Goal: Task Accomplishment & Management: Manage account settings

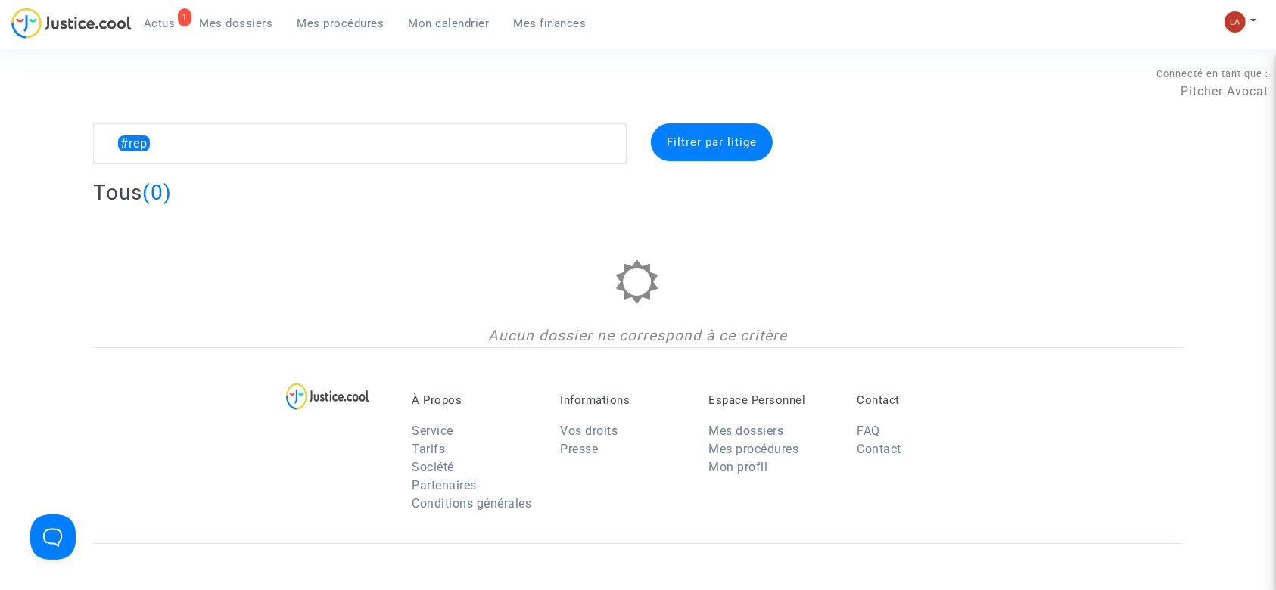
click at [149, 12] on link "1 Actus" at bounding box center [160, 23] width 56 height 23
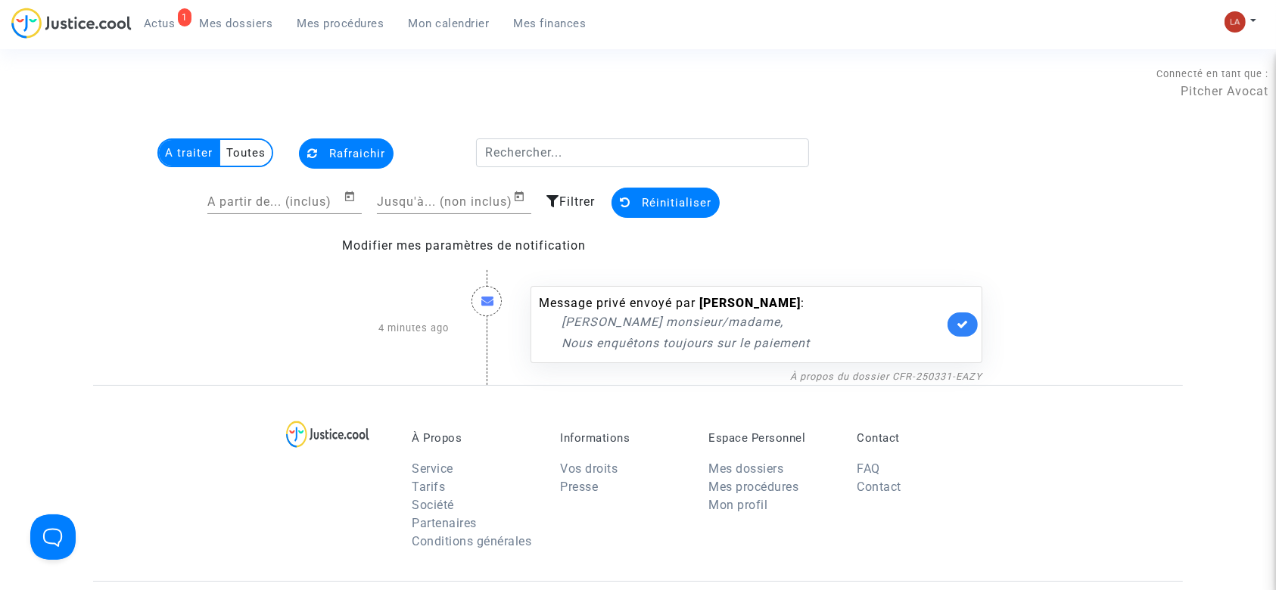
click at [975, 321] on link at bounding box center [963, 325] width 30 height 24
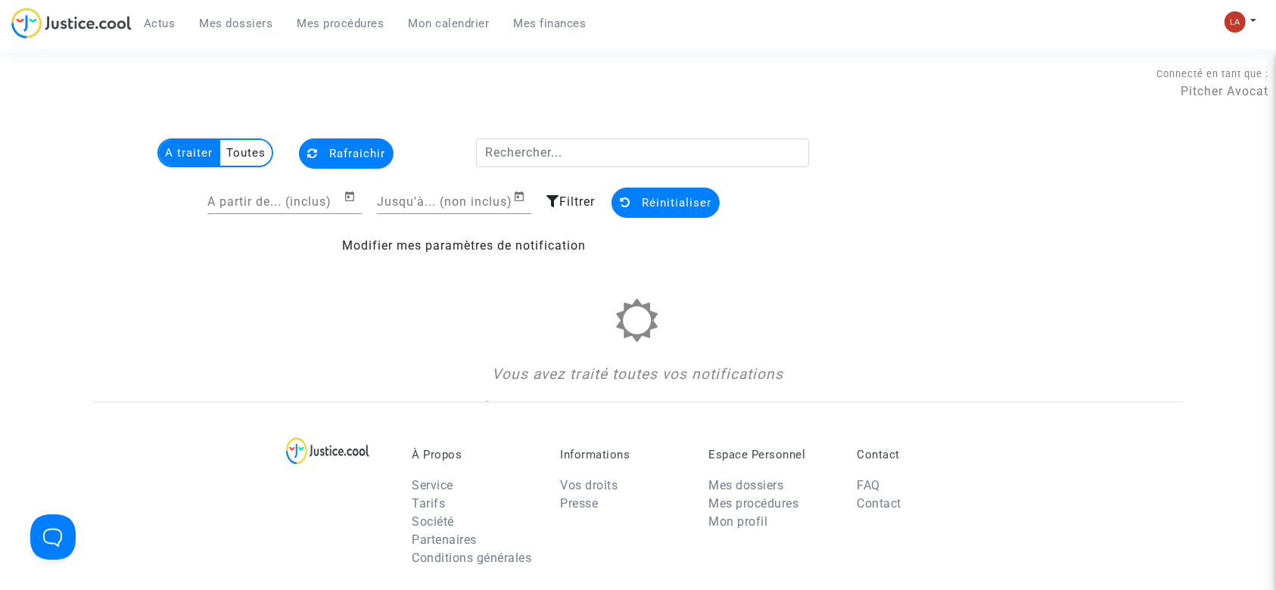
click at [232, 29] on span "Mes dossiers" at bounding box center [236, 24] width 73 height 14
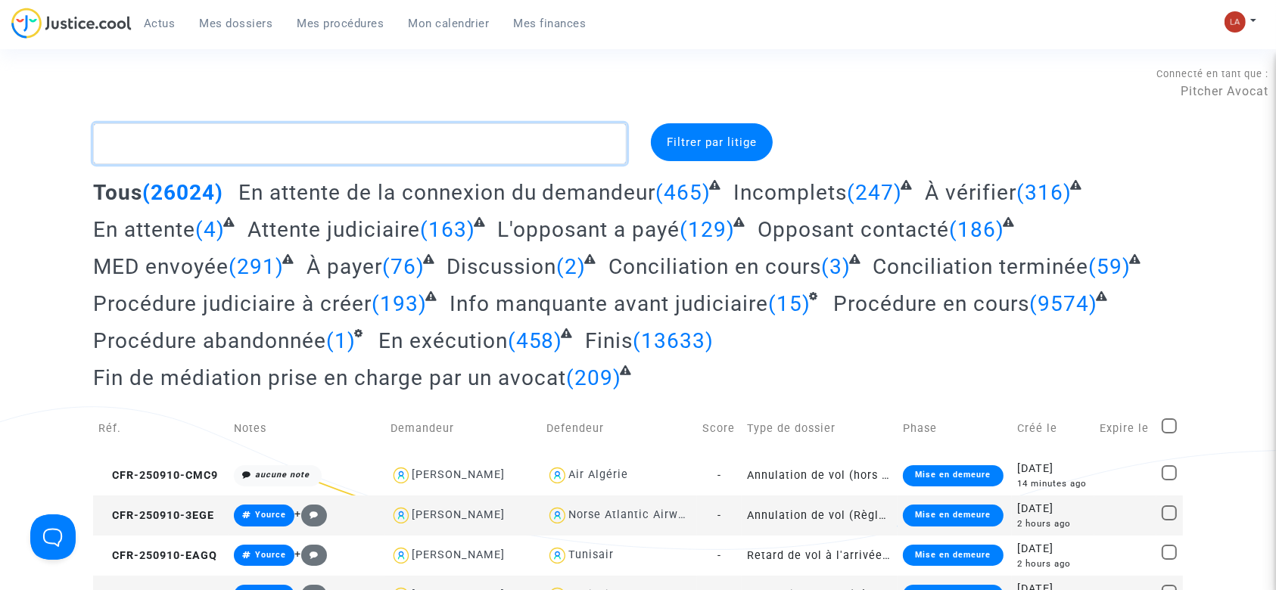
click at [388, 144] on textarea at bounding box center [360, 143] width 534 height 41
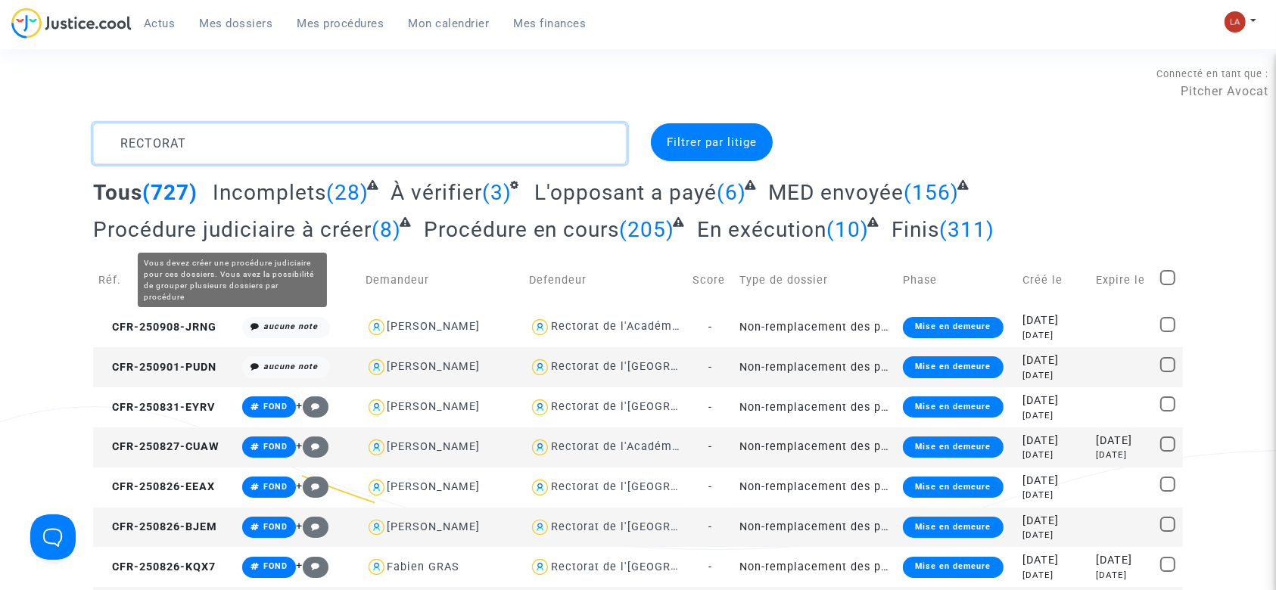
type textarea "RECTORAT"
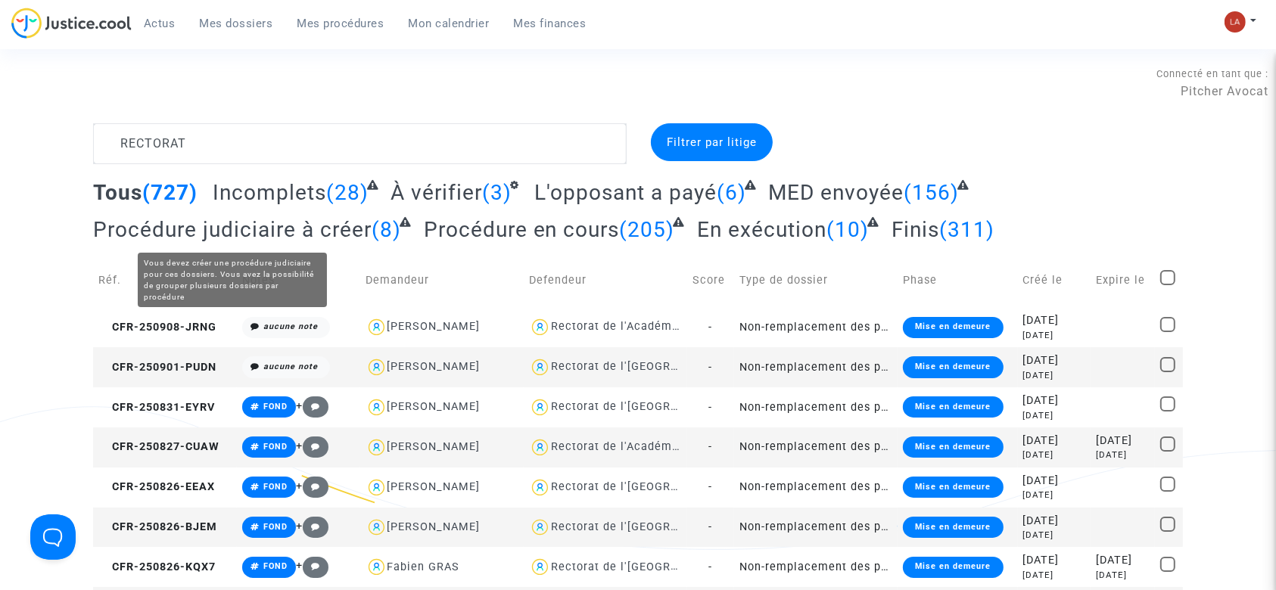
click at [300, 228] on span "Procédure judiciaire à créer" at bounding box center [232, 229] width 279 height 25
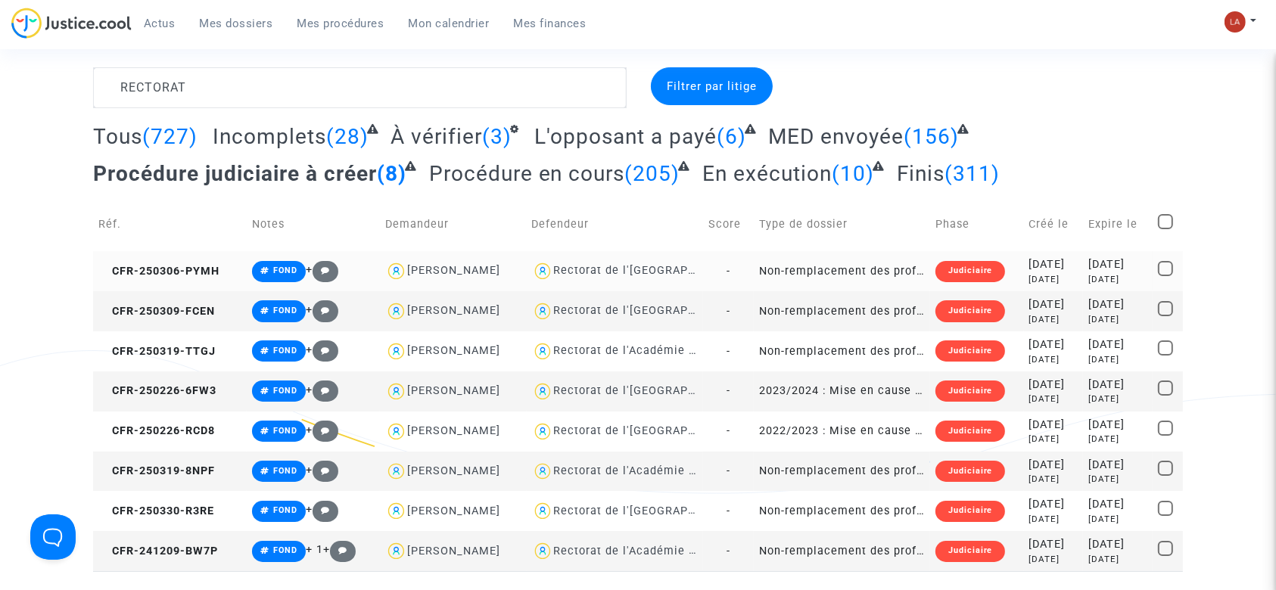
scroll to position [55, 0]
click at [1165, 215] on span at bounding box center [1165, 222] width 15 height 15
click at [1165, 230] on input "checkbox" at bounding box center [1165, 230] width 1 height 1
checkbox input "true"
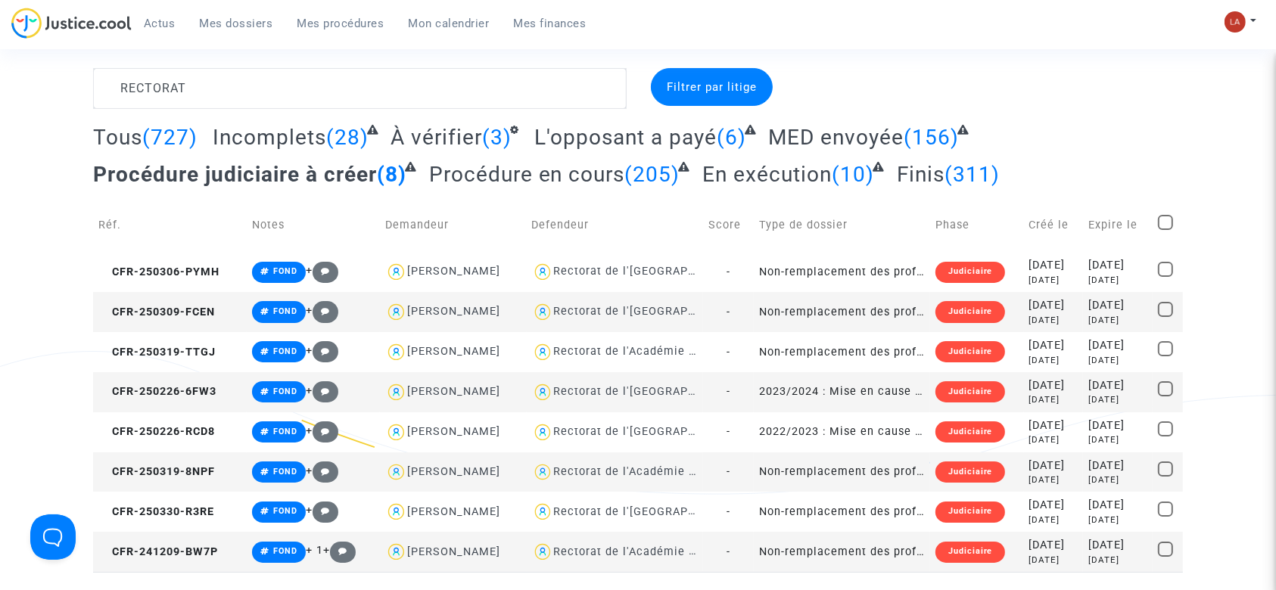
checkbox input "true"
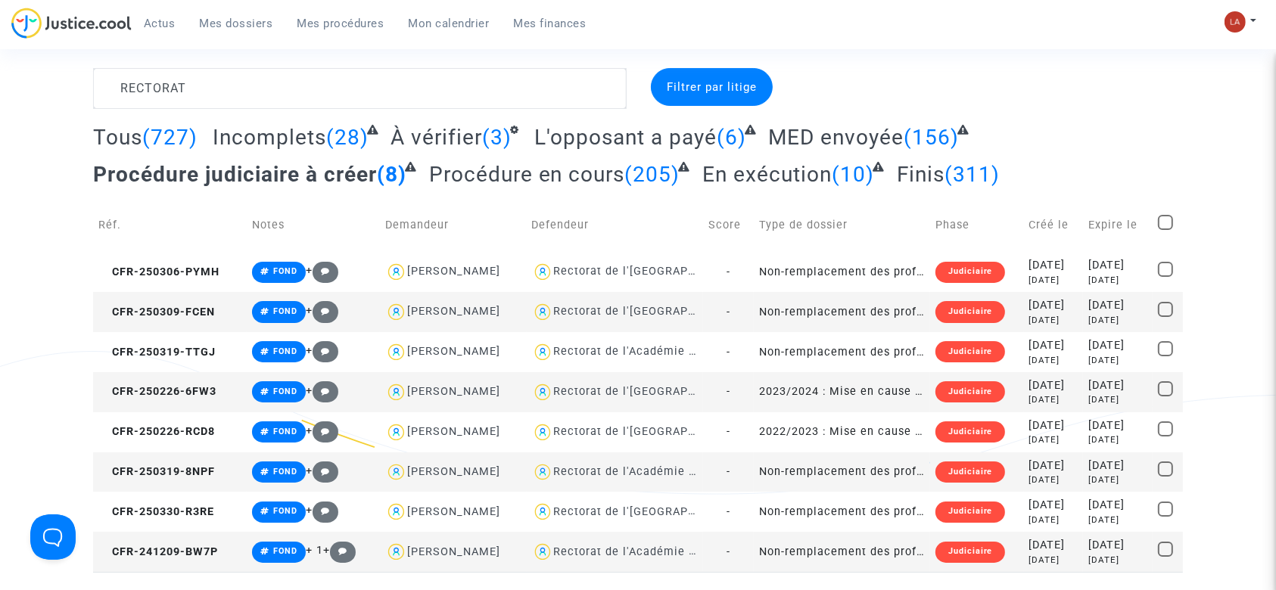
checkbox input "true"
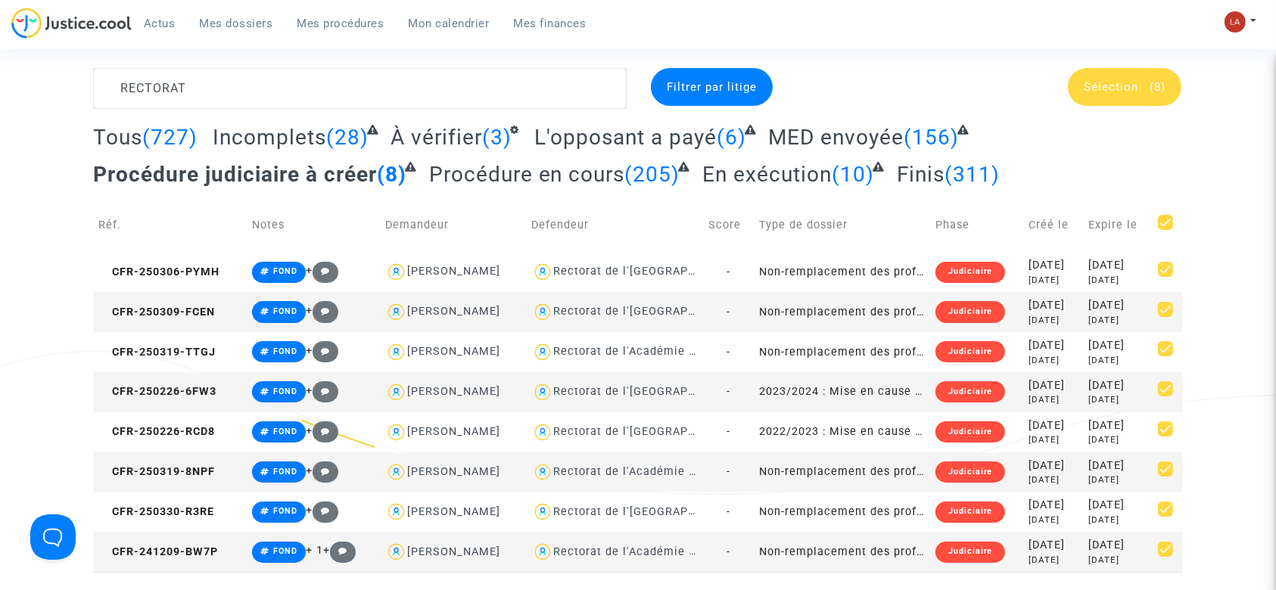
click at [1104, 94] on div "Sélection (8)" at bounding box center [1125, 87] width 114 height 38
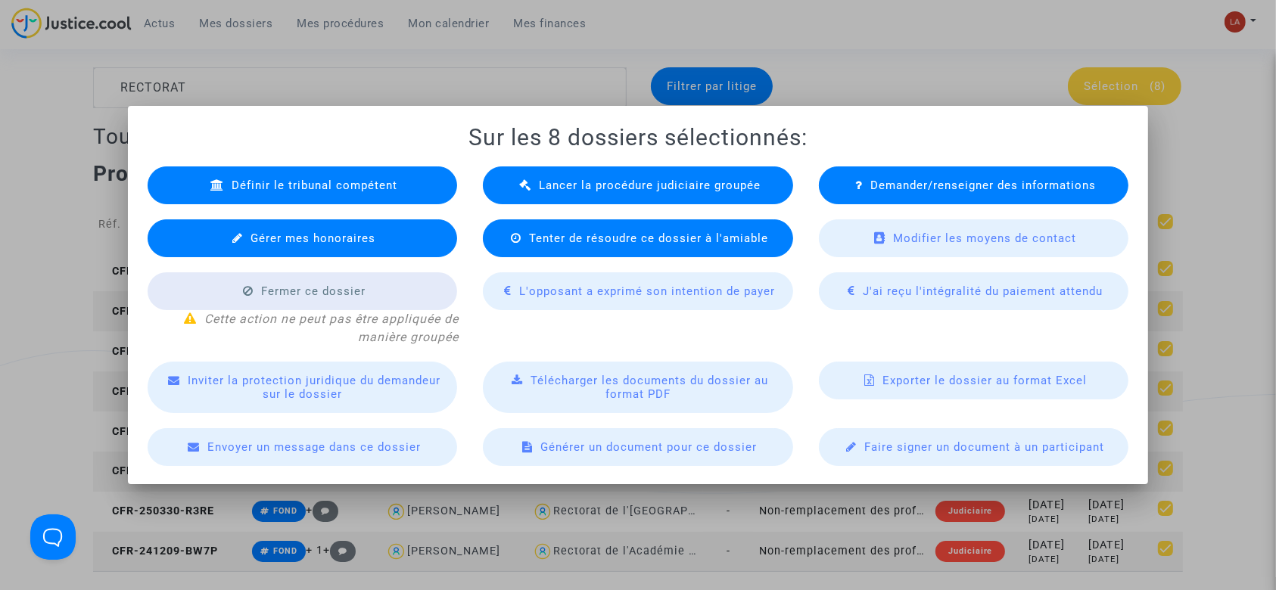
click at [686, 58] on div at bounding box center [638, 295] width 1276 height 590
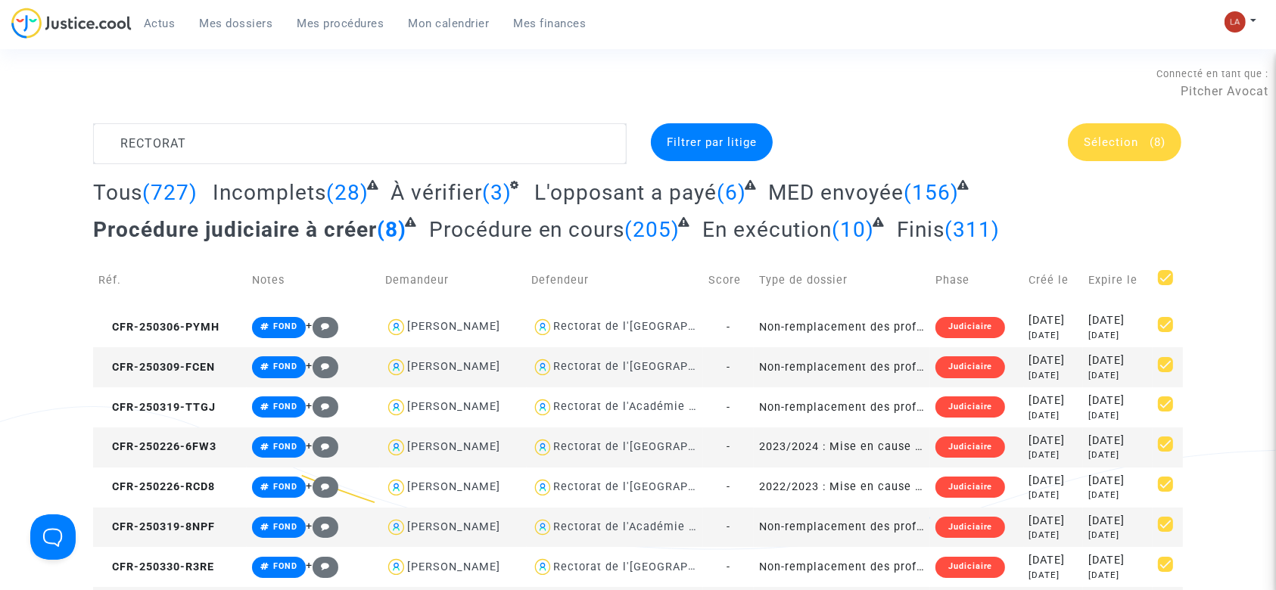
scroll to position [55, 0]
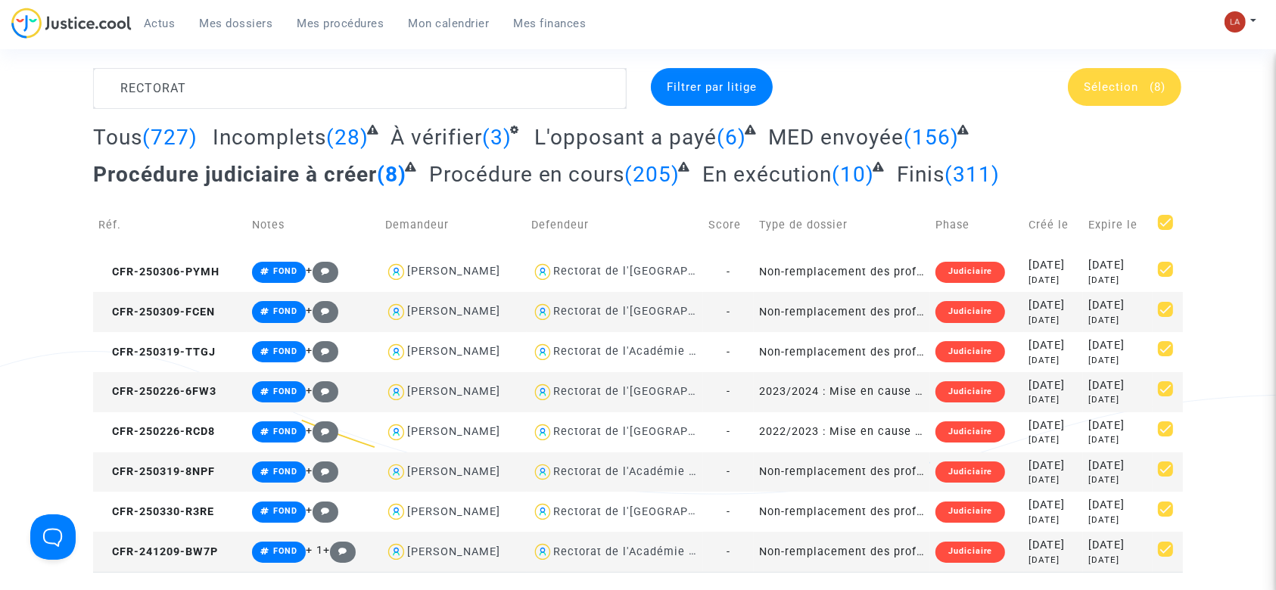
click at [1116, 86] on span "Sélection" at bounding box center [1111, 87] width 54 height 14
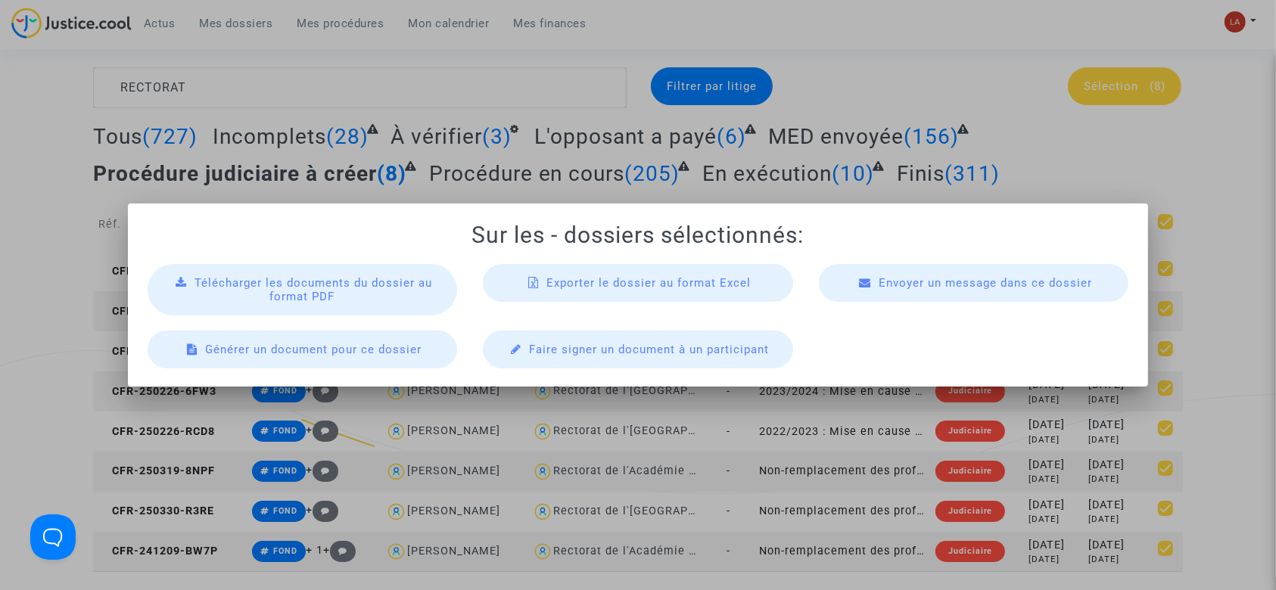
scroll to position [0, 0]
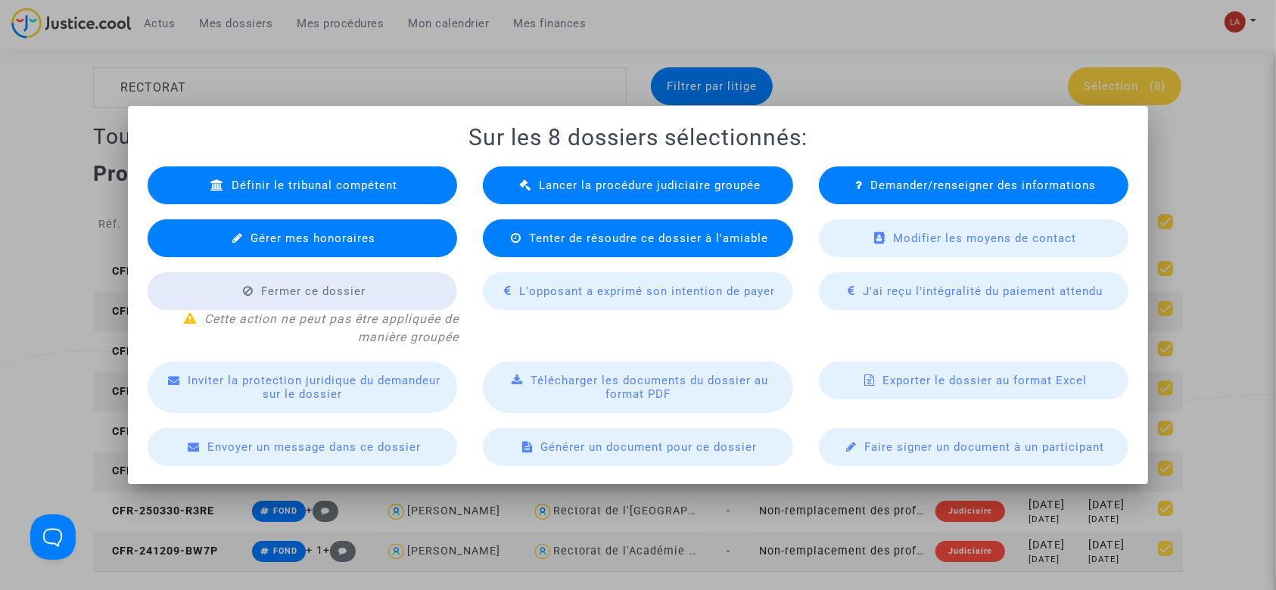
click at [515, 192] on div "Lancer la procédure judiciaire groupée" at bounding box center [638, 186] width 310 height 38
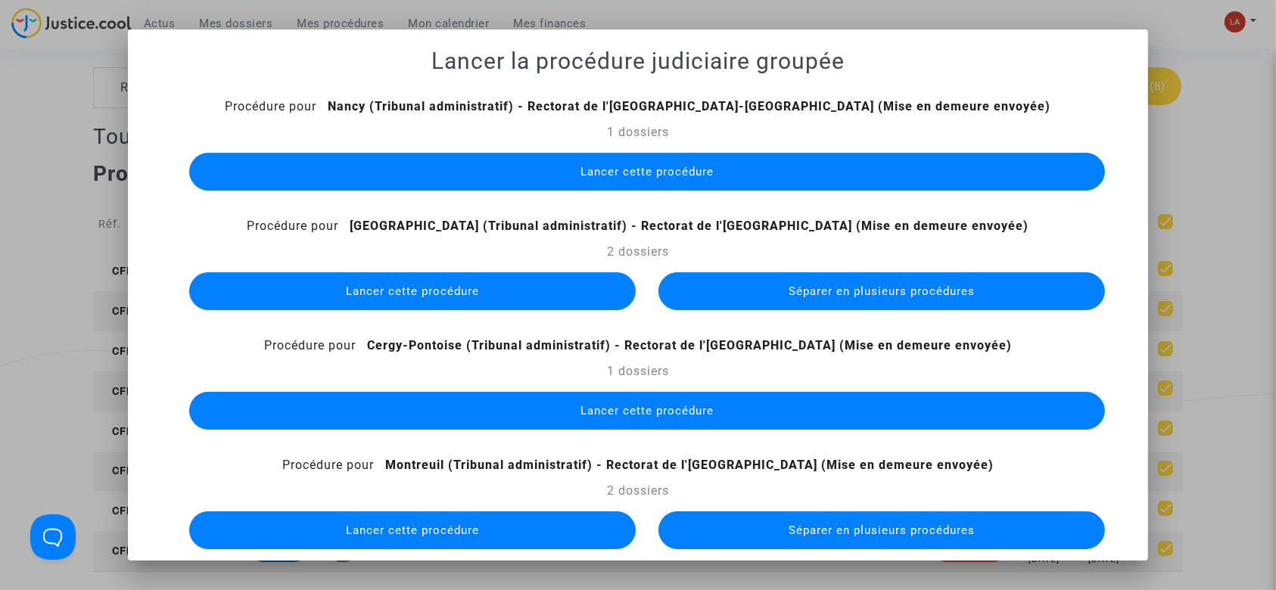
click at [649, 167] on span "Lancer cette procédure" at bounding box center [646, 172] width 133 height 14
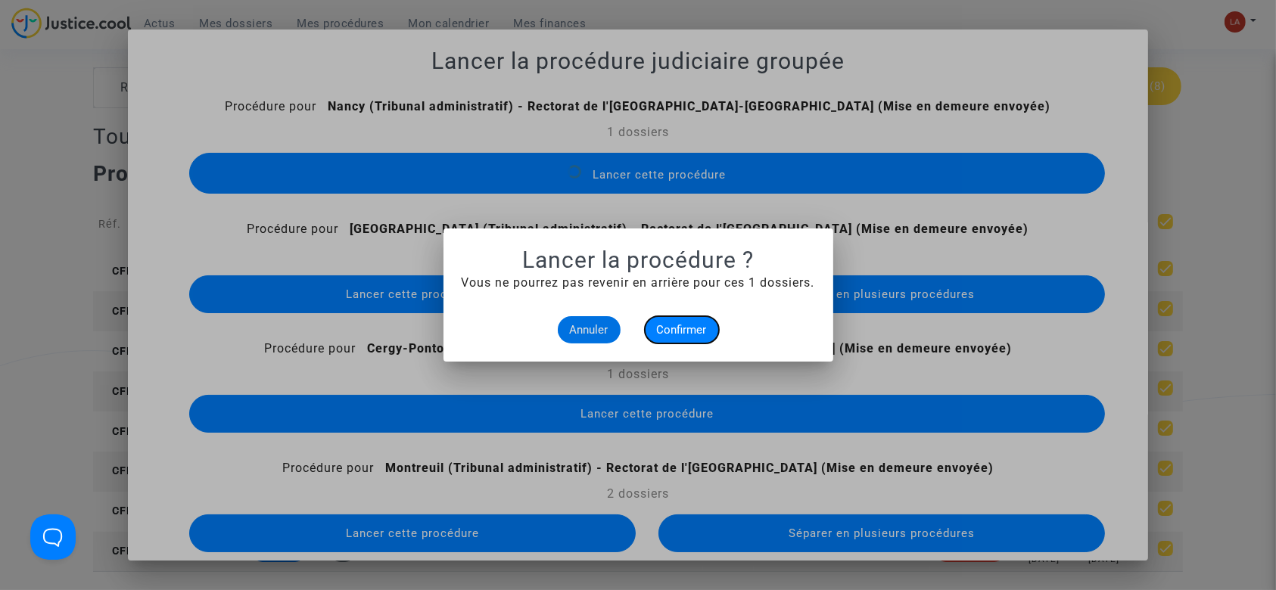
click at [702, 335] on span "Confirmer" at bounding box center [682, 330] width 50 height 14
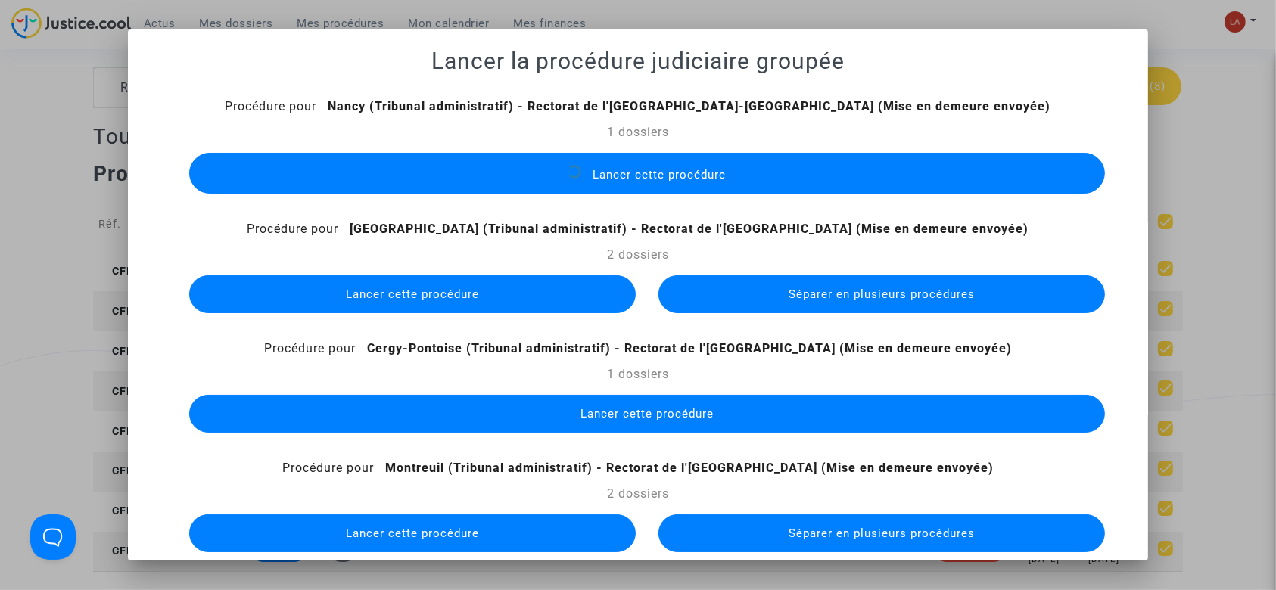
click at [725, 300] on button "Séparer en plusieurs procédures" at bounding box center [881, 294] width 447 height 38
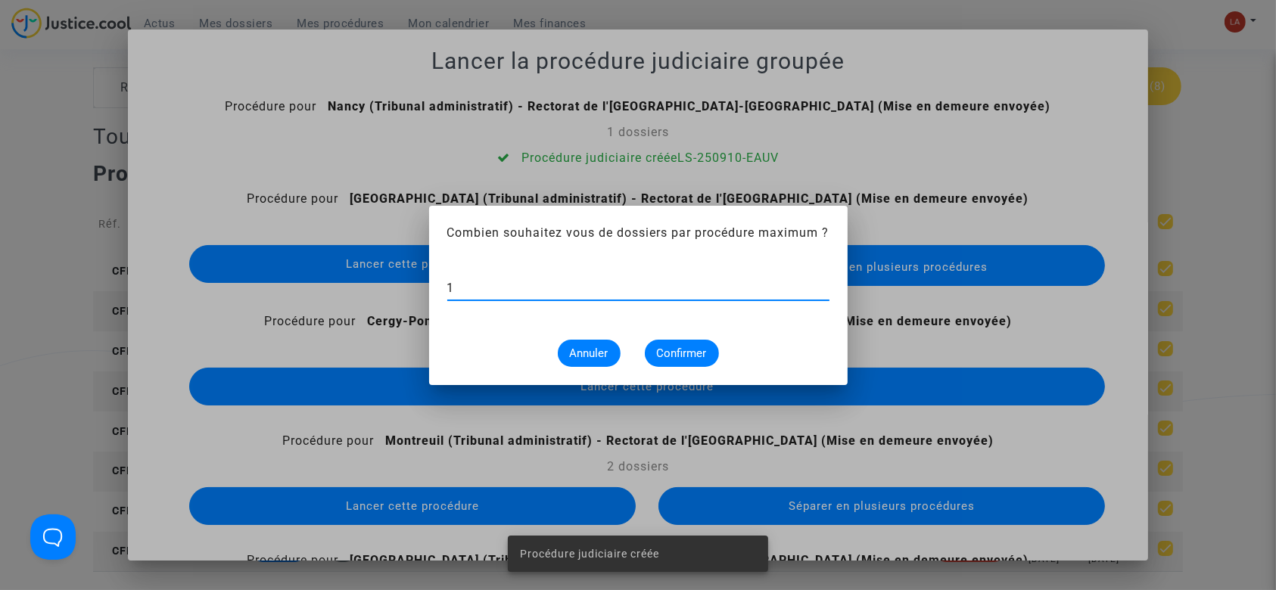
type input "1"
click at [689, 348] on span "Confirmer" at bounding box center [682, 354] width 50 height 14
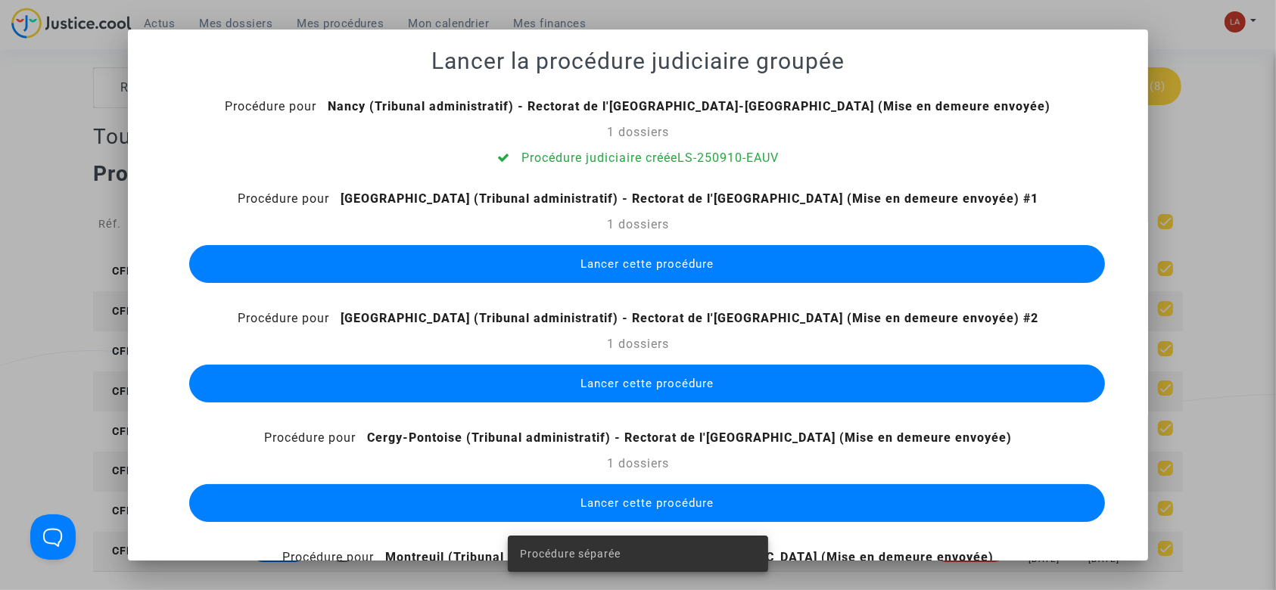
click at [643, 265] on span "Lancer cette procédure" at bounding box center [646, 264] width 133 height 14
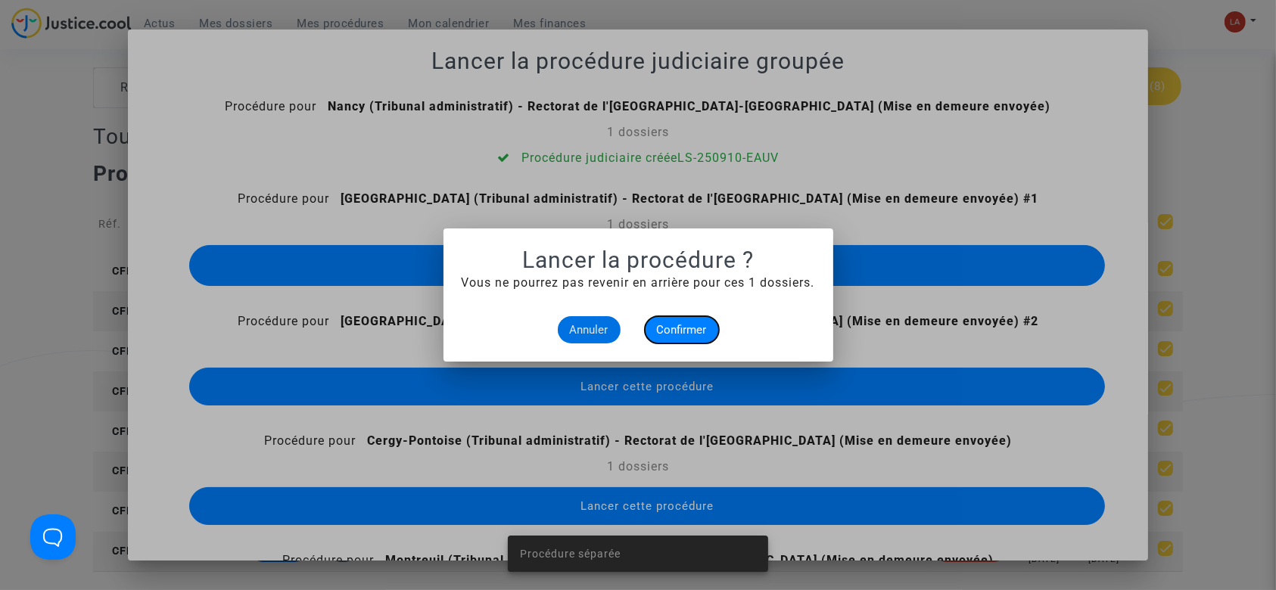
click at [689, 333] on span "Confirmer" at bounding box center [682, 330] width 50 height 14
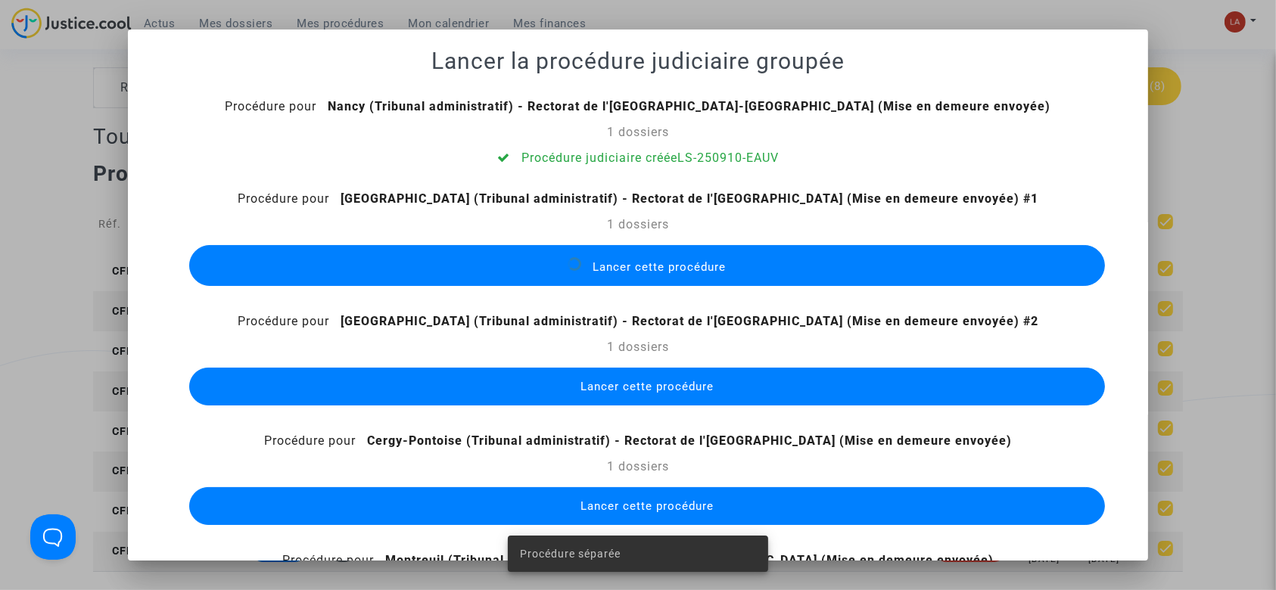
click at [668, 372] on button "Lancer cette procédure" at bounding box center [647, 387] width 917 height 38
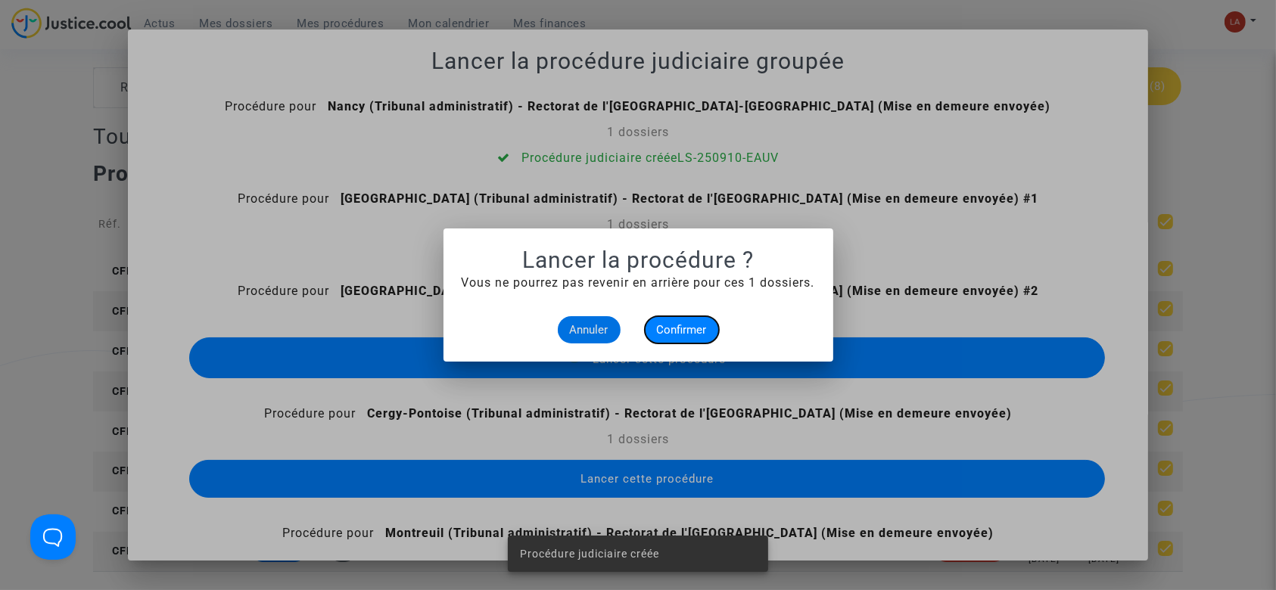
click at [680, 325] on span "Confirmer" at bounding box center [682, 330] width 50 height 14
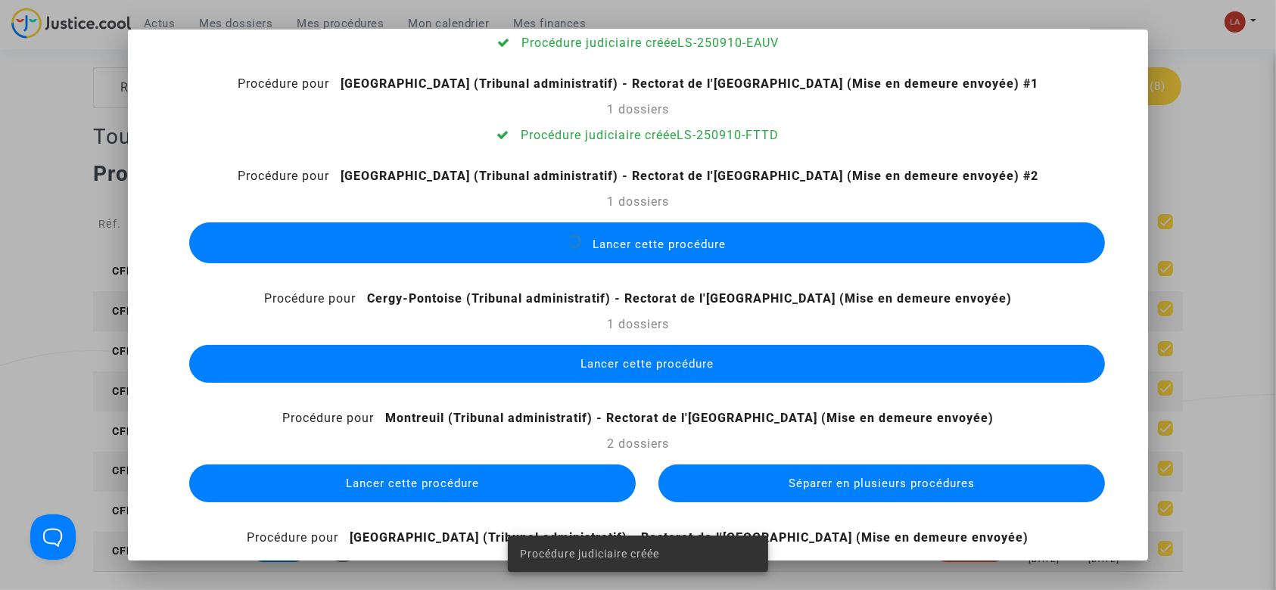
scroll to position [116, 0]
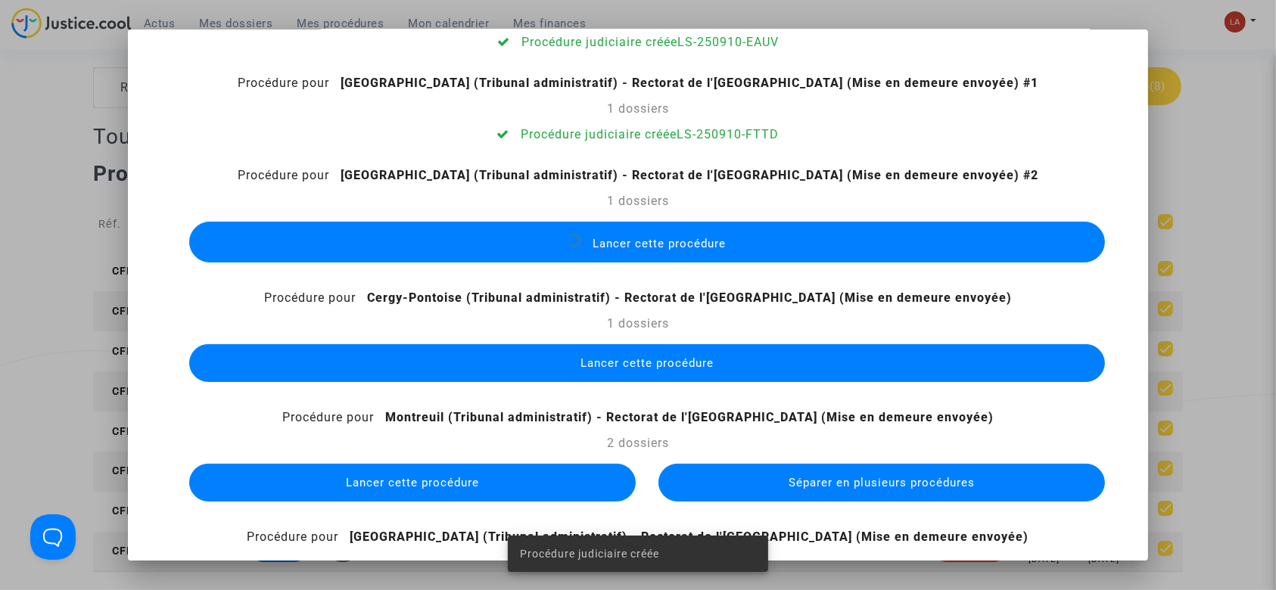
click at [653, 384] on div "Lancer cette procédure" at bounding box center [638, 363] width 939 height 45
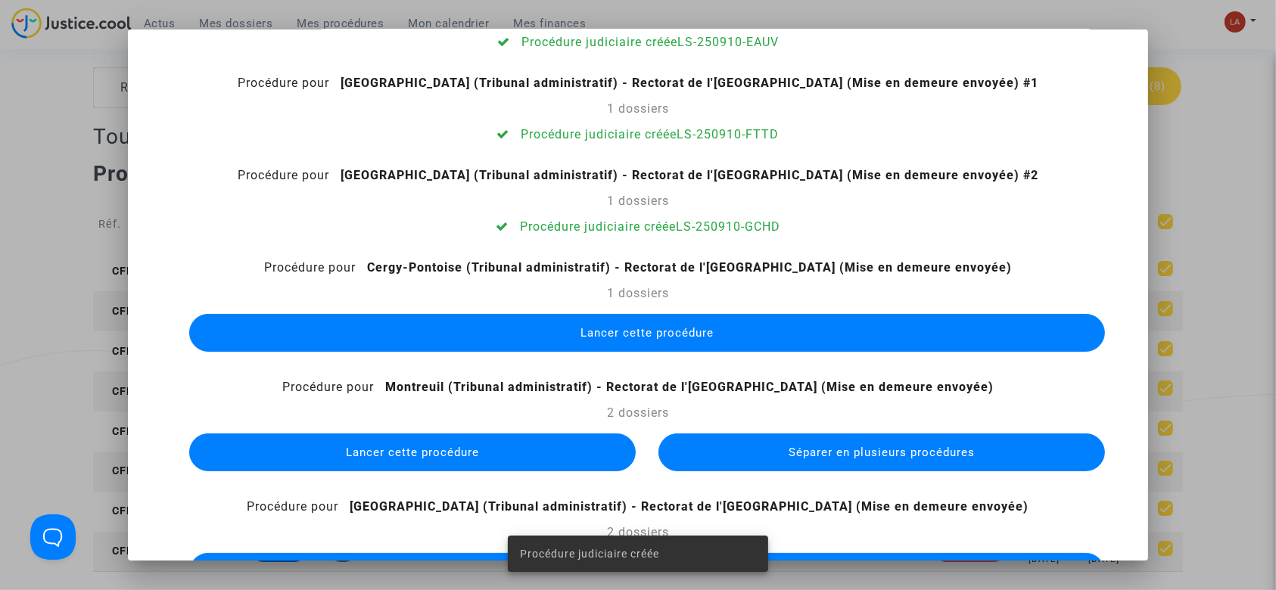
click at [636, 353] on div "Lancer cette procédure" at bounding box center [638, 332] width 939 height 45
click at [625, 327] on span "Lancer cette procédure" at bounding box center [646, 333] width 133 height 14
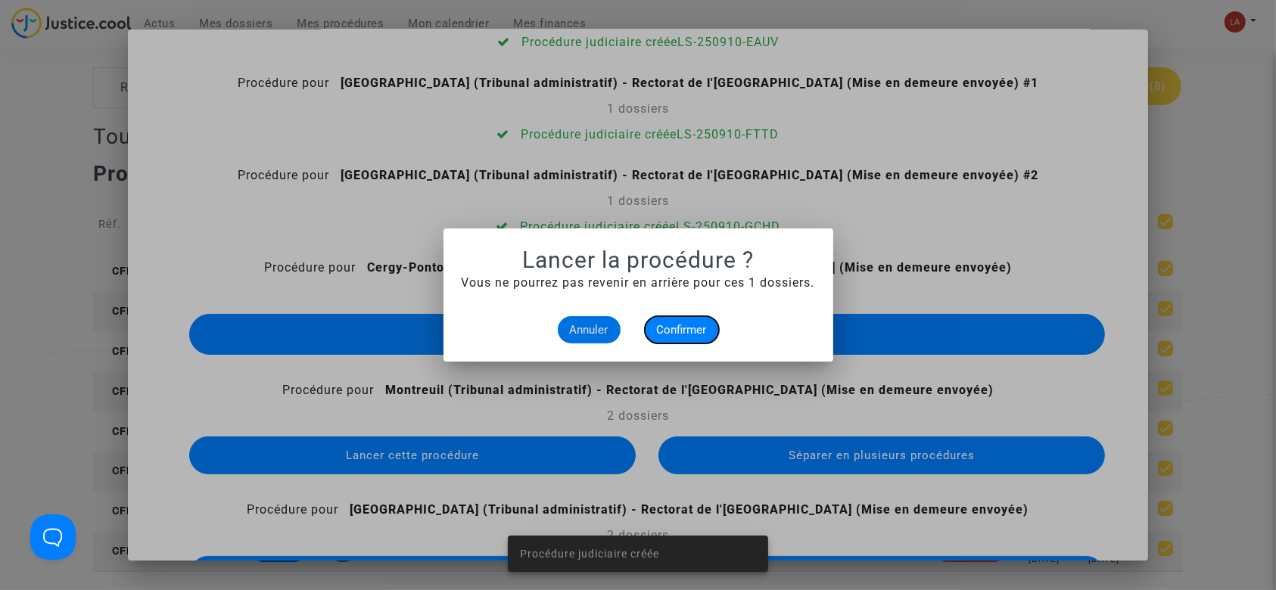
click at [657, 327] on span "Confirmer" at bounding box center [682, 330] width 50 height 14
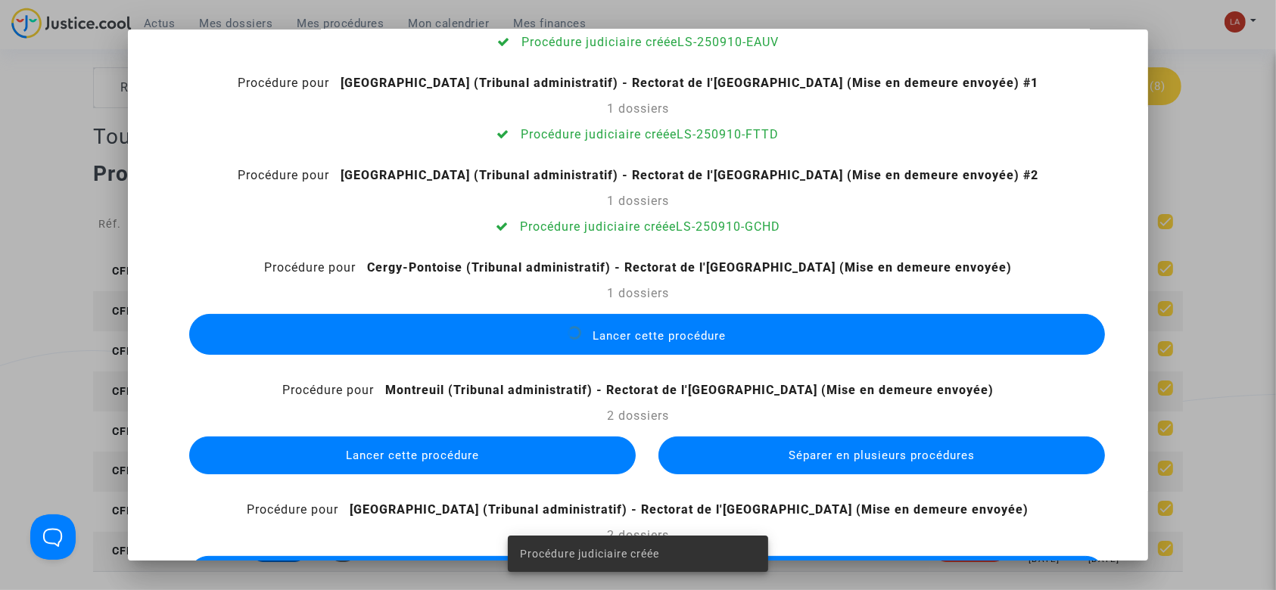
click at [735, 457] on button "Séparer en plusieurs procédures" at bounding box center [881, 456] width 447 height 38
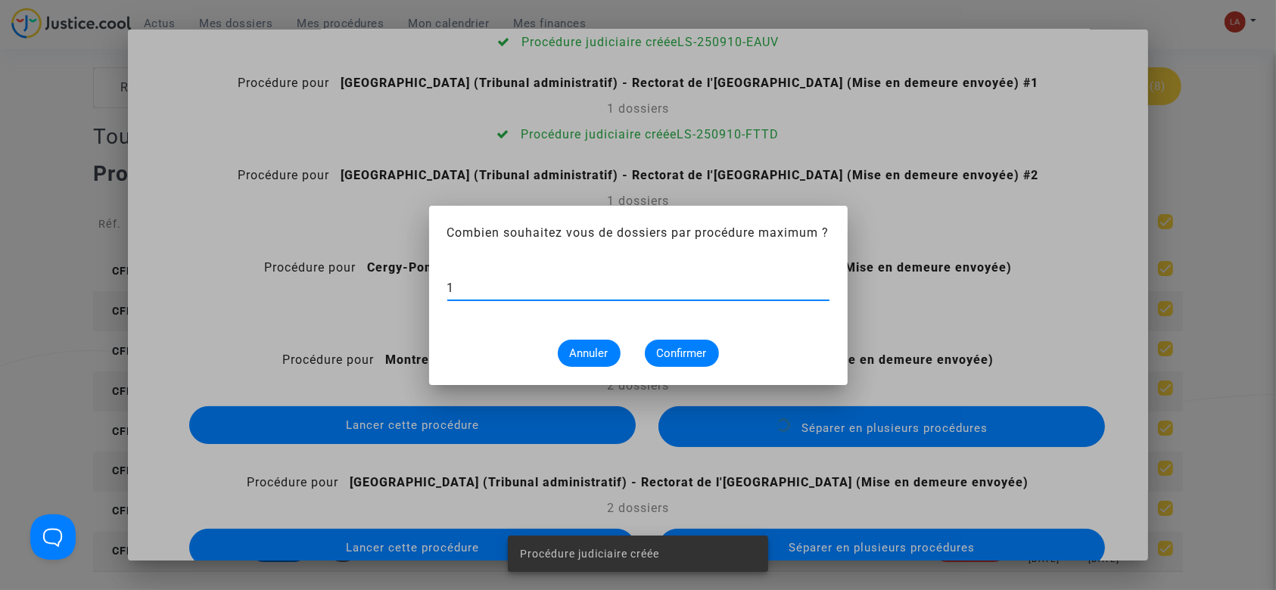
type input "1"
click at [671, 352] on span "Confirmer" at bounding box center [682, 354] width 50 height 14
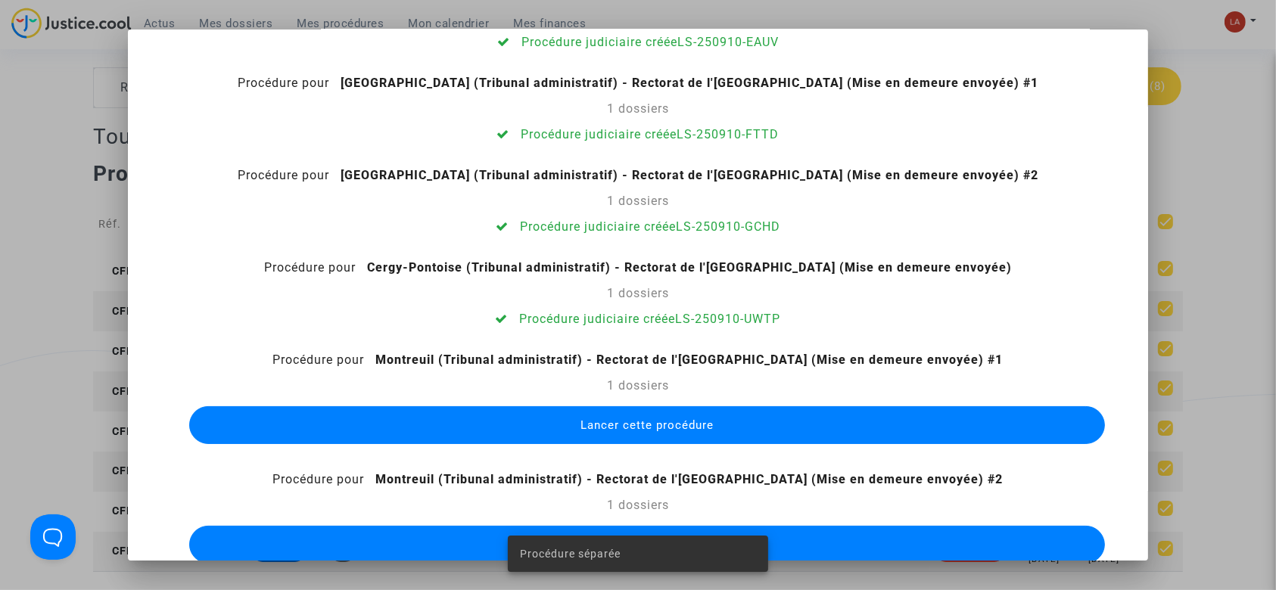
click at [670, 422] on span "Lancer cette procédure" at bounding box center [646, 426] width 133 height 14
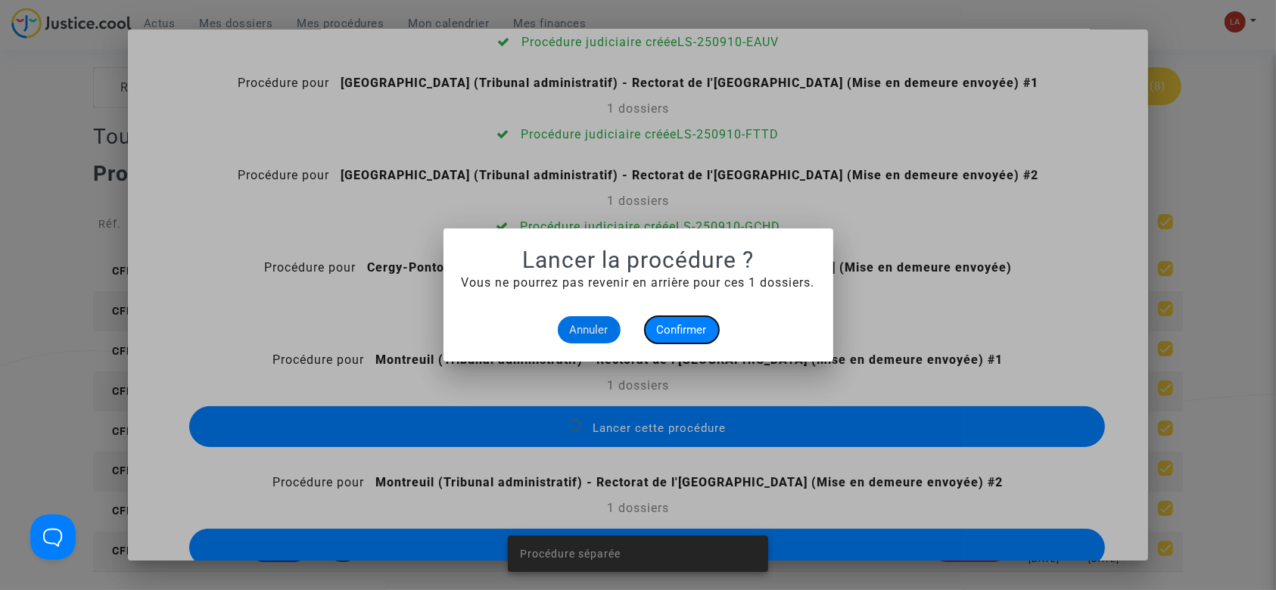
click at [658, 331] on span "Confirmer" at bounding box center [682, 330] width 50 height 14
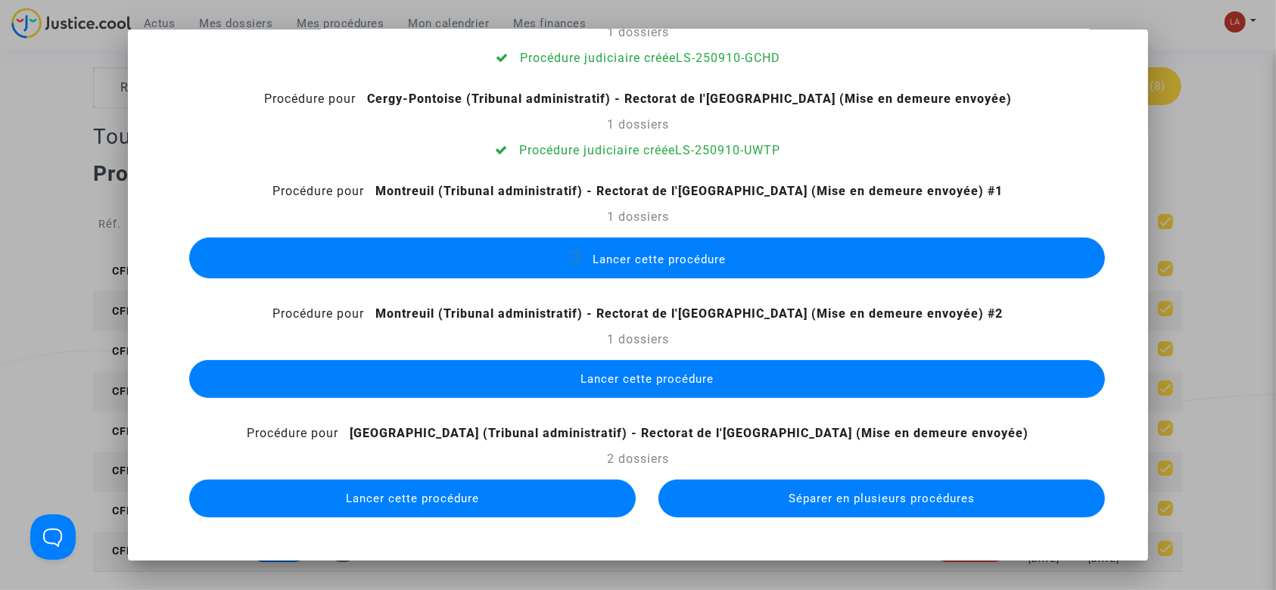
click at [627, 361] on button "Lancer cette procédure" at bounding box center [647, 379] width 917 height 38
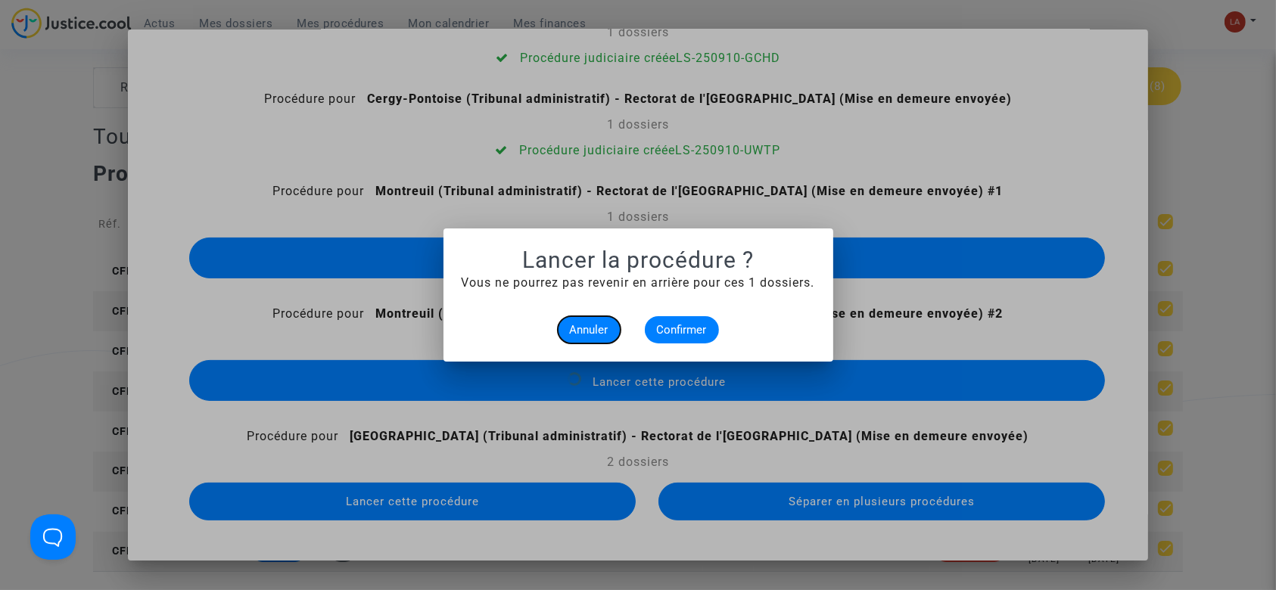
scroll to position [258, 0]
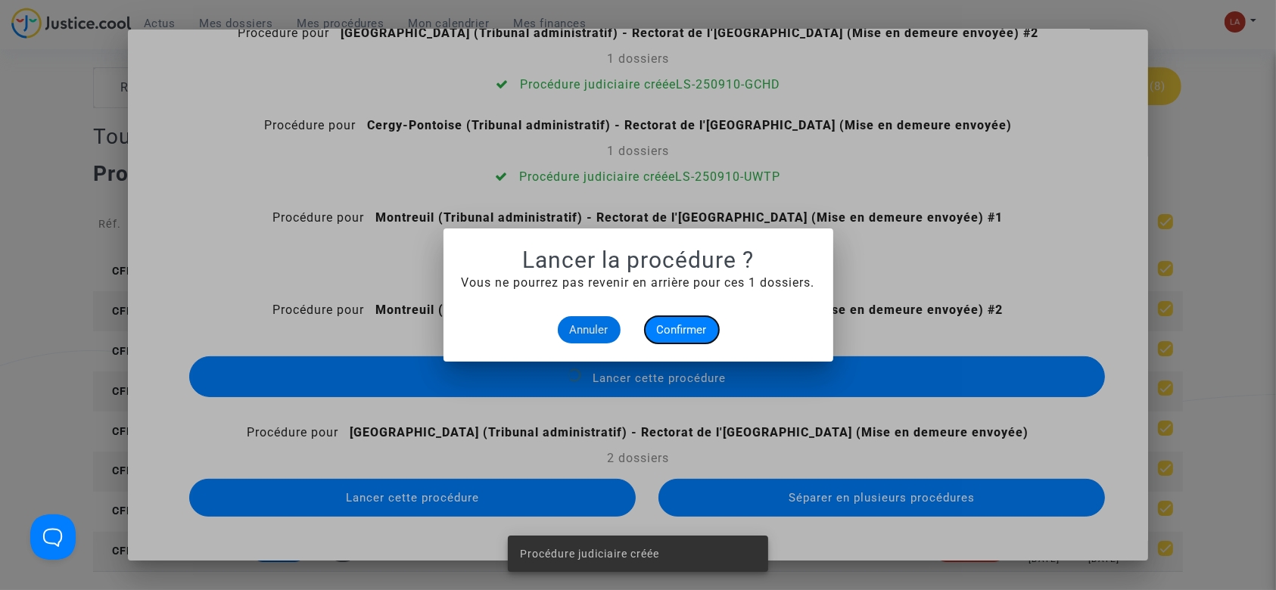
click at [683, 327] on span "Confirmer" at bounding box center [682, 330] width 50 height 14
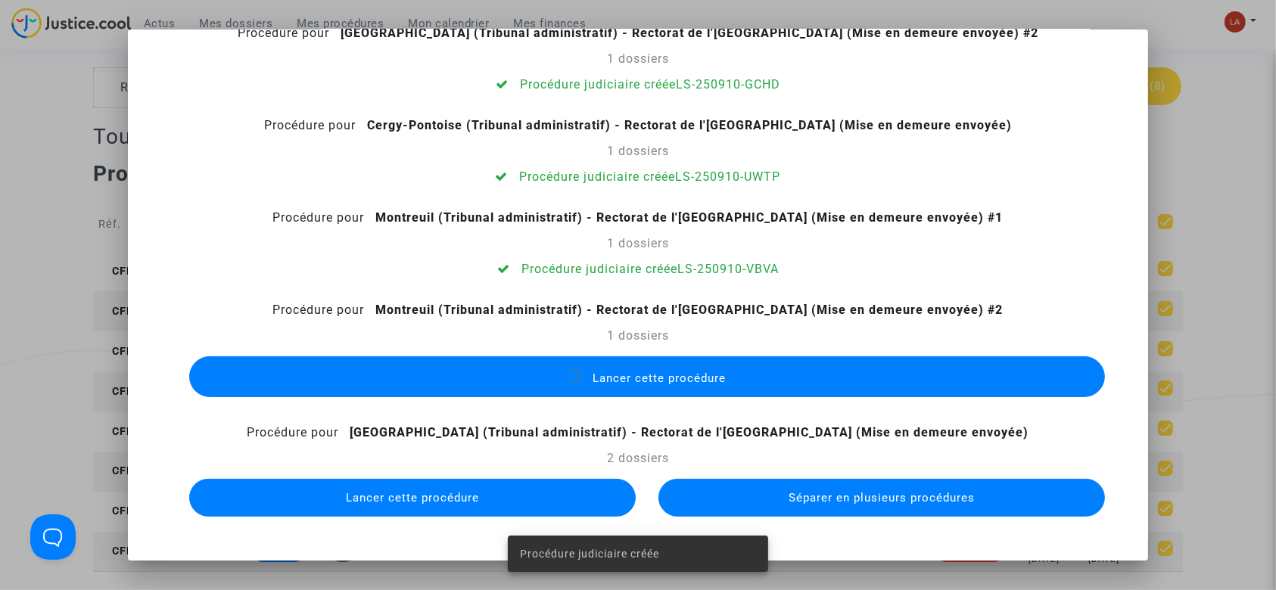
click at [736, 493] on button "Séparer en plusieurs procédures" at bounding box center [881, 498] width 447 height 38
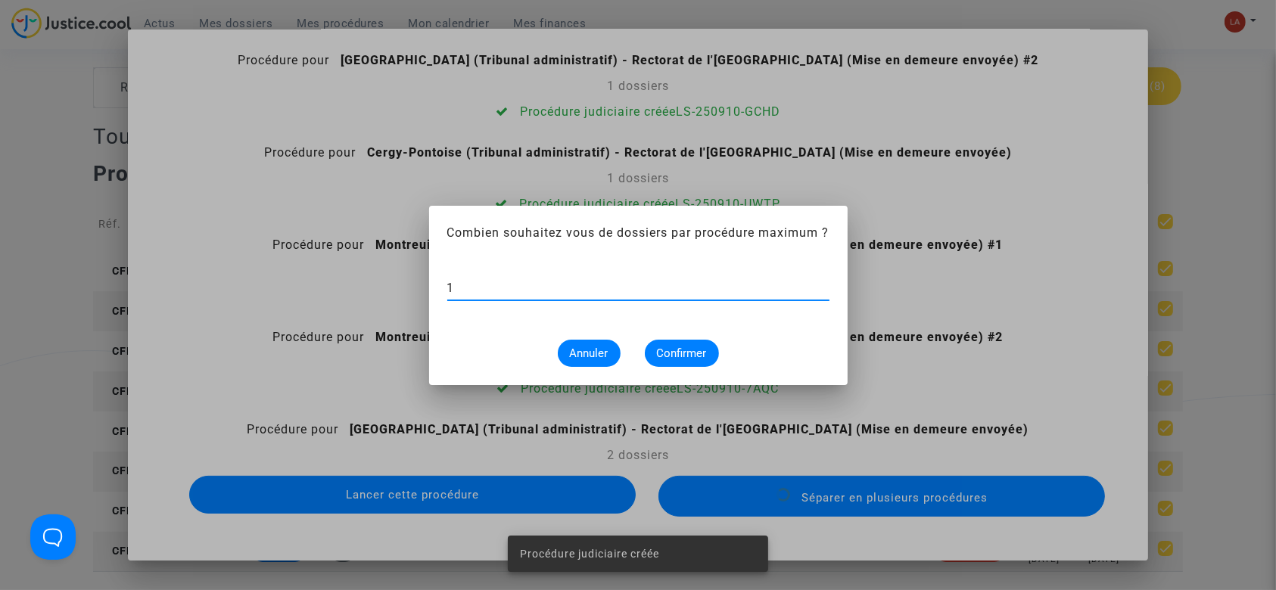
type input "1"
click at [671, 340] on button "Confirmer" at bounding box center [682, 353] width 74 height 27
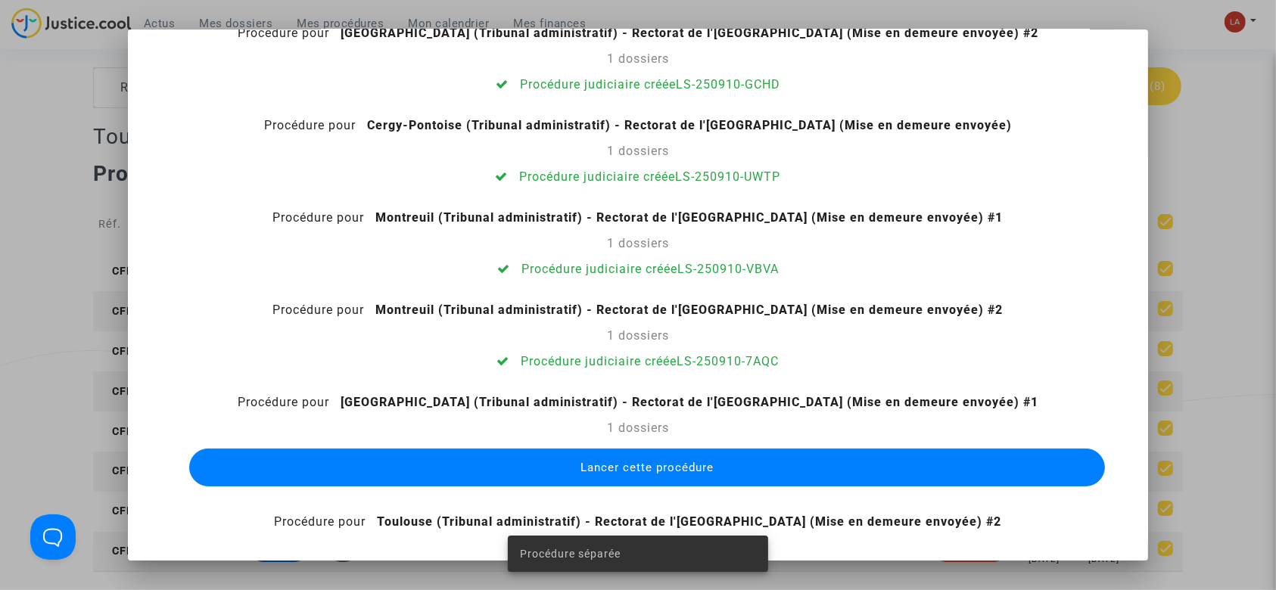
scroll to position [347, 0]
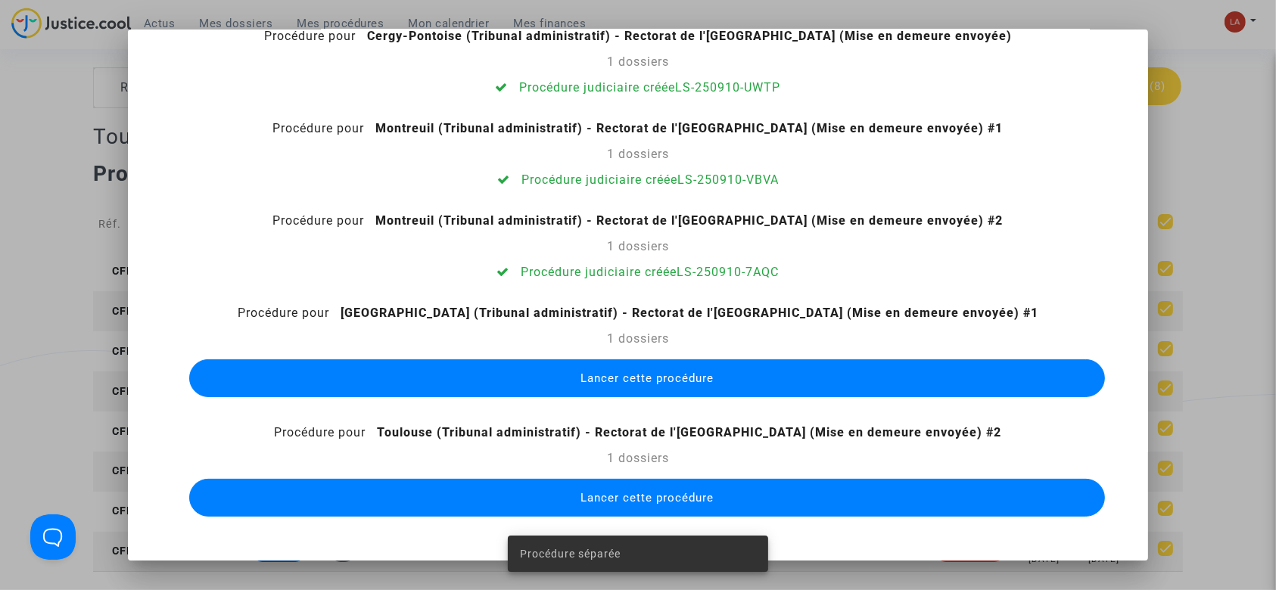
click at [633, 384] on span "Lancer cette procédure" at bounding box center [646, 379] width 133 height 14
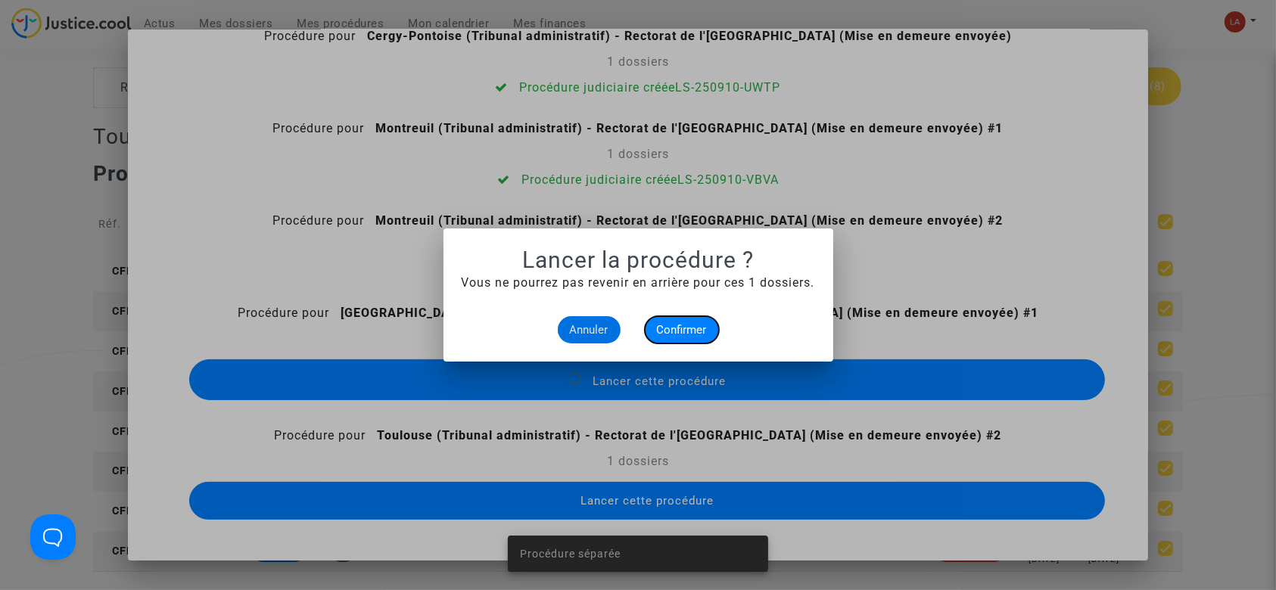
click at [660, 329] on span "Confirmer" at bounding box center [682, 330] width 50 height 14
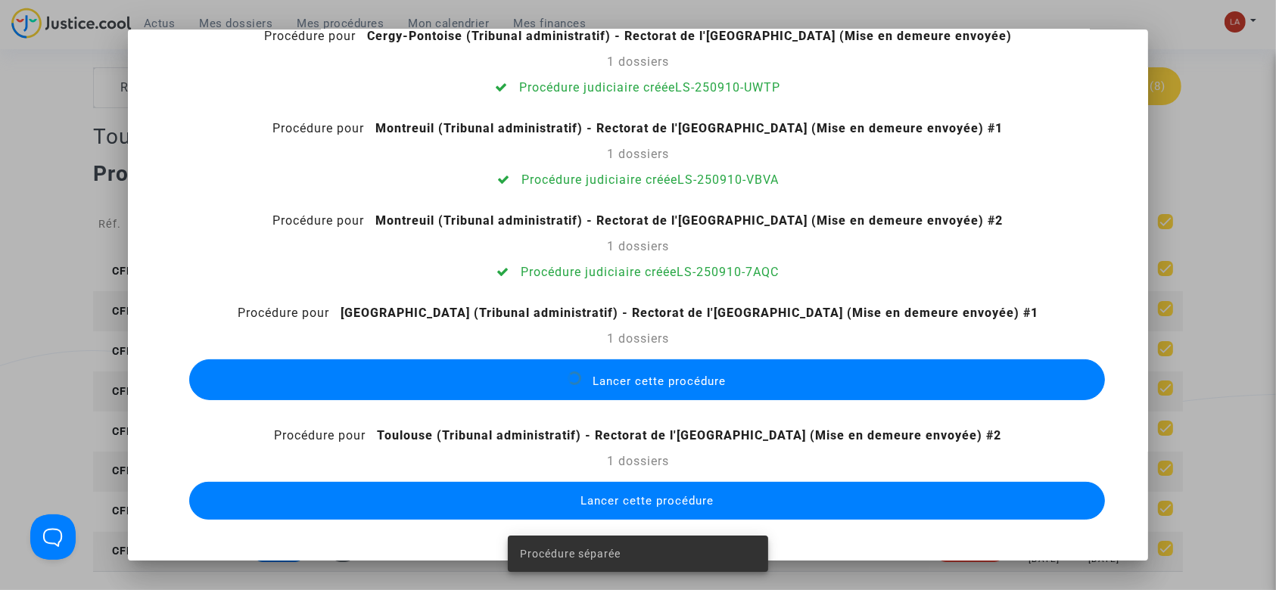
click at [701, 496] on span "Lancer cette procédure" at bounding box center [646, 501] width 133 height 14
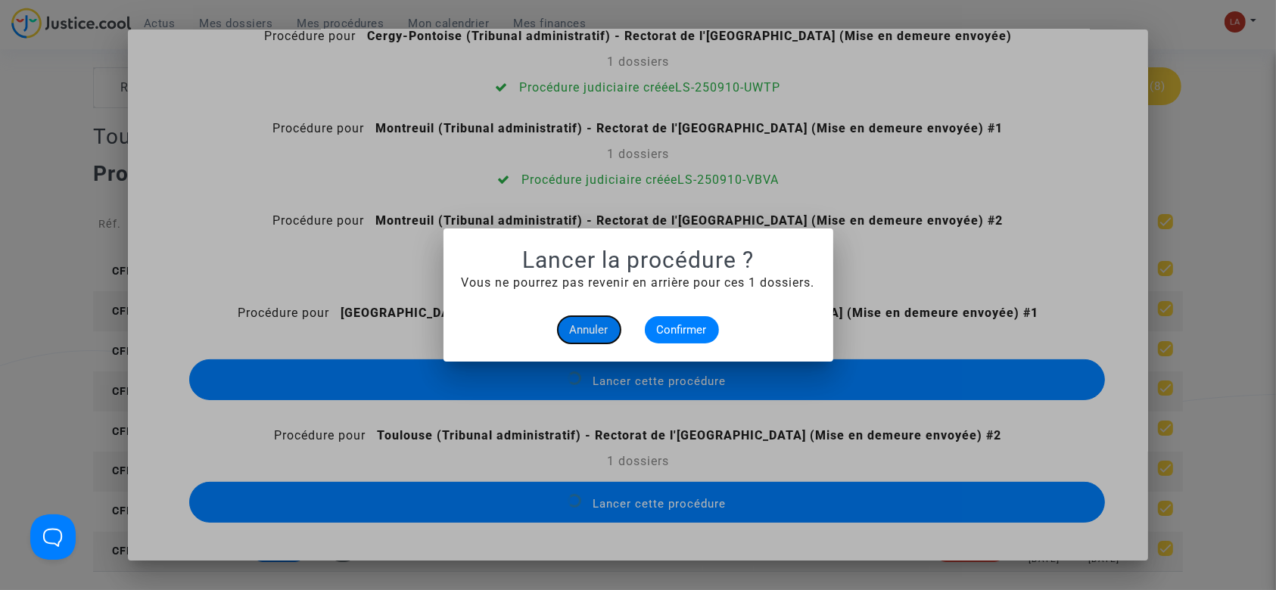
scroll to position [323, 0]
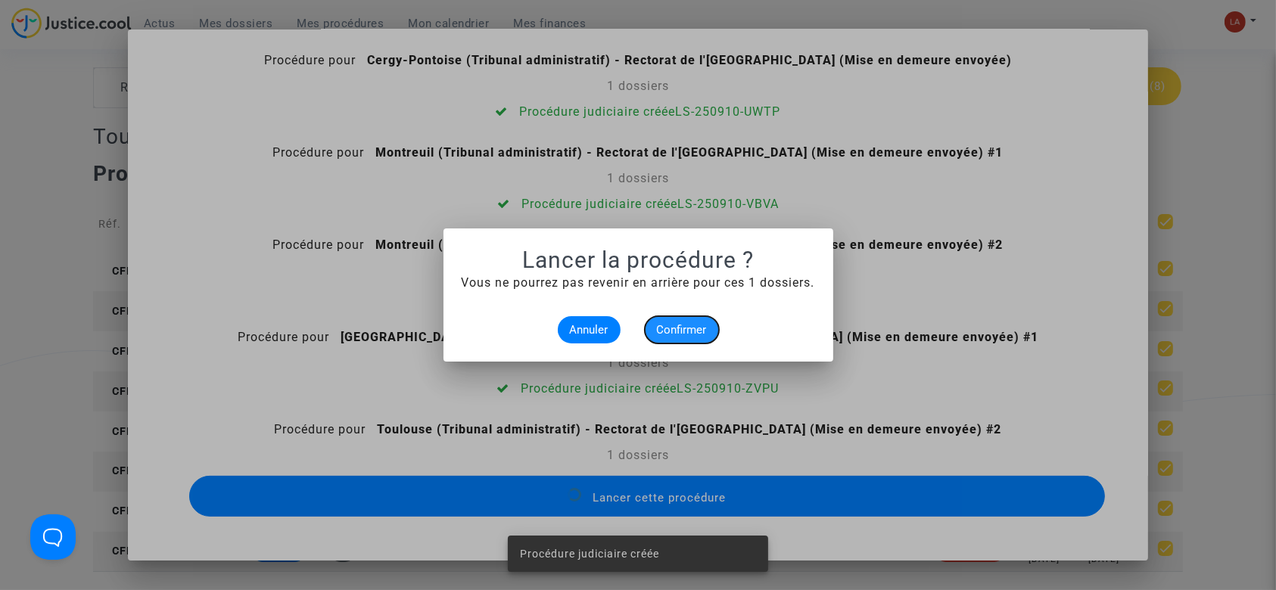
click at [670, 329] on span "Confirmer" at bounding box center [682, 330] width 50 height 14
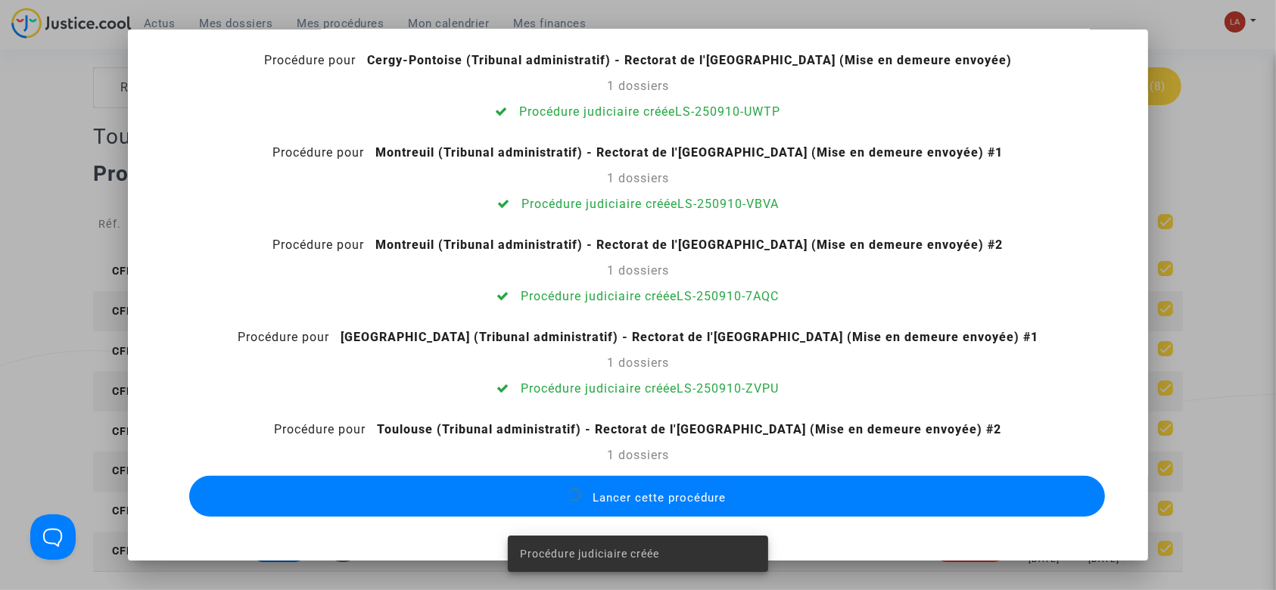
scroll to position [293, 0]
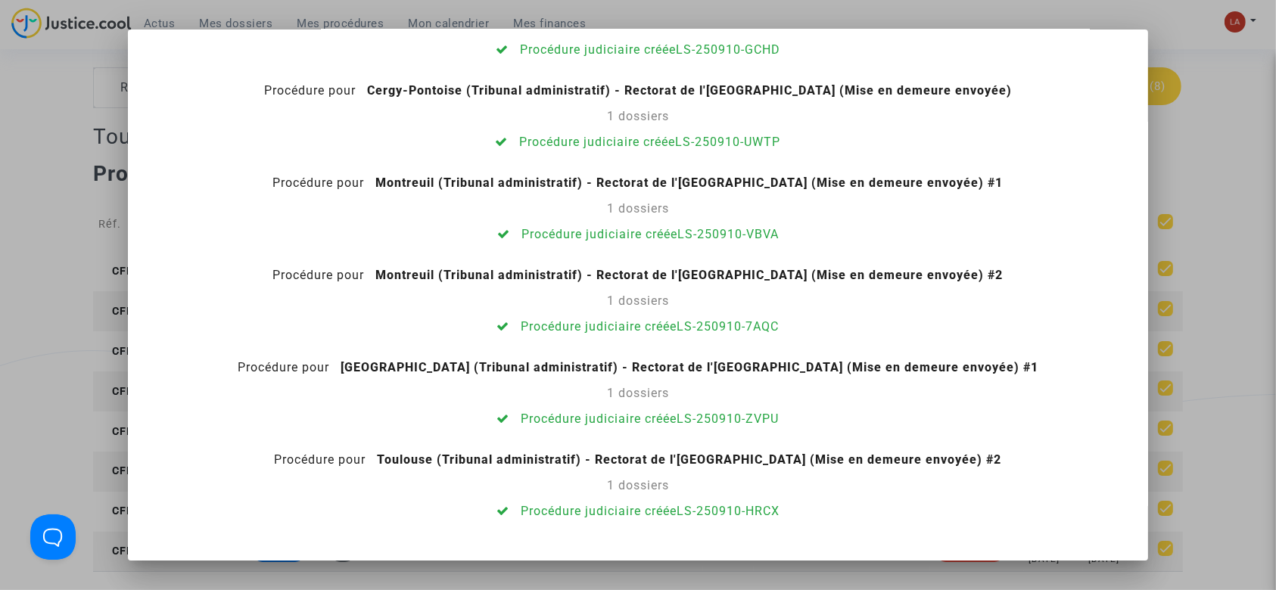
click at [1236, 183] on div at bounding box center [638, 295] width 1276 height 590
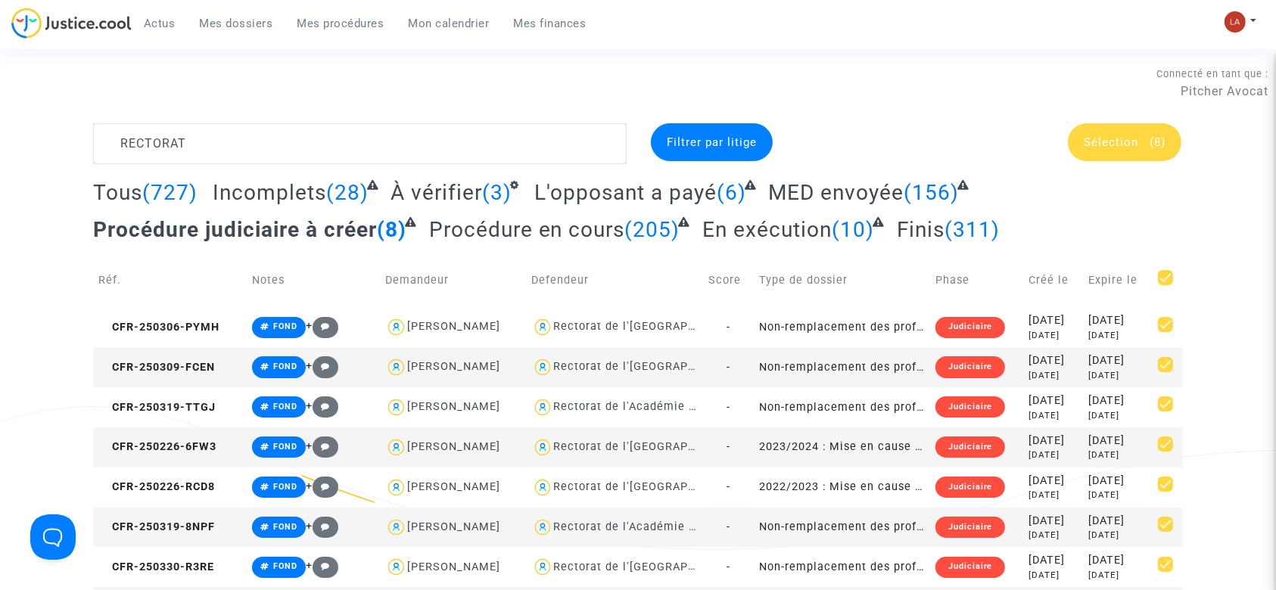
scroll to position [55, 0]
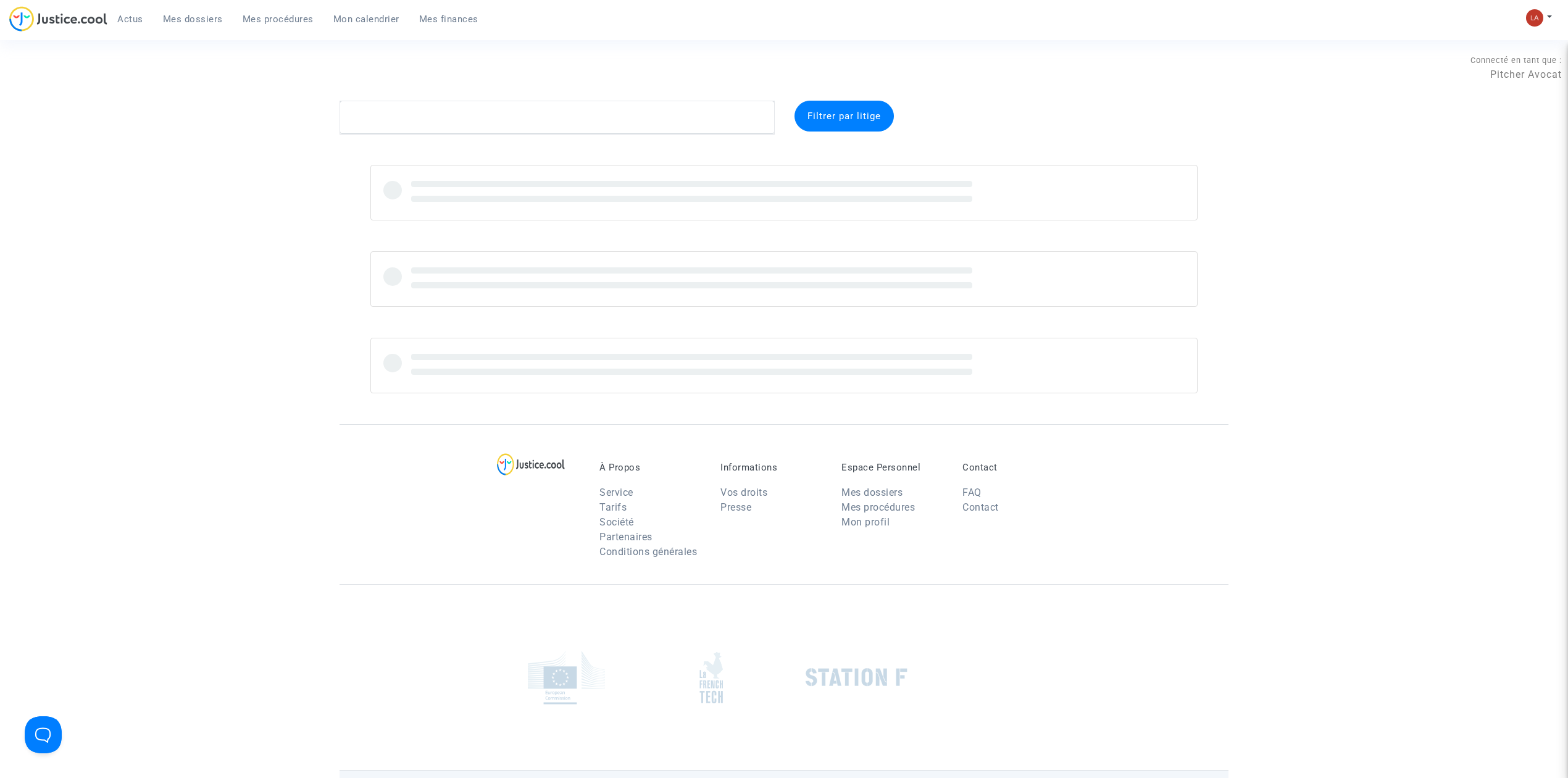
click at [290, 26] on link "Mes procédures" at bounding box center [277, 19] width 91 height 19
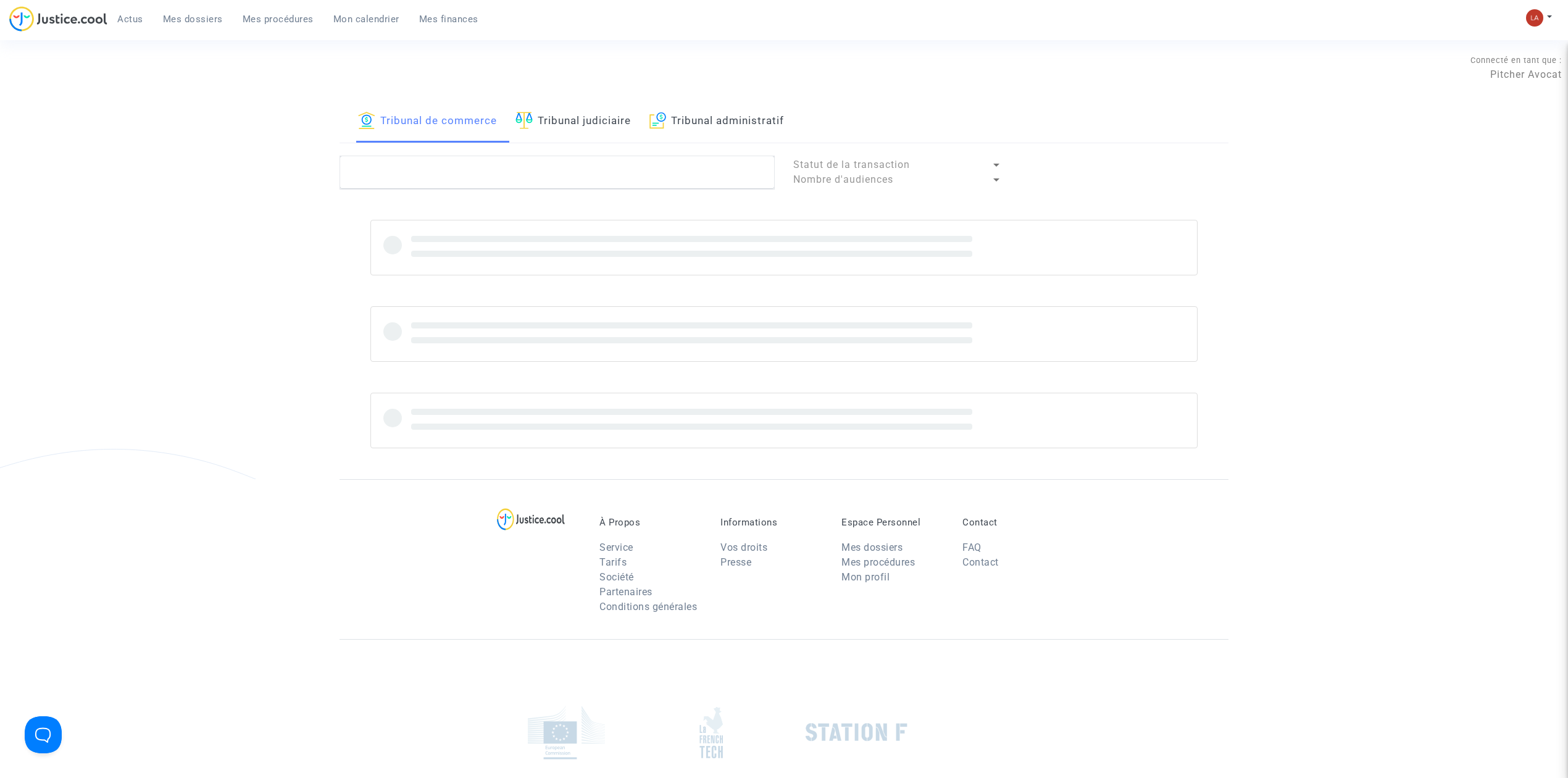
click at [746, 127] on link "Tribunal administratif" at bounding box center [716, 121] width 135 height 42
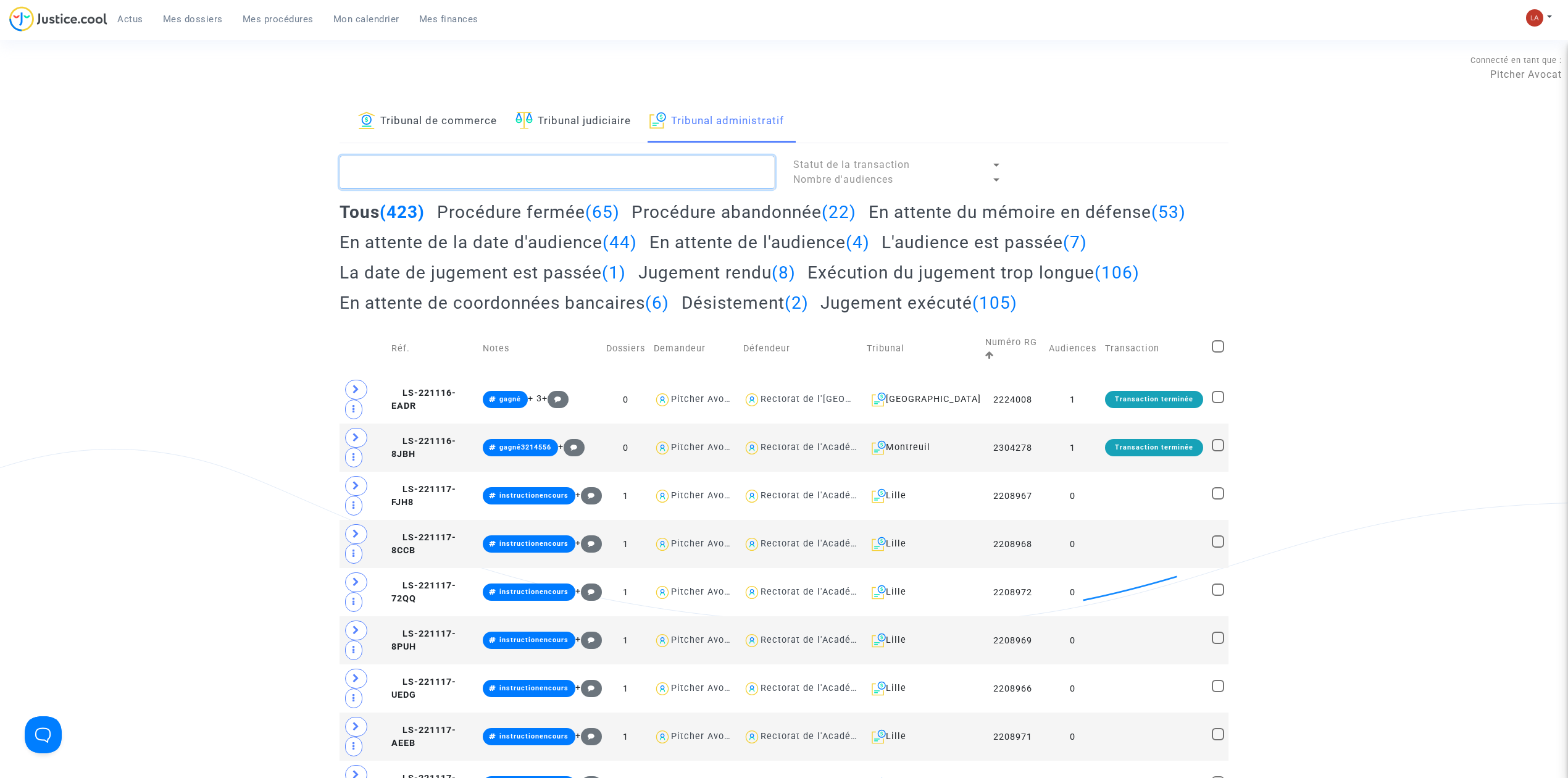
click at [725, 169] on textarea at bounding box center [557, 172] width 436 height 33
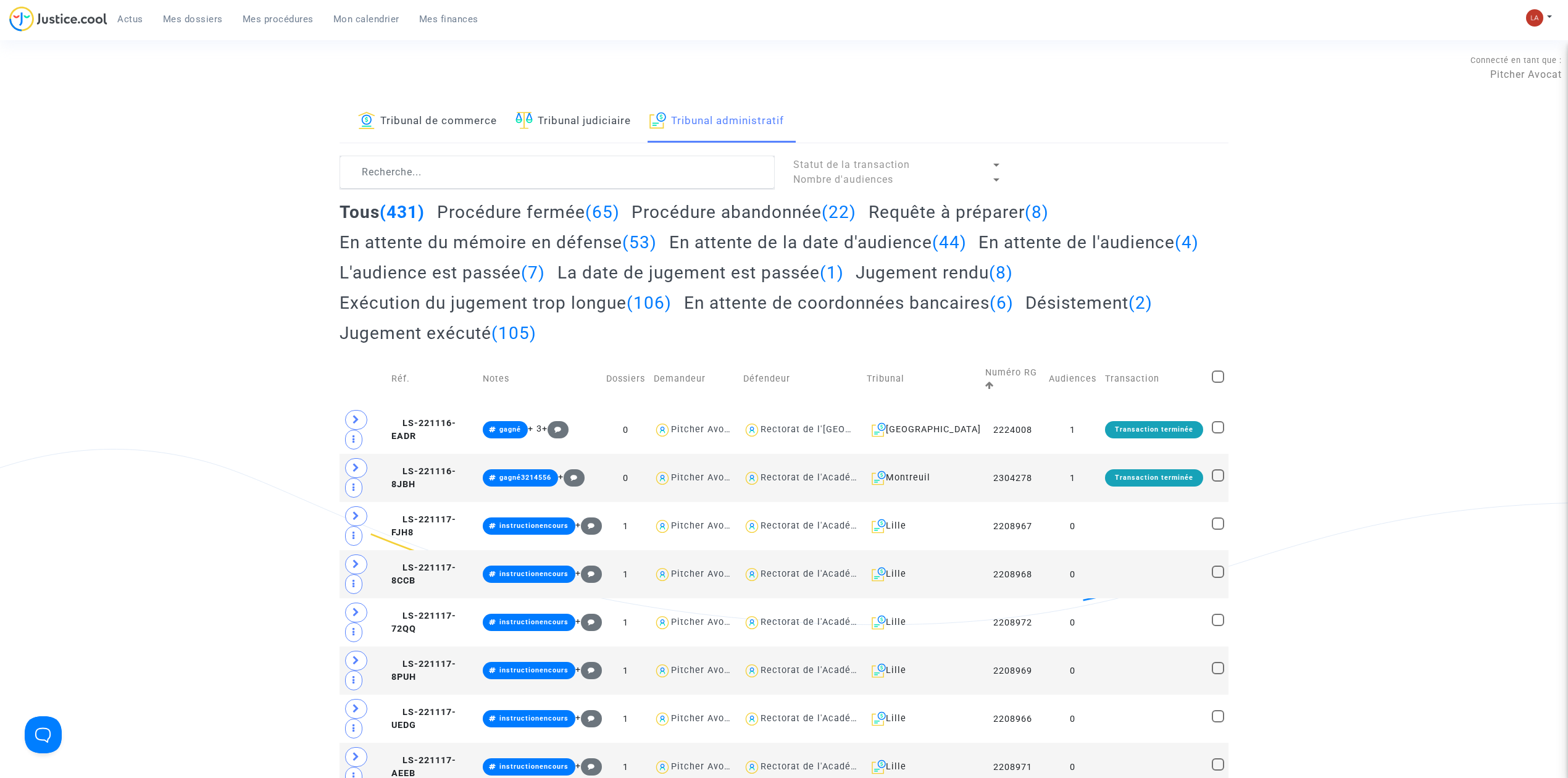
click at [1008, 215] on h2 "Requête à préparer (8)" at bounding box center [959, 212] width 180 height 21
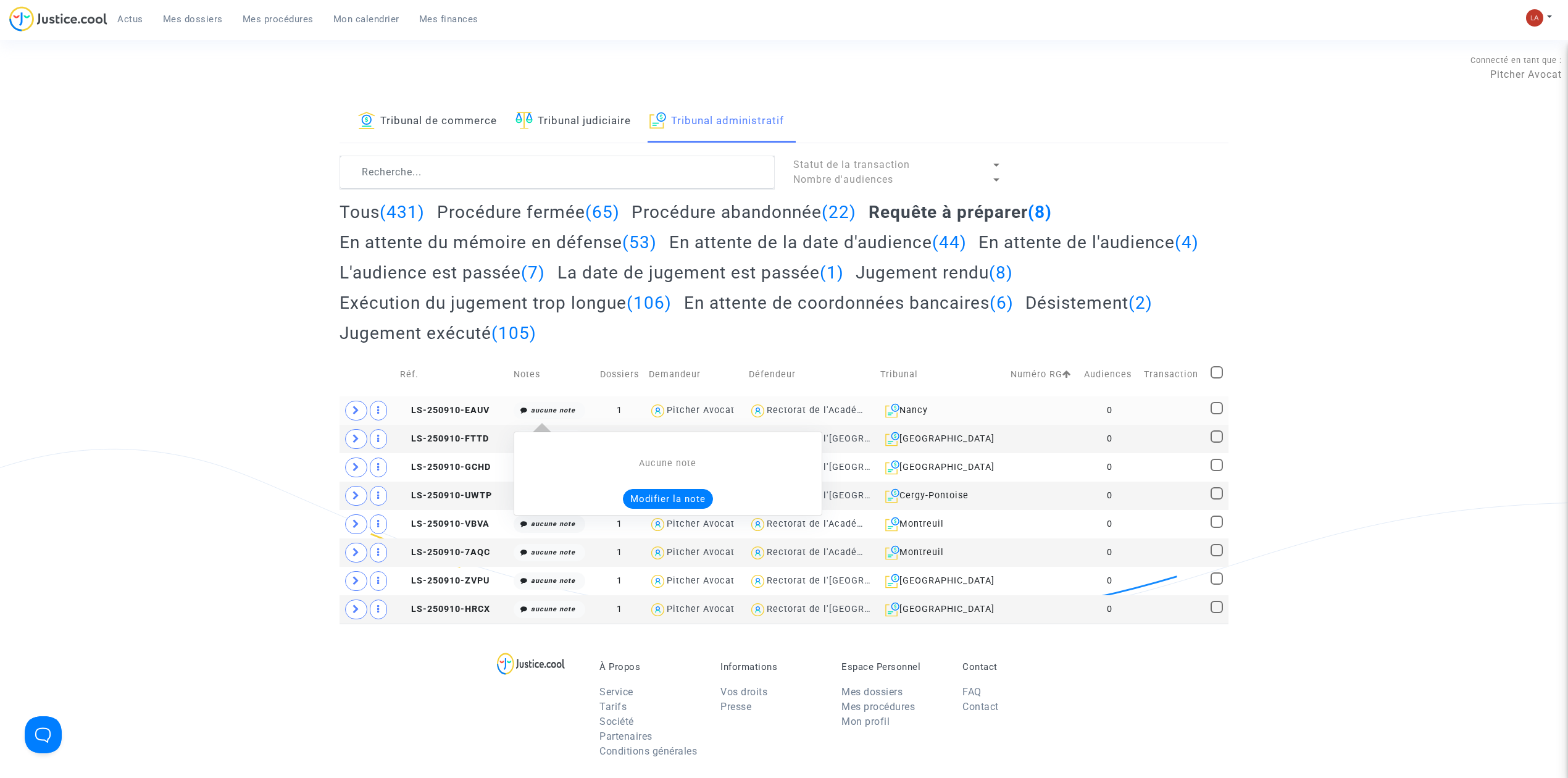
click at [645, 500] on button "Modifier la note" at bounding box center [668, 498] width 90 height 20
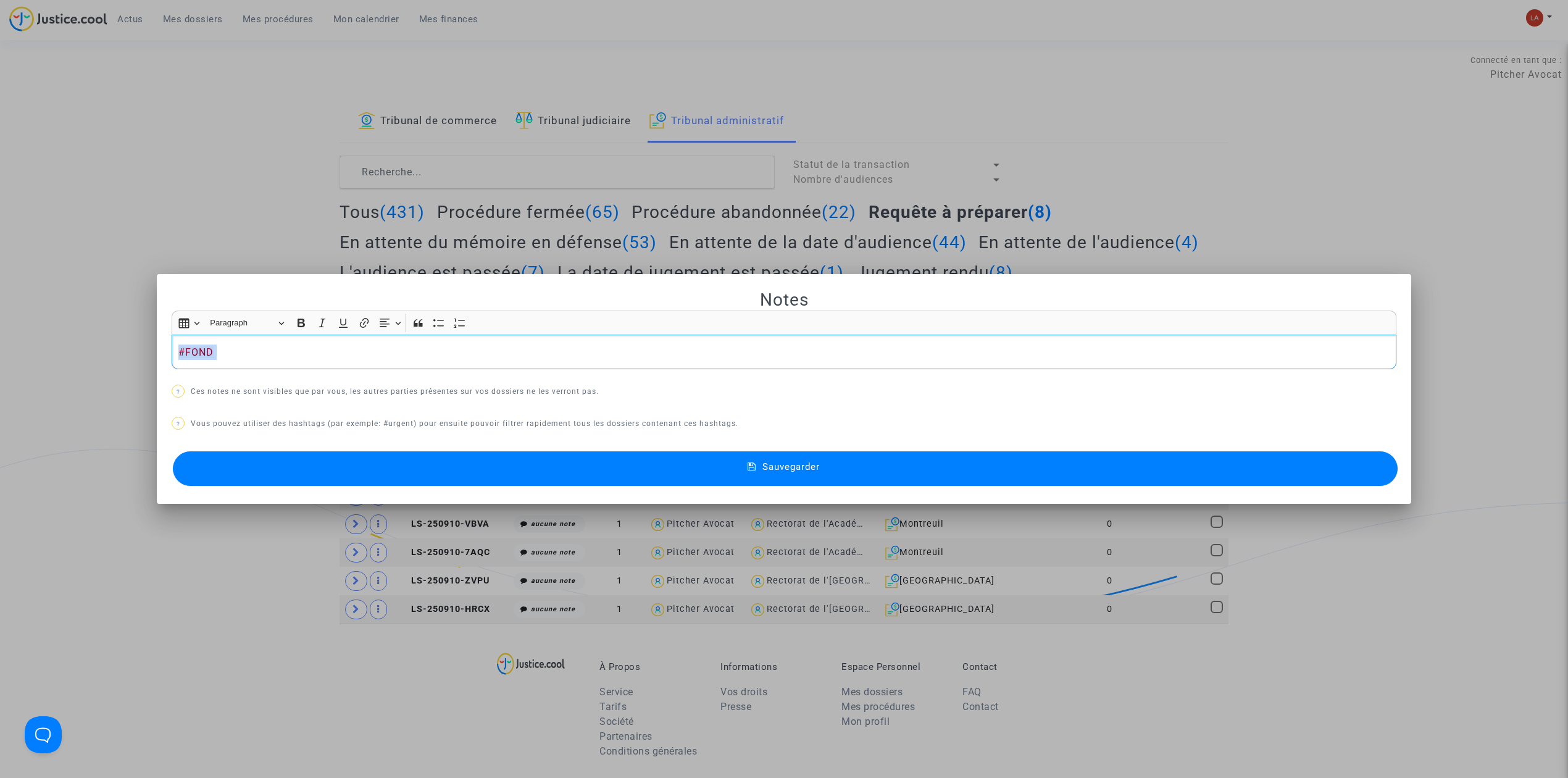
copy p "#FOND"
click at [618, 483] on button "Sauvegarder" at bounding box center [786, 468] width 1225 height 34
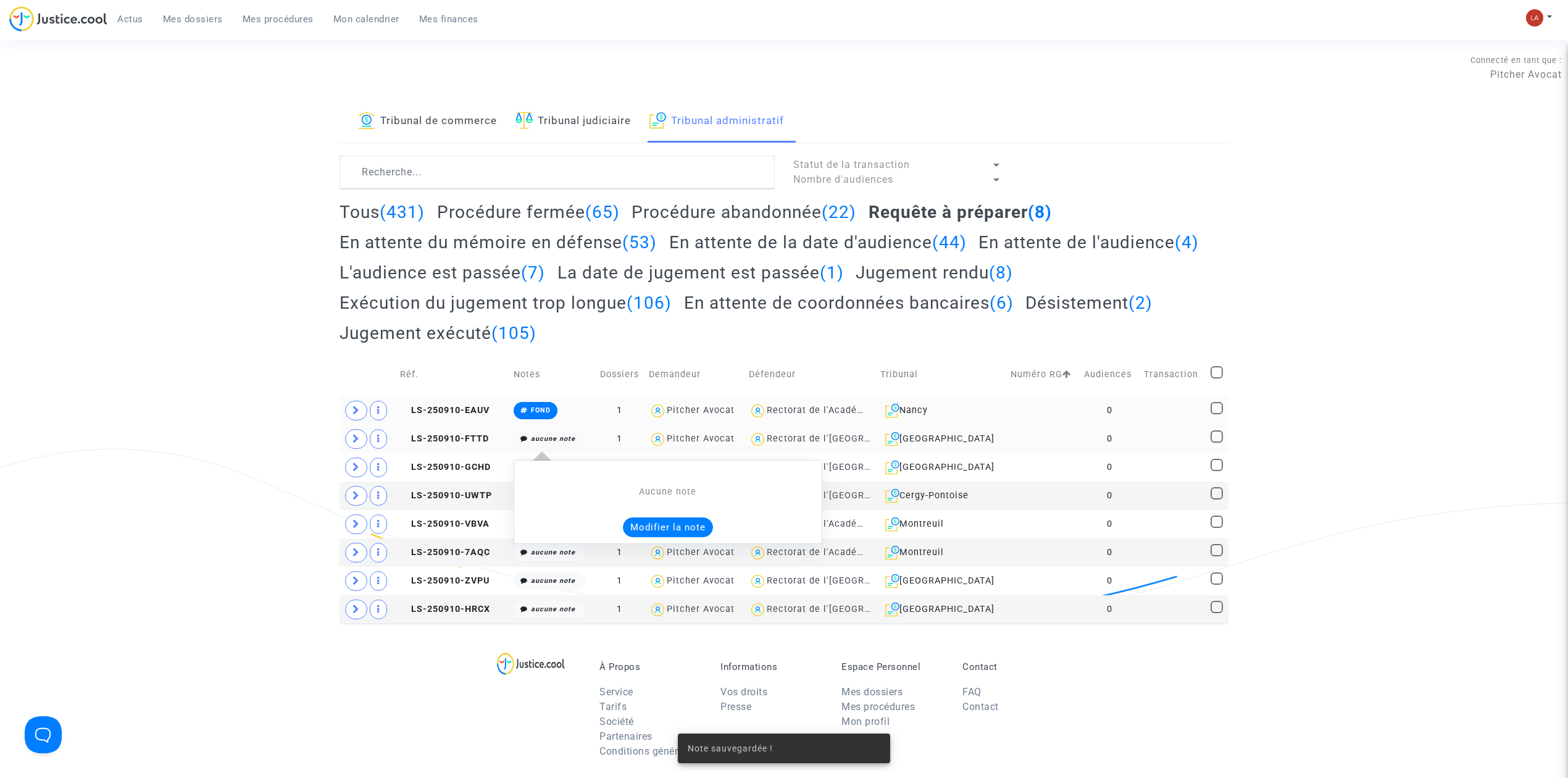
click at [658, 533] on button "Modifier la note" at bounding box center [668, 527] width 90 height 20
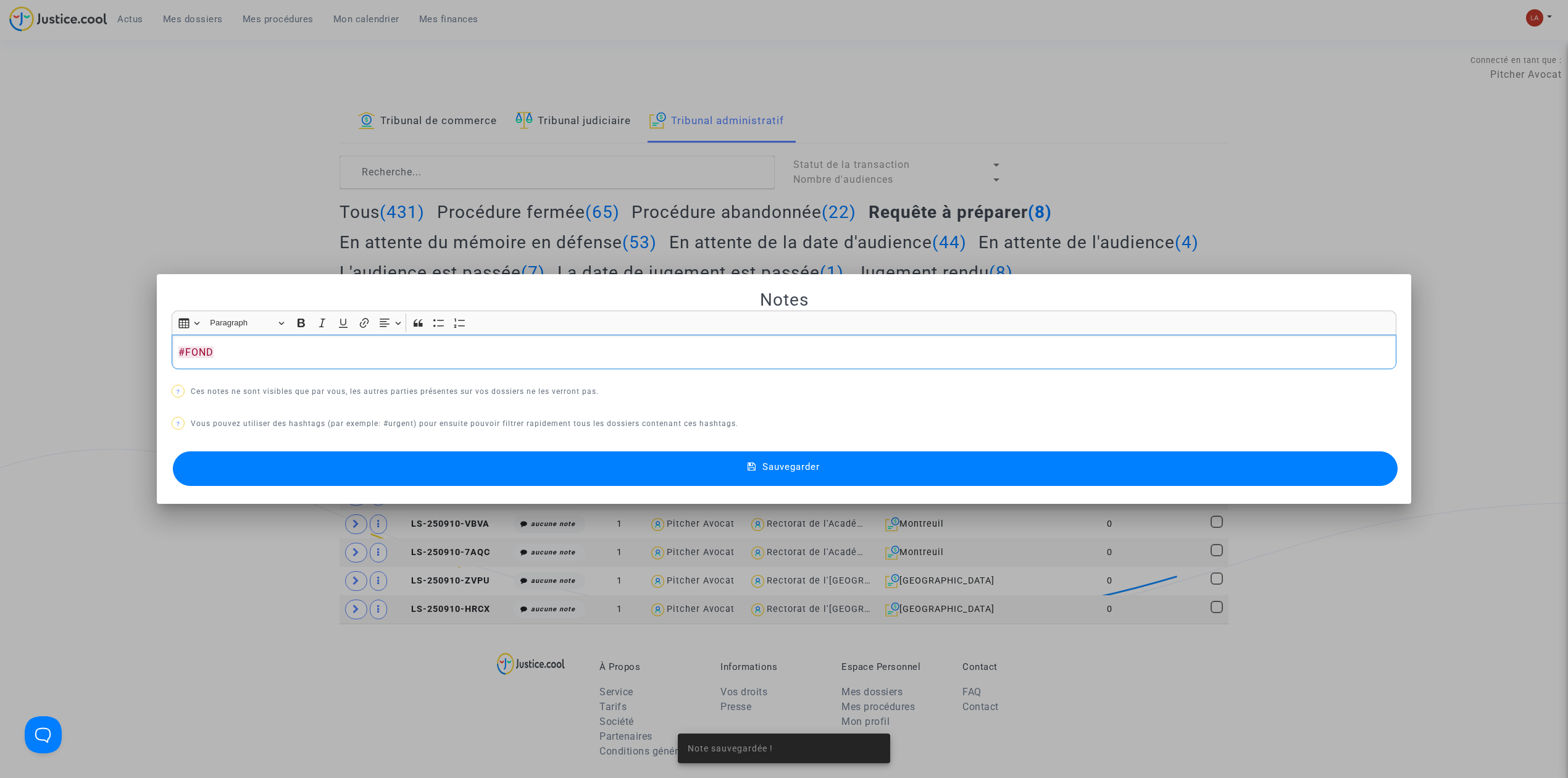
click at [515, 445] on div "Notes Rich Text Editor Insert table Insert table Heading Paragraph Paragraph He…" at bounding box center [784, 389] width 1225 height 201
click at [515, 466] on button "Sauvegarder" at bounding box center [786, 468] width 1225 height 34
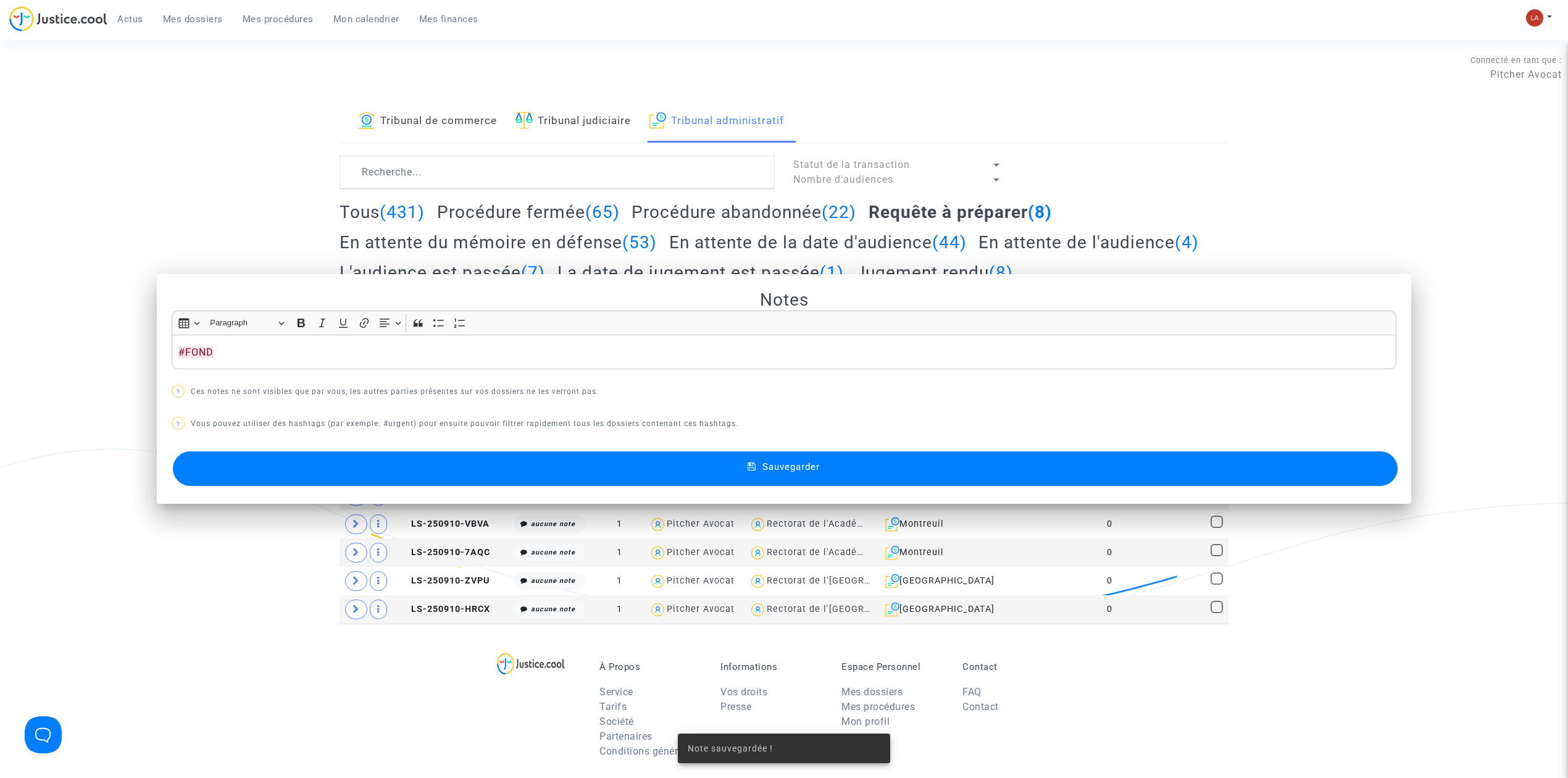
scroll to position [50, 0]
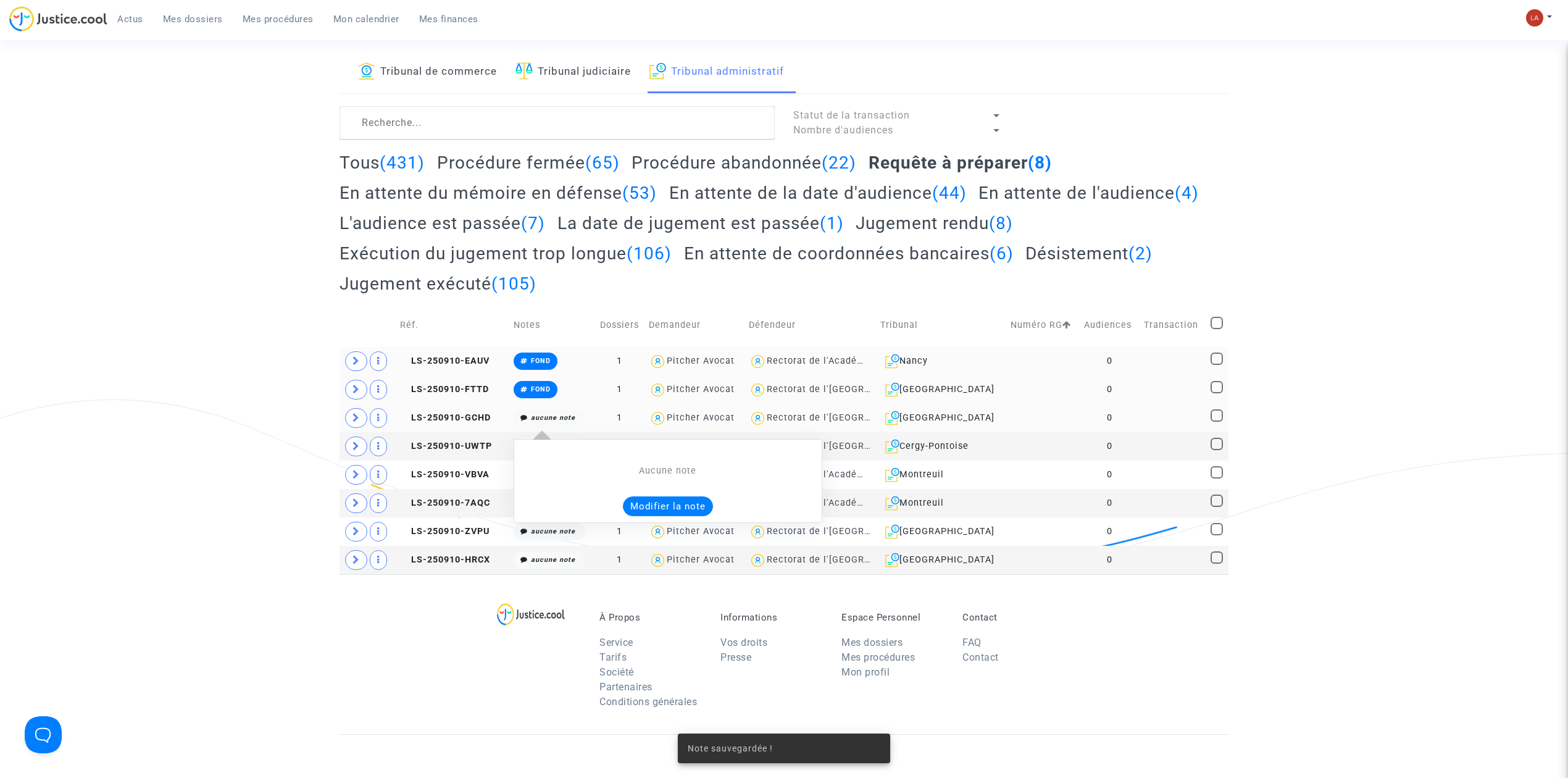
click at [662, 506] on button "Modifier la note" at bounding box center [668, 506] width 90 height 20
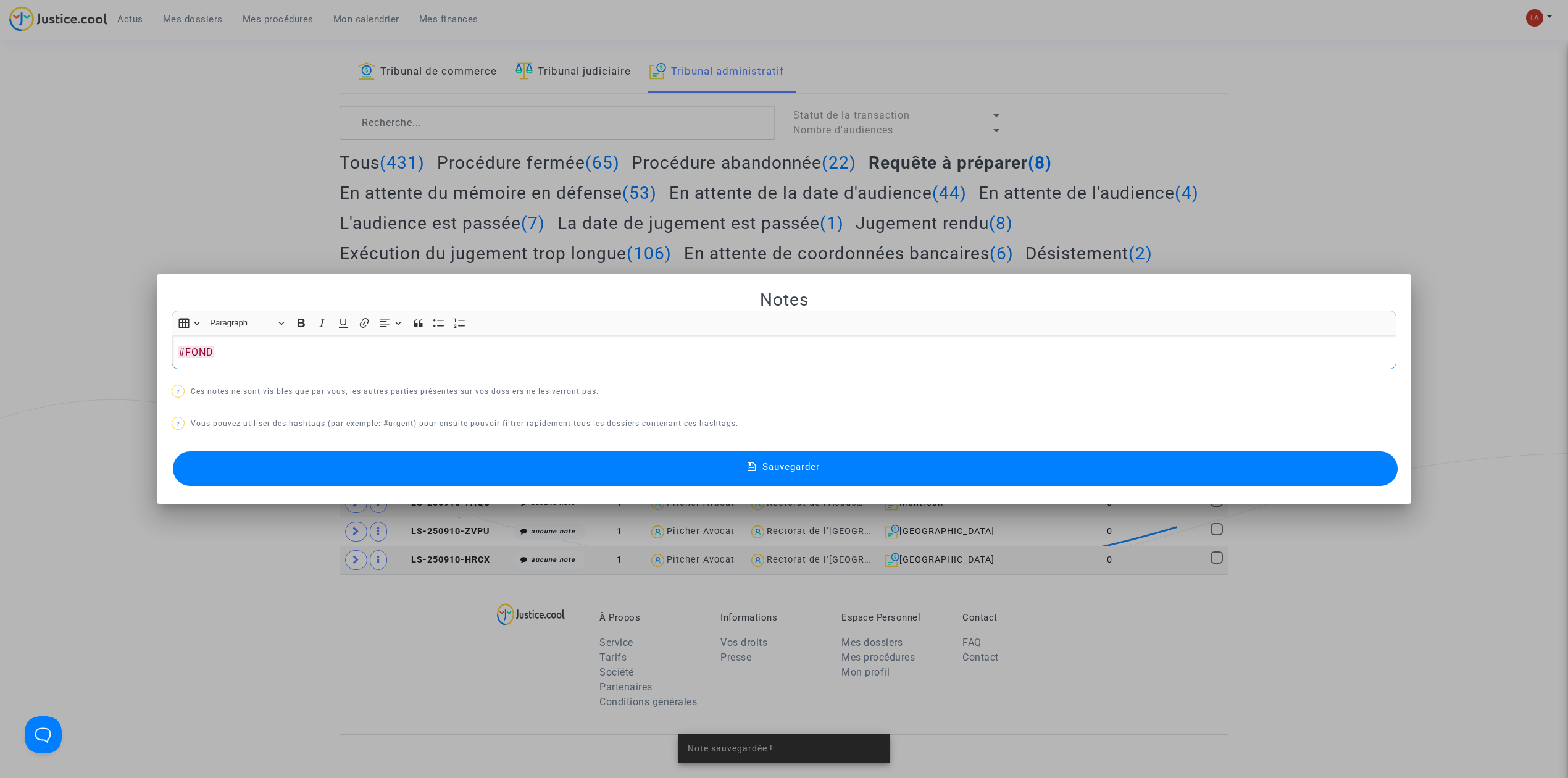
click at [562, 461] on button "Sauvegarder" at bounding box center [786, 468] width 1225 height 34
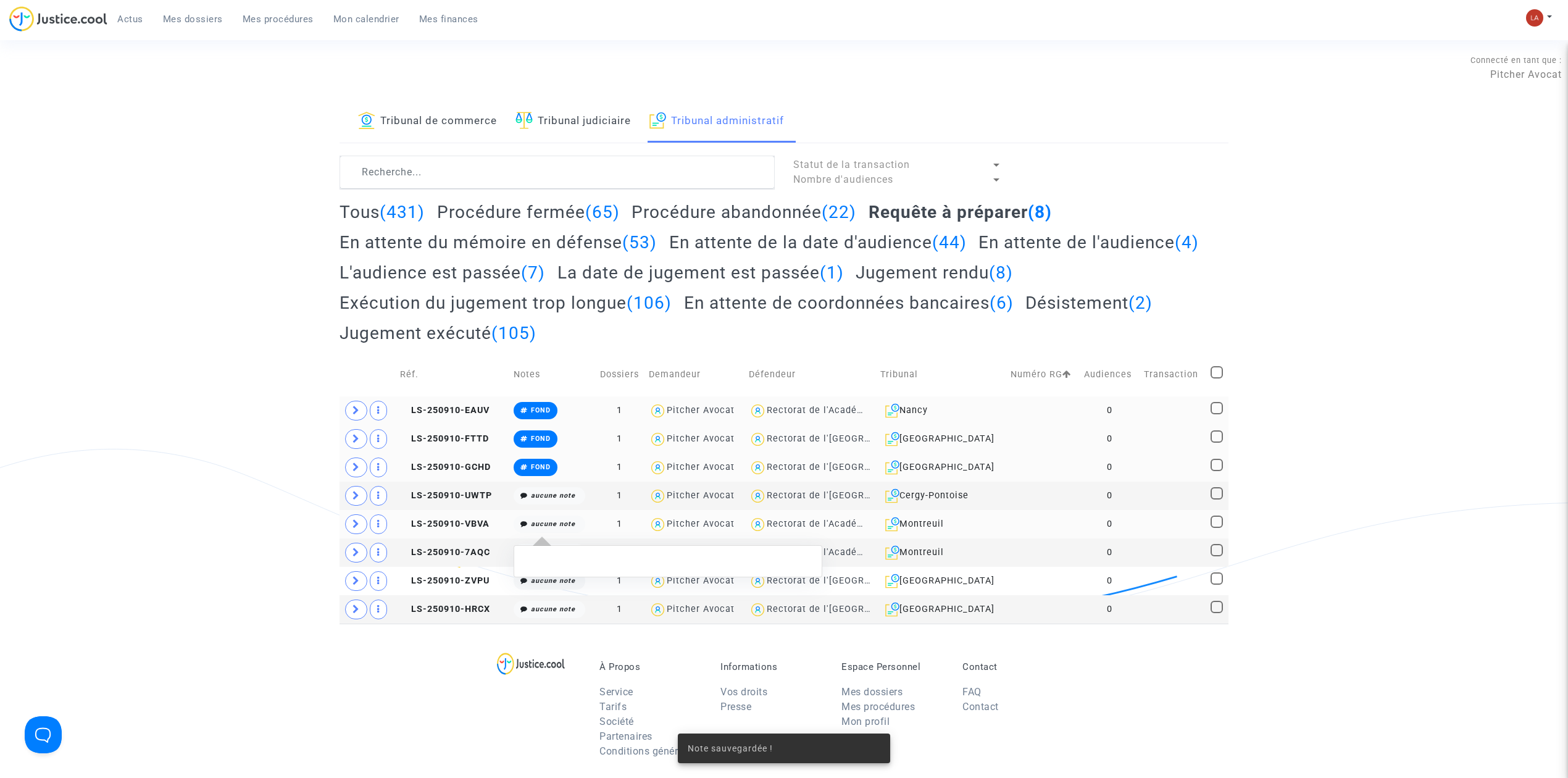
scroll to position [50, 0]
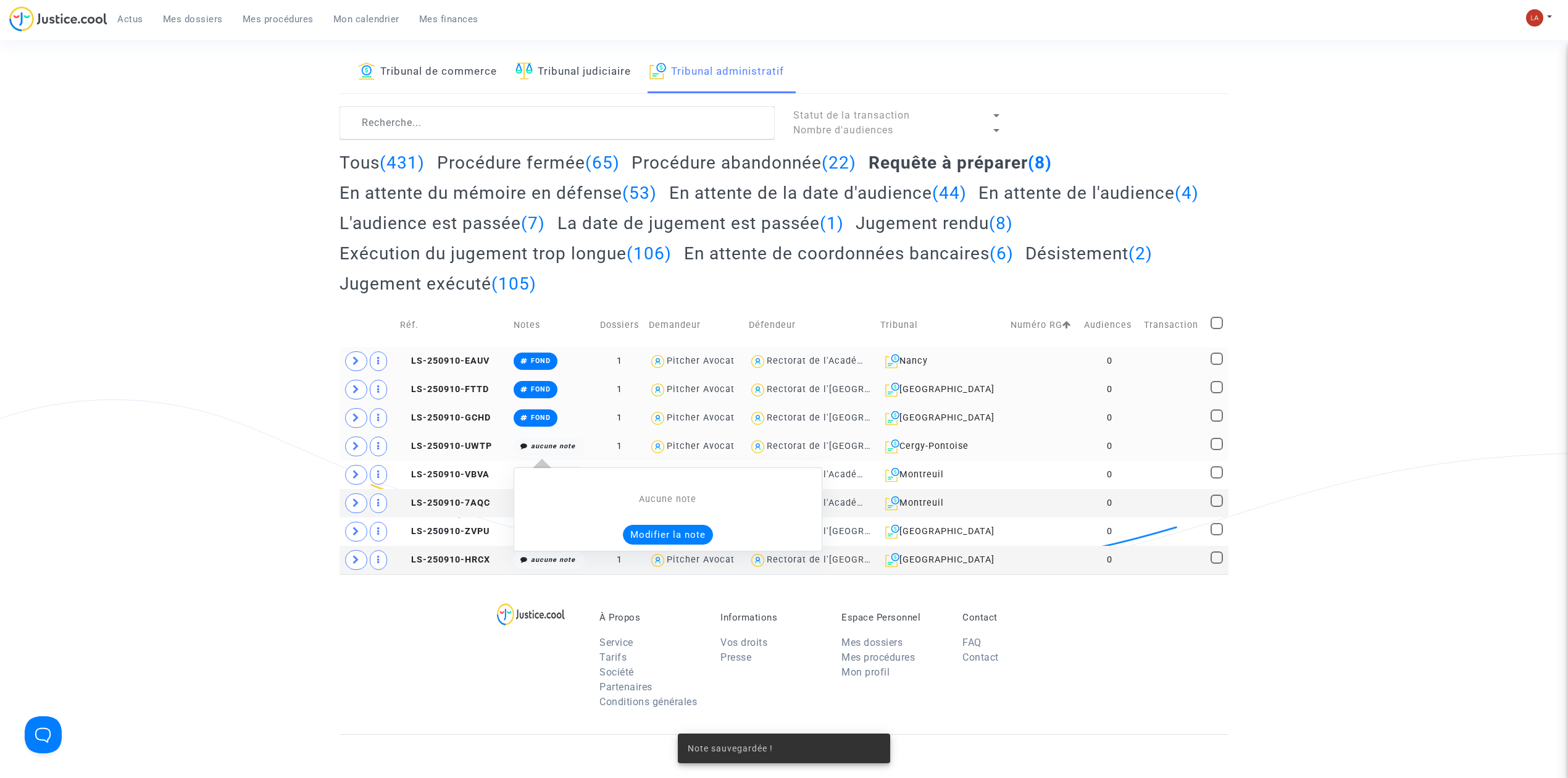
click at [640, 534] on button "Modifier la note" at bounding box center [668, 534] width 90 height 20
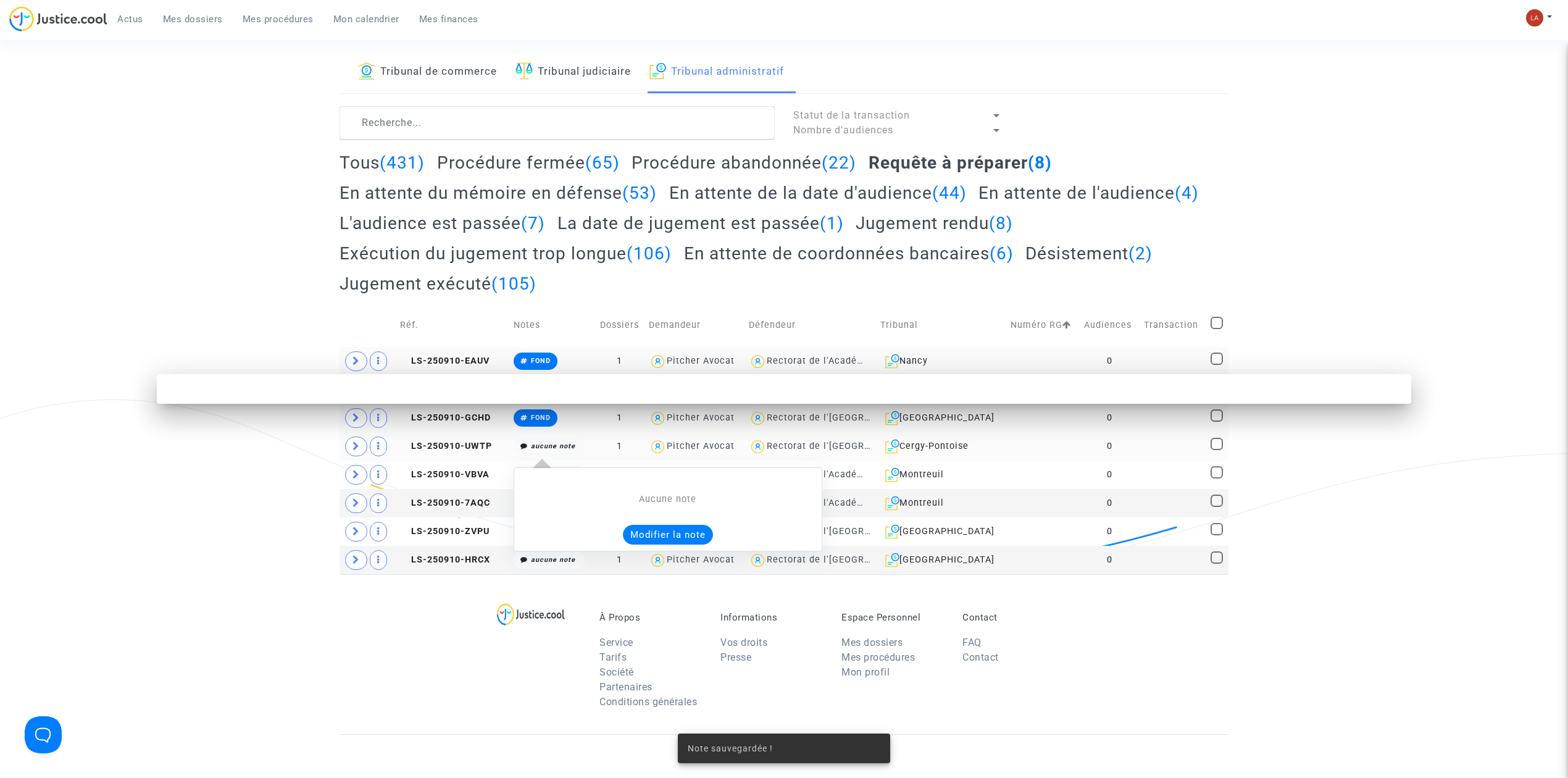
scroll to position [0, 0]
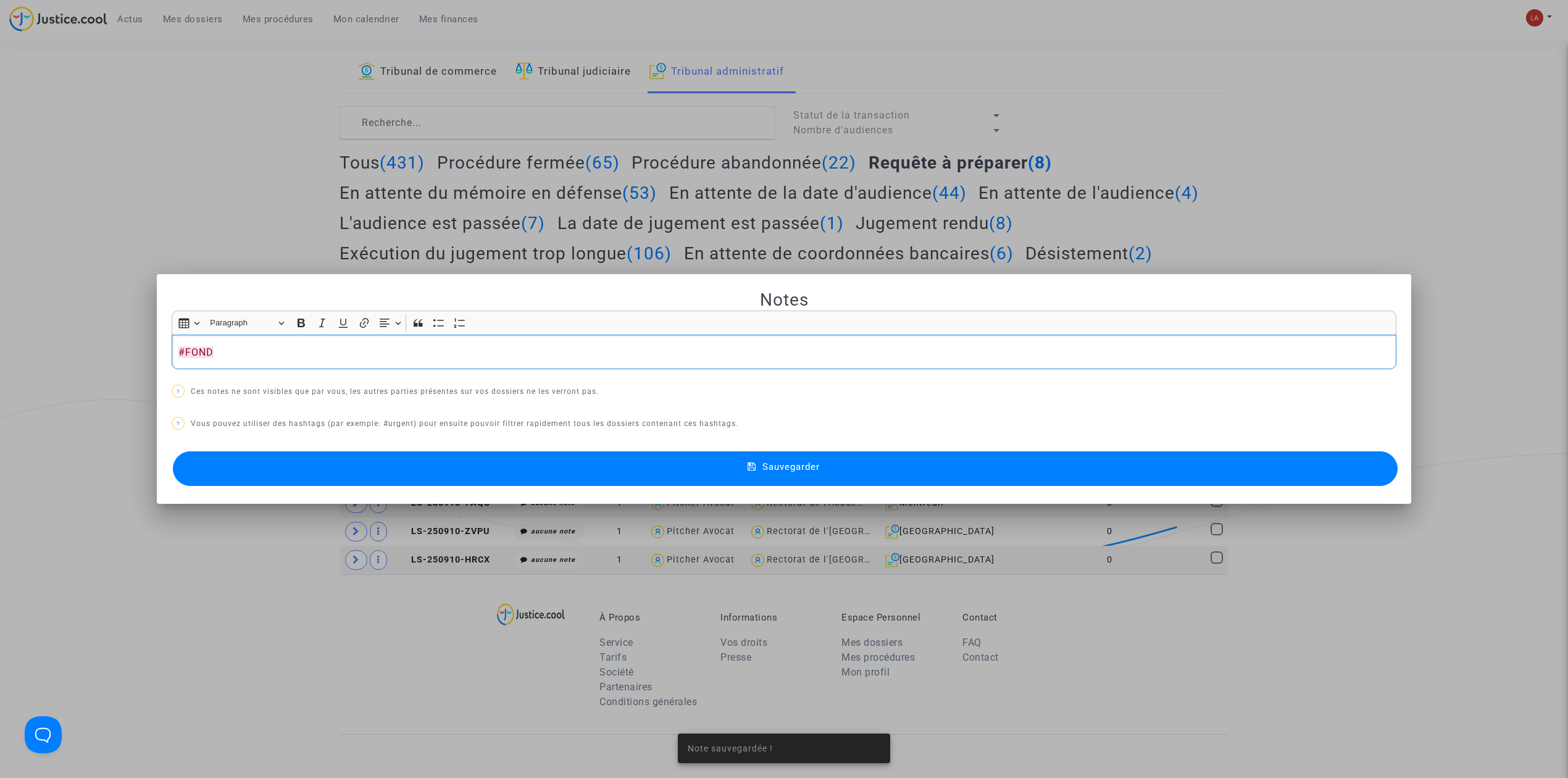
click at [536, 471] on button "Sauvegarder" at bounding box center [786, 468] width 1225 height 34
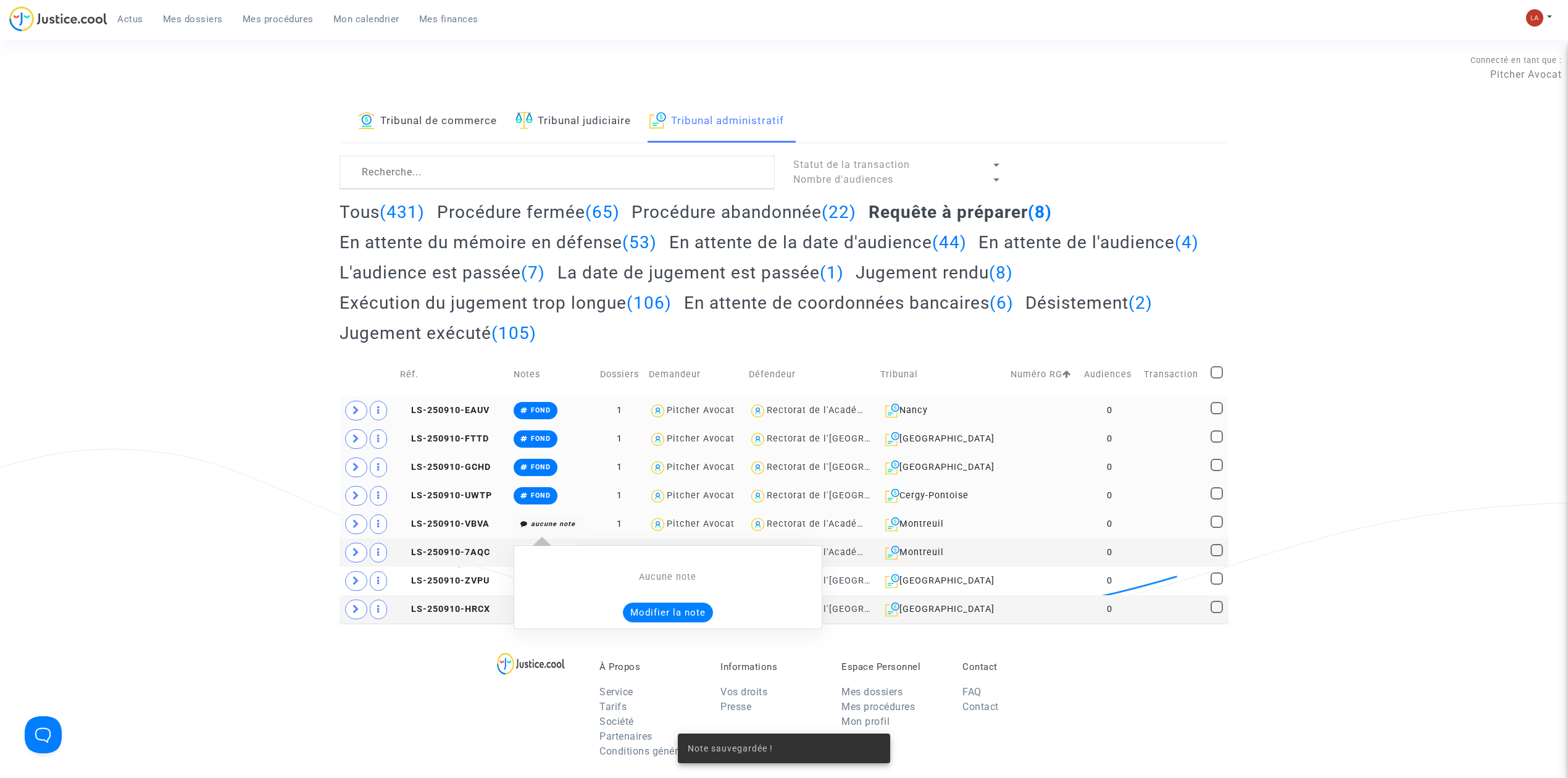
scroll to position [50, 0]
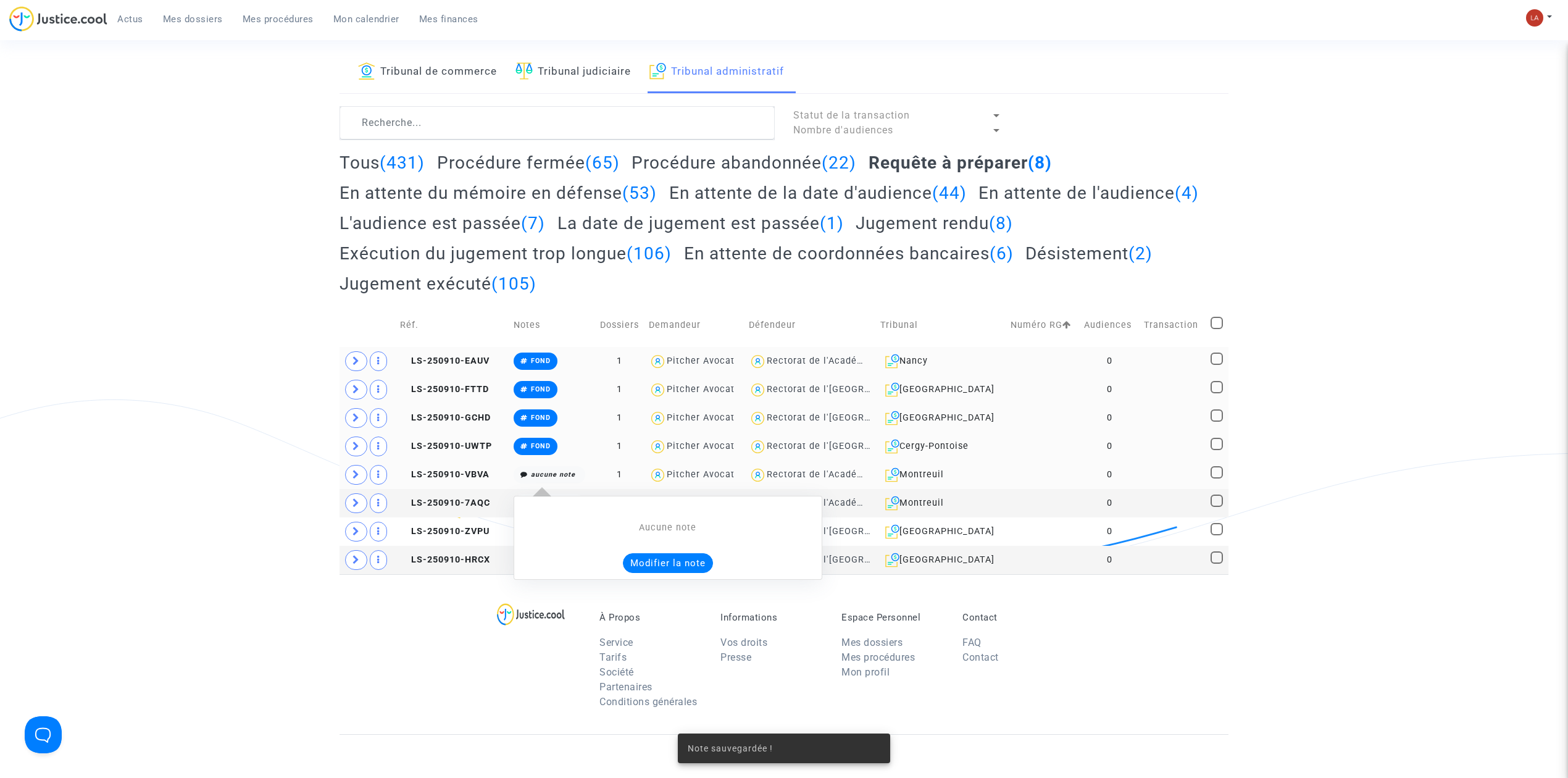
click at [653, 564] on button "Modifier la note" at bounding box center [668, 563] width 90 height 20
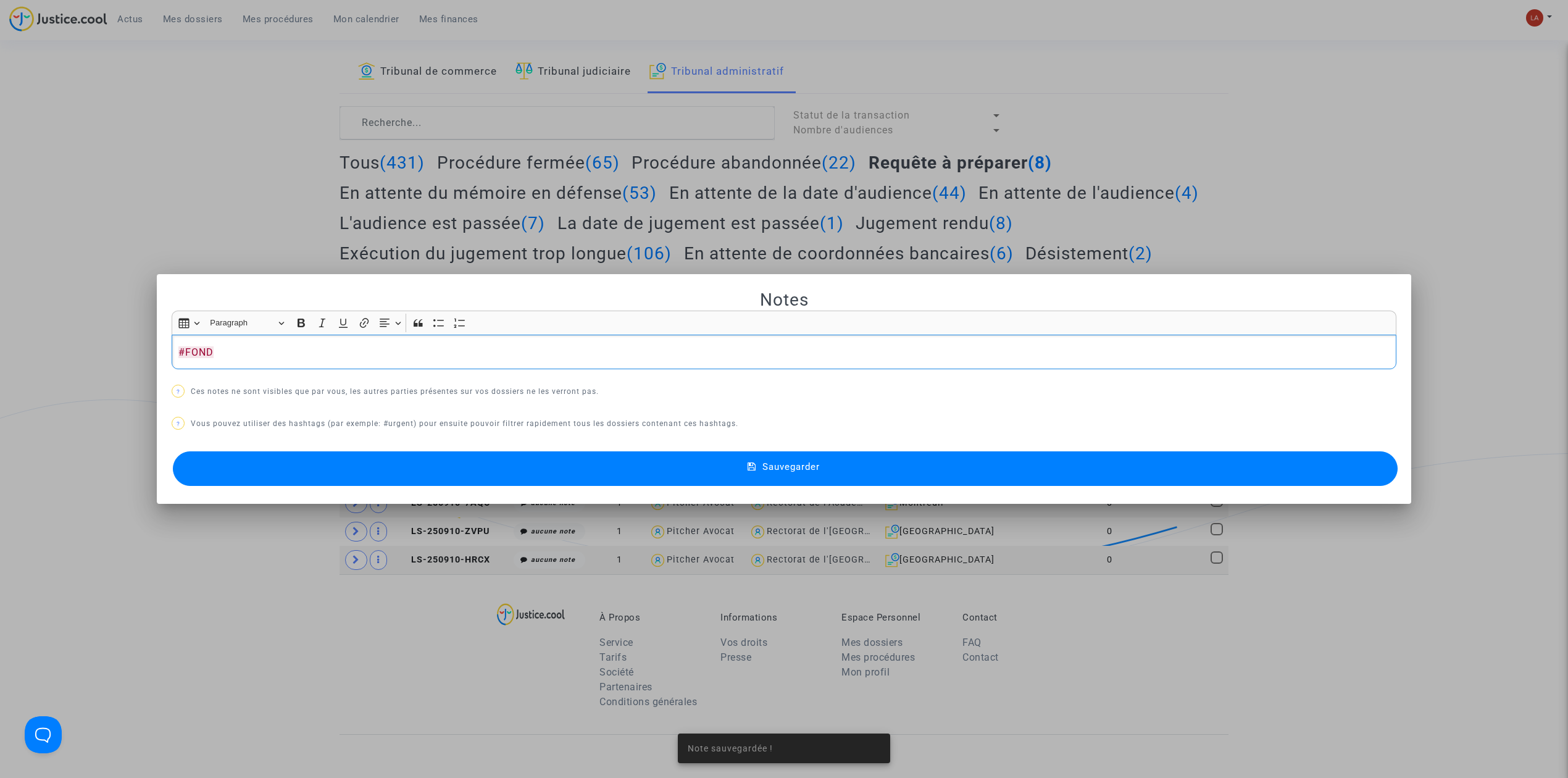
click at [526, 466] on button "Sauvegarder" at bounding box center [786, 468] width 1225 height 34
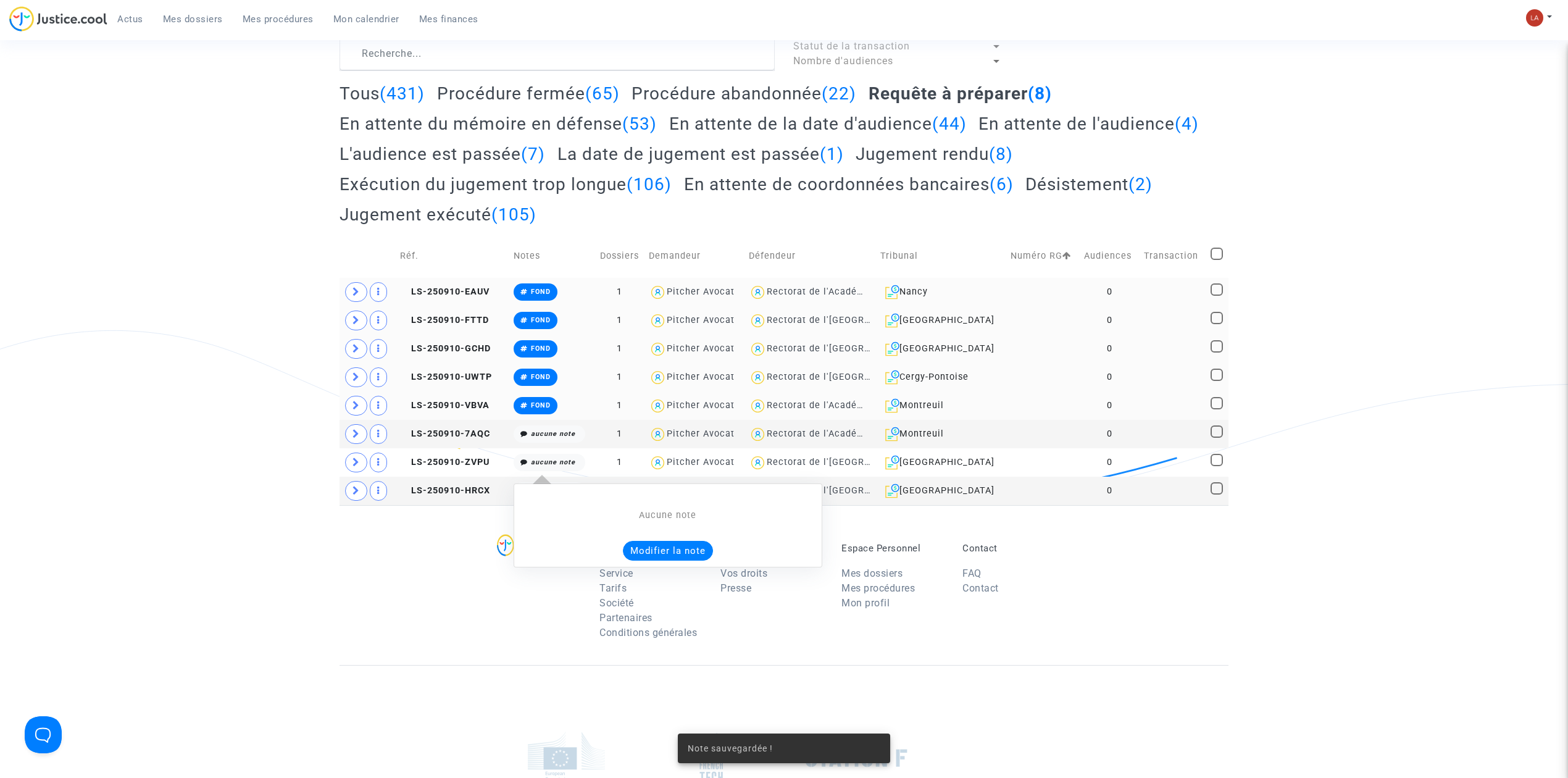
scroll to position [126, 0]
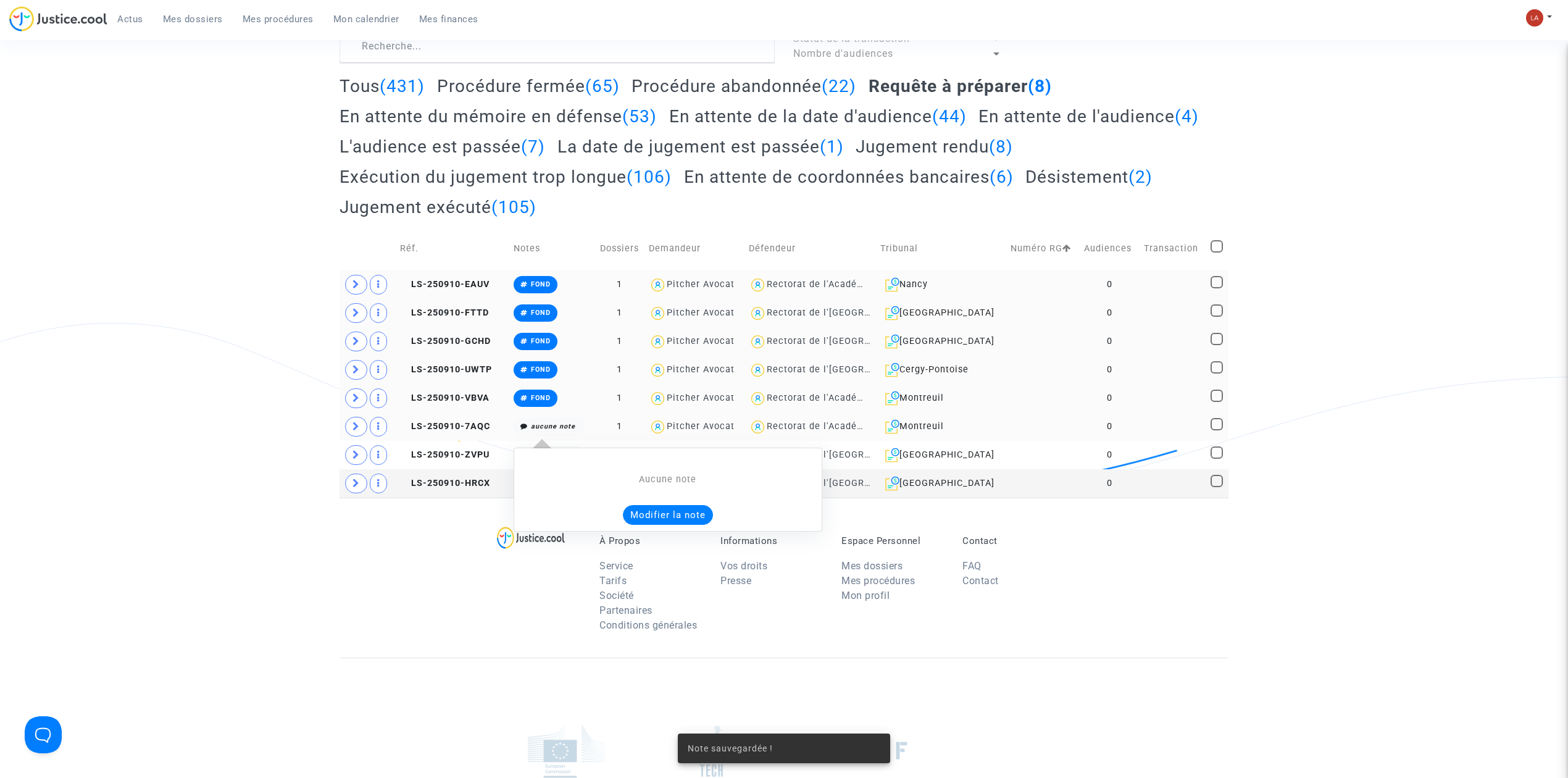
click at [659, 517] on button "Modifier la note" at bounding box center [668, 515] width 90 height 20
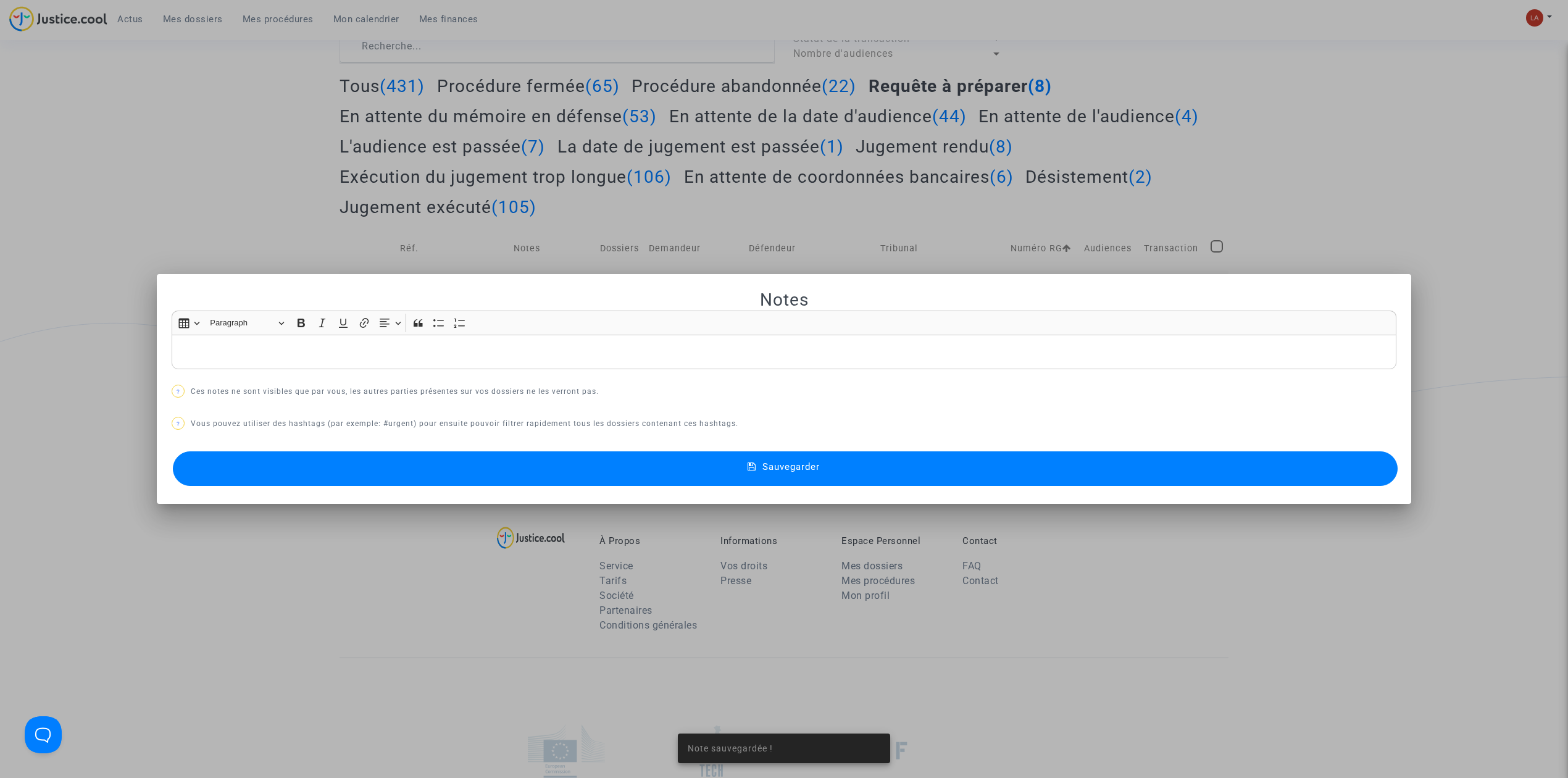
scroll to position [0, 0]
click at [566, 470] on button "Sauvegarder" at bounding box center [786, 468] width 1225 height 34
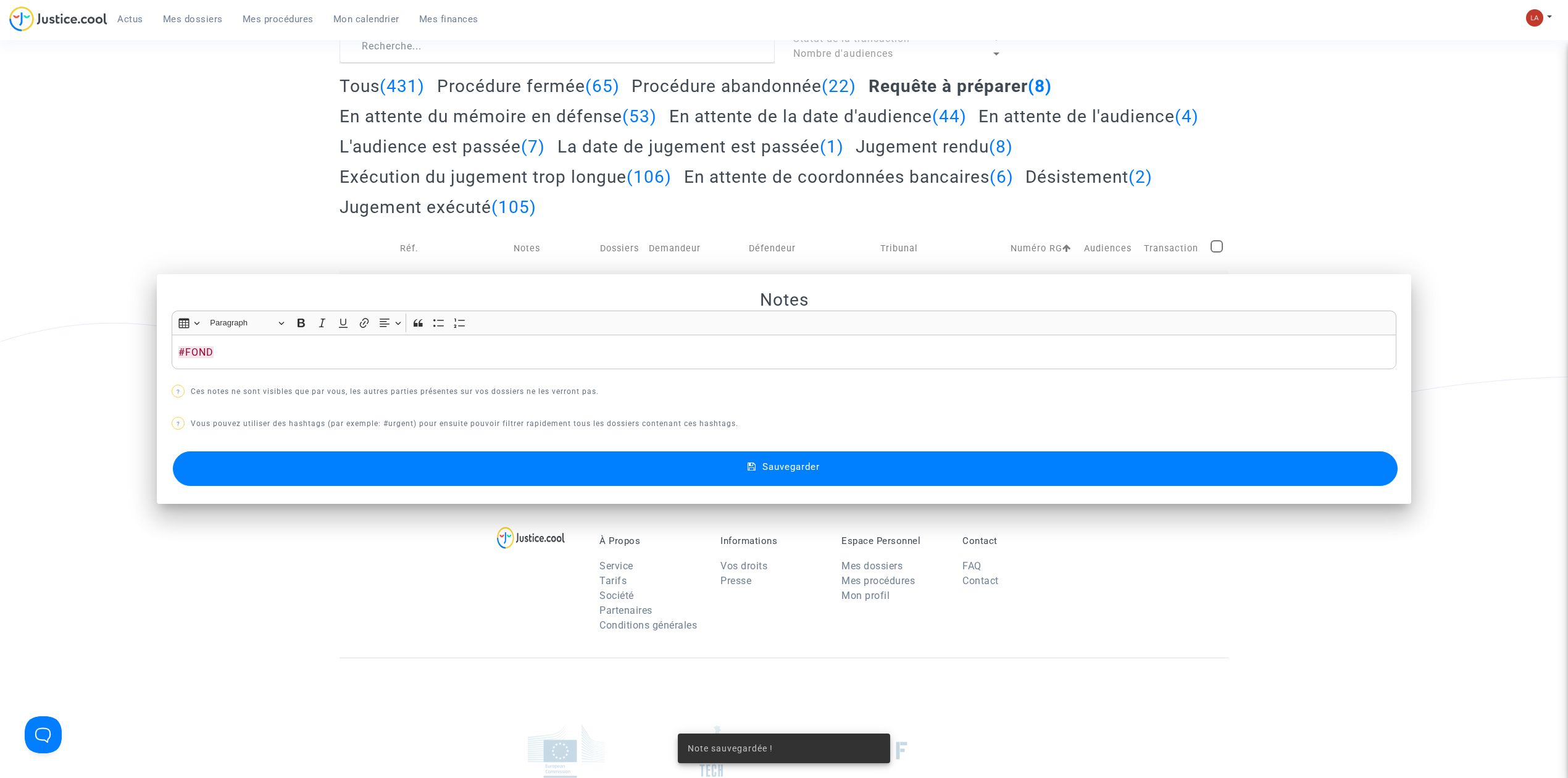
scroll to position [126, 0]
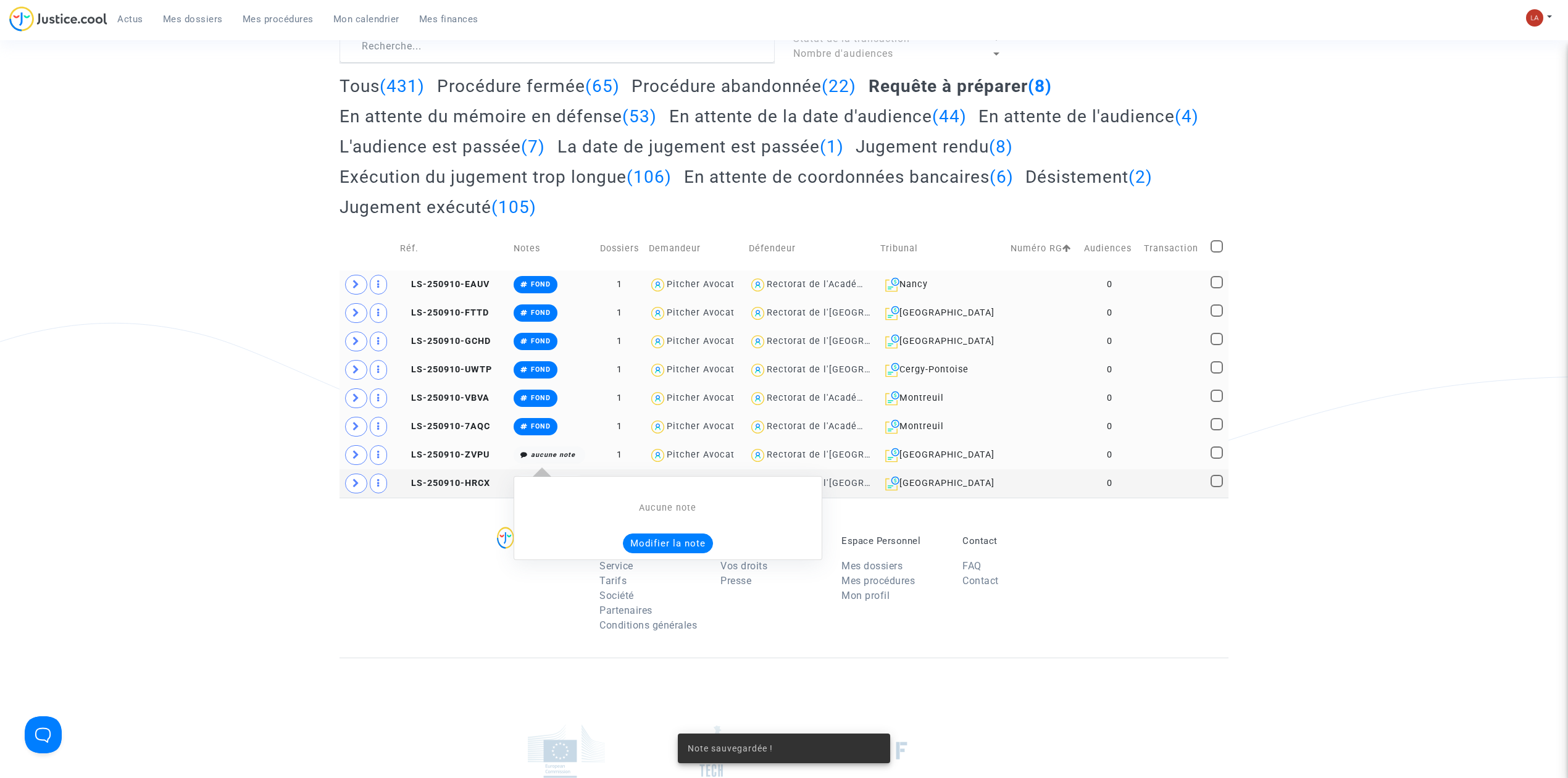
click at [645, 536] on button "Modifier la note" at bounding box center [668, 543] width 90 height 20
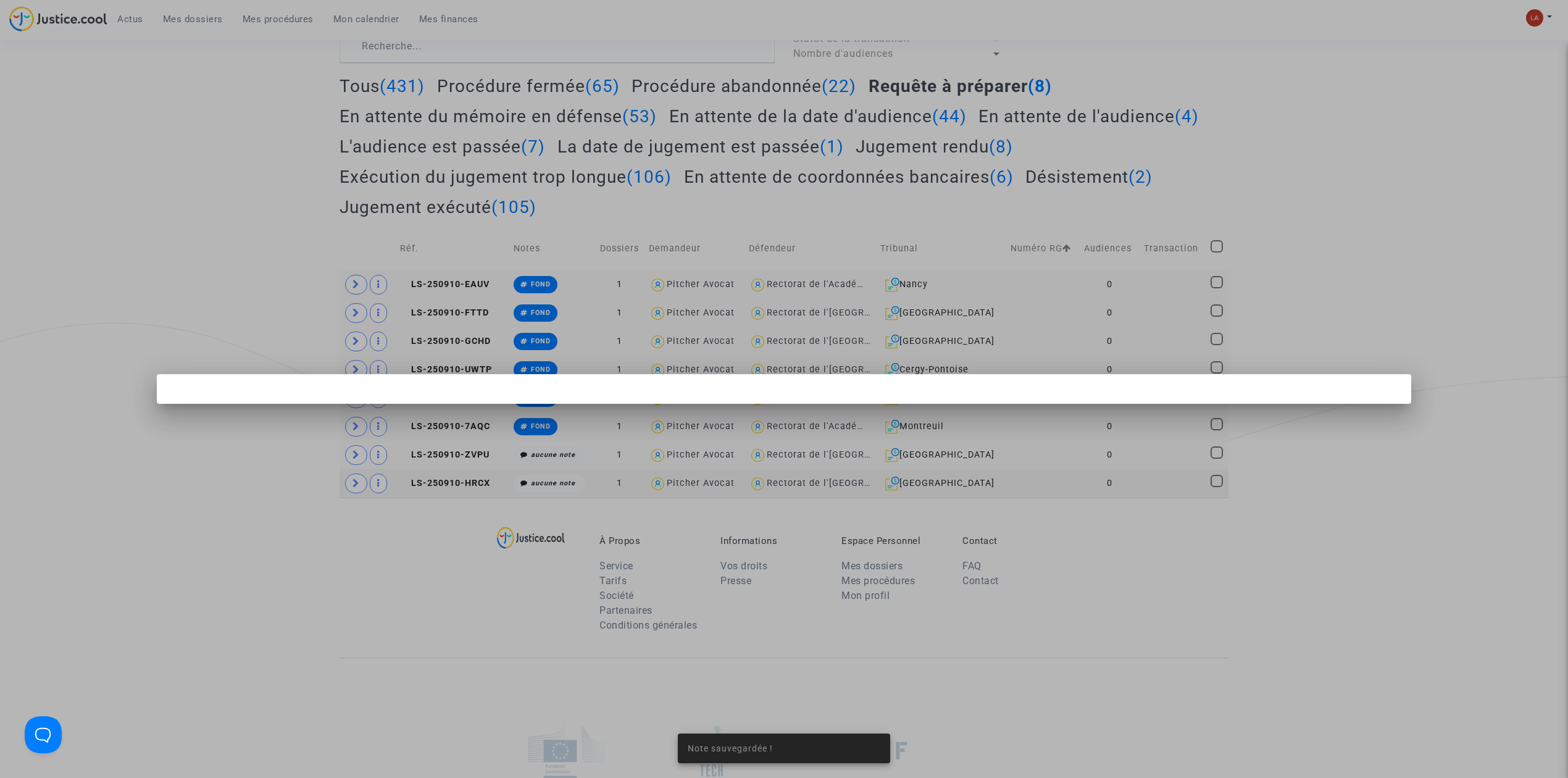
scroll to position [0, 0]
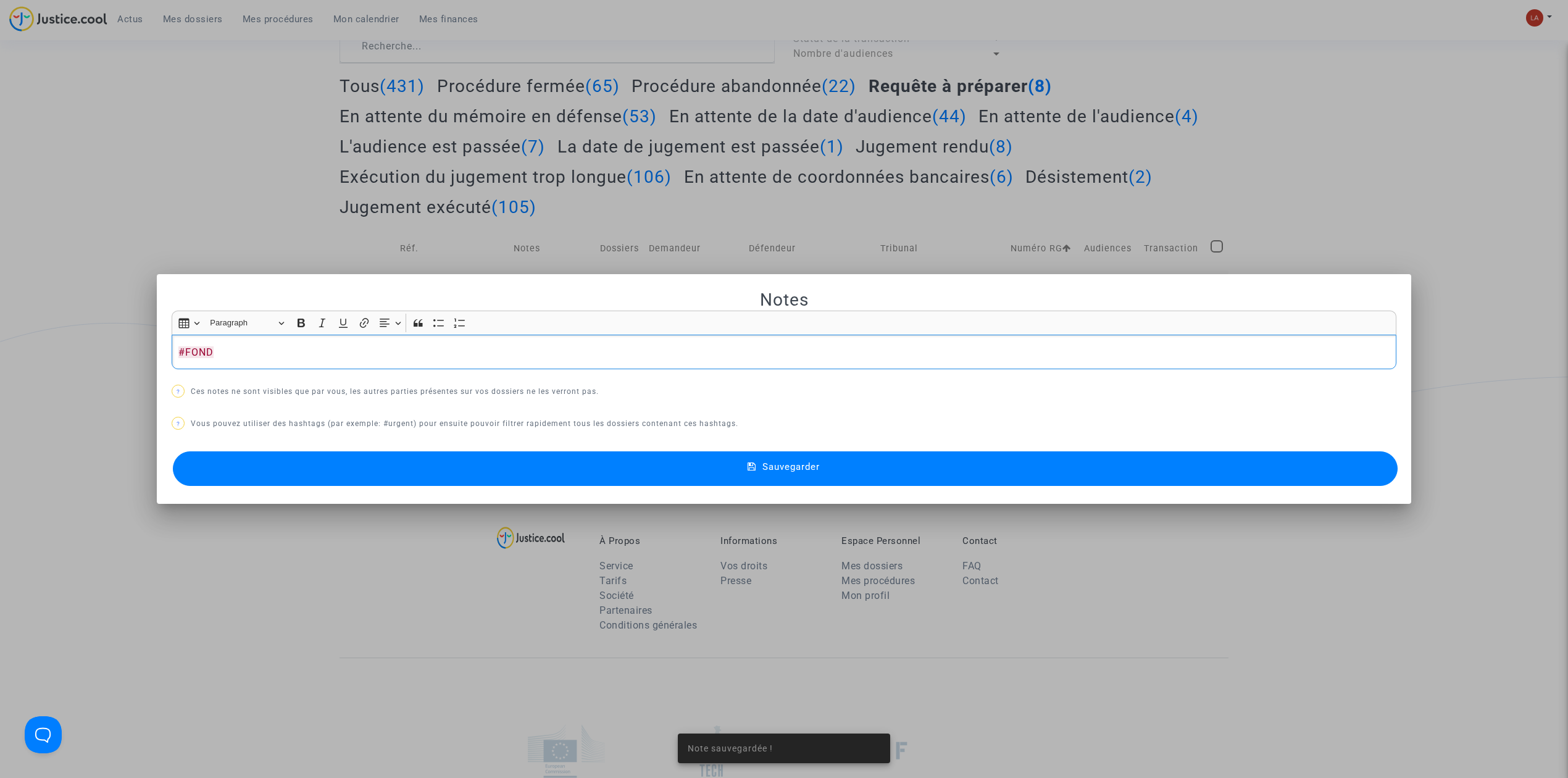
click at [552, 468] on button "Sauvegarder" at bounding box center [786, 468] width 1225 height 34
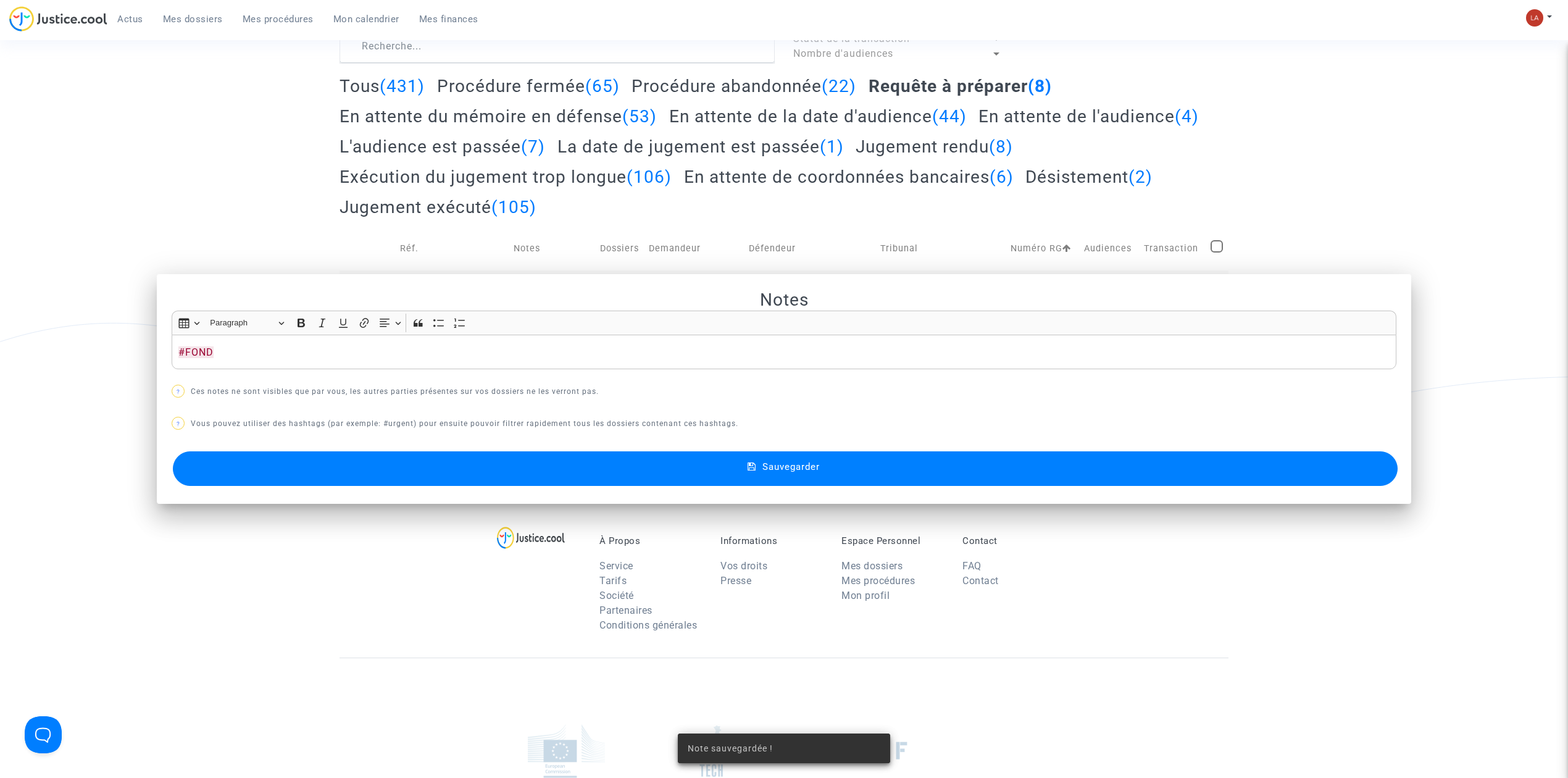
scroll to position [126, 0]
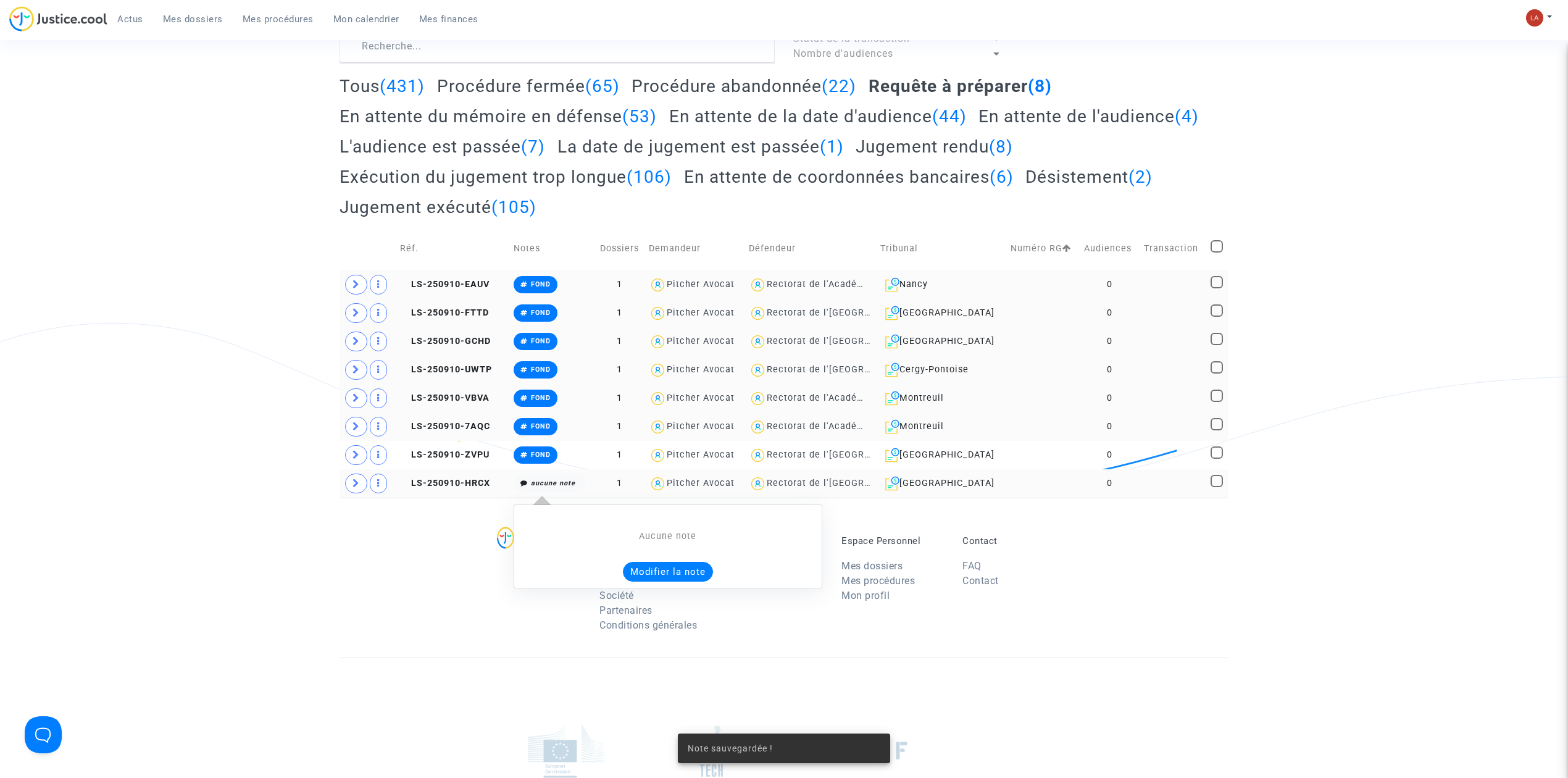
click at [660, 564] on div "Aucune note Modifier la note" at bounding box center [668, 555] width 295 height 52
click at [653, 569] on button "Modifier la note" at bounding box center [668, 572] width 90 height 20
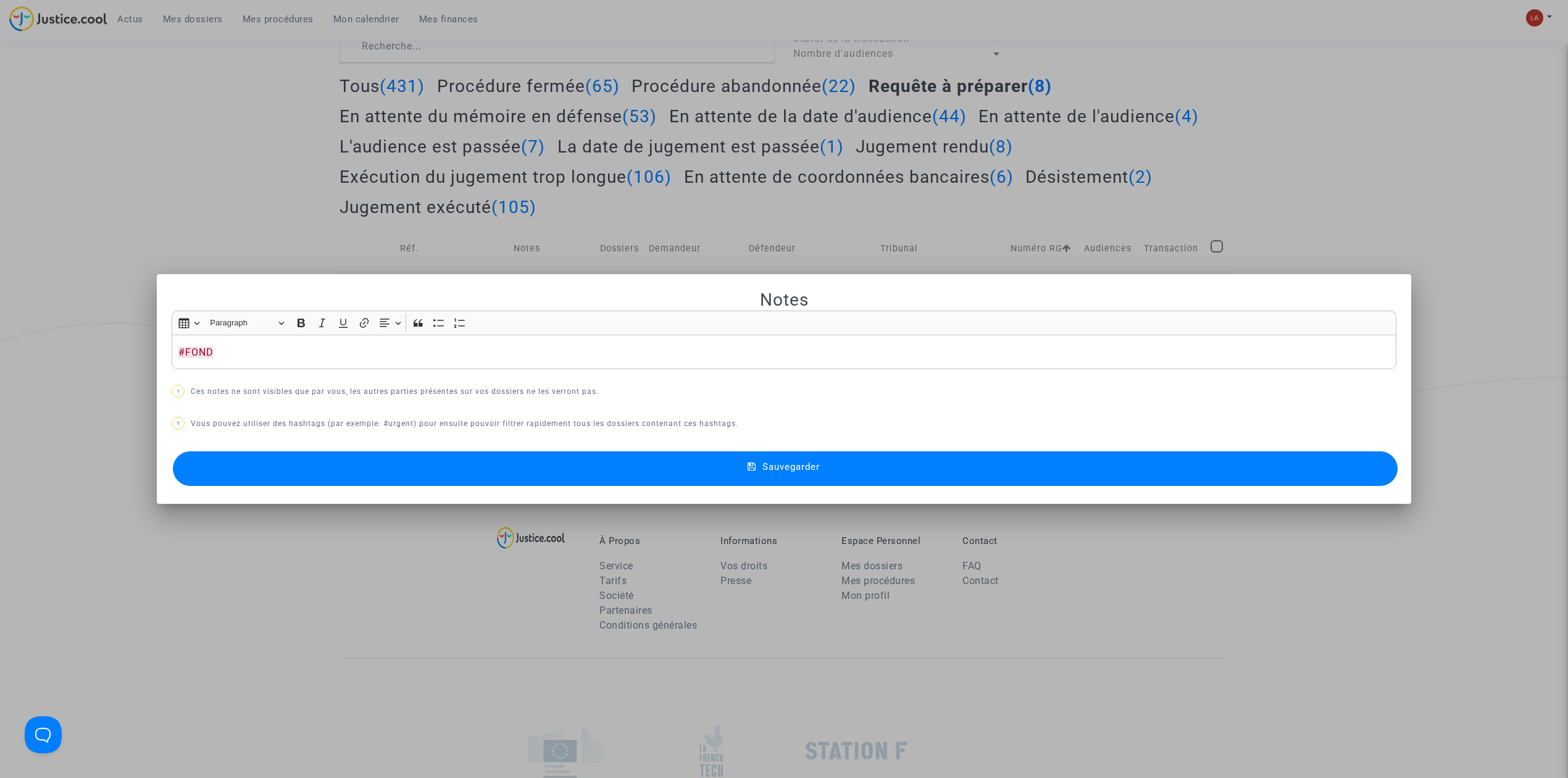
click at [537, 477] on button "Sauvegarder" at bounding box center [786, 468] width 1225 height 34
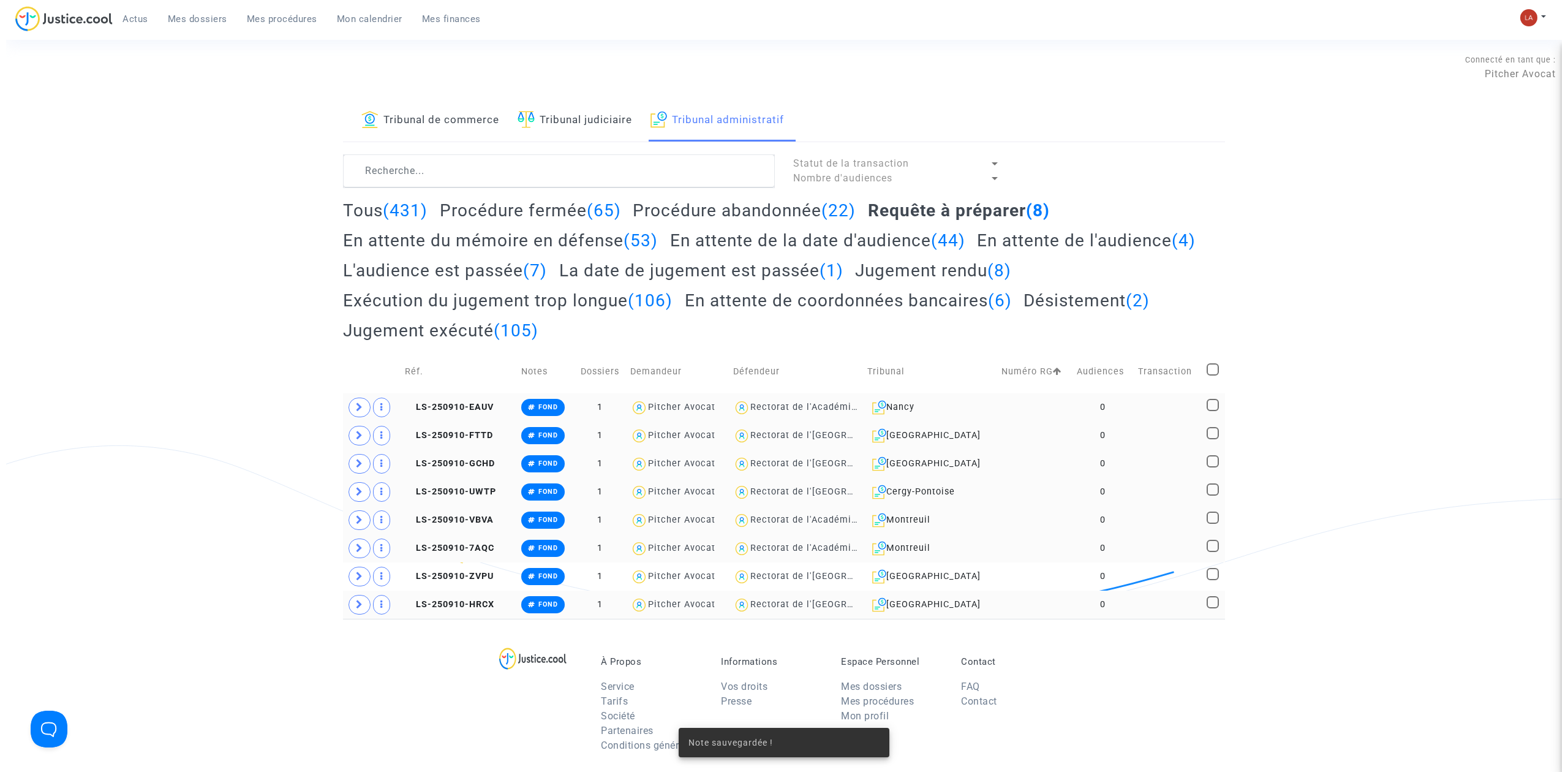
scroll to position [0, 0]
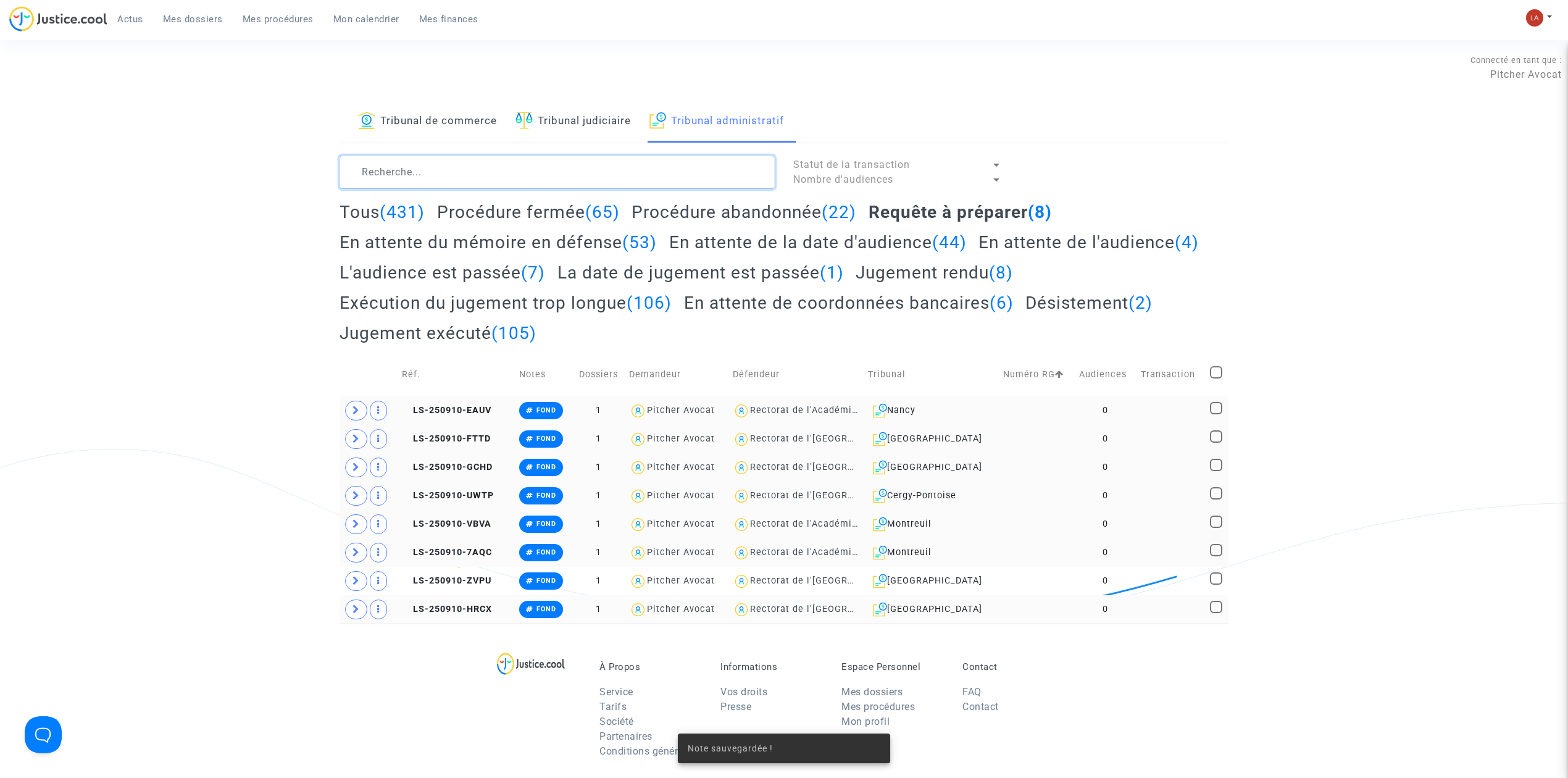
click at [463, 168] on textarea at bounding box center [557, 172] width 436 height 33
paste textarea "#FOND"
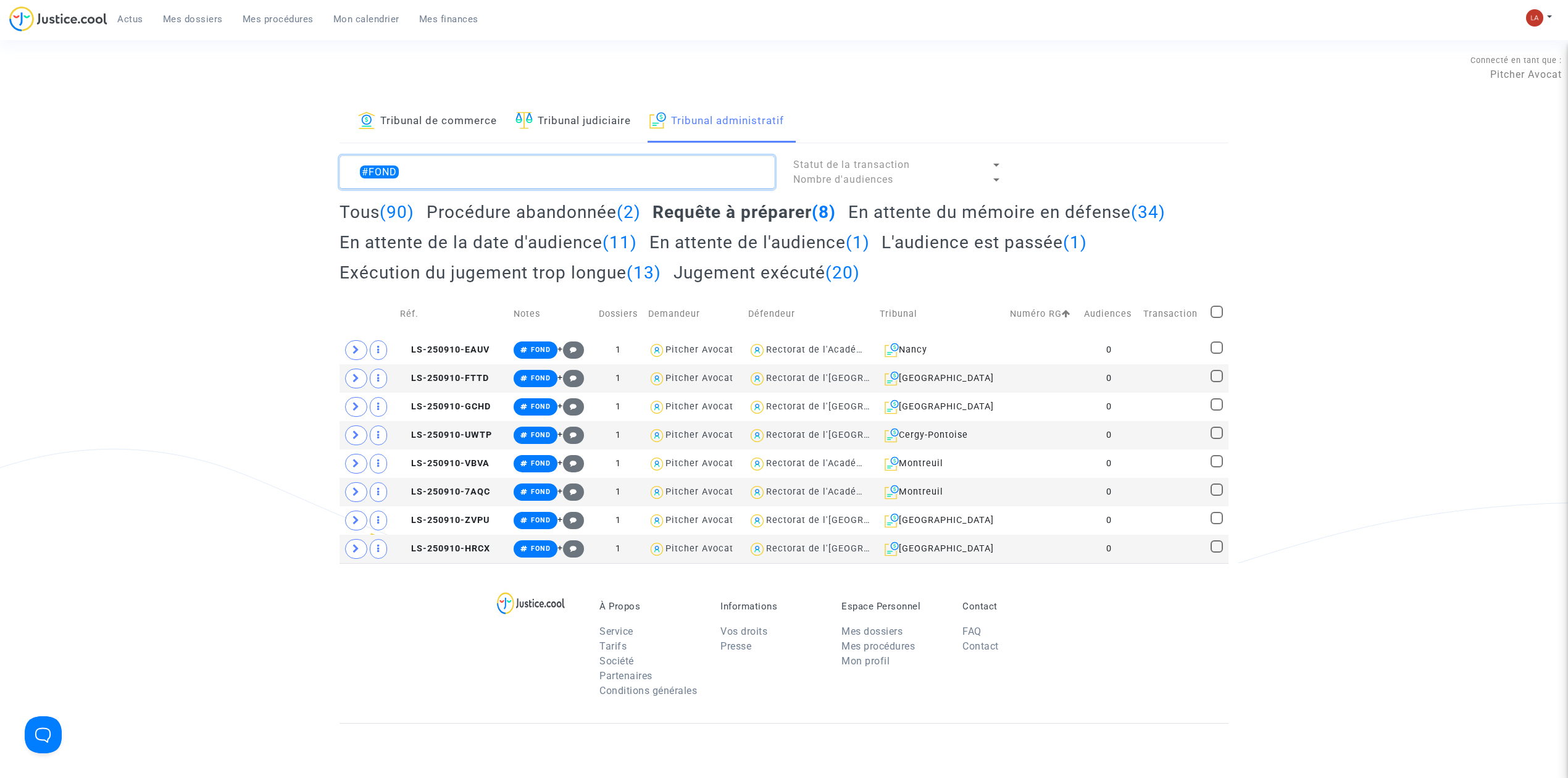
type textarea "#FOND"
click at [1217, 313] on span at bounding box center [1216, 312] width 12 height 12
click at [1217, 318] on input "checkbox" at bounding box center [1216, 318] width 1 height 1
checkbox input "true"
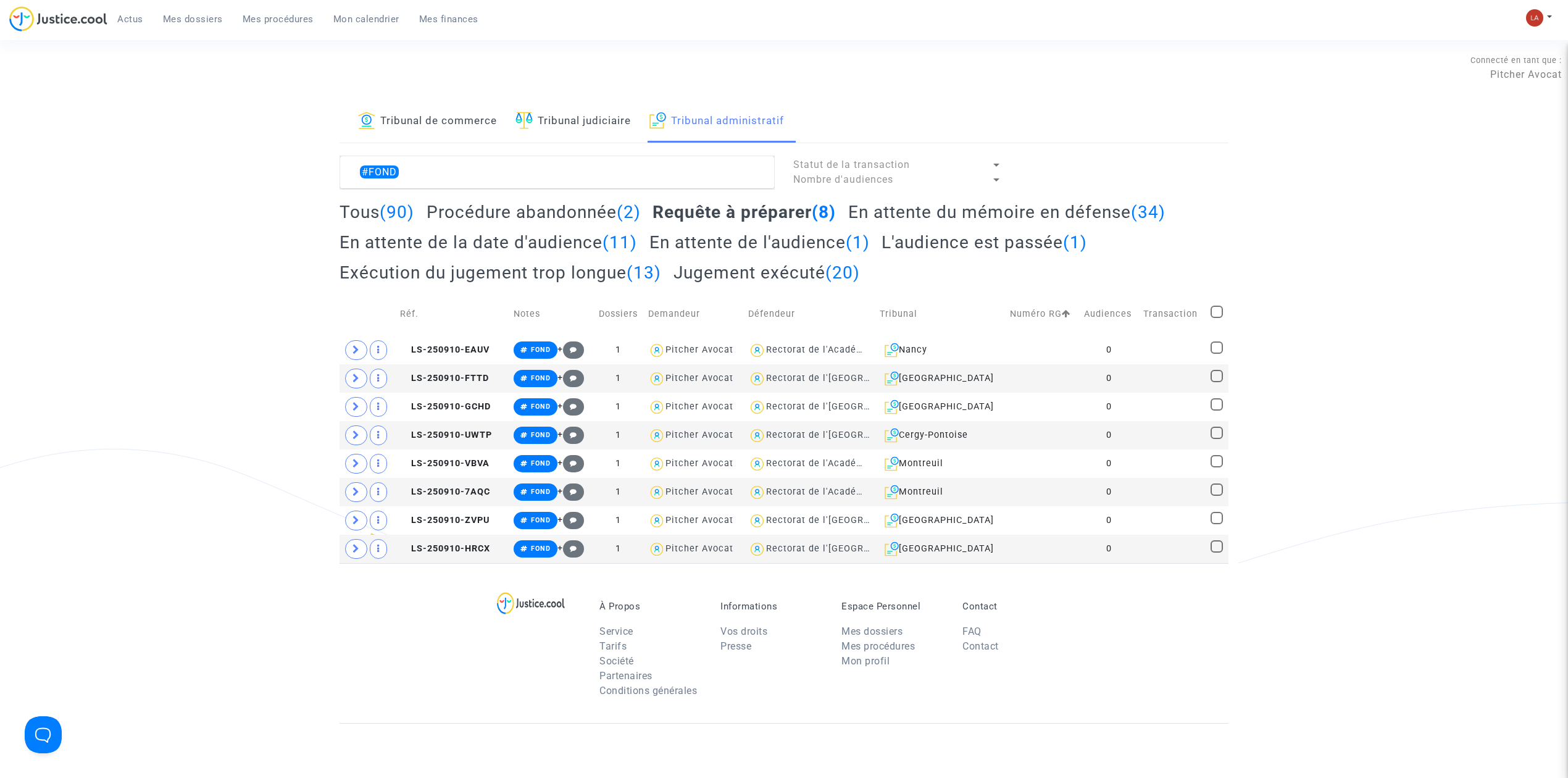
checkbox input "true"
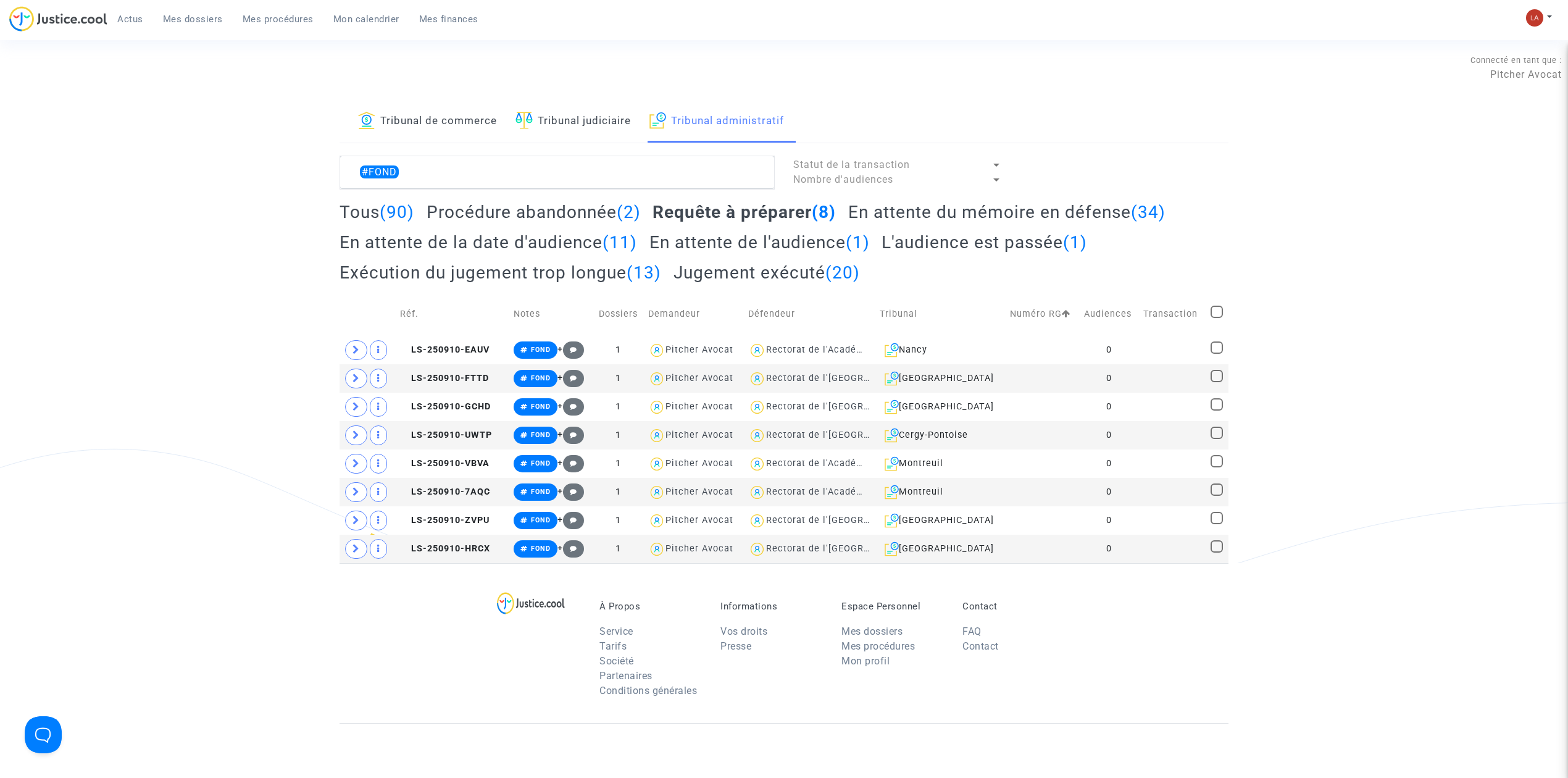
checkbox input "true"
click at [1157, 163] on div "Sélection (8)" at bounding box center [1181, 171] width 93 height 31
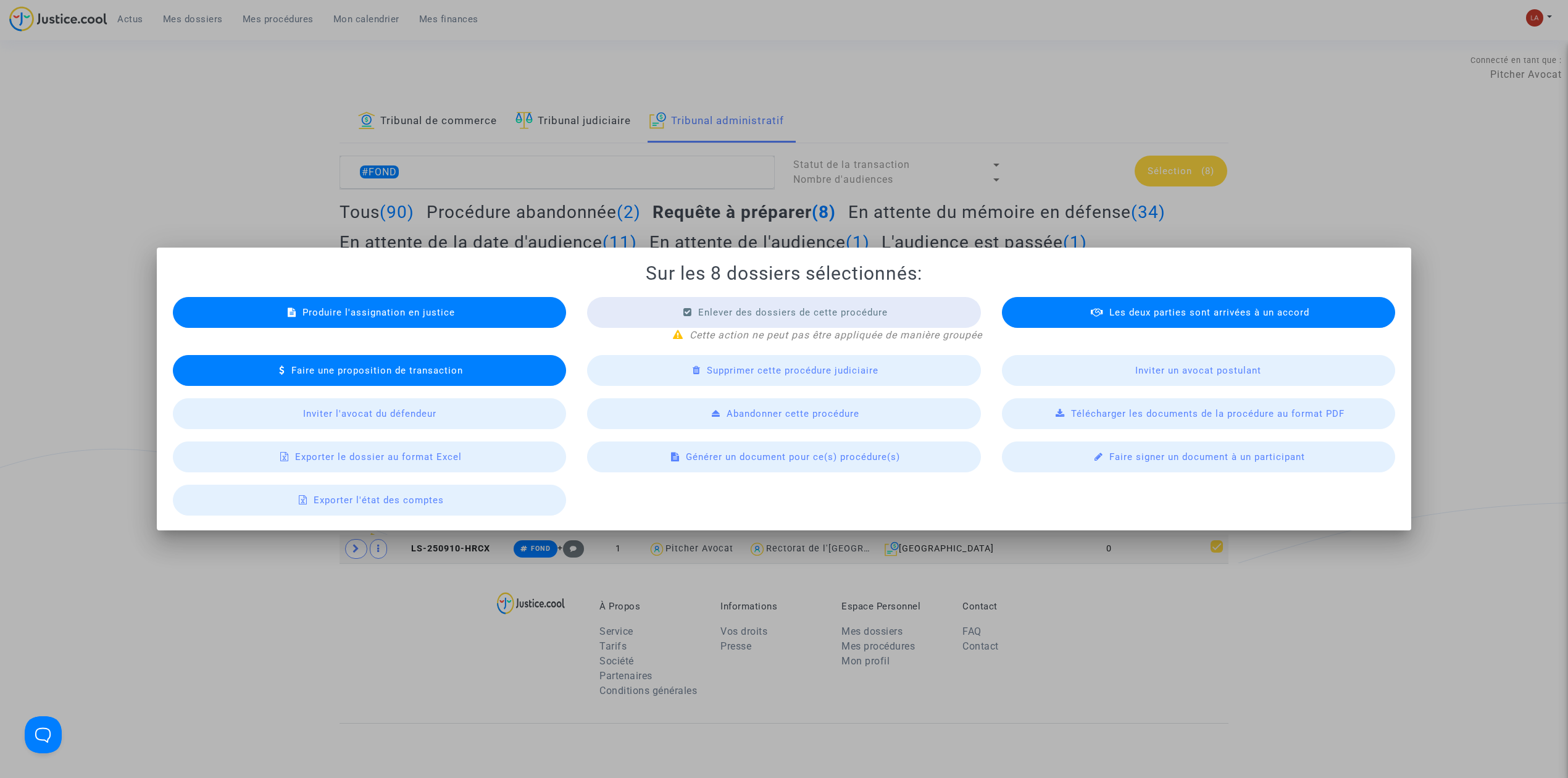
click at [415, 307] on span "Produire l'assignation en justice" at bounding box center [379, 312] width 153 height 11
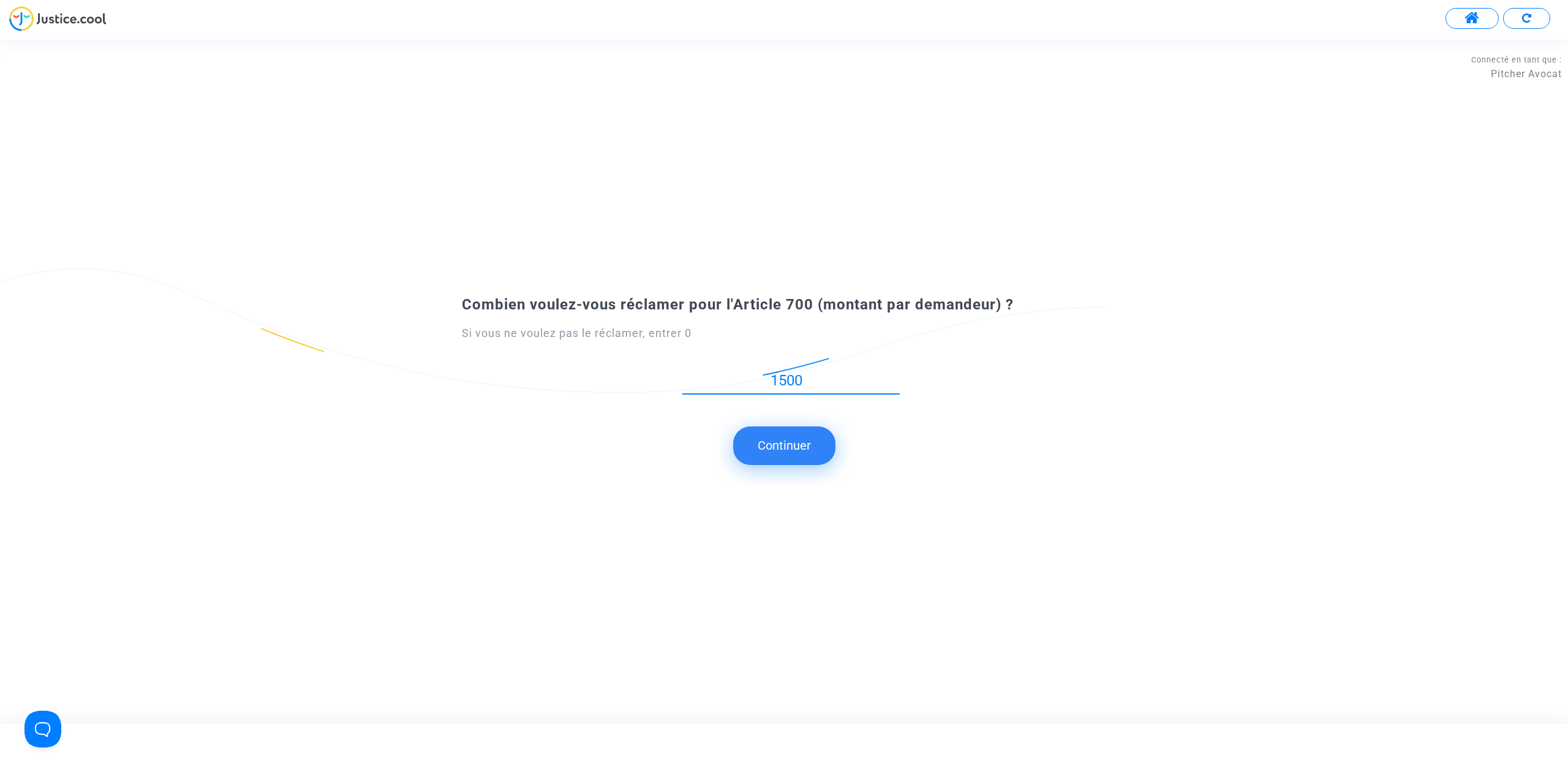
type input "1500"
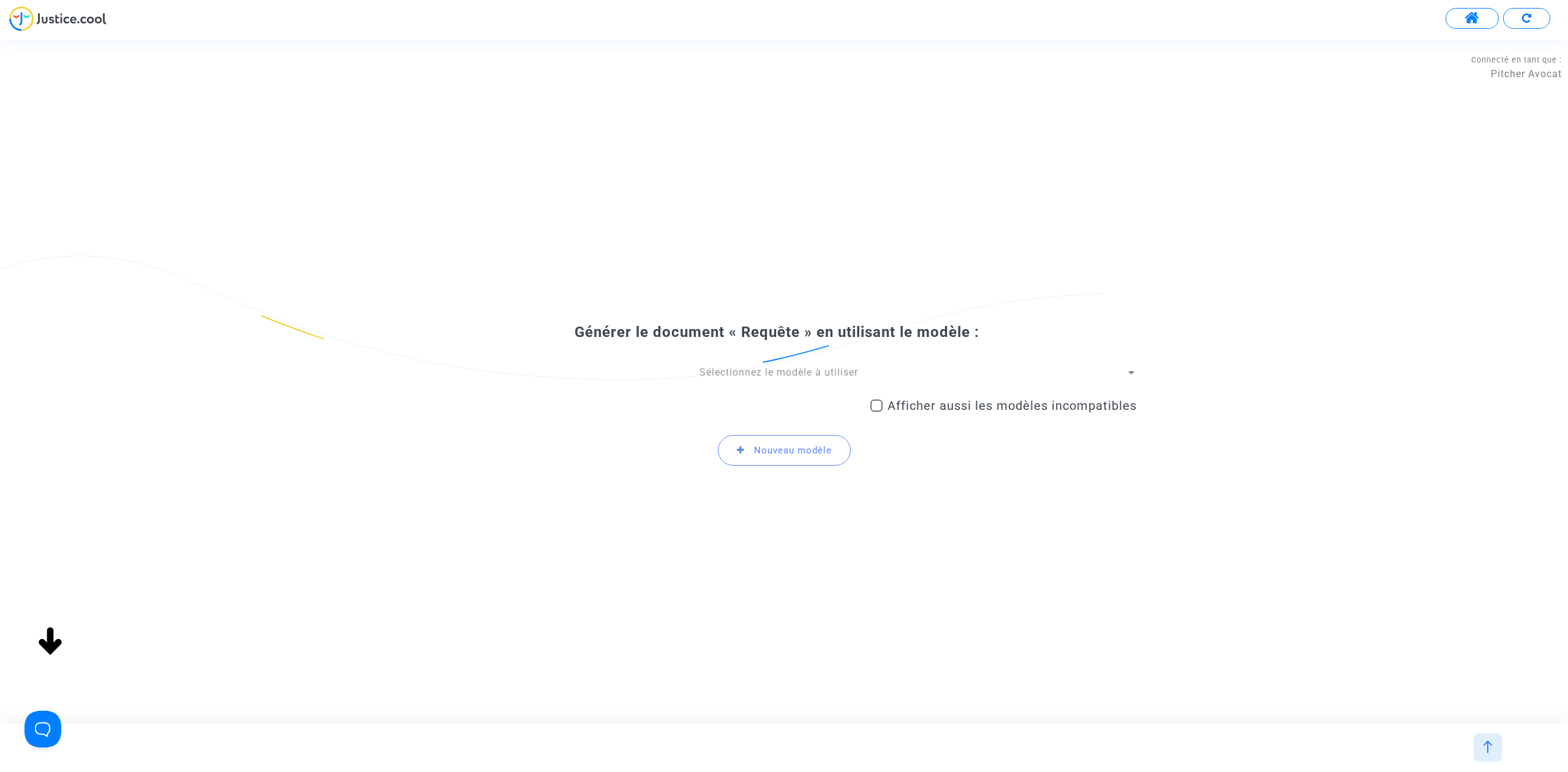
click at [733, 367] on span "Sélectionnez le modèle à utiliser" at bounding box center [779, 372] width 159 height 11
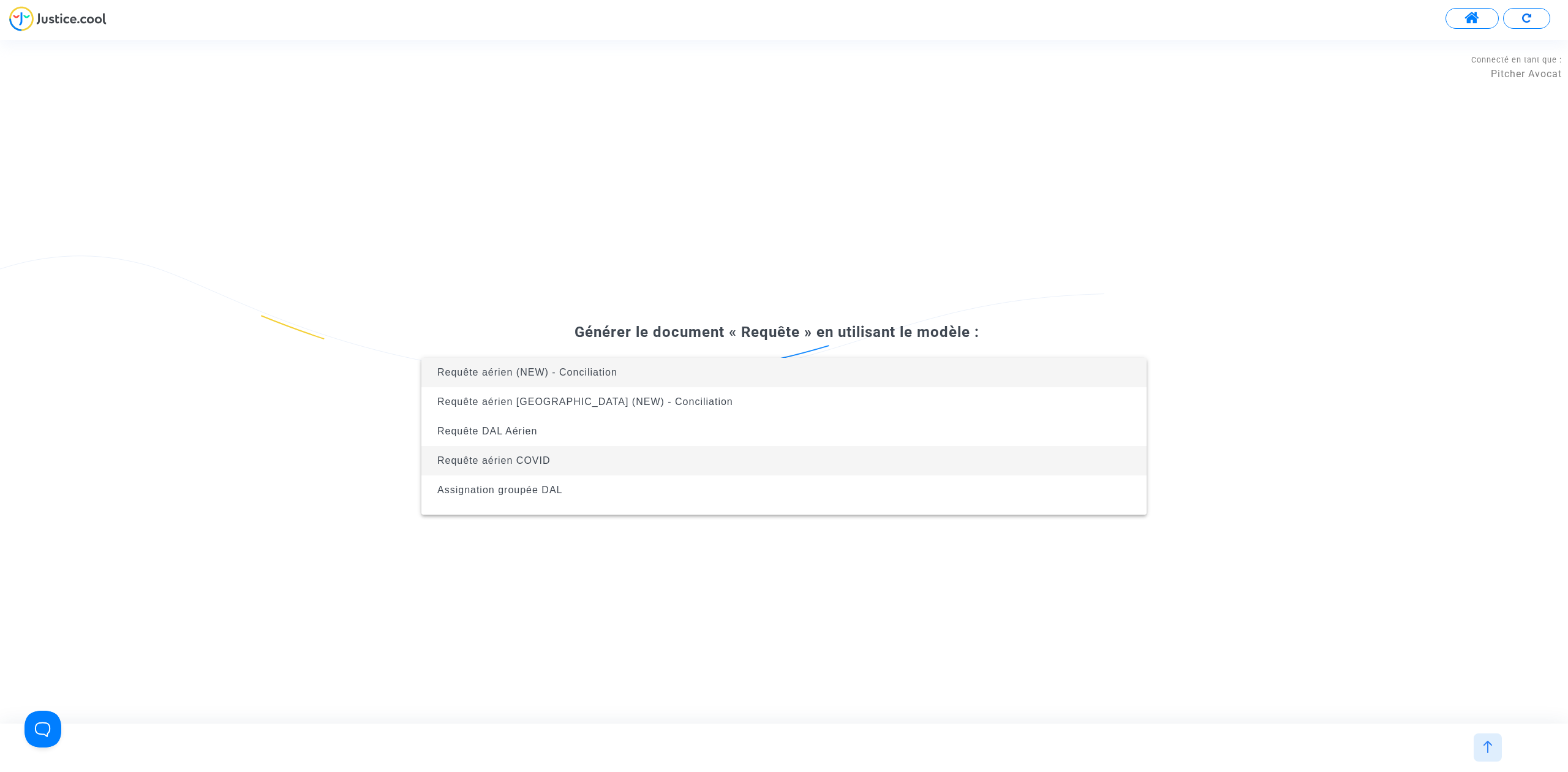
click at [701, 453] on span "Requête aérien COVID" at bounding box center [784, 460] width 706 height 29
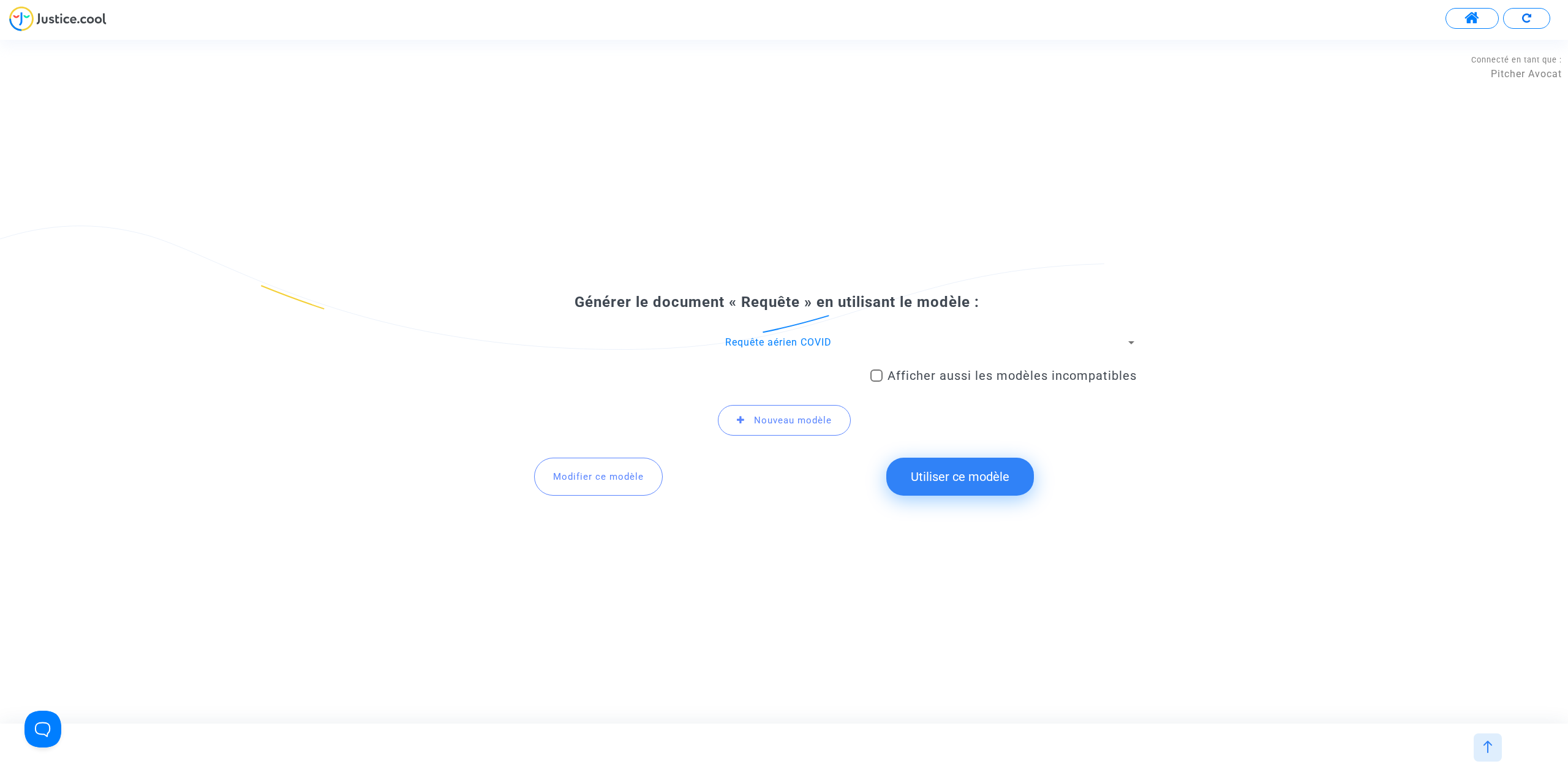
click at [753, 344] on span "Requête aérien COVID" at bounding box center [779, 341] width 107 height 11
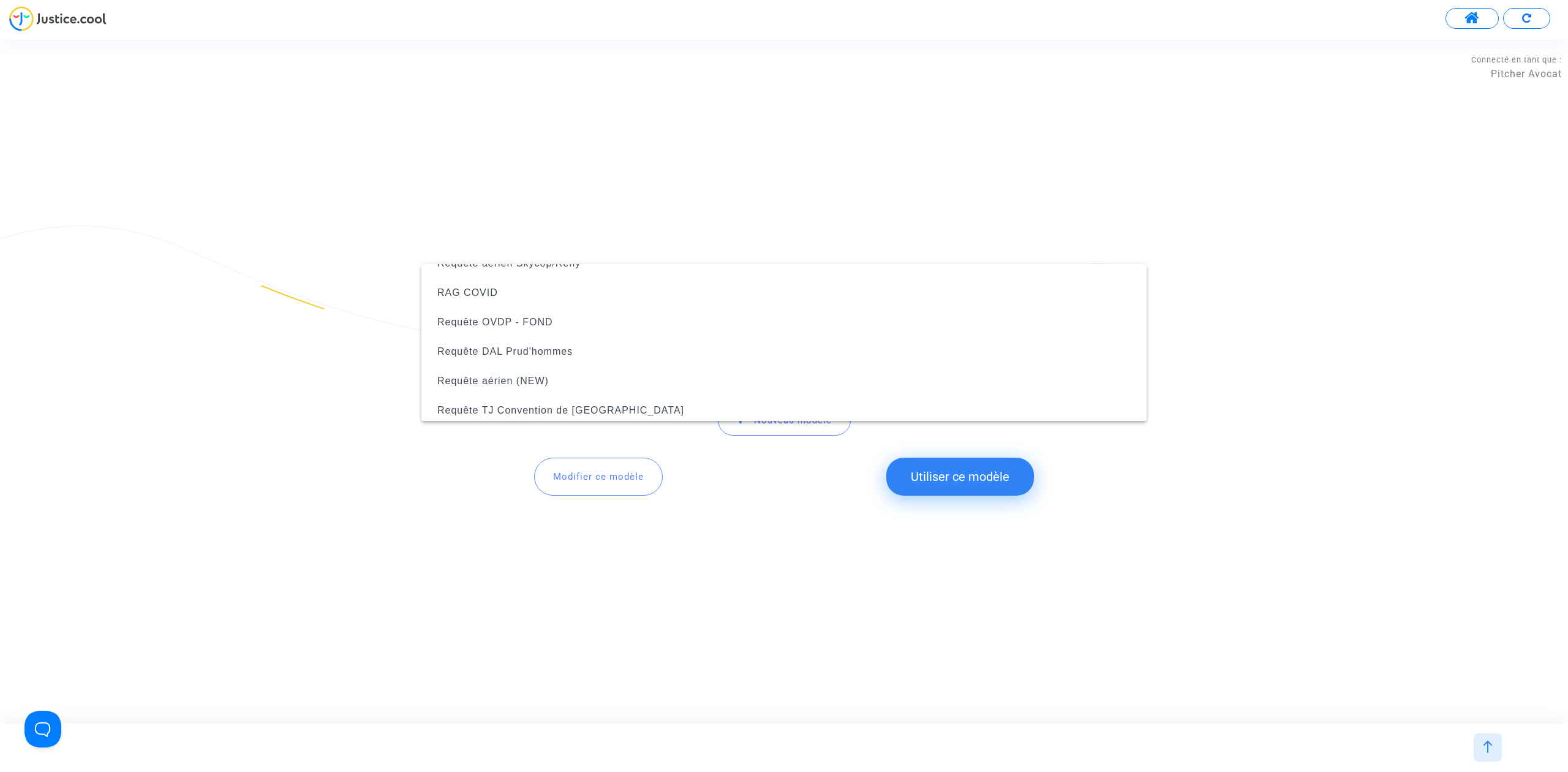
scroll to position [163, 0]
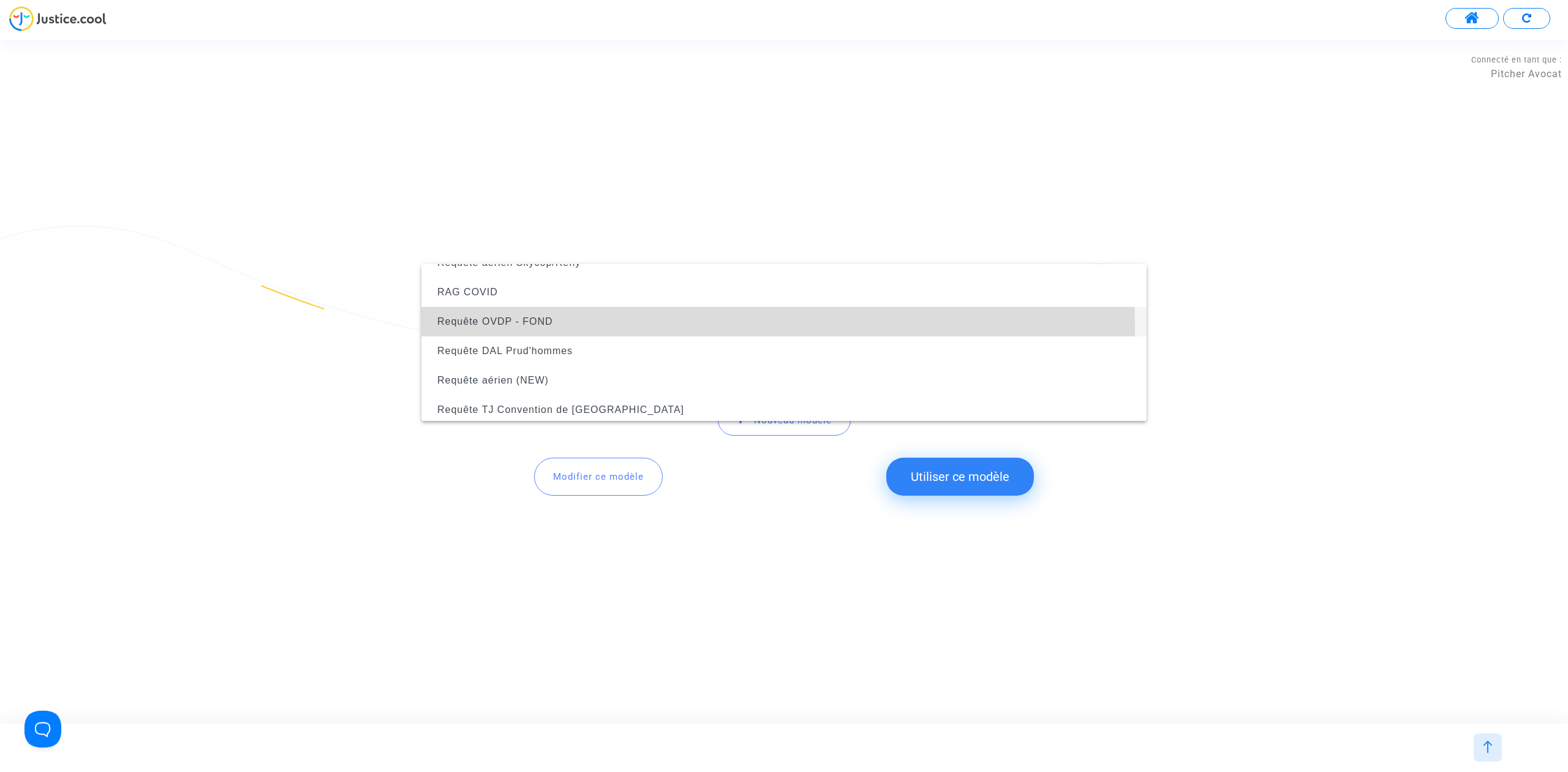
click at [583, 329] on span "Requête OVDP - FOND" at bounding box center [784, 321] width 706 height 29
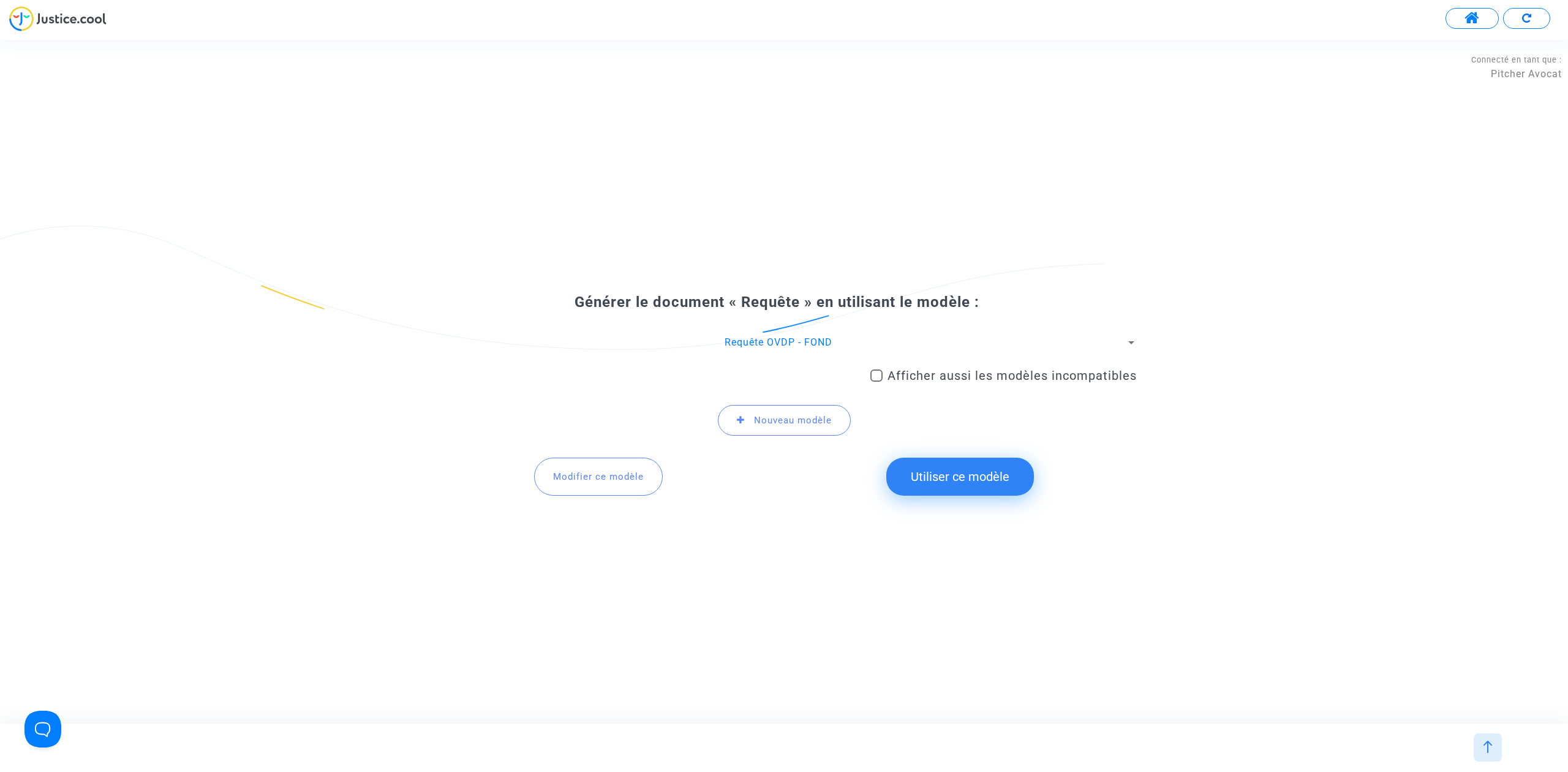
click at [949, 472] on button "Utiliser ce modèle" at bounding box center [960, 476] width 147 height 38
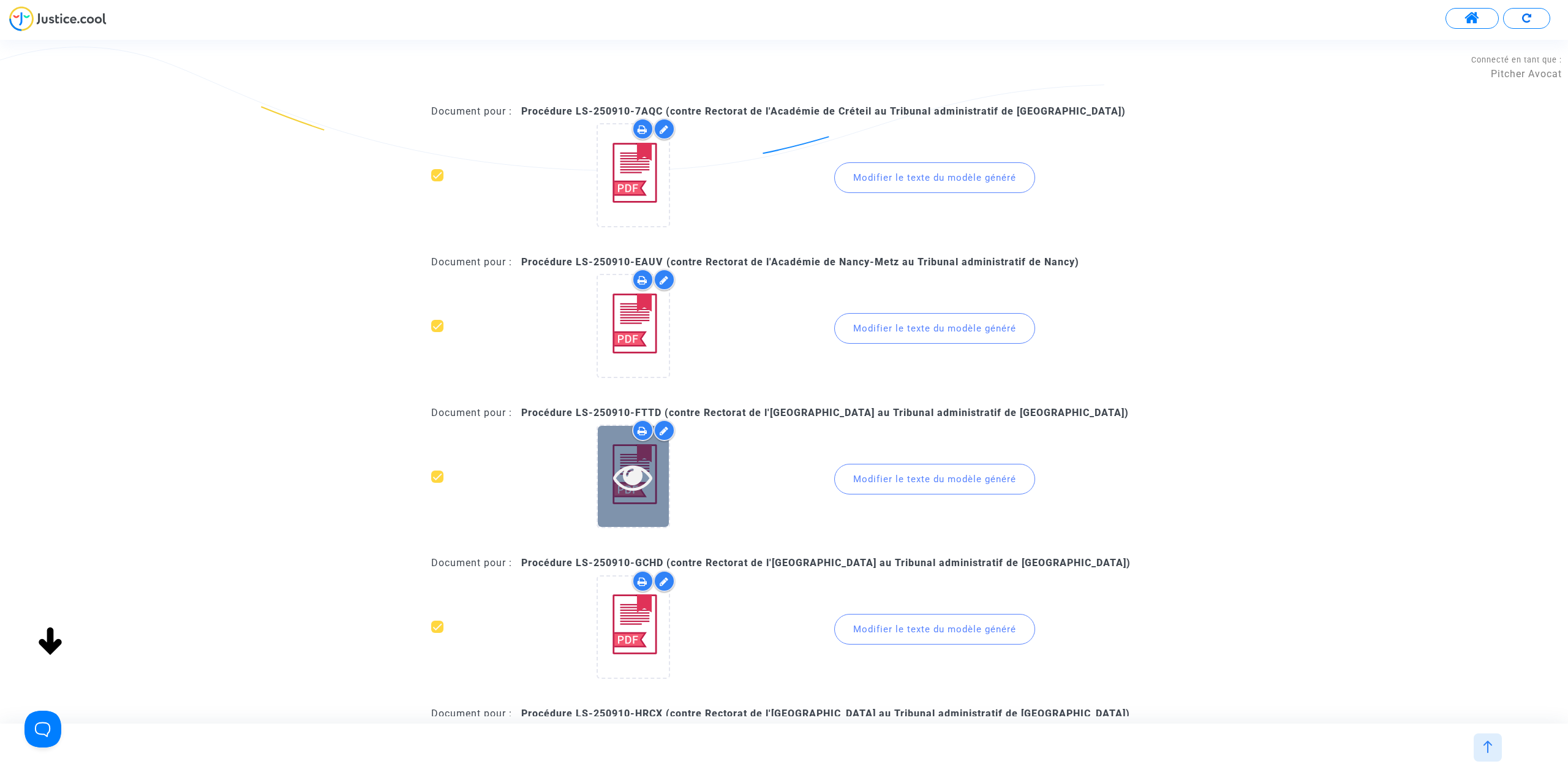
click at [648, 480] on icon at bounding box center [633, 477] width 40 height 39
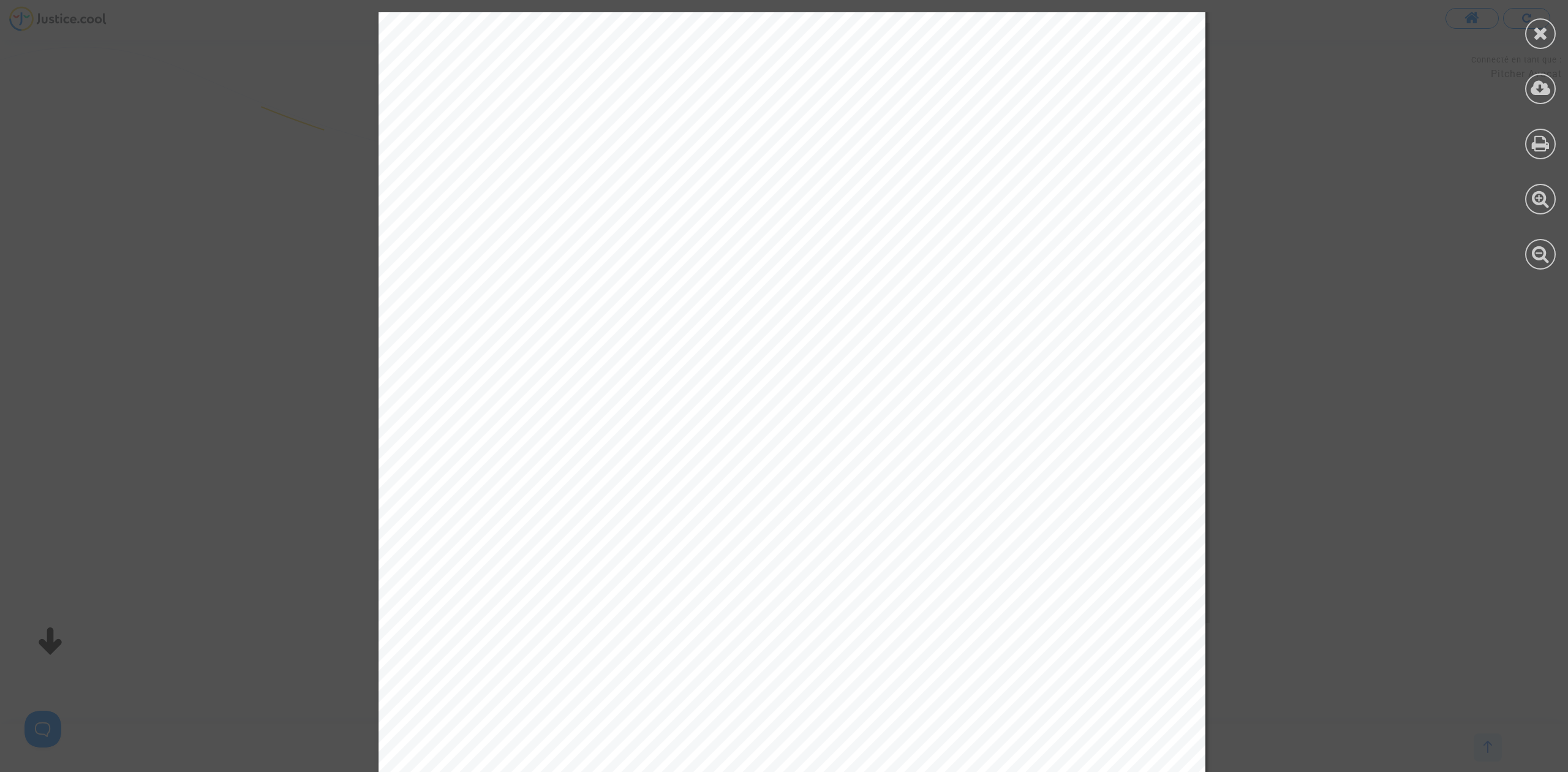
scroll to position [1184, 0]
click at [1547, 32] on icon at bounding box center [1540, 33] width 15 height 19
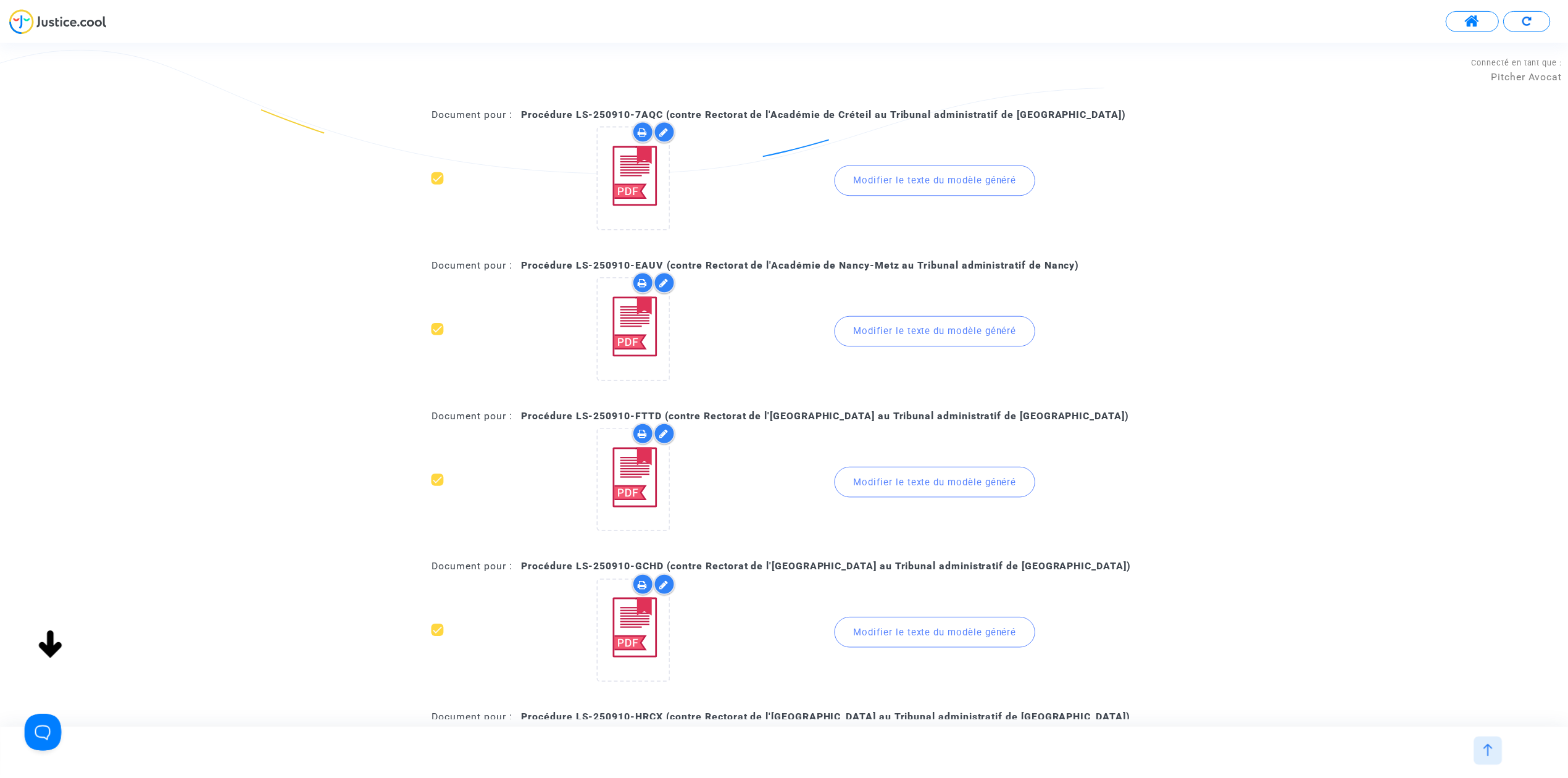
scroll to position [709, 0]
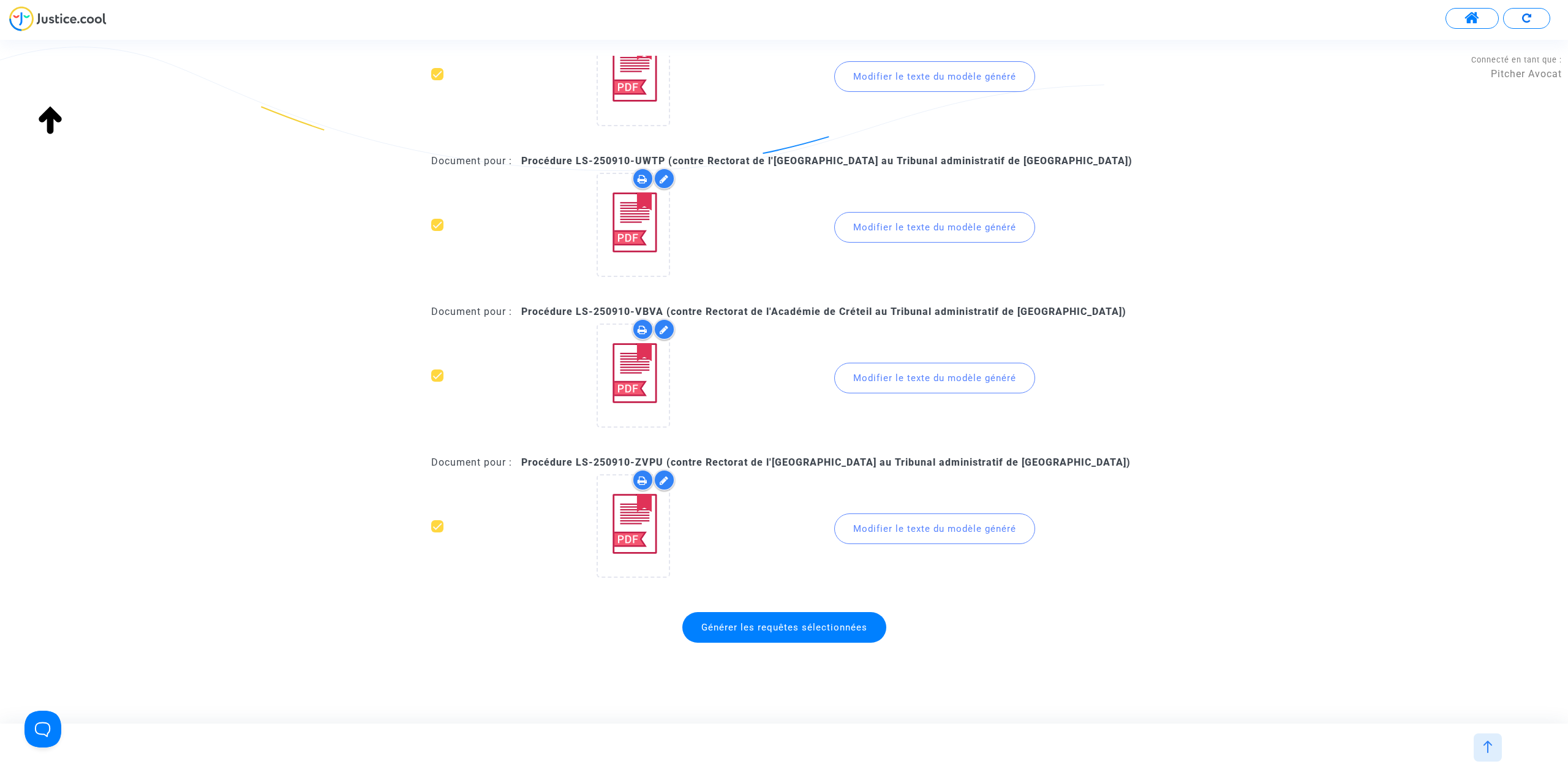
click at [747, 622] on span "Générer les requêtes sélectionnées" at bounding box center [784, 627] width 166 height 11
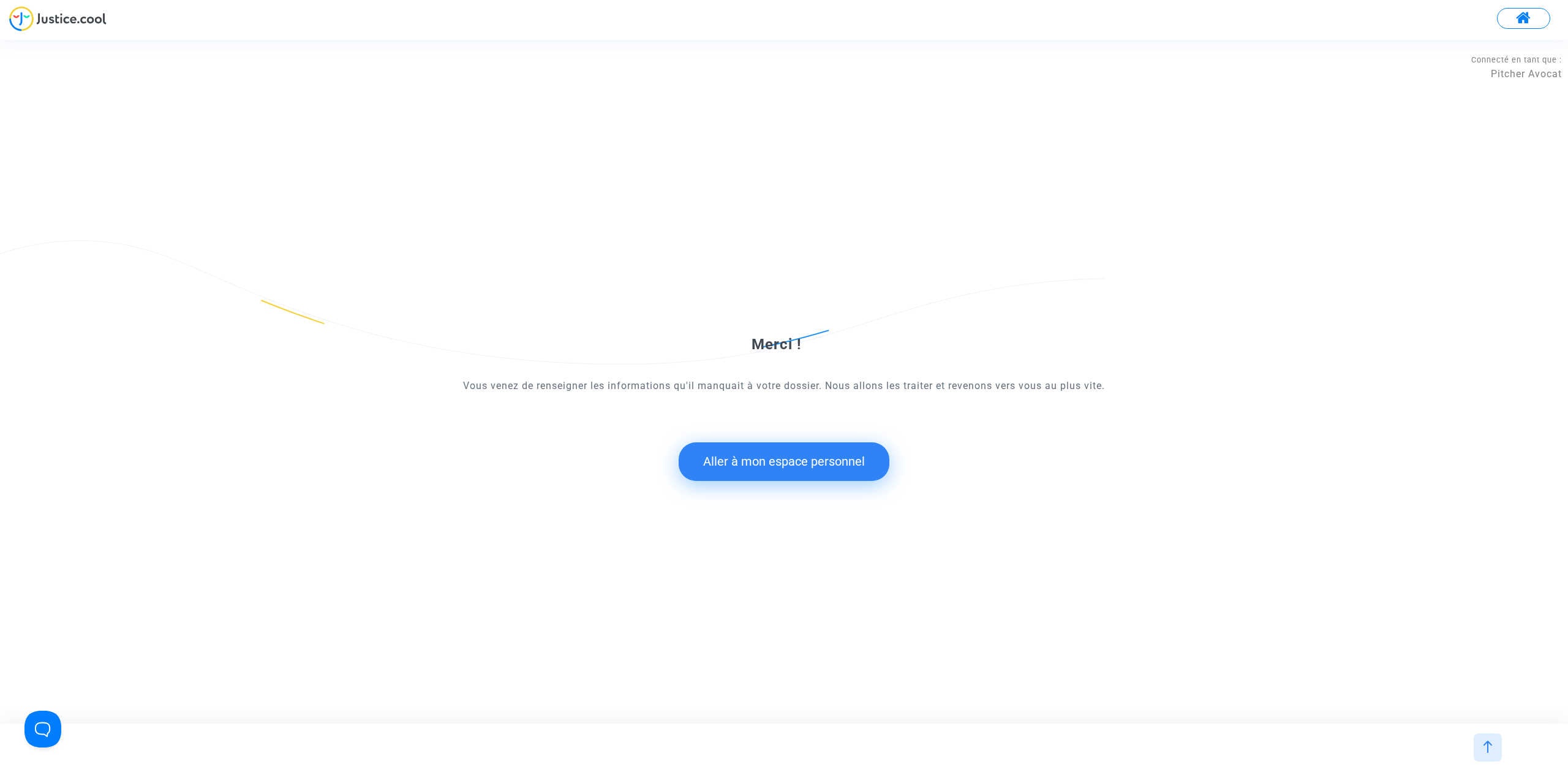
click at [869, 472] on button "Aller à mon espace personnel" at bounding box center [784, 460] width 210 height 38
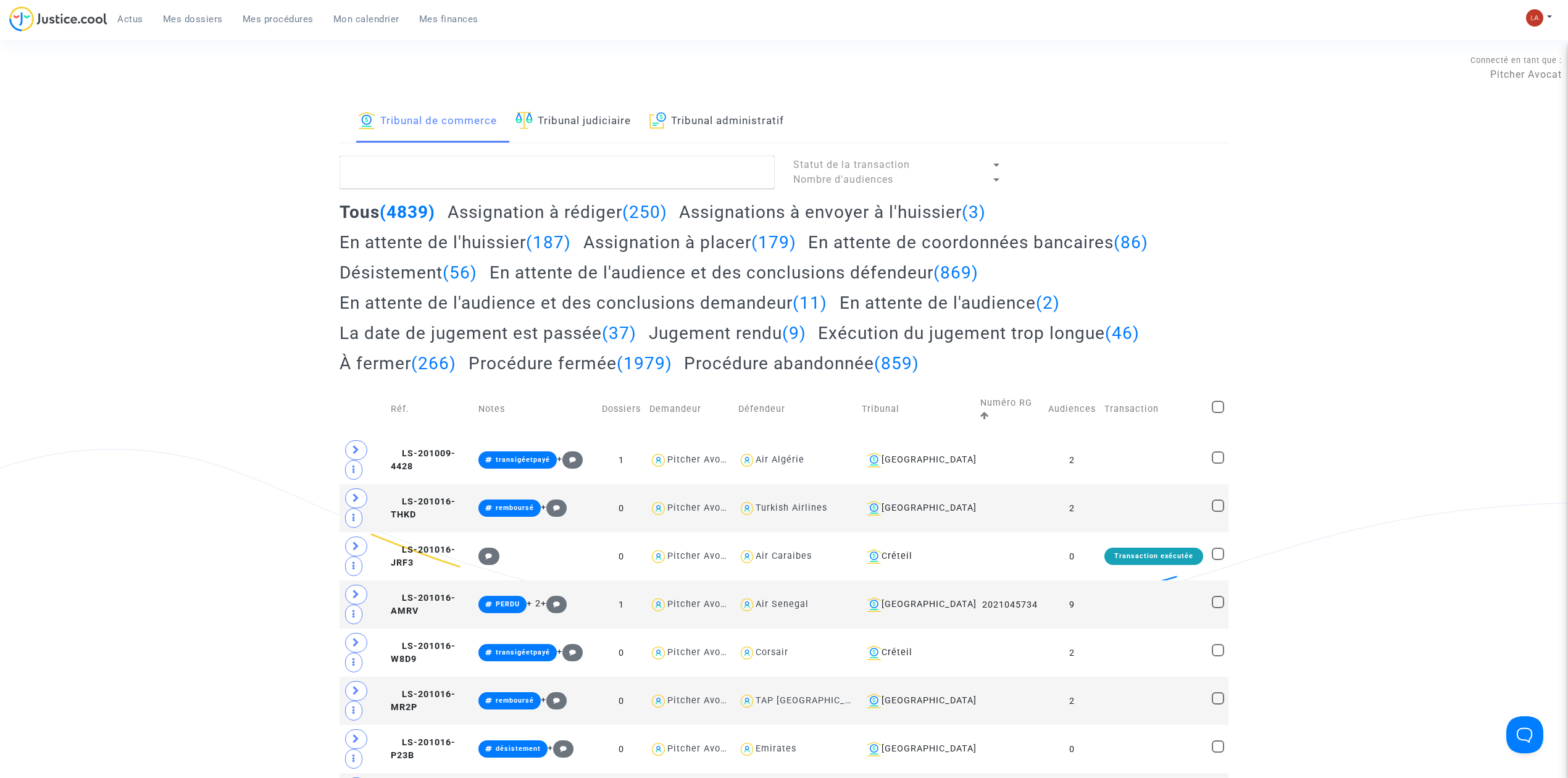
click at [721, 117] on link "Tribunal administratif" at bounding box center [716, 121] width 135 height 42
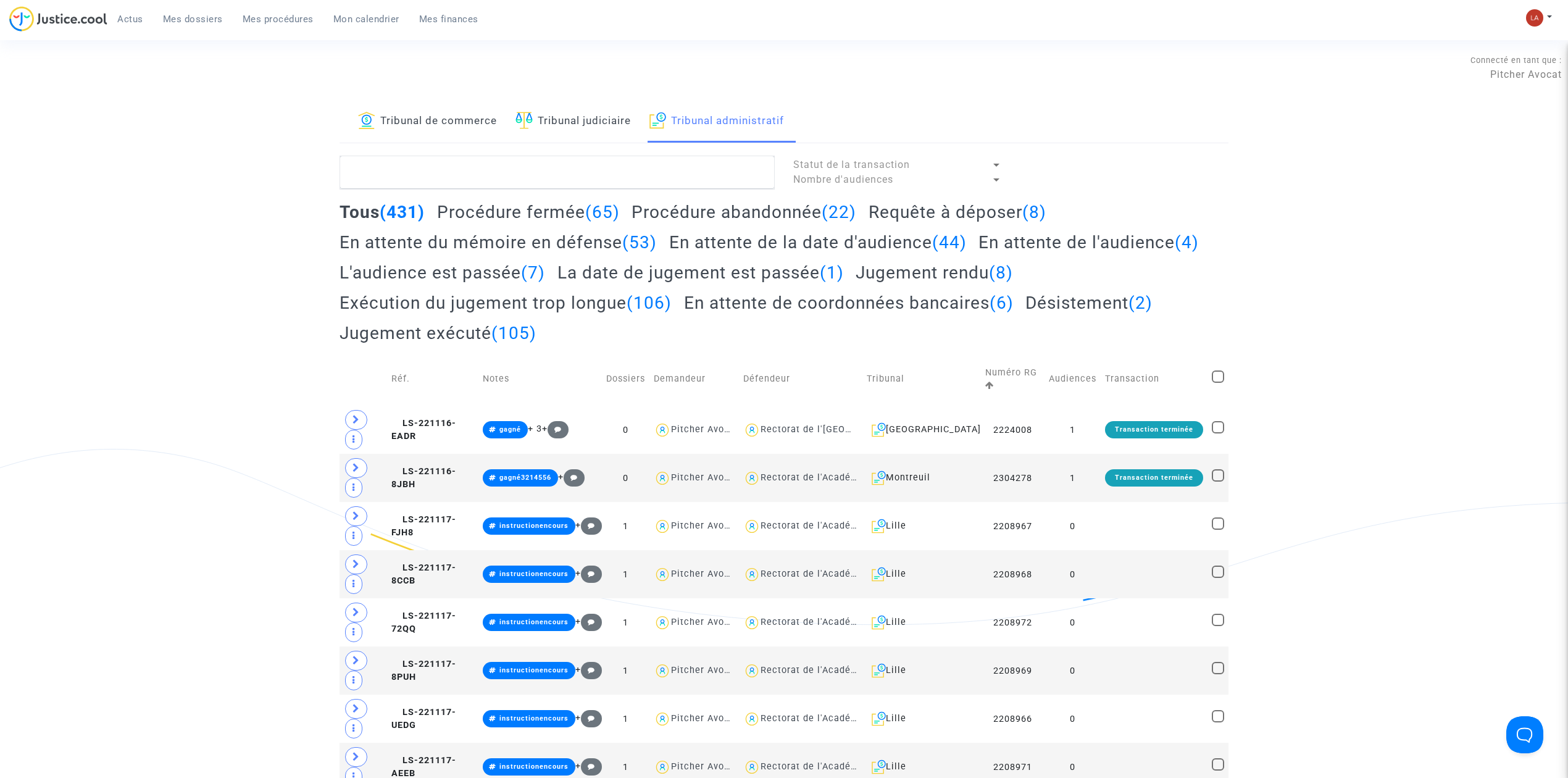
click at [937, 202] on h2 "Requête à déposer (8)" at bounding box center [958, 212] width 178 height 21
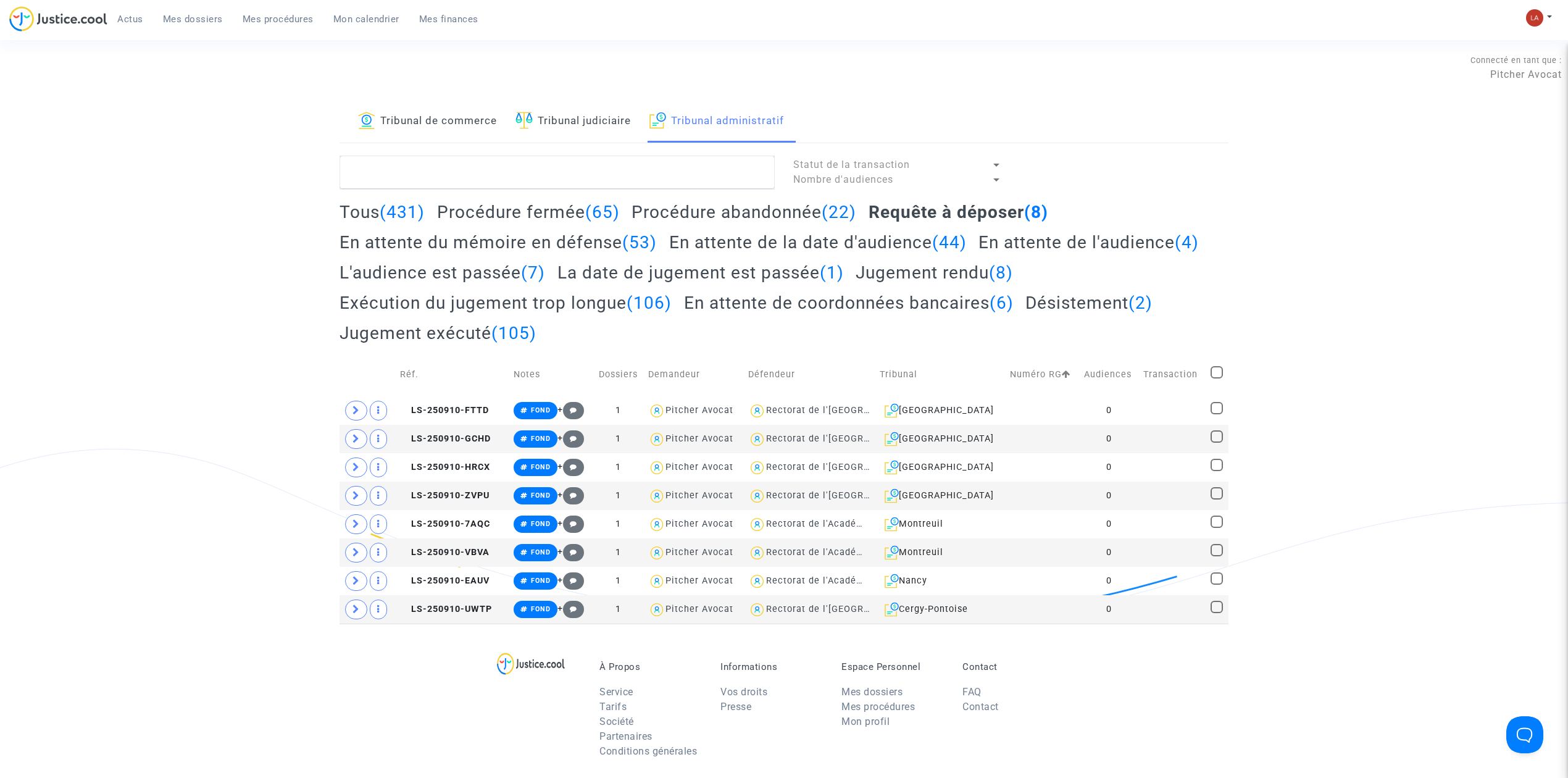
click at [1208, 369] on td at bounding box center [1217, 374] width 22 height 44
click at [1215, 371] on span at bounding box center [1216, 372] width 12 height 12
click at [1216, 378] on input "checkbox" at bounding box center [1216, 378] width 1 height 1
checkbox input "true"
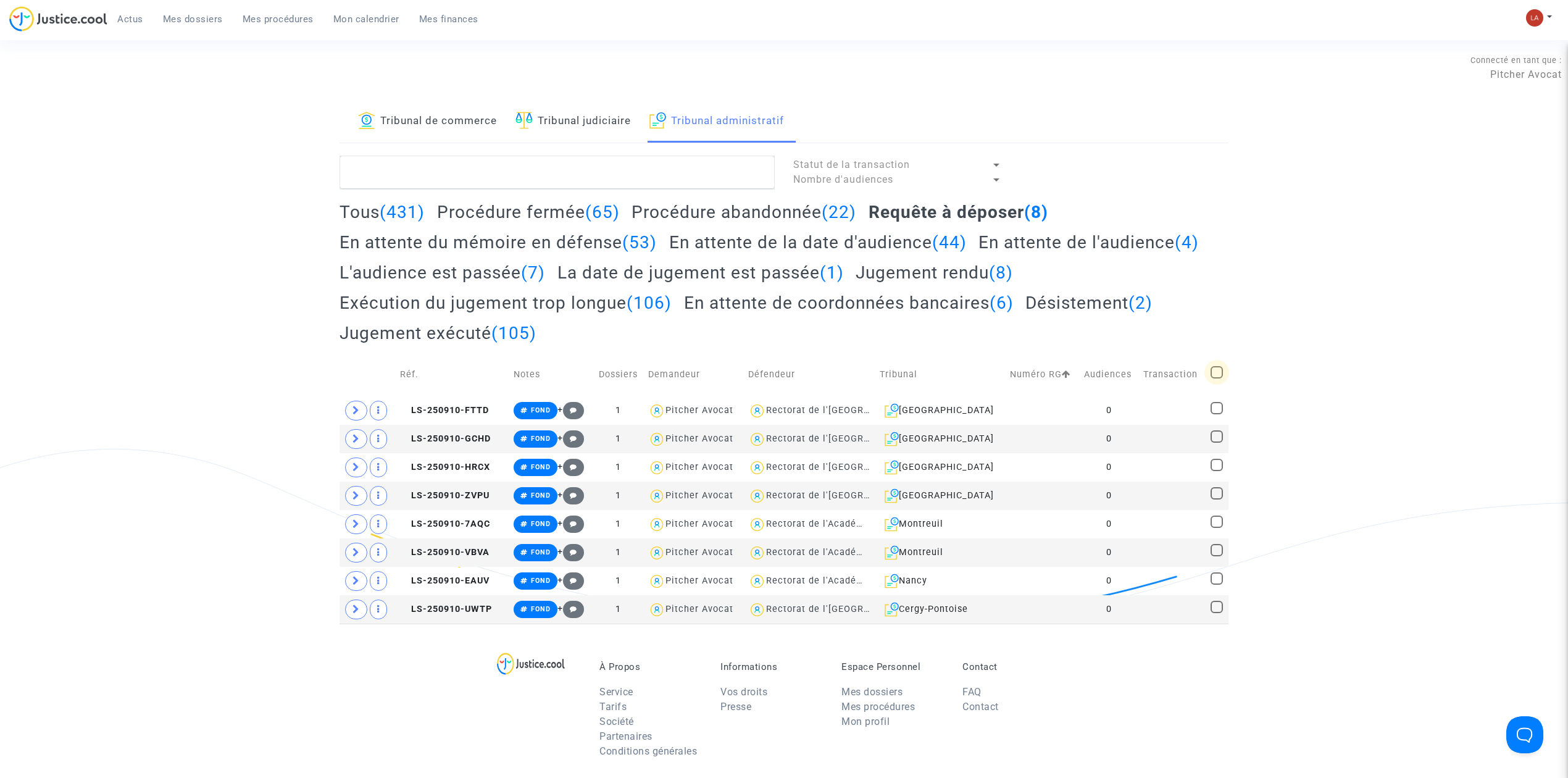
checkbox input "true"
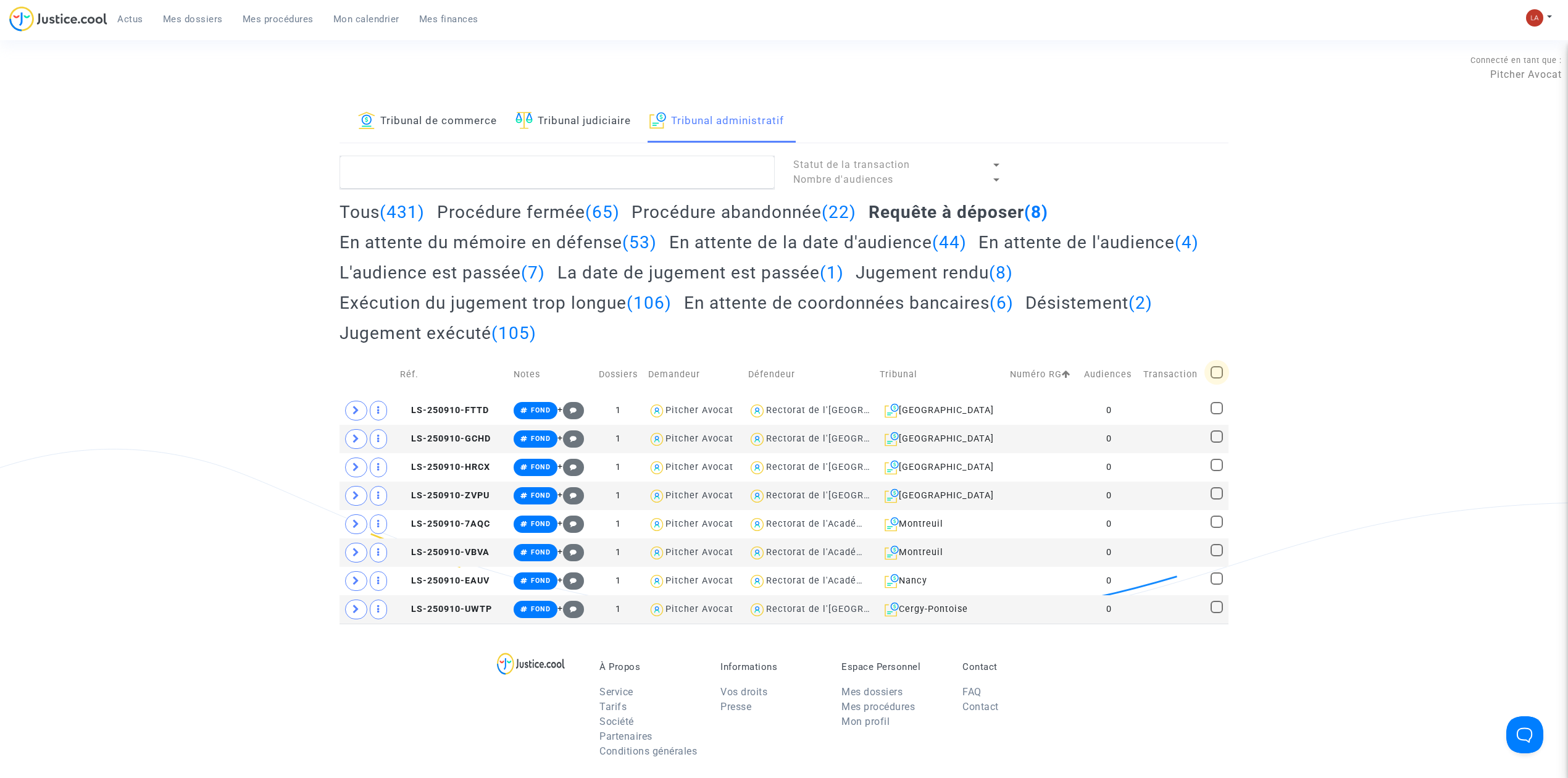
checkbox input "true"
click at [1194, 158] on div "Sélection (8)" at bounding box center [1181, 171] width 93 height 31
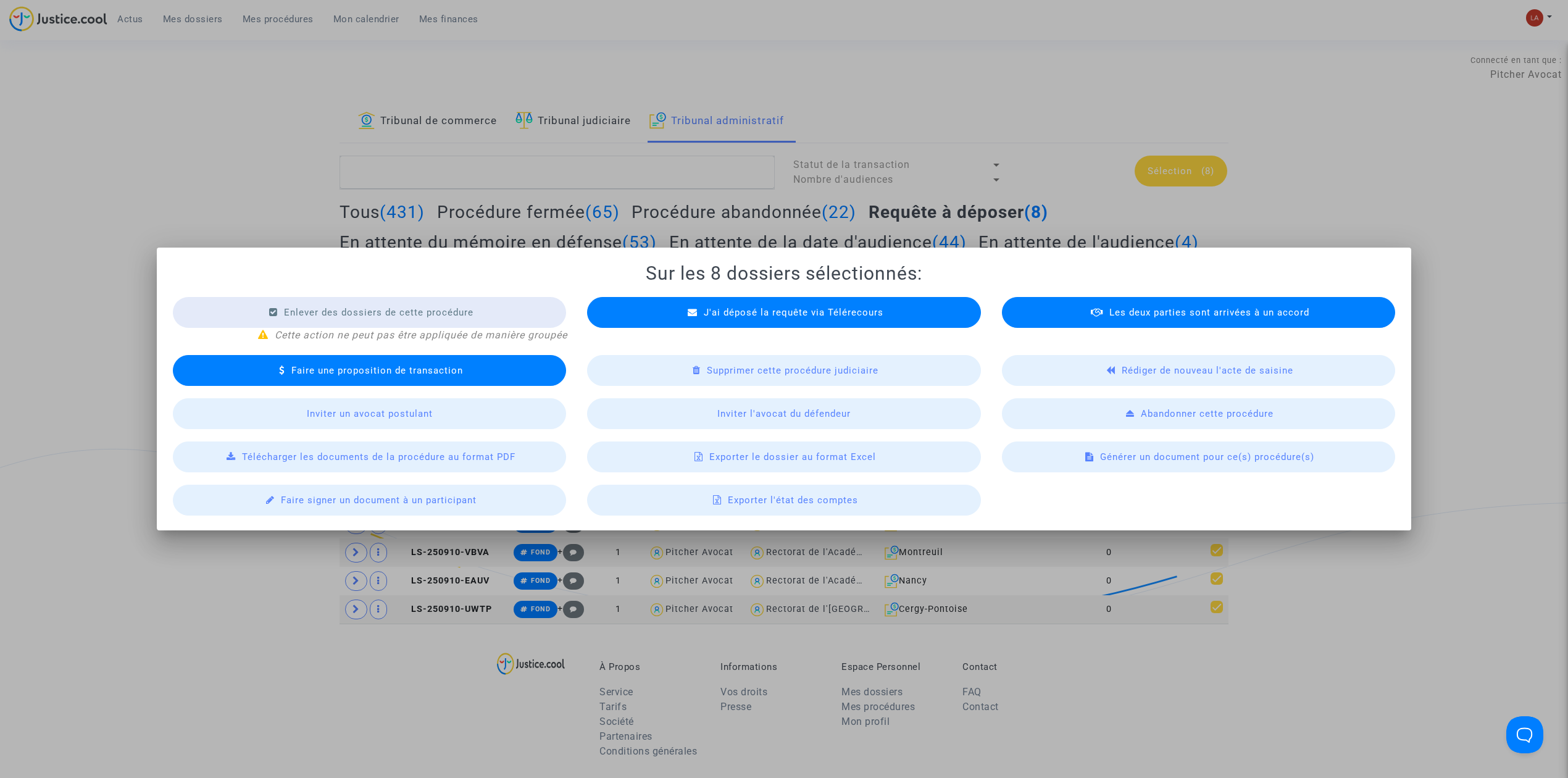
click at [480, 464] on div "Télécharger les documents de la procédure au format PDF" at bounding box center [370, 457] width 393 height 31
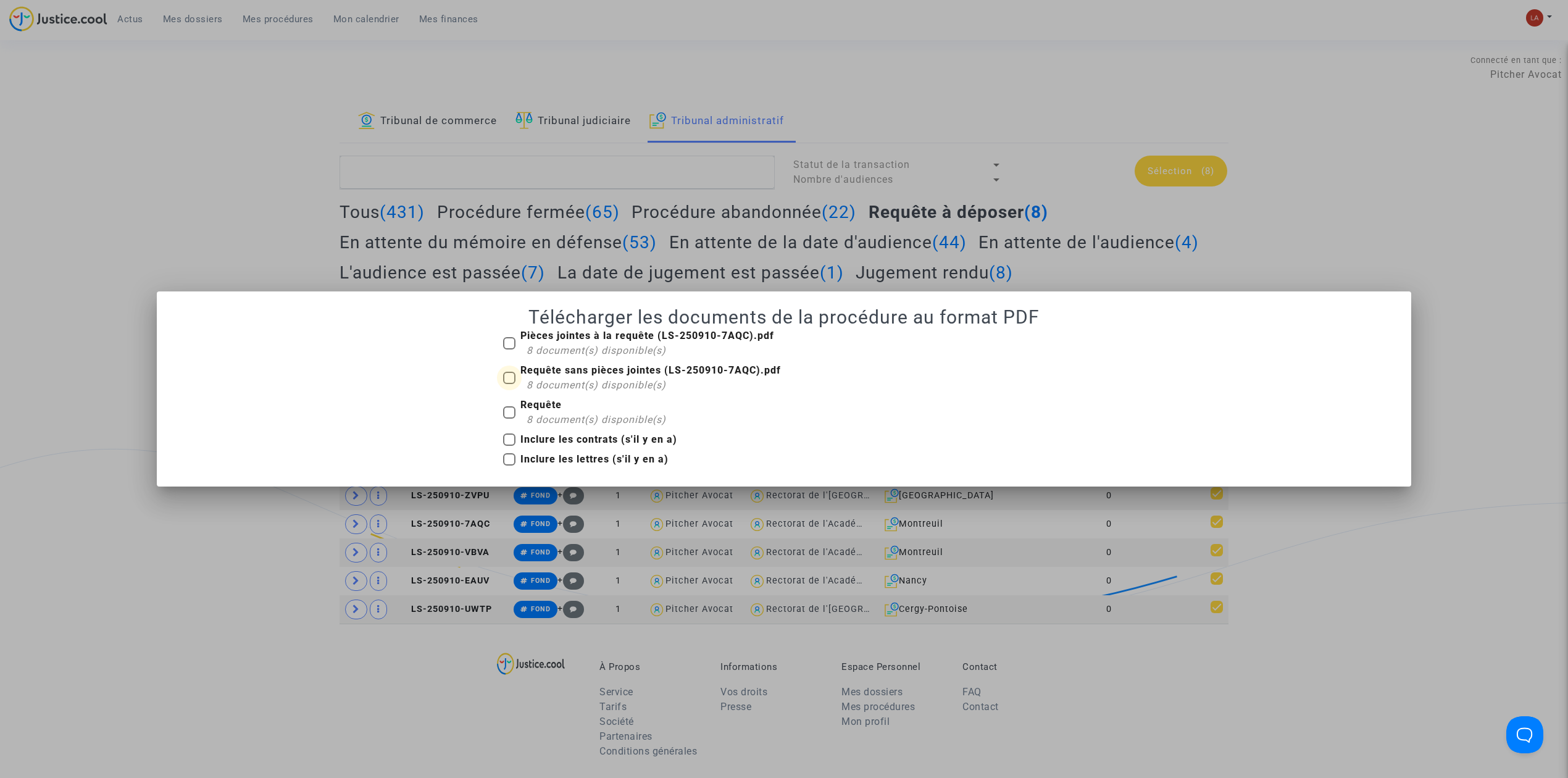
click at [621, 375] on b "Requête sans pièces jointes (LS-250910-7AQC).pdf" at bounding box center [650, 370] width 260 height 11
click at [509, 384] on input "Requête sans pièces jointes (LS-250910-7AQC).pdf 8 document(s) disponible(s)" at bounding box center [509, 384] width 1 height 1
checkbox input "true"
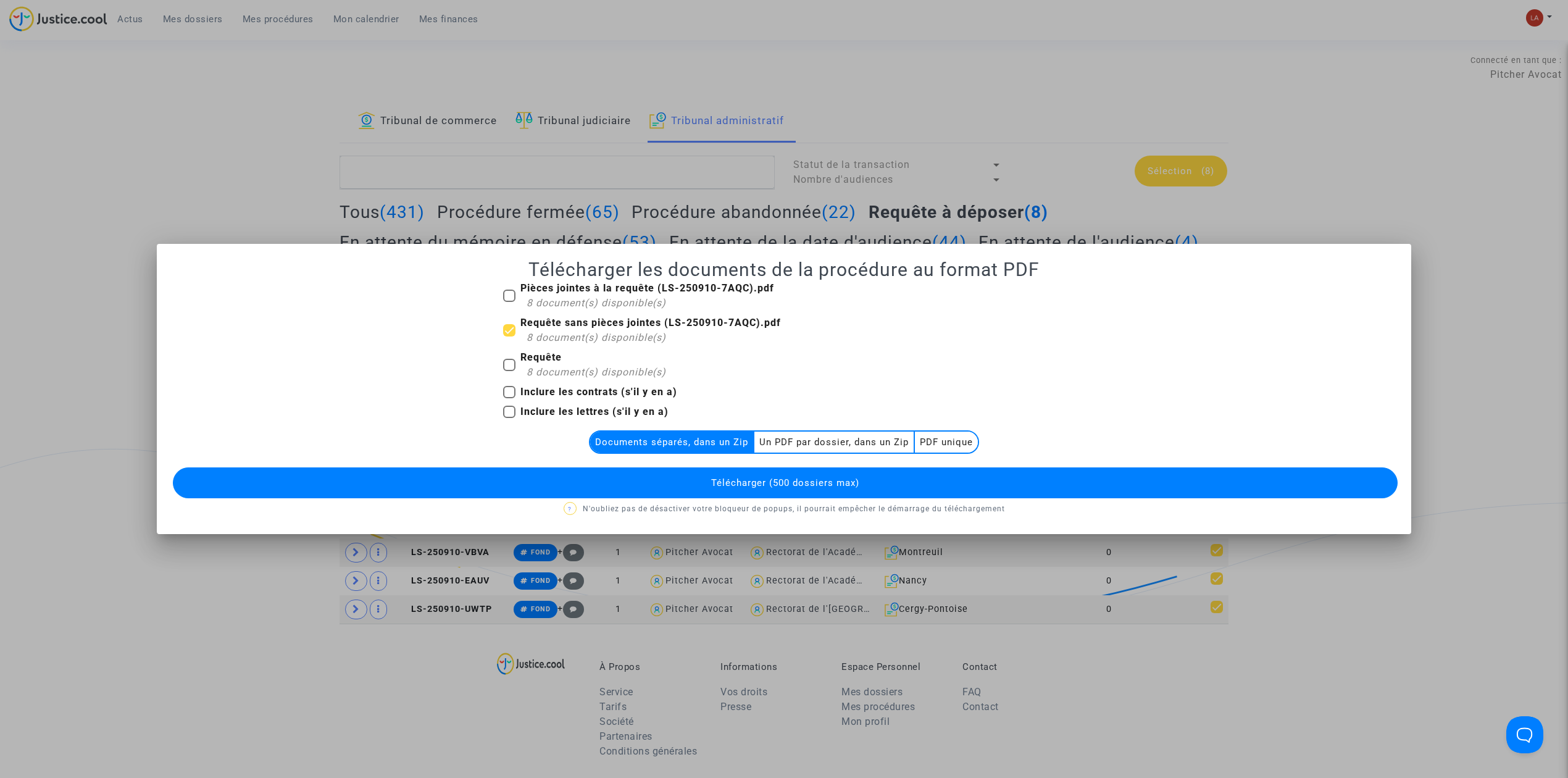
click at [791, 484] on span "Télécharger (500 dossiers max)" at bounding box center [786, 483] width 148 height 11
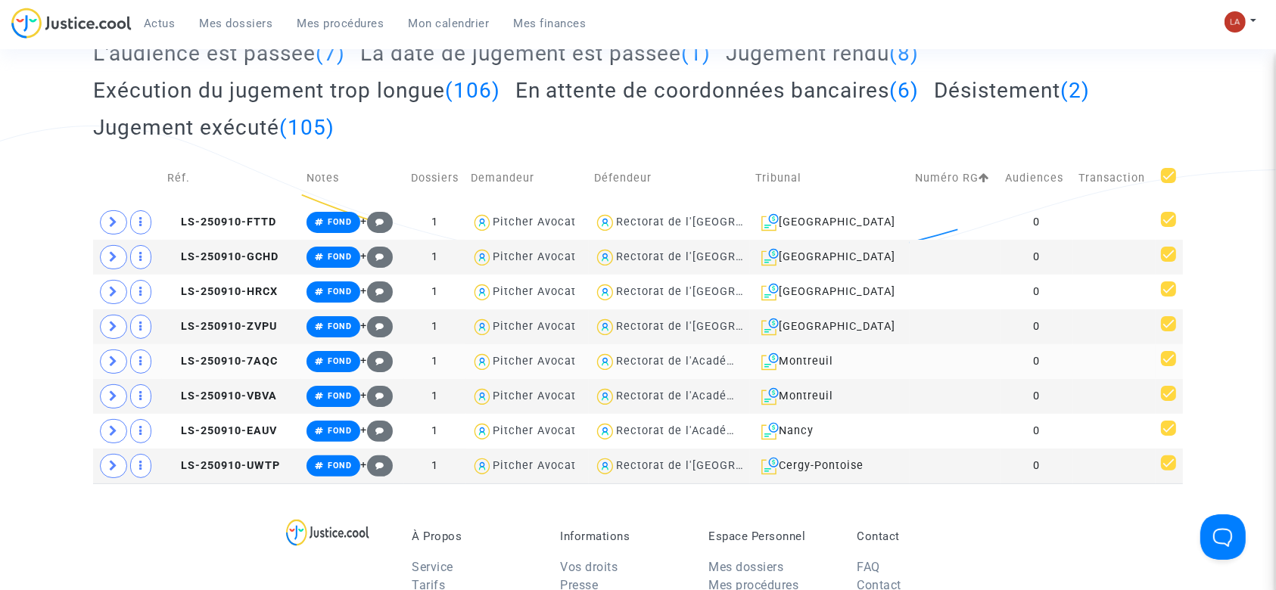
scroll to position [303, 0]
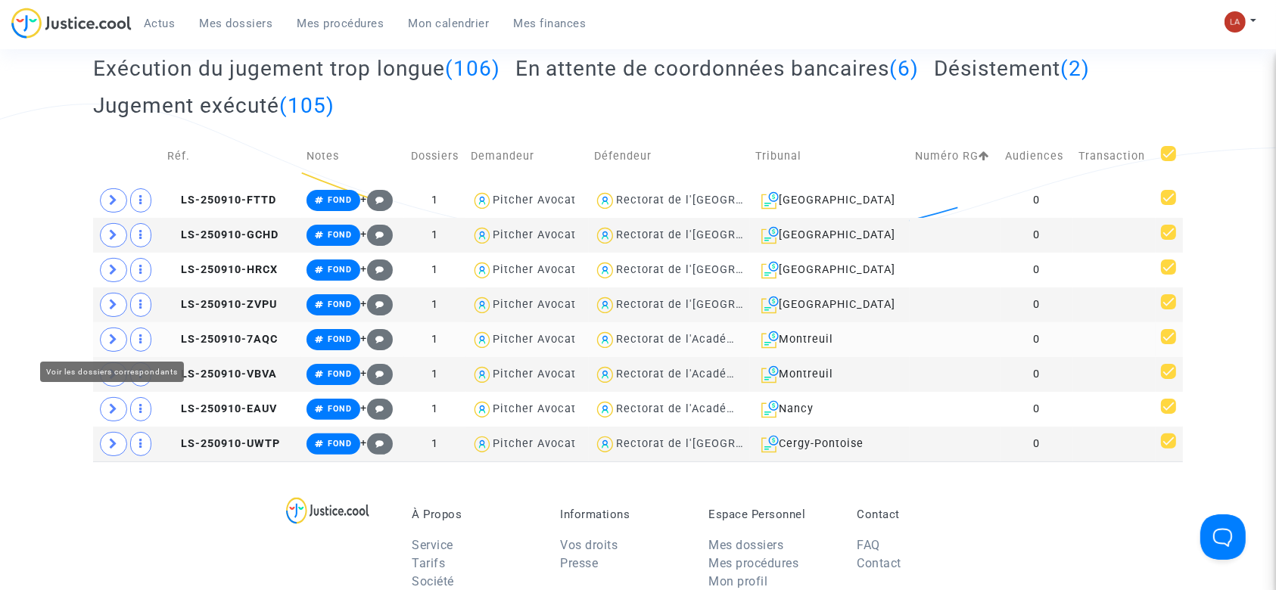
click at [117, 343] on icon at bounding box center [113, 339] width 9 height 11
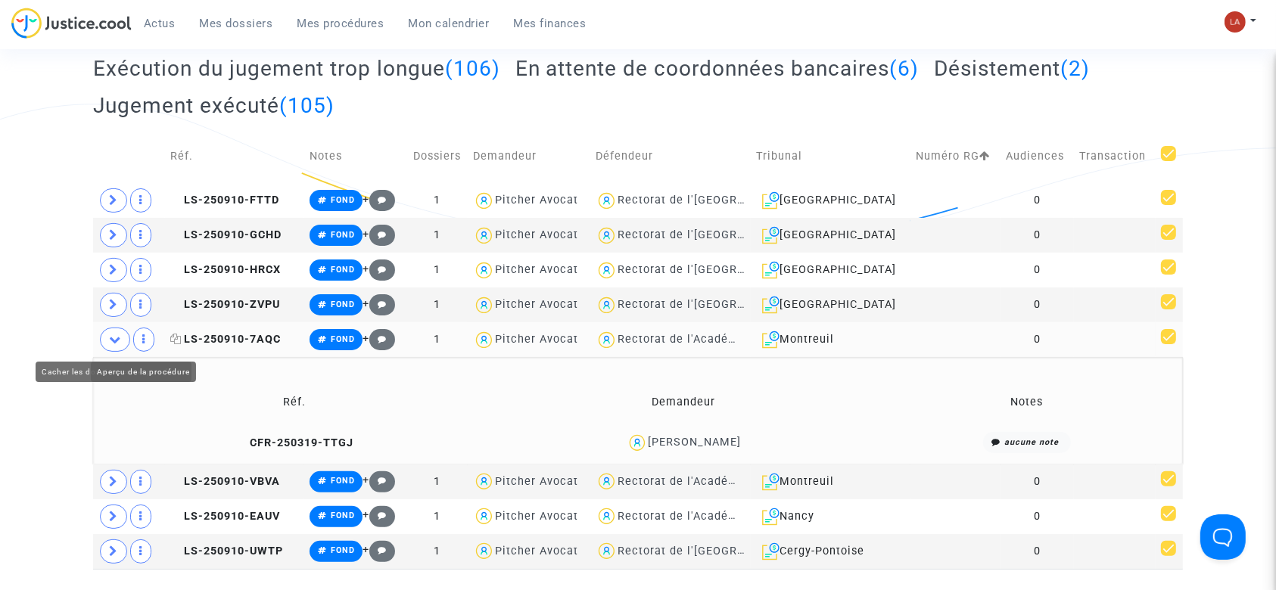
click at [267, 342] on span "LS-250910-7AQC" at bounding box center [225, 339] width 110 height 13
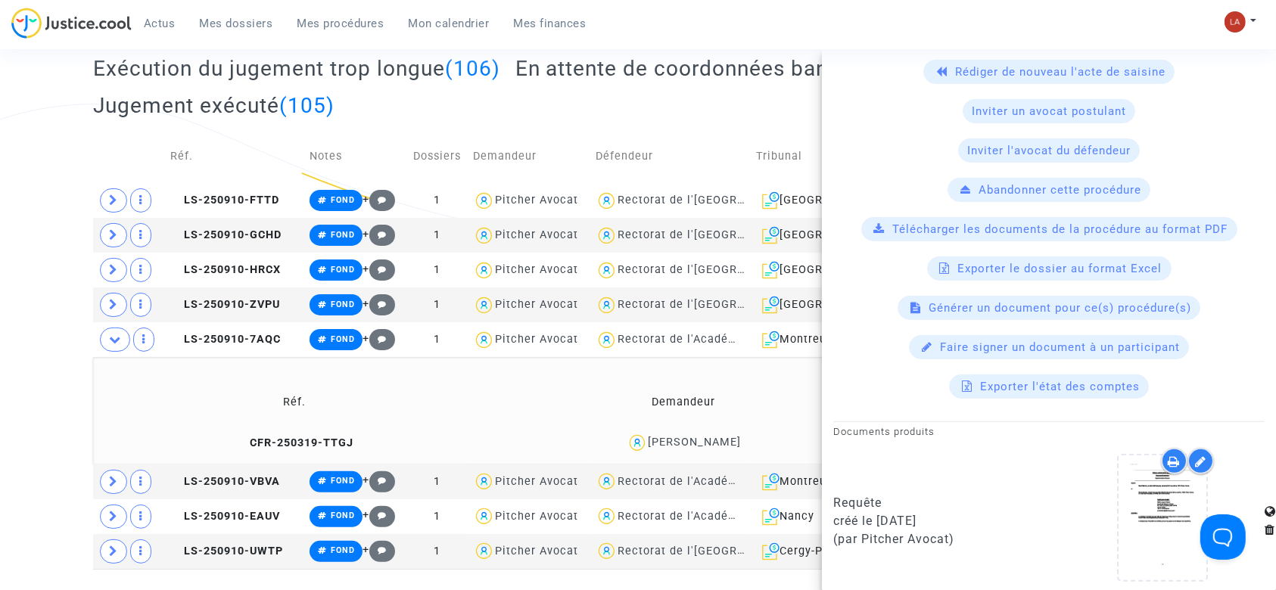
scroll to position [605, 0]
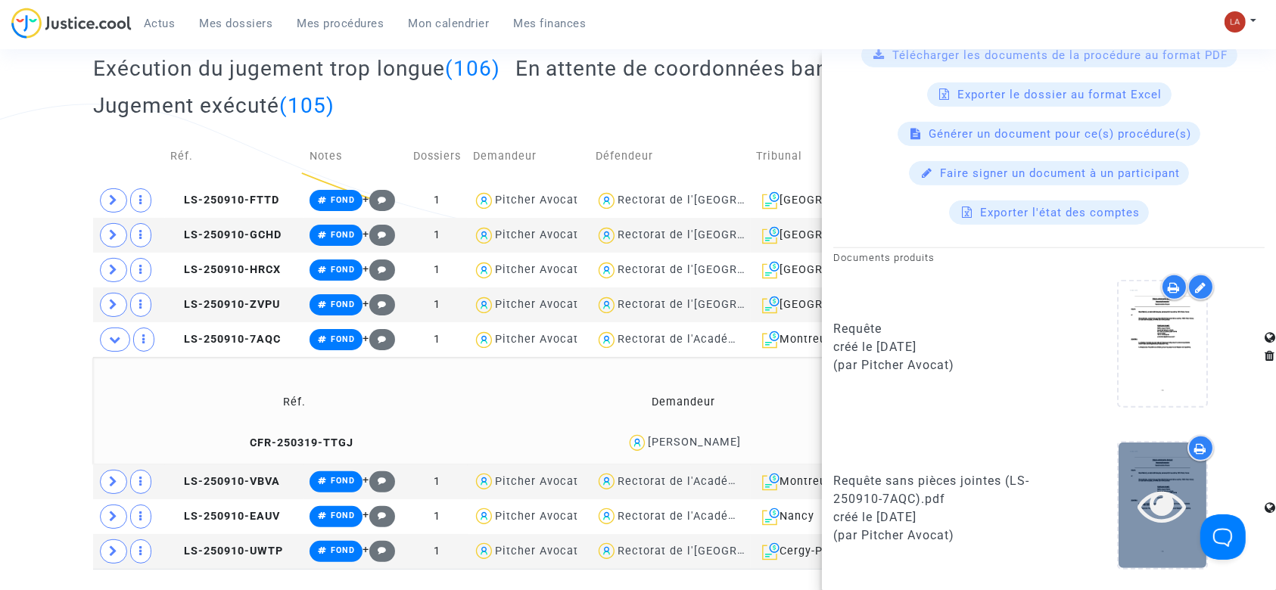
click at [1119, 486] on div at bounding box center [1163, 505] width 88 height 48
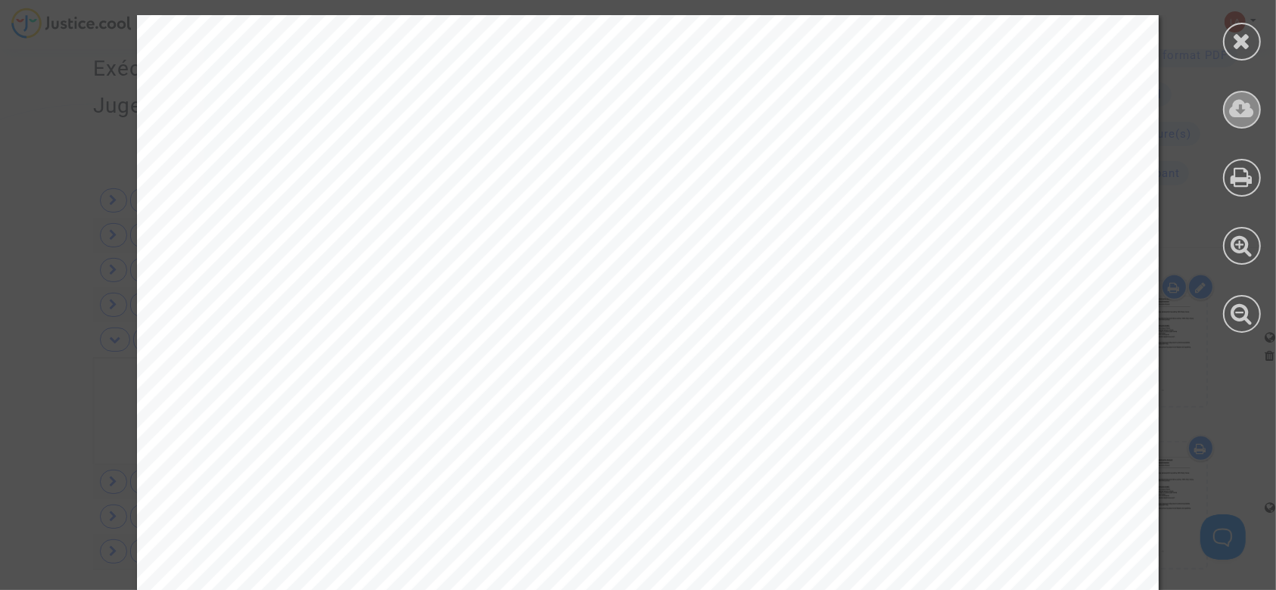
click at [1235, 114] on icon at bounding box center [1242, 109] width 25 height 23
click at [1256, 36] on div at bounding box center [1242, 42] width 38 height 38
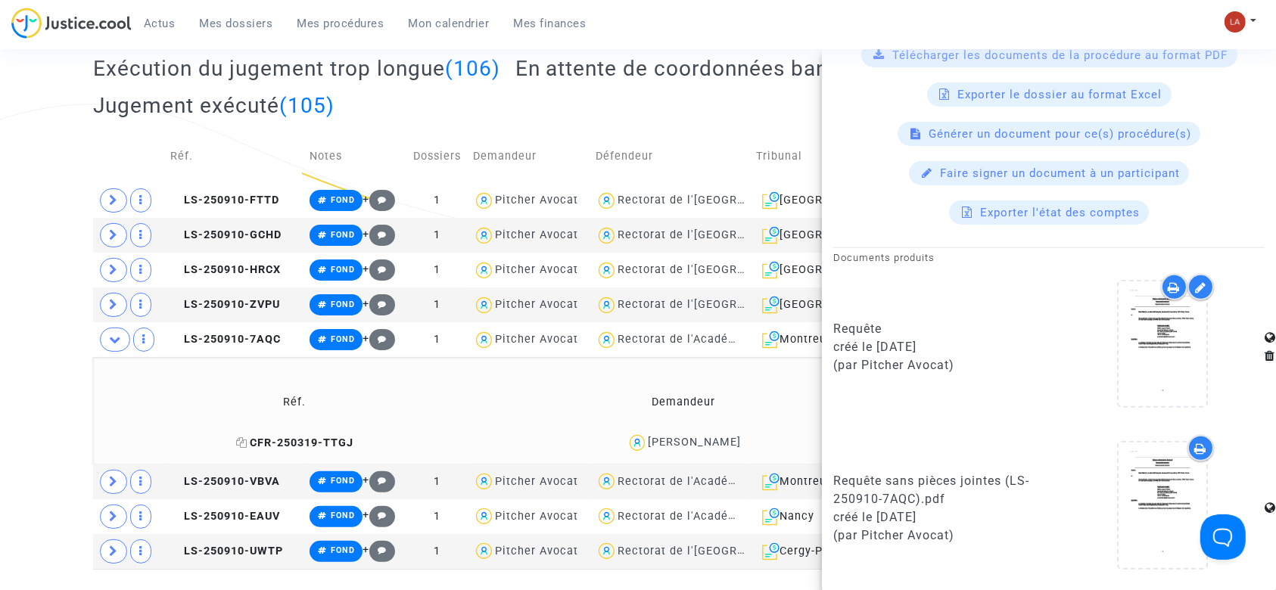
click at [301, 443] on span "CFR-250319-TTGJ" at bounding box center [294, 443] width 117 height 13
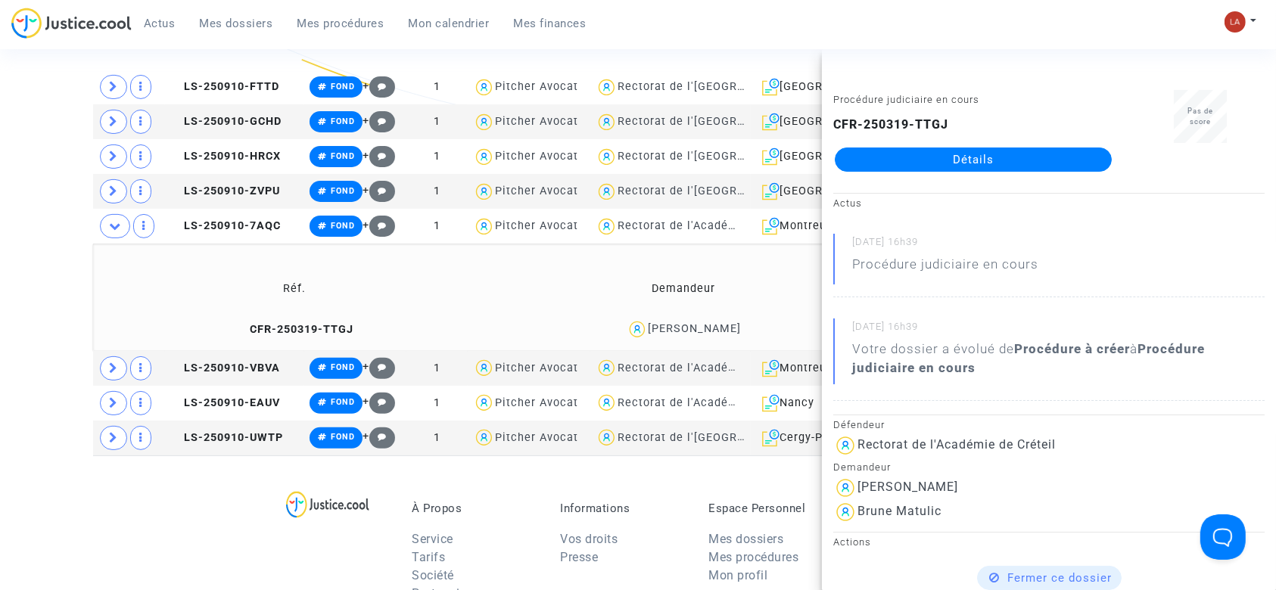
scroll to position [504, 0]
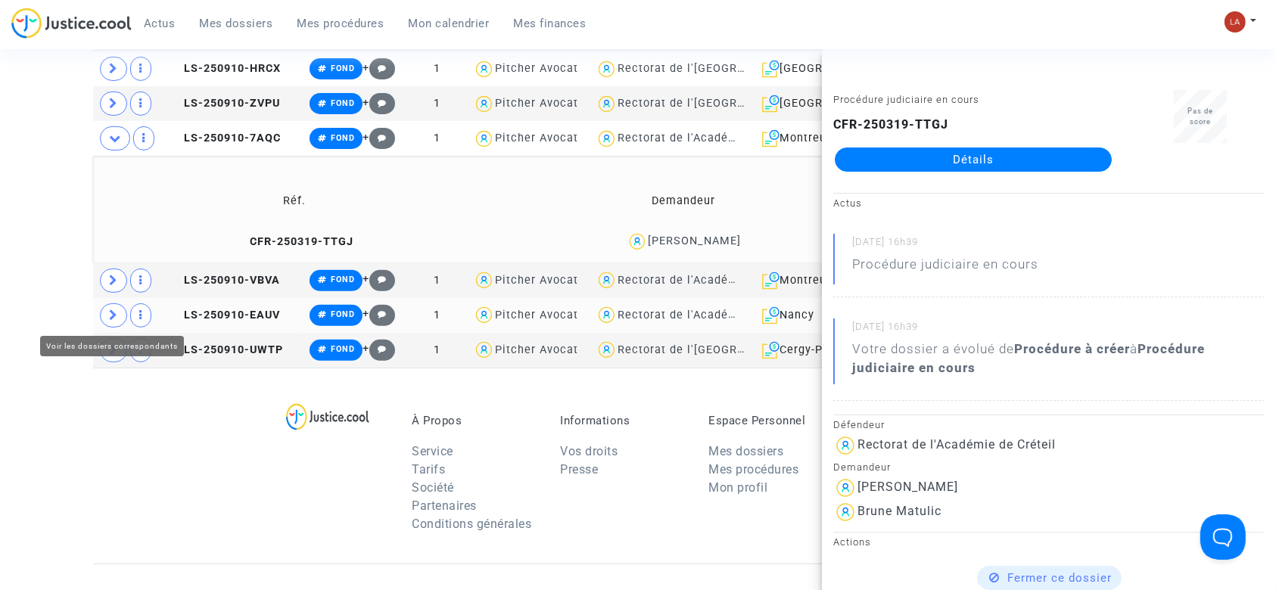
click at [104, 307] on span at bounding box center [113, 315] width 27 height 24
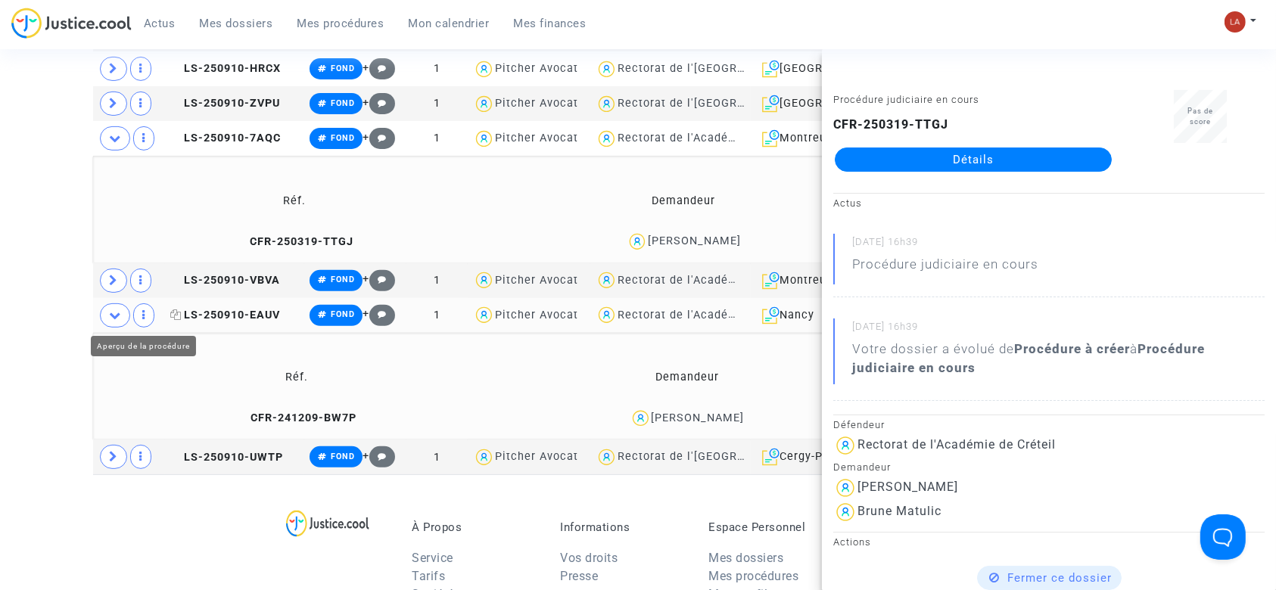
click at [218, 310] on span "LS-250910-EAUV" at bounding box center [225, 315] width 110 height 13
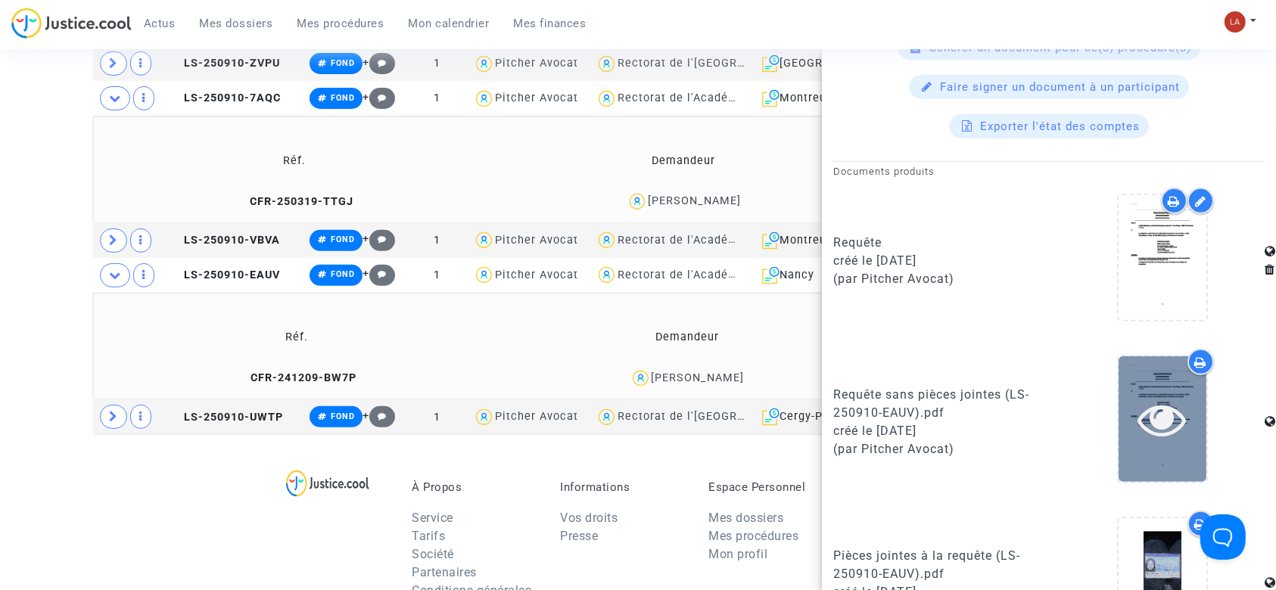
scroll to position [761, 0]
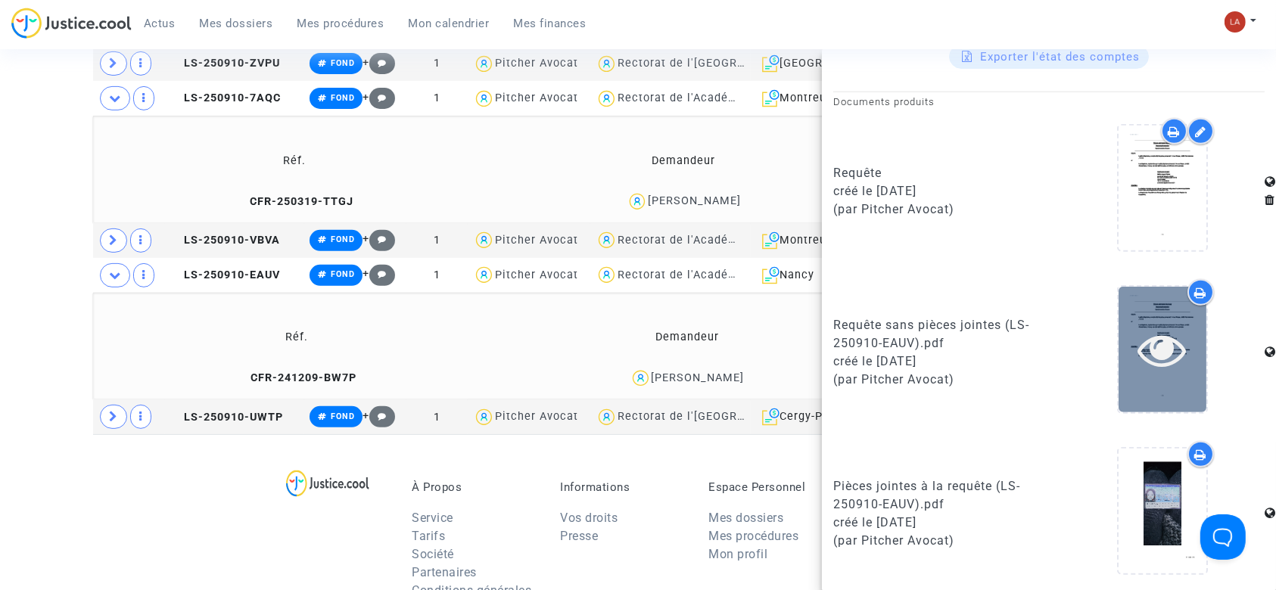
click at [1148, 296] on div at bounding box center [1163, 349] width 88 height 125
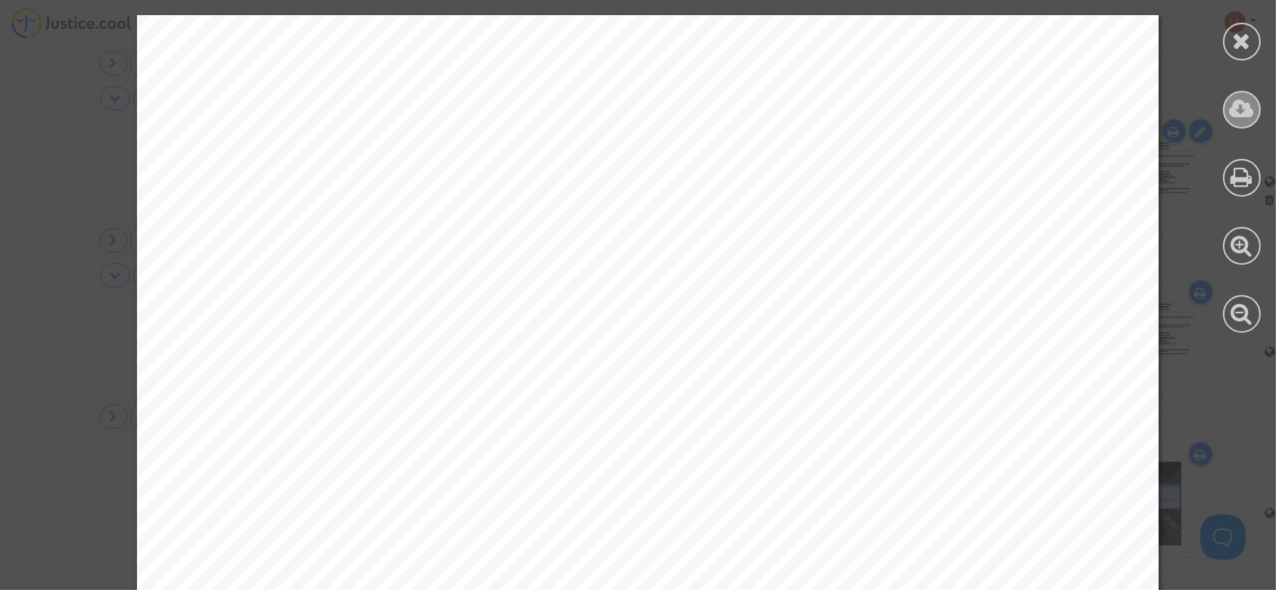
click at [1234, 109] on icon at bounding box center [1242, 109] width 25 height 23
click at [1229, 36] on div at bounding box center [1242, 42] width 38 height 38
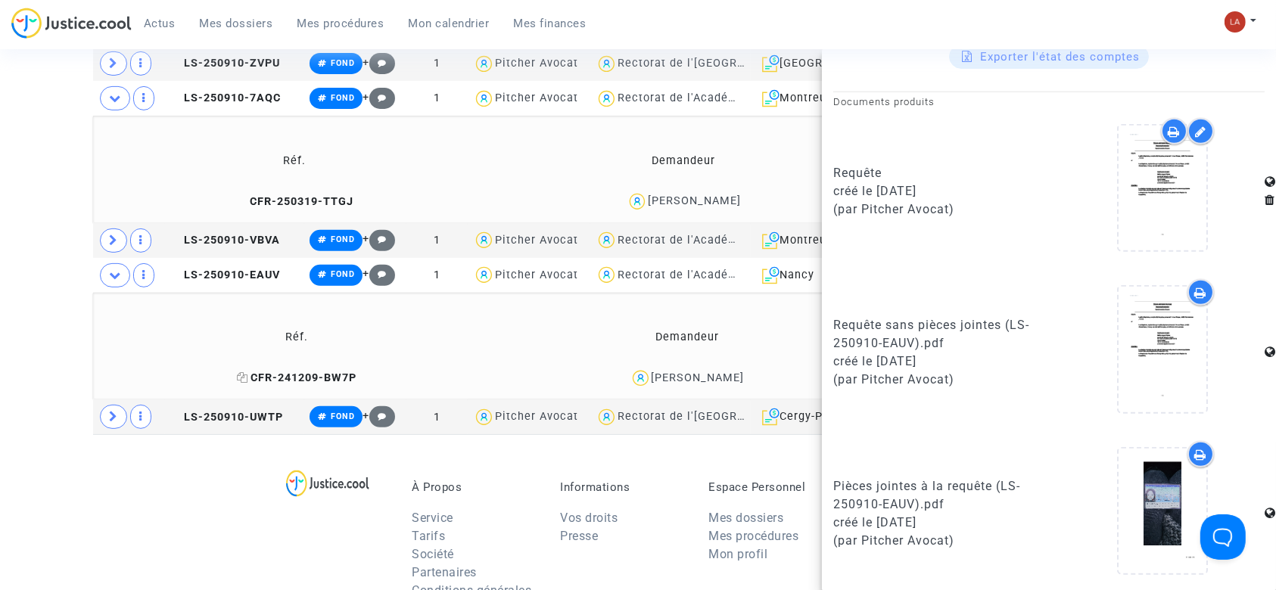
click at [325, 381] on span "CFR-241209-BW7P" at bounding box center [297, 378] width 120 height 13
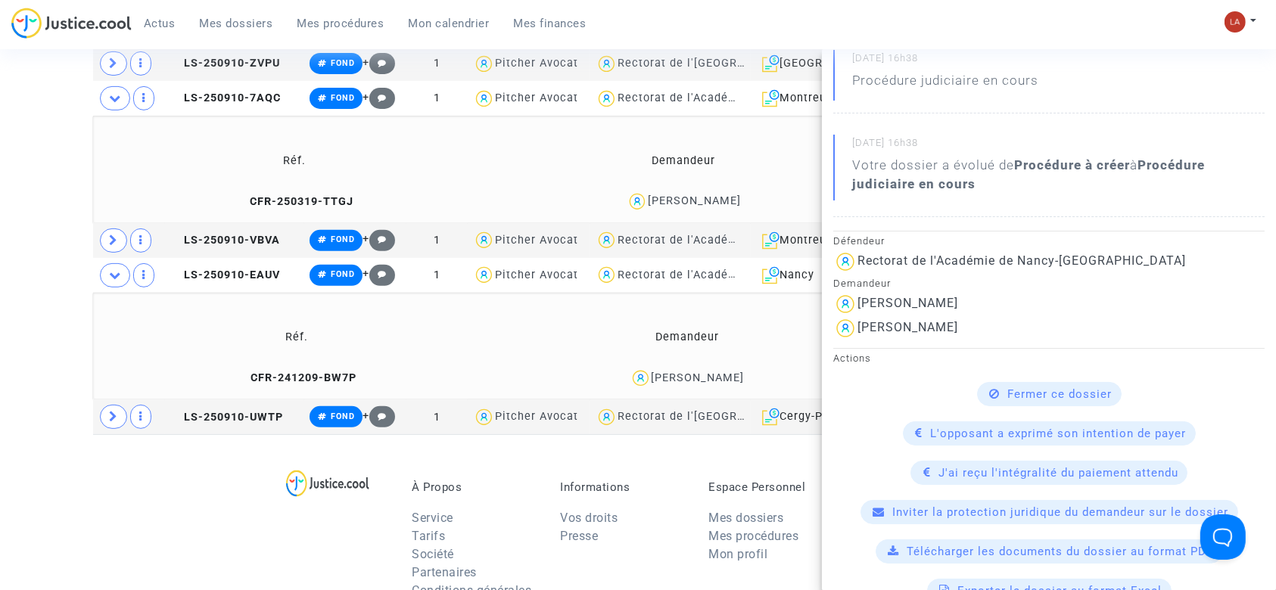
scroll to position [403, 0]
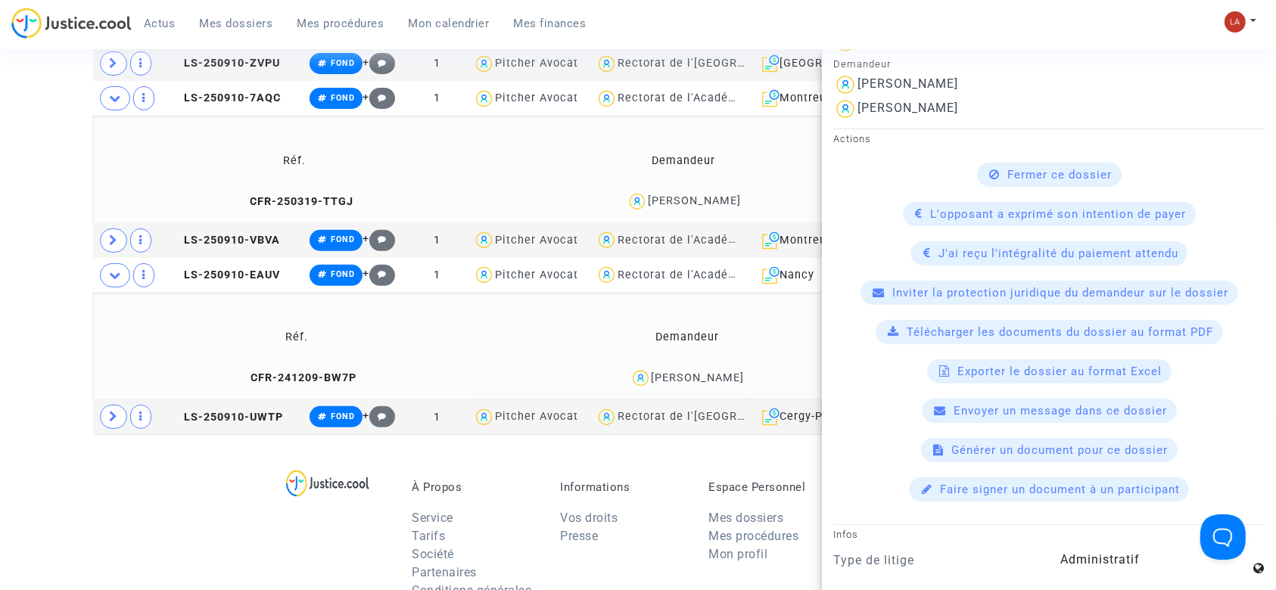
click at [1003, 338] on div "Télécharger les documents du dossier au format PDF" at bounding box center [1049, 332] width 347 height 24
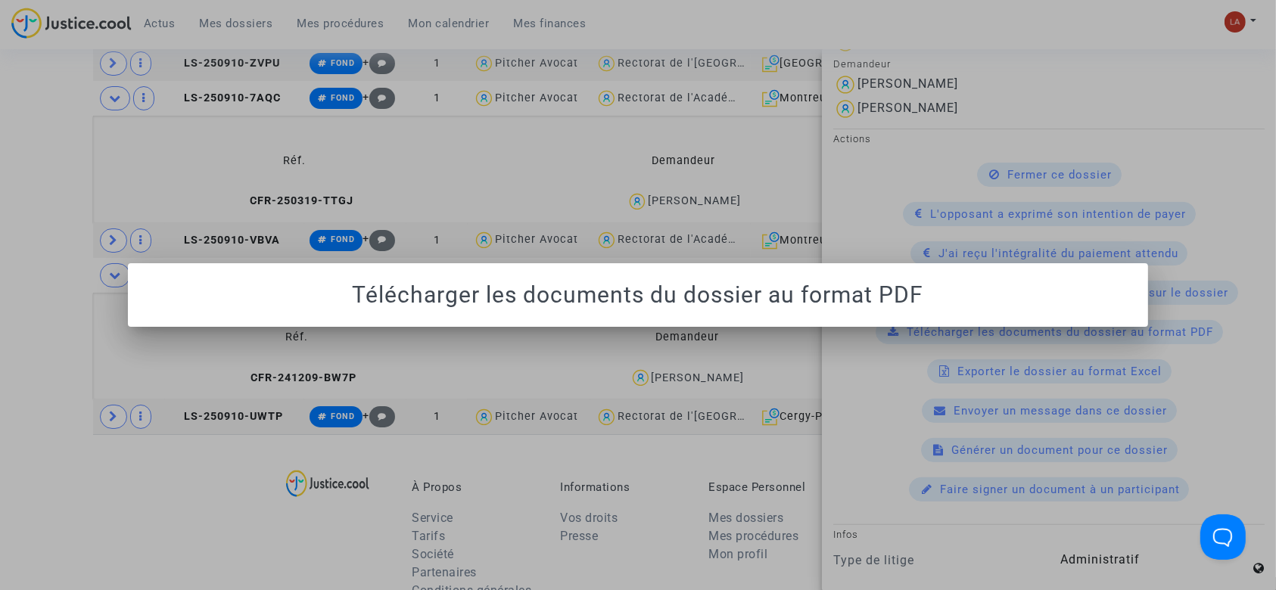
scroll to position [0, 0]
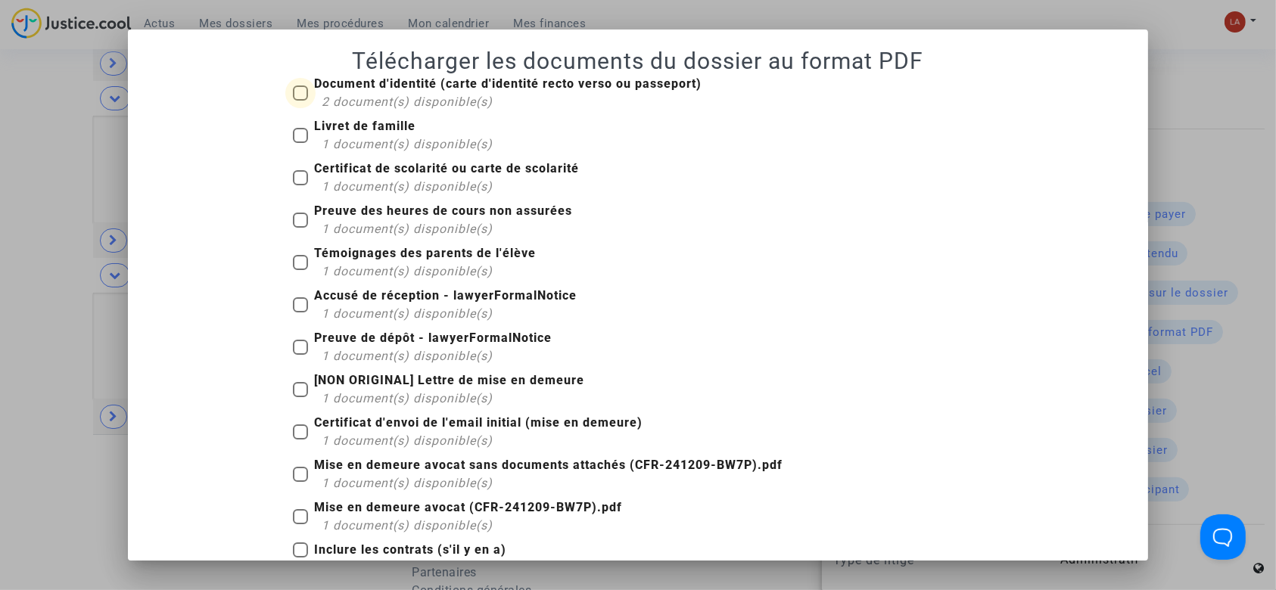
click at [376, 88] on b "Document d'identité (carte d'identité recto verso ou passeport)" at bounding box center [507, 83] width 387 height 14
click at [300, 101] on input "Document d'identité (carte d'identité recto verso ou passeport) 2 document(s) d…" at bounding box center [300, 101] width 1 height 1
checkbox input "true"
click at [368, 124] on b "Livret de famille" at bounding box center [364, 126] width 101 height 14
click at [300, 143] on input "Livret de famille 1 document(s) disponible(s)" at bounding box center [300, 143] width 1 height 1
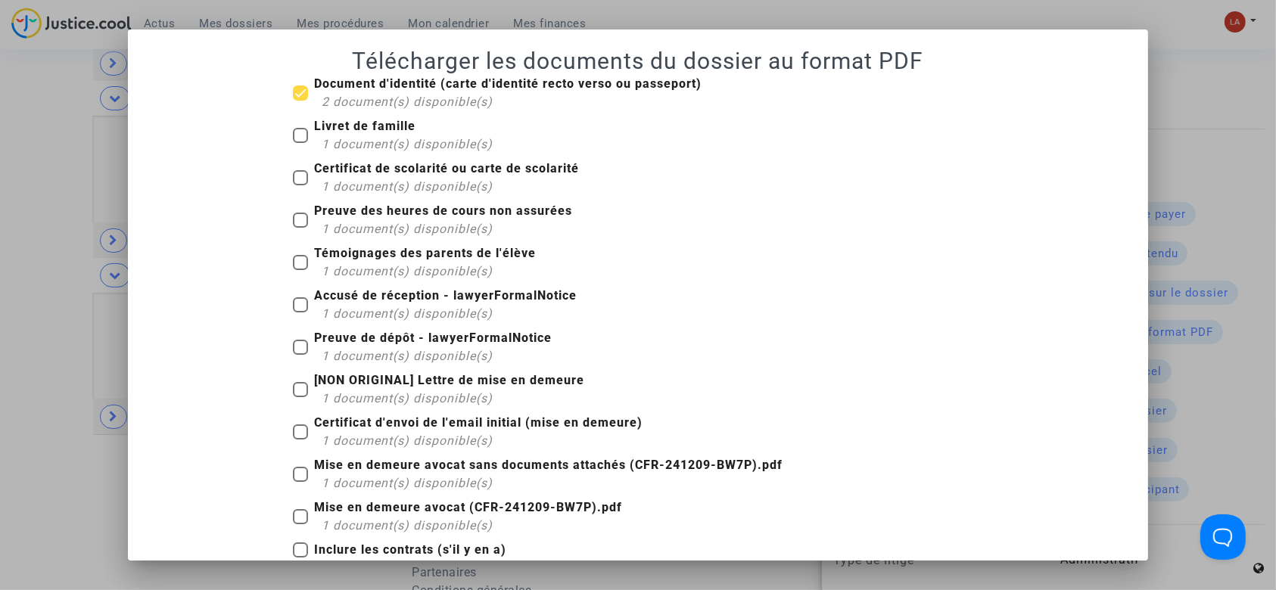
checkbox input "true"
click at [441, 178] on div "1 document(s) disponible(s)" at bounding box center [450, 187] width 257 height 18
click at [300, 185] on input "Certificat de scolarité ou carte de scolarité 1 document(s) disponible(s)" at bounding box center [300, 185] width 1 height 1
checkbox input "true"
click at [430, 204] on b "Preuve des heures de cours non assurées" at bounding box center [443, 211] width 258 height 14
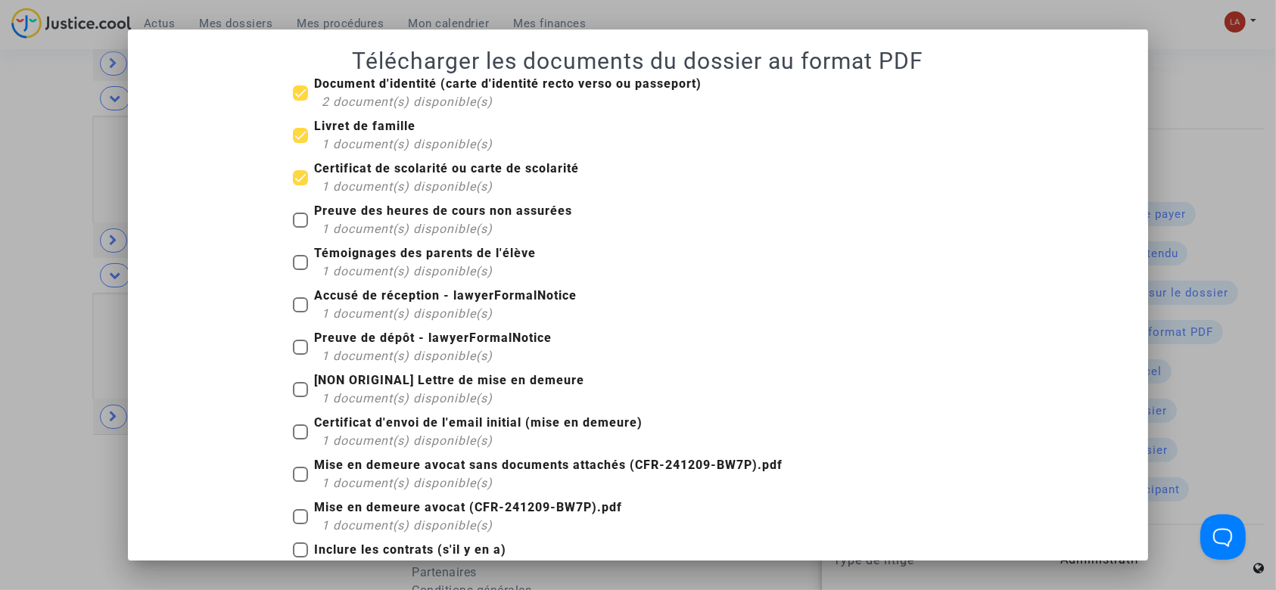
click at [300, 228] on input "Preuve des heures de cours non assurées 1 document(s) disponible(s)" at bounding box center [300, 228] width 1 height 1
checkbox input "true"
click at [411, 265] on span "1 document(s) disponible(s)" at bounding box center [407, 271] width 171 height 14
click at [300, 270] on input "Témoignages des parents de l'élève 1 document(s) disponible(s)" at bounding box center [300, 270] width 1 height 1
checkbox input "true"
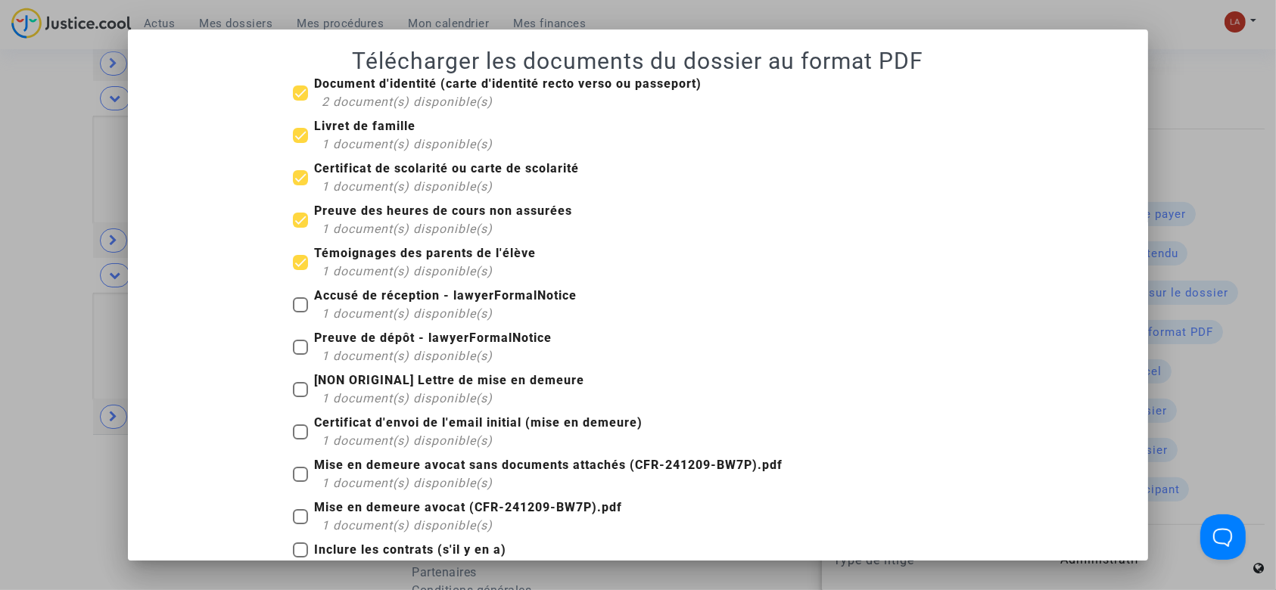
click at [442, 300] on b "Accusé de réception - lawyerFormalNotice" at bounding box center [445, 295] width 263 height 14
click at [300, 313] on input "Accusé de réception - lawyerFormalNotice 1 document(s) disponible(s)" at bounding box center [300, 313] width 1 height 1
checkbox input "true"
drag, startPoint x: 457, startPoint y: 344, endPoint x: 513, endPoint y: 375, distance: 64.0
click at [457, 344] on b "Preuve de dépôt - lawyerFormalNotice" at bounding box center [433, 338] width 238 height 14
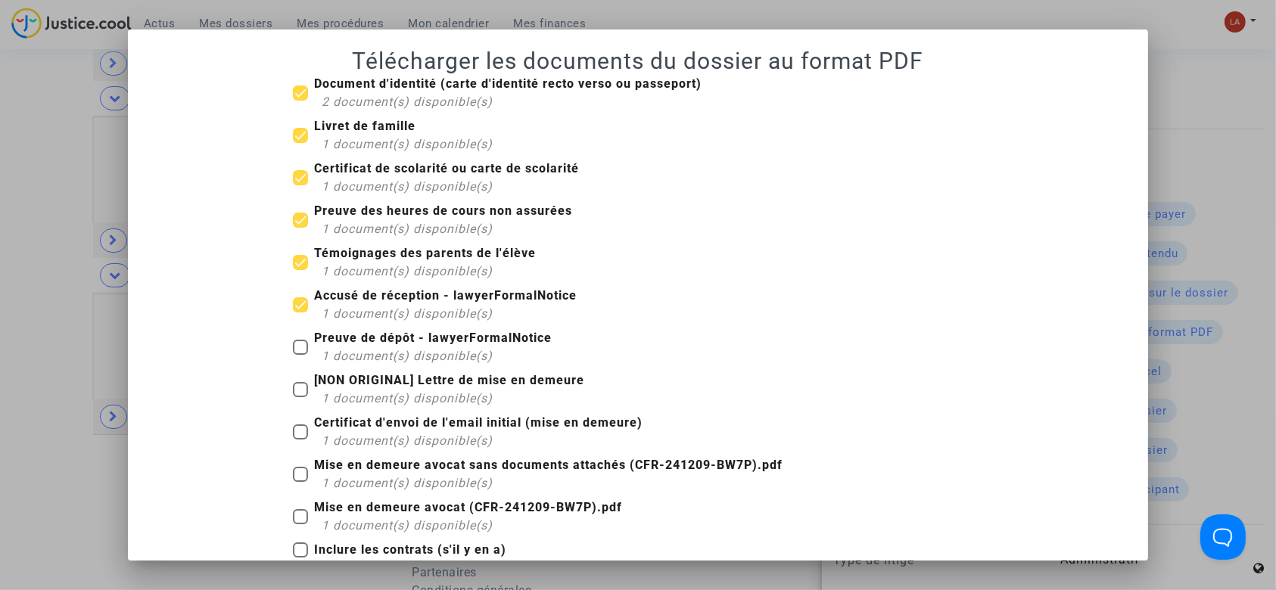
click at [300, 355] on input "Preuve de dépôt - lawyerFormalNotice 1 document(s) disponible(s)" at bounding box center [300, 355] width 1 height 1
checkbox input "true"
click at [524, 467] on b "Mise en demeure avocat sans documents attachés (CFR-241209-BW7P).pdf" at bounding box center [548, 465] width 468 height 14
click at [300, 482] on input "Mise en demeure avocat sans documents attachés (CFR-241209-BW7P).pdf 1 document…" at bounding box center [300, 482] width 1 height 1
checkbox input "true"
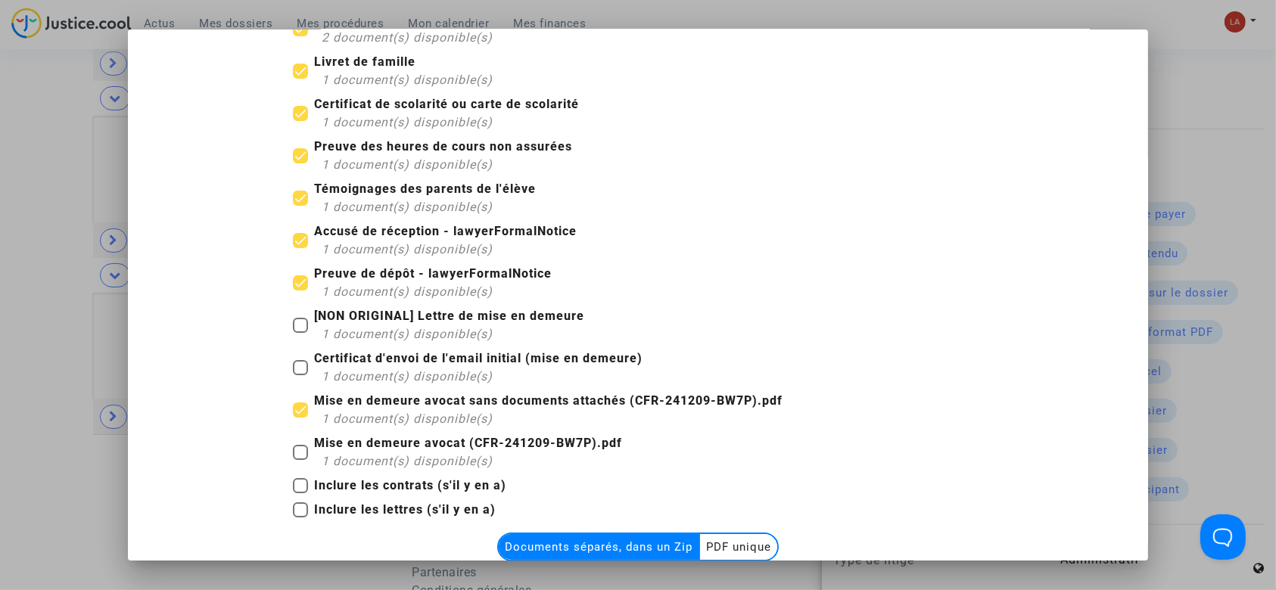
scroll to position [162, 0]
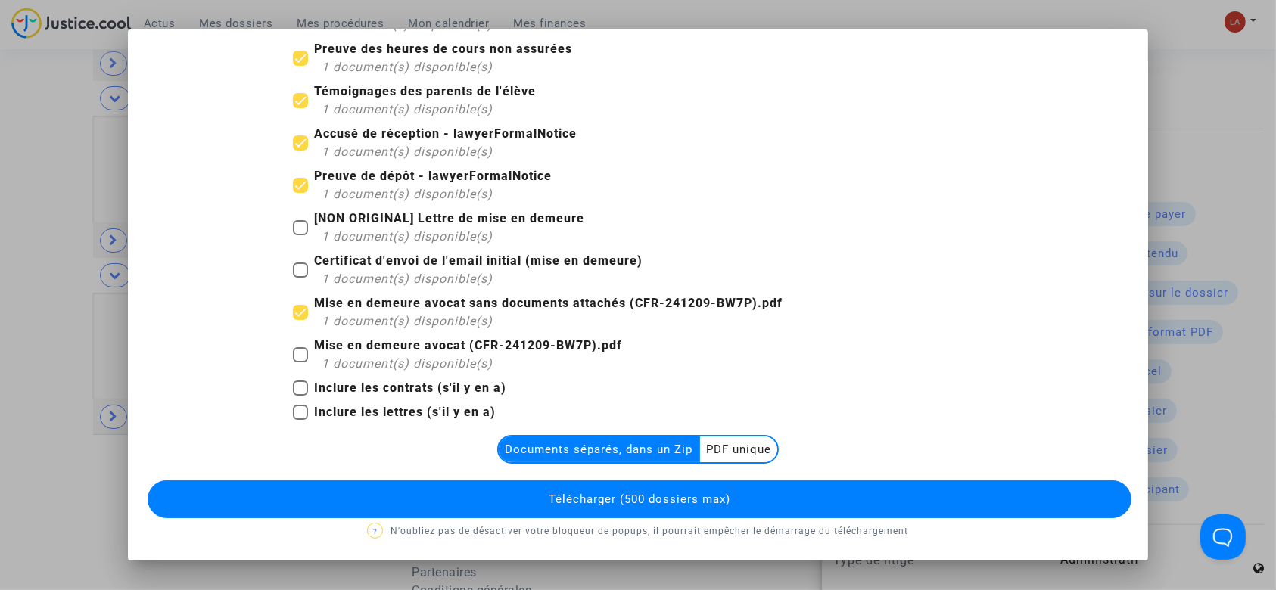
click at [447, 415] on b "Inclure les lettres (s'il y en a)" at bounding box center [405, 412] width 182 height 14
click at [300, 420] on input "Inclure les lettres (s'il y en a)" at bounding box center [300, 420] width 1 height 1
checkbox input "true"
click at [608, 501] on span "Télécharger (500 dossiers max)" at bounding box center [640, 500] width 182 height 14
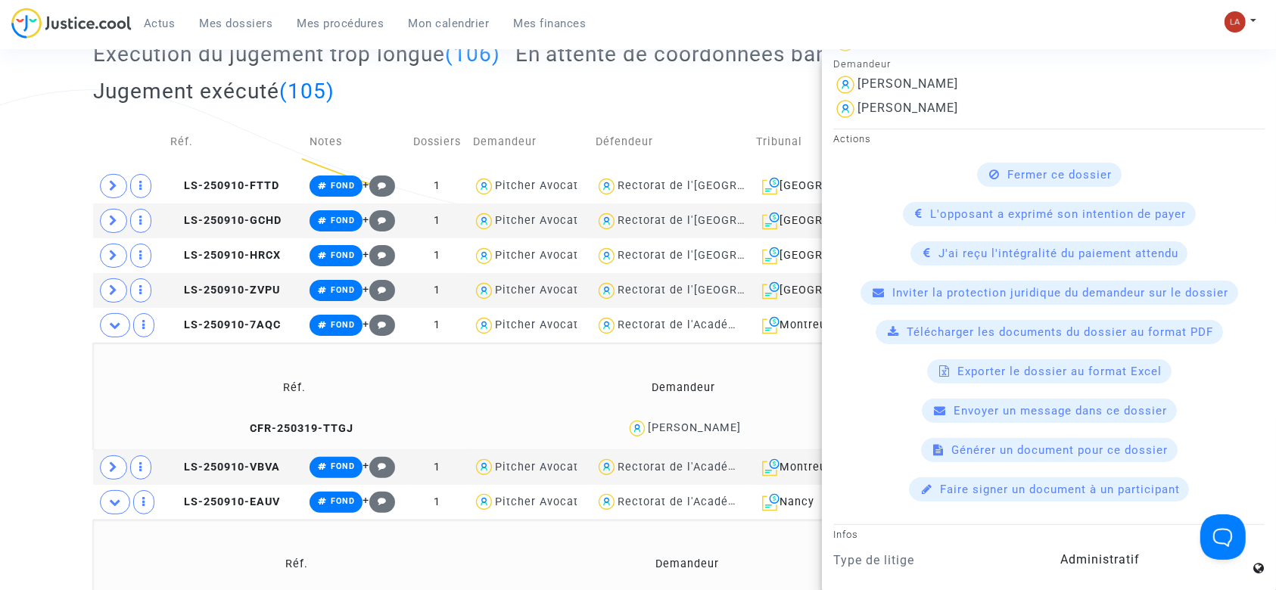
scroll to position [314, 0]
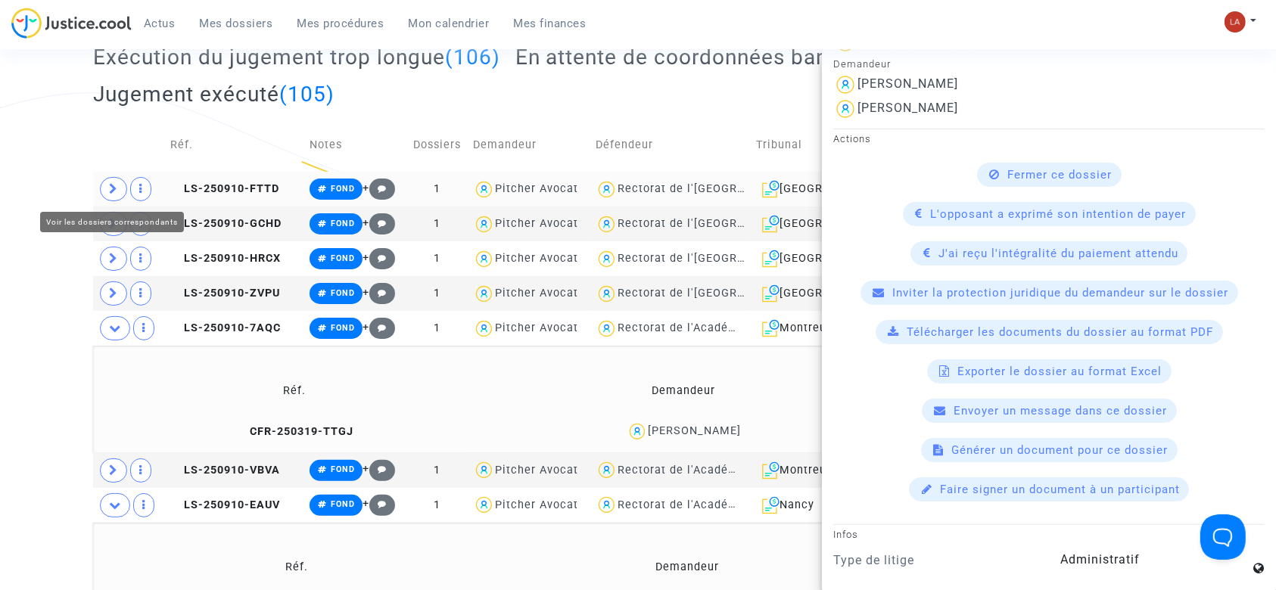
click at [112, 185] on icon at bounding box center [113, 188] width 9 height 11
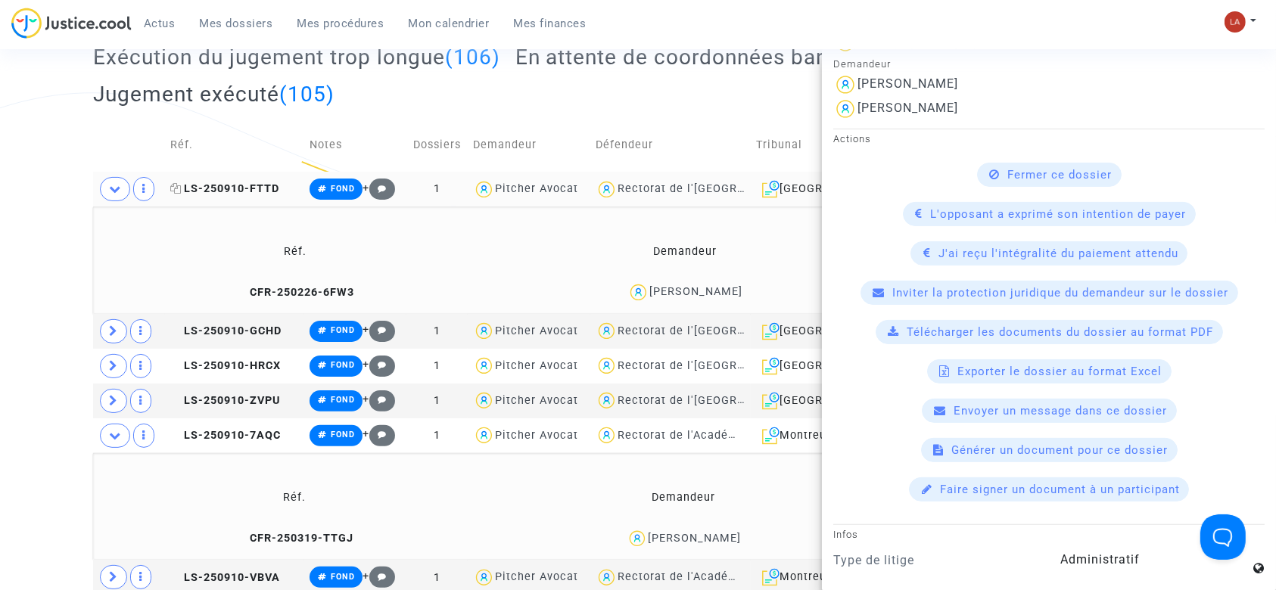
click at [230, 191] on span "LS-250910-FTTD" at bounding box center [224, 188] width 109 height 13
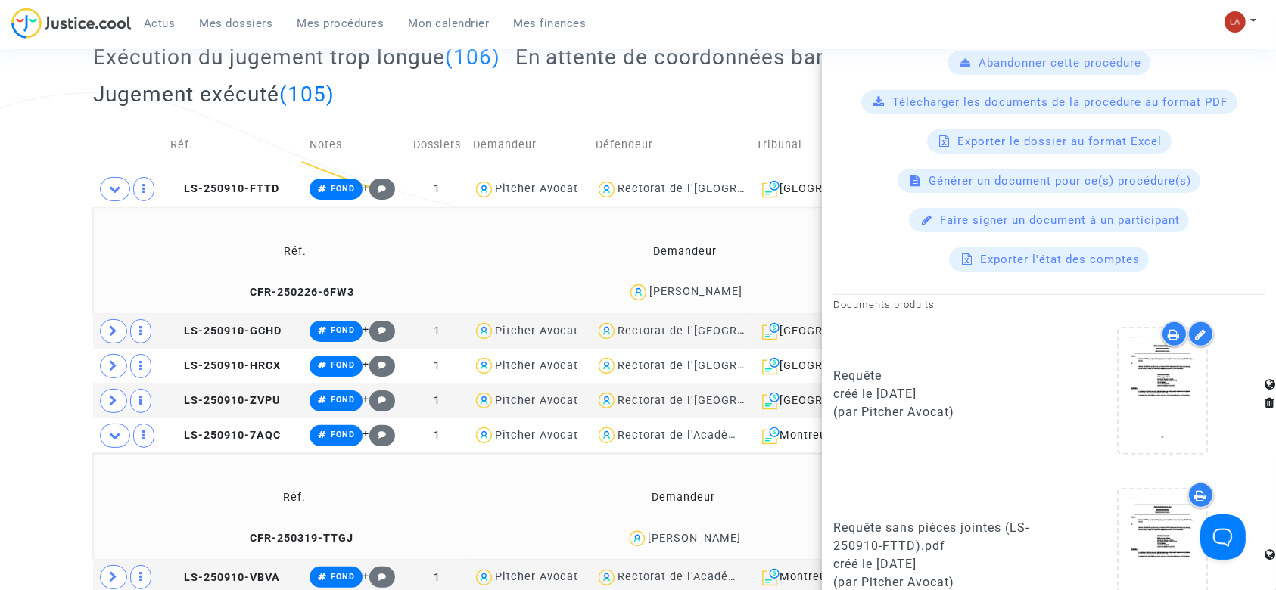
scroll to position [561, 0]
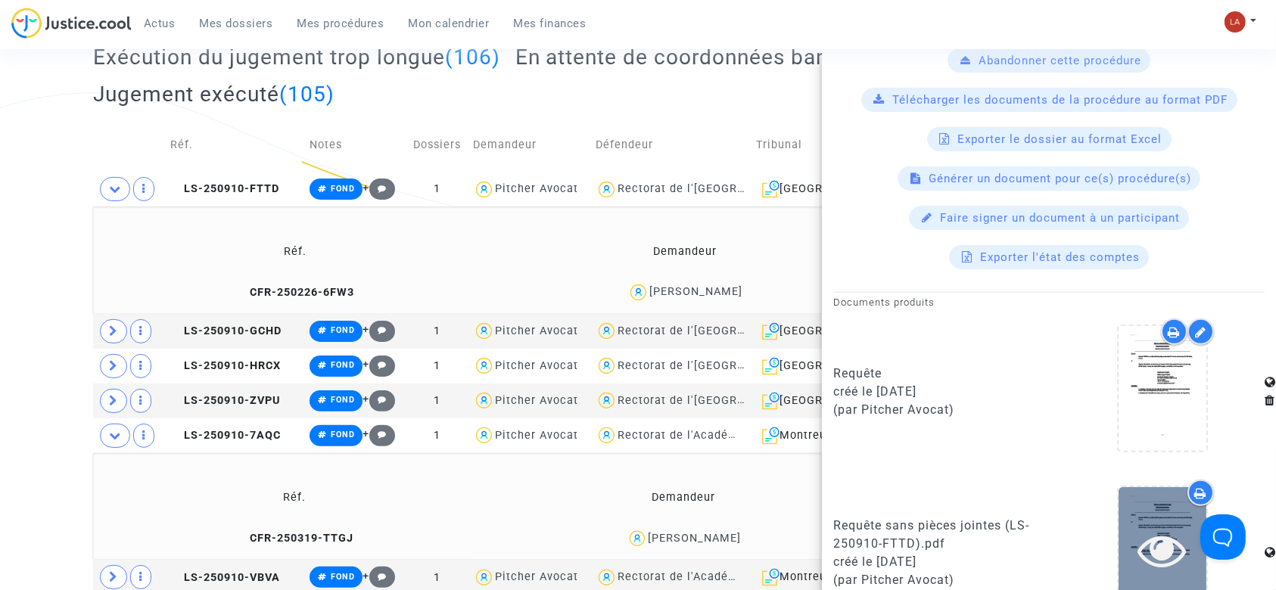
click at [1134, 509] on div at bounding box center [1163, 549] width 88 height 125
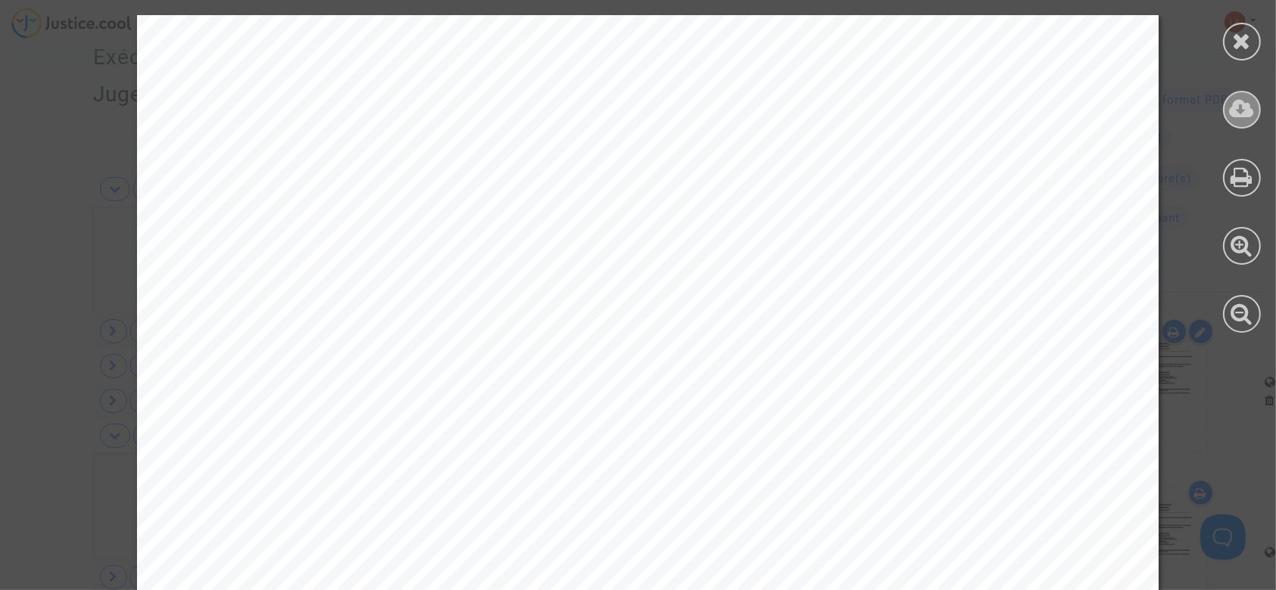
click at [1236, 107] on icon at bounding box center [1242, 109] width 25 height 23
click at [1235, 31] on icon at bounding box center [1242, 41] width 19 height 23
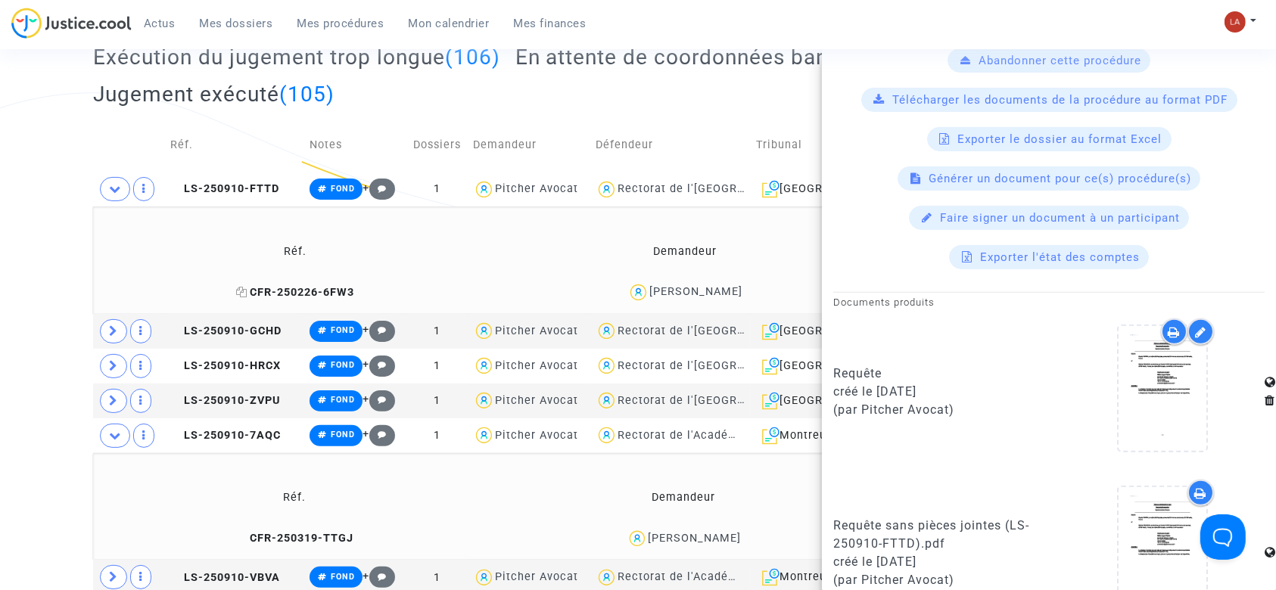
click at [336, 286] on span "CFR-250226-6FW3" at bounding box center [295, 292] width 118 height 13
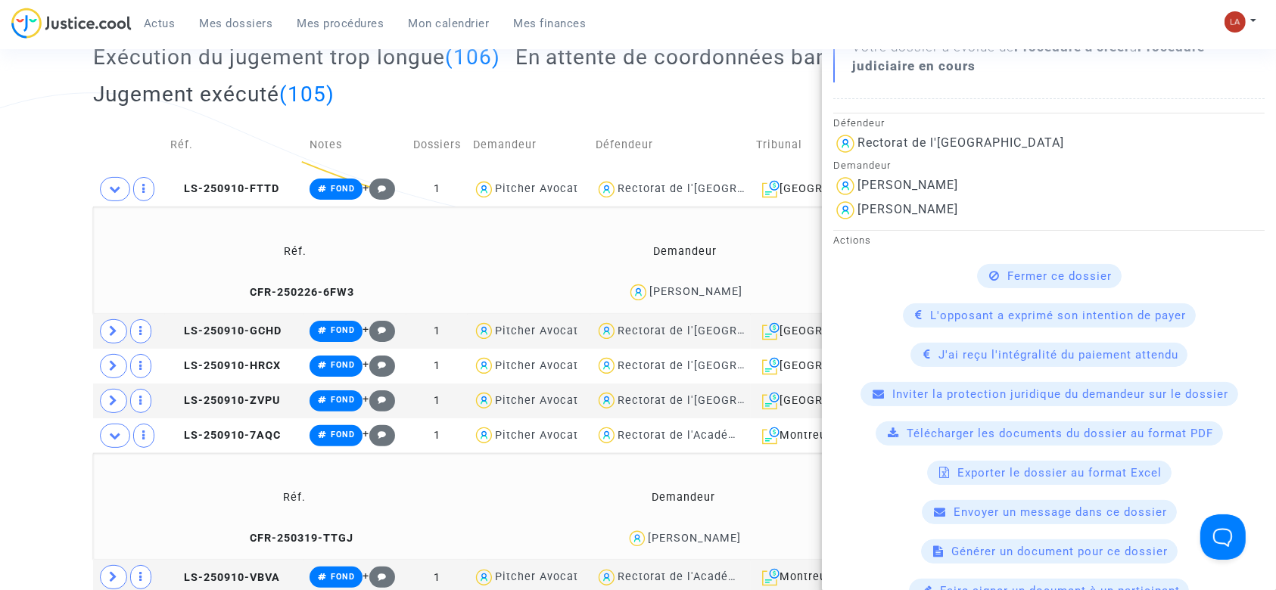
scroll to position [303, 0]
click at [963, 429] on span "Télécharger les documents du dossier au format PDF" at bounding box center [1060, 433] width 307 height 14
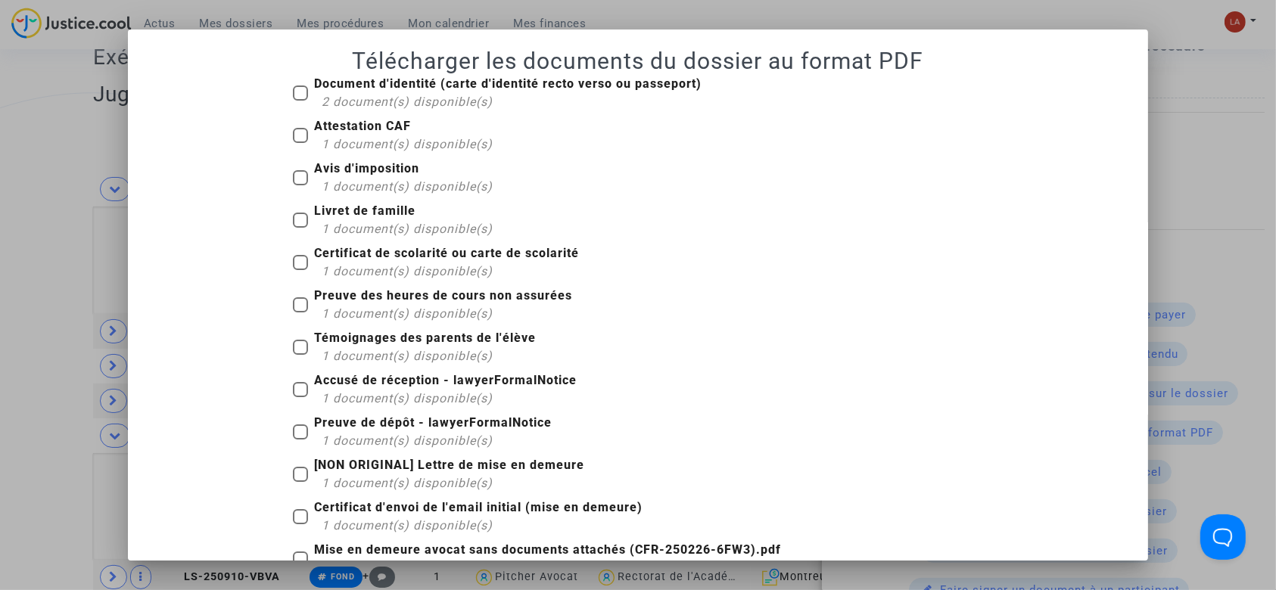
click at [322, 87] on b "Document d'identité (carte d'identité recto verso ou passeport)" at bounding box center [507, 83] width 387 height 14
click at [300, 101] on input "Document d'identité (carte d'identité recto verso ou passeport) 2 document(s) d…" at bounding box center [300, 101] width 1 height 1
checkbox input "true"
click at [344, 133] on span "Attestation CAF 1 document(s) disponible(s)" at bounding box center [403, 135] width 179 height 36
click at [300, 143] on input "Attestation CAF 1 document(s) disponible(s)" at bounding box center [300, 143] width 1 height 1
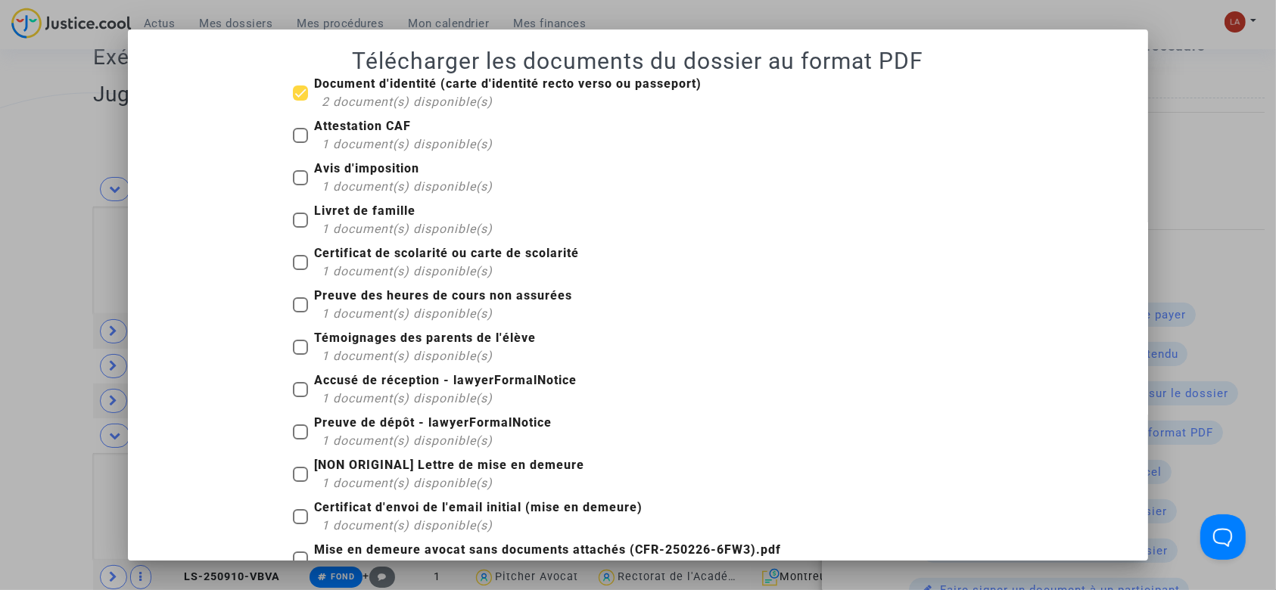
checkbox input "true"
click at [353, 163] on b "Avis d'imposition" at bounding box center [366, 168] width 105 height 14
click at [300, 185] on input "Avis d'imposition 1 document(s) disponible(s)" at bounding box center [300, 185] width 1 height 1
checkbox input "true"
click at [354, 212] on b "Livret de famille" at bounding box center [364, 211] width 101 height 14
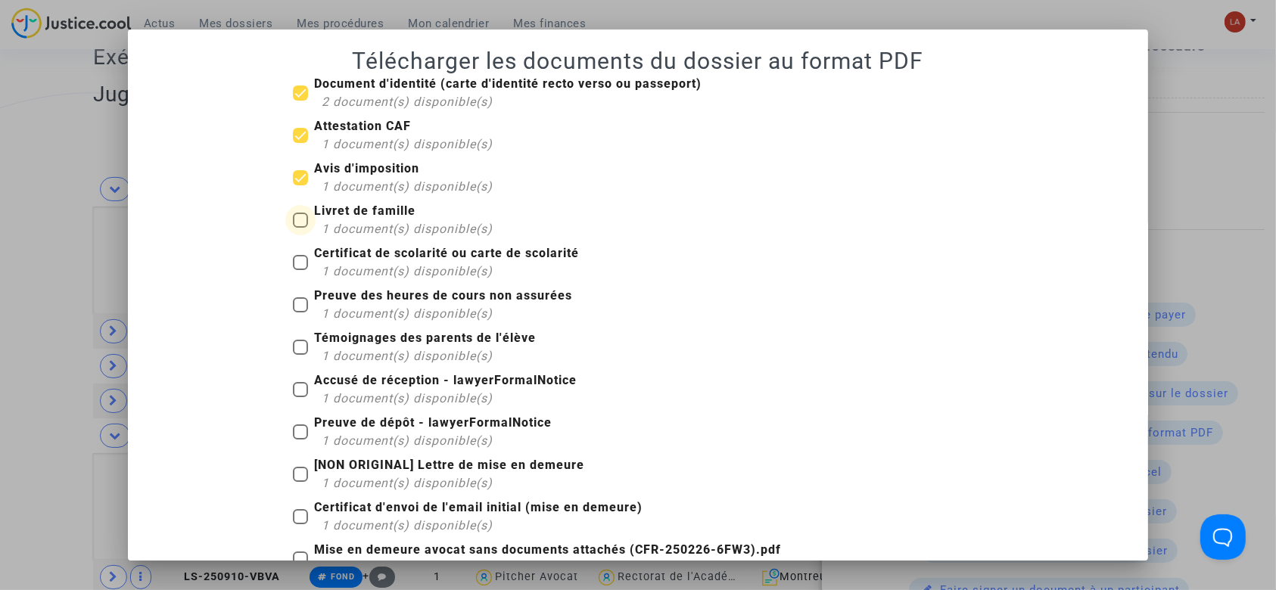
click at [300, 228] on input "Livret de famille 1 document(s) disponible(s)" at bounding box center [300, 228] width 1 height 1
checkbox input "true"
click at [362, 269] on span "1 document(s) disponible(s)" at bounding box center [407, 271] width 171 height 14
click at [300, 270] on input "Certificat de scolarité ou carte de scolarité 1 document(s) disponible(s)" at bounding box center [300, 270] width 1 height 1
checkbox input "true"
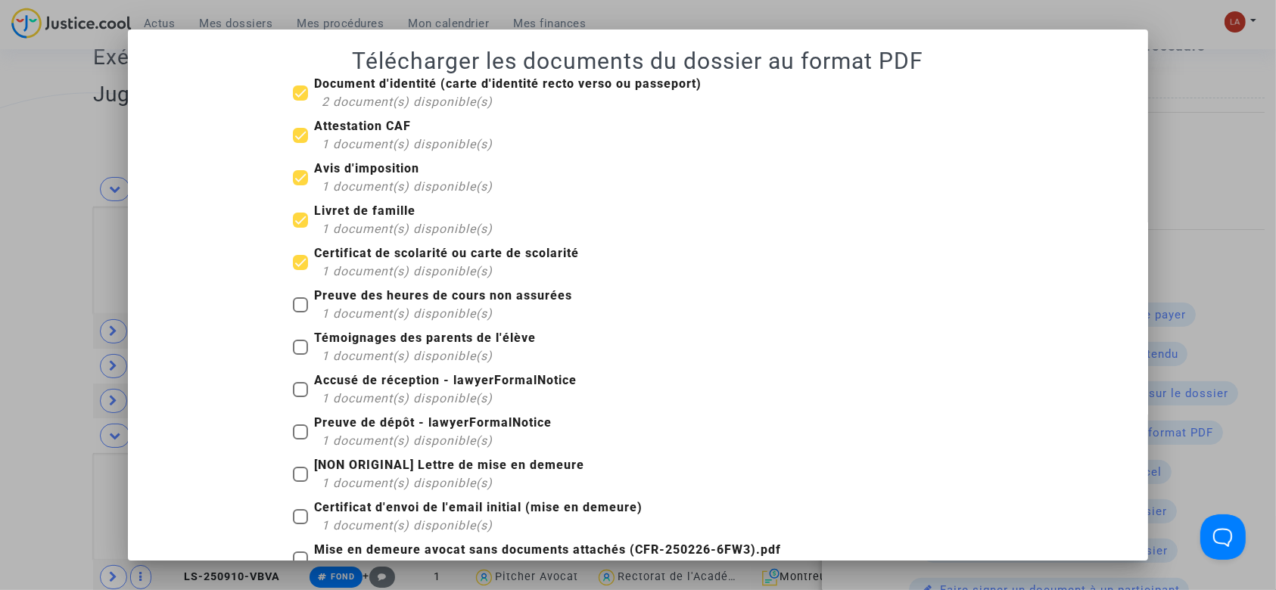
click at [422, 313] on span "1 document(s) disponible(s)" at bounding box center [407, 314] width 171 height 14
click at [300, 313] on input "Preuve des heures de cours non assurées 1 document(s) disponible(s)" at bounding box center [300, 313] width 1 height 1
checkbox input "true"
drag, startPoint x: 353, startPoint y: 142, endPoint x: 315, endPoint y: 155, distance: 40.7
click at [315, 155] on mat-checkbox "Attestation CAF 1 document(s) disponible(s)" at bounding box center [393, 138] width 200 height 42
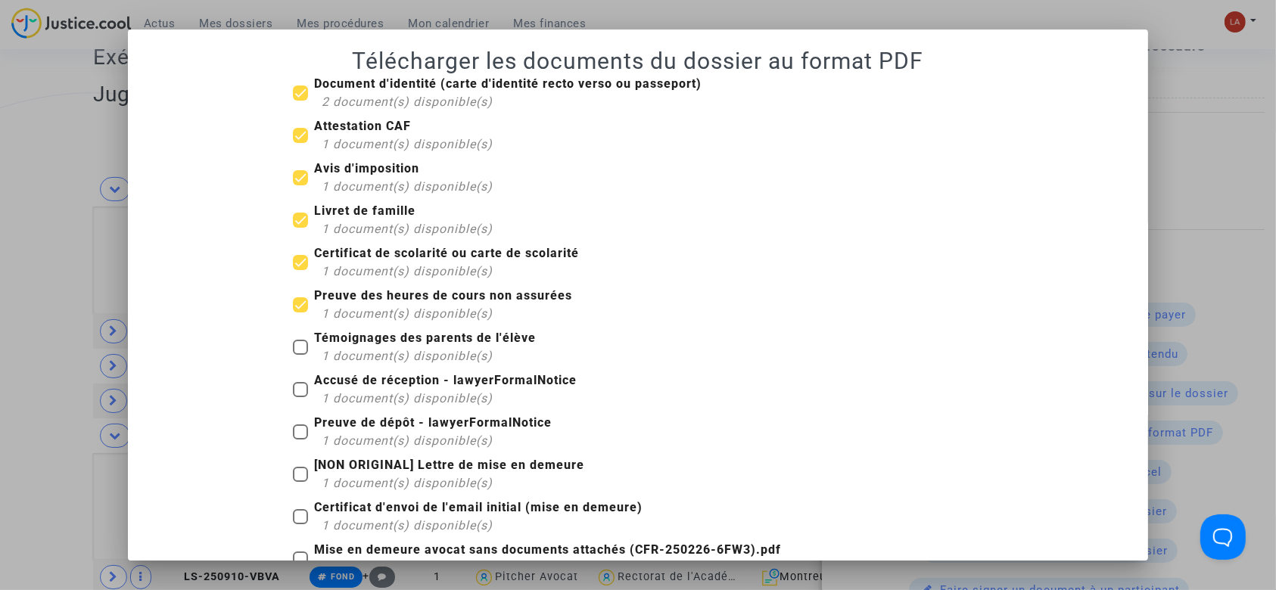
click at [314, 138] on span "Attestation CAF 1 document(s) disponible(s)" at bounding box center [403, 136] width 179 height 35
click at [300, 143] on input "Attestation CAF 1 document(s) disponible(s)" at bounding box center [300, 143] width 1 height 1
checkbox input "false"
click at [422, 349] on span "1 document(s) disponible(s)" at bounding box center [407, 356] width 171 height 14
click at [300, 355] on input "Témoignages des parents de l'élève 1 document(s) disponible(s)" at bounding box center [300, 355] width 1 height 1
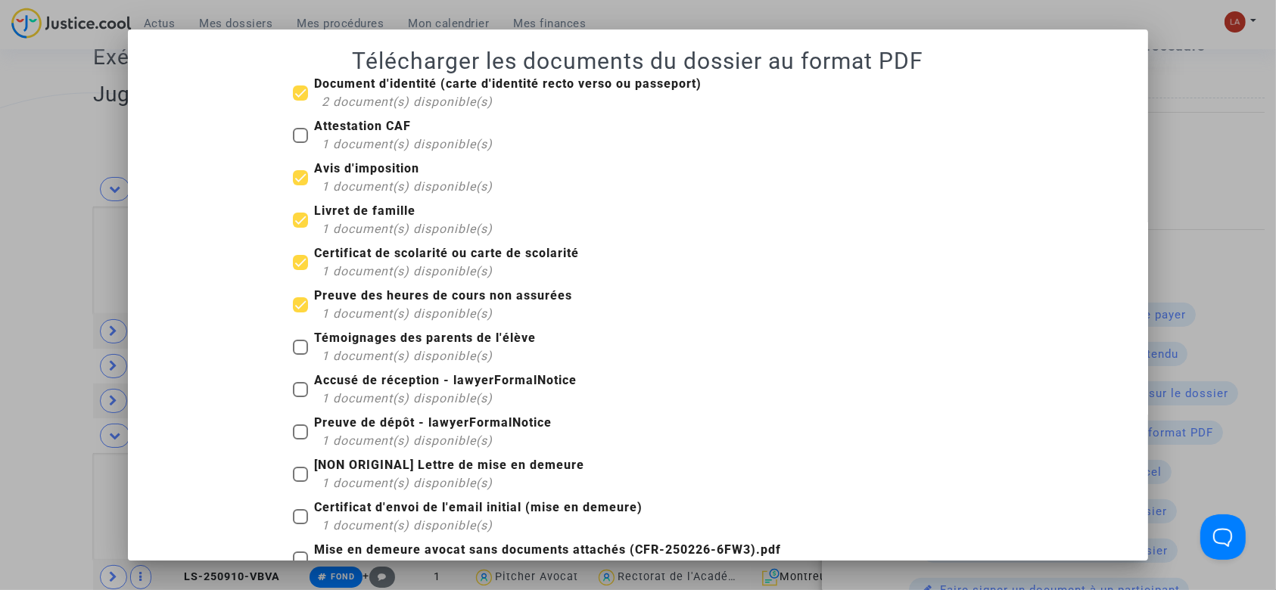
checkbox input "true"
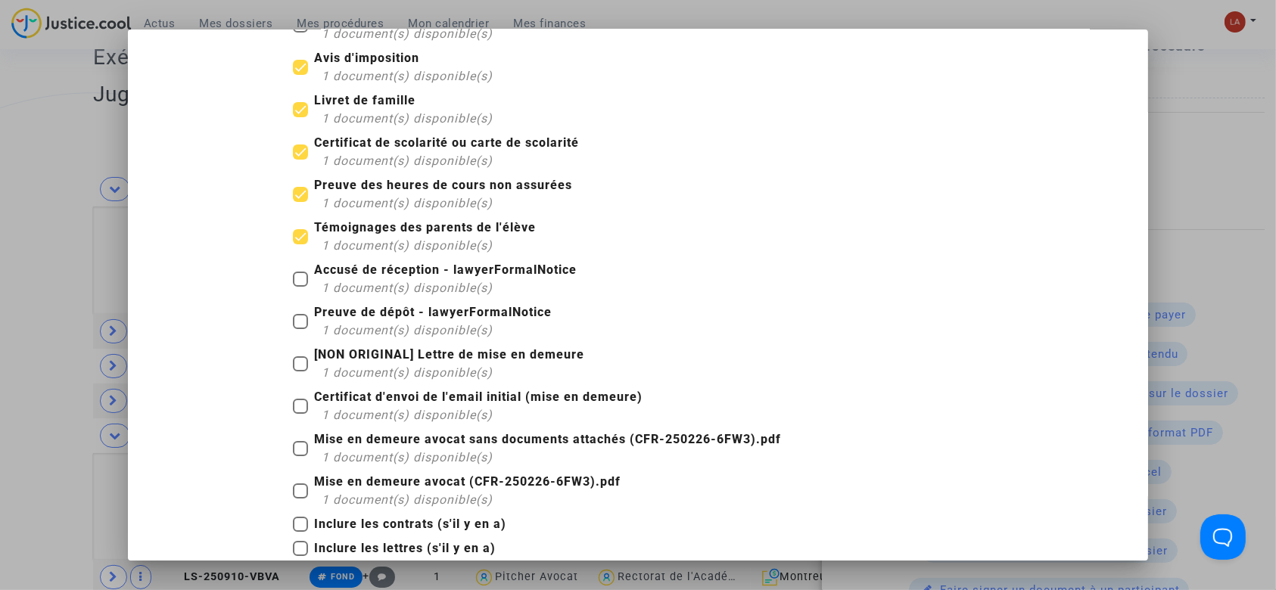
click at [376, 297] on mat-checkbox "Accusé de réception - lawyerFormalNotice 1 document(s) disponible(s)" at bounding box center [435, 282] width 284 height 42
click at [293, 316] on span at bounding box center [300, 321] width 15 height 15
click at [300, 329] on input "Preuve de dépôt - lawyerFormalNotice 1 document(s) disponible(s)" at bounding box center [300, 329] width 1 height 1
checkbox input "true"
click at [293, 282] on span at bounding box center [300, 279] width 15 height 15
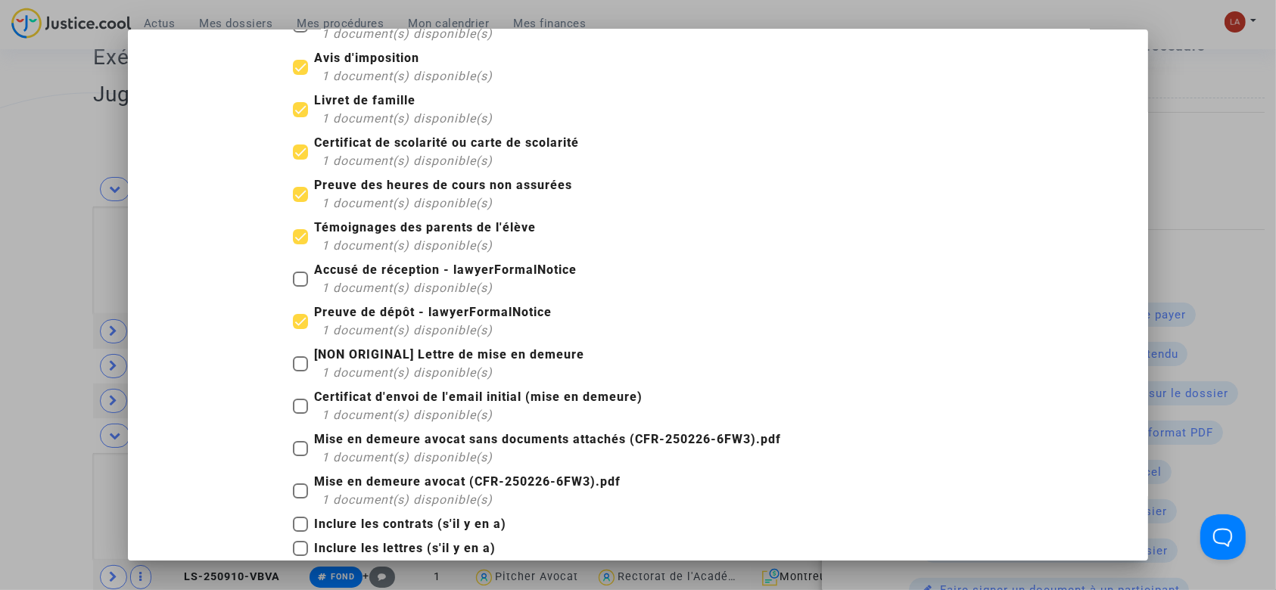
click at [300, 287] on input "Accusé de réception - lawyerFormalNotice 1 document(s) disponible(s)" at bounding box center [300, 287] width 1 height 1
checkbox input "true"
click at [293, 451] on span at bounding box center [300, 448] width 15 height 15
click at [300, 456] on input "Mise en demeure avocat sans documents attachés (CFR-250226-6FW3).pdf 1 document…" at bounding box center [300, 456] width 1 height 1
checkbox input "true"
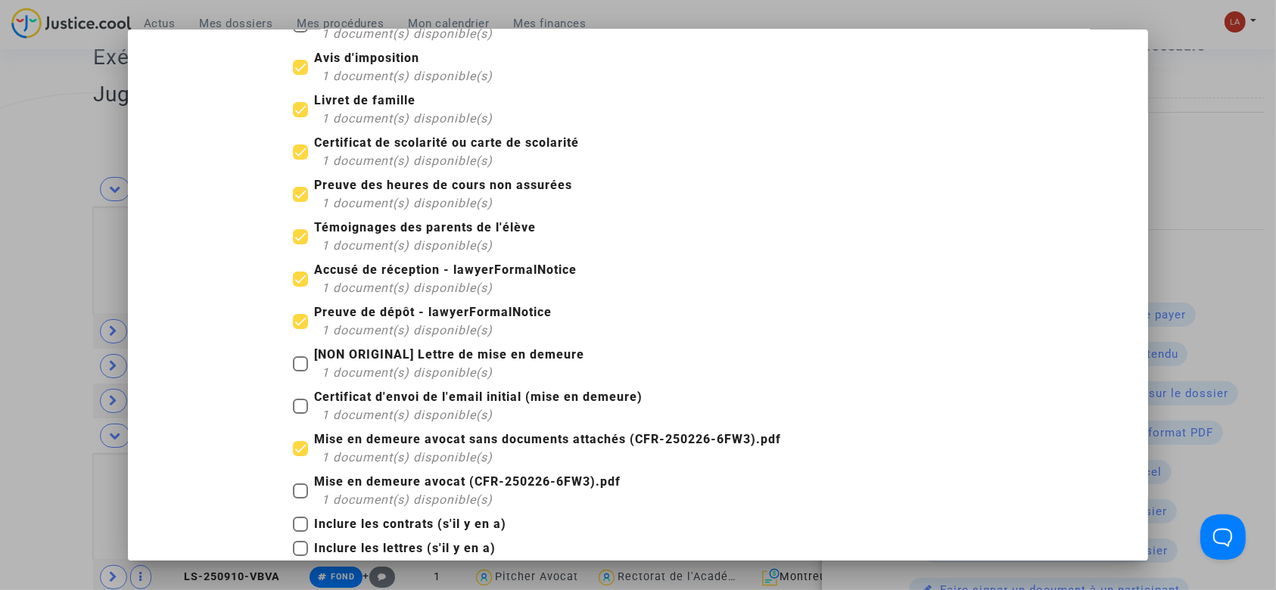
scroll to position [247, 0]
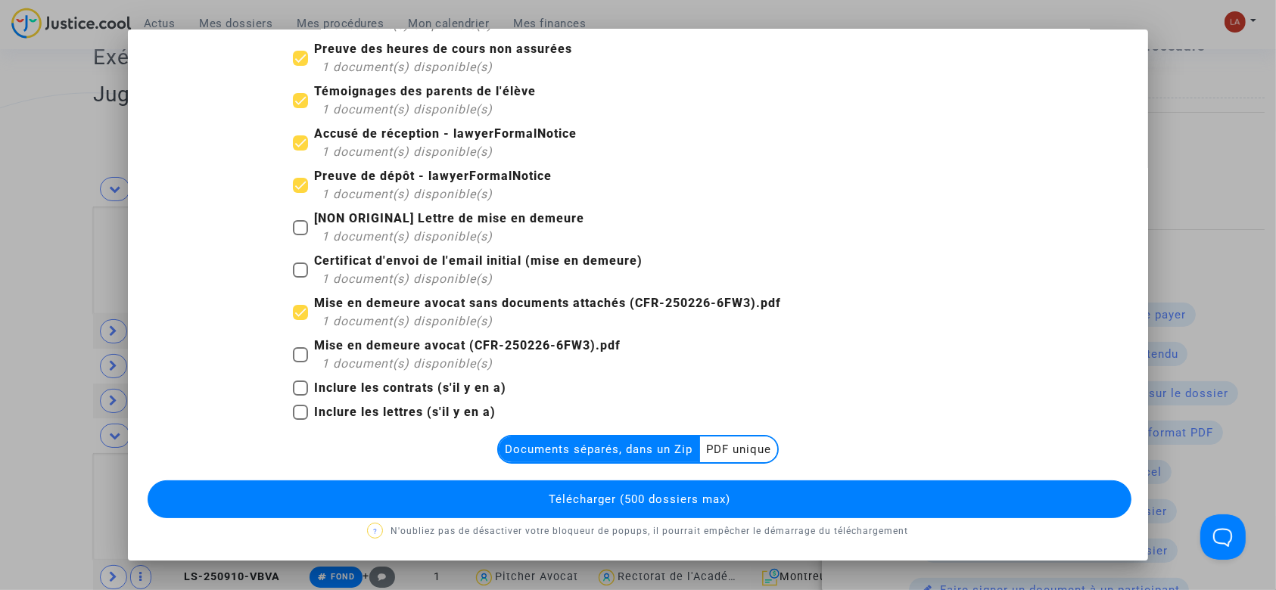
click at [360, 412] on b "Inclure les lettres (s'il y en a)" at bounding box center [405, 412] width 182 height 14
click at [300, 420] on input "Inclure les lettres (s'il y en a)" at bounding box center [300, 420] width 1 height 1
checkbox input "true"
click at [403, 504] on button "Télécharger (500 dossiers max)" at bounding box center [640, 500] width 985 height 38
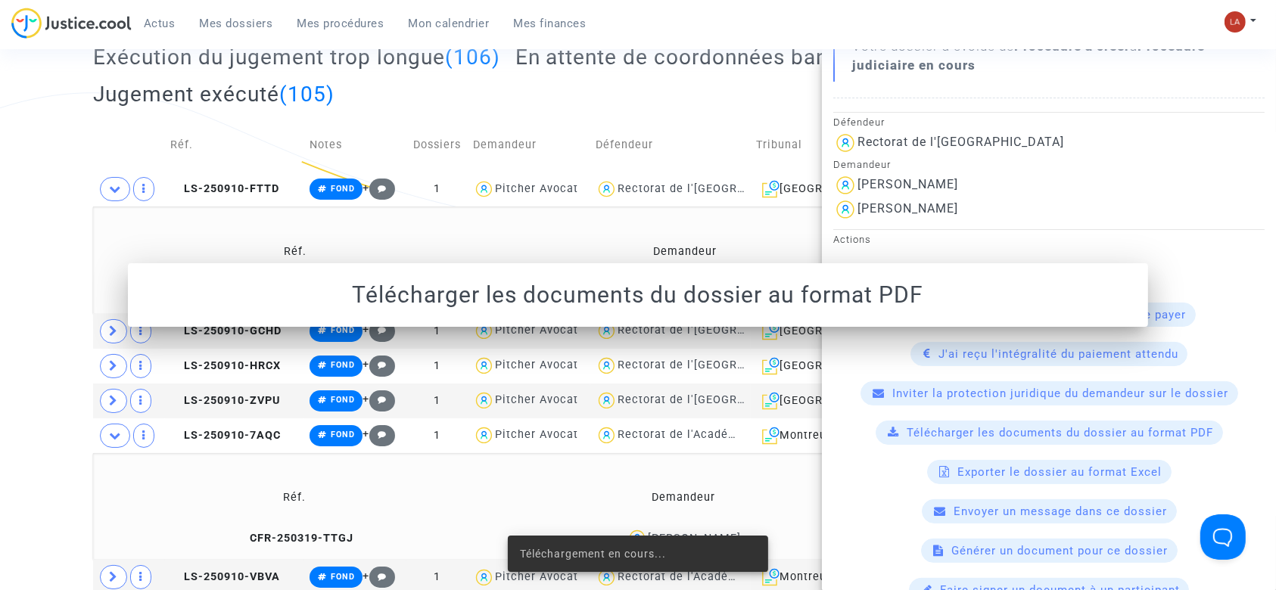
scroll to position [314, 0]
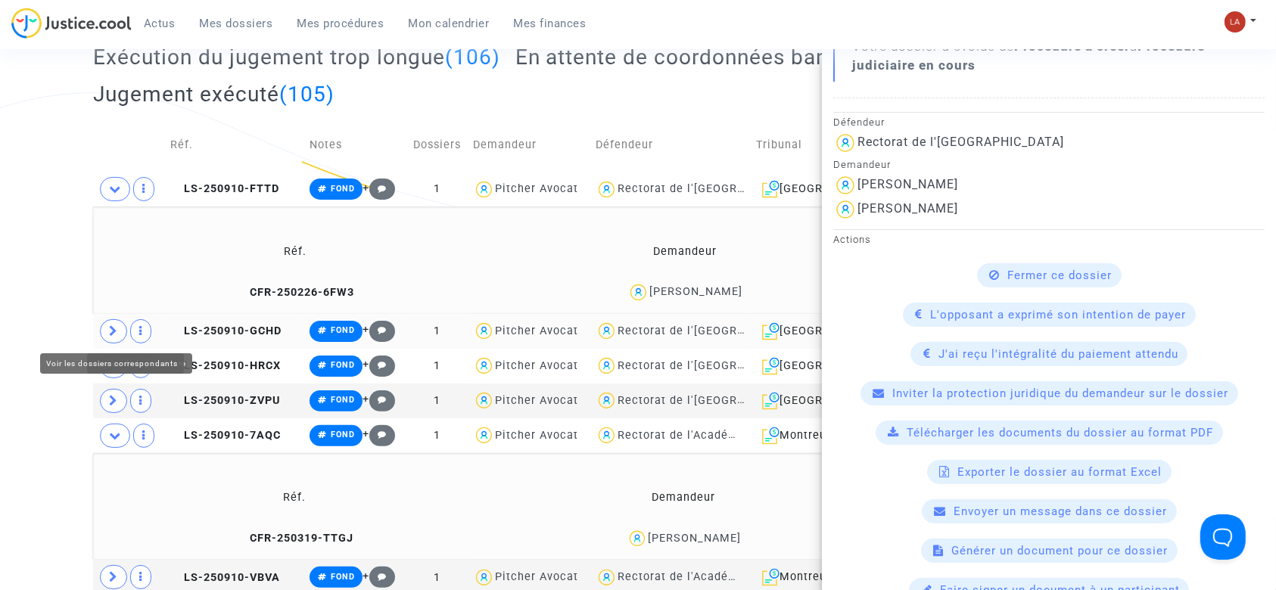
click at [117, 331] on icon at bounding box center [113, 330] width 9 height 11
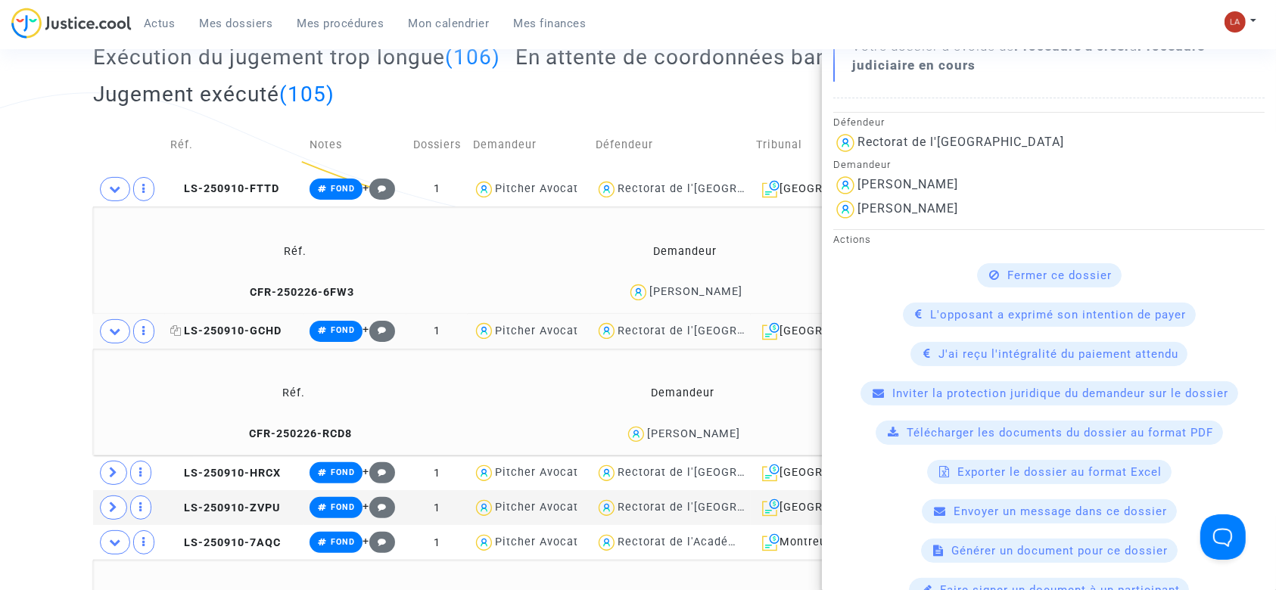
click at [238, 330] on span "LS-250910-GCHD" at bounding box center [225, 331] width 111 height 13
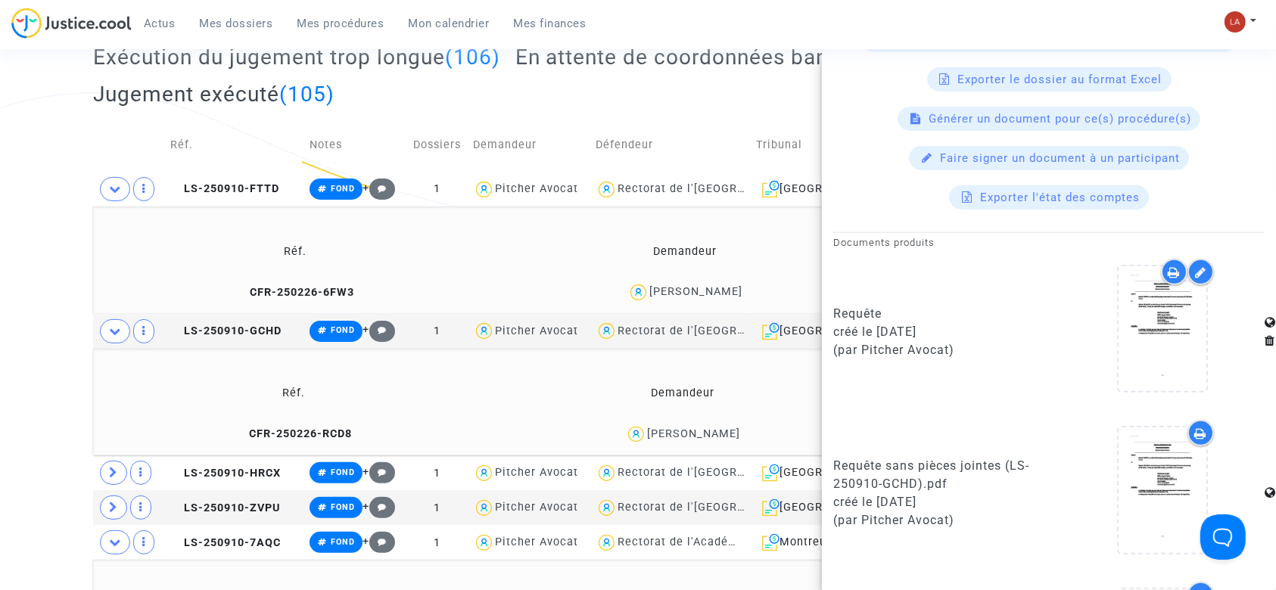
scroll to position [670, 0]
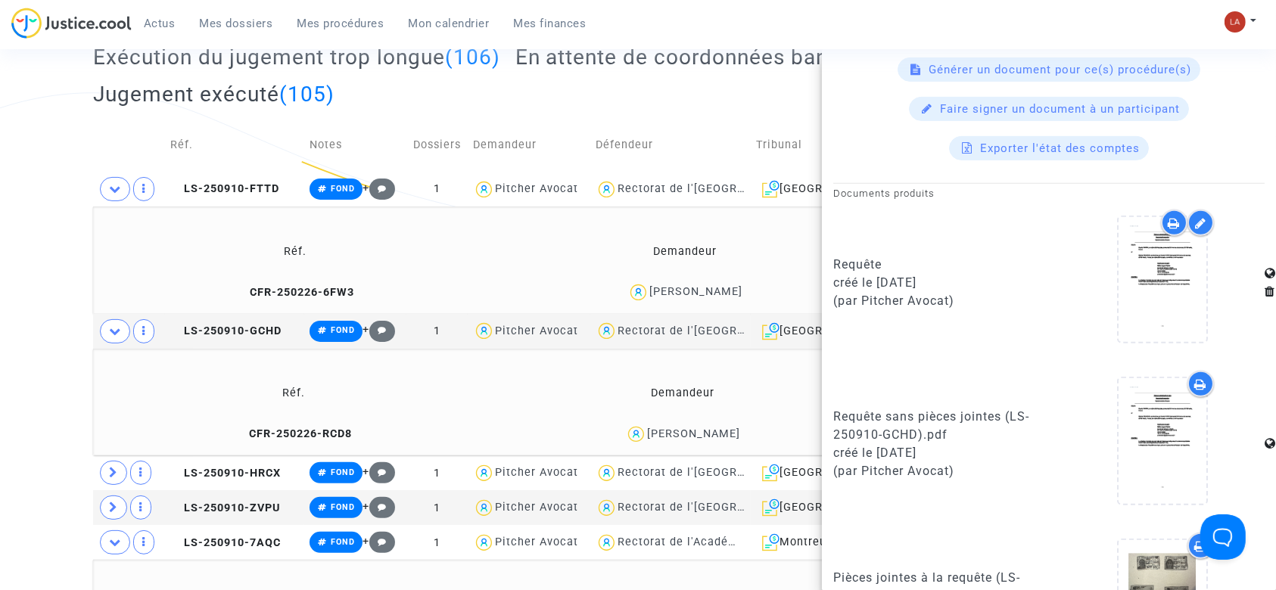
click at [1203, 459] on div at bounding box center [1162, 444] width 204 height 146
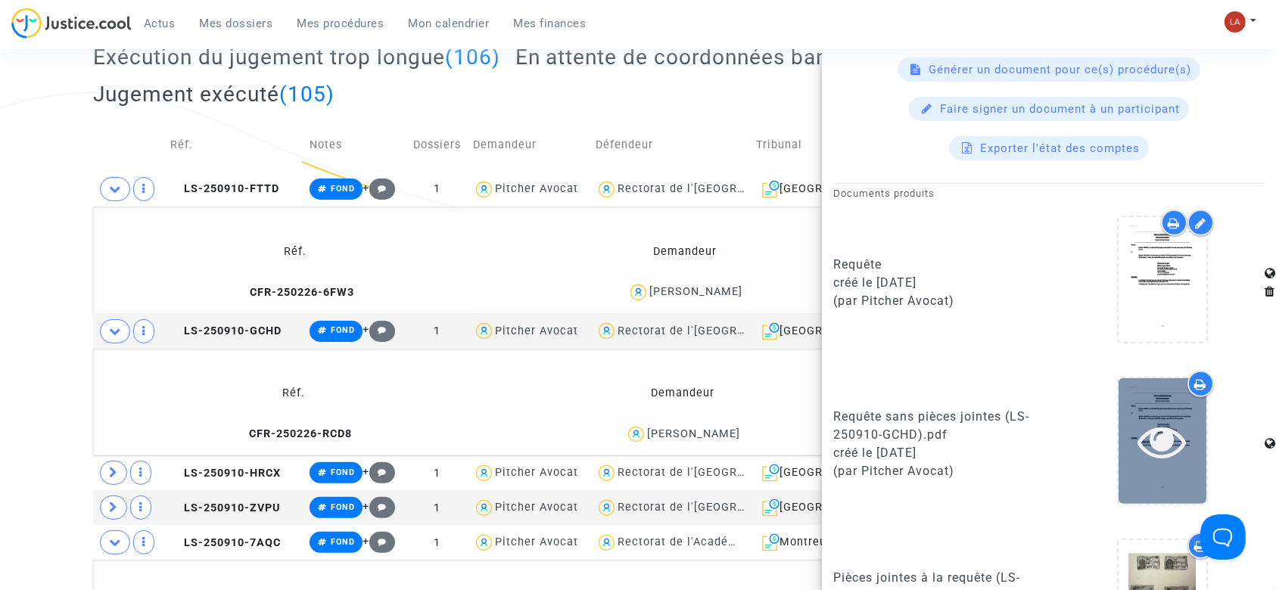
click at [1153, 436] on icon at bounding box center [1162, 441] width 49 height 48
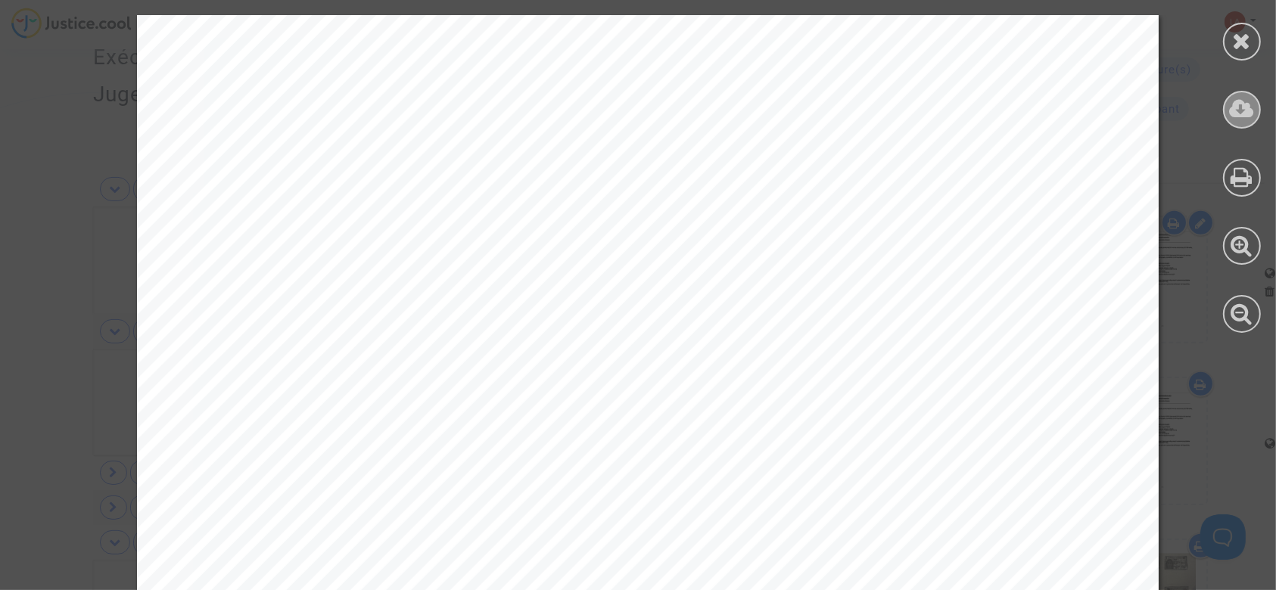
click at [1241, 107] on icon at bounding box center [1242, 109] width 25 height 23
click at [1234, 35] on icon at bounding box center [1242, 41] width 19 height 23
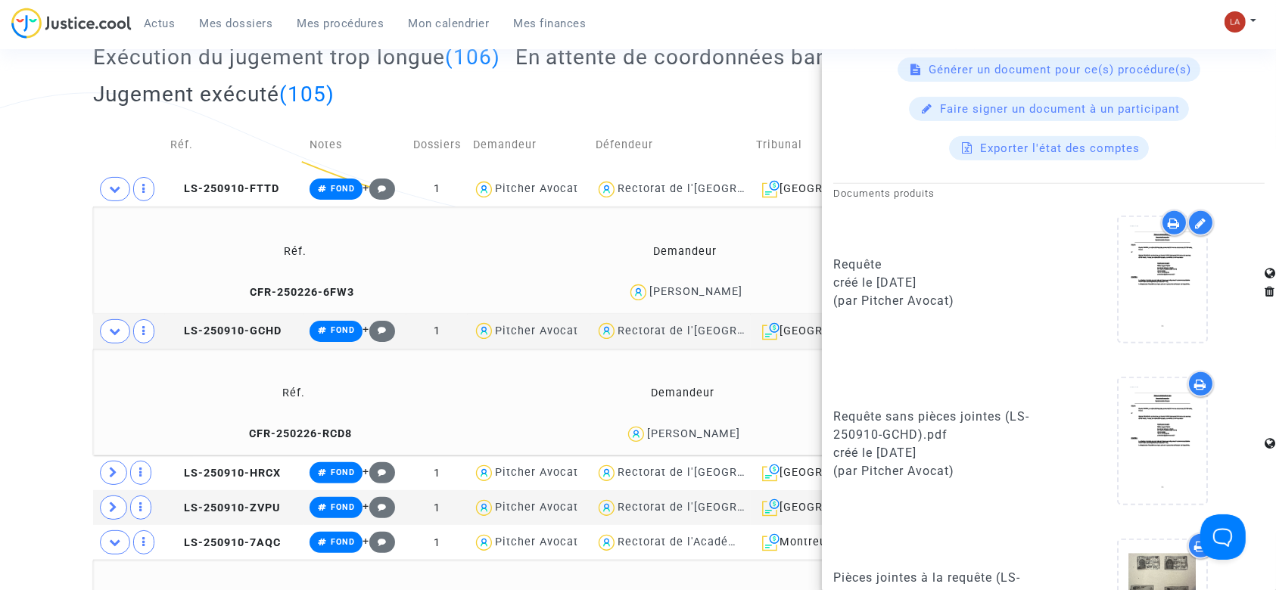
scroll to position [0, 0]
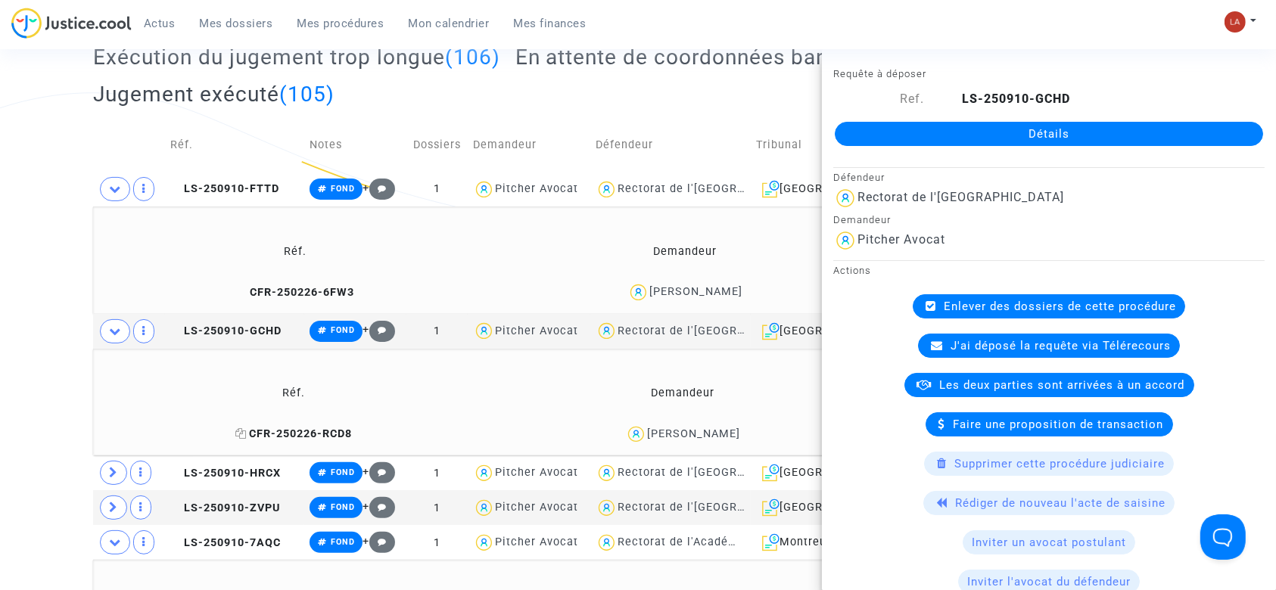
click at [329, 428] on span "CFR-250226-RCD8" at bounding box center [293, 434] width 117 height 13
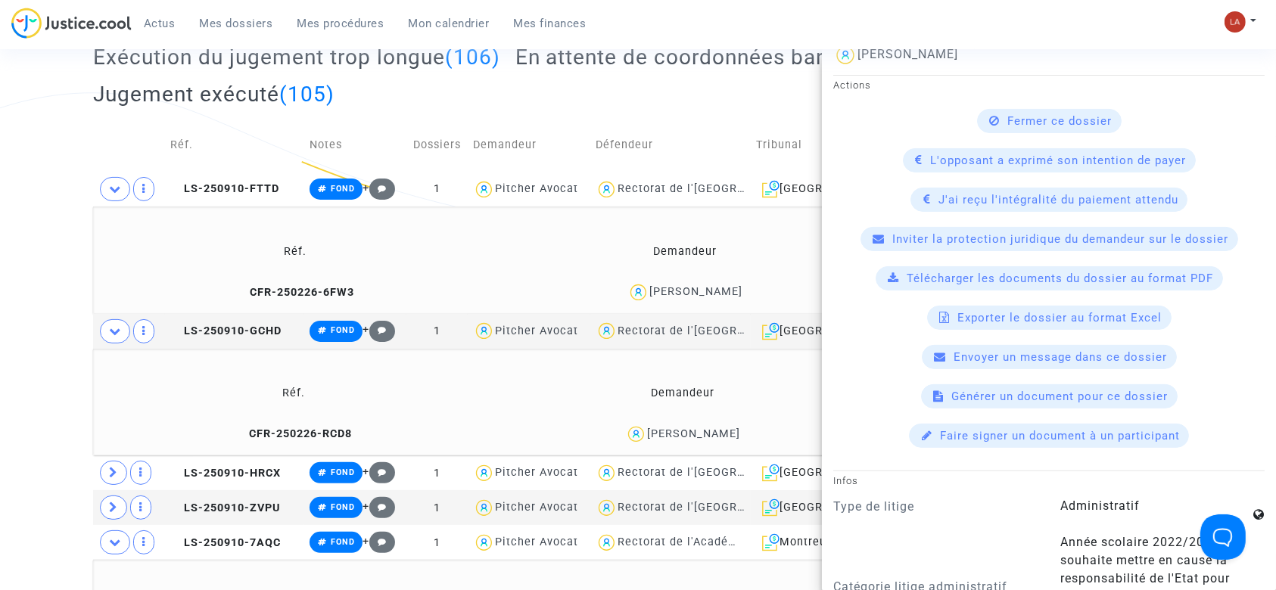
scroll to position [460, 0]
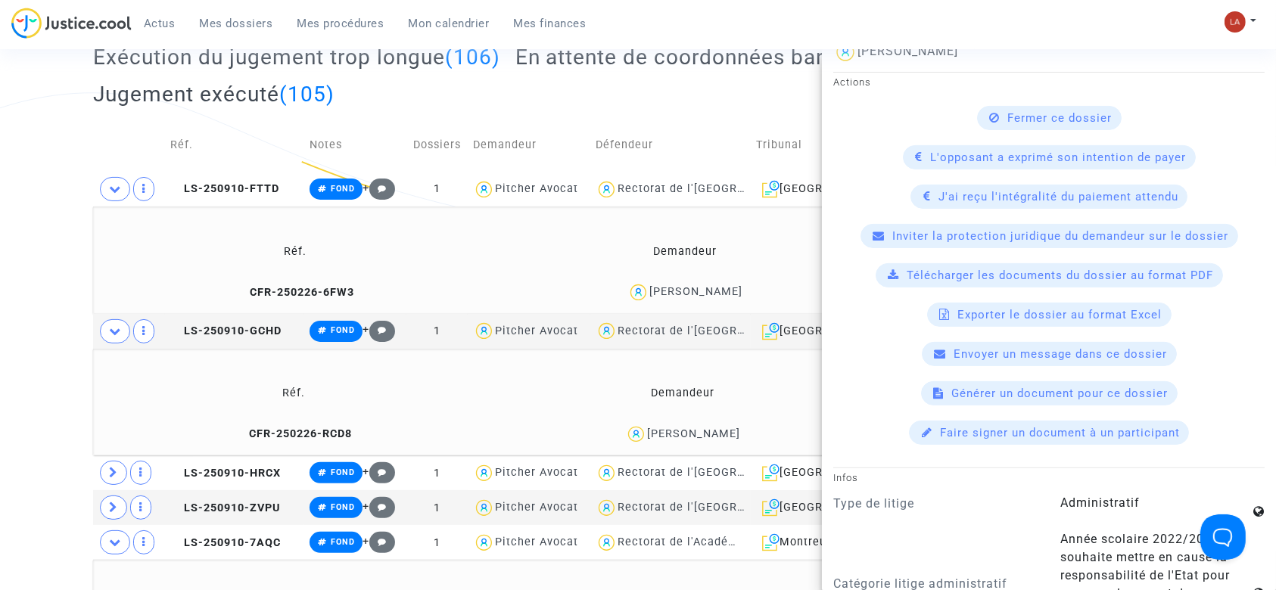
click at [944, 274] on span "Télécharger les documents du dossier au format PDF" at bounding box center [1060, 276] width 307 height 14
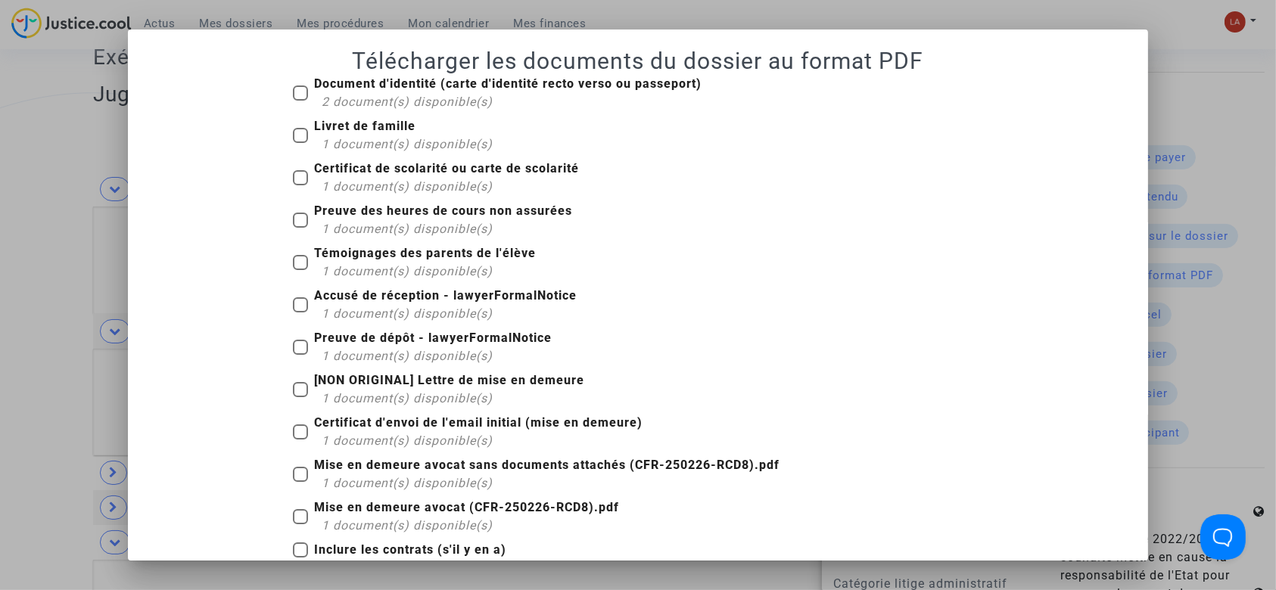
scroll to position [0, 0]
click at [344, 100] on span "2 document(s) disponible(s)" at bounding box center [407, 102] width 171 height 14
click at [300, 101] on input "Document d'identité (carte d'identité recto verso ou passeport) 2 document(s) d…" at bounding box center [300, 101] width 1 height 1
checkbox input "true"
click at [344, 129] on b "Livret de famille" at bounding box center [364, 126] width 101 height 14
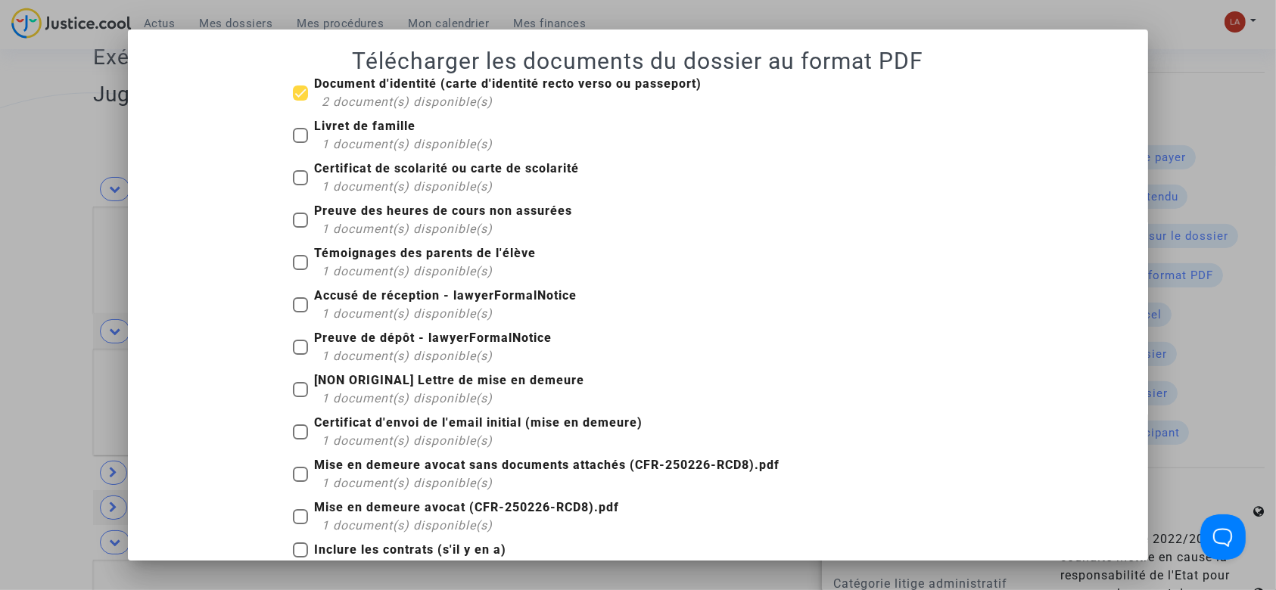
click at [300, 143] on input "Livret de famille 1 document(s) disponible(s)" at bounding box center [300, 143] width 1 height 1
checkbox input "true"
click at [367, 186] on span "1 document(s) disponible(s)" at bounding box center [407, 186] width 171 height 14
click at [300, 186] on input "Certificat de scolarité ou carte de scolarité 1 document(s) disponible(s)" at bounding box center [300, 185] width 1 height 1
checkbox input "true"
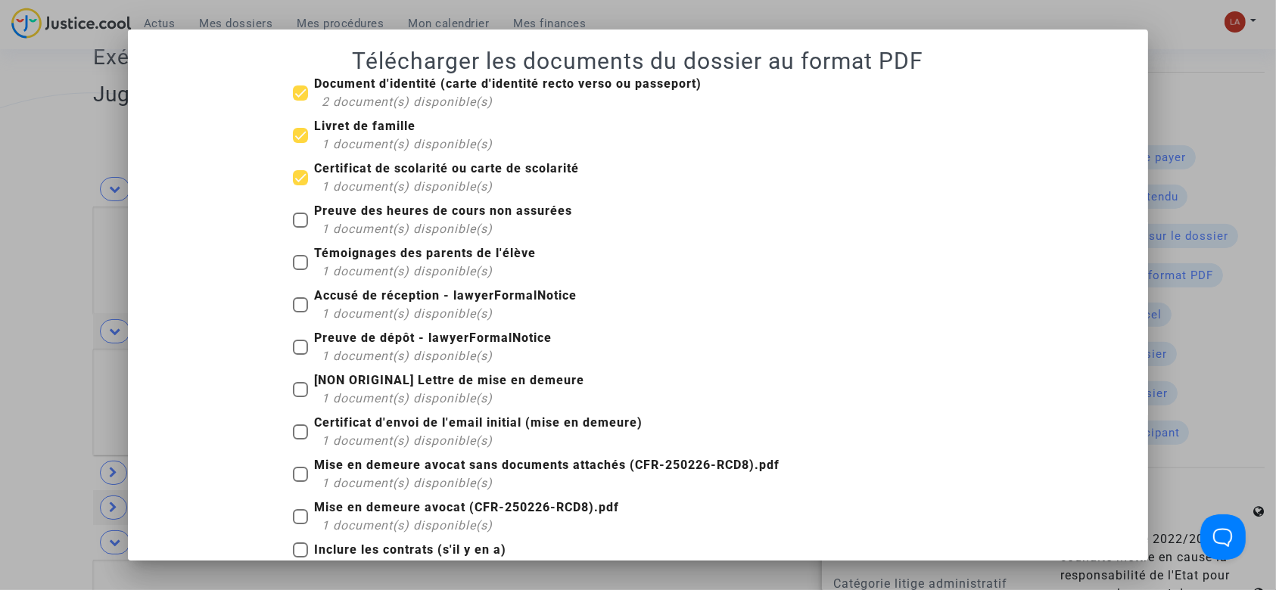
click at [363, 216] on b "Preuve des heures de cours non assurées" at bounding box center [443, 211] width 258 height 14
click at [300, 228] on input "Preuve des heures de cours non assurées 1 document(s) disponible(s)" at bounding box center [300, 228] width 1 height 1
checkbox input "true"
click at [359, 275] on span "1 document(s) disponible(s)" at bounding box center [407, 271] width 171 height 14
click at [300, 271] on input "Témoignages des parents de l'élève 1 document(s) disponible(s)" at bounding box center [300, 270] width 1 height 1
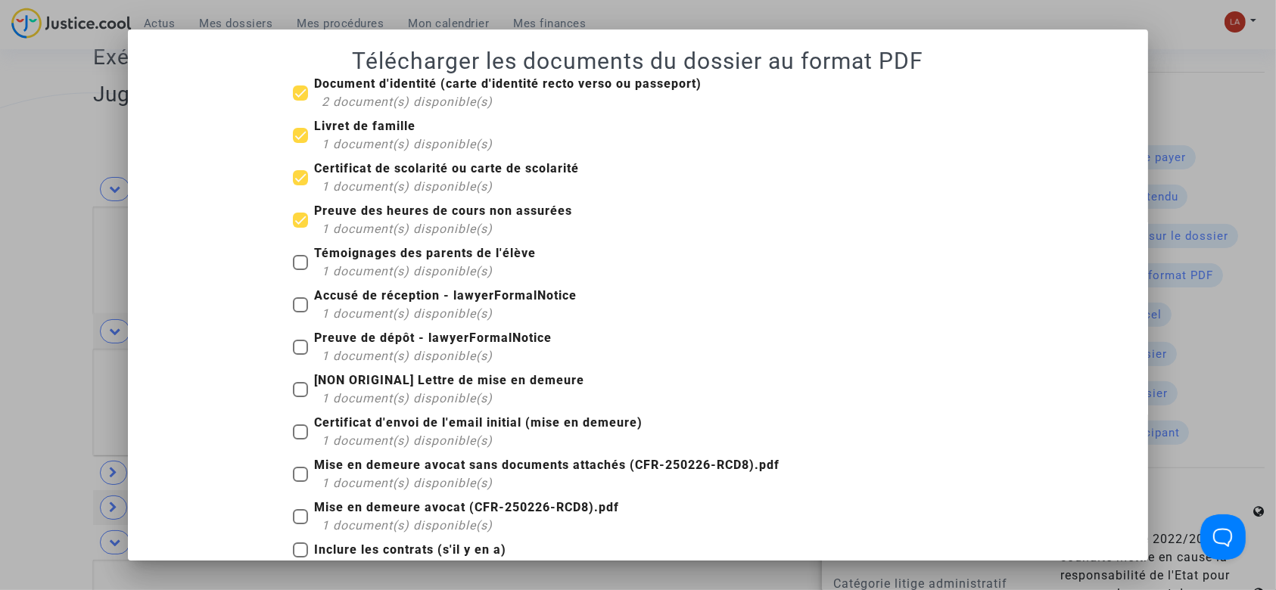
checkbox input "true"
click at [359, 300] on b "Accusé de réception - lawyerFormalNotice" at bounding box center [445, 295] width 263 height 14
click at [300, 313] on input "Accusé de réception - lawyerFormalNotice 1 document(s) disponible(s)" at bounding box center [300, 313] width 1 height 1
checkbox input "true"
click at [352, 347] on div "1 document(s) disponible(s)" at bounding box center [437, 356] width 230 height 18
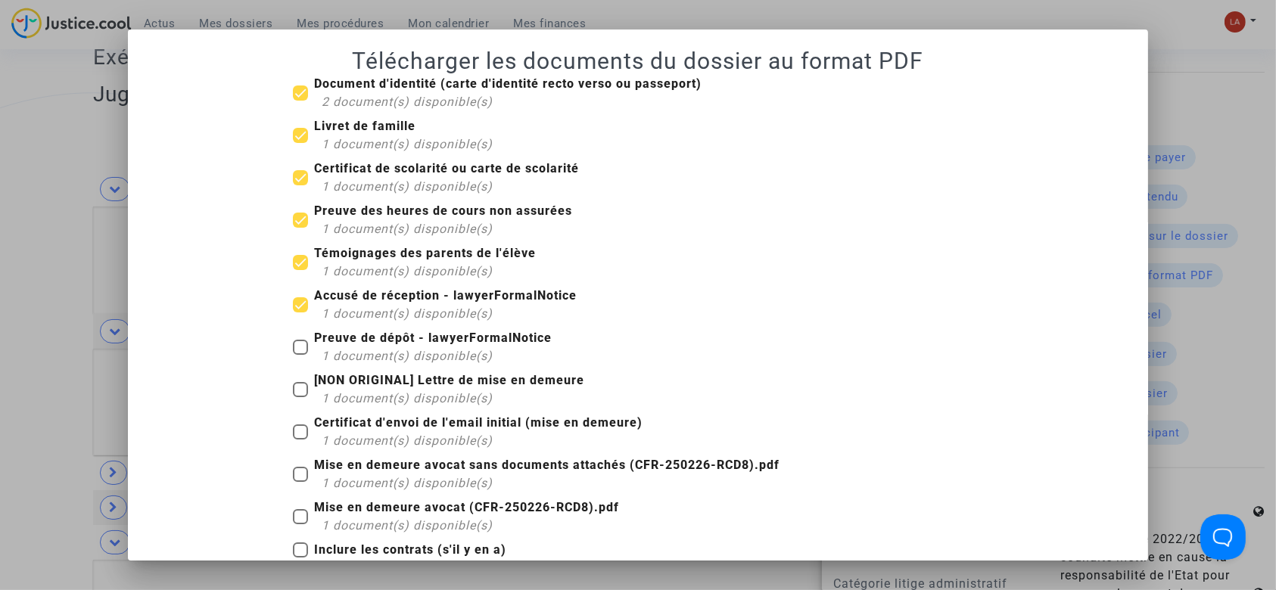
click at [300, 355] on input "Preuve de dépôt - lawyerFormalNotice 1 document(s) disponible(s)" at bounding box center [300, 355] width 1 height 1
checkbox input "true"
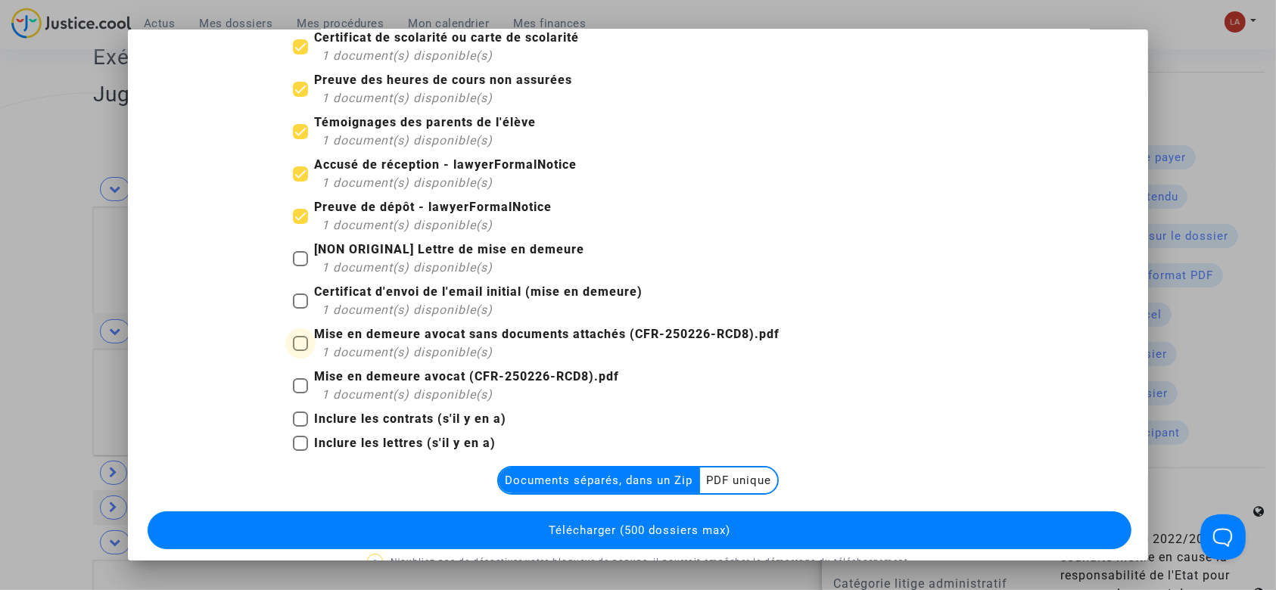
click at [331, 331] on b "Mise en demeure avocat sans documents attachés (CFR-250226-RCD8).pdf" at bounding box center [546, 334] width 465 height 14
click at [300, 351] on input "Mise en demeure avocat sans documents attachés (CFR-250226-RCD8).pdf 1 document…" at bounding box center [300, 351] width 1 height 1
checkbox input "true"
click at [390, 443] on b "Inclure les lettres (s'il y en a)" at bounding box center [405, 443] width 182 height 14
click at [300, 451] on input "Inclure les lettres (s'il y en a)" at bounding box center [300, 451] width 1 height 1
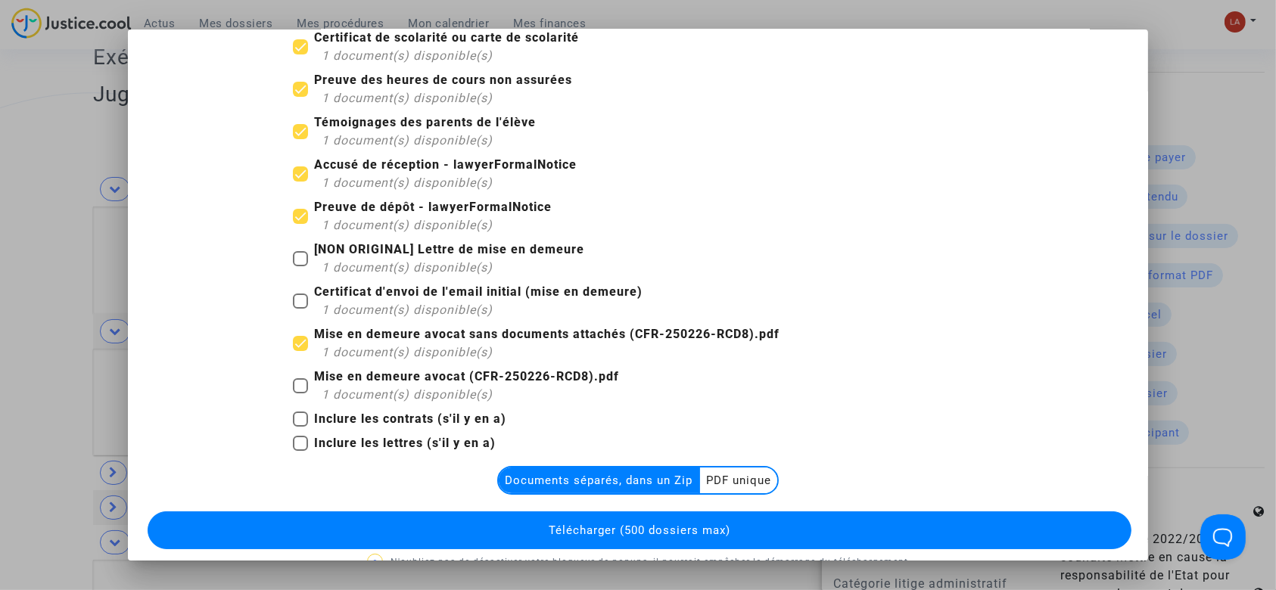
checkbox input "true"
click at [373, 542] on button "Télécharger (500 dossiers max)" at bounding box center [640, 531] width 985 height 38
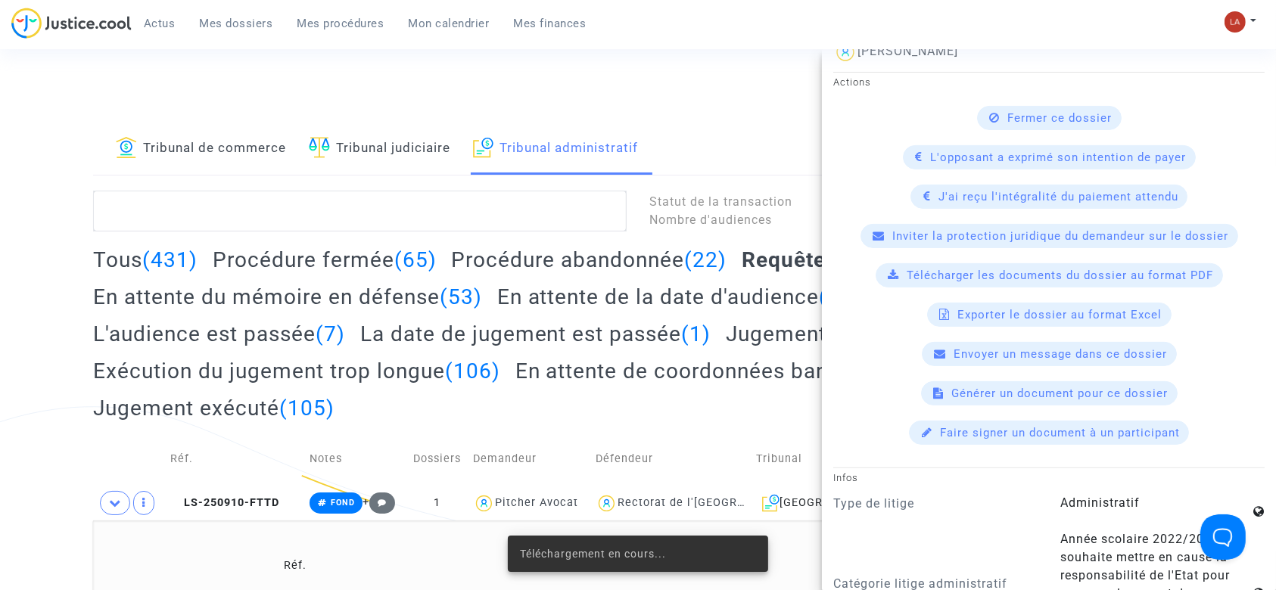
scroll to position [314, 0]
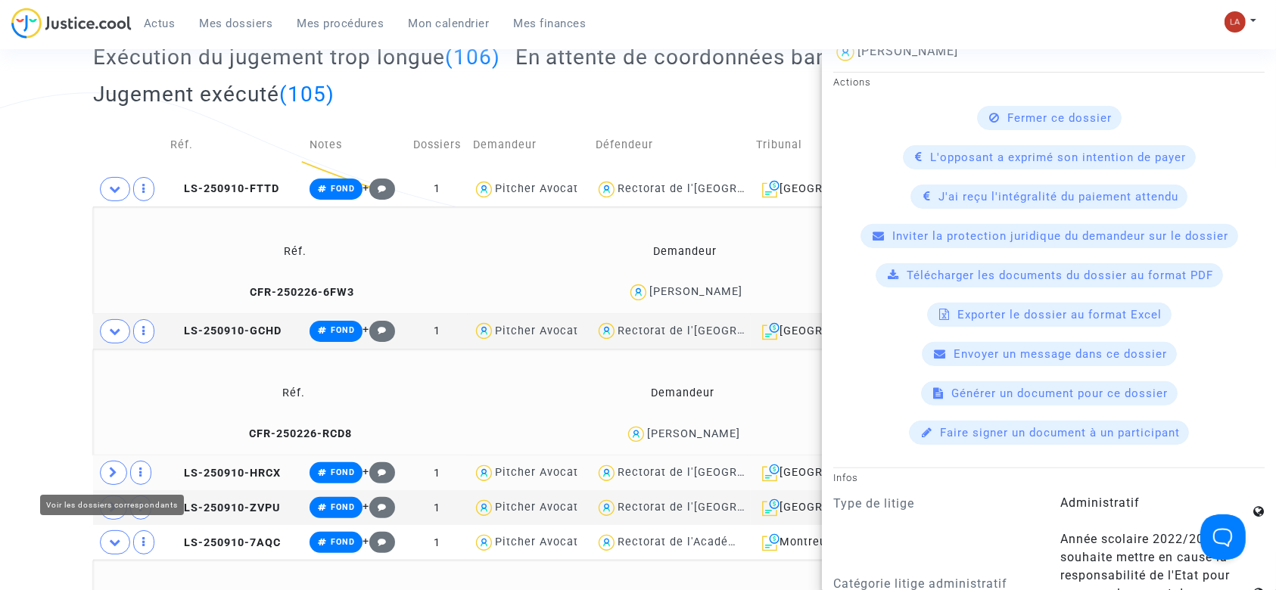
click at [120, 468] on span at bounding box center [113, 473] width 27 height 24
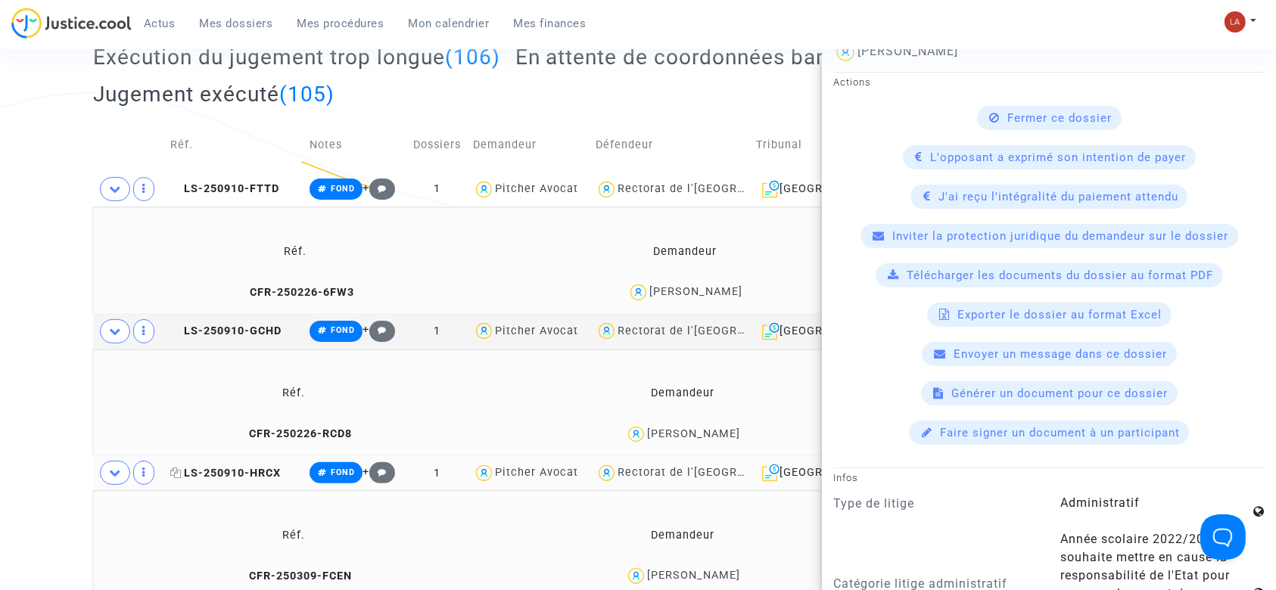
click at [250, 473] on span "LS-250910-HRCX" at bounding box center [225, 473] width 110 height 13
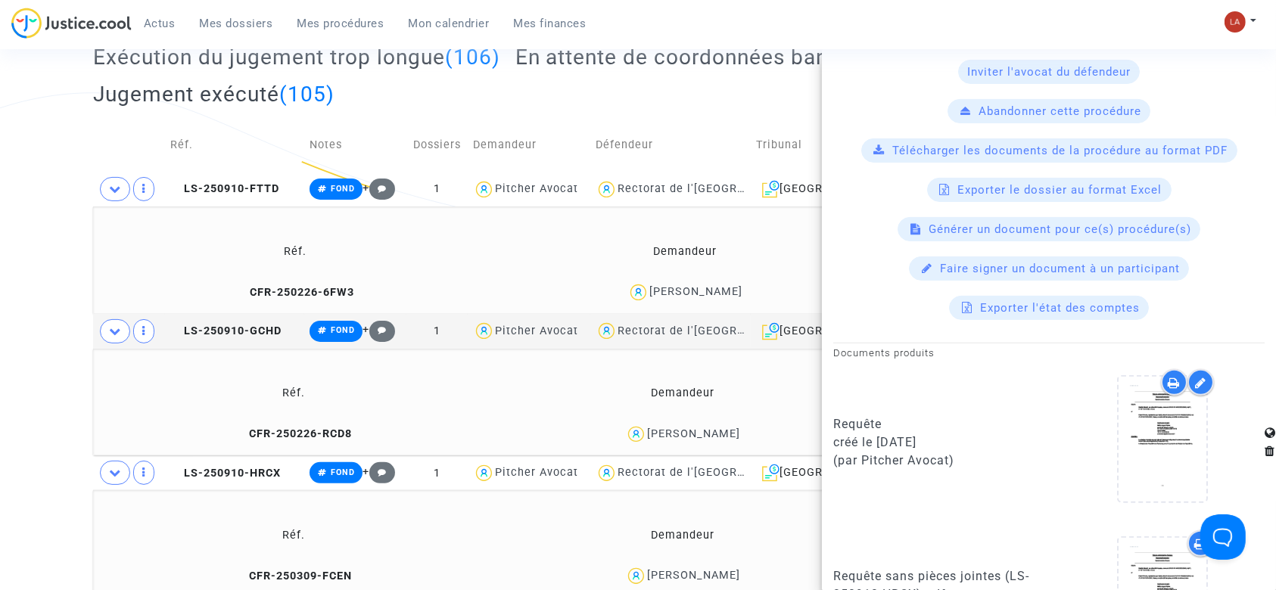
scroll to position [512, 0]
click at [1139, 565] on div at bounding box center [1163, 599] width 88 height 125
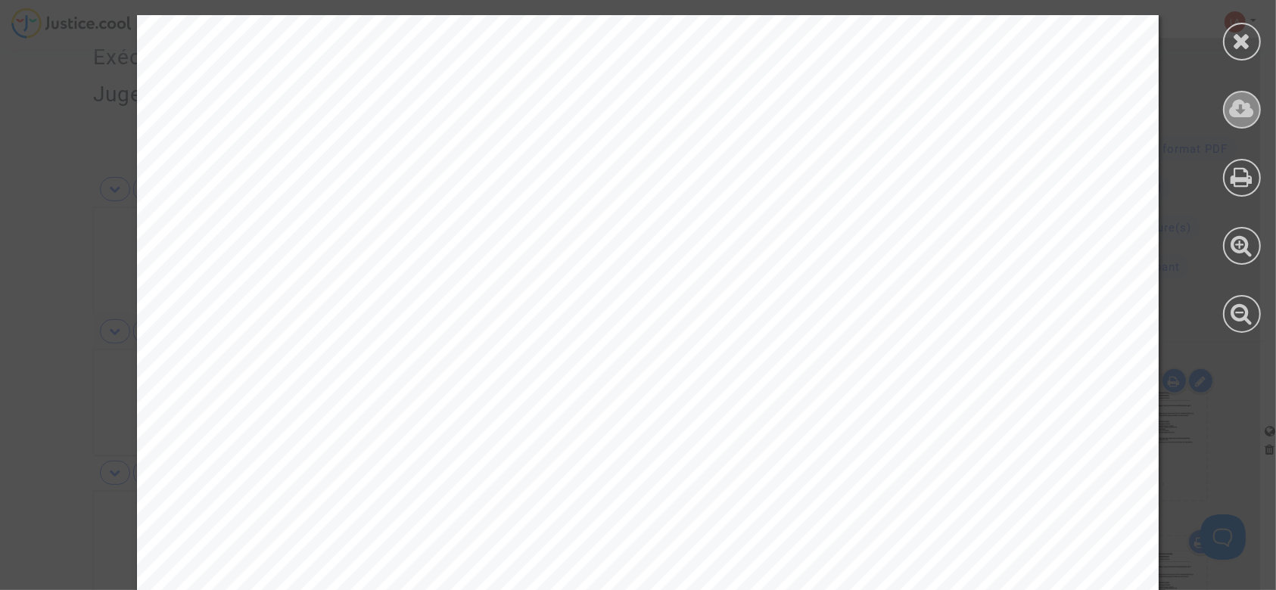
click at [1247, 107] on icon at bounding box center [1242, 109] width 25 height 23
click at [1244, 34] on icon at bounding box center [1242, 41] width 19 height 23
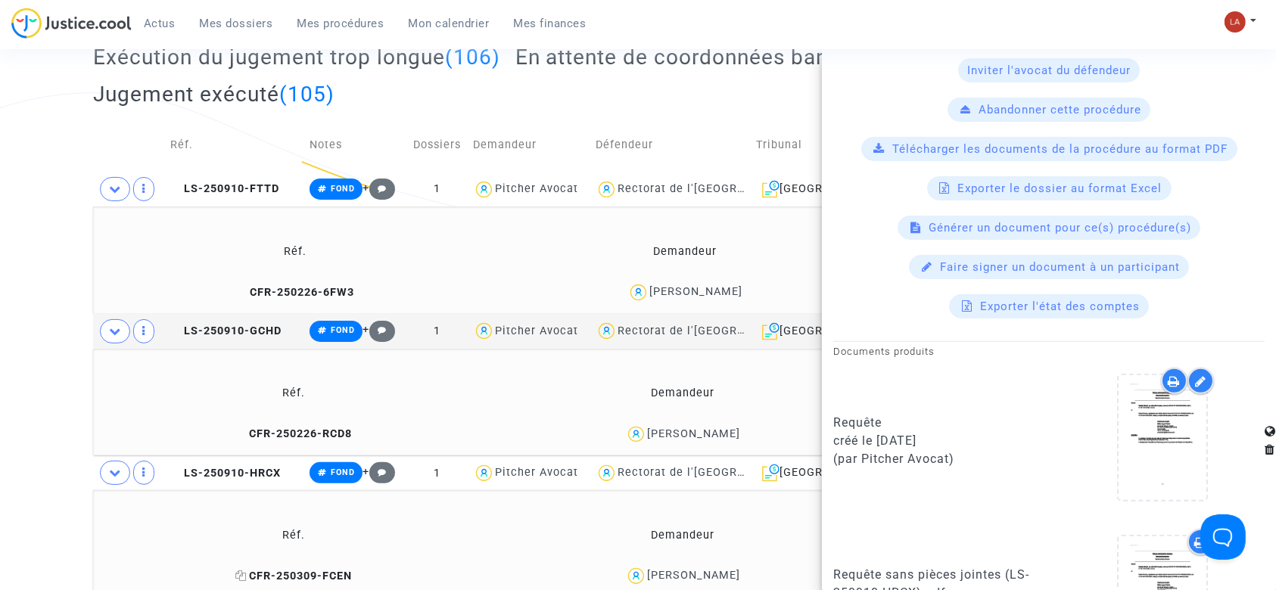
click at [300, 576] on span "CFR-250309-FCEN" at bounding box center [293, 576] width 117 height 13
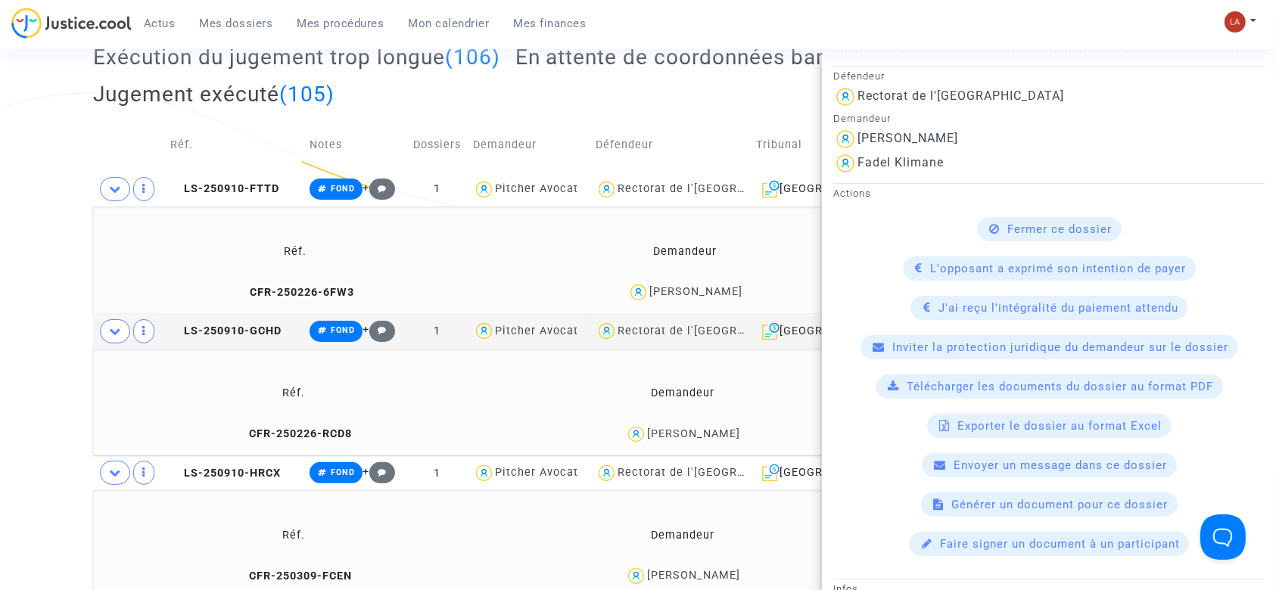
scroll to position [355, 0]
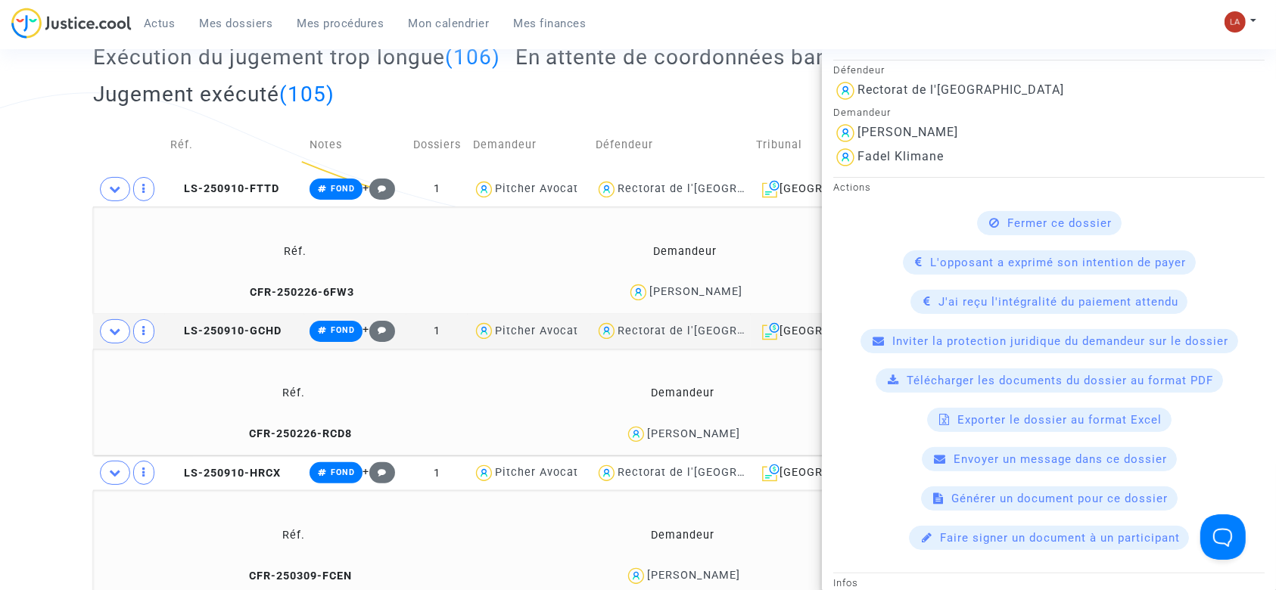
click at [916, 383] on span "Télécharger les documents du dossier au format PDF" at bounding box center [1060, 381] width 307 height 14
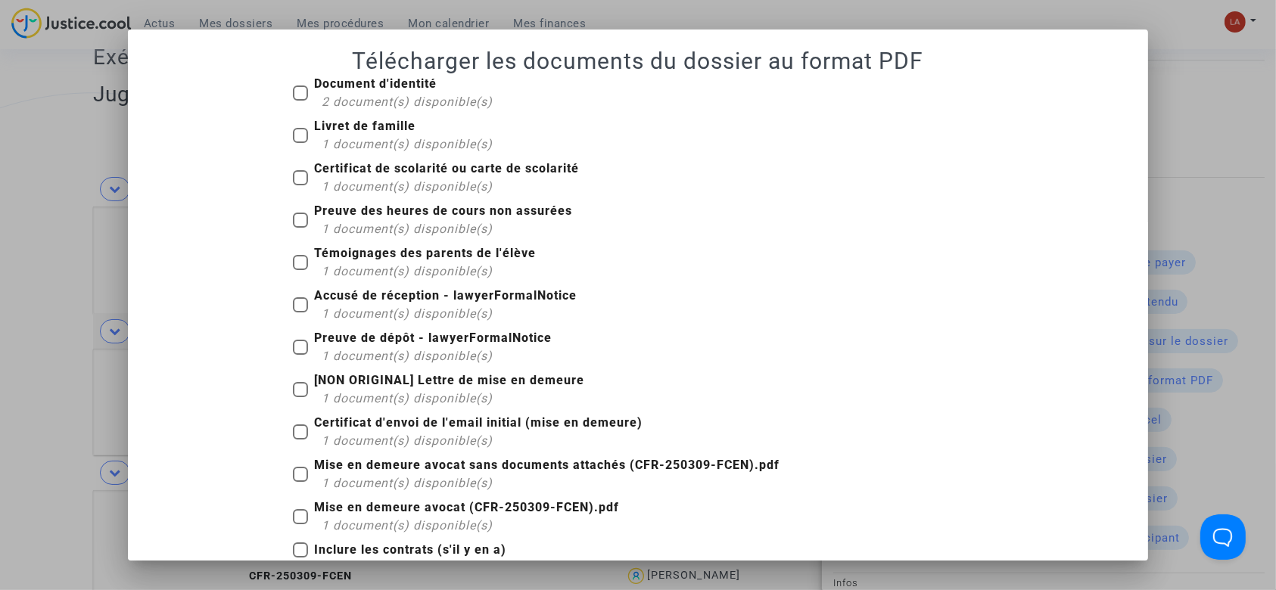
scroll to position [0, 0]
click at [360, 83] on b "Document d'identité" at bounding box center [375, 83] width 123 height 14
click at [300, 101] on input "Document d'identité 2 document(s) disponible(s)" at bounding box center [300, 101] width 1 height 1
checkbox input "true"
click at [349, 135] on div "1 document(s) disponible(s)" at bounding box center [407, 144] width 171 height 18
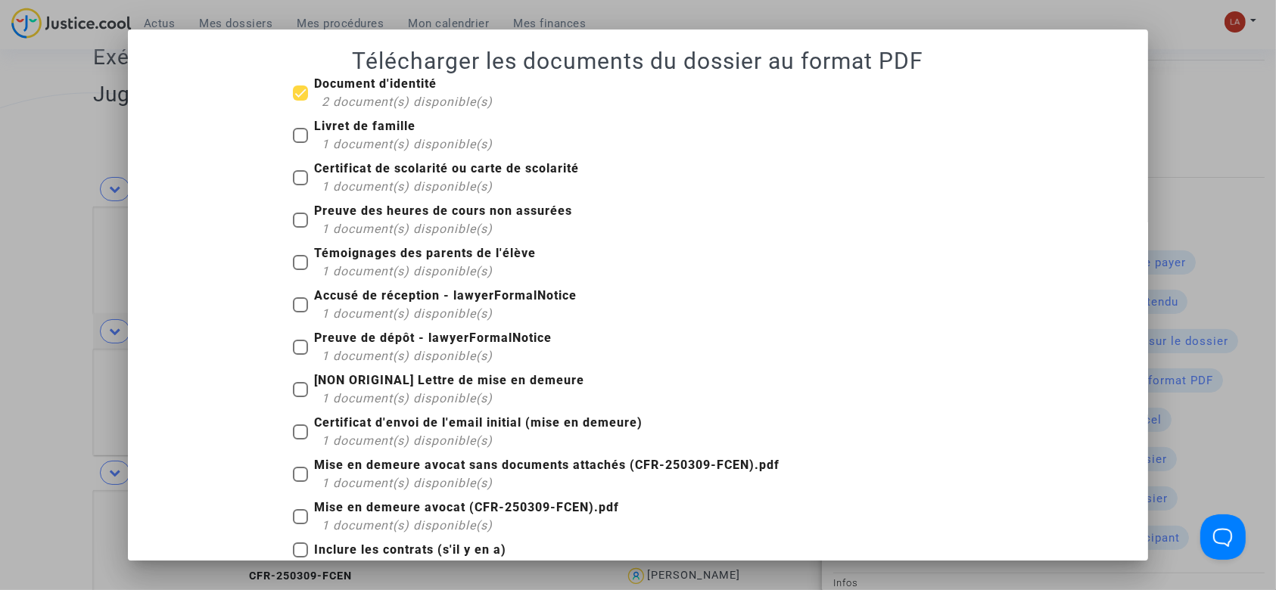
click at [300, 143] on input "Livret de famille 1 document(s) disponible(s)" at bounding box center [300, 143] width 1 height 1
checkbox input "true"
click at [350, 178] on div "1 document(s) disponible(s)" at bounding box center [450, 187] width 257 height 18
click at [300, 185] on input "Certificat de scolarité ou carte de scolarité 1 document(s) disponible(s)" at bounding box center [300, 185] width 1 height 1
checkbox input "true"
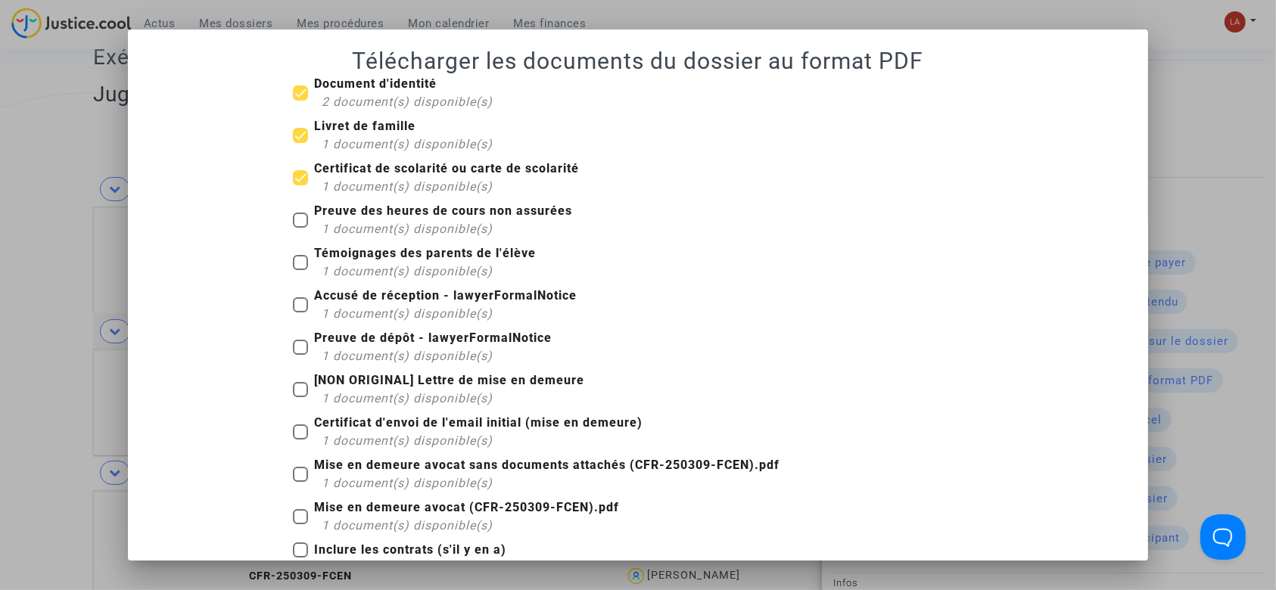
click at [342, 238] on mat-checkbox "Preuve des heures de cours non assurées 1 document(s) disponible(s)" at bounding box center [432, 223] width 279 height 42
click at [333, 278] on span "1 document(s) disponible(s)" at bounding box center [407, 271] width 171 height 14
click at [300, 271] on input "Témoignages des parents de l'élève 1 document(s) disponible(s)" at bounding box center [300, 270] width 1 height 1
checkbox input "true"
click at [321, 213] on b "Preuve des heures de cours non assurées" at bounding box center [443, 211] width 258 height 14
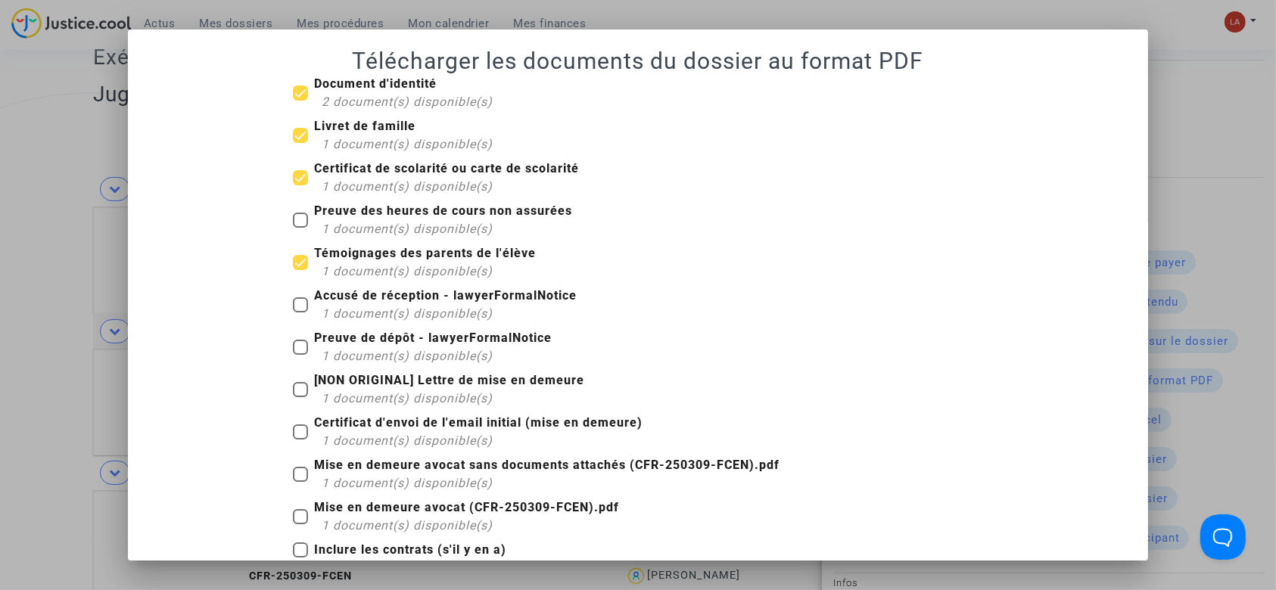
click at [300, 228] on input "Preuve des heures de cours non assurées 1 document(s) disponible(s)" at bounding box center [300, 228] width 1 height 1
checkbox input "true"
click at [395, 288] on b "Accusé de réception - lawyerFormalNotice" at bounding box center [445, 295] width 263 height 14
click at [300, 313] on input "Accusé de réception - lawyerFormalNotice 1 document(s) disponible(s)" at bounding box center [300, 313] width 1 height 1
checkbox input "true"
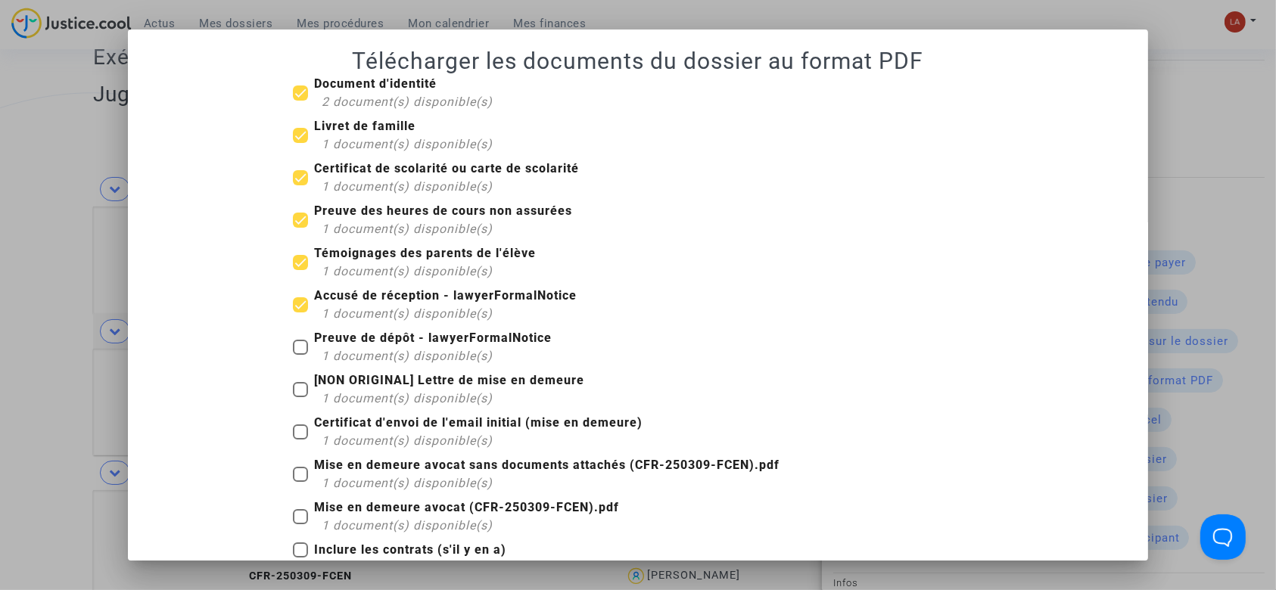
click at [377, 347] on div "1 document(s) disponible(s)" at bounding box center [437, 356] width 230 height 18
click at [300, 355] on input "Preuve de dépôt - lawyerFormalNotice 1 document(s) disponible(s)" at bounding box center [300, 355] width 1 height 1
checkbox input "true"
click at [372, 473] on span "Mise en demeure avocat sans documents attachés (CFR-250309-FCEN).pdf 1 document…" at bounding box center [546, 474] width 465 height 36
click at [300, 482] on input "Mise en demeure avocat sans documents attachés (CFR-250309-FCEN).pdf 1 document…" at bounding box center [300, 482] width 1 height 1
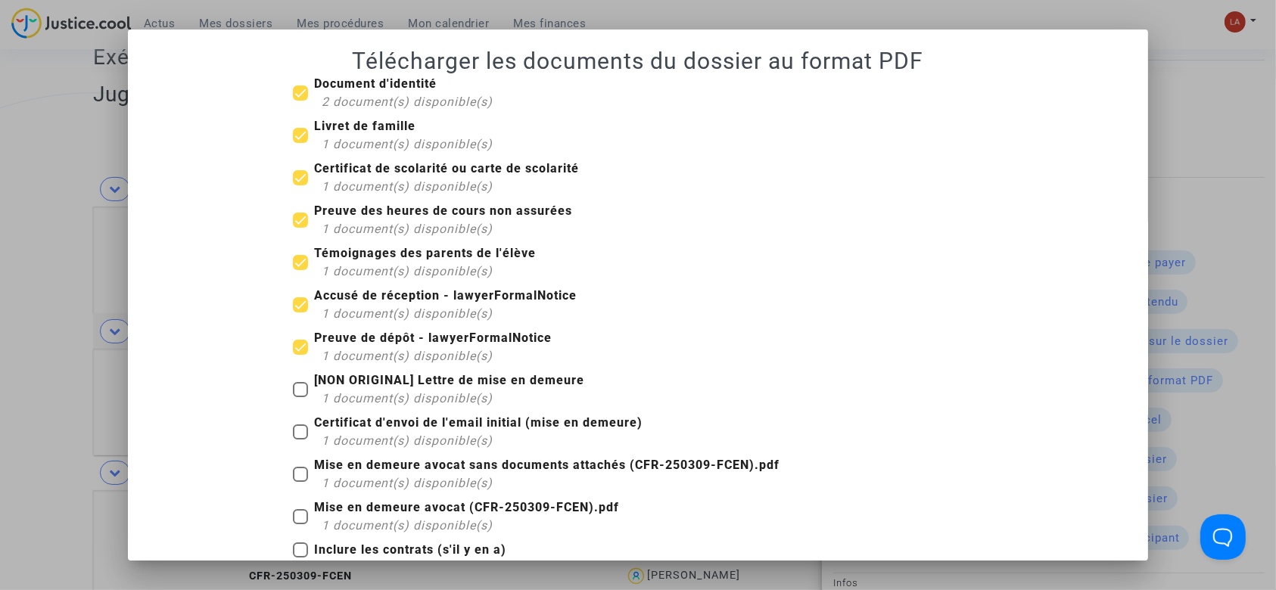
checkbox input "true"
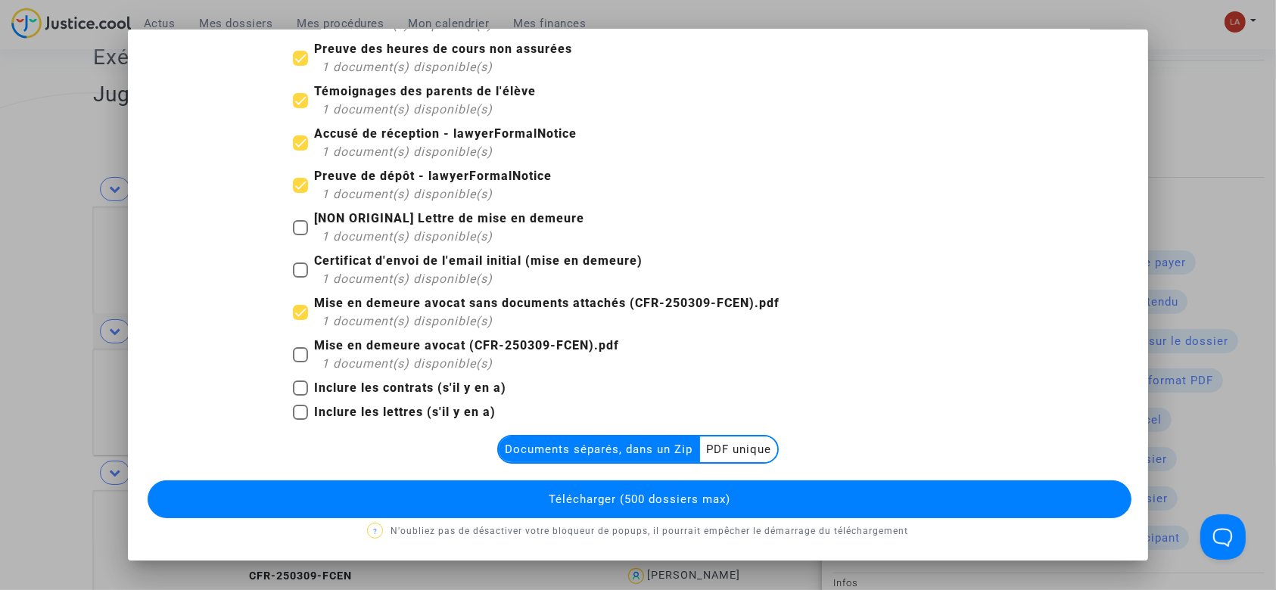
click at [536, 484] on button "Télécharger (500 dossiers max)" at bounding box center [640, 500] width 985 height 38
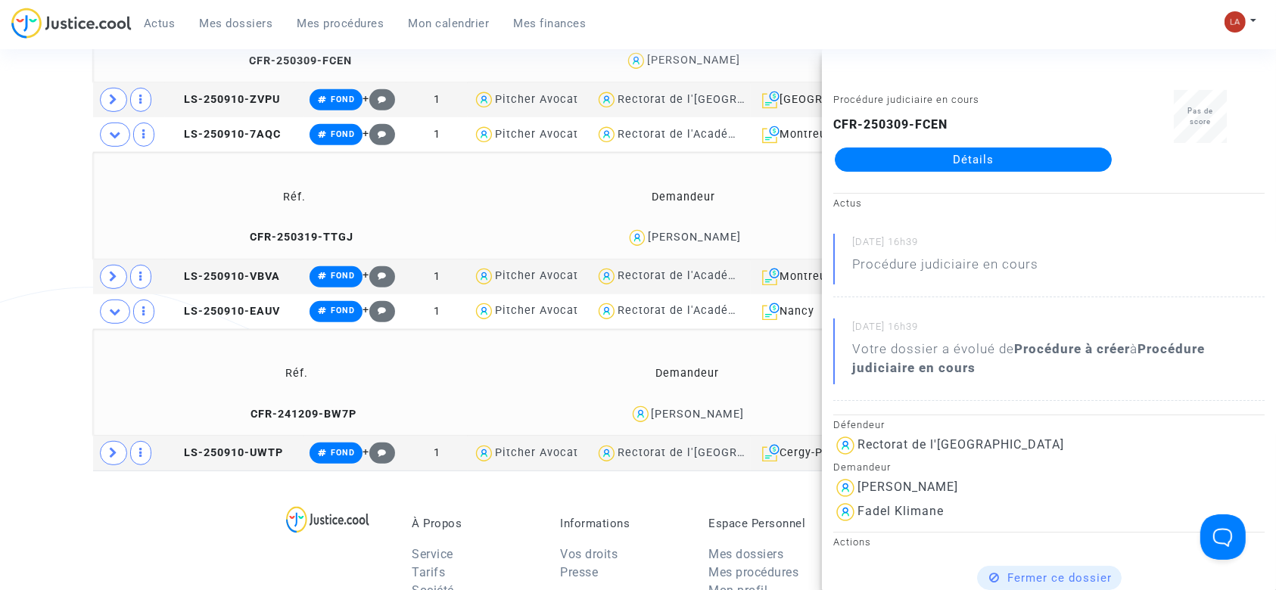
scroll to position [832, 0]
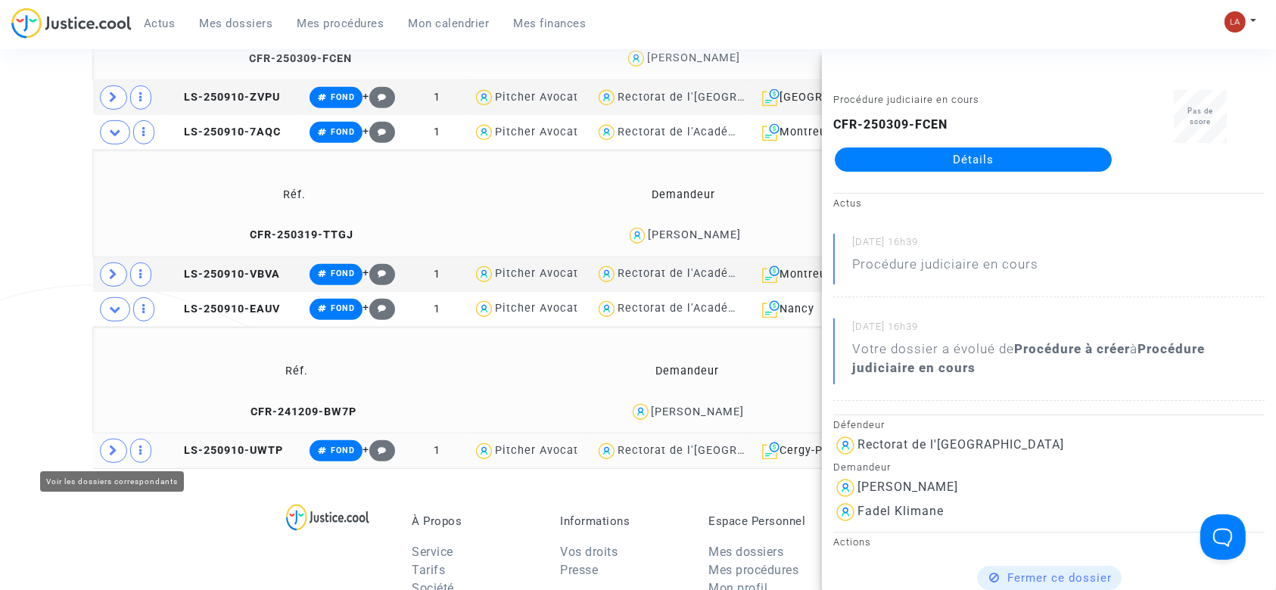
click at [113, 456] on span at bounding box center [113, 451] width 27 height 24
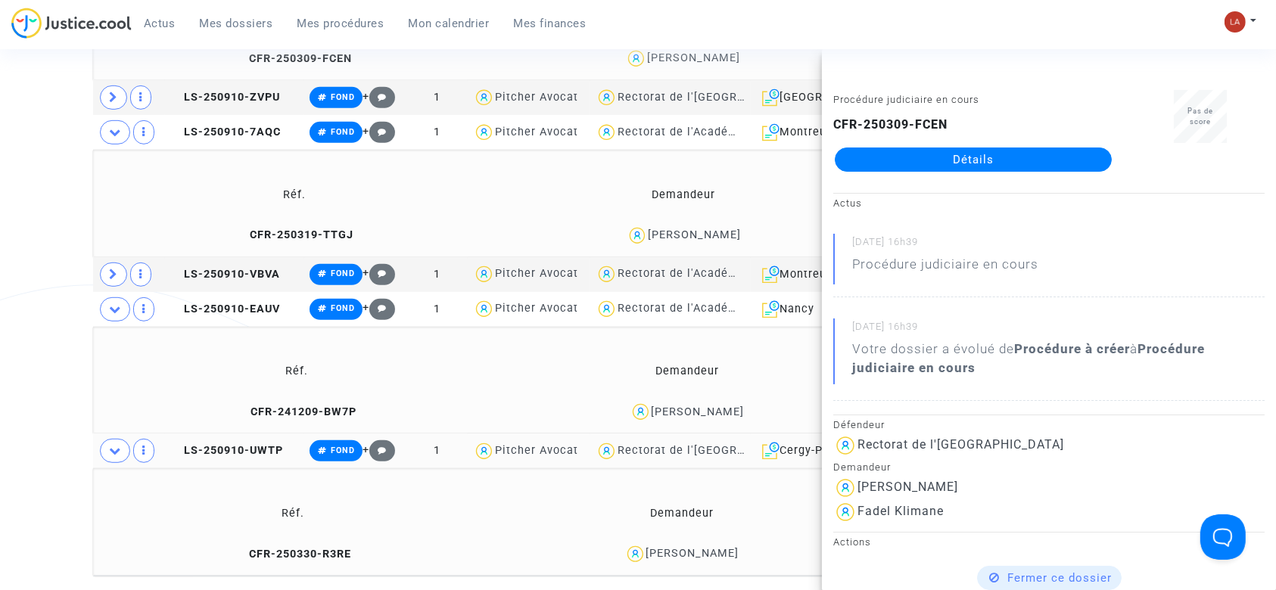
click at [243, 461] on td "LS-250910-UWTP" at bounding box center [234, 451] width 138 height 35
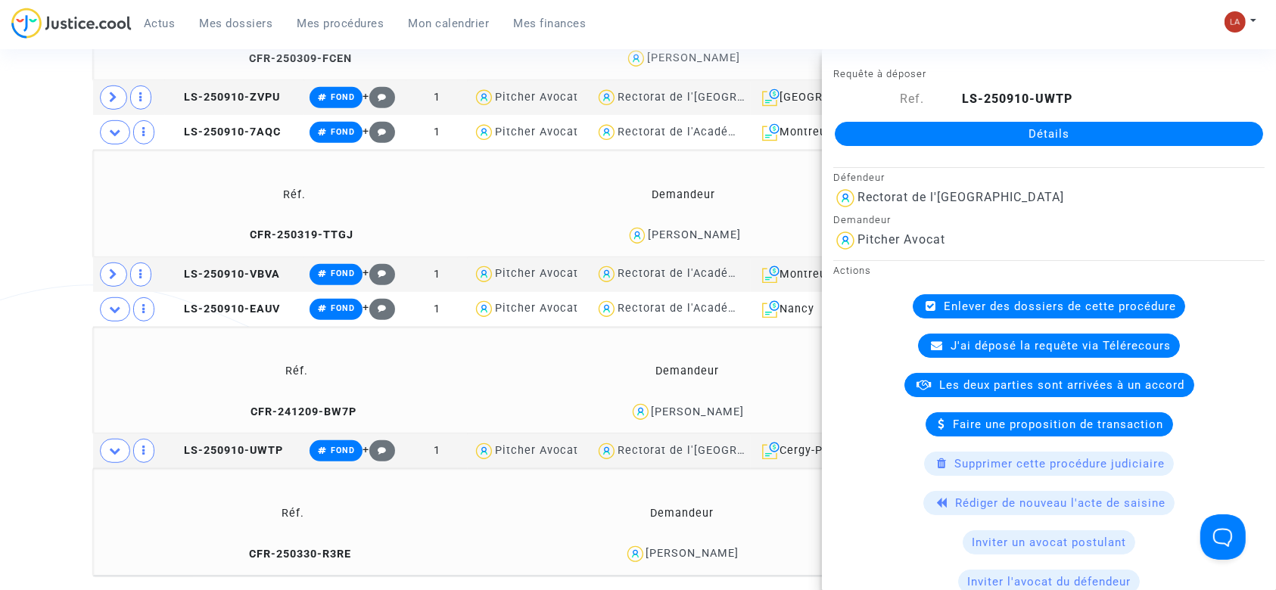
scroll to position [761, 0]
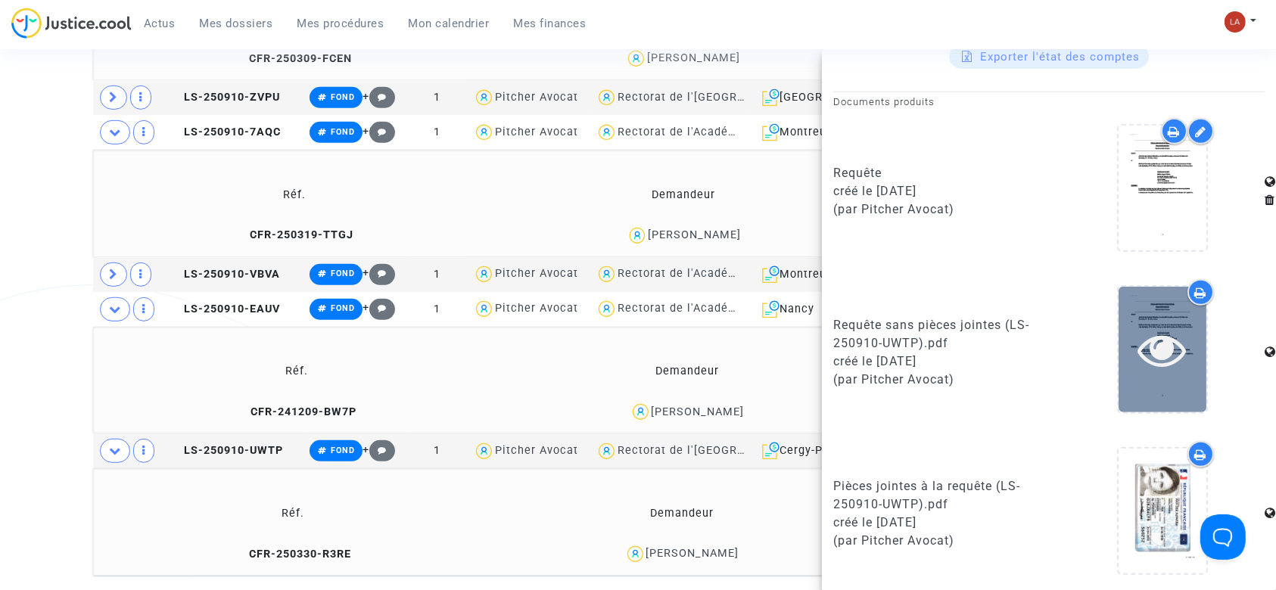
click at [1120, 361] on div at bounding box center [1163, 349] width 88 height 48
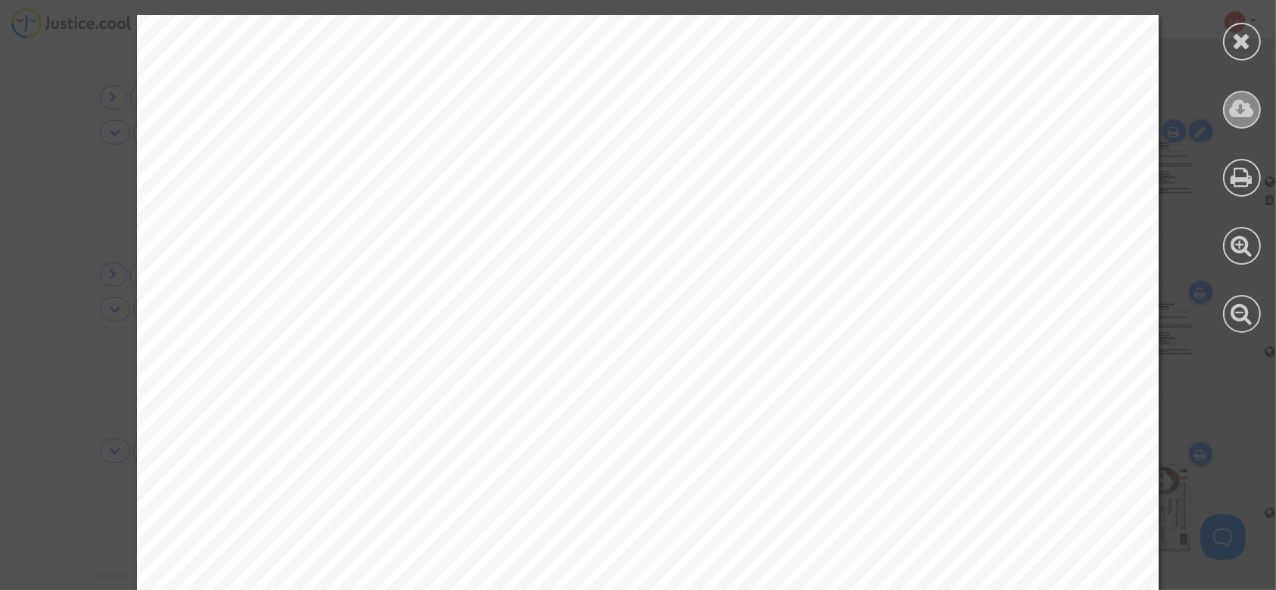
click at [1235, 115] on icon at bounding box center [1242, 109] width 25 height 23
click at [1230, 48] on div at bounding box center [1242, 42] width 38 height 38
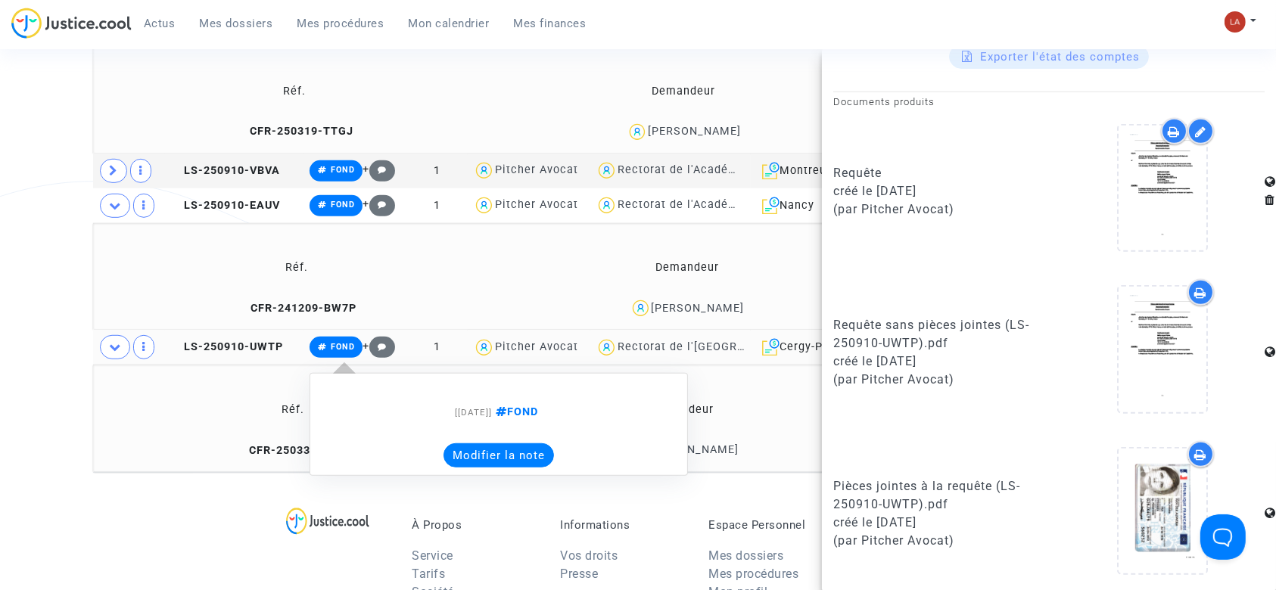
scroll to position [937, 0]
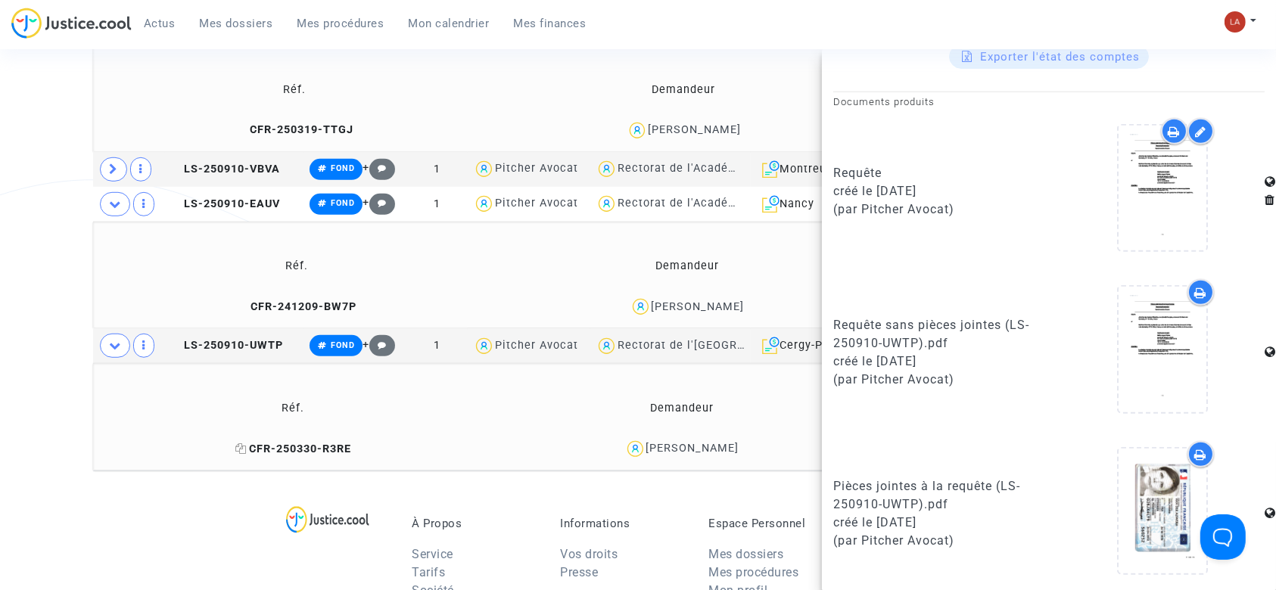
click at [263, 451] on span "CFR-250330-R3RE" at bounding box center [293, 449] width 116 height 13
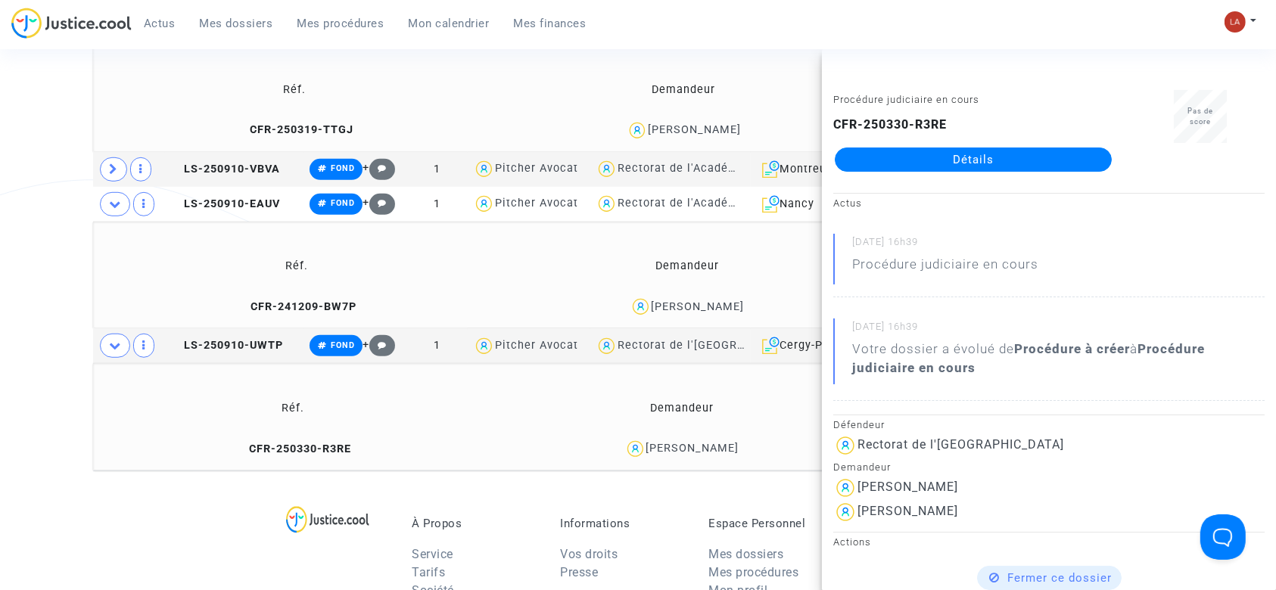
scroll to position [234, 0]
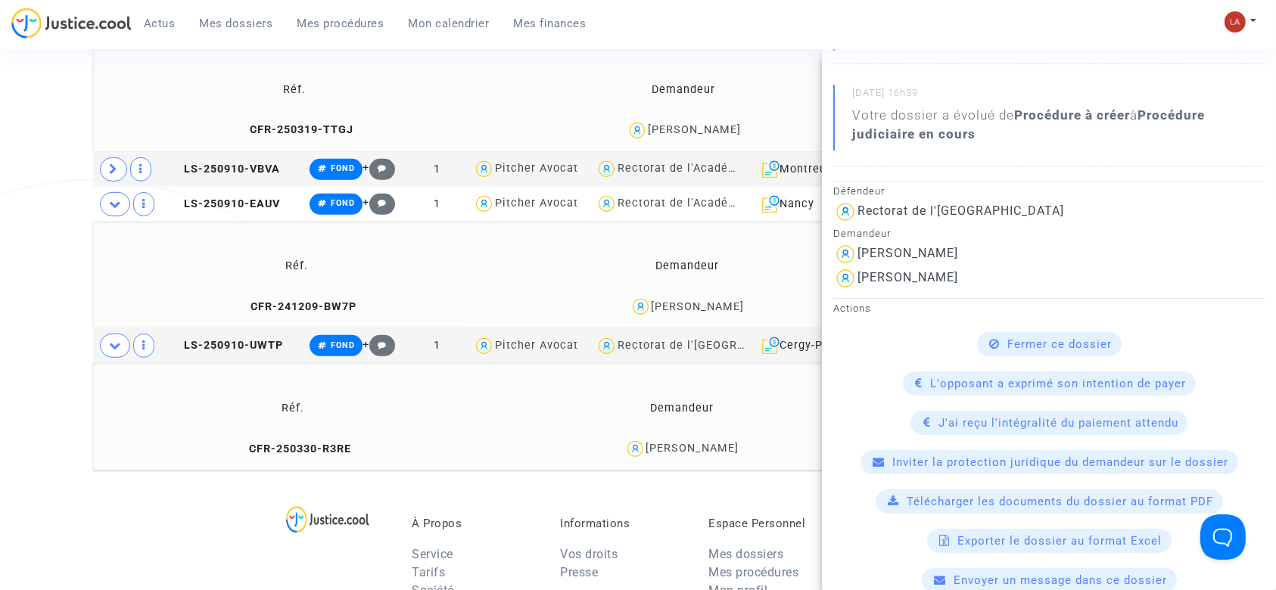
click at [938, 504] on span "Télécharger les documents du dossier au format PDF" at bounding box center [1060, 502] width 307 height 14
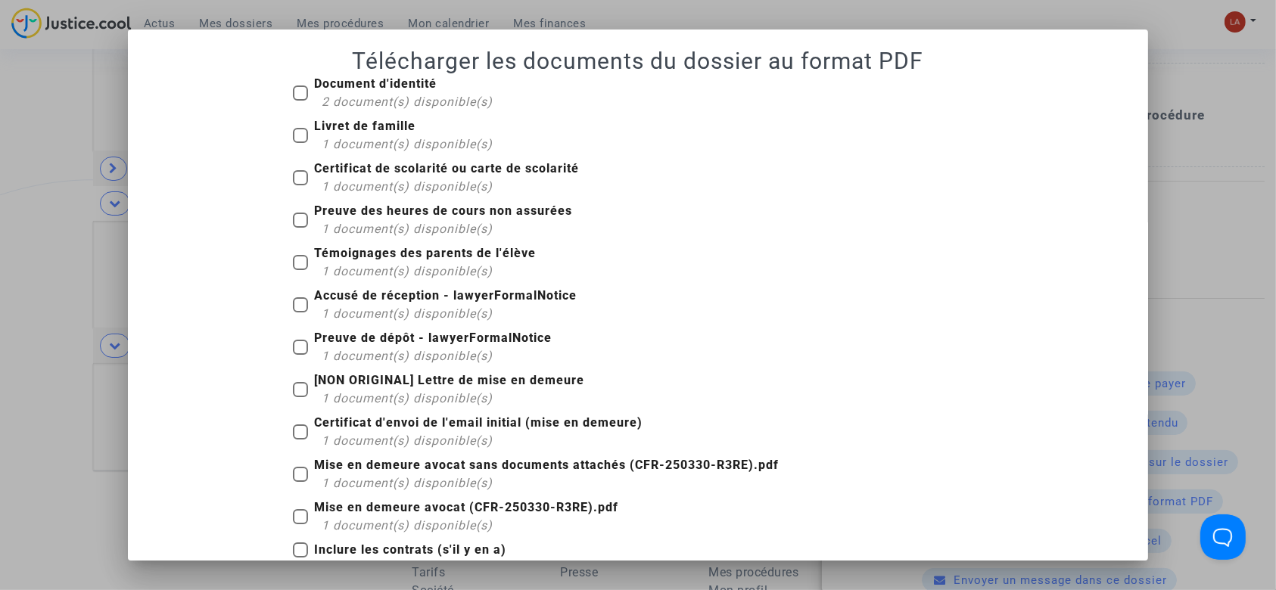
click at [356, 68] on h1 "Télécharger les documents du dossier au format PDF" at bounding box center [638, 61] width 985 height 27
click at [352, 88] on b "Document d'identité" at bounding box center [375, 83] width 123 height 14
click at [300, 101] on input "Document d'identité 2 document(s) disponible(s)" at bounding box center [300, 101] width 1 height 1
checkbox input "true"
click at [340, 132] on b "Livret de famille" at bounding box center [364, 126] width 101 height 14
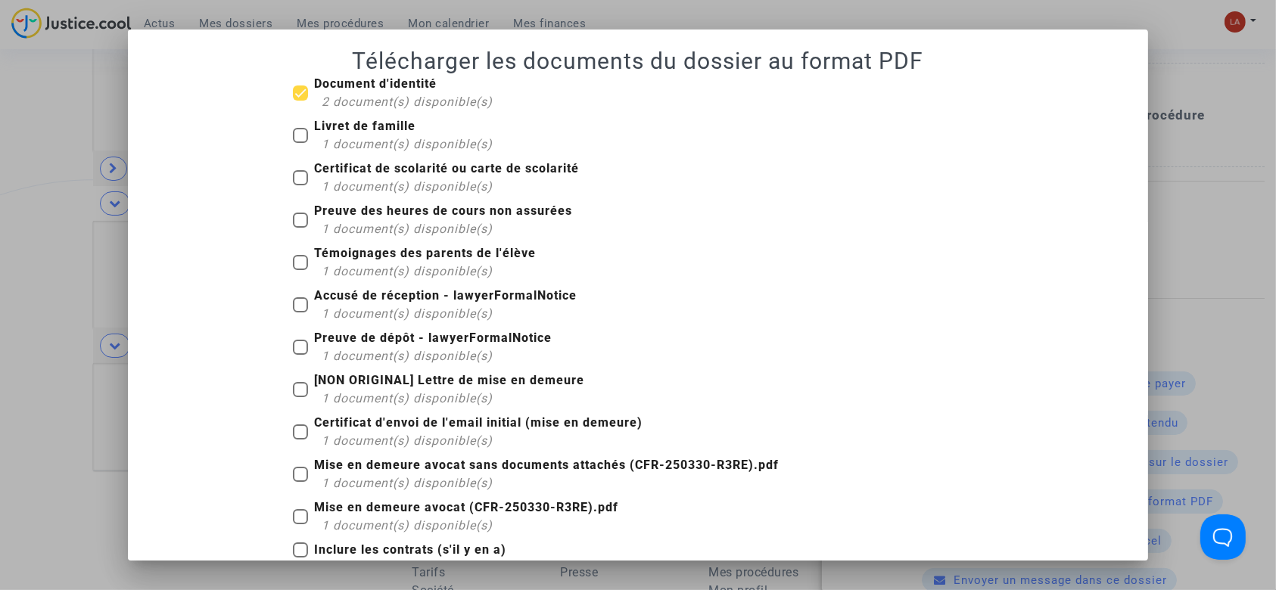
click at [300, 143] on input "Livret de famille 1 document(s) disponible(s)" at bounding box center [300, 143] width 1 height 1
checkbox input "true"
click at [340, 163] on b "Certificat de scolarité ou carte de scolarité" at bounding box center [446, 168] width 265 height 14
click at [300, 185] on input "Certificat de scolarité ou carte de scolarité 1 document(s) disponible(s)" at bounding box center [300, 185] width 1 height 1
checkbox input "true"
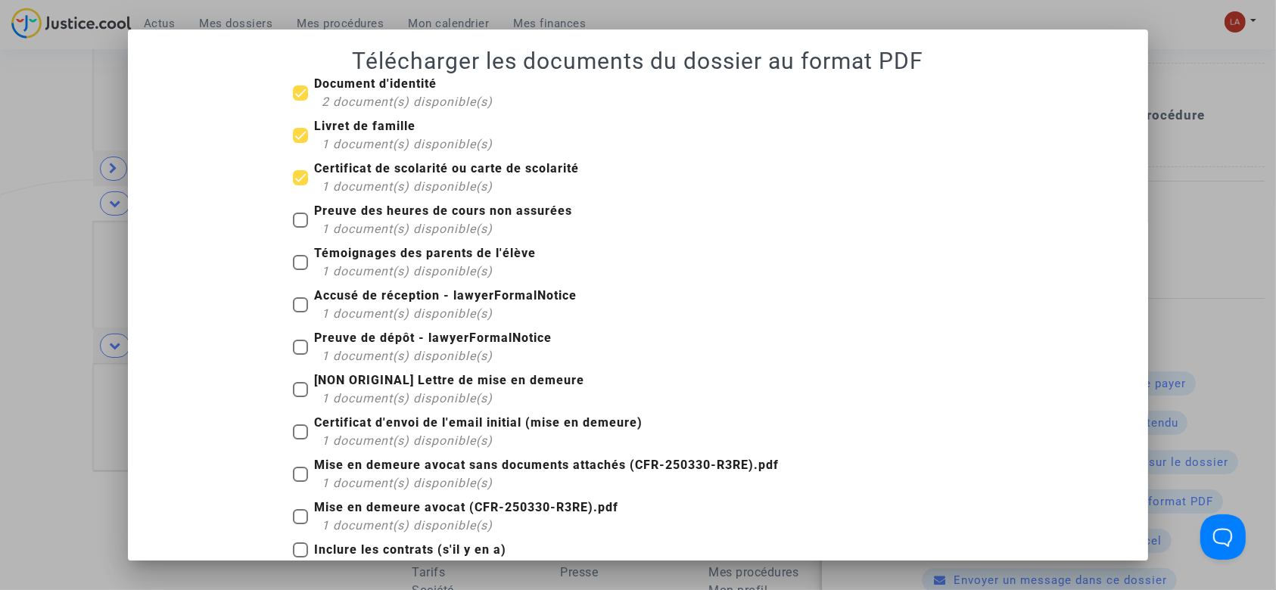
click at [337, 216] on b "Preuve des heures de cours non assurées" at bounding box center [443, 211] width 258 height 14
click at [300, 228] on input "Preuve des heures de cours non assurées 1 document(s) disponible(s)" at bounding box center [300, 228] width 1 height 1
checkbox input "true"
click at [336, 263] on div "1 document(s) disponible(s)" at bounding box center [429, 272] width 214 height 18
click at [300, 270] on input "Témoignages des parents de l'élève 1 document(s) disponible(s)" at bounding box center [300, 270] width 1 height 1
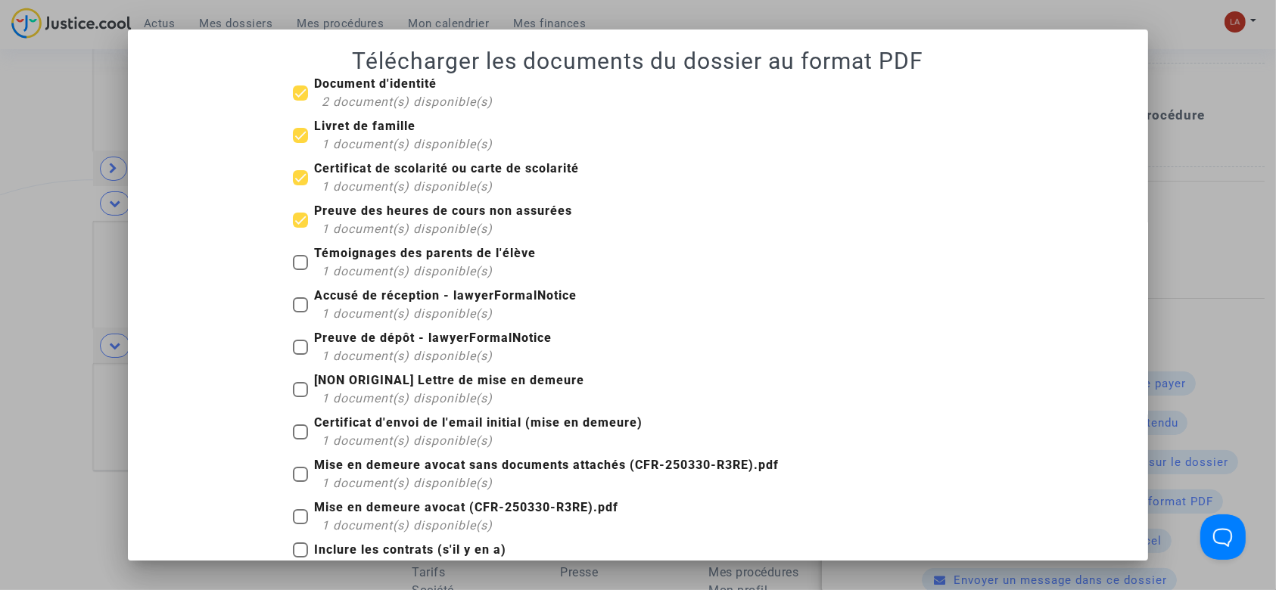
checkbox input "true"
click at [332, 307] on span "1 document(s) disponible(s)" at bounding box center [407, 314] width 171 height 14
click at [300, 313] on input "Accusé de réception - lawyerFormalNotice 1 document(s) disponible(s)" at bounding box center [300, 313] width 1 height 1
checkbox input "true"
click at [322, 354] on span "1 document(s) disponible(s)" at bounding box center [407, 356] width 171 height 14
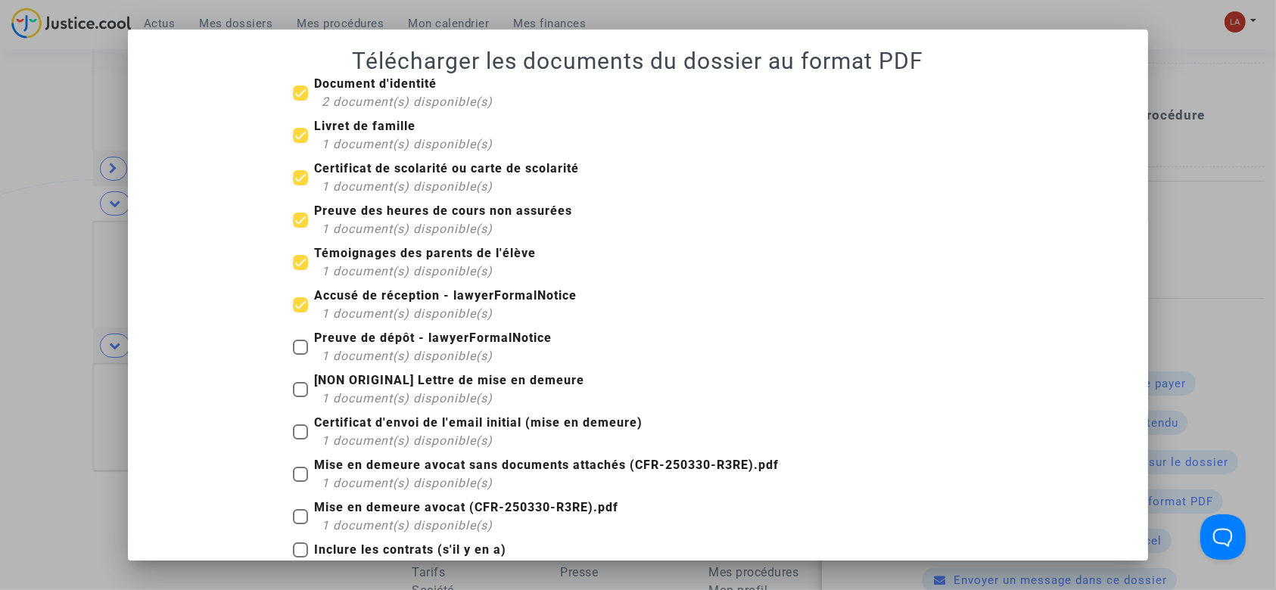
click at [300, 355] on input "Preuve de dépôt - lawyerFormalNotice 1 document(s) disponible(s)" at bounding box center [300, 355] width 1 height 1
checkbox input "true"
click at [339, 470] on b "Mise en demeure avocat sans documents attachés (CFR-250330-R3RE).pdf" at bounding box center [546, 465] width 465 height 14
click at [300, 482] on input "Mise en demeure avocat sans documents attachés (CFR-250330-R3RE).pdf 1 document…" at bounding box center [300, 482] width 1 height 1
checkbox input "true"
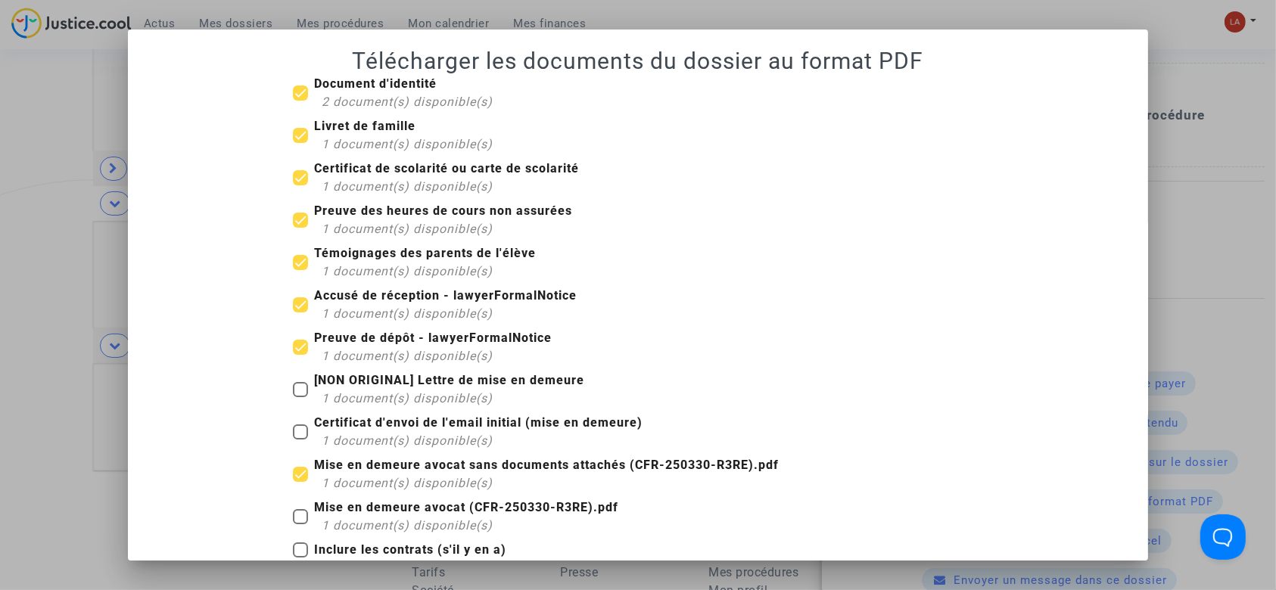
scroll to position [162, 0]
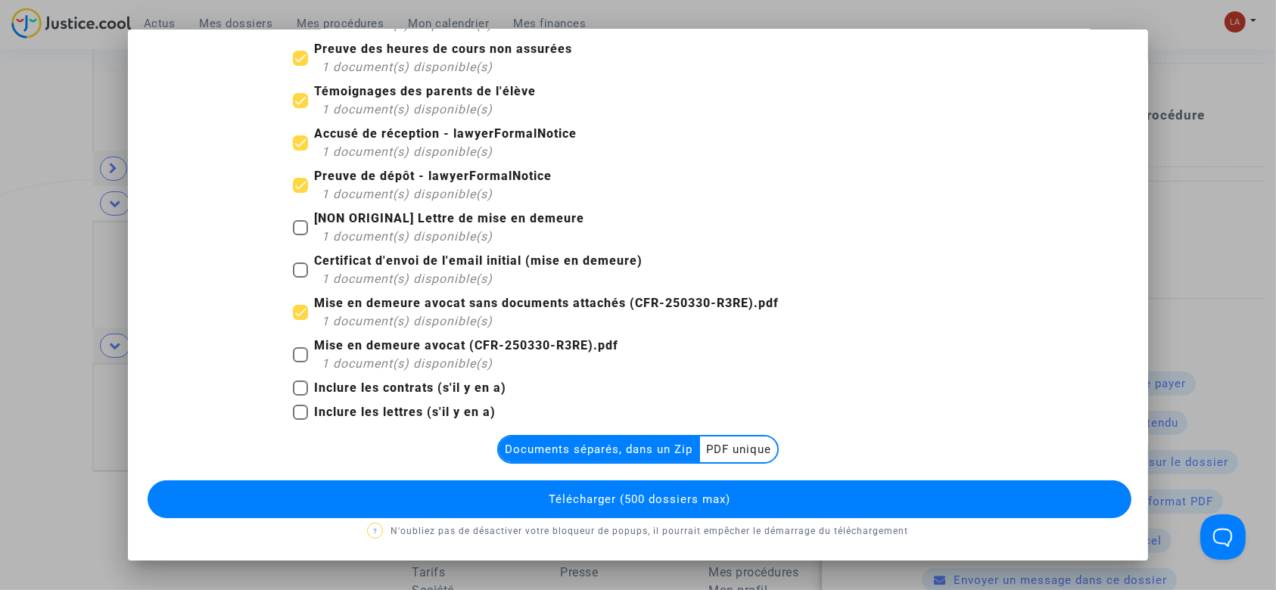
click at [334, 414] on b "Inclure les lettres (s'il y en a)" at bounding box center [405, 412] width 182 height 14
click at [300, 420] on input "Inclure les lettres (s'il y en a)" at bounding box center [300, 420] width 1 height 1
checkbox input "true"
click at [333, 509] on button "Télécharger (500 dossiers max)" at bounding box center [640, 500] width 985 height 38
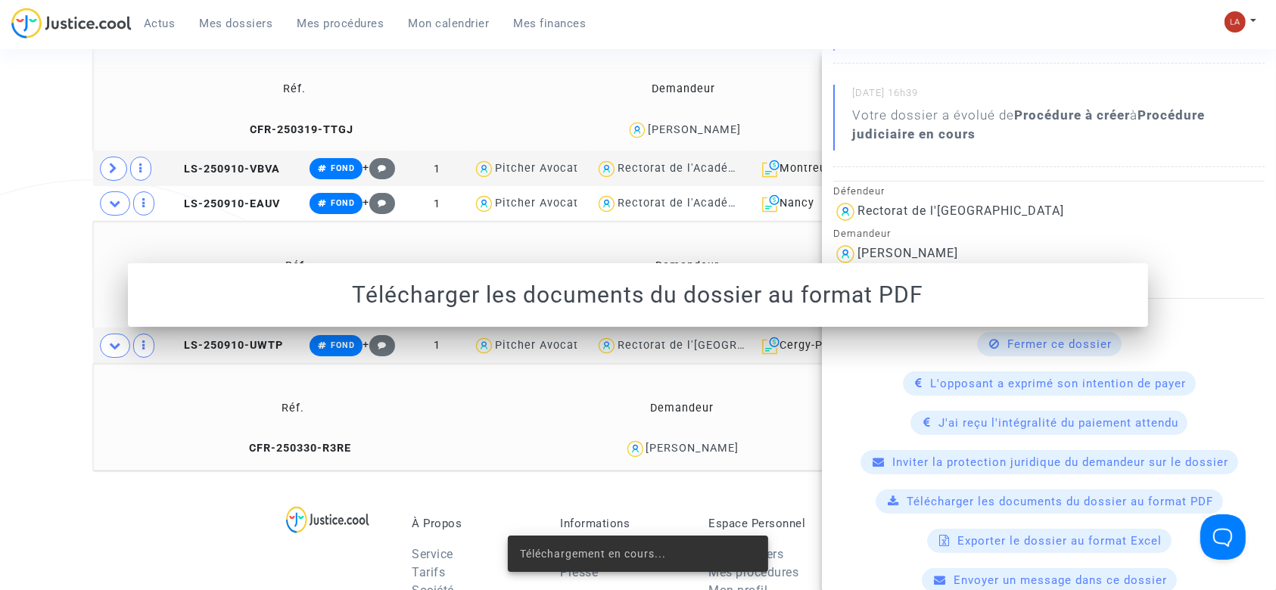
scroll to position [0, 0]
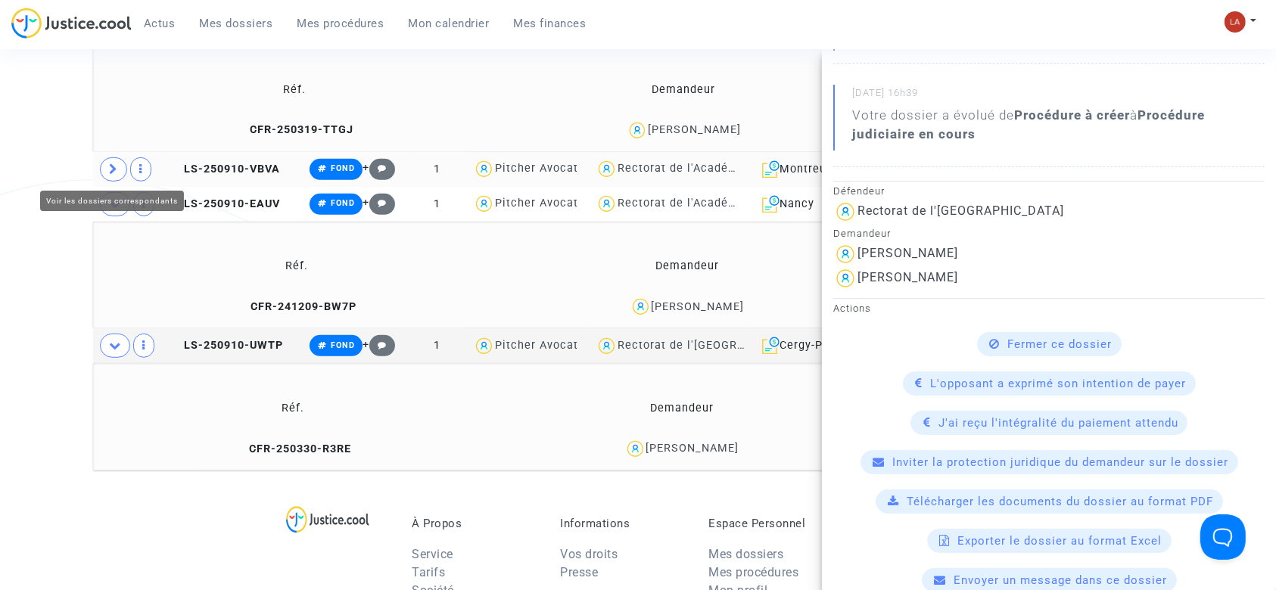
click at [106, 165] on span at bounding box center [113, 169] width 27 height 24
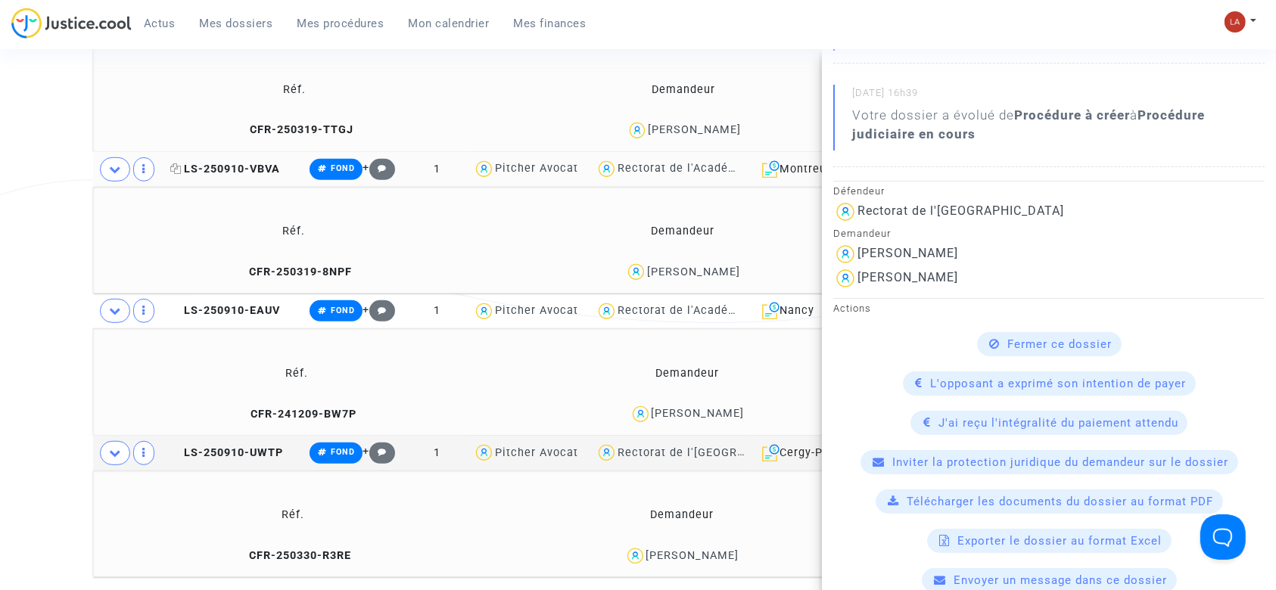
click at [238, 173] on span "LS-250910-VBVA" at bounding box center [225, 169] width 110 height 13
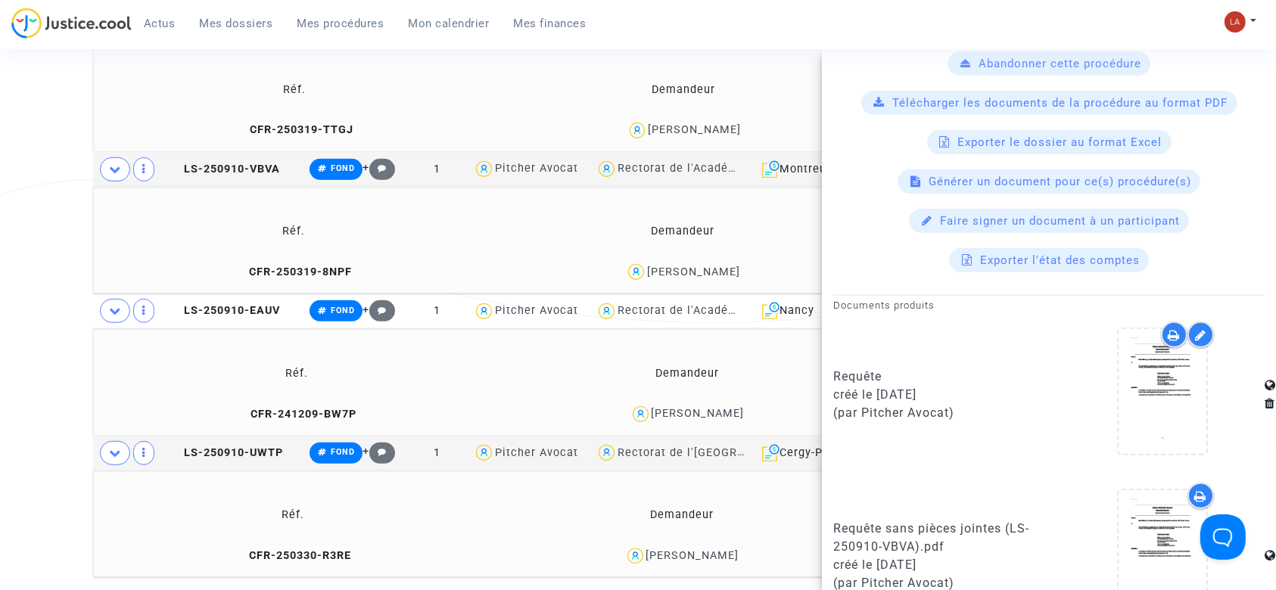
scroll to position [761, 0]
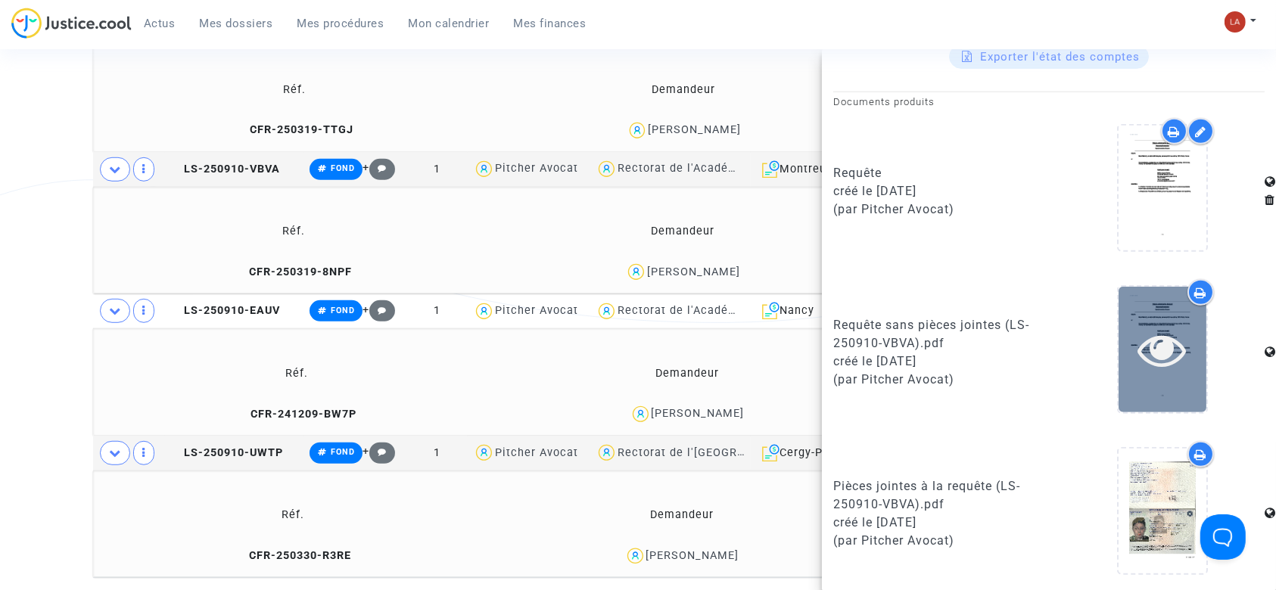
click at [1161, 325] on icon at bounding box center [1162, 349] width 49 height 48
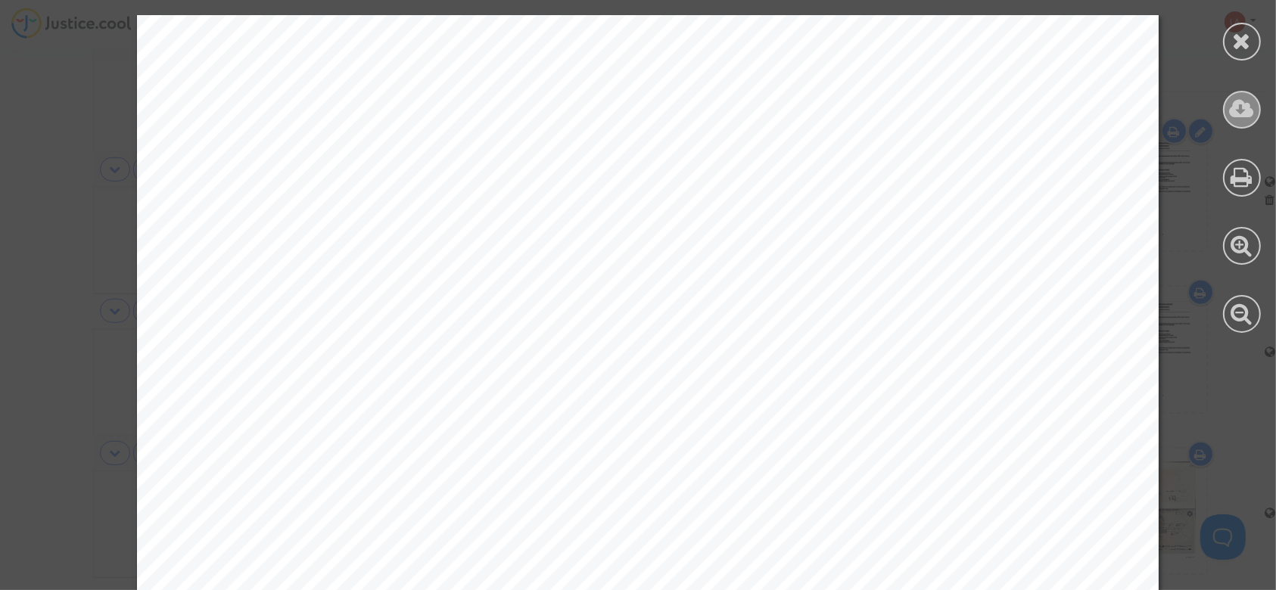
click at [1243, 110] on icon at bounding box center [1242, 109] width 25 height 23
click at [1241, 42] on icon at bounding box center [1242, 41] width 19 height 23
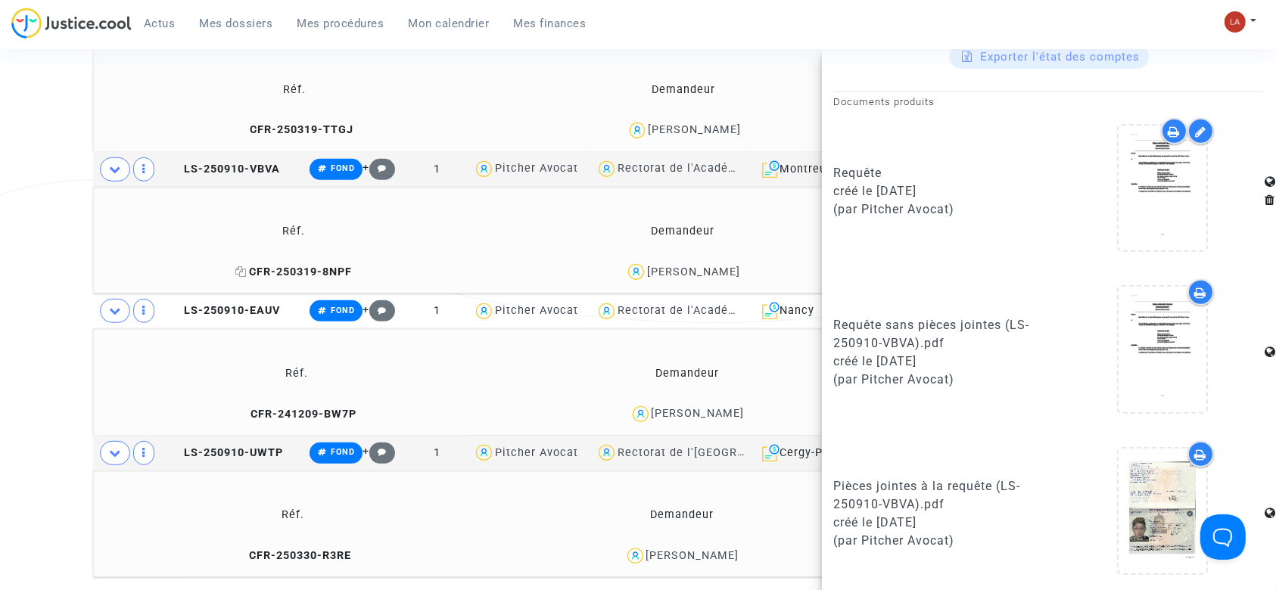
click at [313, 271] on span "CFR-250319-8NPF" at bounding box center [293, 272] width 117 height 13
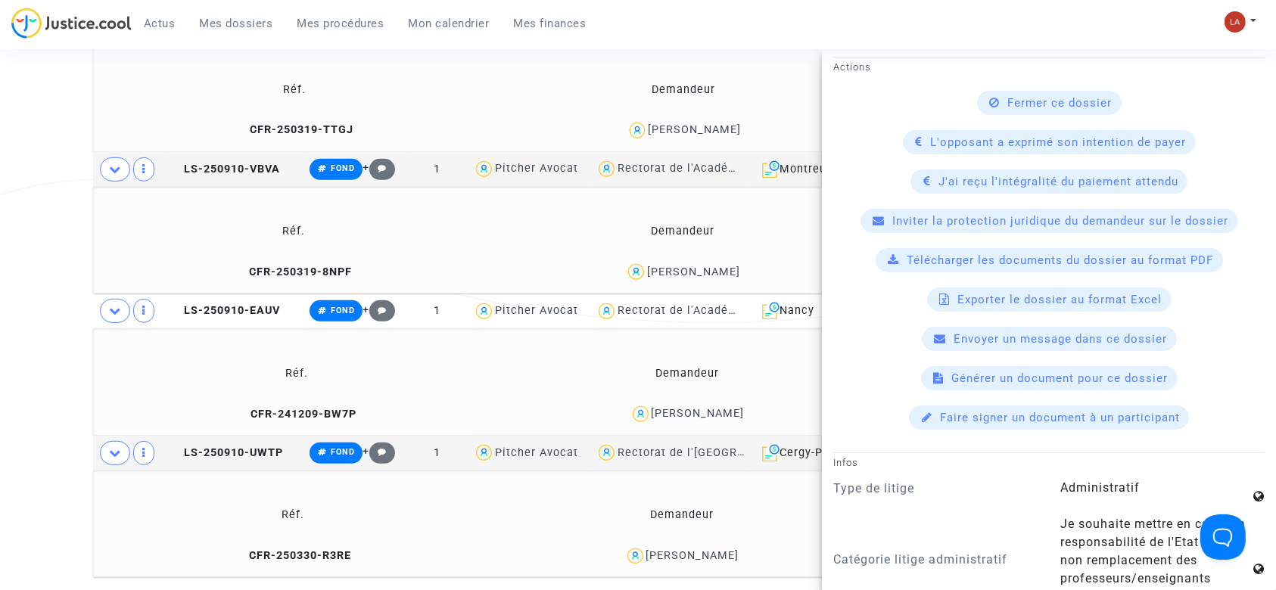
scroll to position [476, 0]
click at [907, 260] on span "Télécharger les documents du dossier au format PDF" at bounding box center [1060, 260] width 307 height 14
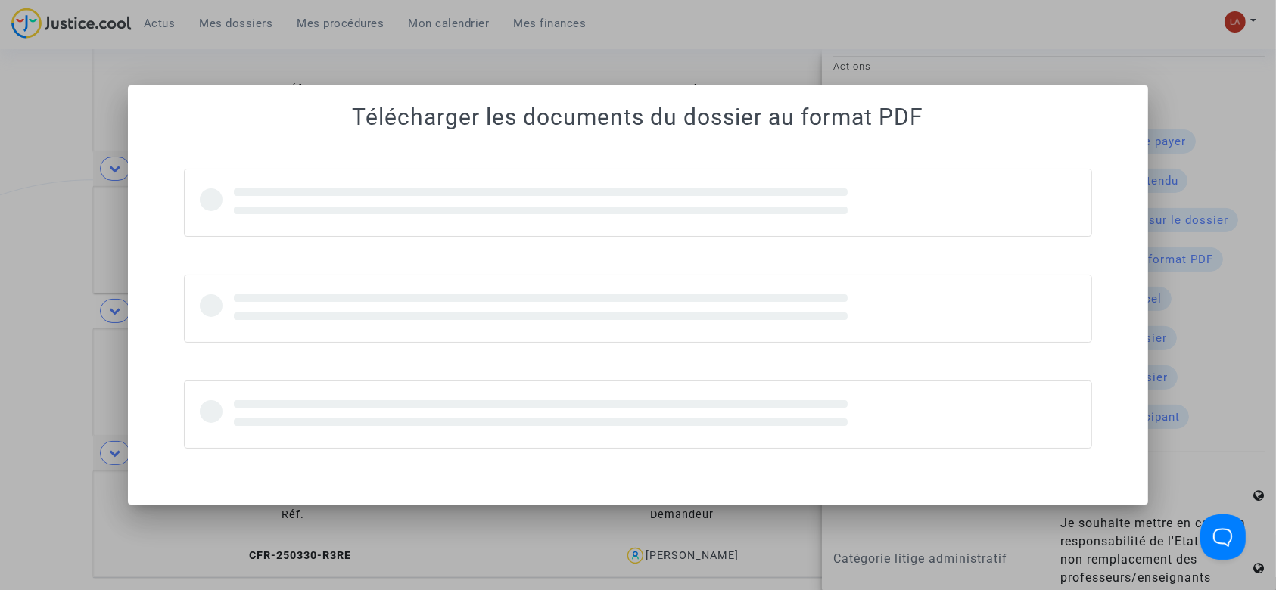
scroll to position [0, 0]
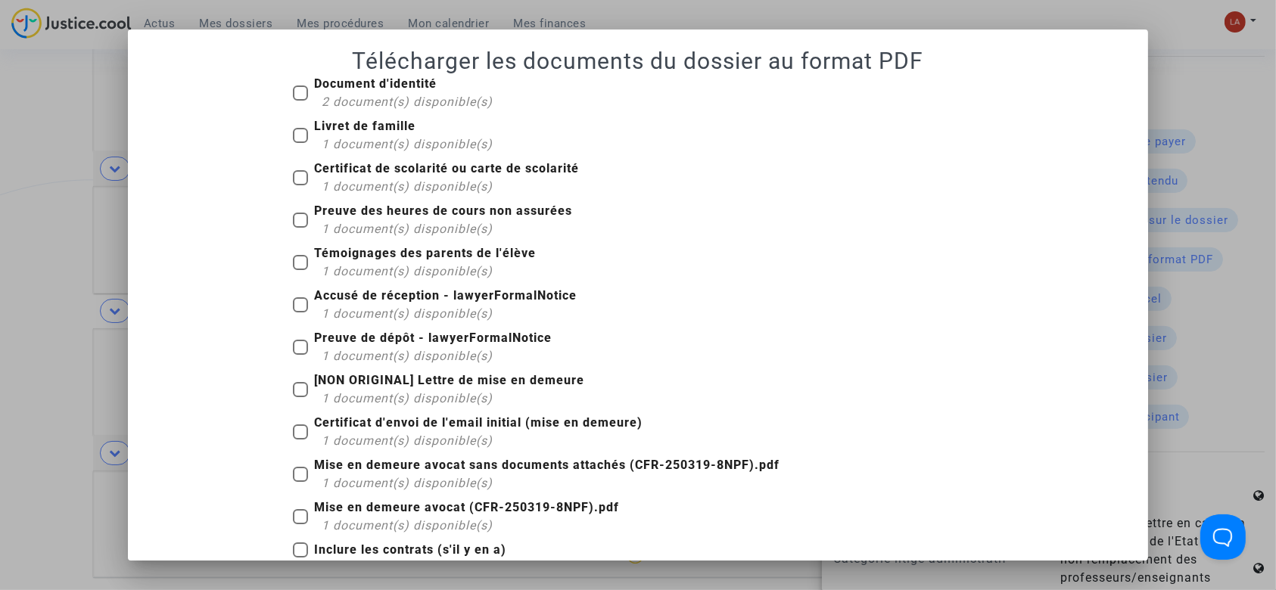
click at [354, 95] on span "2 document(s) disponible(s)" at bounding box center [407, 102] width 171 height 14
click at [300, 101] on input "Document d'identité 2 document(s) disponible(s)" at bounding box center [300, 101] width 1 height 1
checkbox input "true"
click at [347, 132] on b "Livret de famille" at bounding box center [364, 126] width 101 height 14
click at [300, 143] on input "Livret de famille 1 document(s) disponible(s)" at bounding box center [300, 143] width 1 height 1
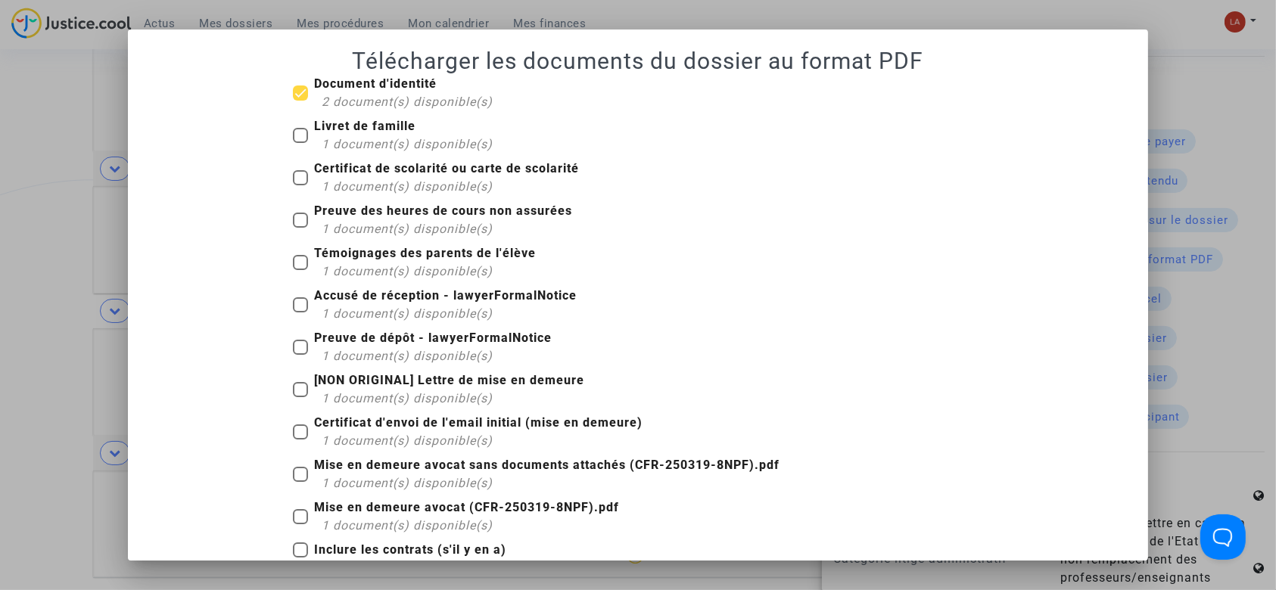
checkbox input "true"
click at [352, 182] on span "1 document(s) disponible(s)" at bounding box center [407, 186] width 171 height 14
click at [300, 185] on input "Certificat de scolarité ou carte de scolarité 1 document(s) disponible(s)" at bounding box center [300, 185] width 1 height 1
checkbox input "true"
click at [347, 215] on b "Preuve des heures de cours non assurées" at bounding box center [443, 211] width 258 height 14
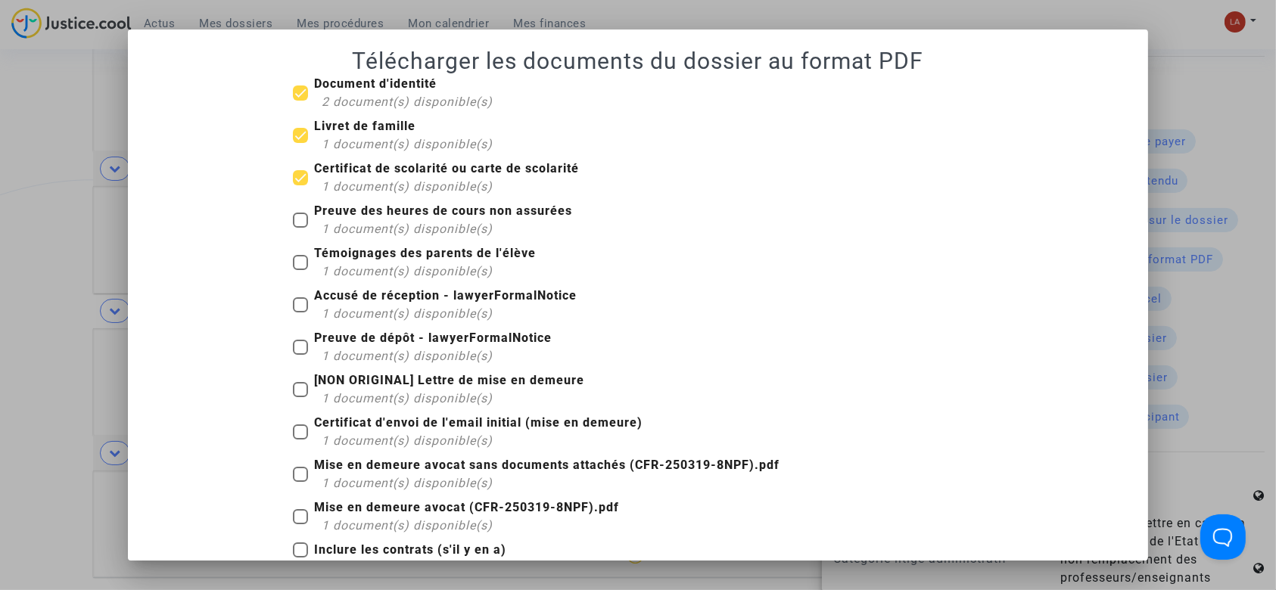
click at [300, 228] on input "Preuve des heures de cours non assurées 1 document(s) disponible(s)" at bounding box center [300, 228] width 1 height 1
checkbox input "true"
click at [329, 274] on span "1 document(s) disponible(s)" at bounding box center [407, 271] width 171 height 14
click at [300, 271] on input "Témoignages des parents de l'élève 1 document(s) disponible(s)" at bounding box center [300, 270] width 1 height 1
checkbox input "true"
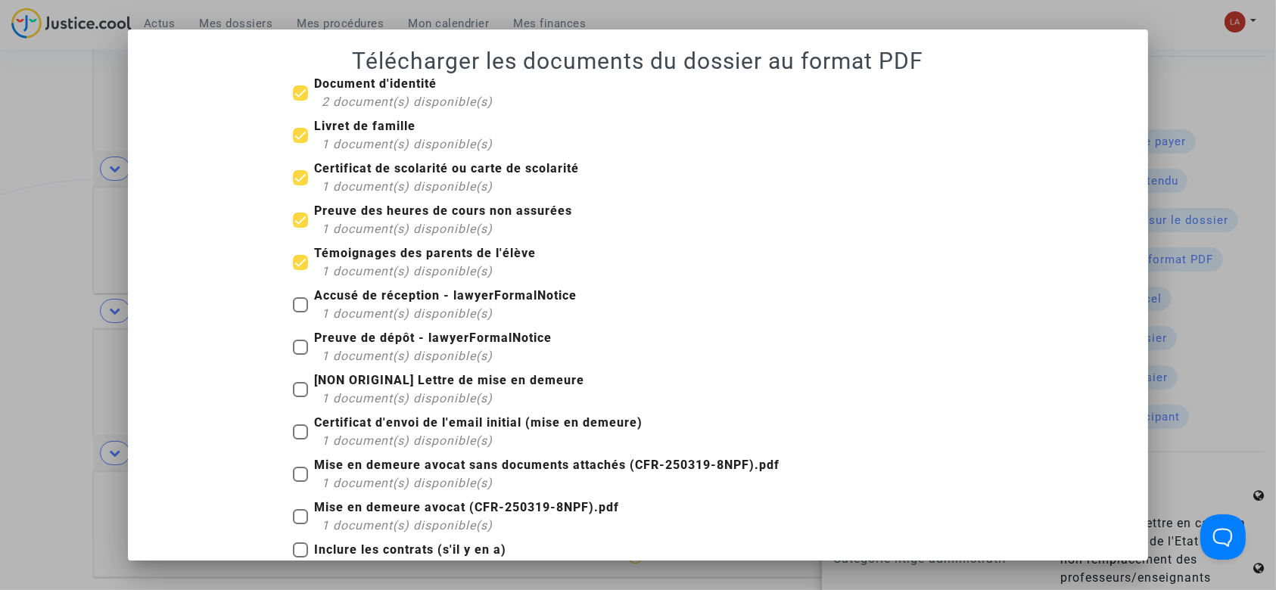
click at [324, 300] on b "Accusé de réception - lawyerFormalNotice" at bounding box center [445, 295] width 263 height 14
click at [300, 313] on input "Accusé de réception - lawyerFormalNotice 1 document(s) disponible(s)" at bounding box center [300, 313] width 1 height 1
checkbox input "true"
click at [324, 343] on b "Preuve de dépôt - lawyerFormalNotice" at bounding box center [433, 338] width 238 height 14
click at [300, 355] on input "Preuve de dépôt - lawyerFormalNotice 1 document(s) disponible(s)" at bounding box center [300, 355] width 1 height 1
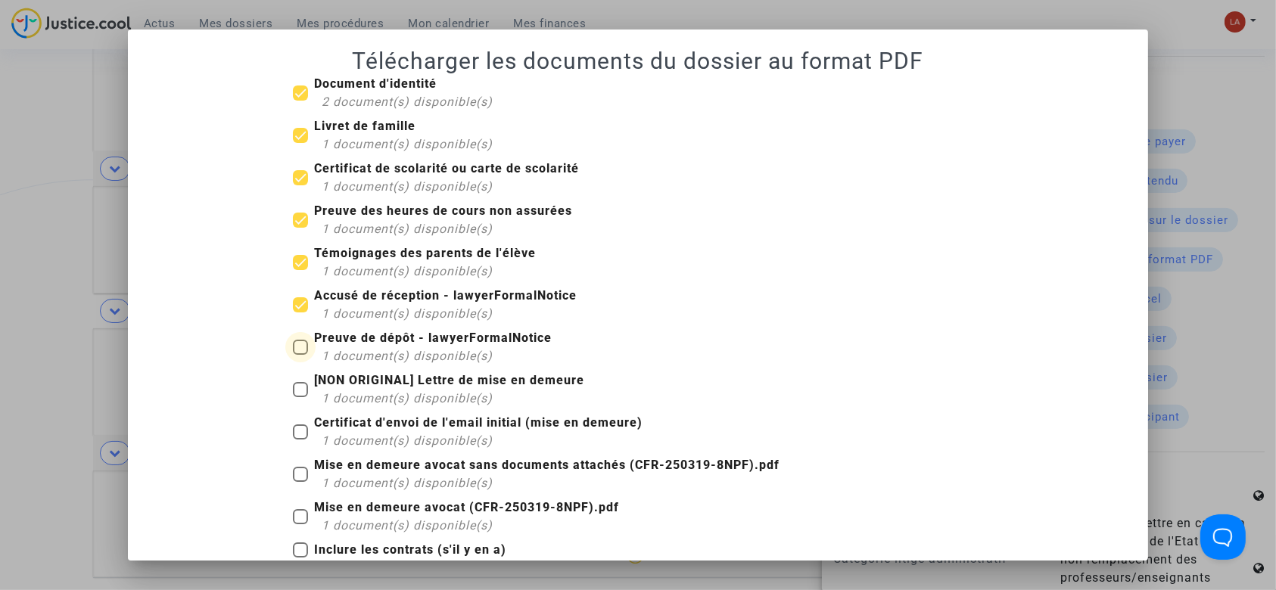
checkbox input "true"
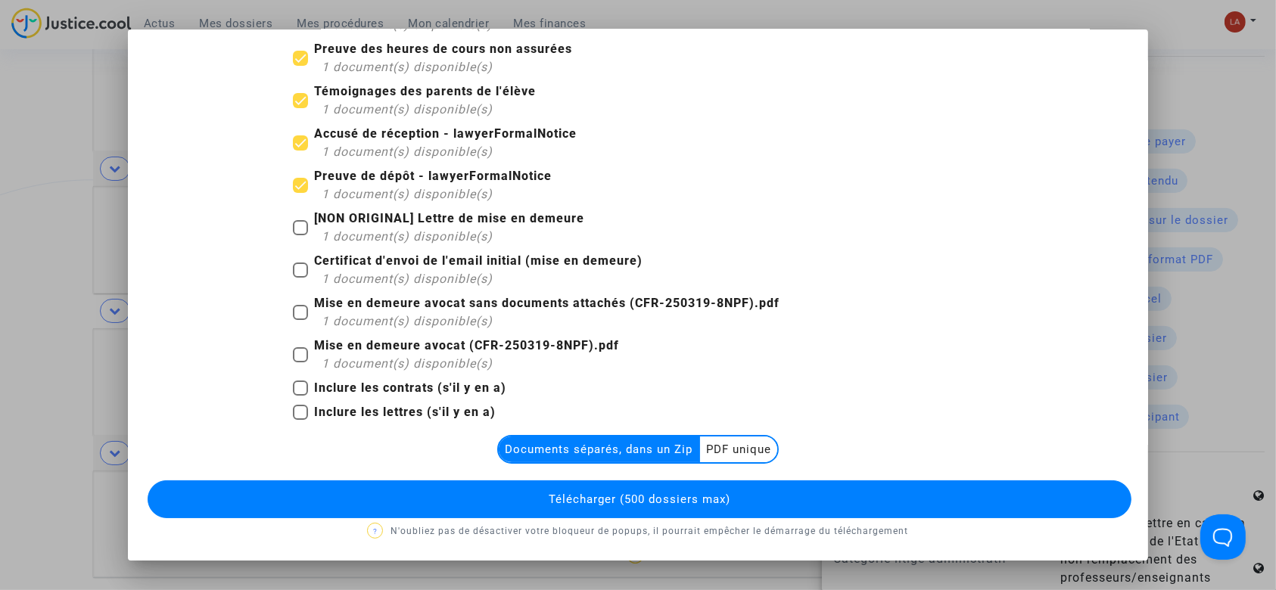
click at [319, 305] on b "Mise en demeure avocat sans documents attachés (CFR-250319-8NPF).pdf" at bounding box center [546, 303] width 465 height 14
click at [300, 320] on input "Mise en demeure avocat sans documents attachés (CFR-250319-8NPF).pdf 1 document…" at bounding box center [300, 320] width 1 height 1
checkbox input "true"
click at [365, 409] on b "Inclure les lettres (s'il y en a)" at bounding box center [405, 412] width 182 height 14
click at [300, 420] on input "Inclure les lettres (s'il y en a)" at bounding box center [300, 420] width 1 height 1
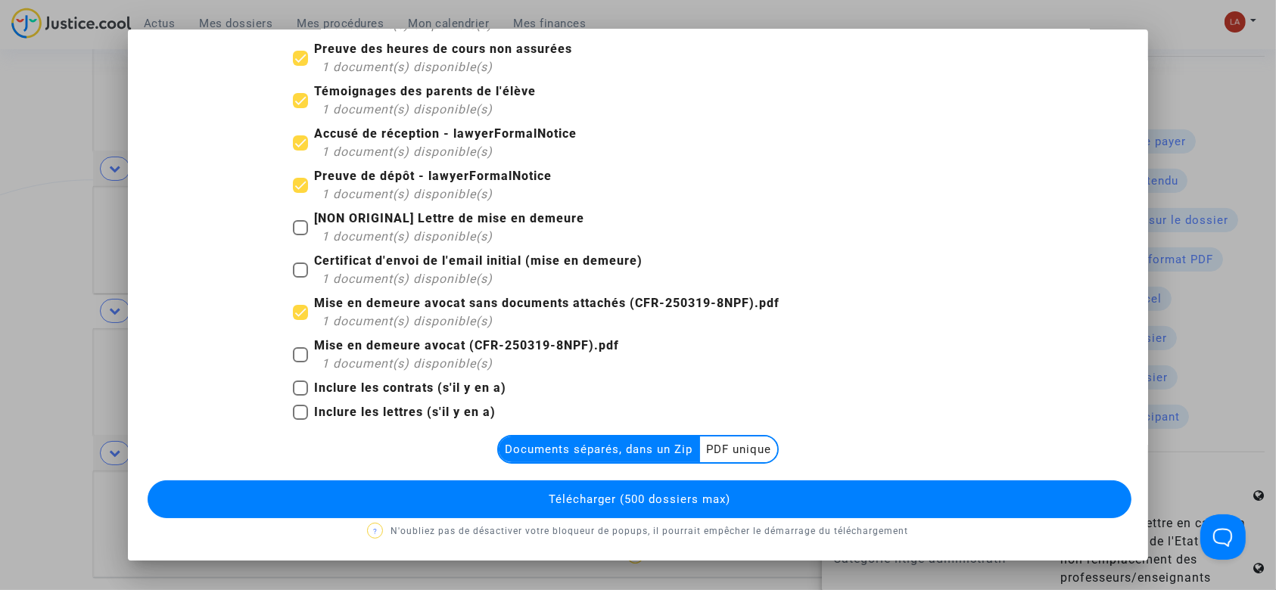
checkbox input "true"
click at [378, 487] on button "Télécharger (500 dossiers max)" at bounding box center [640, 500] width 985 height 38
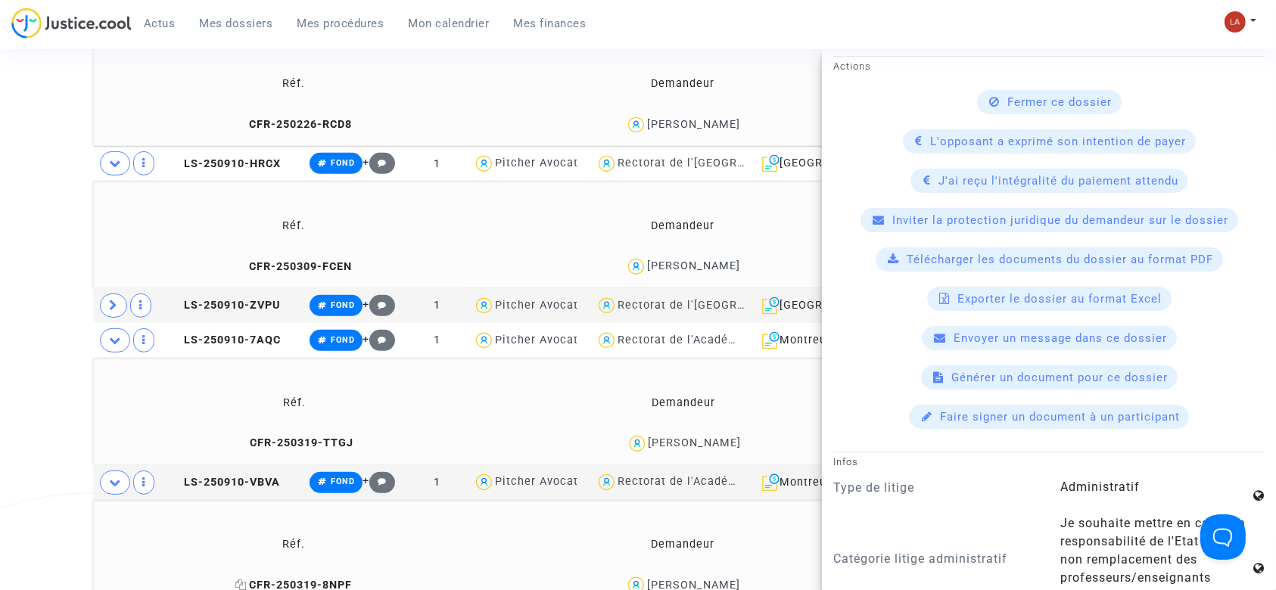
scroll to position [620, 0]
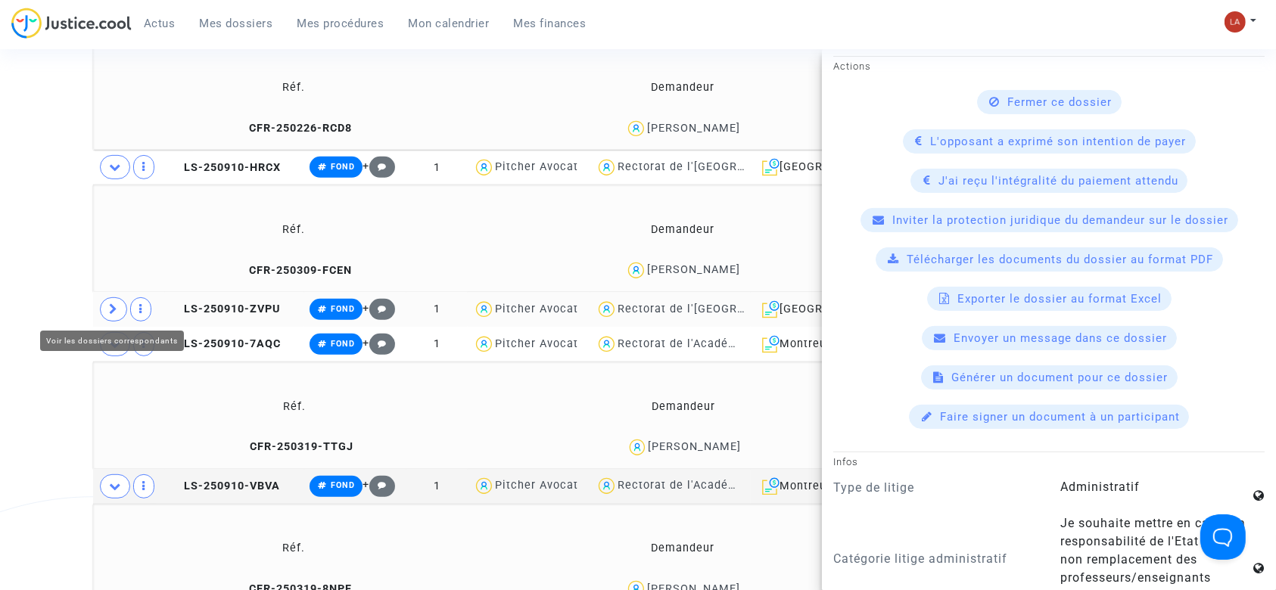
click at [112, 316] on span at bounding box center [113, 309] width 27 height 24
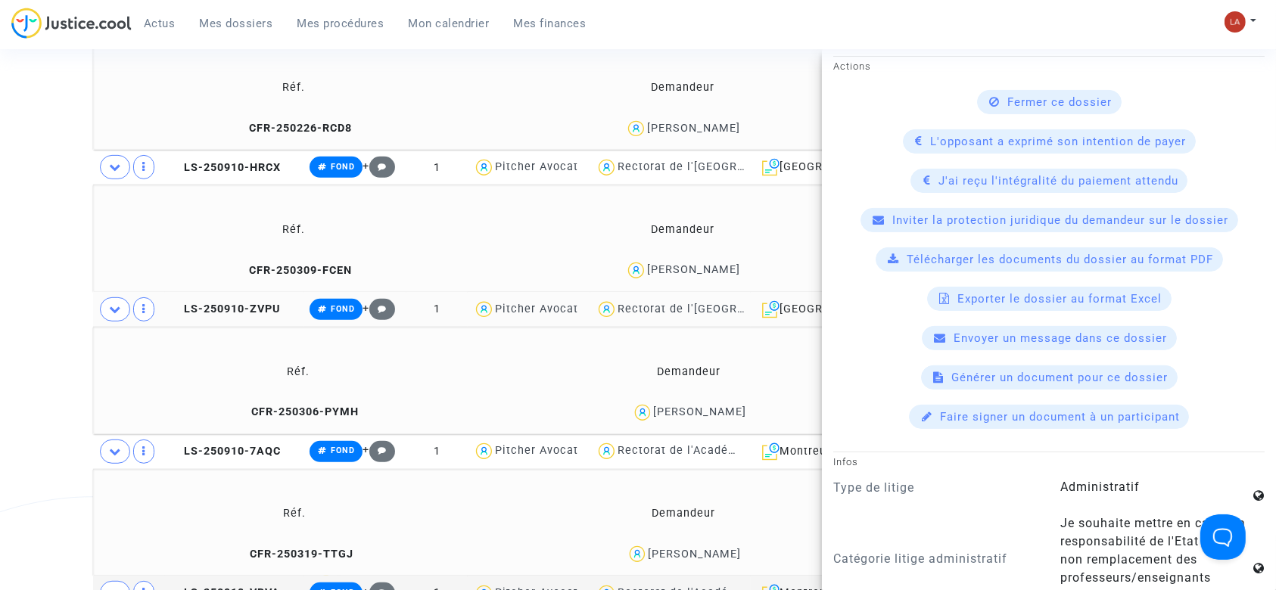
click at [242, 316] on td "LS-250910-ZVPU" at bounding box center [234, 309] width 138 height 35
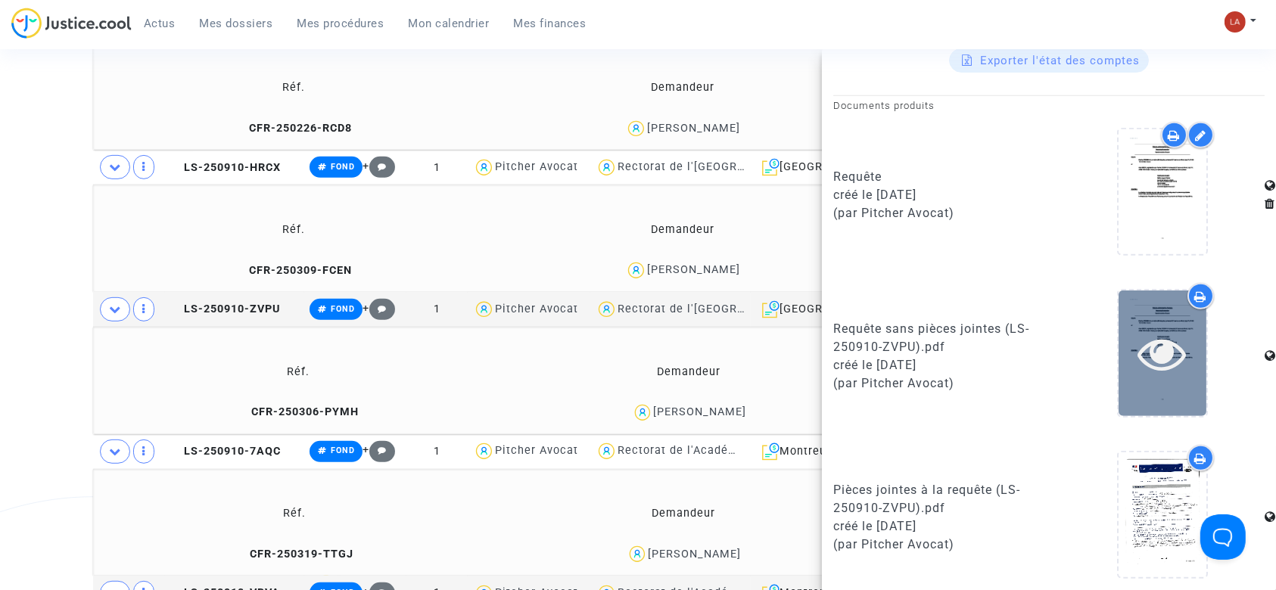
scroll to position [761, 0]
click at [1150, 370] on icon at bounding box center [1162, 350] width 49 height 48
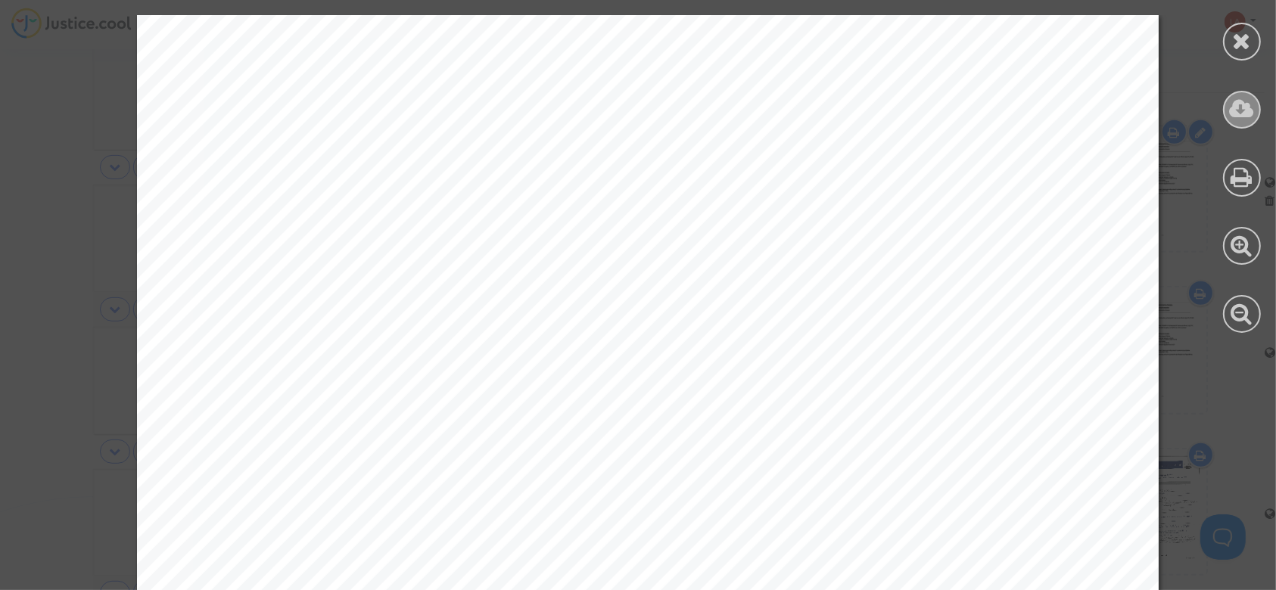
click at [1240, 110] on icon at bounding box center [1242, 109] width 25 height 23
click at [1233, 33] on icon at bounding box center [1242, 41] width 19 height 23
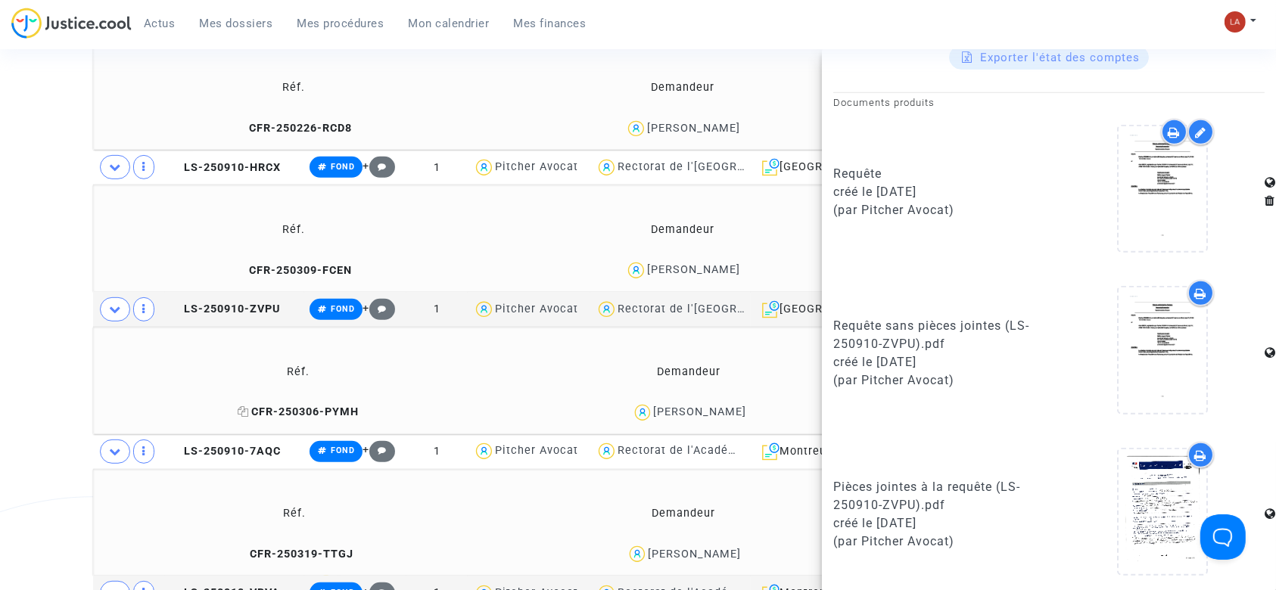
click at [334, 406] on span "CFR-250306-PYMH" at bounding box center [298, 412] width 121 height 13
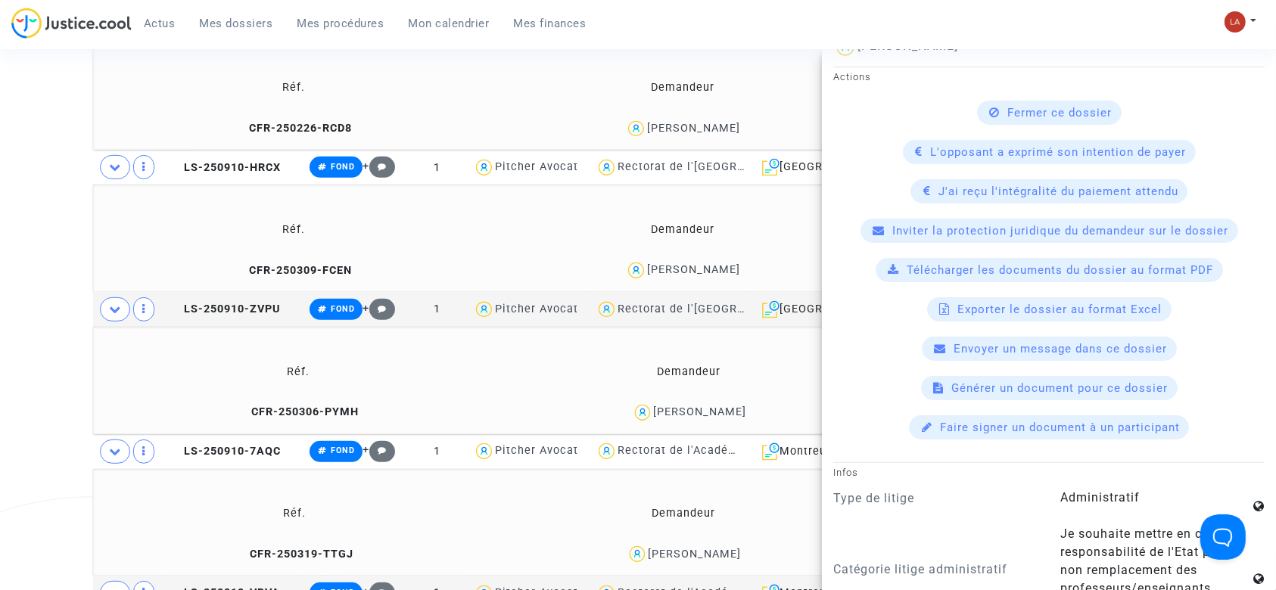
scroll to position [515, 0]
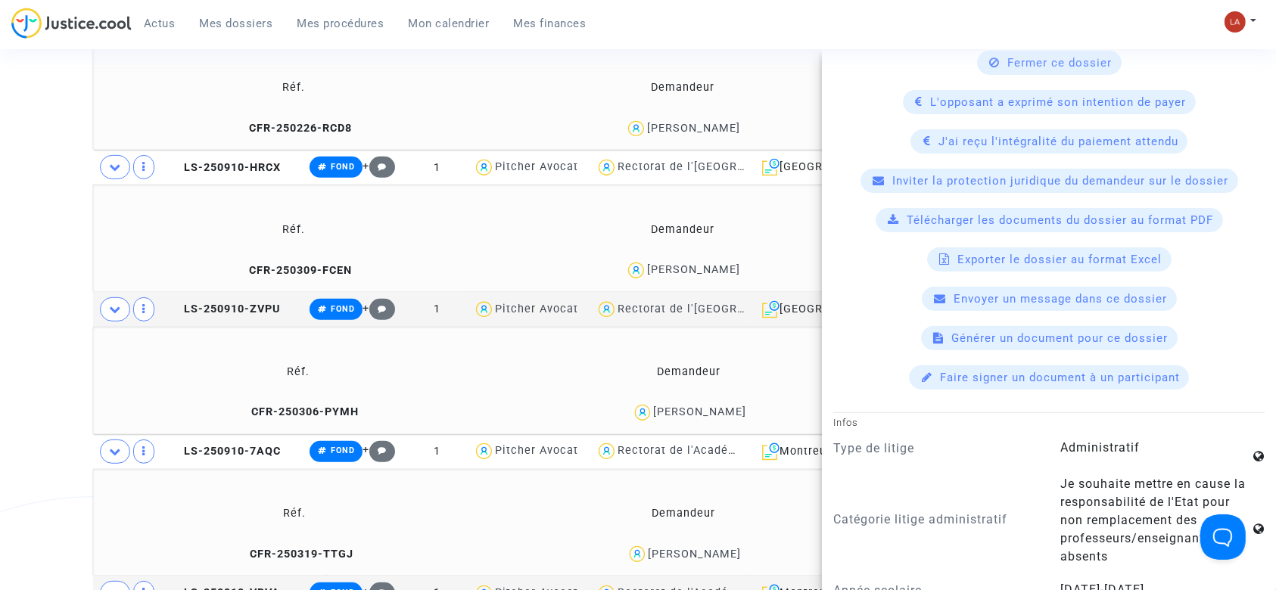
click at [907, 219] on span "Télécharger les documents du dossier au format PDF" at bounding box center [1060, 220] width 307 height 14
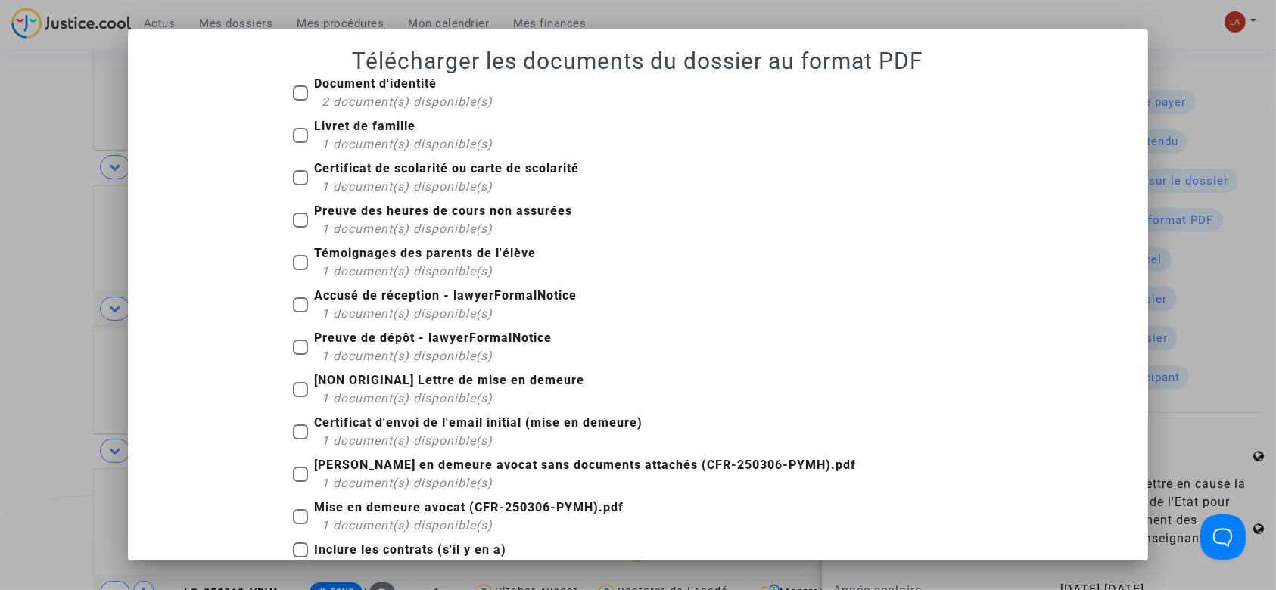
click at [328, 93] on div "2 document(s) disponible(s)" at bounding box center [407, 102] width 171 height 18
click at [300, 101] on input "Document d'identité 2 document(s) disponible(s)" at bounding box center [300, 101] width 1 height 1
checkbox input "true"
click at [335, 129] on b "Livret de famille" at bounding box center [364, 126] width 101 height 14
click at [300, 143] on input "Livret de famille 1 document(s) disponible(s)" at bounding box center [300, 143] width 1 height 1
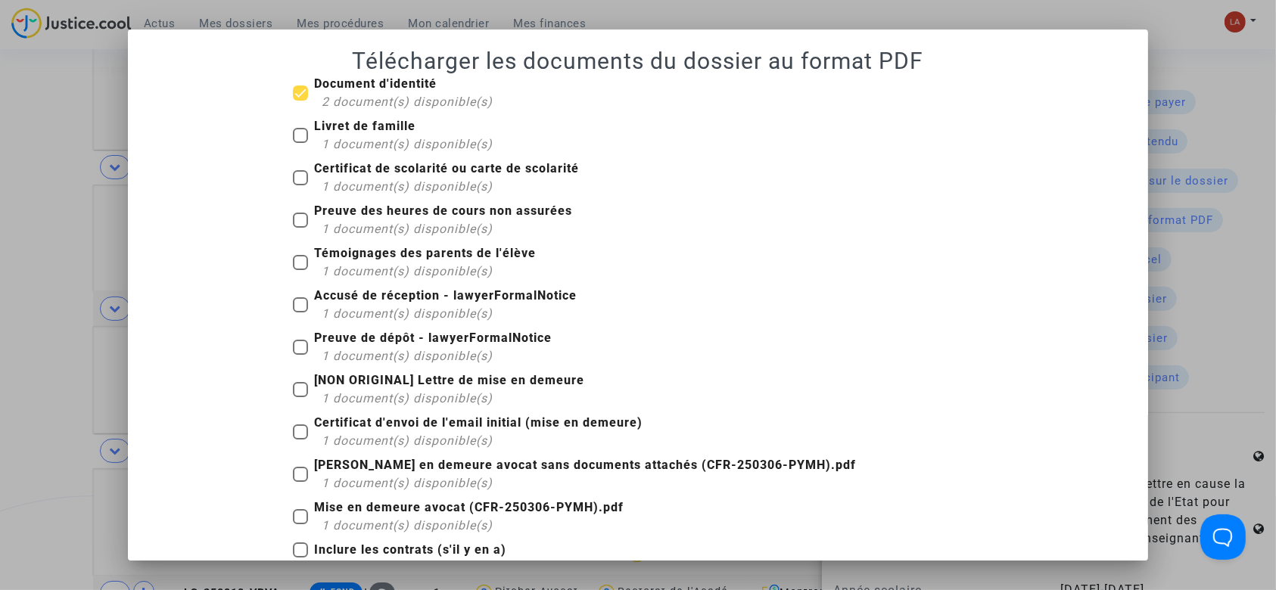
checkbox input "true"
click at [335, 180] on span "1 document(s) disponible(s)" at bounding box center [407, 186] width 171 height 14
click at [300, 185] on input "Certificat de scolarité ou carte de scolarité 1 document(s) disponible(s)" at bounding box center [300, 185] width 1 height 1
checkbox input "true"
click at [339, 231] on span "1 document(s) disponible(s)" at bounding box center [407, 229] width 171 height 14
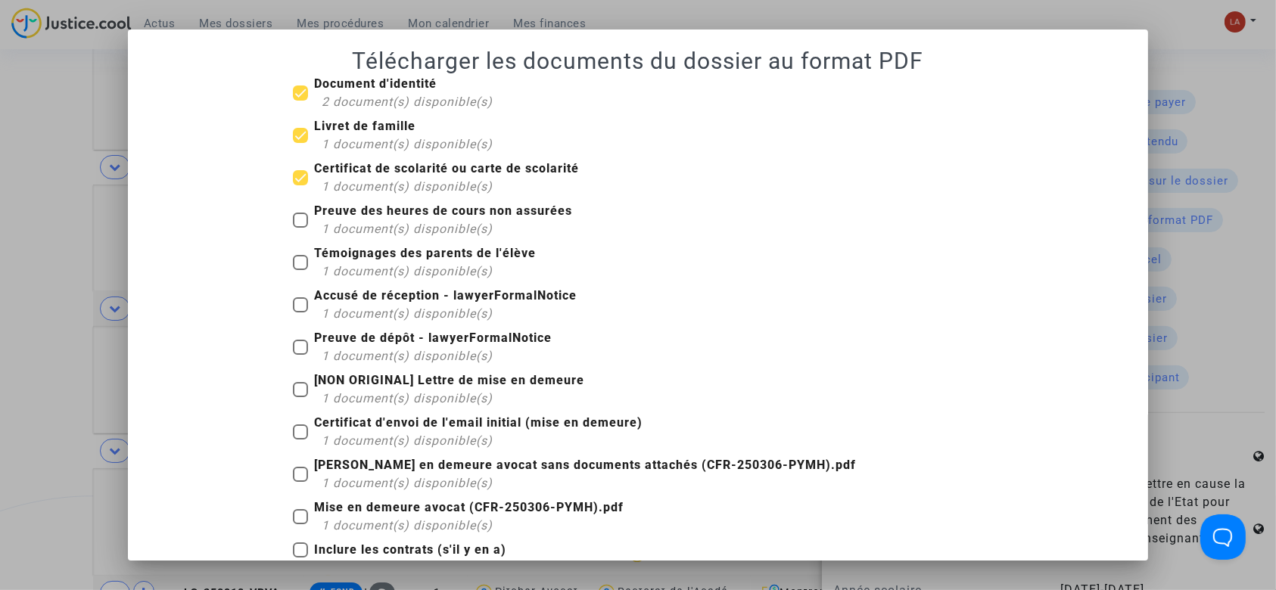
click at [300, 229] on input "Preuve des heures de cours non assurées 1 document(s) disponible(s)" at bounding box center [300, 228] width 1 height 1
checkbox input "true"
click at [339, 273] on span "1 document(s) disponible(s)" at bounding box center [407, 271] width 171 height 14
click at [300, 271] on input "Témoignages des parents de l'élève 1 document(s) disponible(s)" at bounding box center [300, 270] width 1 height 1
checkbox input "true"
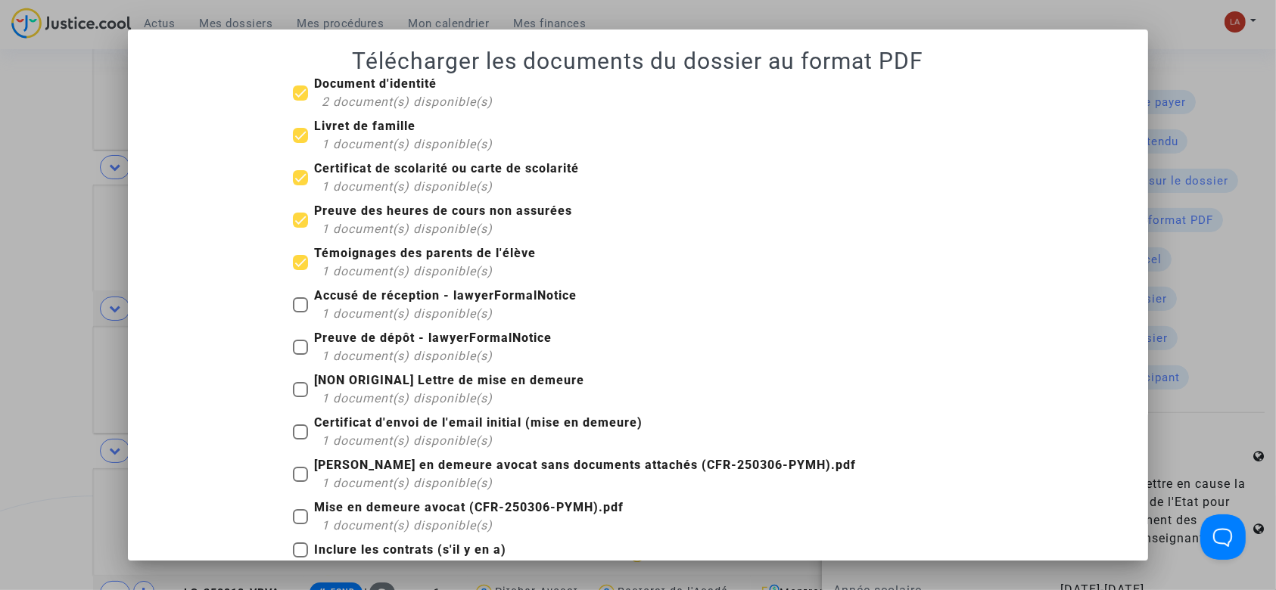
click at [339, 312] on span "1 document(s) disponible(s)" at bounding box center [407, 314] width 171 height 14
click at [300, 313] on input "Accusé de réception - lawyerFormalNotice 1 document(s) disponible(s)" at bounding box center [300, 313] width 1 height 1
checkbox input "true"
click at [341, 345] on span "Preuve de dépôt - lawyerFormalNotice 1 document(s) disponible(s)" at bounding box center [433, 347] width 238 height 36
click at [300, 355] on input "Preuve de dépôt - lawyerFormalNotice 1 document(s) disponible(s)" at bounding box center [300, 355] width 1 height 1
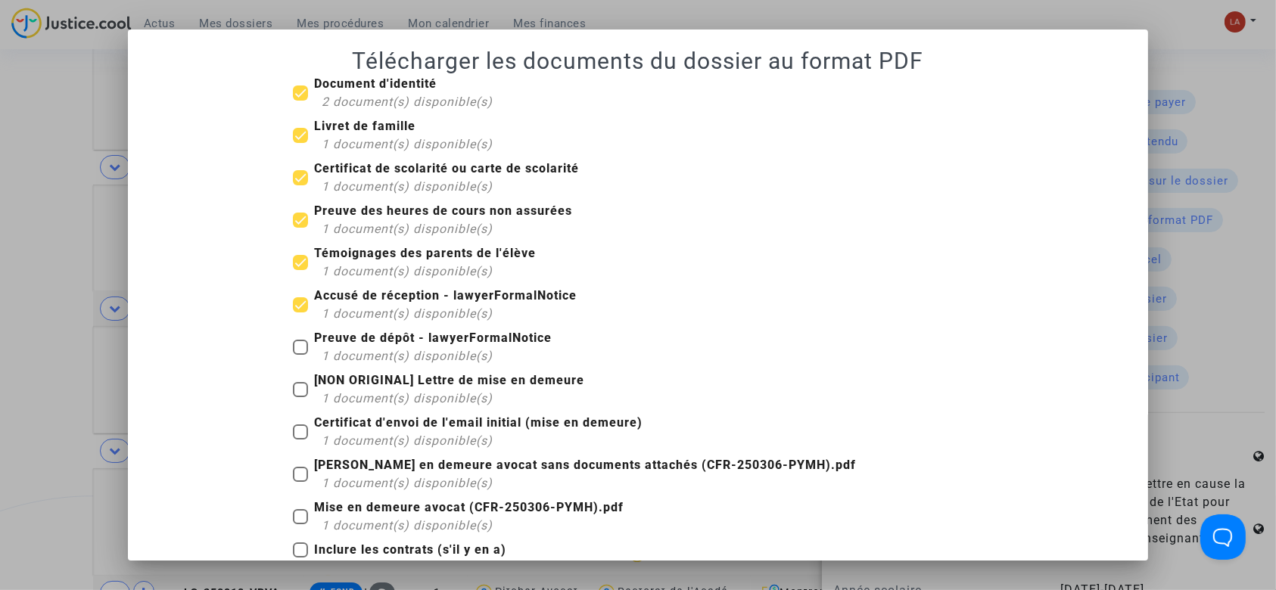
checkbox input "true"
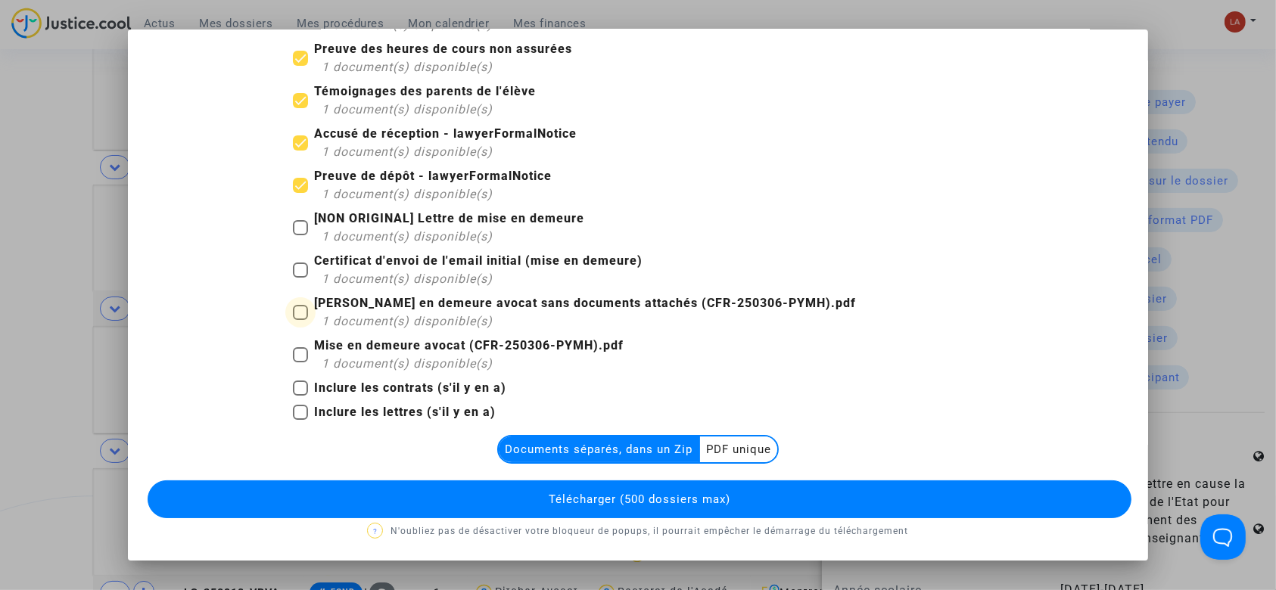
click at [306, 310] on label "Mise en demeure avocat sans documents attachés (CFR-250306-PYMH).pdf 1 document…" at bounding box center [574, 312] width 563 height 36
click at [300, 320] on input "Mise en demeure avocat sans documents attachés (CFR-250306-PYMH).pdf 1 document…" at bounding box center [300, 320] width 1 height 1
checkbox input "true"
click at [327, 406] on b "Inclure les lettres (s'il y en a)" at bounding box center [405, 412] width 182 height 14
click at [300, 420] on input "Inclure les lettres (s'il y en a)" at bounding box center [300, 420] width 1 height 1
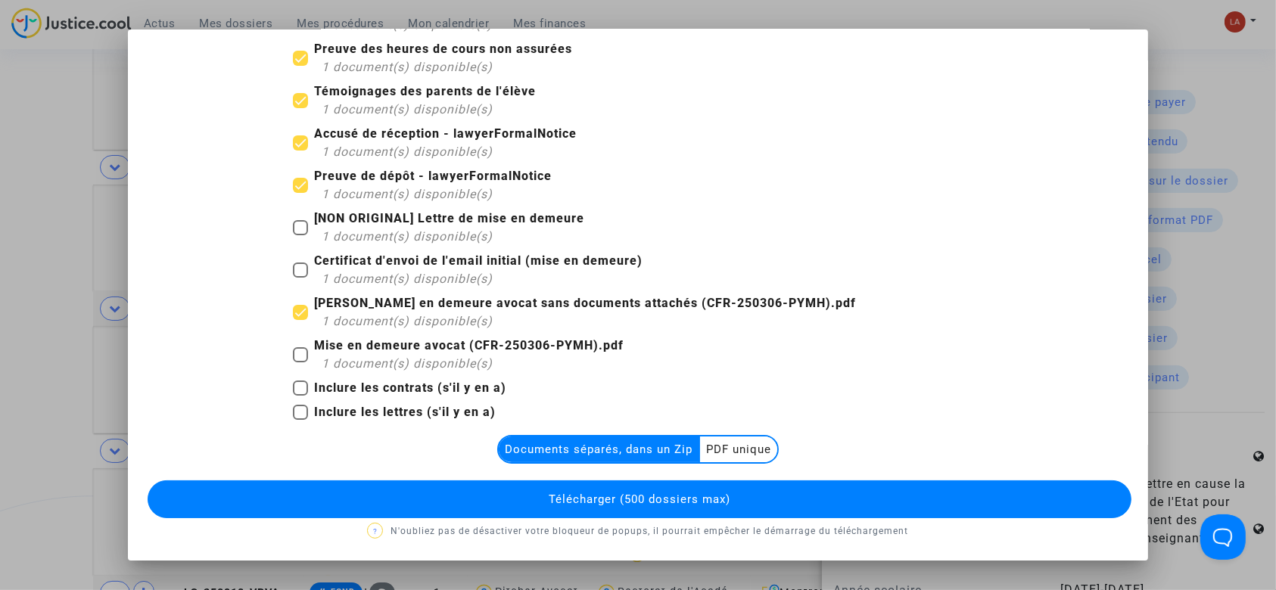
checkbox input "true"
click at [513, 501] on button "Télécharger (500 dossiers max)" at bounding box center [640, 500] width 985 height 38
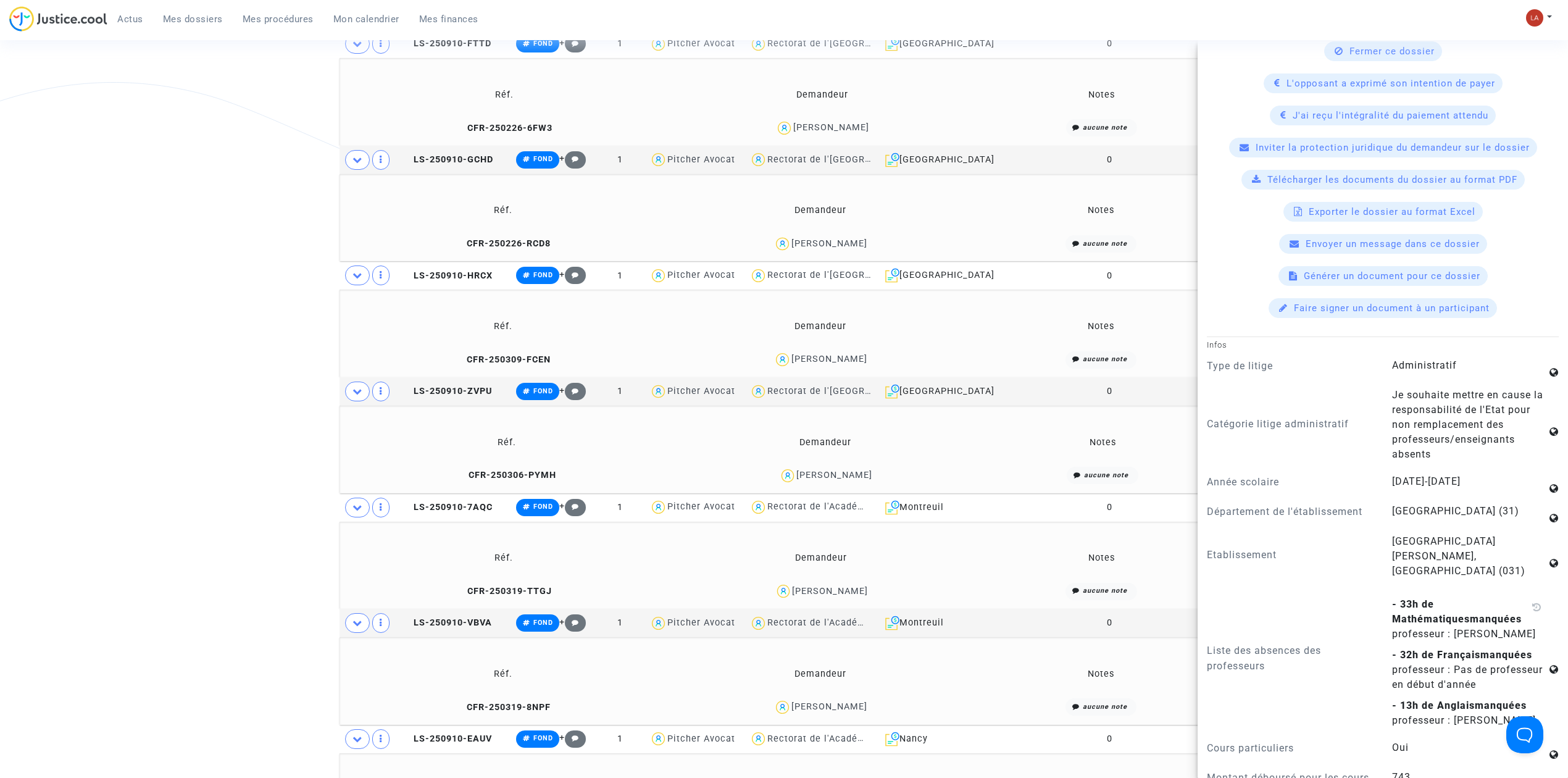
scroll to position [95, 0]
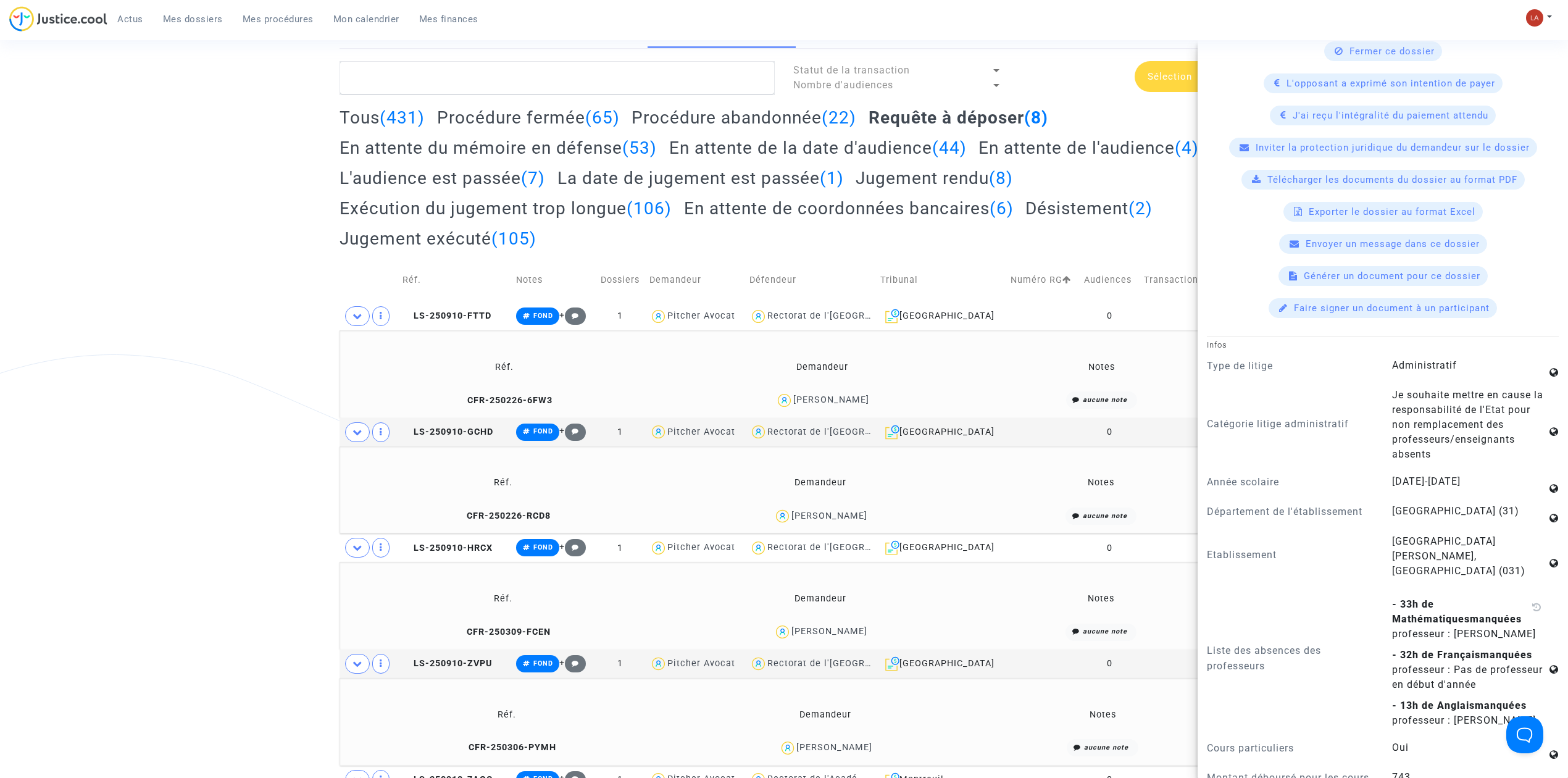
drag, startPoint x: 133, startPoint y: 388, endPoint x: 146, endPoint y: 331, distance: 58.5
click at [133, 387] on div "Tribunal de commerce Tribunal judiciaire Tribunal administratif Statut de la tr…" at bounding box center [784, 617] width 1568 height 1222
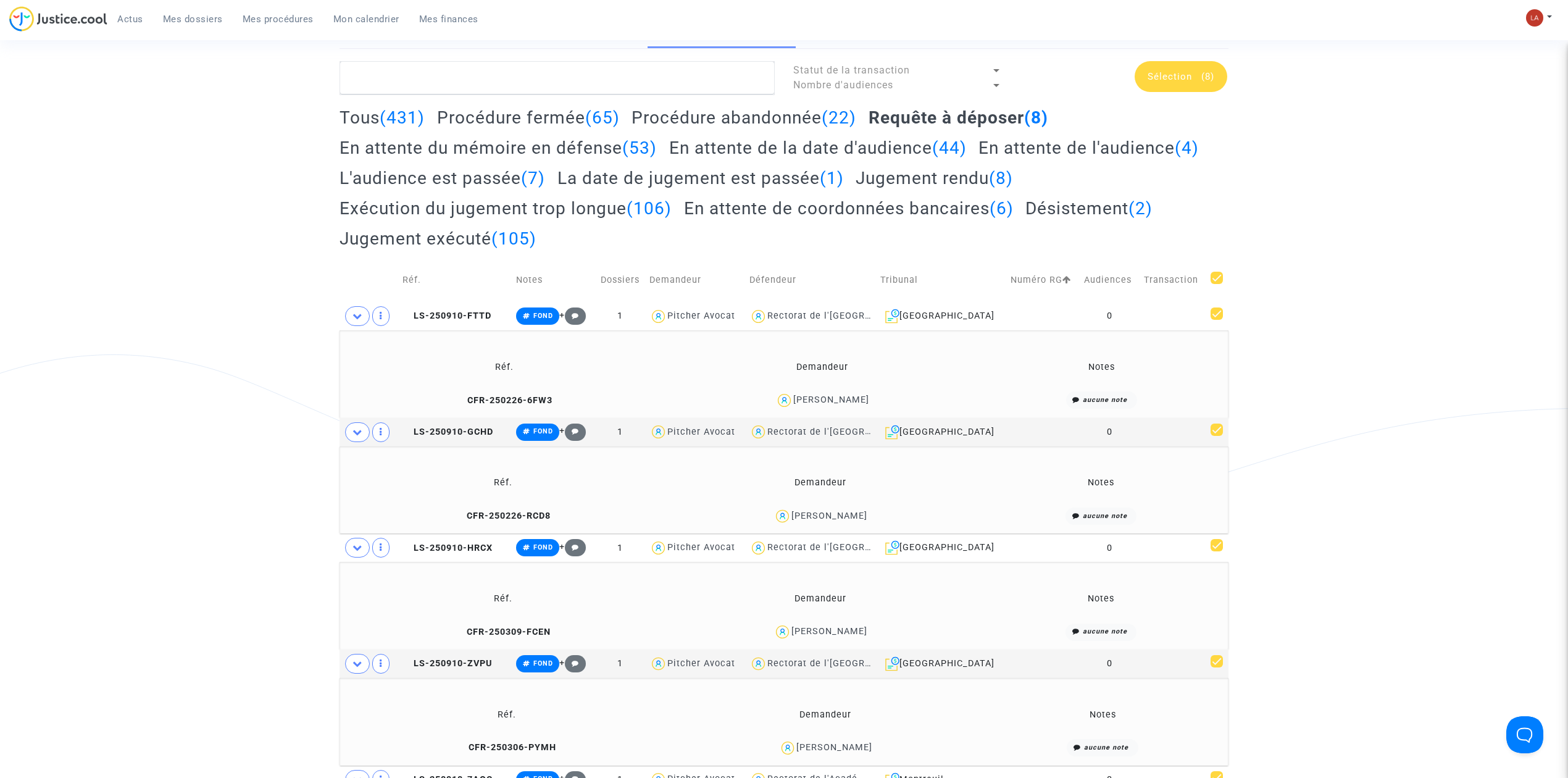
scroll to position [0, 0]
drag, startPoint x: 791, startPoint y: 133, endPoint x: 822, endPoint y: 120, distance: 33.6
click at [791, 133] on div "Tous (431) Procédure fermée (65) Procédure abandonnée (22) Requête à déposer (8…" at bounding box center [784, 182] width 889 height 151
click at [813, 117] on h2 "Procédure abandonnée (22)" at bounding box center [743, 117] width 224 height 21
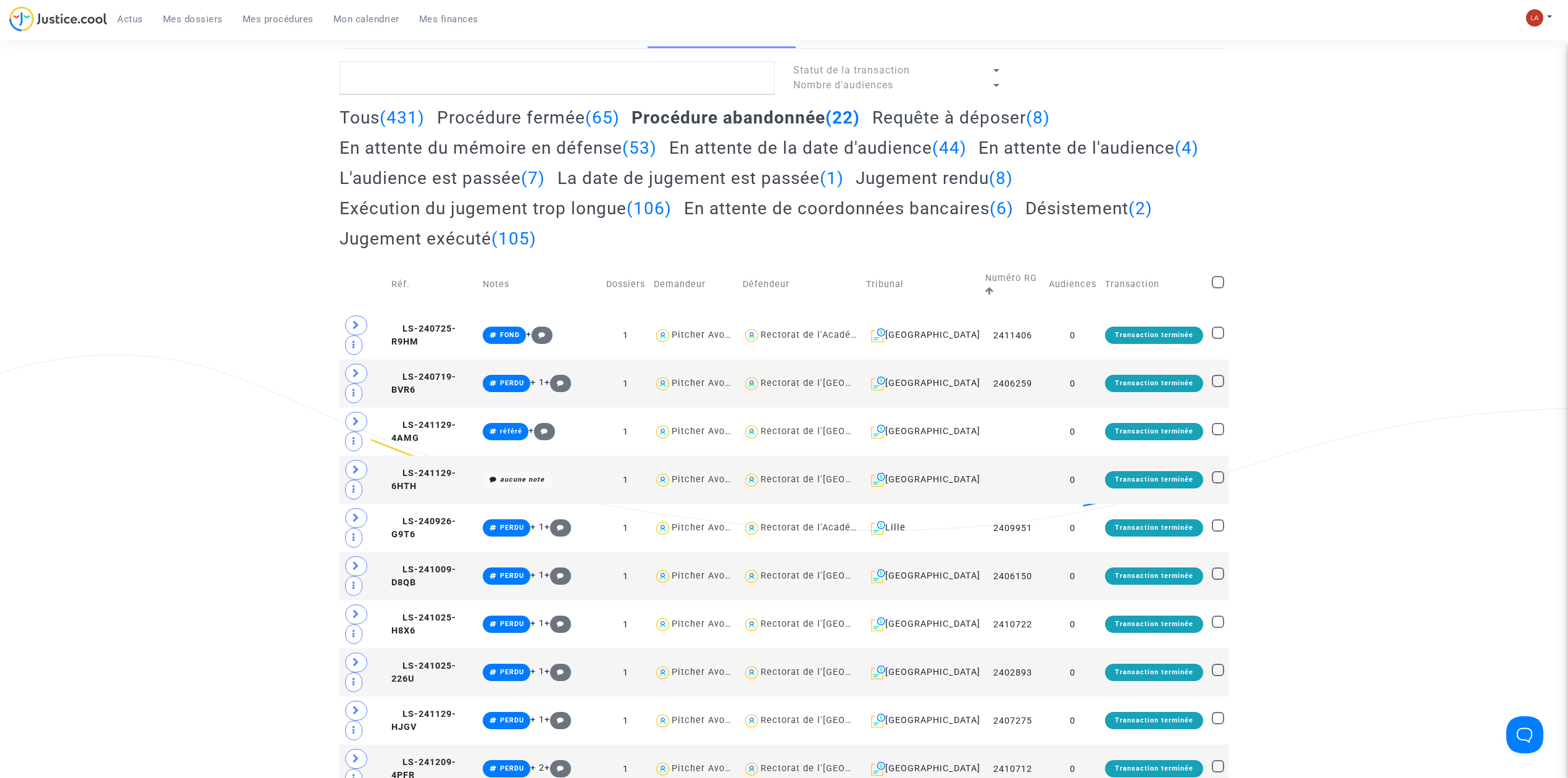
click at [1011, 117] on h2 "Requête à déposer (8)" at bounding box center [961, 117] width 178 height 21
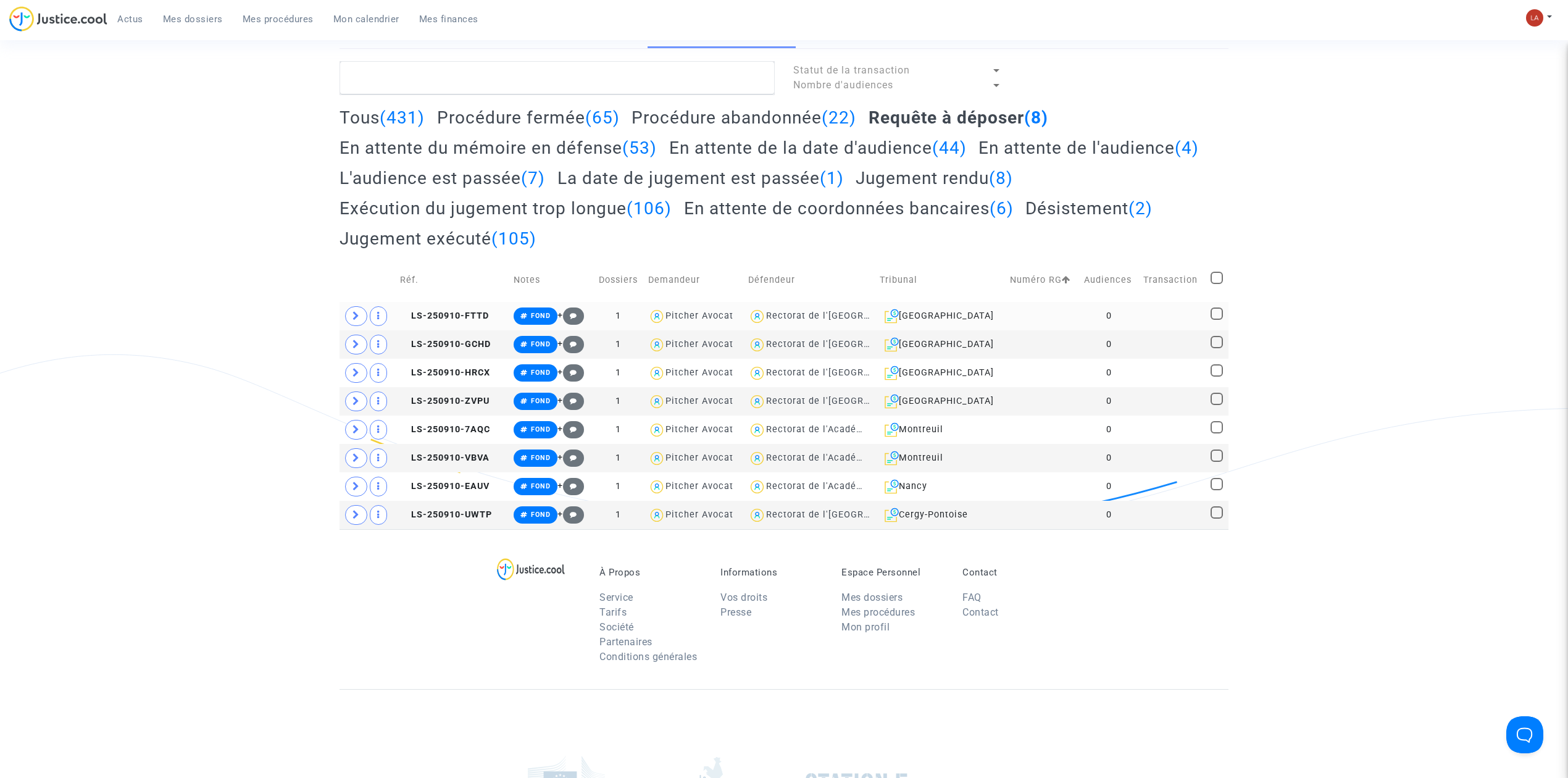
click at [484, 322] on td "LS-250910-FTTD" at bounding box center [452, 316] width 113 height 29
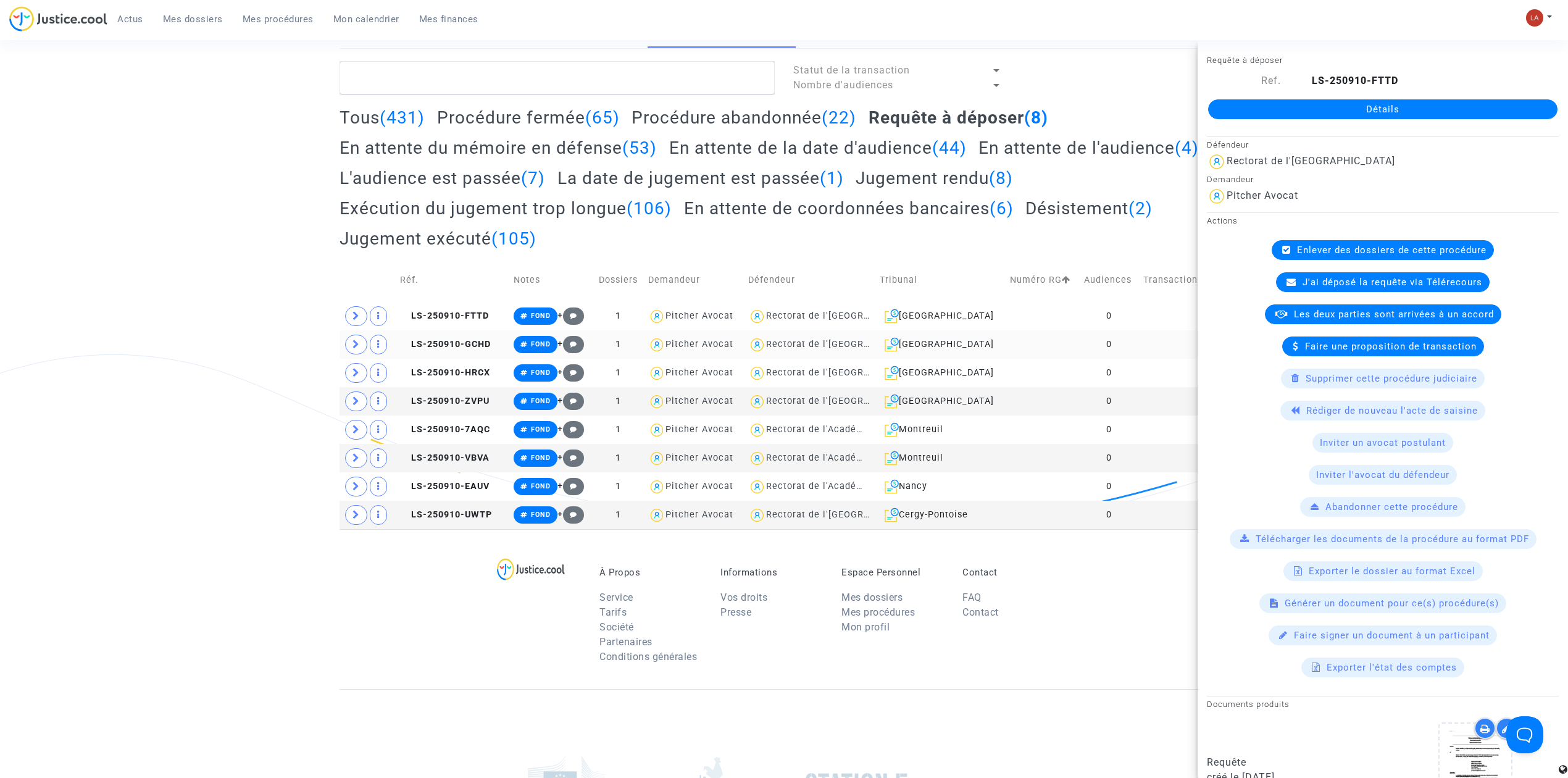
click at [433, 337] on td "LS-250910-GCHD" at bounding box center [452, 344] width 113 height 29
click at [464, 369] on span "LS-250910-HRCX" at bounding box center [445, 372] width 90 height 11
drag, startPoint x: 438, startPoint y: 402, endPoint x: 443, endPoint y: 397, distance: 7.1
click at [438, 401] on span "LS-250910-ZVPU" at bounding box center [445, 400] width 90 height 11
drag, startPoint x: 1240, startPoint y: 120, endPoint x: 1238, endPoint y: 103, distance: 17.1
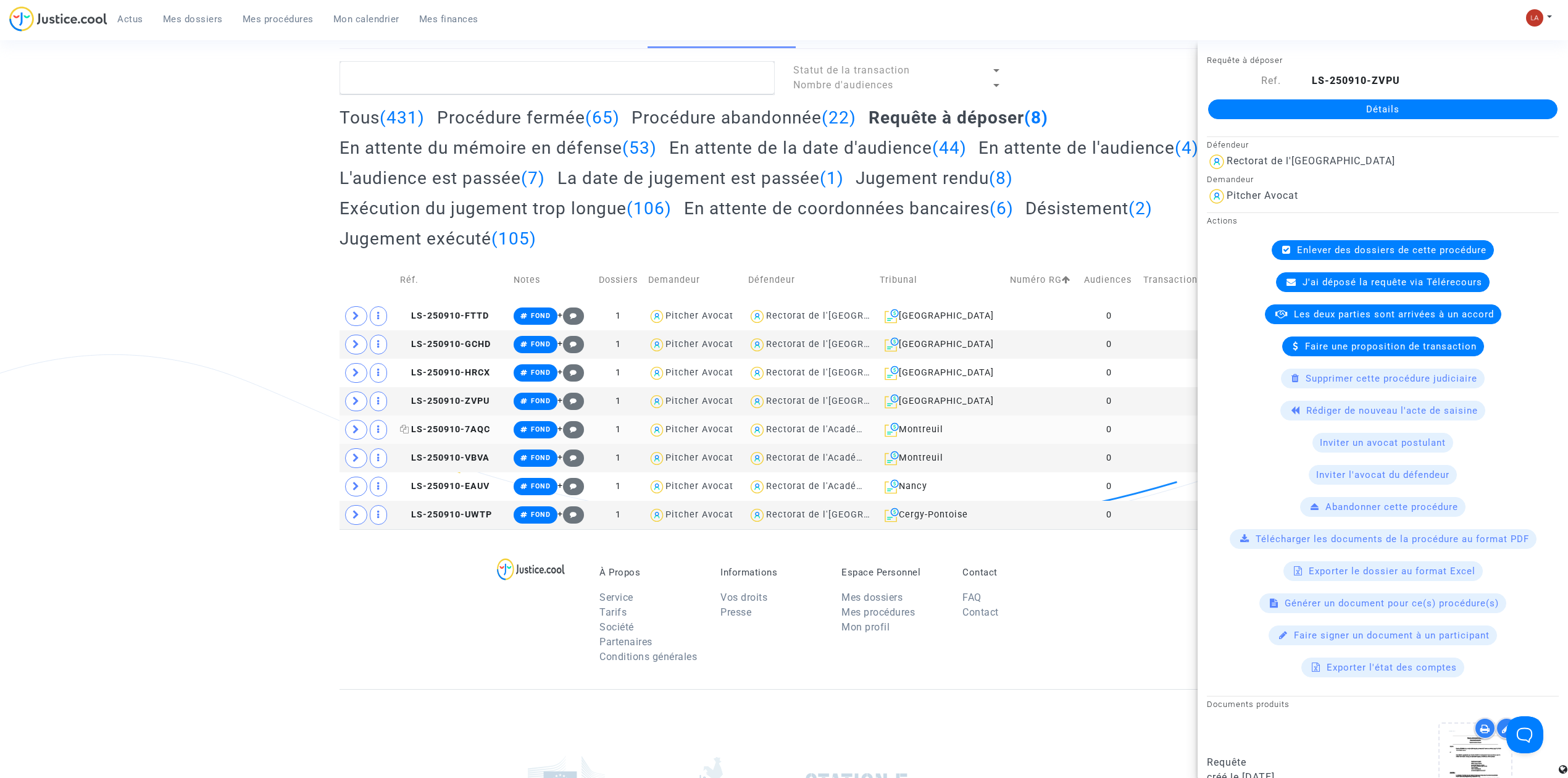
click at [441, 431] on span "LS-250910-7AQC" at bounding box center [445, 429] width 90 height 11
drag, startPoint x: 1324, startPoint y: 93, endPoint x: 1378, endPoint y: 107, distance: 55.8
click at [479, 470] on td "LS-250910-VBVA" at bounding box center [452, 458] width 113 height 29
click at [478, 486] on span "LS-250910-EAUV" at bounding box center [445, 486] width 90 height 11
drag, startPoint x: 1397, startPoint y: 112, endPoint x: 1302, endPoint y: 121, distance: 95.4
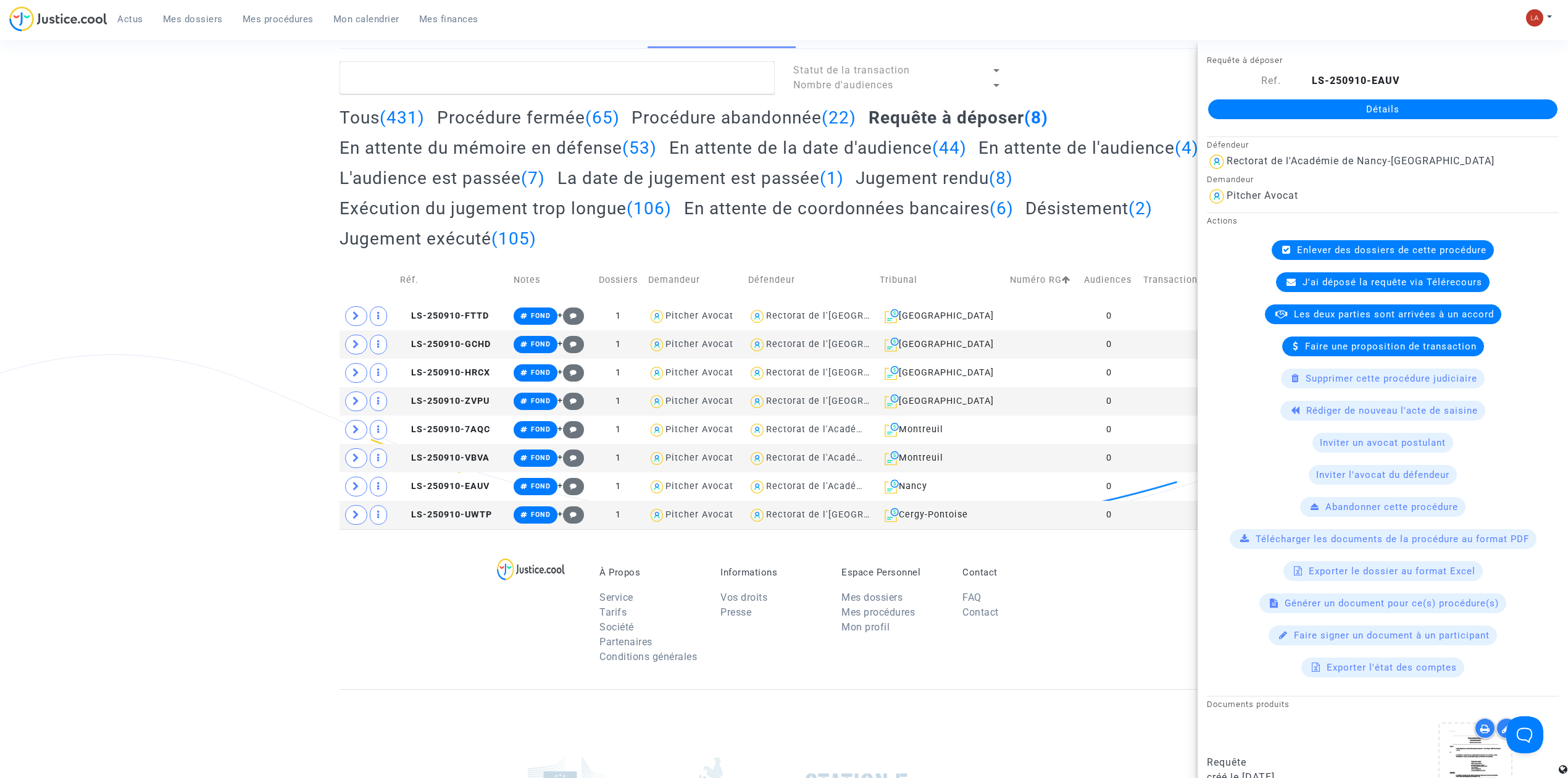
click at [1302, 121] on div "Détails" at bounding box center [1383, 108] width 370 height 42
drag, startPoint x: 1302, startPoint y: 122, endPoint x: 1302, endPoint y: 130, distance: 8.0
click at [1302, 130] on div "Requête à déposer Ref. LS-250910-EAUV Détails Défendeur Rectorat de l'Académie …" at bounding box center [1383, 579] width 370 height 1054
click at [448, 526] on td "LS-250910-UWTP" at bounding box center [452, 515] width 113 height 29
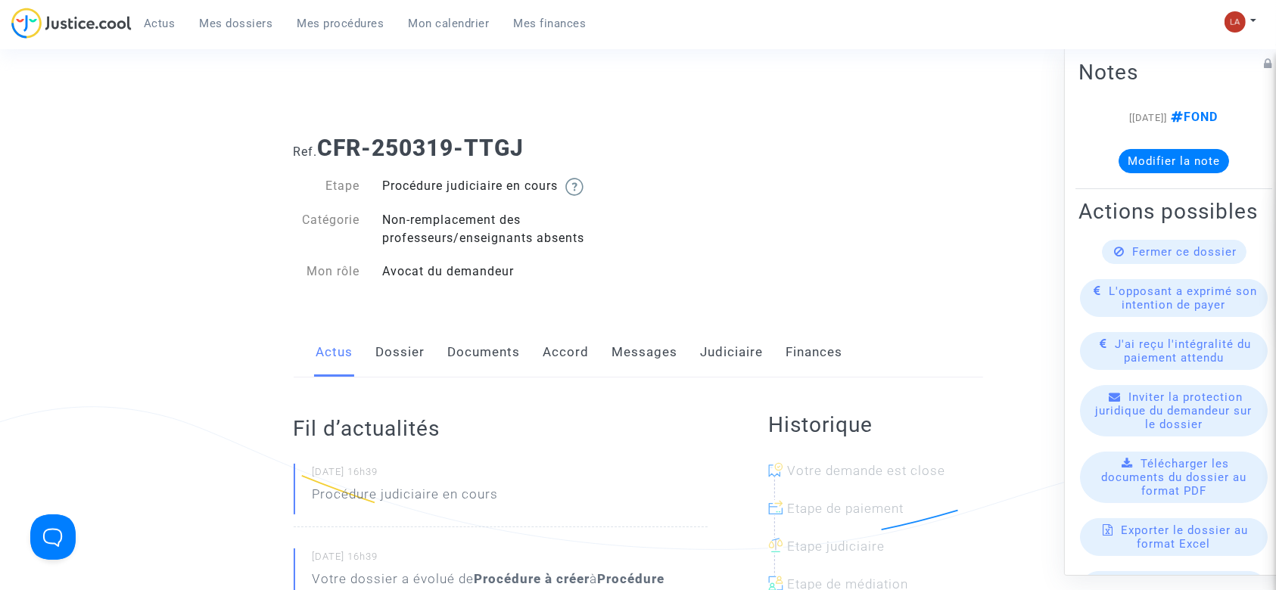
click at [1154, 493] on span "Télécharger les documents du dossier au format PDF" at bounding box center [1173, 477] width 145 height 41
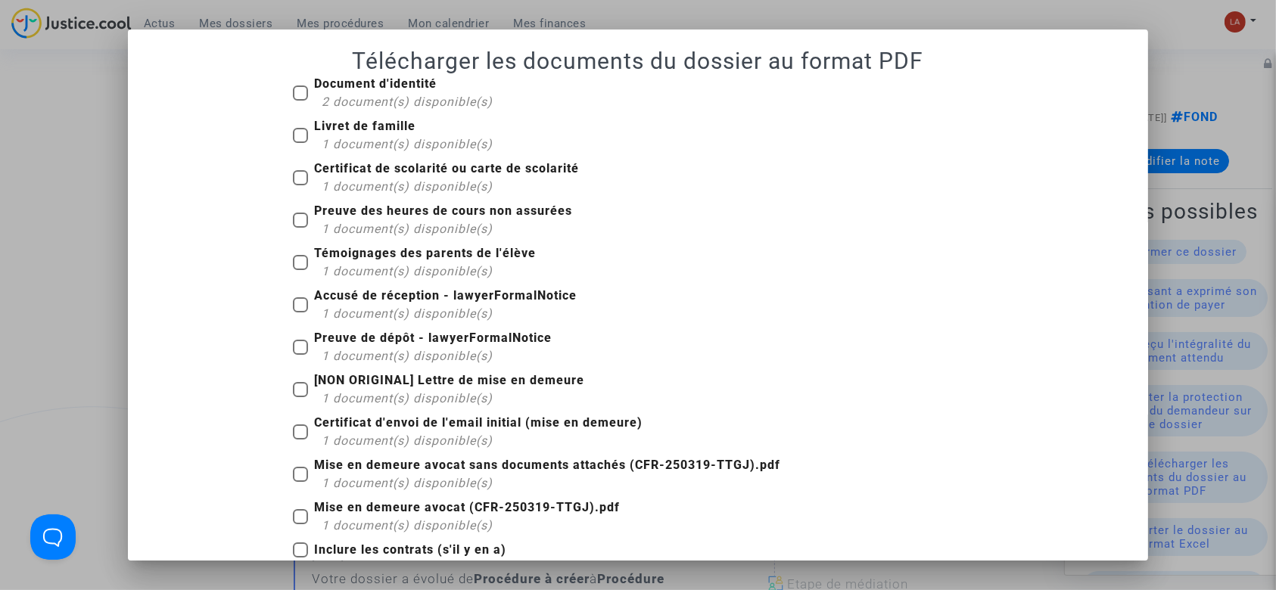
click at [351, 96] on span "2 document(s) disponible(s)" at bounding box center [407, 102] width 171 height 14
click at [300, 101] on input "Document d'identité 2 document(s) disponible(s)" at bounding box center [300, 101] width 1 height 1
checkbox input "true"
click at [338, 126] on b "Livret de famille" at bounding box center [364, 126] width 101 height 14
click at [300, 143] on input "Livret de famille 1 document(s) disponible(s)" at bounding box center [300, 143] width 1 height 1
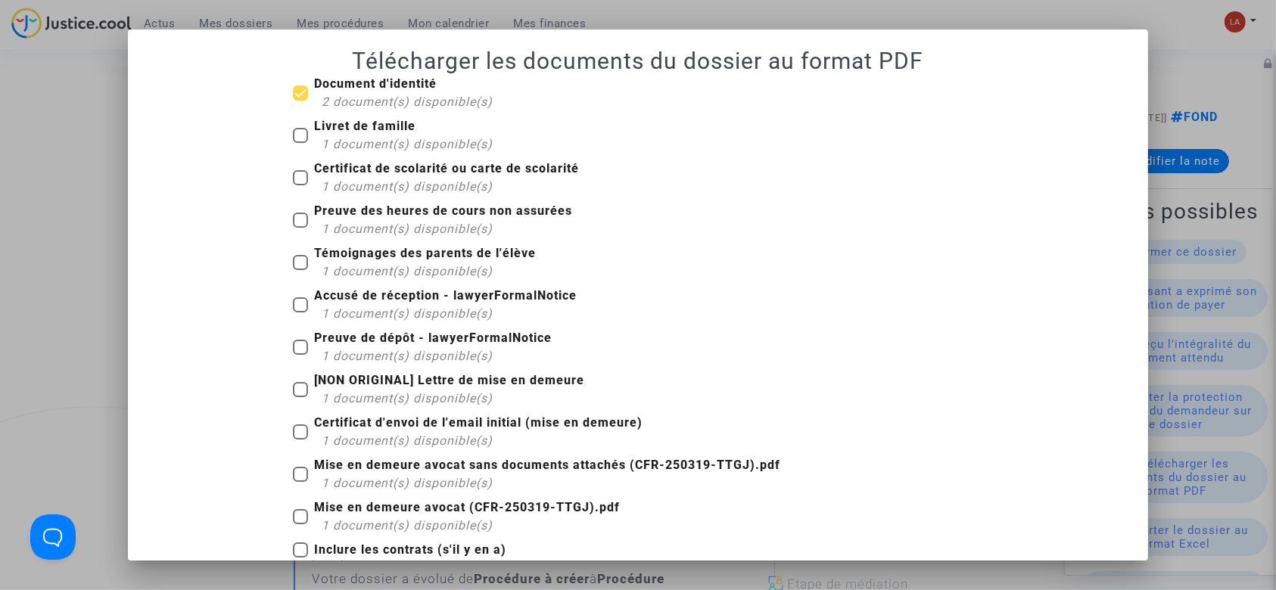
checkbox input "true"
click at [424, 183] on span "1 document(s) disponible(s)" at bounding box center [407, 186] width 171 height 14
click at [300, 185] on input "Certificat de scolarité ou carte de scolarité 1 document(s) disponible(s)" at bounding box center [300, 185] width 1 height 1
checkbox input "true"
click at [416, 220] on div "1 document(s) disponible(s)" at bounding box center [447, 229] width 251 height 18
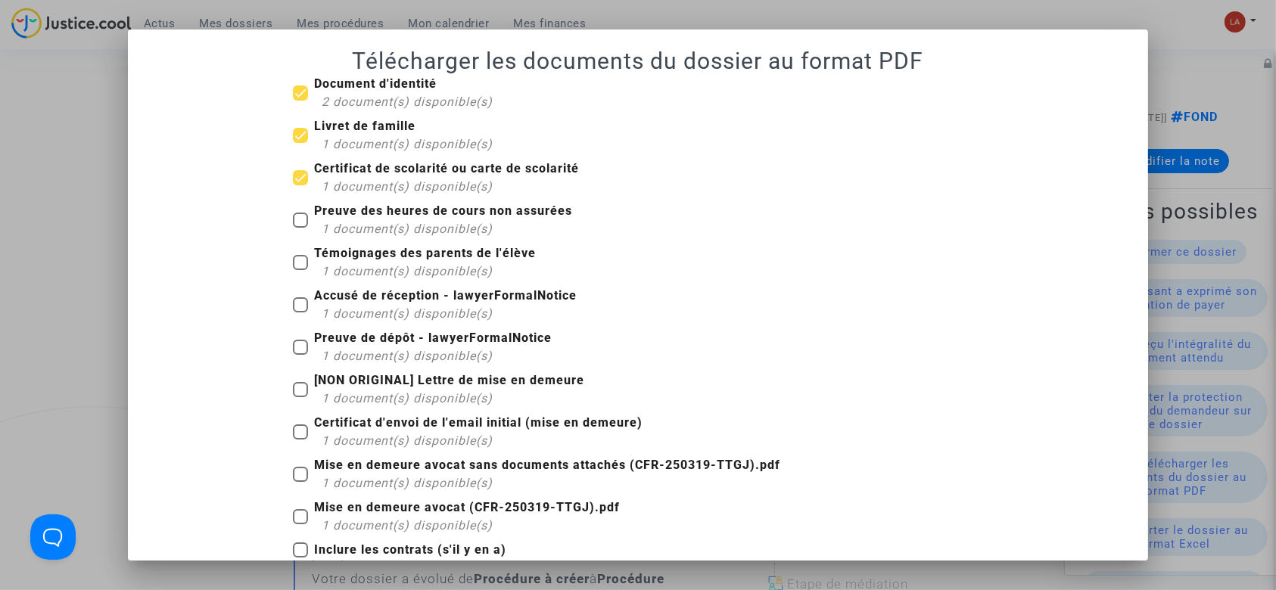
click at [300, 228] on input "Preuve des heures de cours non assurées 1 document(s) disponible(s)" at bounding box center [300, 228] width 1 height 1
checkbox input "true"
click at [380, 254] on b "Témoignages des parents de l'élève" at bounding box center [425, 253] width 222 height 14
click at [300, 270] on input "Témoignages des parents de l'élève 1 document(s) disponible(s)" at bounding box center [300, 270] width 1 height 1
checkbox input "true"
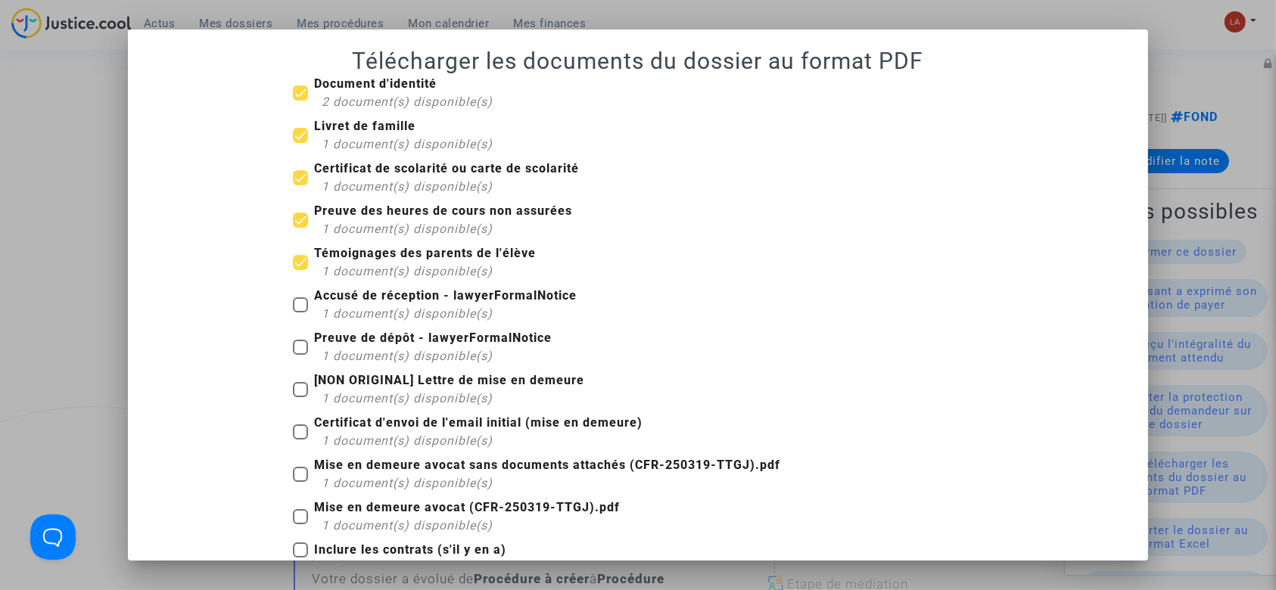
click at [428, 300] on b "Accusé de réception - lawyerFormalNotice" at bounding box center [445, 295] width 263 height 14
click at [300, 313] on input "Accusé de réception - lawyerFormalNotice 1 document(s) disponible(s)" at bounding box center [300, 313] width 1 height 1
checkbox input "true"
click at [438, 356] on span "1 document(s) disponible(s)" at bounding box center [407, 356] width 171 height 14
click at [300, 356] on input "Preuve de dépôt - lawyerFormalNotice 1 document(s) disponible(s)" at bounding box center [300, 355] width 1 height 1
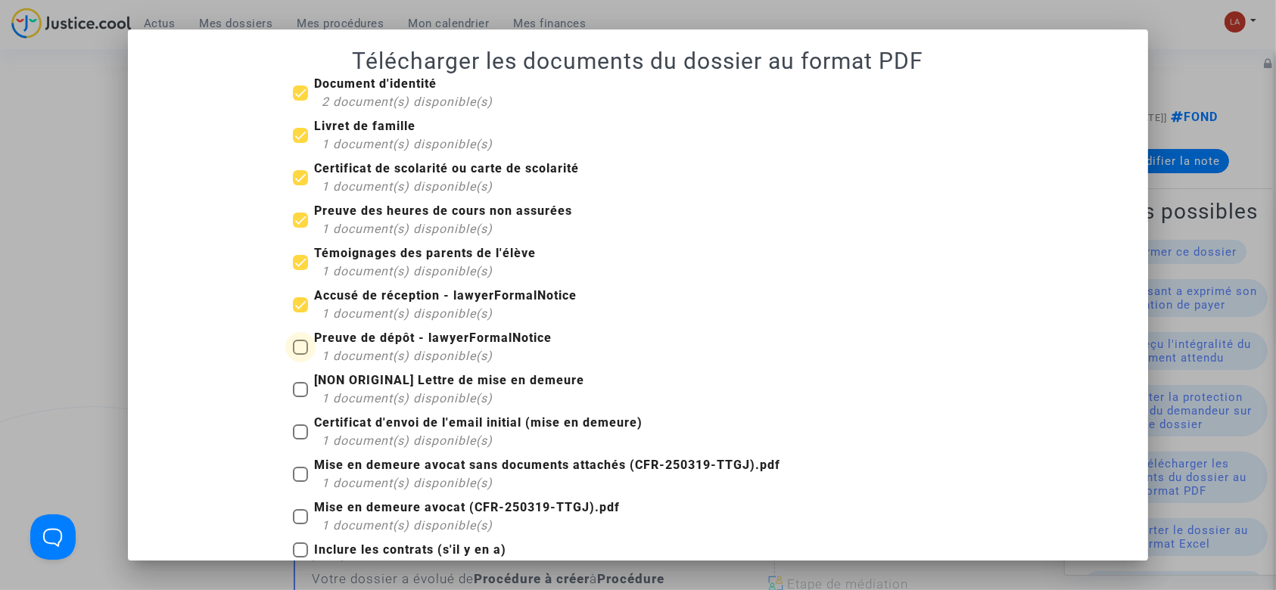
checkbox input "true"
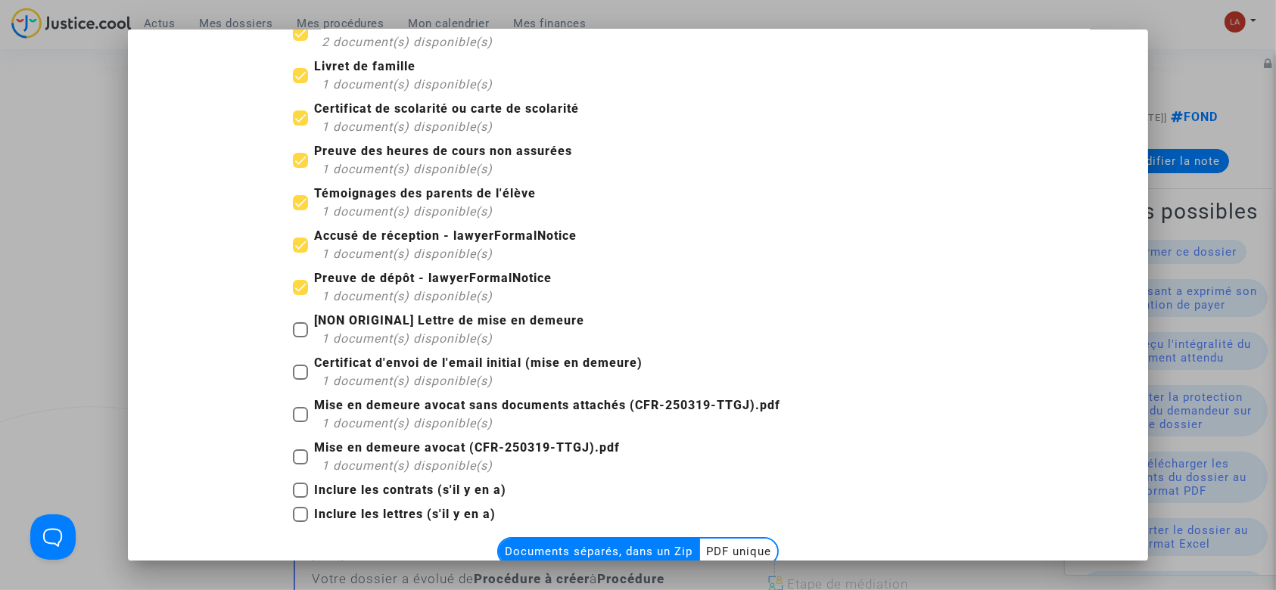
scroll to position [101, 0]
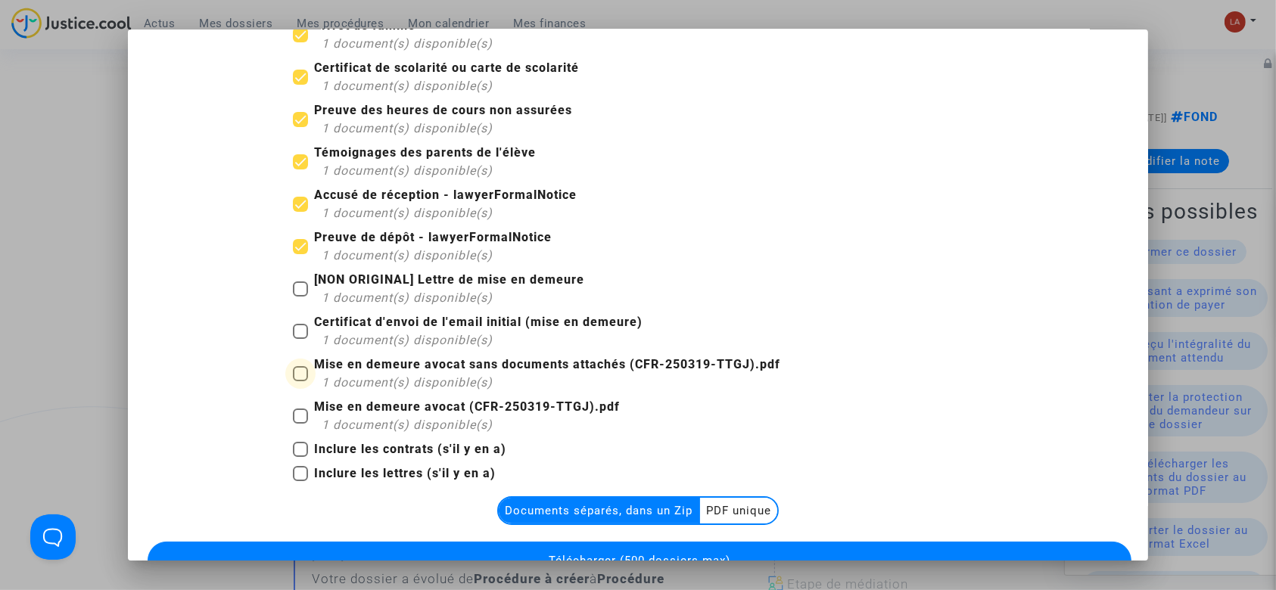
click at [412, 370] on b "Mise en demeure avocat sans documents attachés (CFR-250319-TTGJ).pdf" at bounding box center [547, 364] width 466 height 14
click at [300, 381] on input "Mise en demeure avocat sans documents attachés (CFR-250319-TTGJ).pdf 1 document…" at bounding box center [300, 381] width 1 height 1
checkbox input "true"
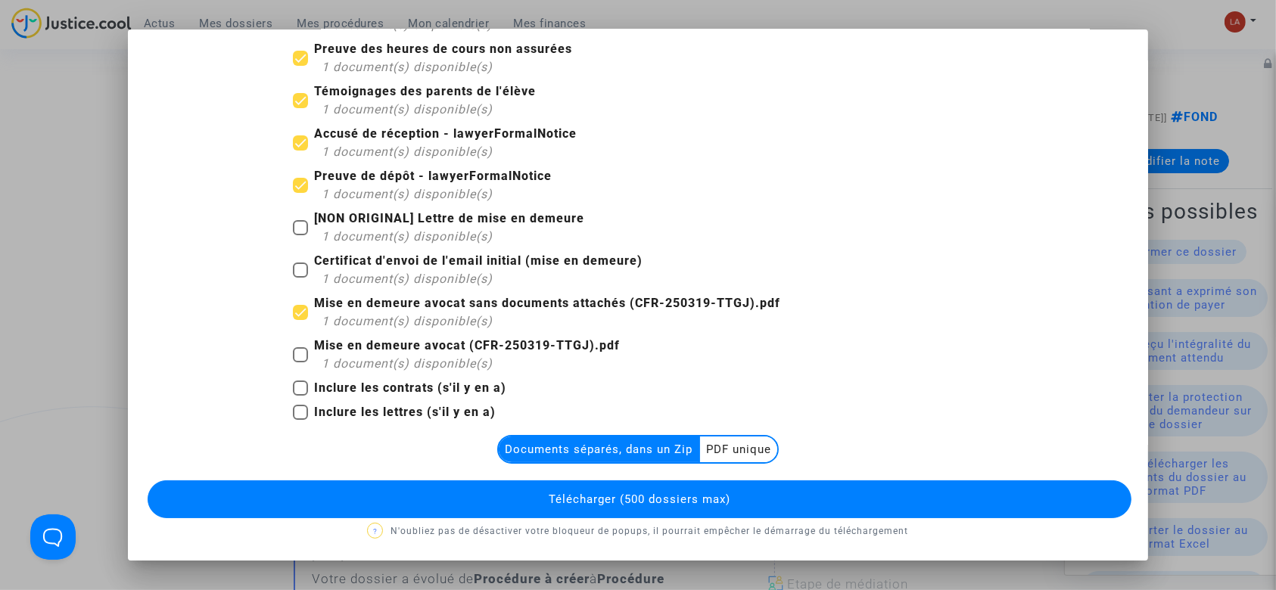
click at [682, 500] on span "Télécharger (500 dossiers max)" at bounding box center [640, 500] width 182 height 14
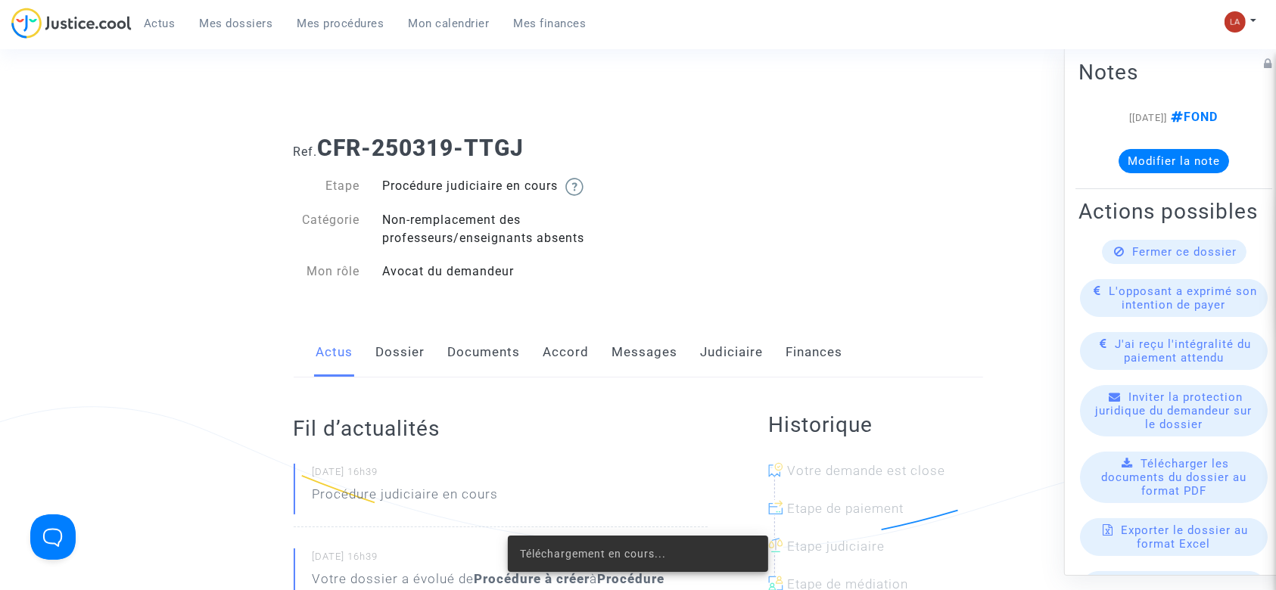
scroll to position [0, 0]
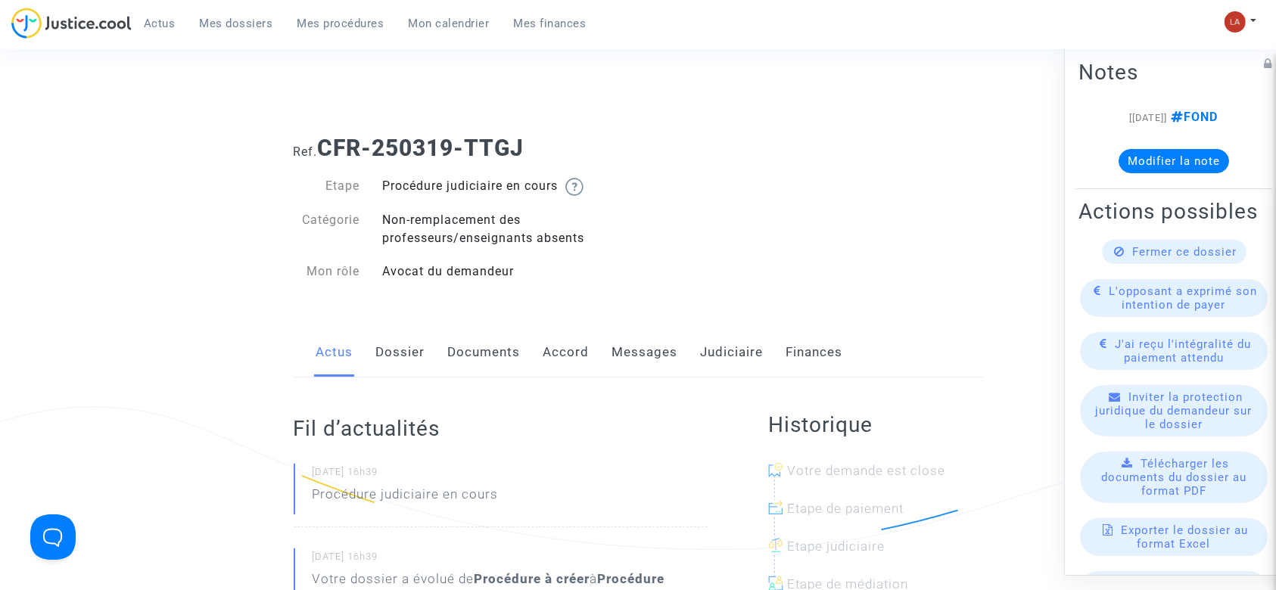
click at [484, 348] on link "Documents" at bounding box center [484, 353] width 73 height 50
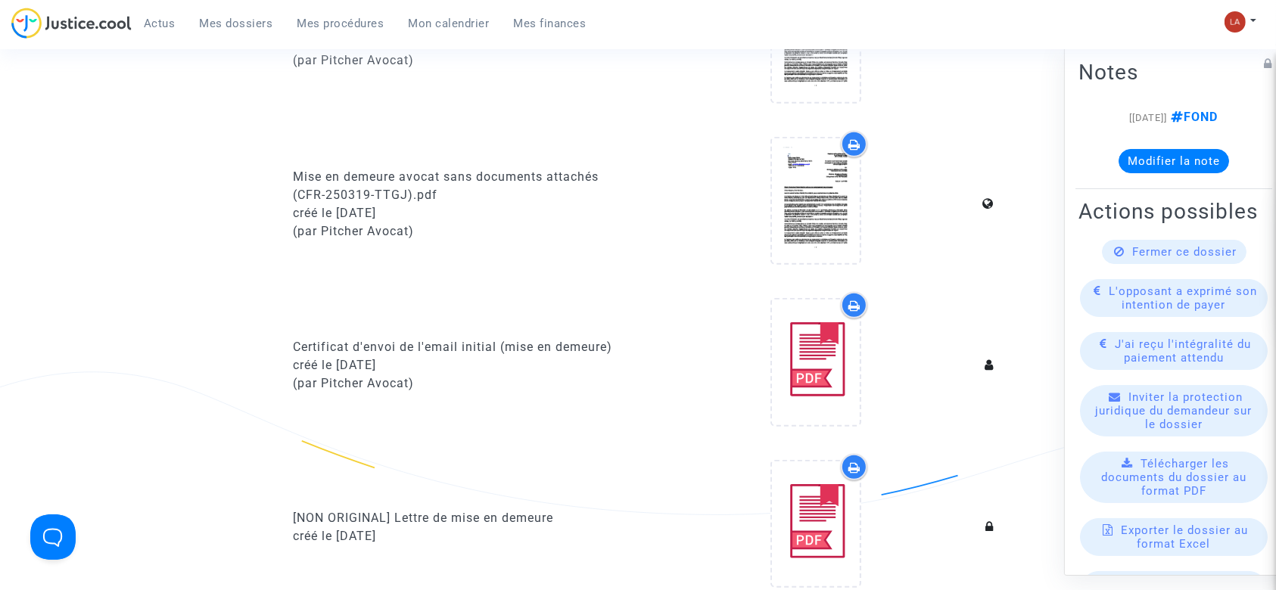
scroll to position [908, 0]
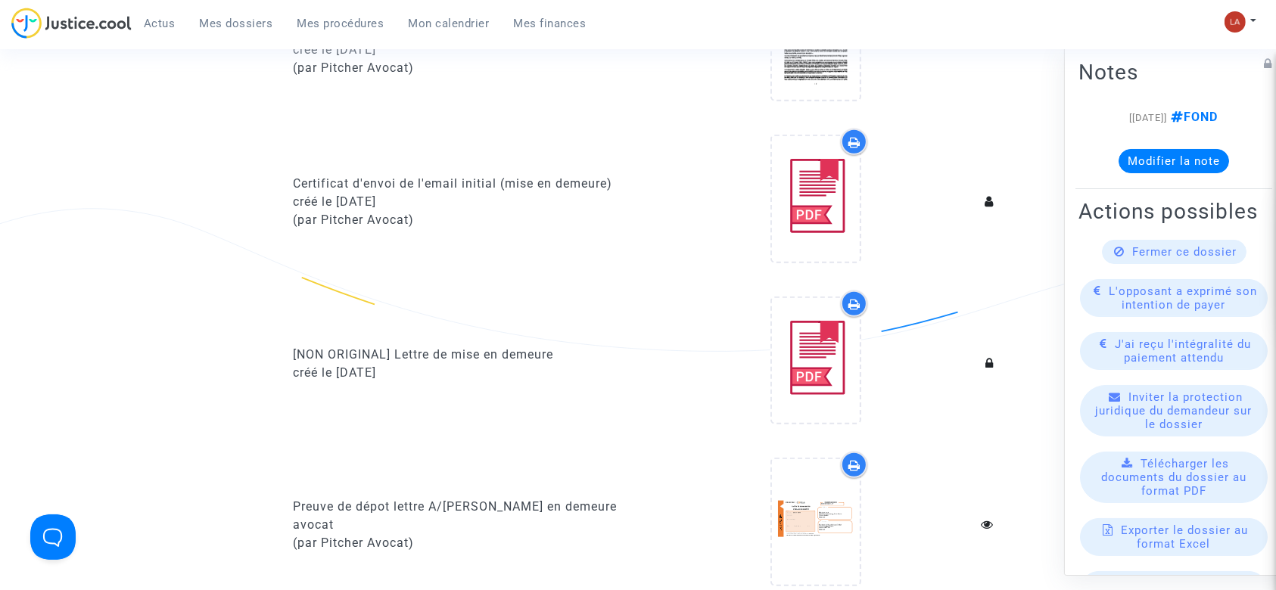
click at [460, 510] on div "Preuve de dépot lettre A/[PERSON_NAME] en demeure avocat" at bounding box center [461, 516] width 334 height 36
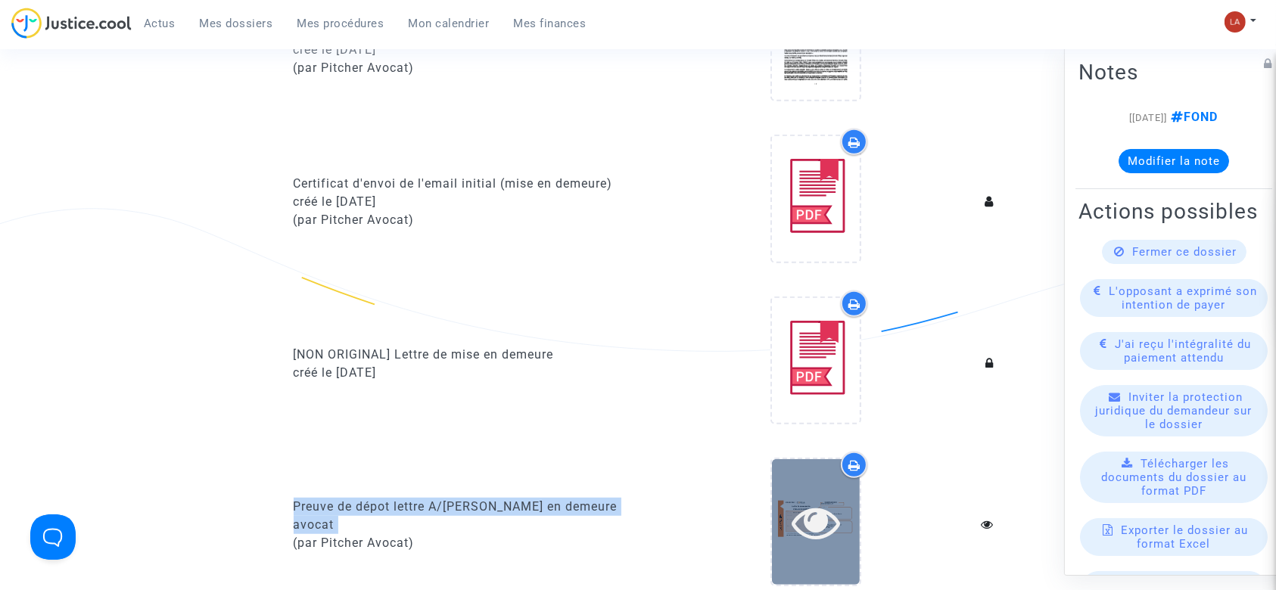
copy div "Preuve de dépot lettre A/[PERSON_NAME] en demeure avocat"
click at [792, 559] on div at bounding box center [816, 521] width 88 height 125
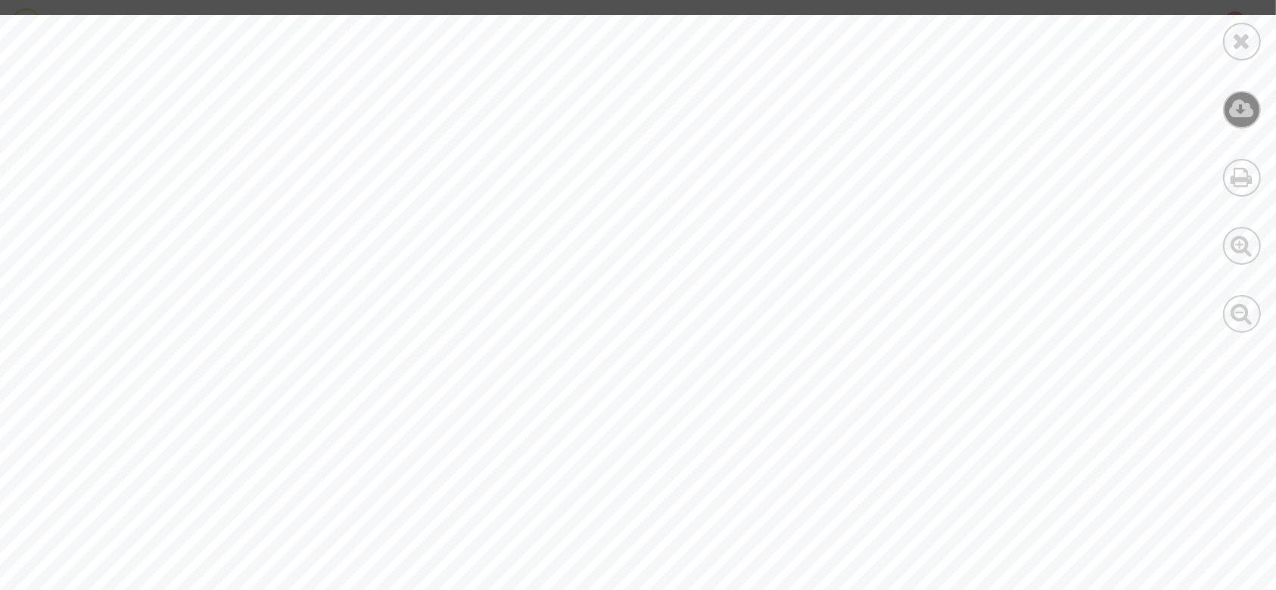
click at [1242, 102] on icon at bounding box center [1242, 109] width 25 height 23
click at [1241, 42] on icon at bounding box center [1242, 41] width 19 height 23
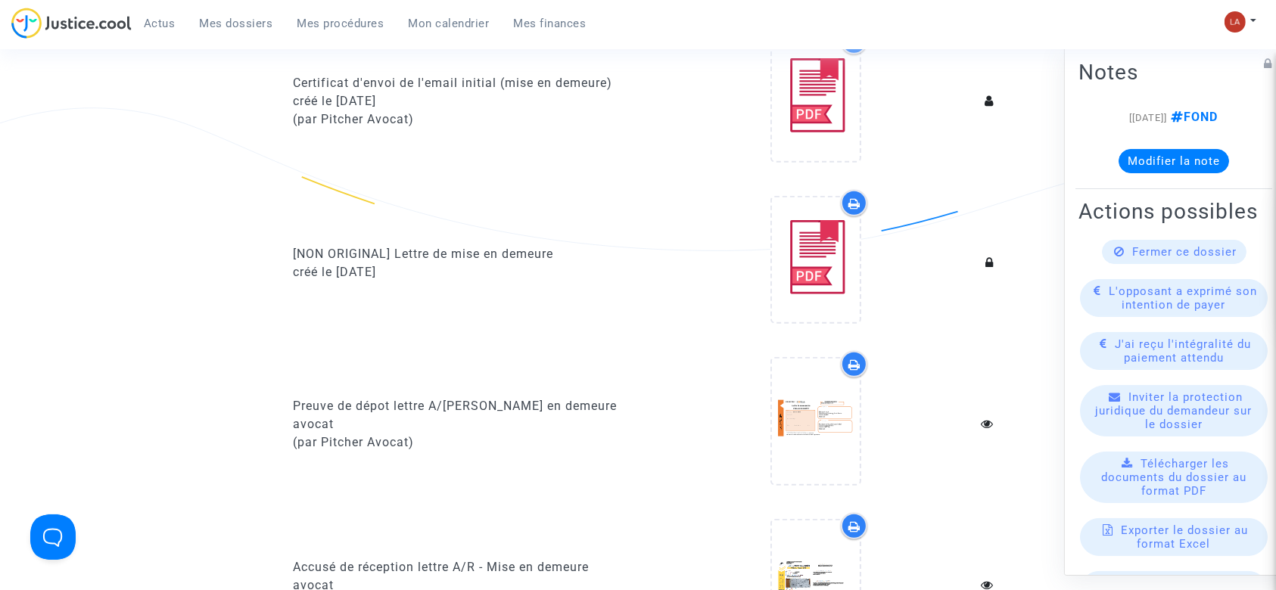
scroll to position [1312, 0]
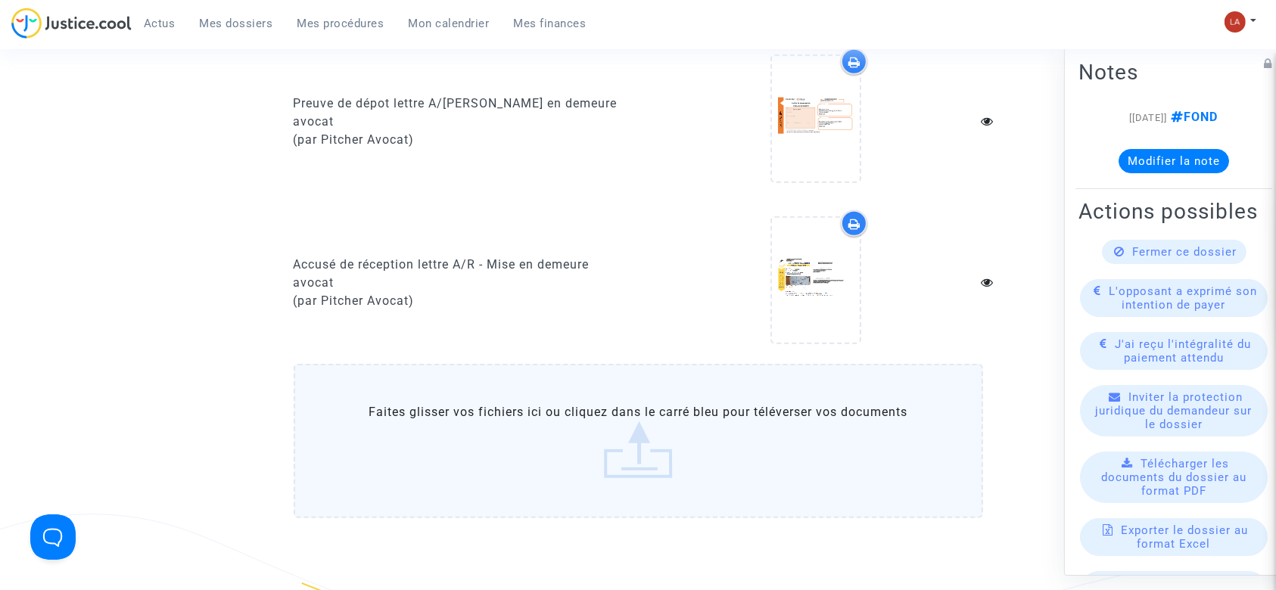
click at [417, 260] on div "Accusé de réception lettre A/R - Mise en demeure avocat" at bounding box center [461, 274] width 334 height 36
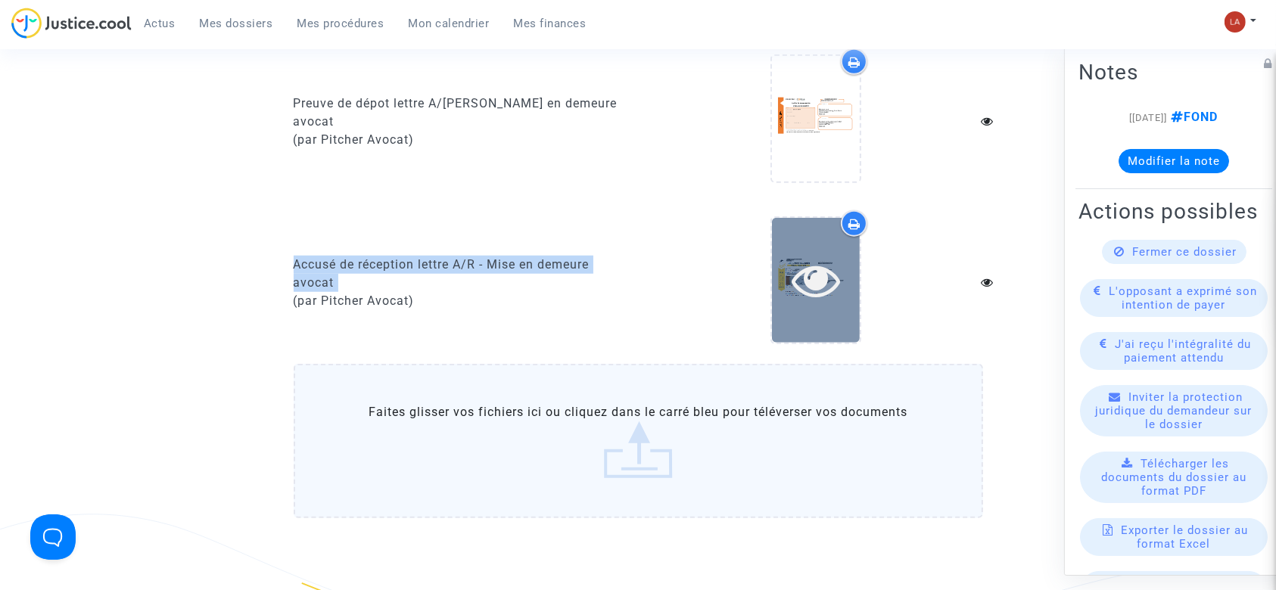
copy div "Accusé de réception lettre A/R - Mise en demeure avocat"
click at [772, 296] on div at bounding box center [816, 280] width 88 height 48
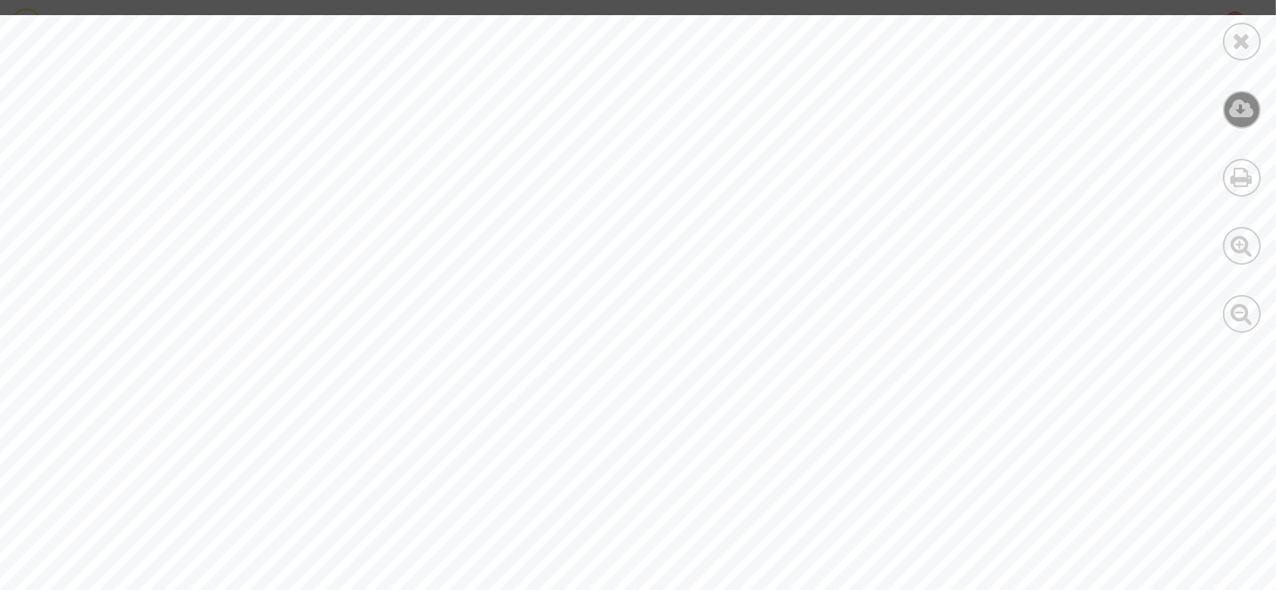
click at [1254, 106] on icon at bounding box center [1242, 109] width 25 height 23
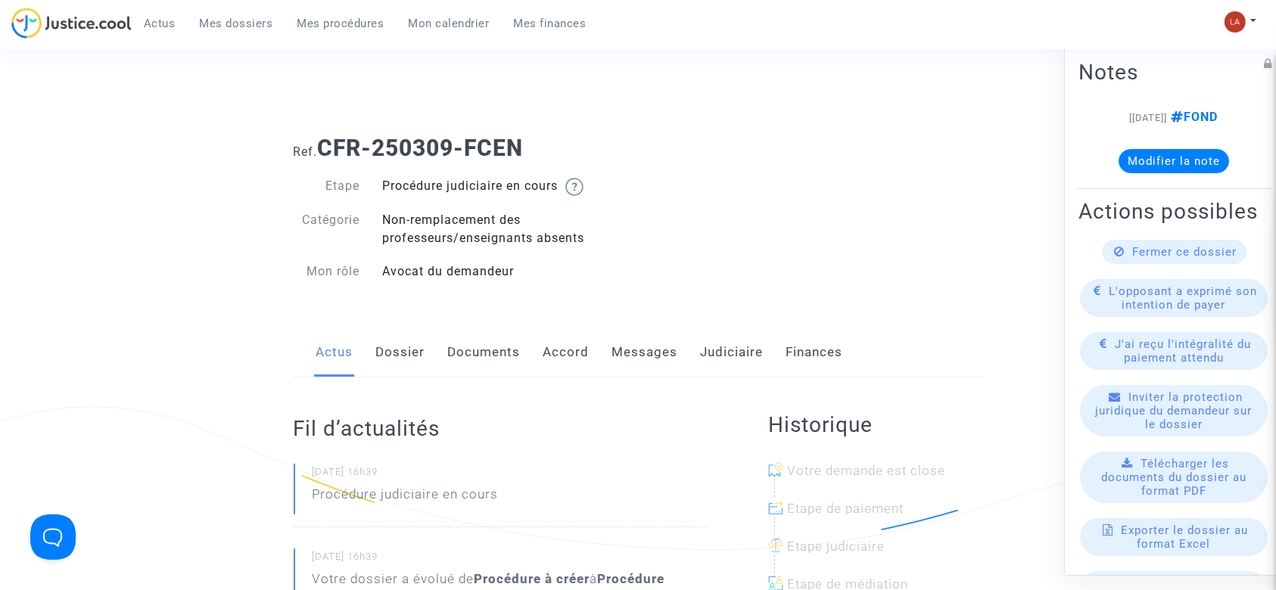
click at [453, 355] on link "Documents" at bounding box center [484, 353] width 73 height 50
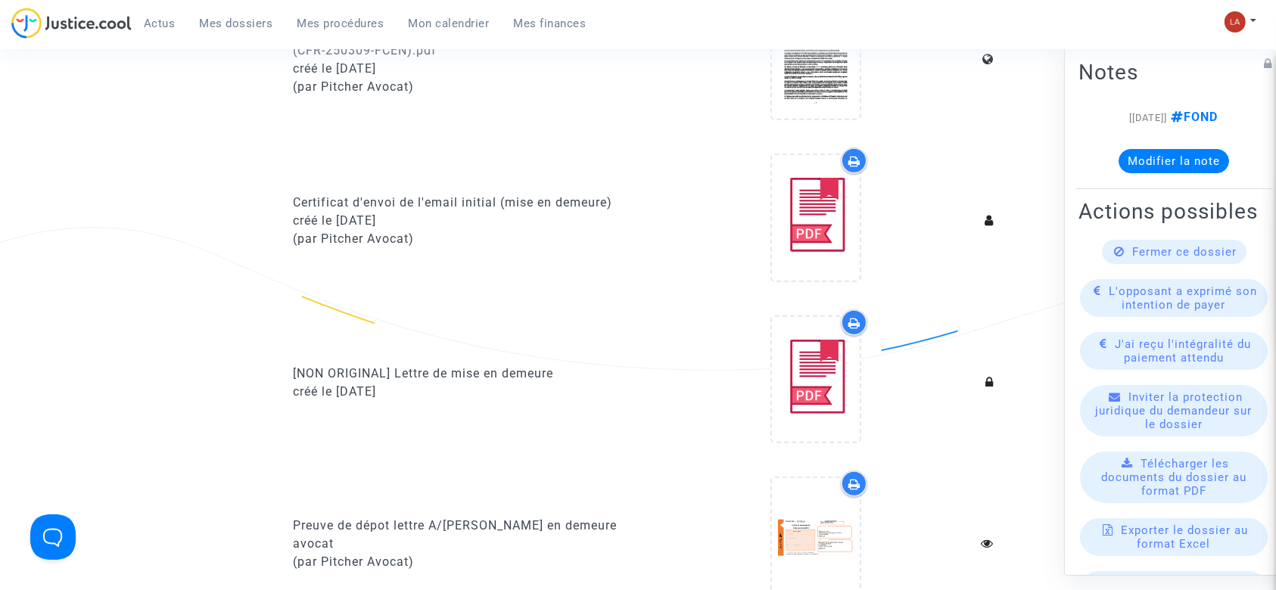
scroll to position [927, 0]
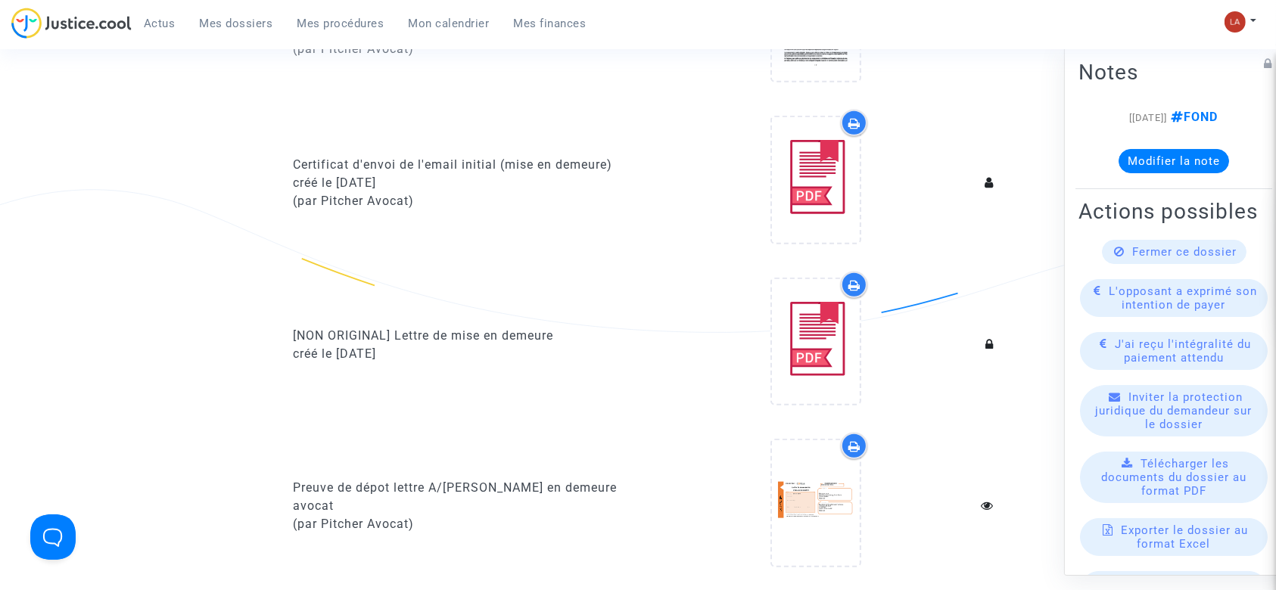
click at [487, 490] on div "Preuve de dépot lettre A/R - Mise en demeure avocat" at bounding box center [461, 497] width 334 height 36
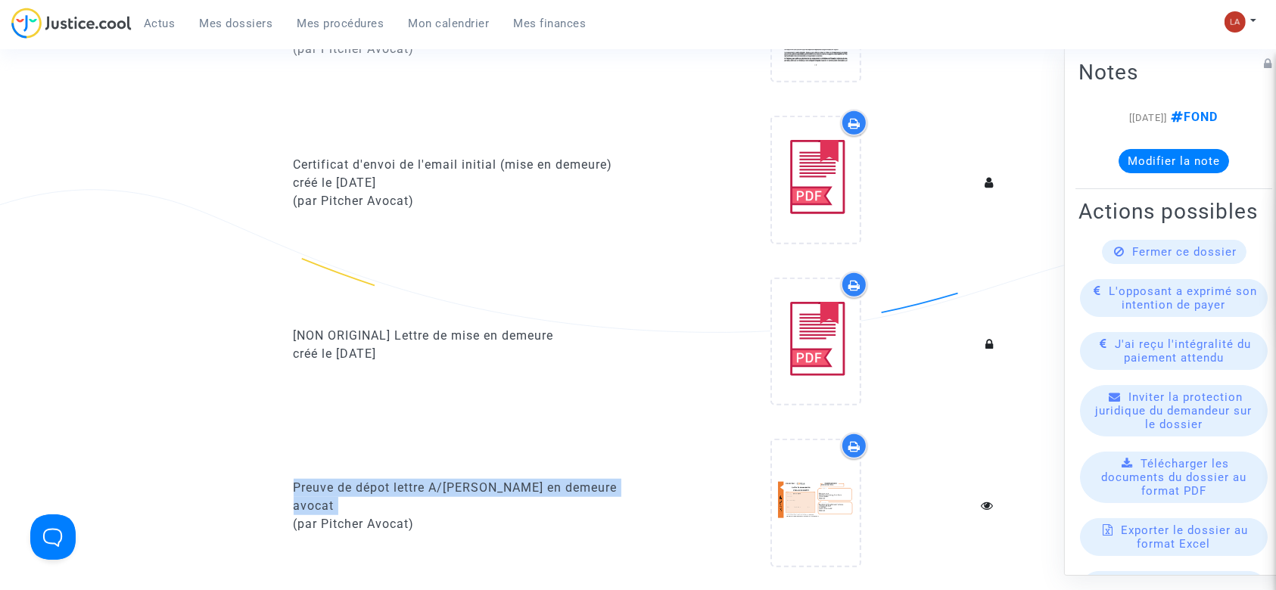
click at [487, 490] on div "Preuve de dépot lettre A/R - Mise en demeure avocat" at bounding box center [461, 497] width 334 height 36
copy div "Preuve de dépot lettre A/R - Mise en demeure avocat"
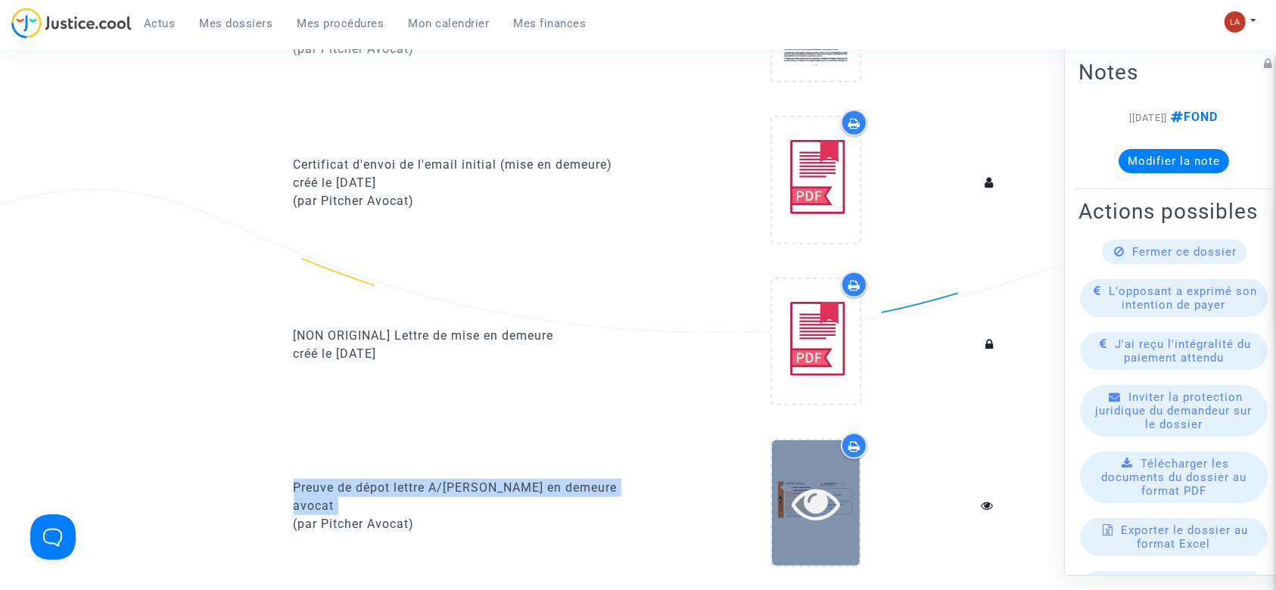
click at [795, 505] on icon at bounding box center [816, 503] width 49 height 48
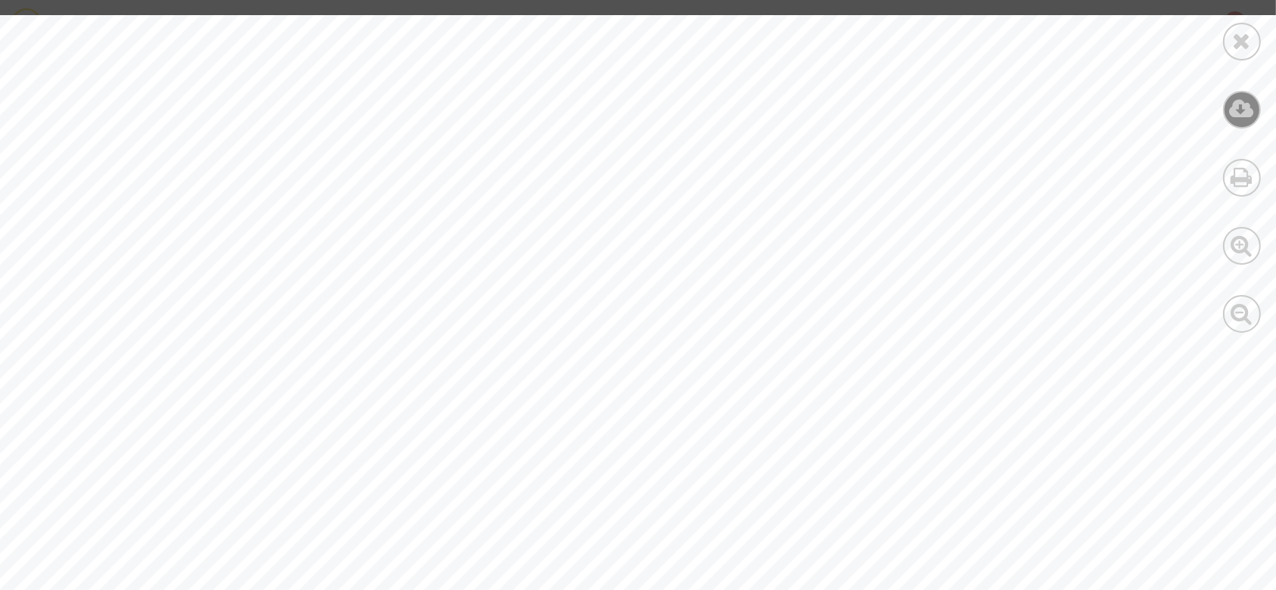
click at [1244, 107] on icon at bounding box center [1242, 109] width 25 height 23
click at [1267, 48] on div at bounding box center [1242, 174] width 68 height 348
click at [1253, 36] on div at bounding box center [1242, 42] width 38 height 38
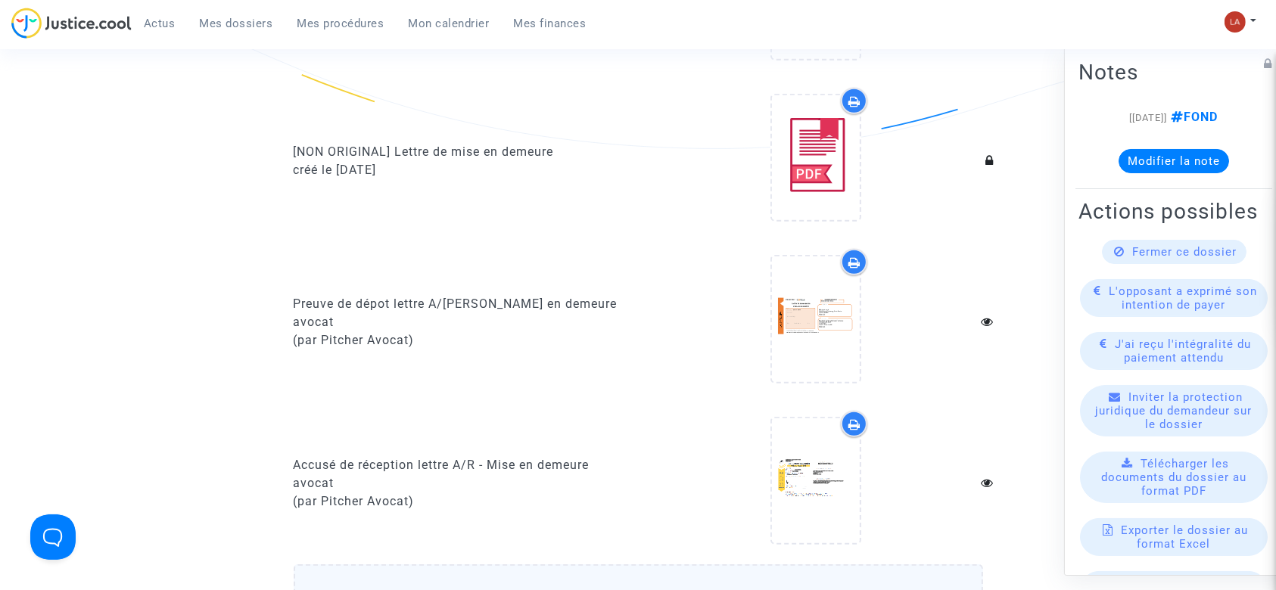
scroll to position [1130, 0]
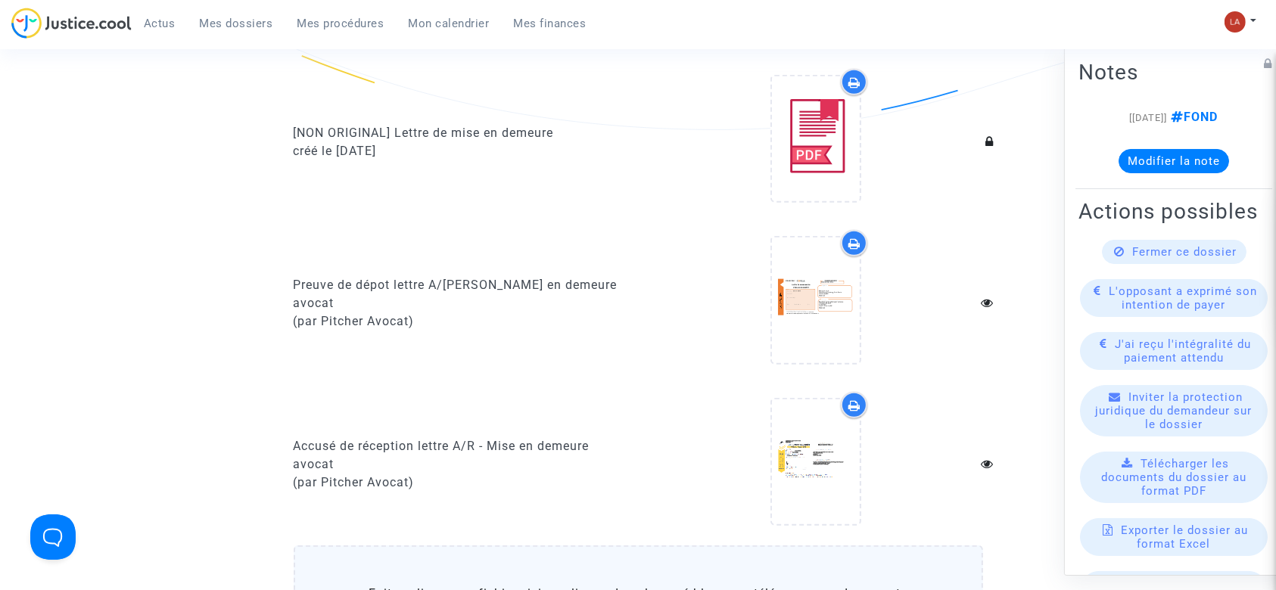
click at [459, 437] on div "Accusé de réception lettre A/R - Mise en demeure avocat" at bounding box center [461, 455] width 334 height 36
copy div "Accusé de réception lettre A/R - Mise en demeure avocat"
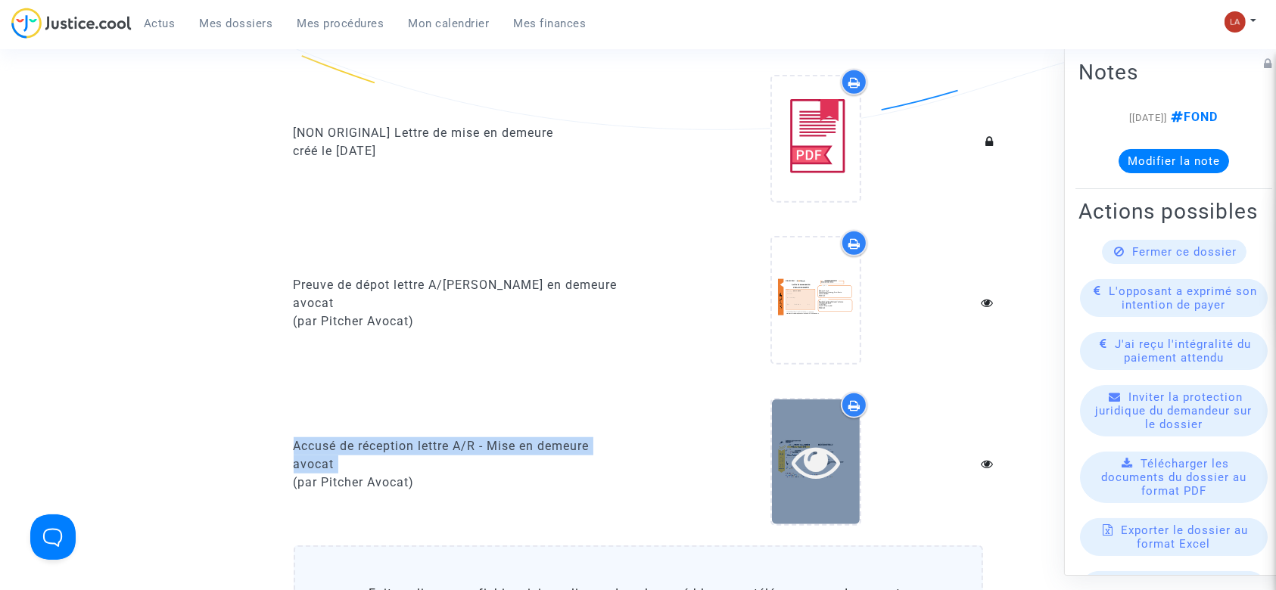
click at [795, 447] on icon at bounding box center [816, 461] width 49 height 48
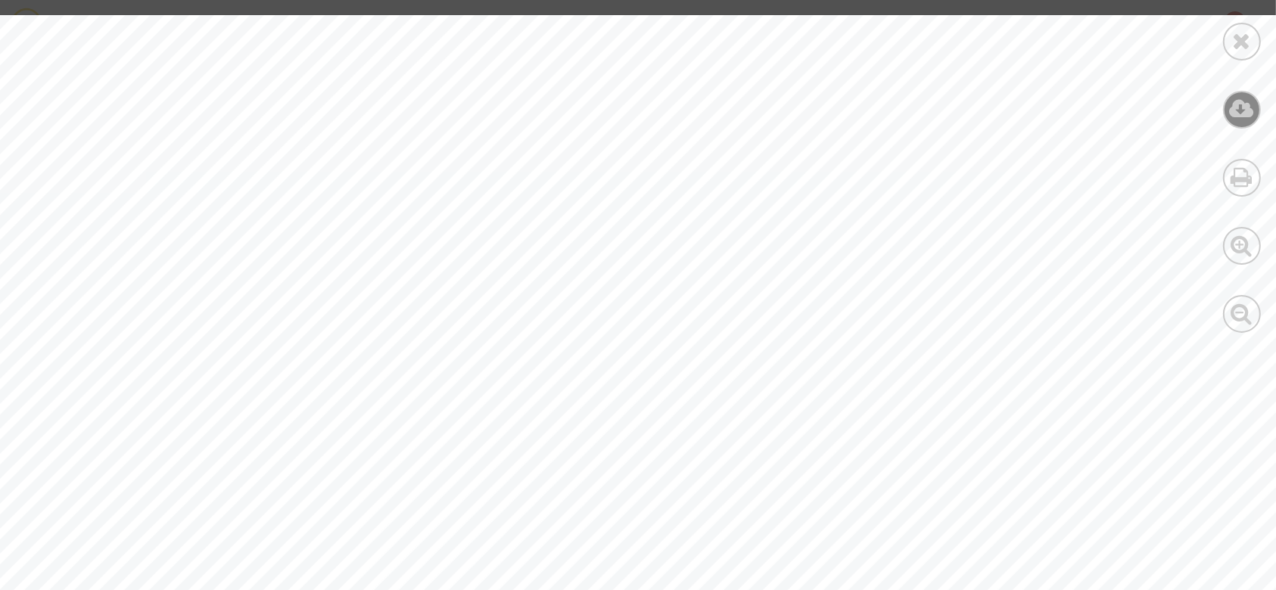
click at [1233, 119] on icon at bounding box center [1242, 109] width 25 height 23
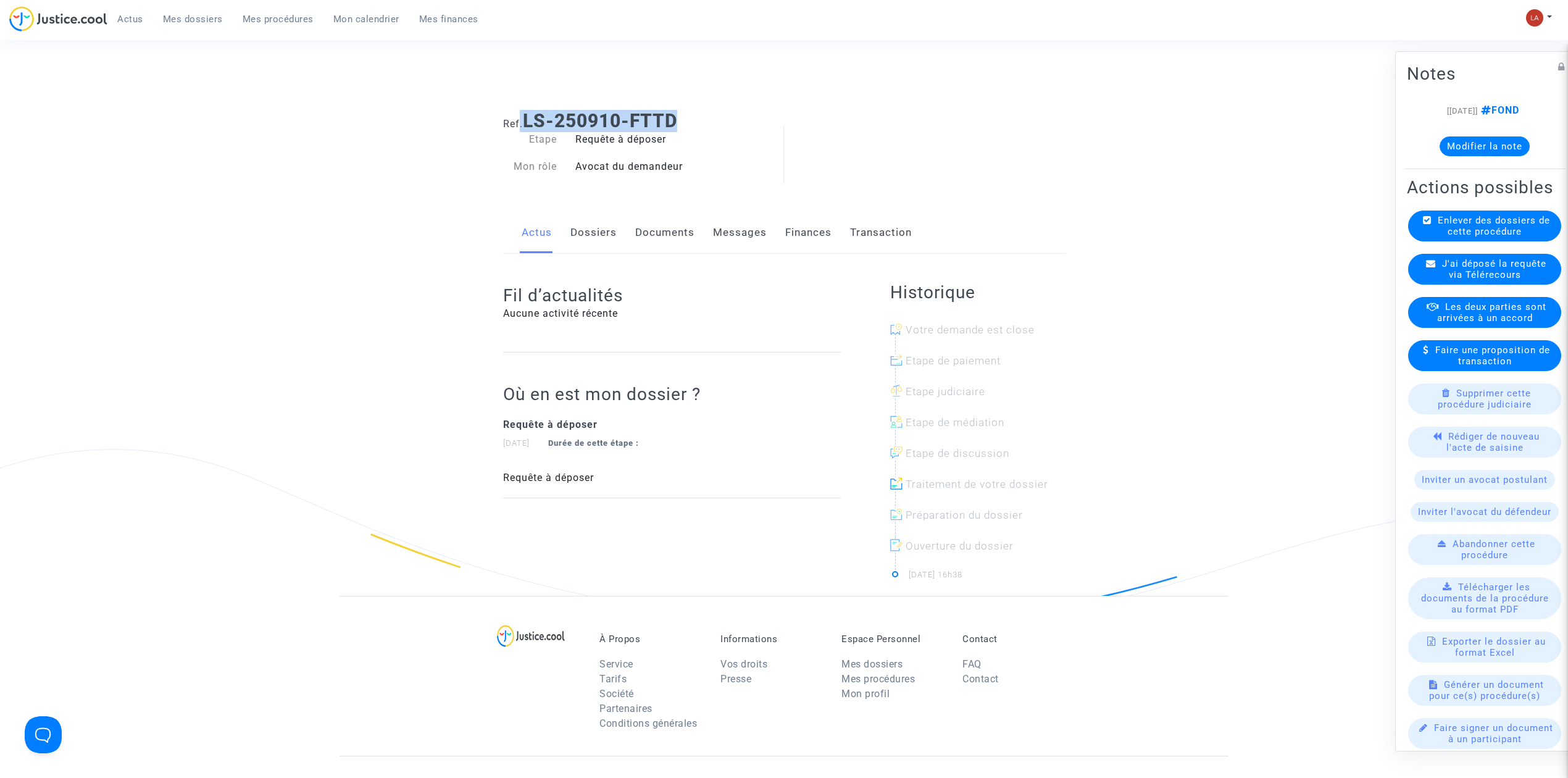
drag, startPoint x: 676, startPoint y: 122, endPoint x: 529, endPoint y: 120, distance: 147.0
click at [522, 120] on h1 "Ref. LS-250910-FTTD" at bounding box center [784, 121] width 562 height 22
click at [529, 120] on b "LS-250910-FTTD" at bounding box center [600, 121] width 154 height 21
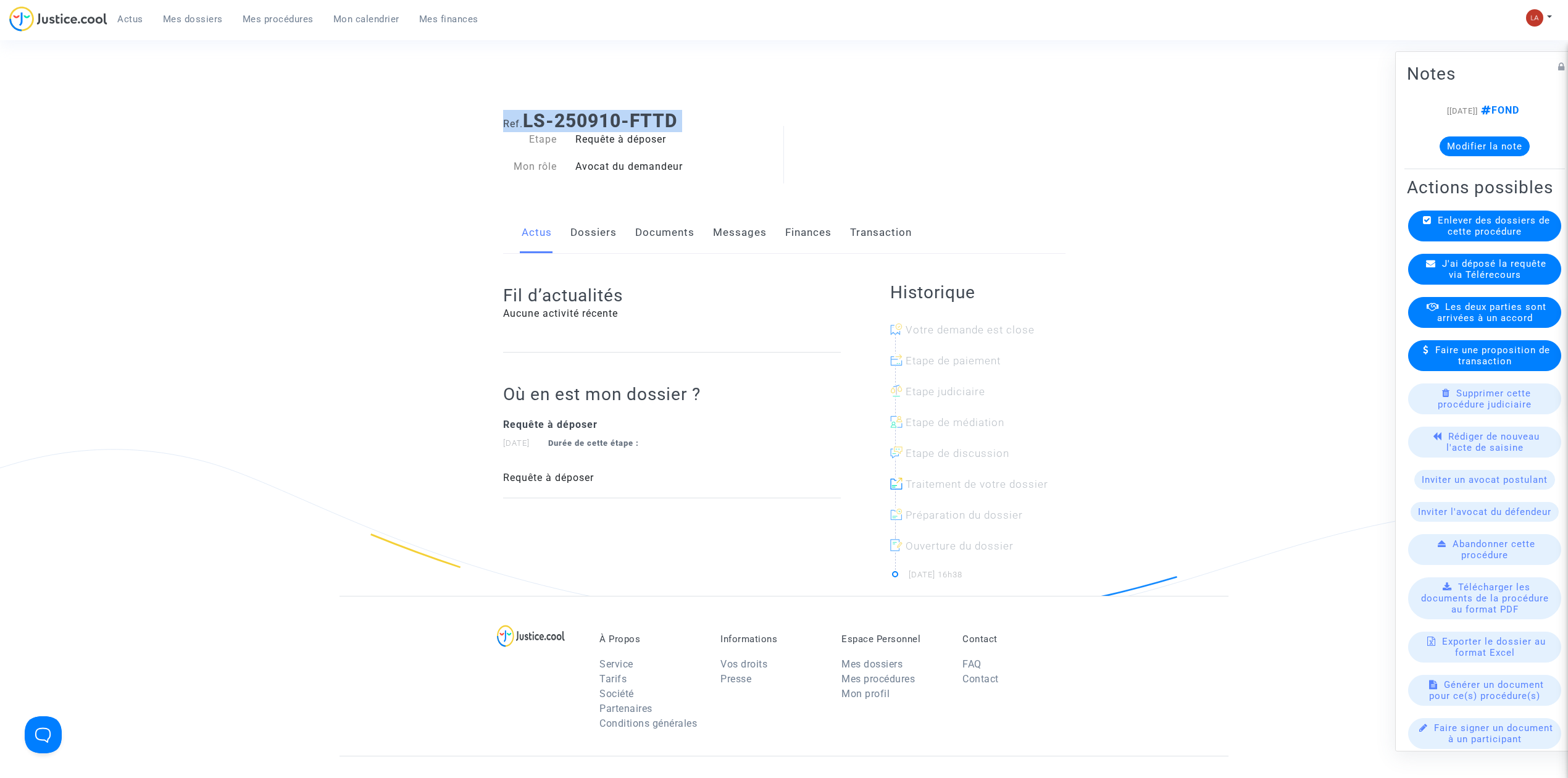
click at [529, 119] on b "LS-250910-FTTD" at bounding box center [600, 121] width 154 height 21
click at [525, 115] on b "LS-250910-FTTD" at bounding box center [600, 121] width 154 height 21
drag, startPoint x: 529, startPoint y: 121, endPoint x: 698, endPoint y: 128, distance: 169.1
click at [698, 128] on h1 "Ref. LS-250910-FTTD" at bounding box center [784, 121] width 562 height 22
drag, startPoint x: 636, startPoint y: 127, endPoint x: 653, endPoint y: 124, distance: 17.3
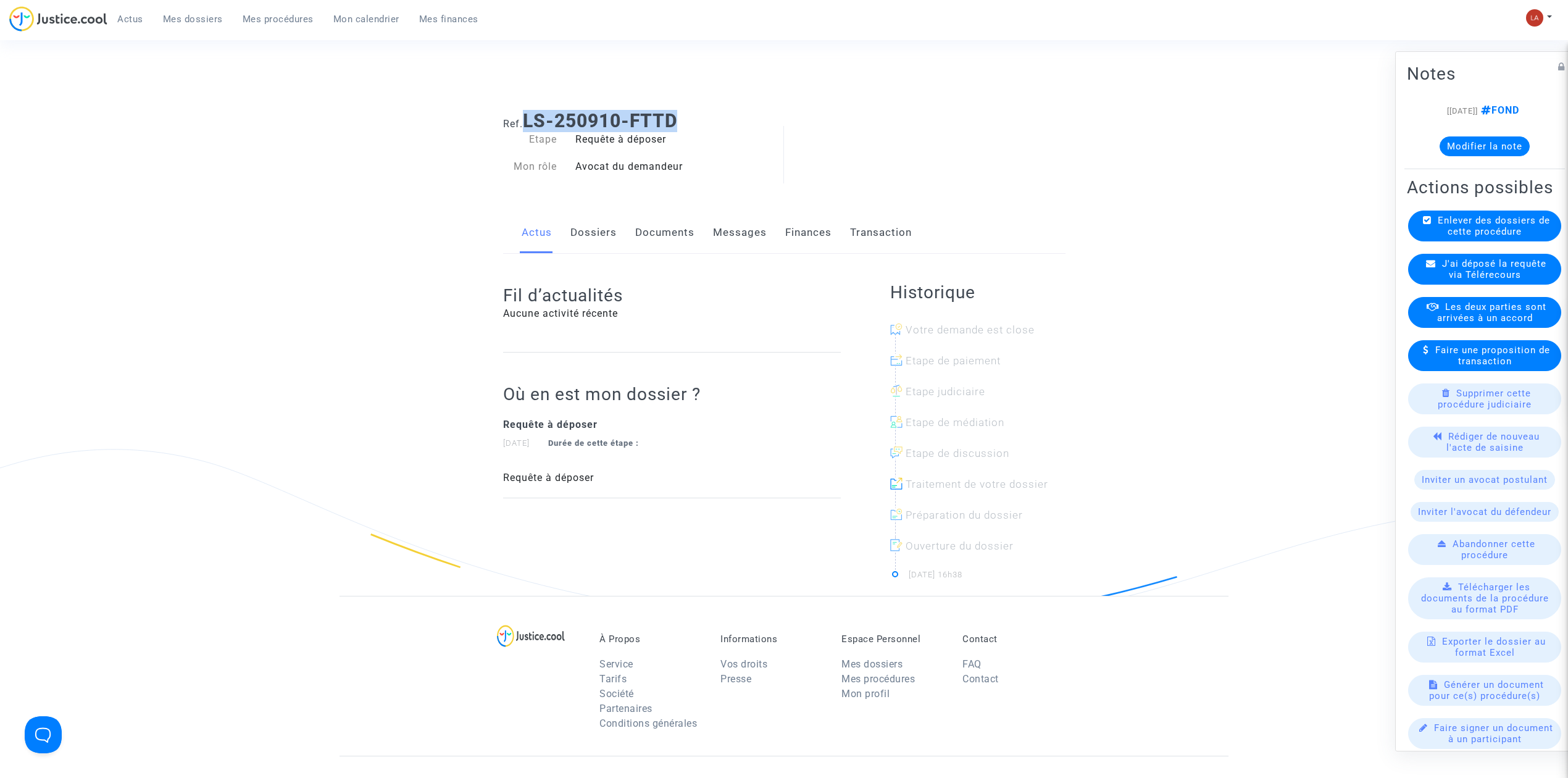
copy b "LS-250910-FTTD"
click at [658, 245] on link "Documents" at bounding box center [665, 232] width 60 height 41
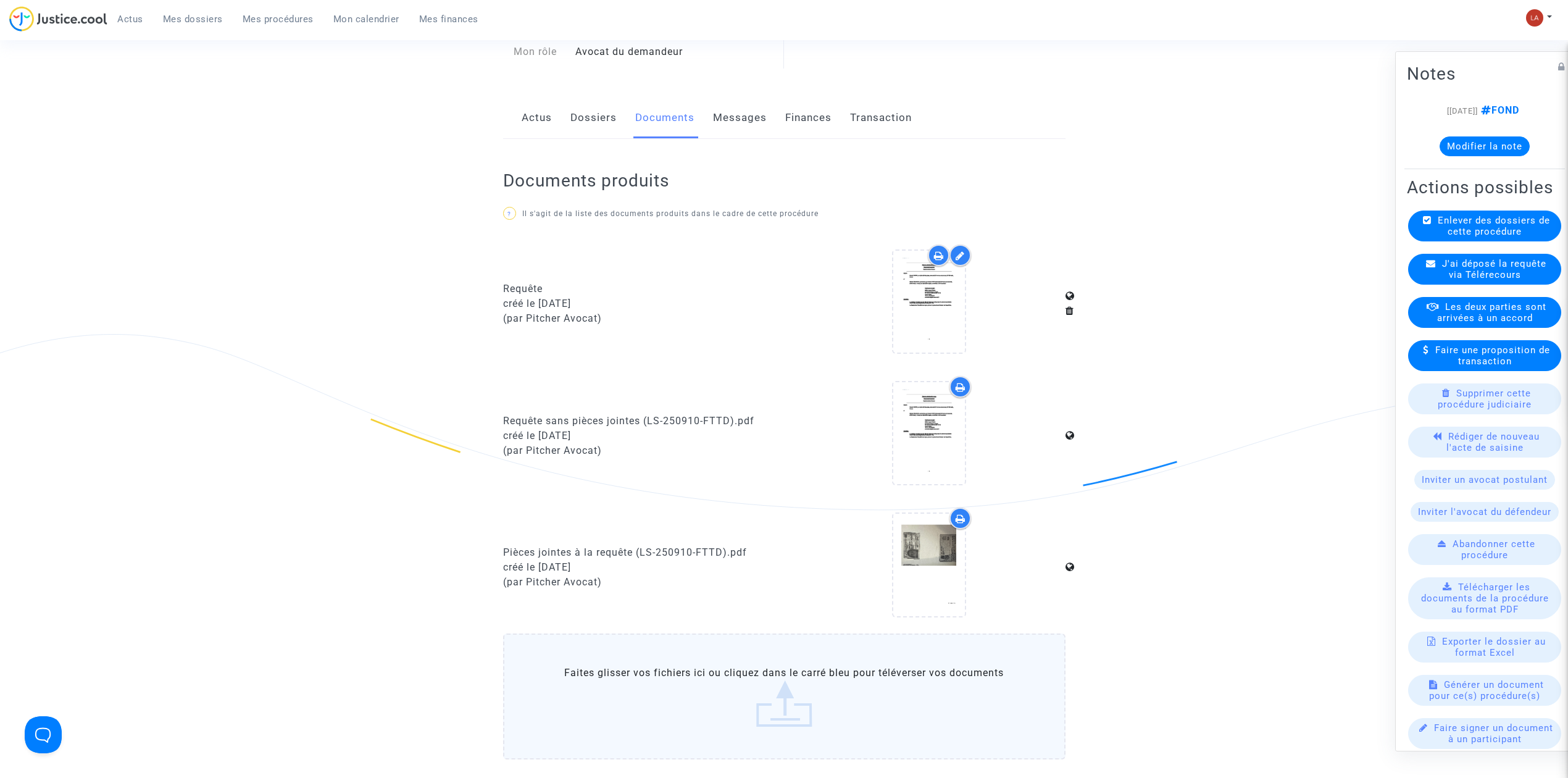
scroll to position [329, 0]
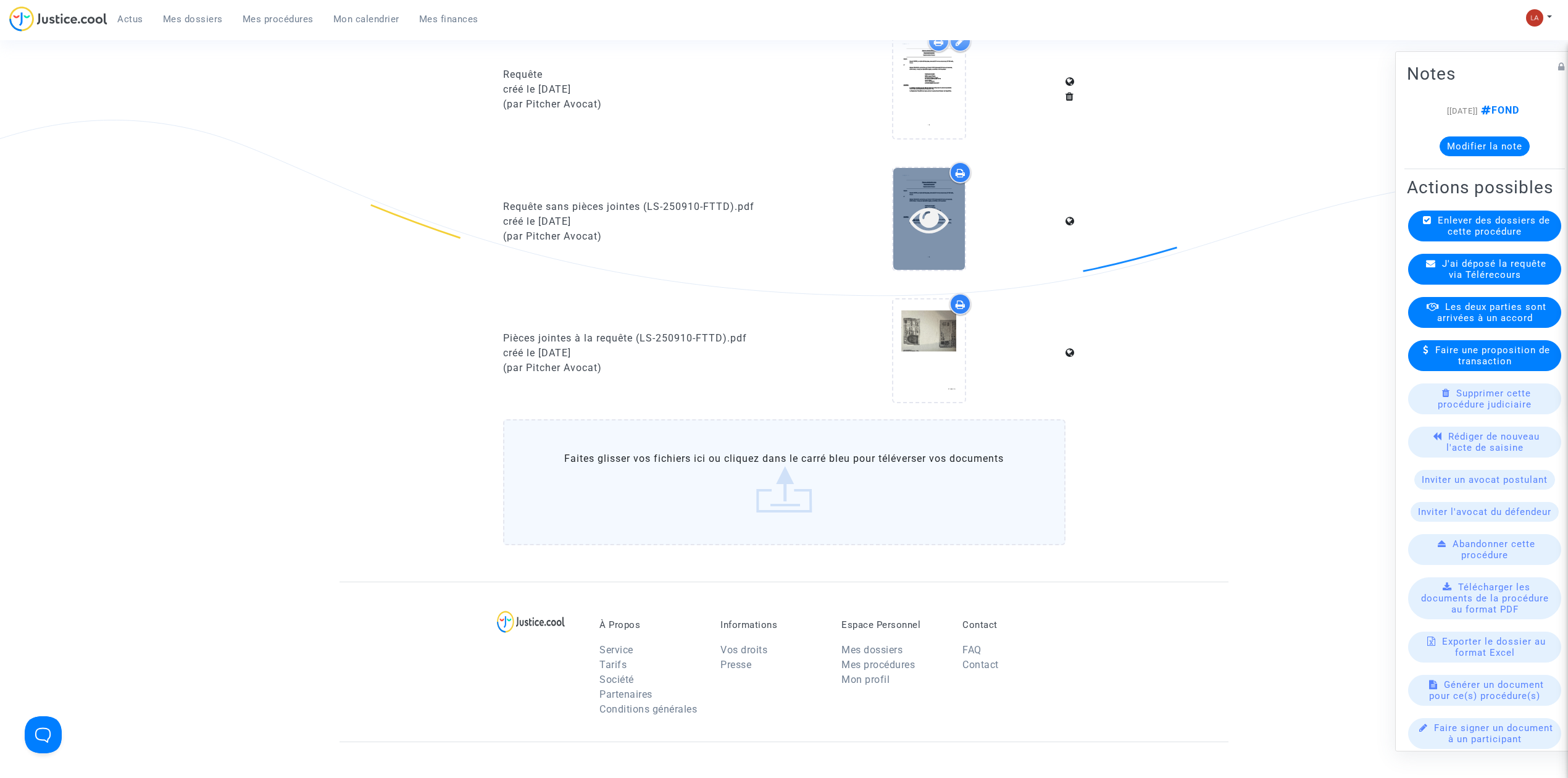
click at [912, 210] on icon at bounding box center [929, 219] width 40 height 39
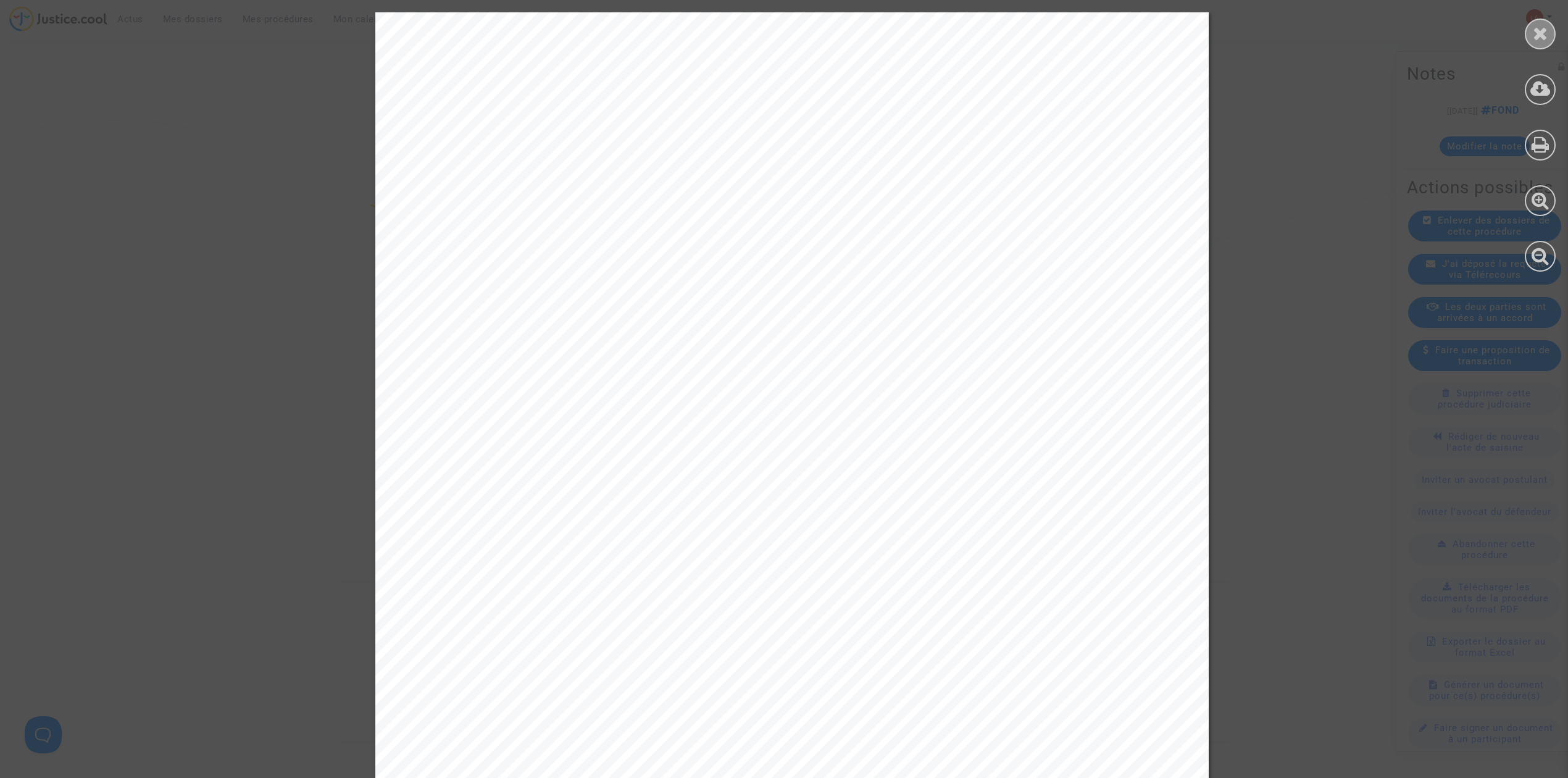
click at [1535, 28] on icon at bounding box center [1540, 33] width 16 height 19
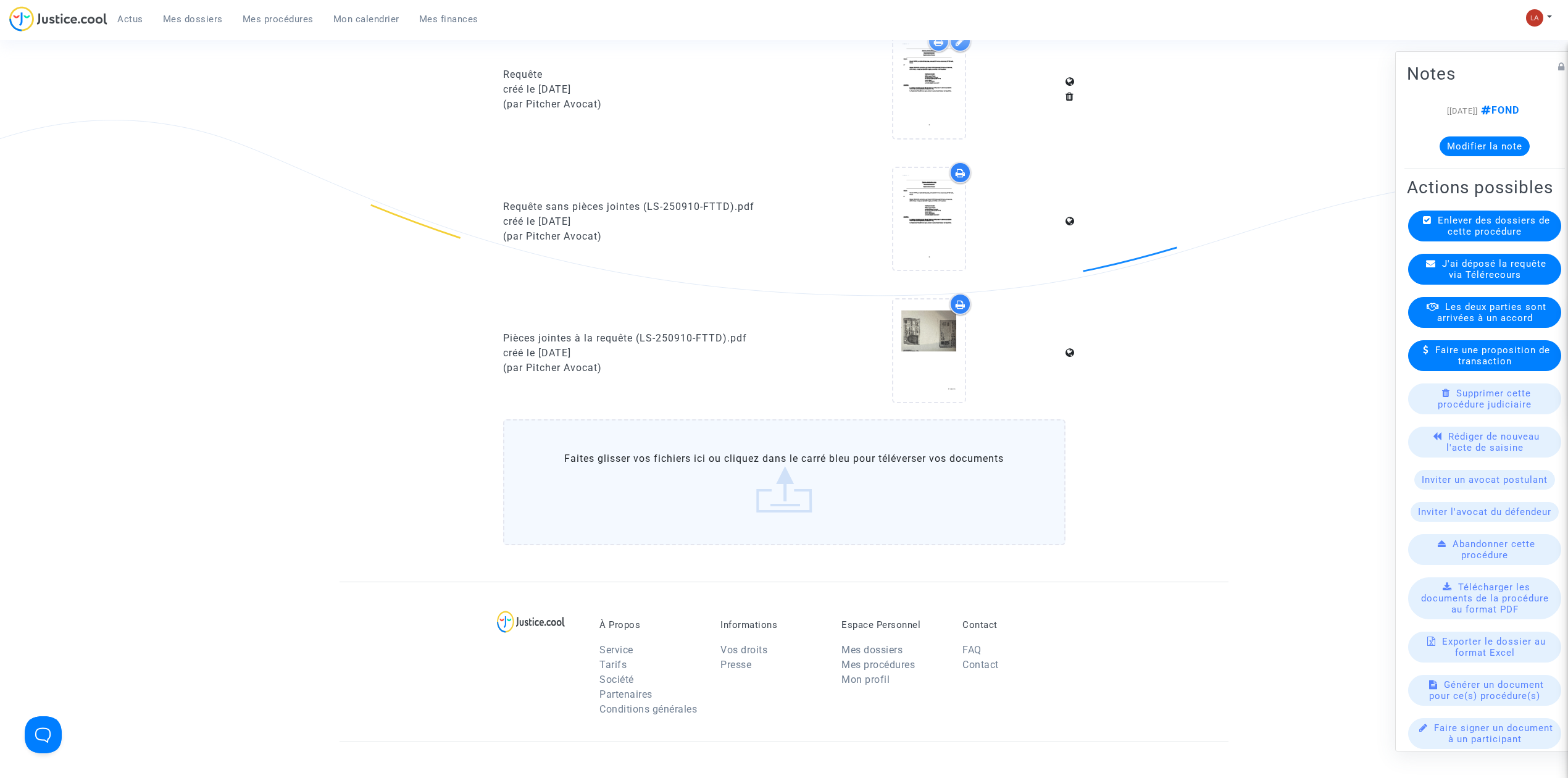
scroll to position [0, 0]
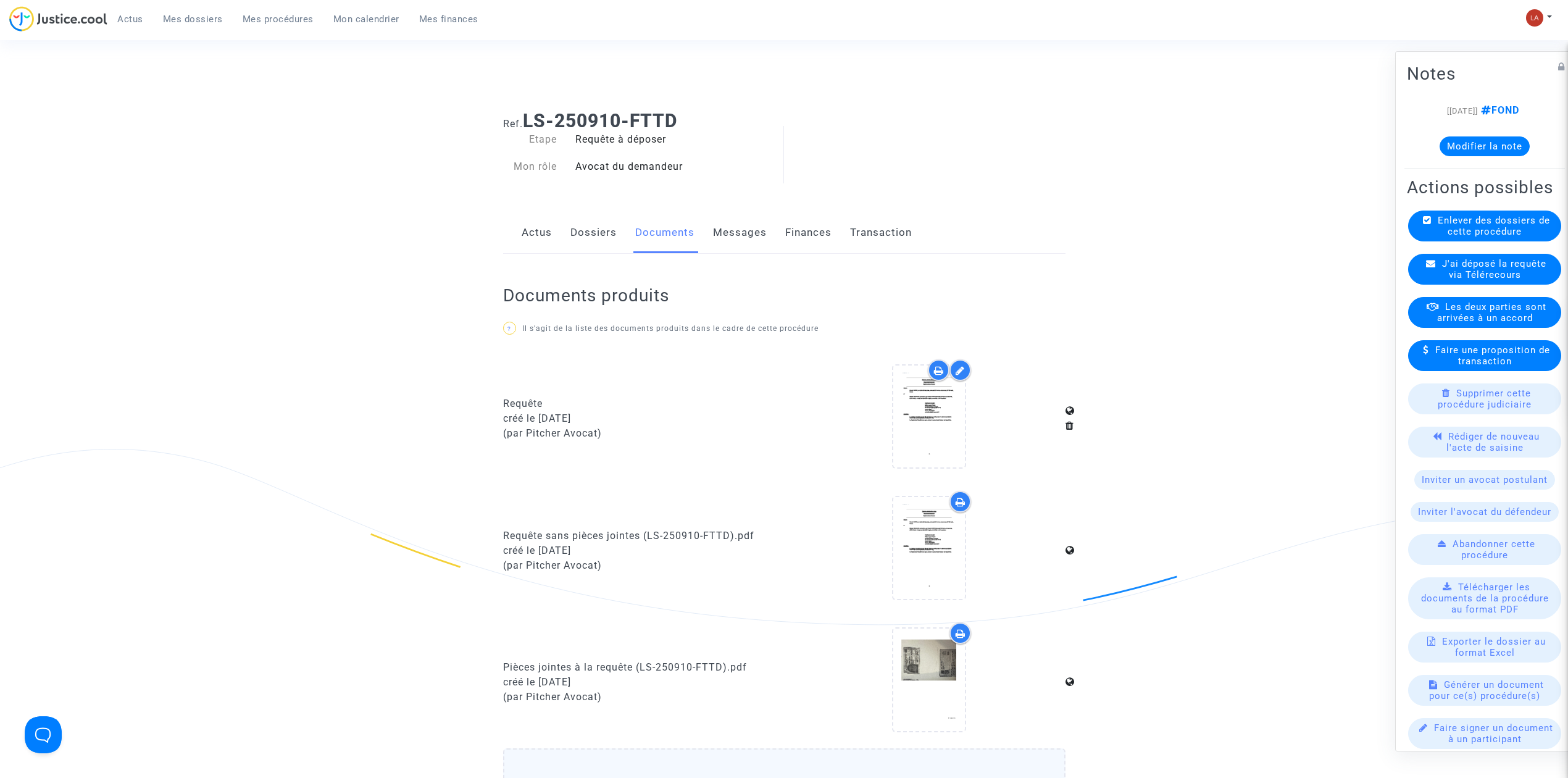
click at [724, 250] on link "Messages" at bounding box center [740, 232] width 54 height 41
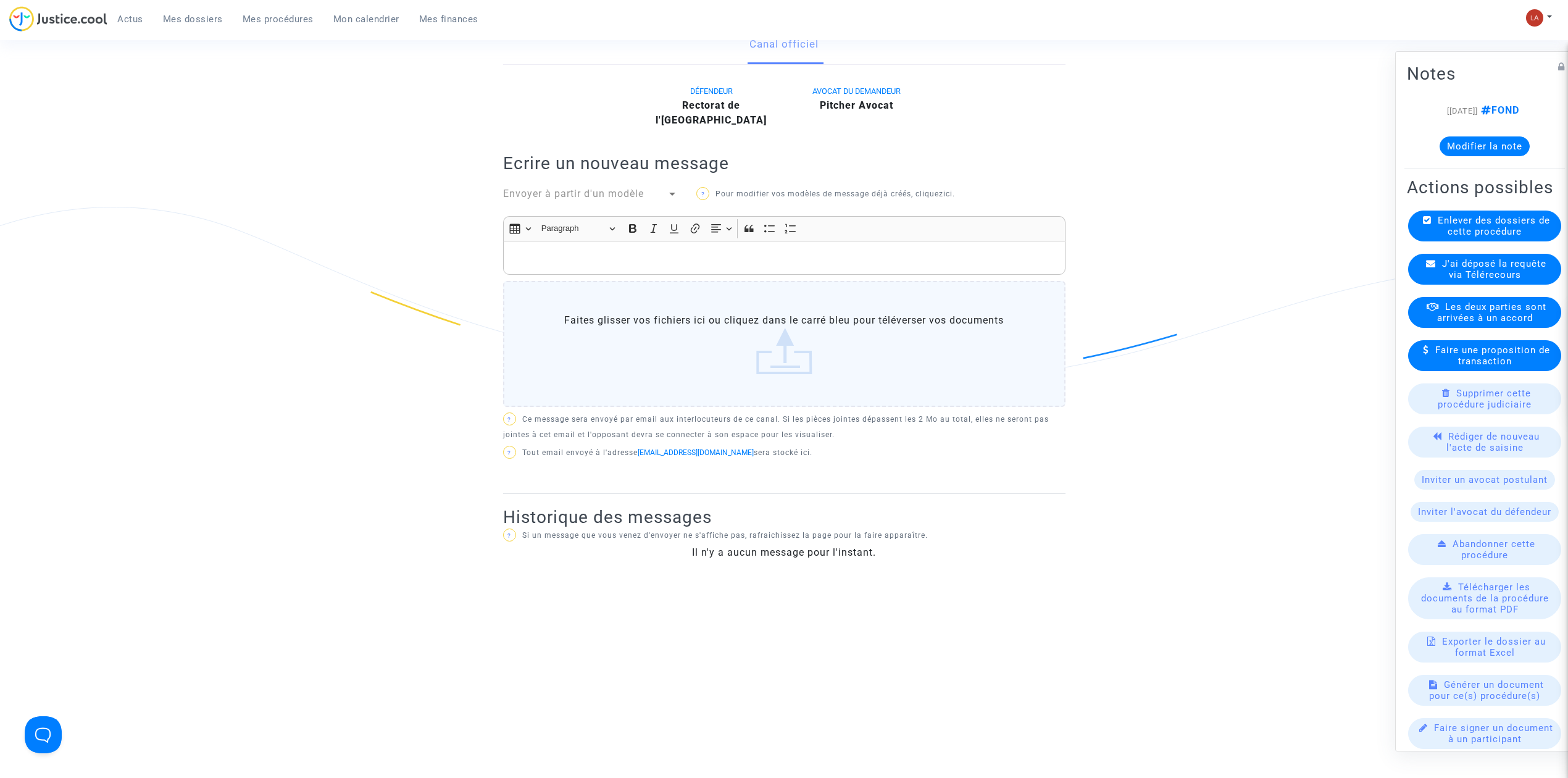
scroll to position [245, 0]
click at [1470, 281] on span "J'ai déposé la requête via Télérecours" at bounding box center [1495, 268] width 104 height 22
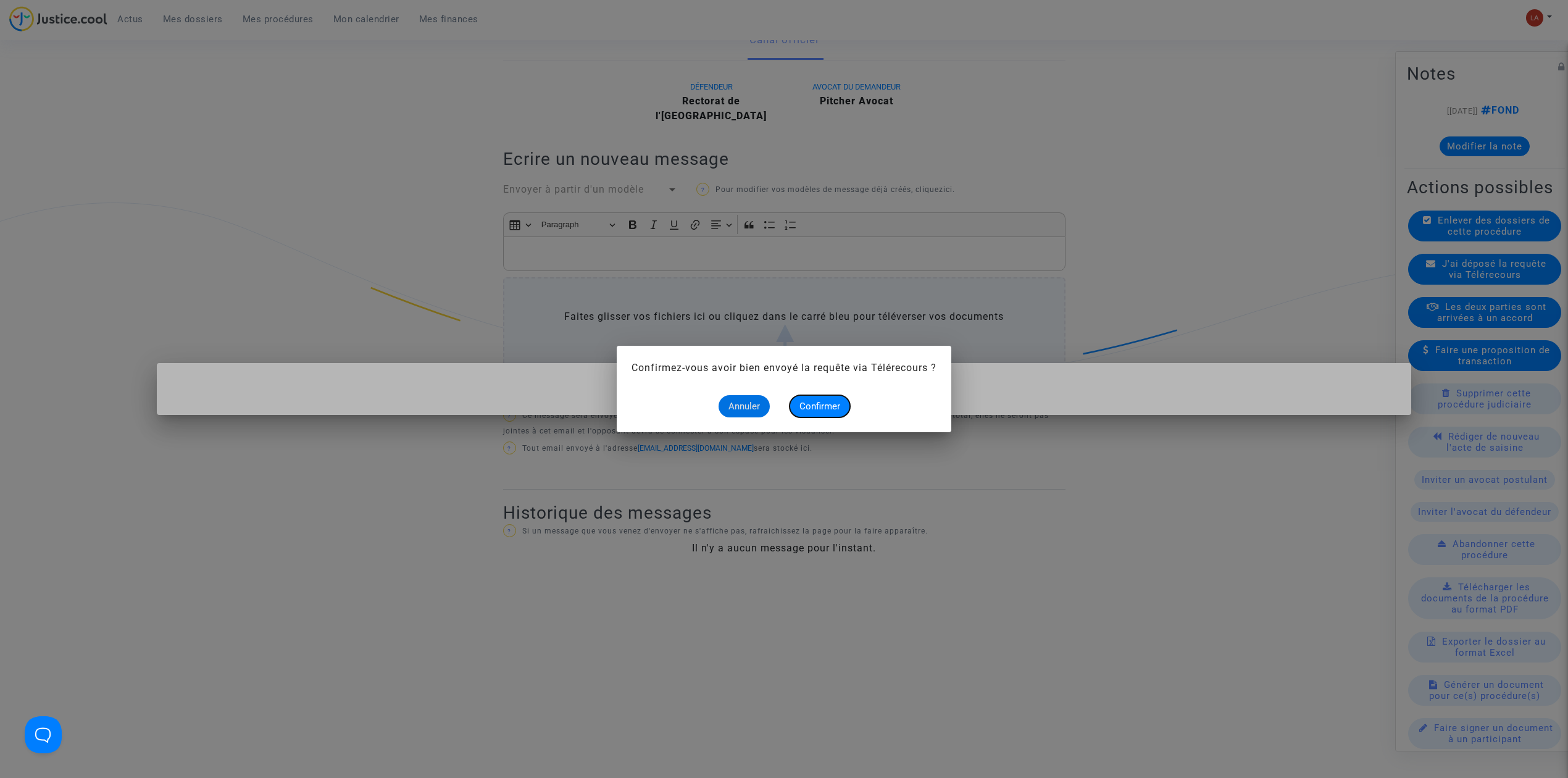
click at [801, 403] on span "Confirmer" at bounding box center [820, 406] width 41 height 11
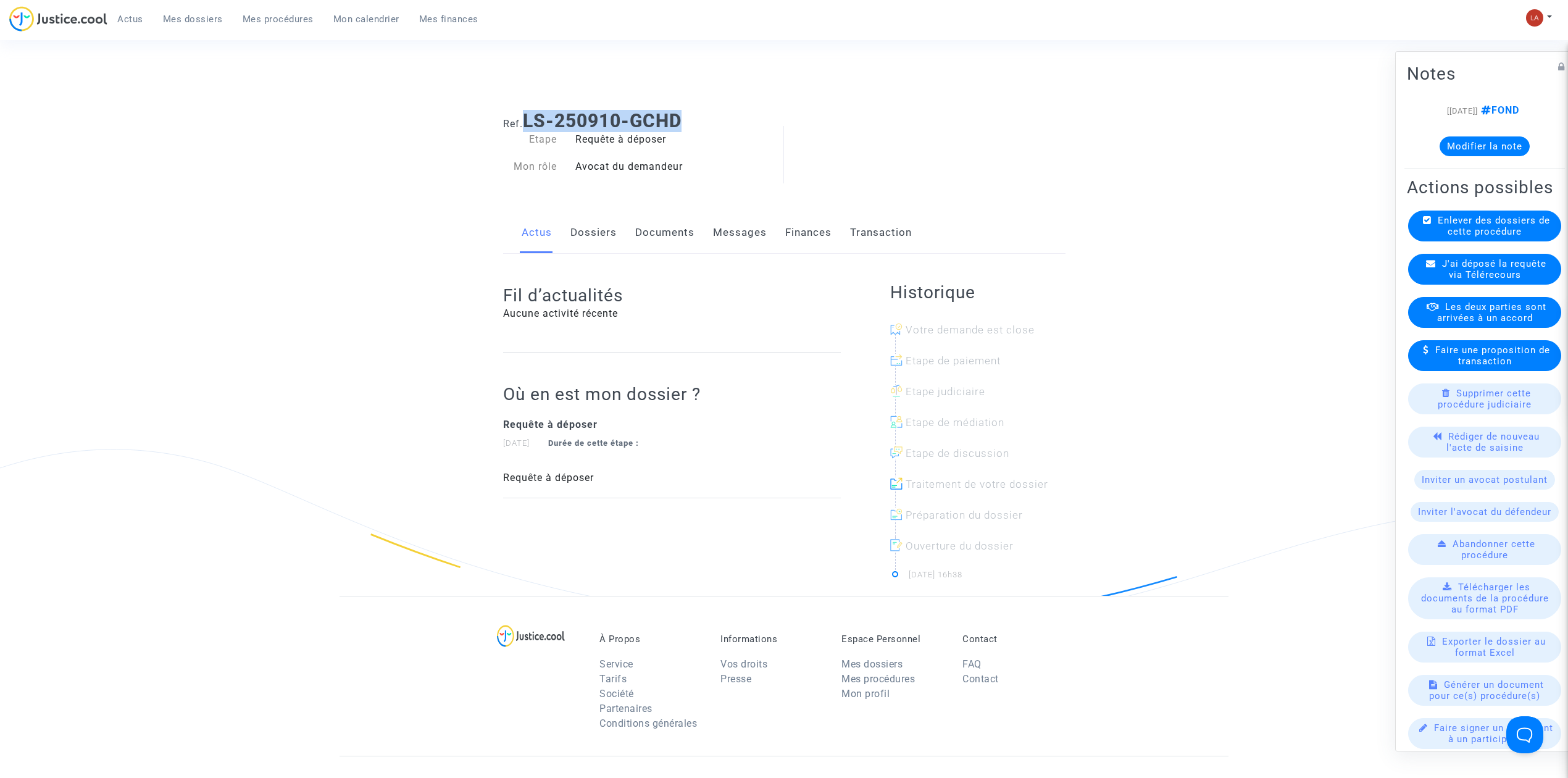
drag, startPoint x: 702, startPoint y: 116, endPoint x: 531, endPoint y: 116, distance: 171.0
click at [531, 116] on h1 "Ref. LS-250910-GCHD" at bounding box center [784, 121] width 562 height 22
copy b "LS-250910-GCHD"
click at [639, 241] on link "Documents" at bounding box center [665, 232] width 60 height 41
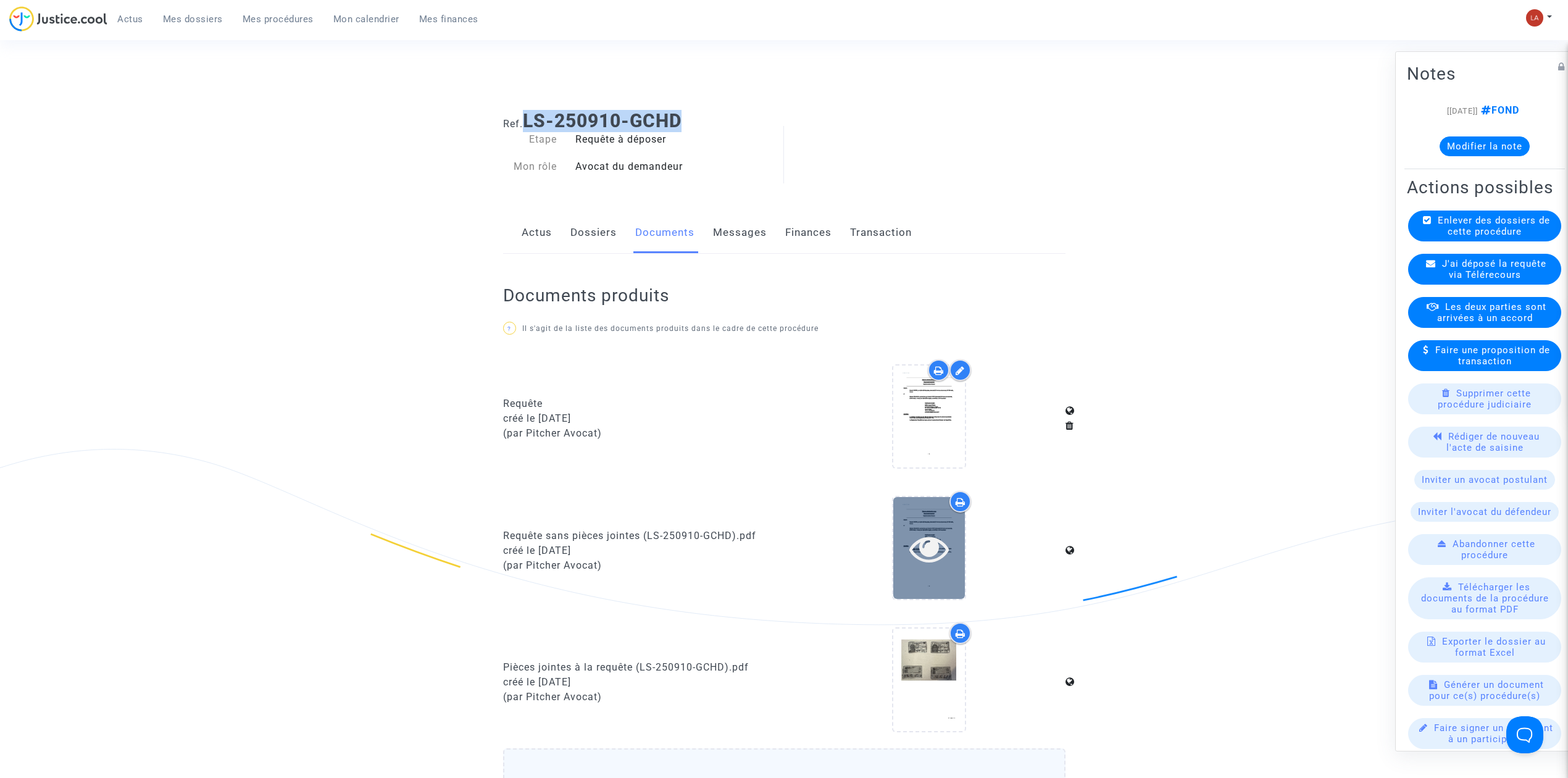
click at [930, 528] on icon at bounding box center [929, 548] width 40 height 39
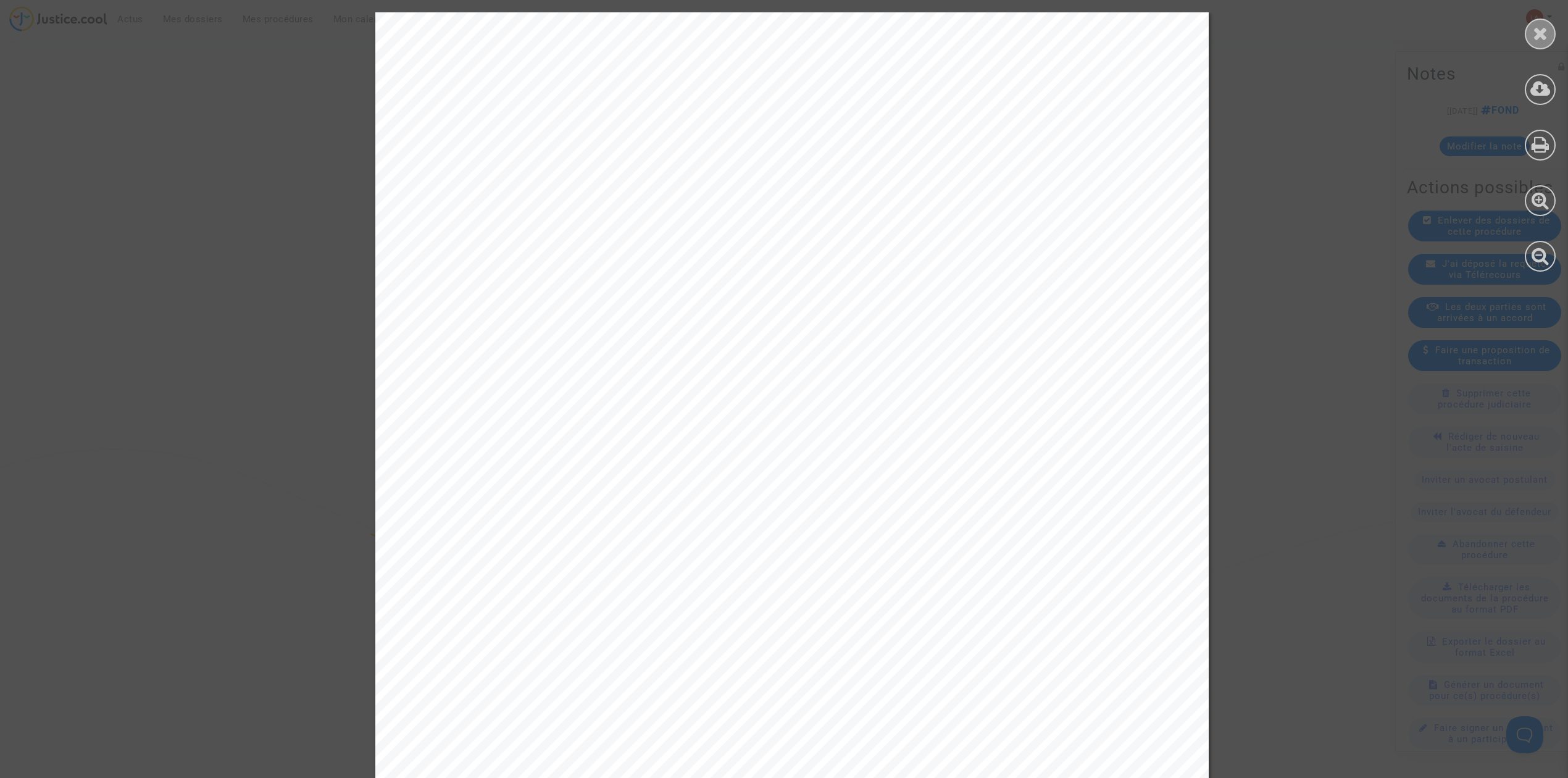
click at [1532, 27] on div at bounding box center [1540, 34] width 31 height 31
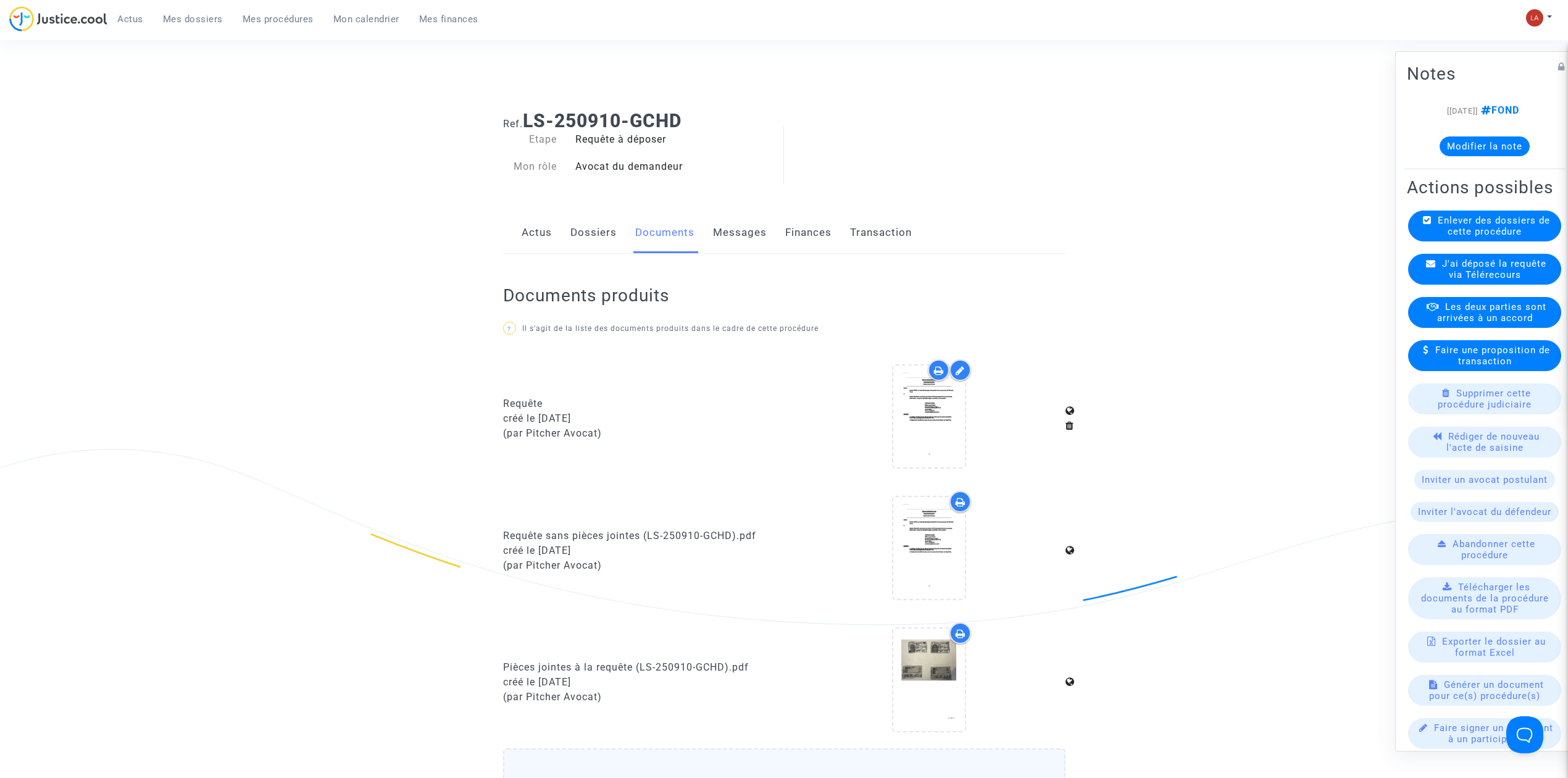
click at [748, 230] on link "Messages" at bounding box center [740, 232] width 54 height 41
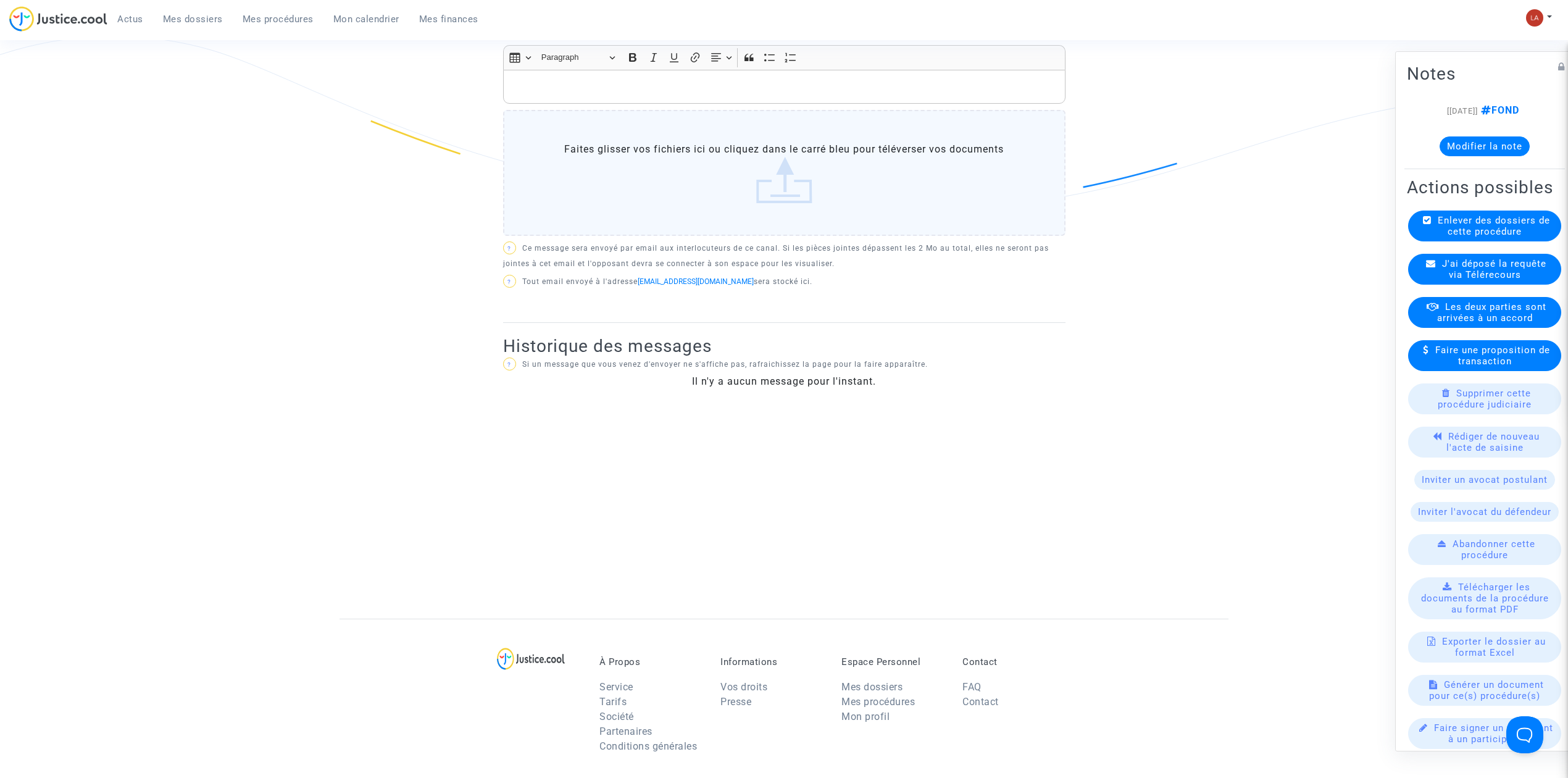
scroll to position [413, 0]
click at [1448, 281] on span "J'ai déposé la requête via Télérecours" at bounding box center [1495, 268] width 104 height 22
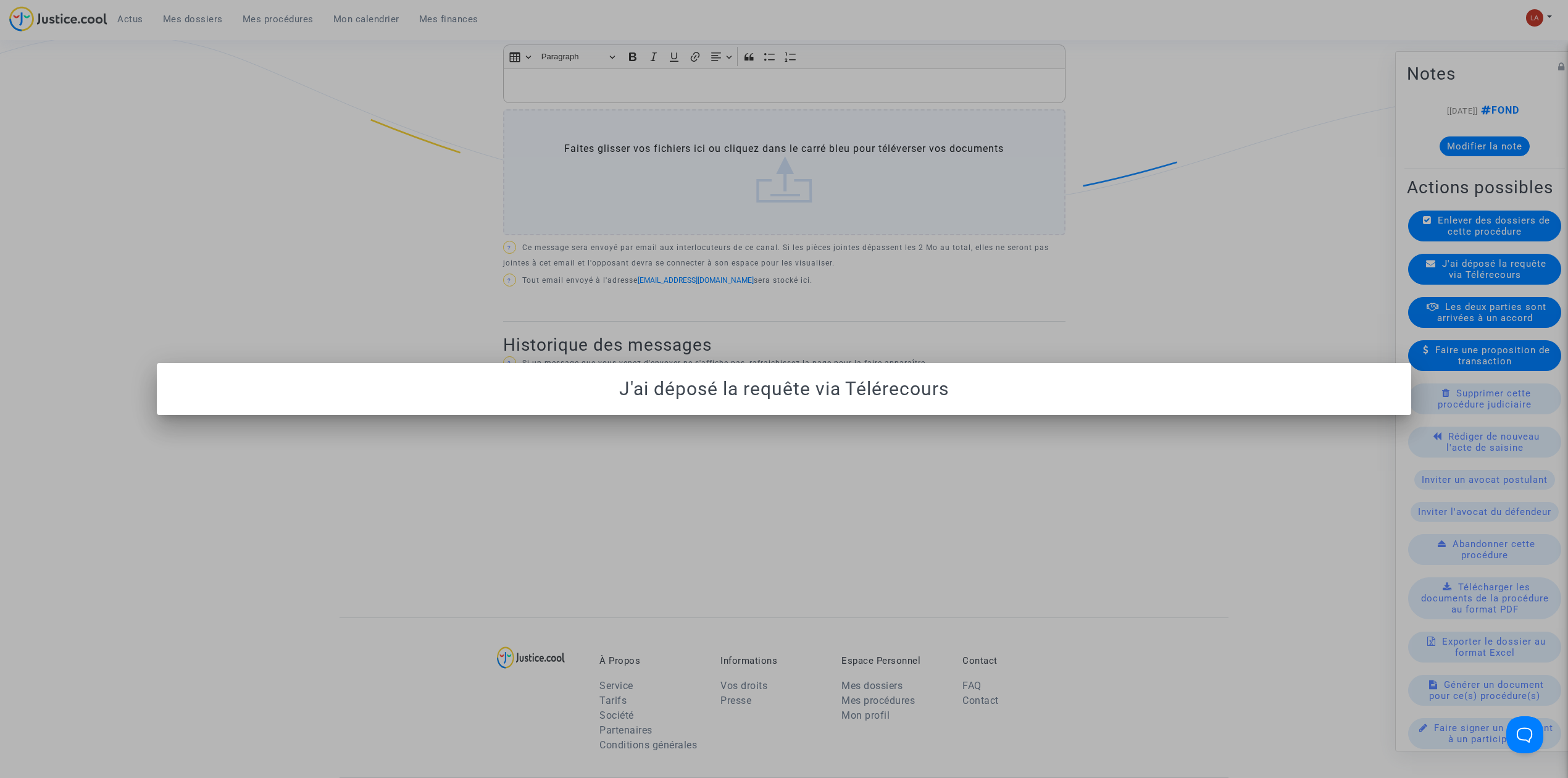
scroll to position [0, 0]
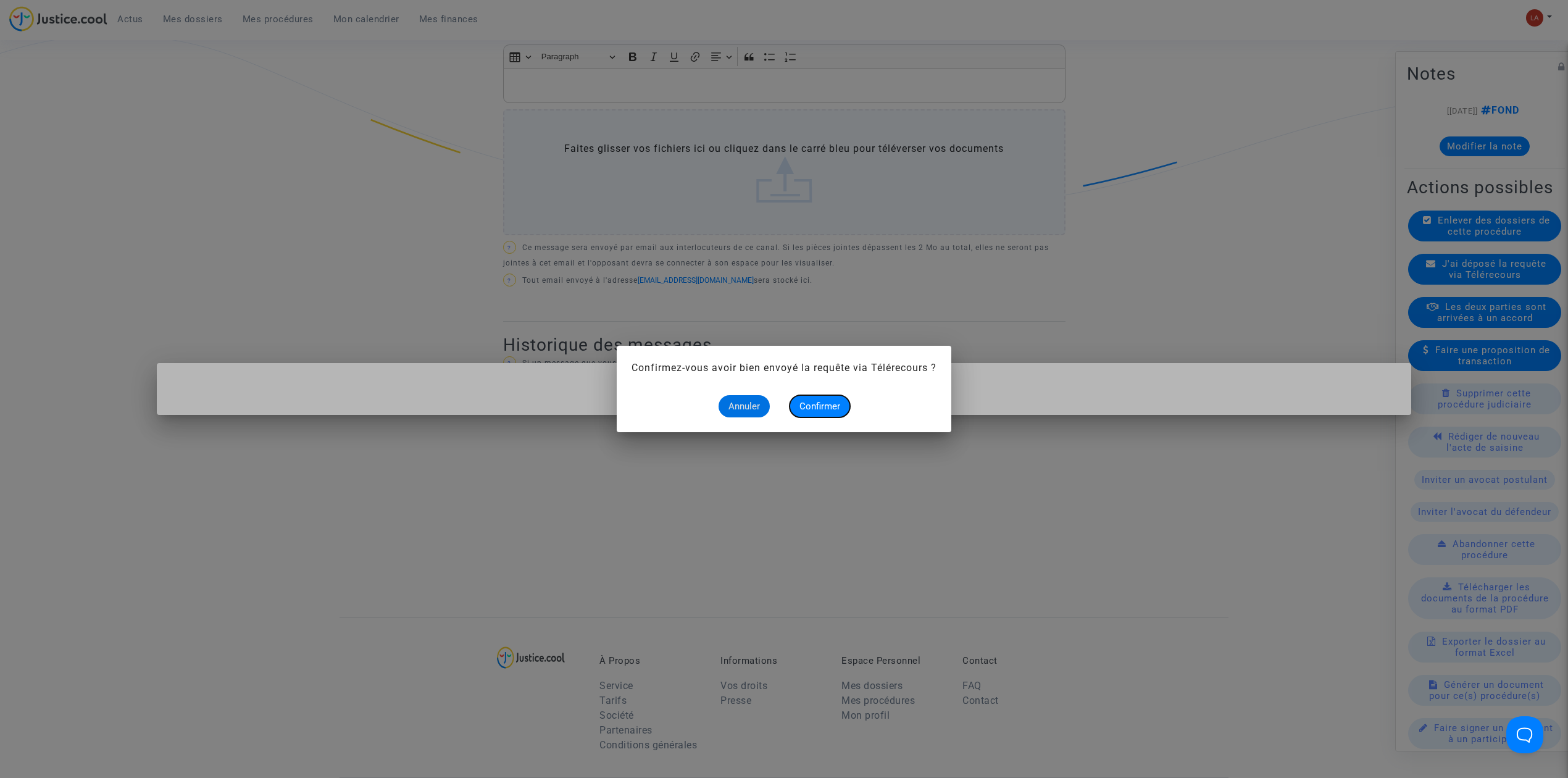
click at [808, 403] on span "Confirmer" at bounding box center [820, 406] width 41 height 11
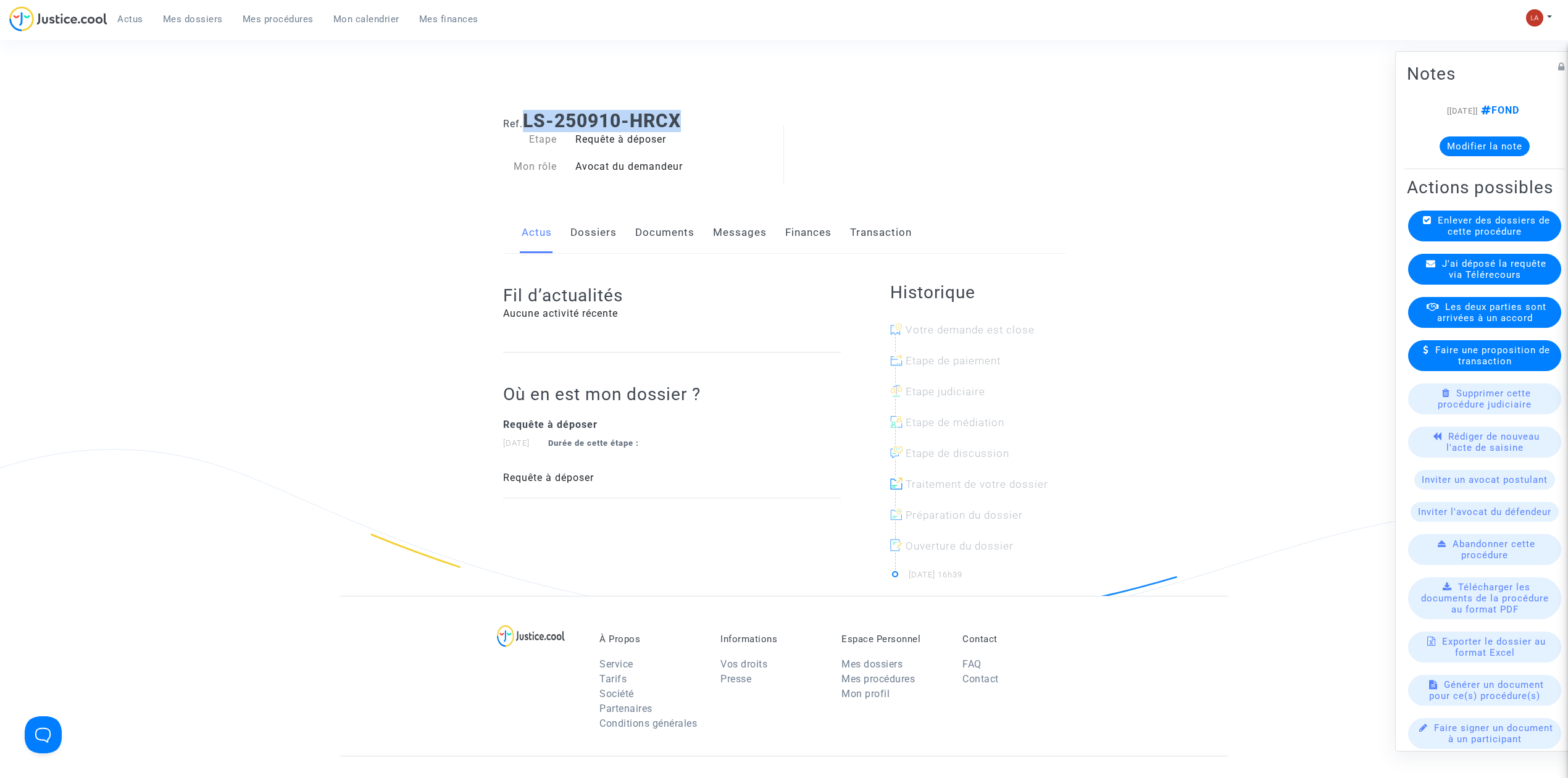
drag, startPoint x: 687, startPoint y: 110, endPoint x: 529, endPoint y: 121, distance: 158.4
click at [529, 121] on h1 "Ref. LS-250910-HRCX" at bounding box center [784, 121] width 562 height 22
copy b "LS-250910-HRCX"
click at [675, 245] on link "Documents" at bounding box center [665, 232] width 60 height 41
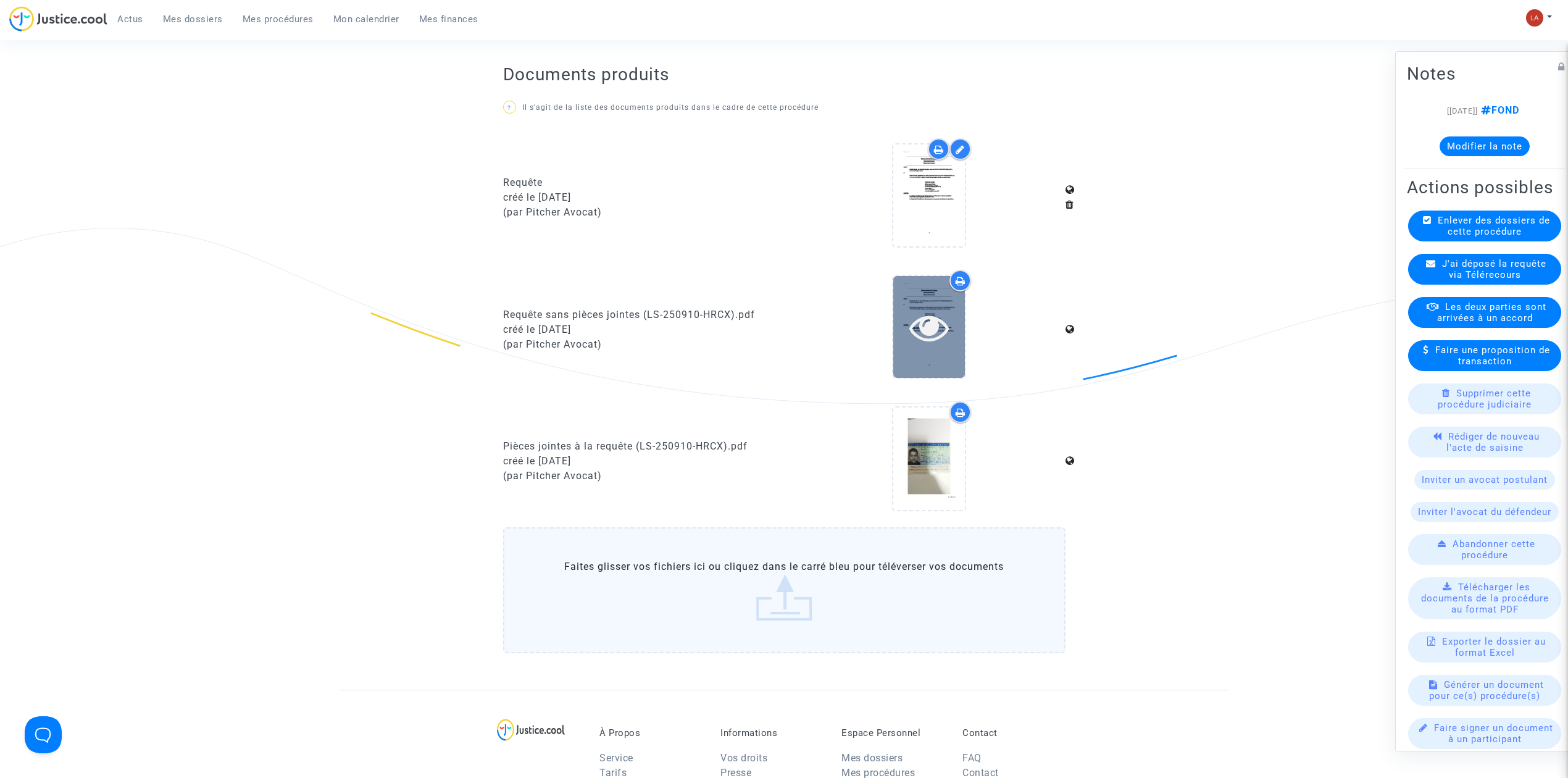
scroll to position [224, 0]
click at [934, 313] on icon at bounding box center [929, 323] width 40 height 39
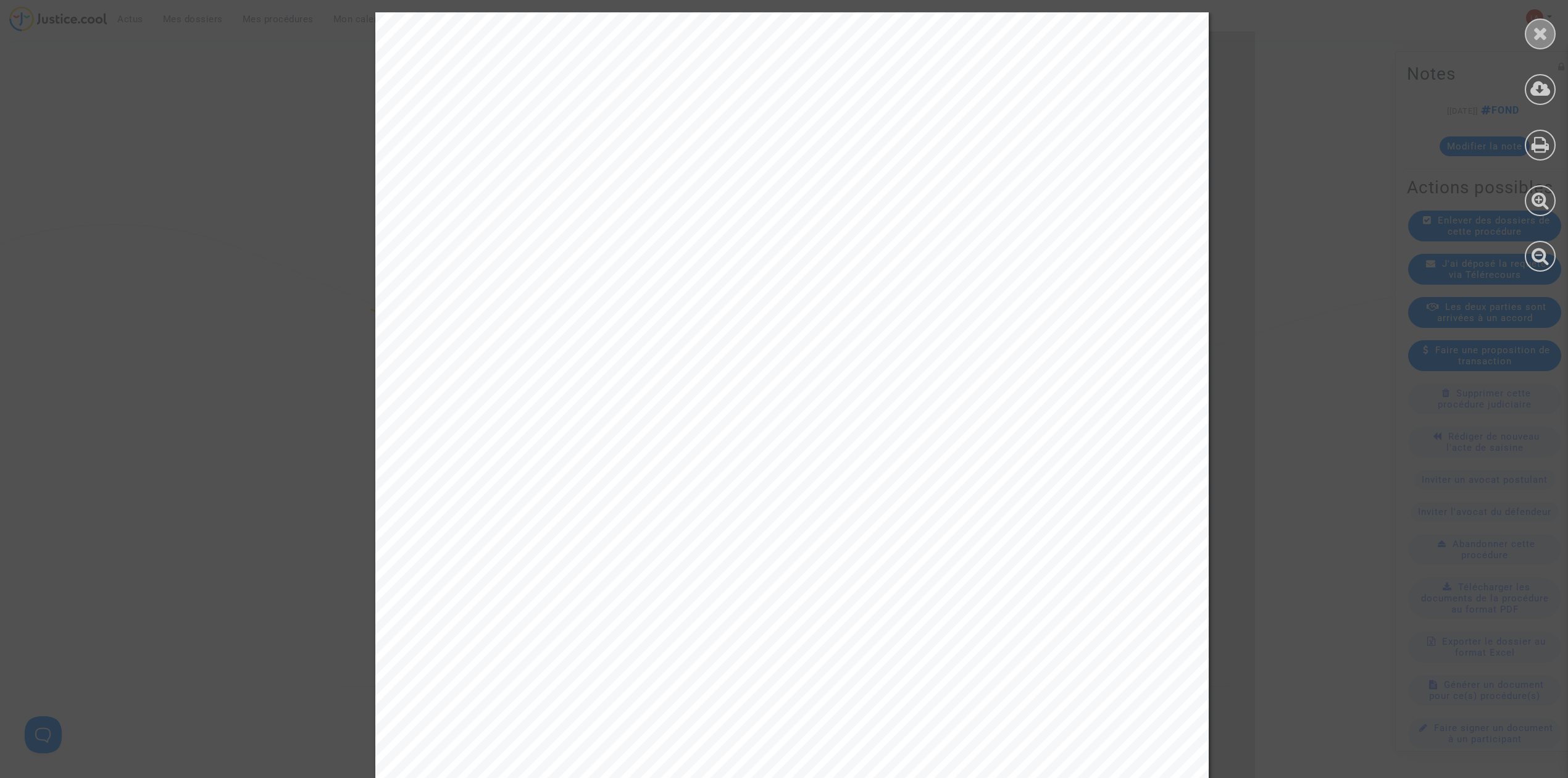
click at [1530, 25] on div at bounding box center [1540, 34] width 31 height 31
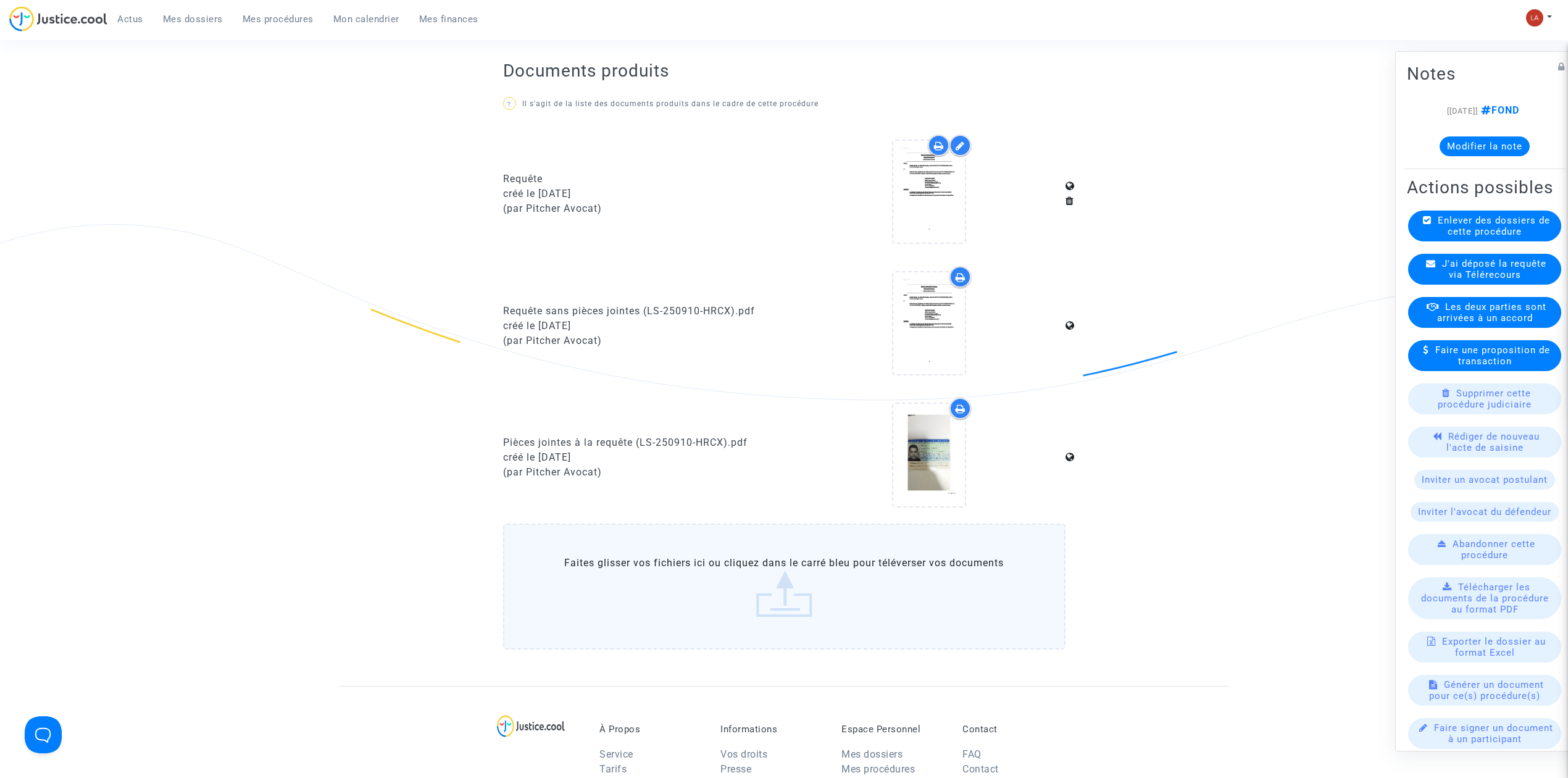
scroll to position [0, 0]
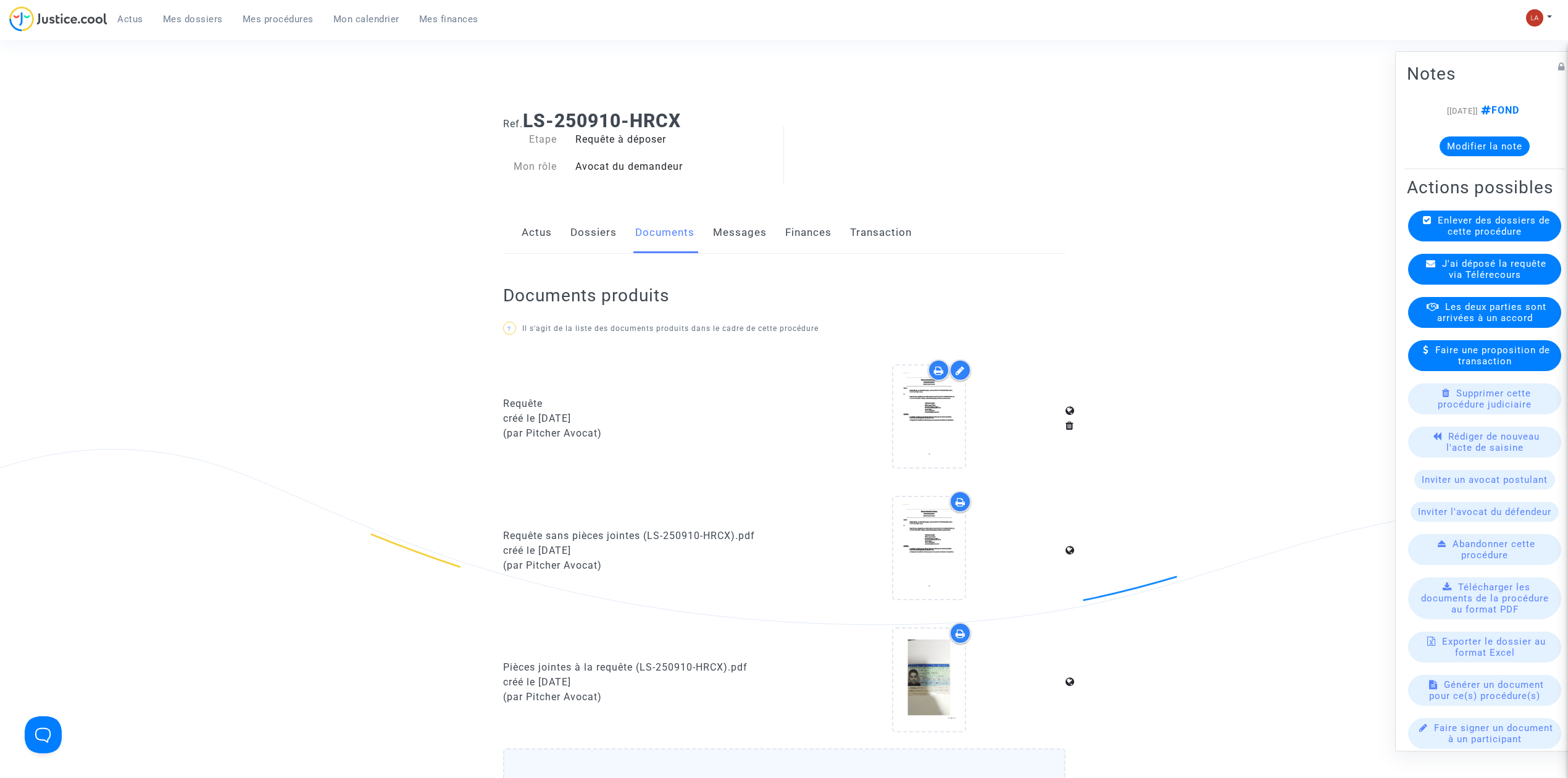
click at [739, 228] on link "Messages" at bounding box center [740, 232] width 54 height 41
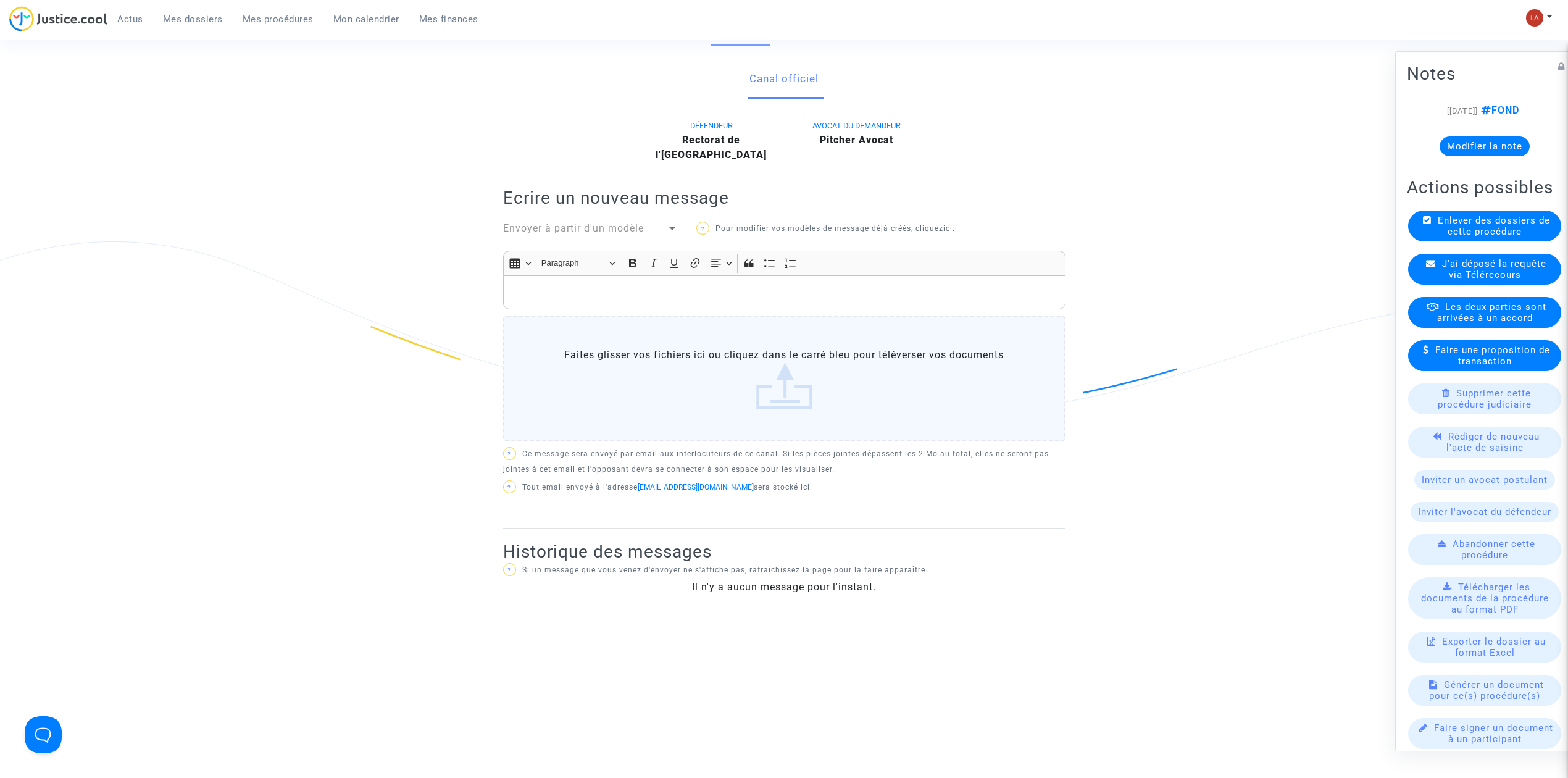
scroll to position [267, 0]
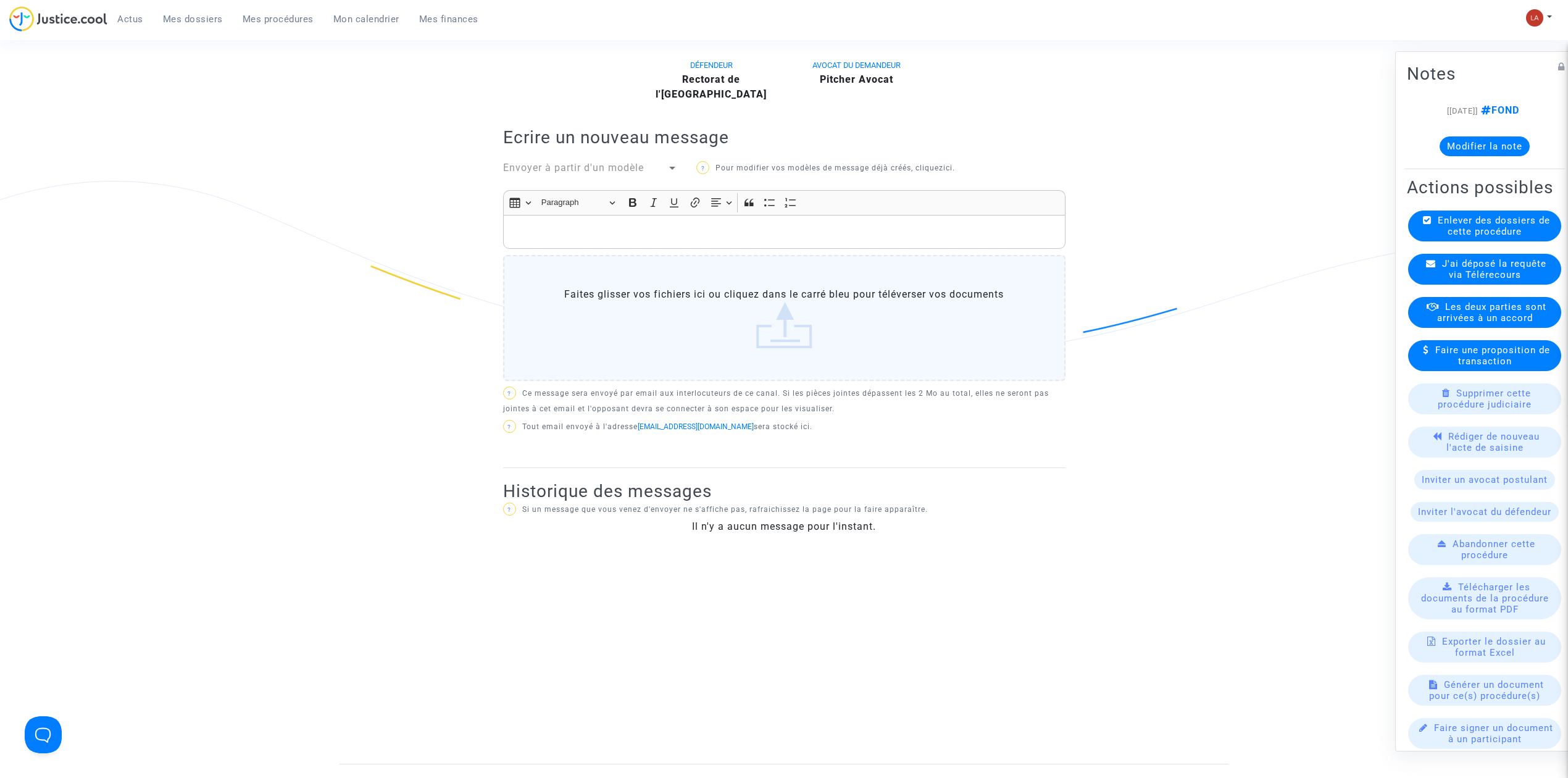
click at [1446, 281] on span "J'ai déposé la requête via Télérecours" at bounding box center [1495, 268] width 104 height 22
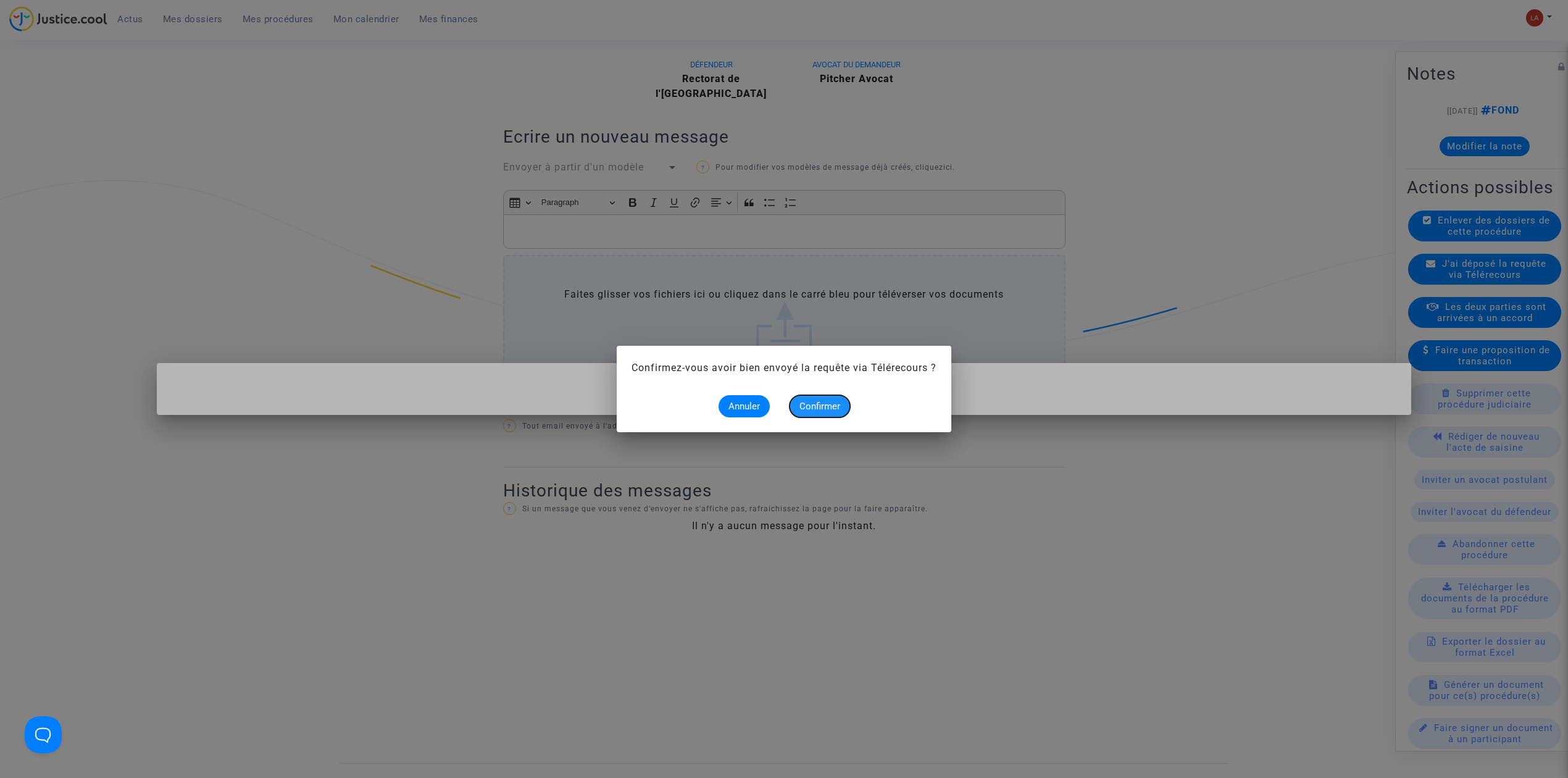
click at [838, 404] on span "Confirmer" at bounding box center [820, 406] width 41 height 11
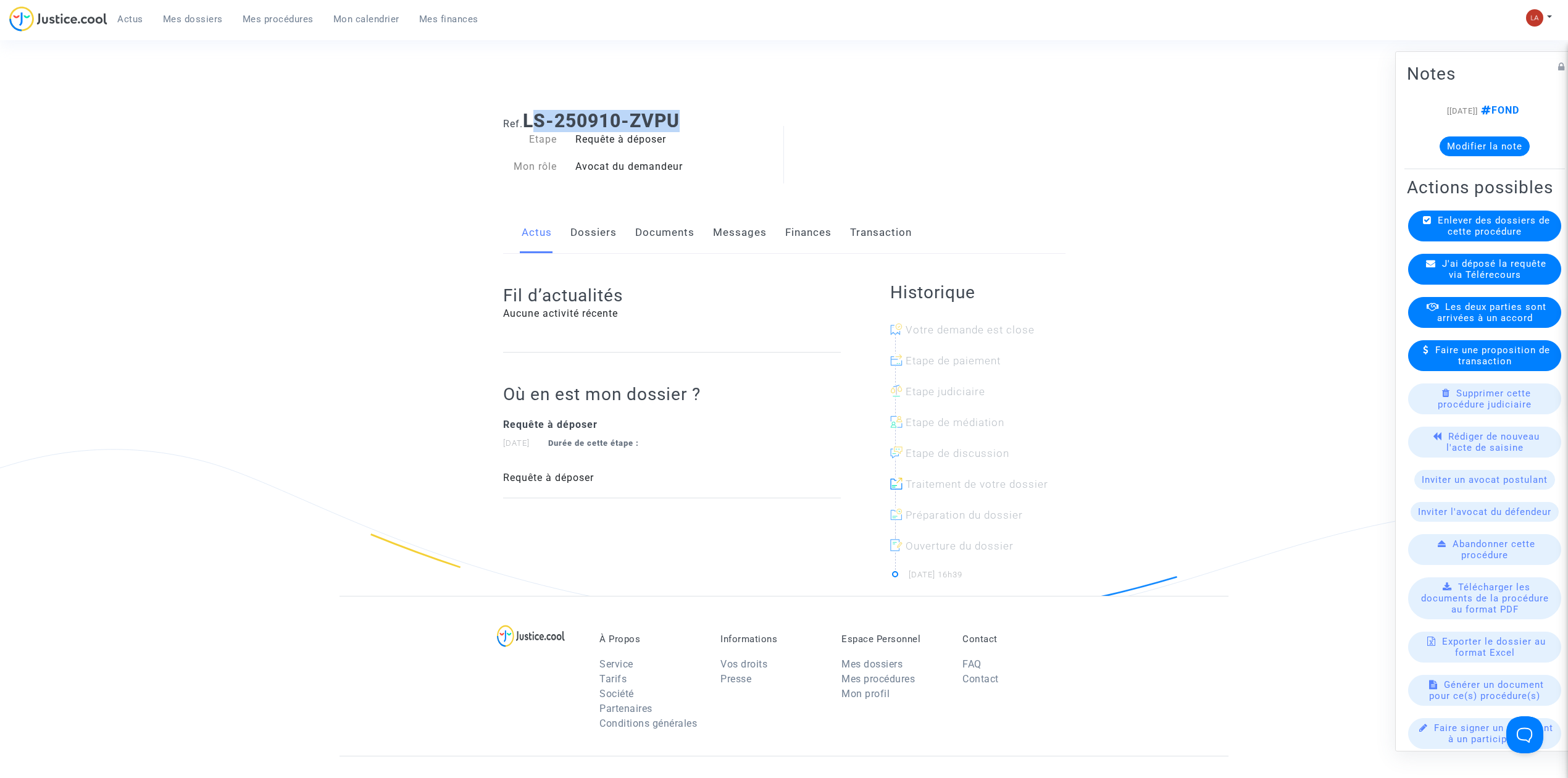
drag, startPoint x: 687, startPoint y: 123, endPoint x: 534, endPoint y: 117, distance: 153.1
click at [534, 117] on h1 "Ref. LS-250910-ZVPU" at bounding box center [784, 121] width 562 height 22
drag, startPoint x: 529, startPoint y: 117, endPoint x: 715, endPoint y: 111, distance: 186.1
click at [715, 111] on h1 "Ref. LS-250910-ZVPU" at bounding box center [784, 121] width 562 height 22
copy b "LS-250910-ZVPU"
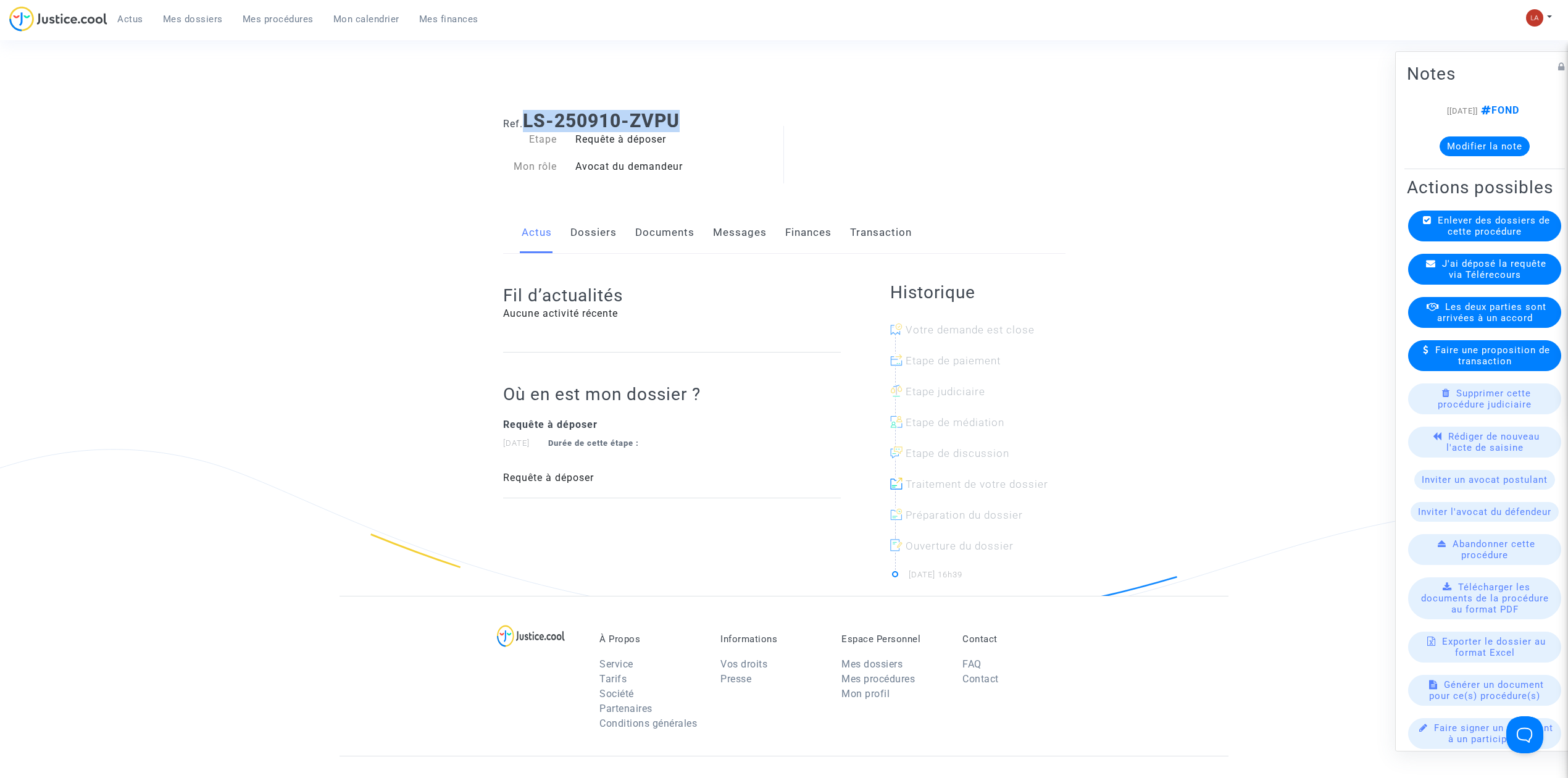
click at [670, 224] on link "Documents" at bounding box center [665, 232] width 60 height 41
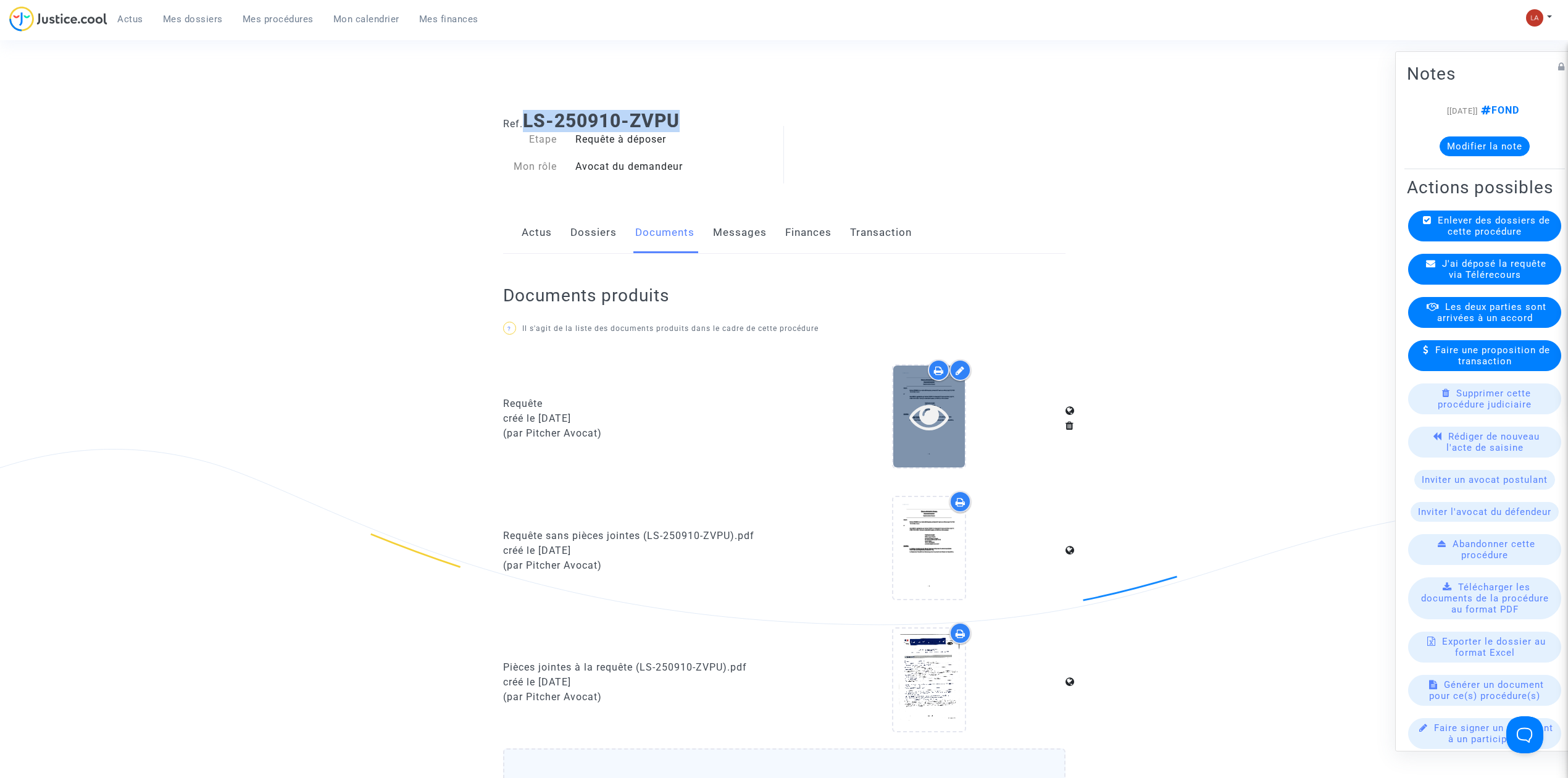
click at [923, 413] on icon at bounding box center [929, 416] width 40 height 39
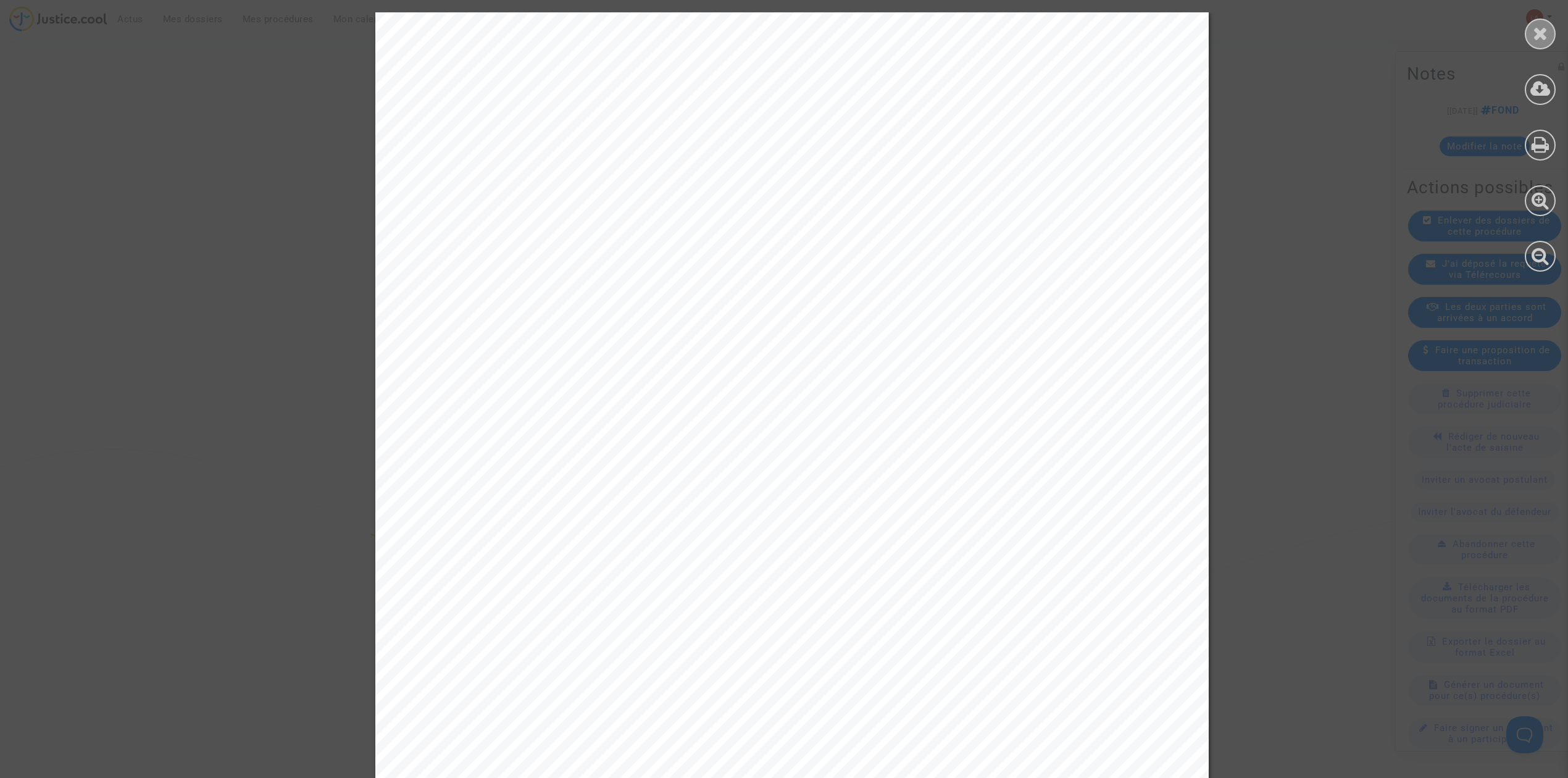
click at [1545, 26] on icon at bounding box center [1540, 33] width 16 height 19
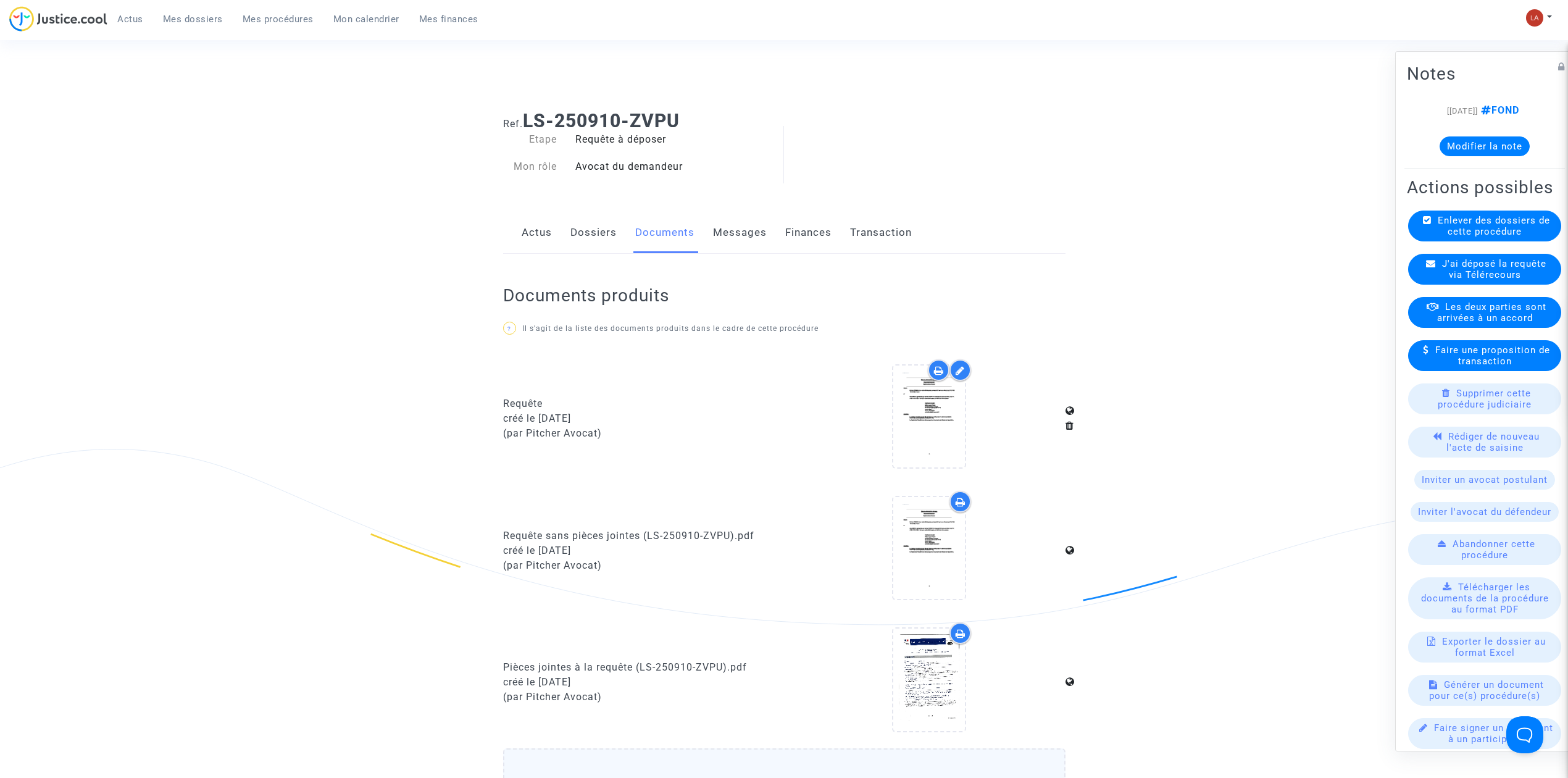
click at [735, 237] on link "Messages" at bounding box center [740, 232] width 54 height 41
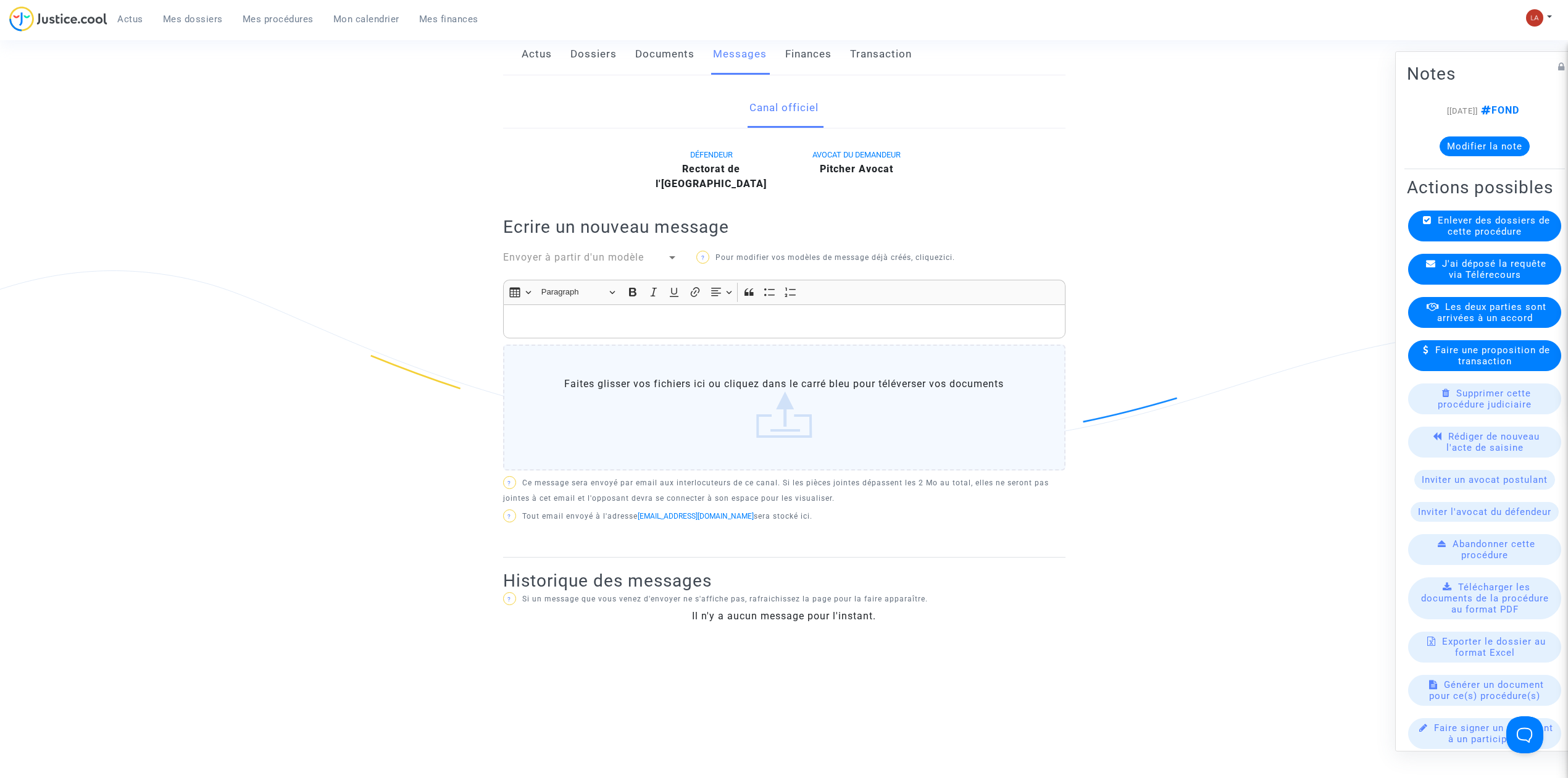
scroll to position [184, 0]
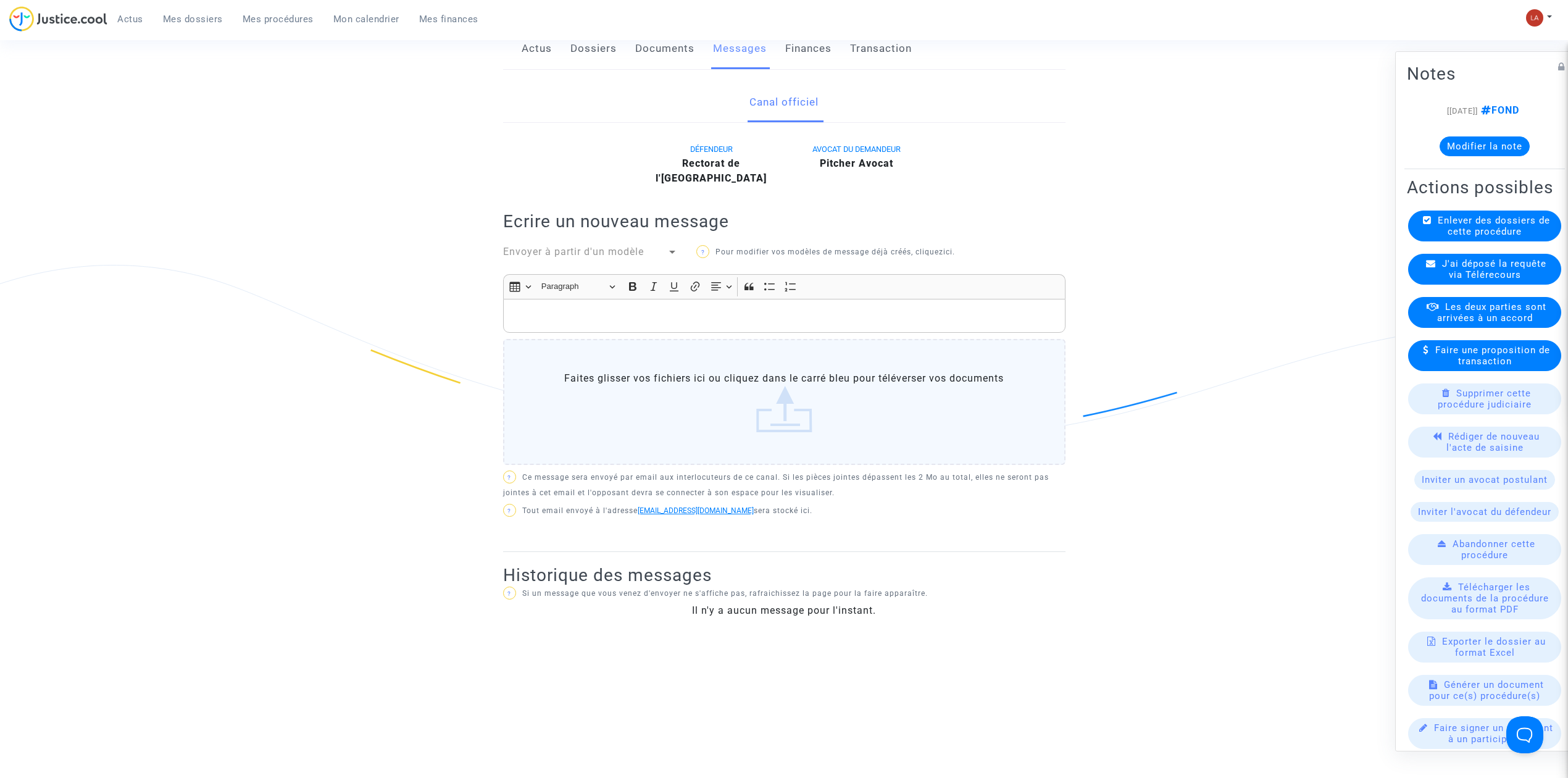
click at [699, 506] on link "[EMAIL_ADDRESS][DOMAIN_NAME]" at bounding box center [696, 511] width 116 height 9
click at [472, 599] on ng-component "Ref. LS-250910-ZVPU Etape Requête à déposer Mon rôle Avocat du demandeur Actus …" at bounding box center [784, 382] width 889 height 931
drag, startPoint x: 697, startPoint y: 515, endPoint x: 687, endPoint y: 511, distance: 10.8
click at [1455, 281] on span "J'ai déposé la requête via Télérecours" at bounding box center [1495, 268] width 104 height 22
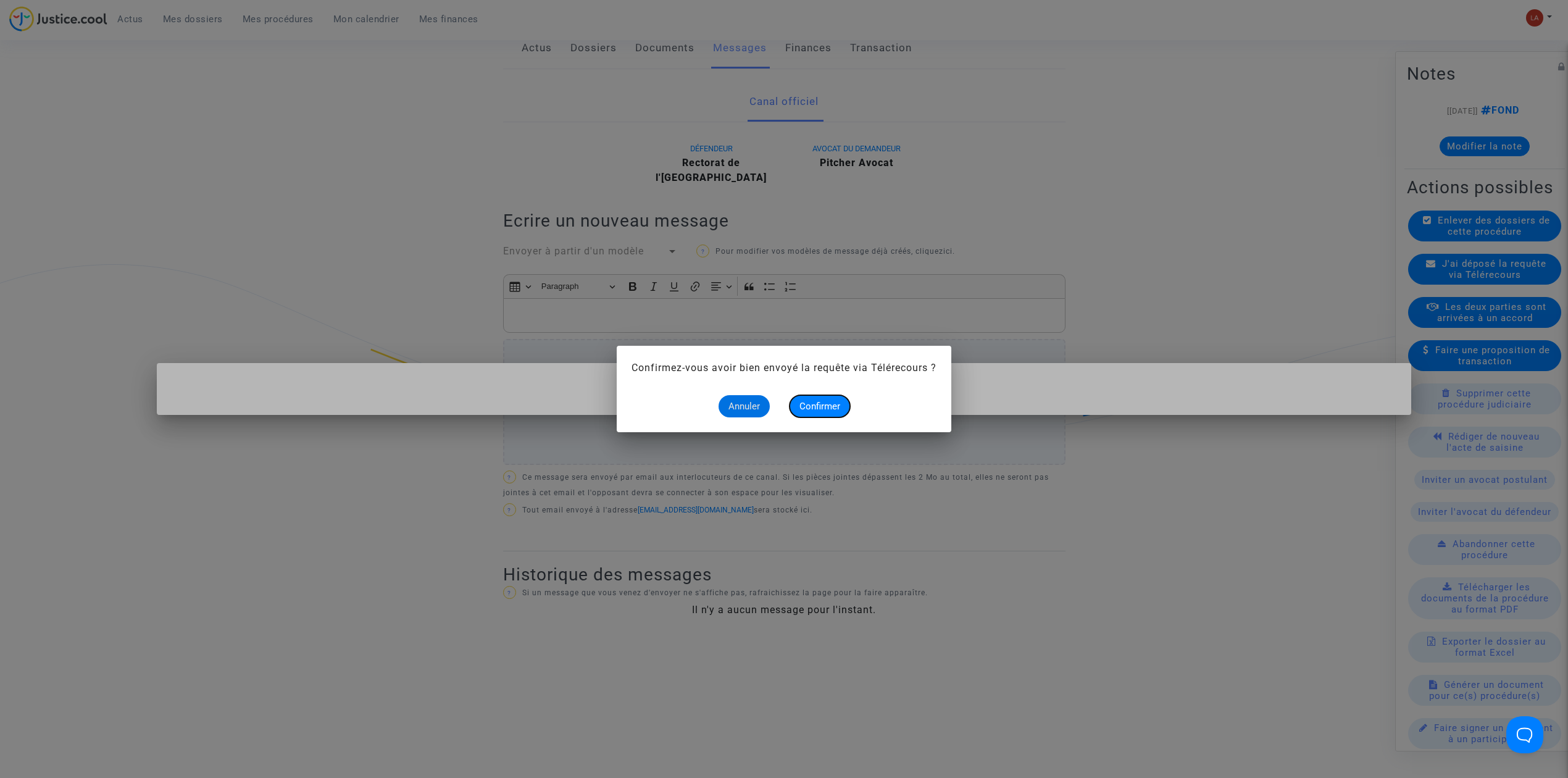
click at [796, 401] on button "Confirmer" at bounding box center [820, 405] width 60 height 22
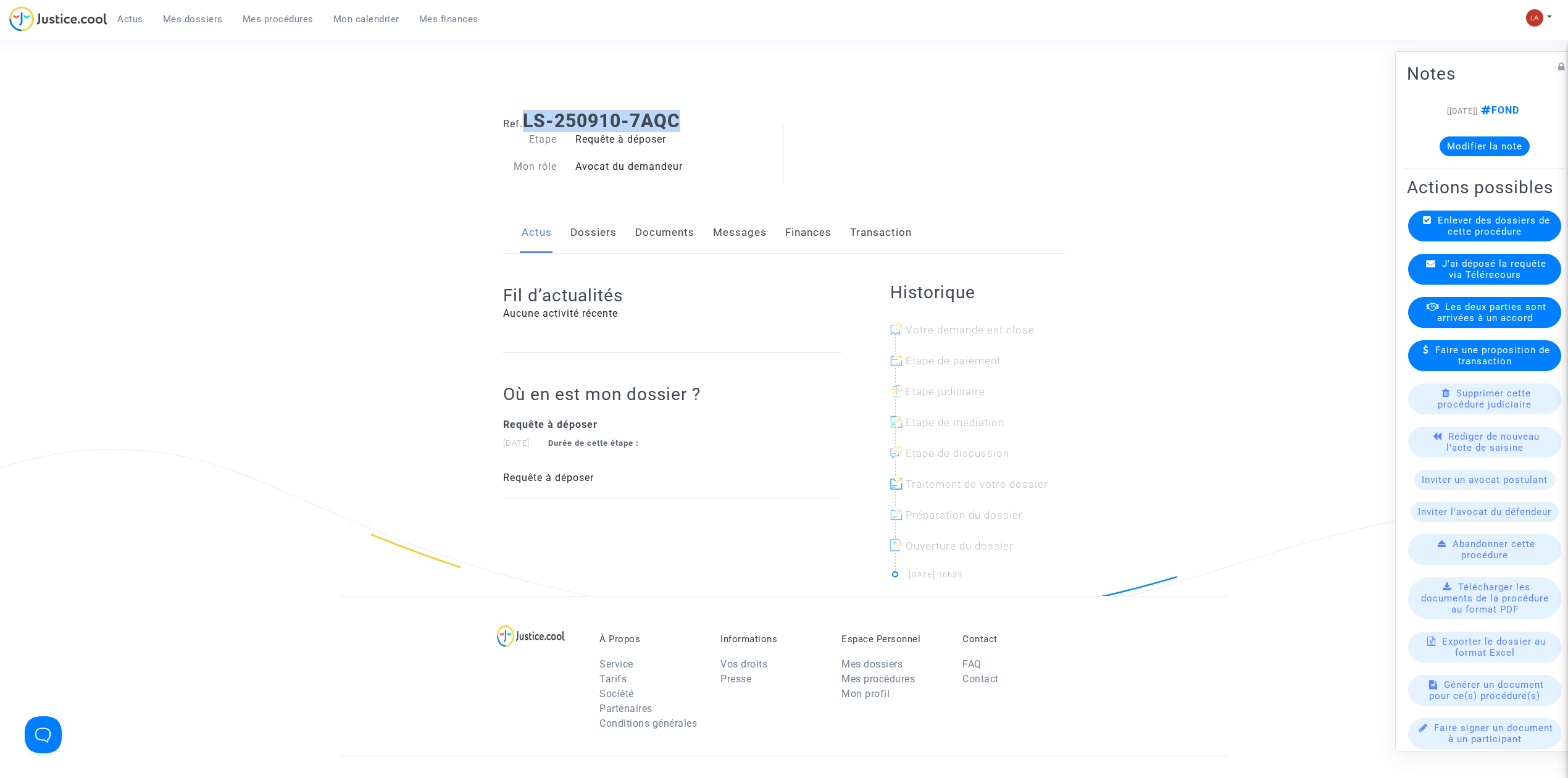
drag, startPoint x: 687, startPoint y: 126, endPoint x: 529, endPoint y: 122, distance: 158.1
click at [529, 122] on h1 "Ref. LS-250910-7AQC" at bounding box center [784, 121] width 562 height 22
copy b "LS-250910-7AQC"
click at [644, 228] on link "Documents" at bounding box center [665, 232] width 60 height 41
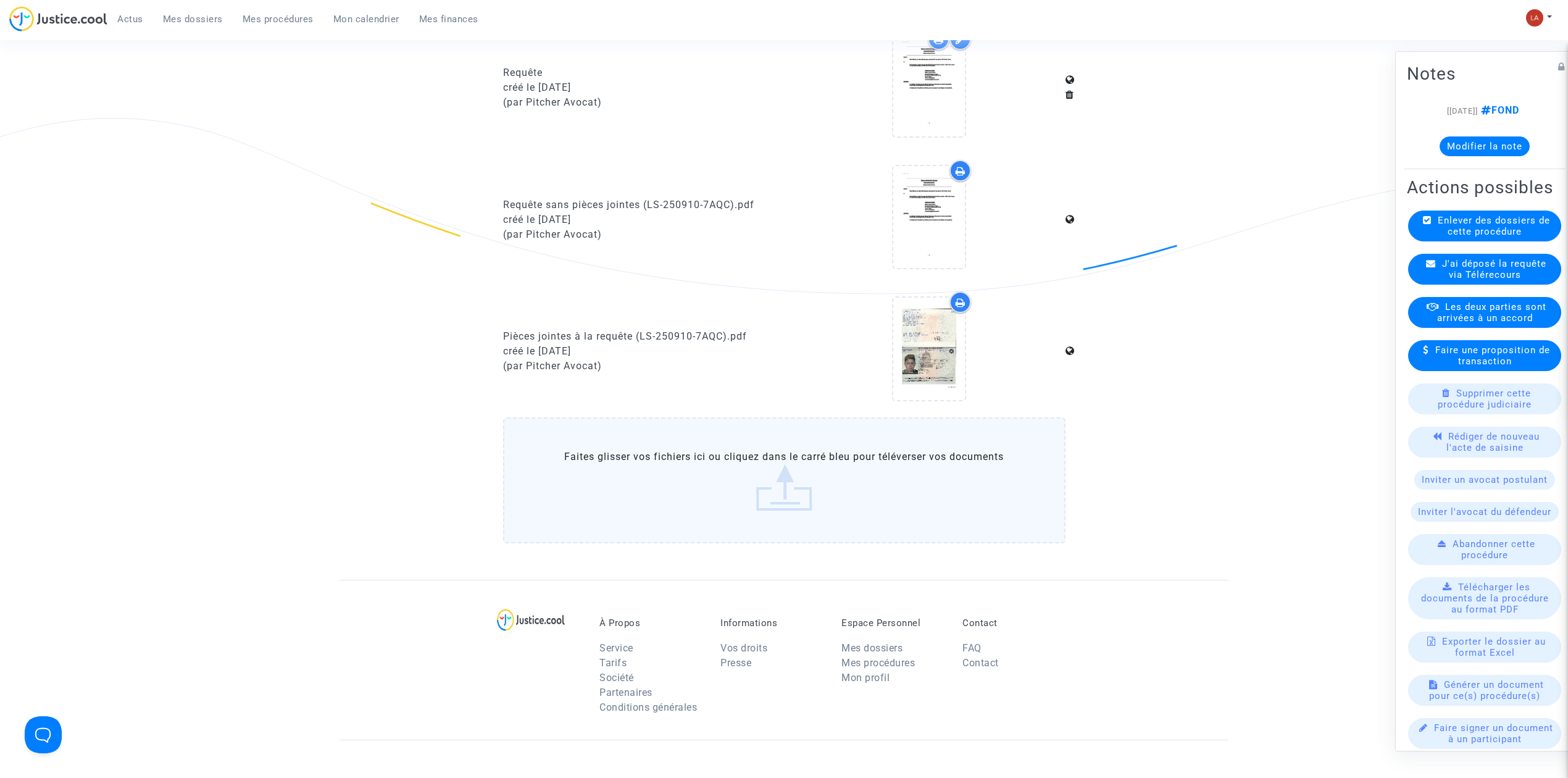
scroll to position [334, 0]
click at [919, 212] on icon at bounding box center [929, 214] width 40 height 39
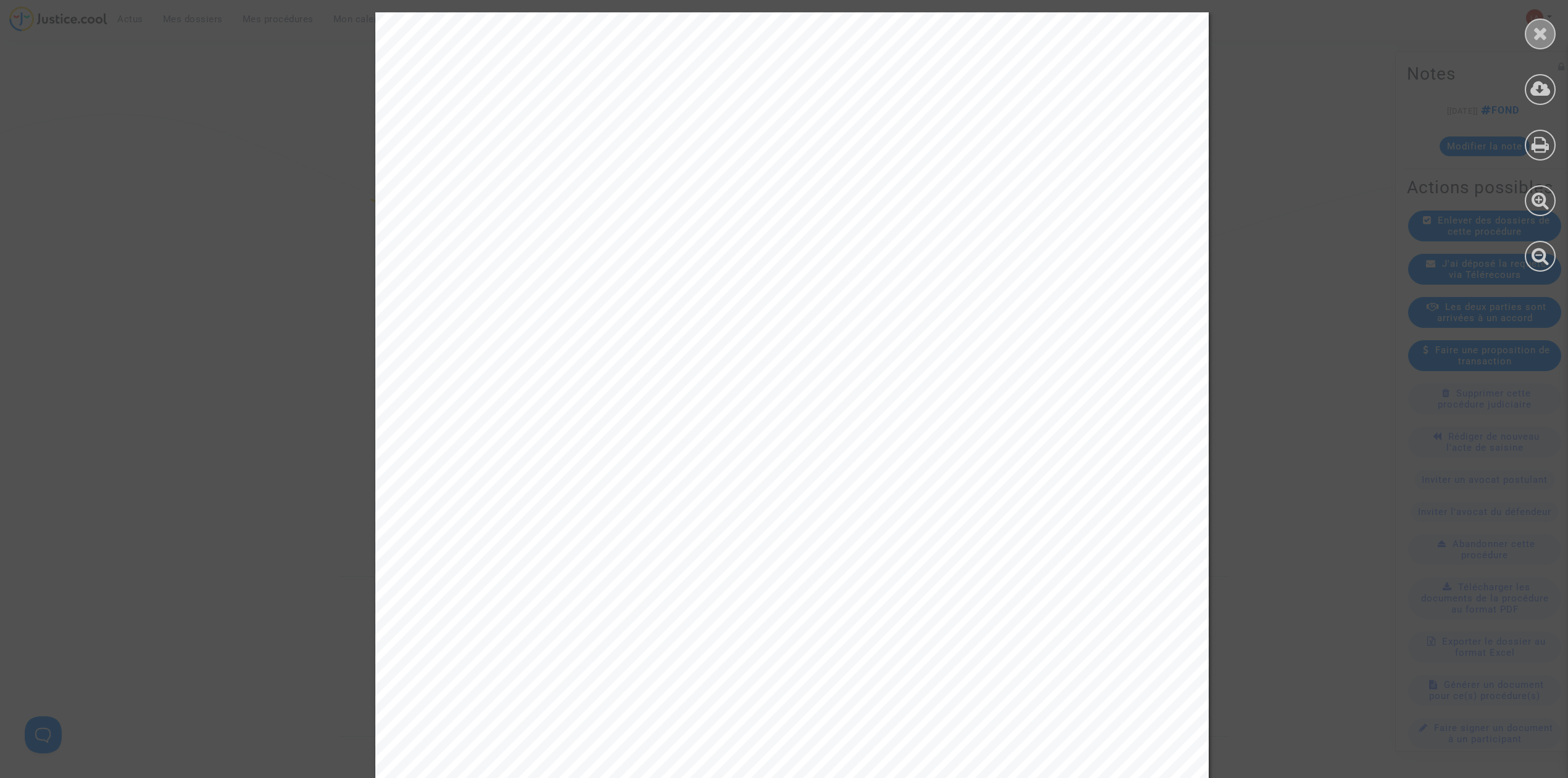
click at [1551, 38] on div at bounding box center [1540, 34] width 31 height 31
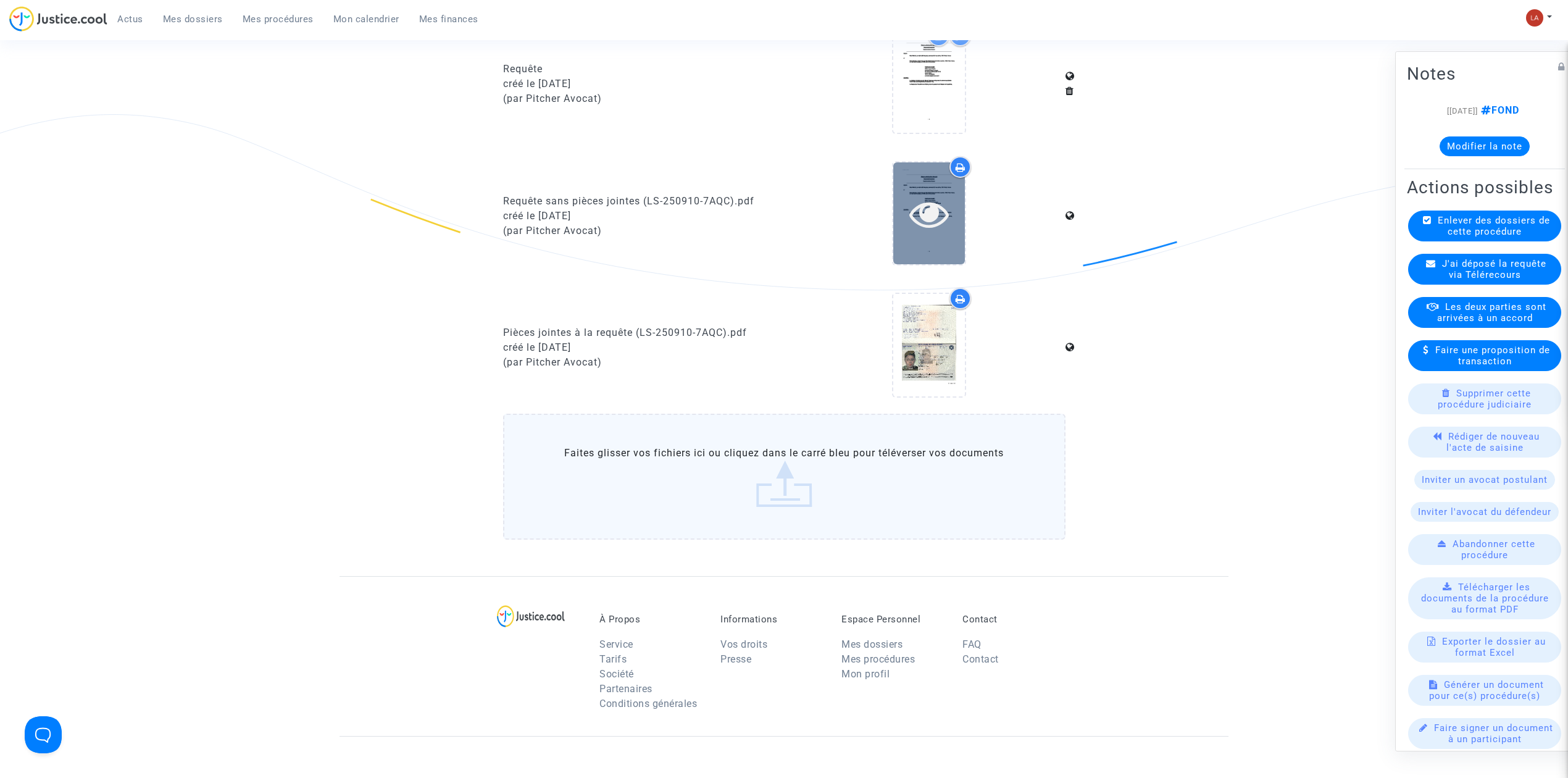
scroll to position [0, 0]
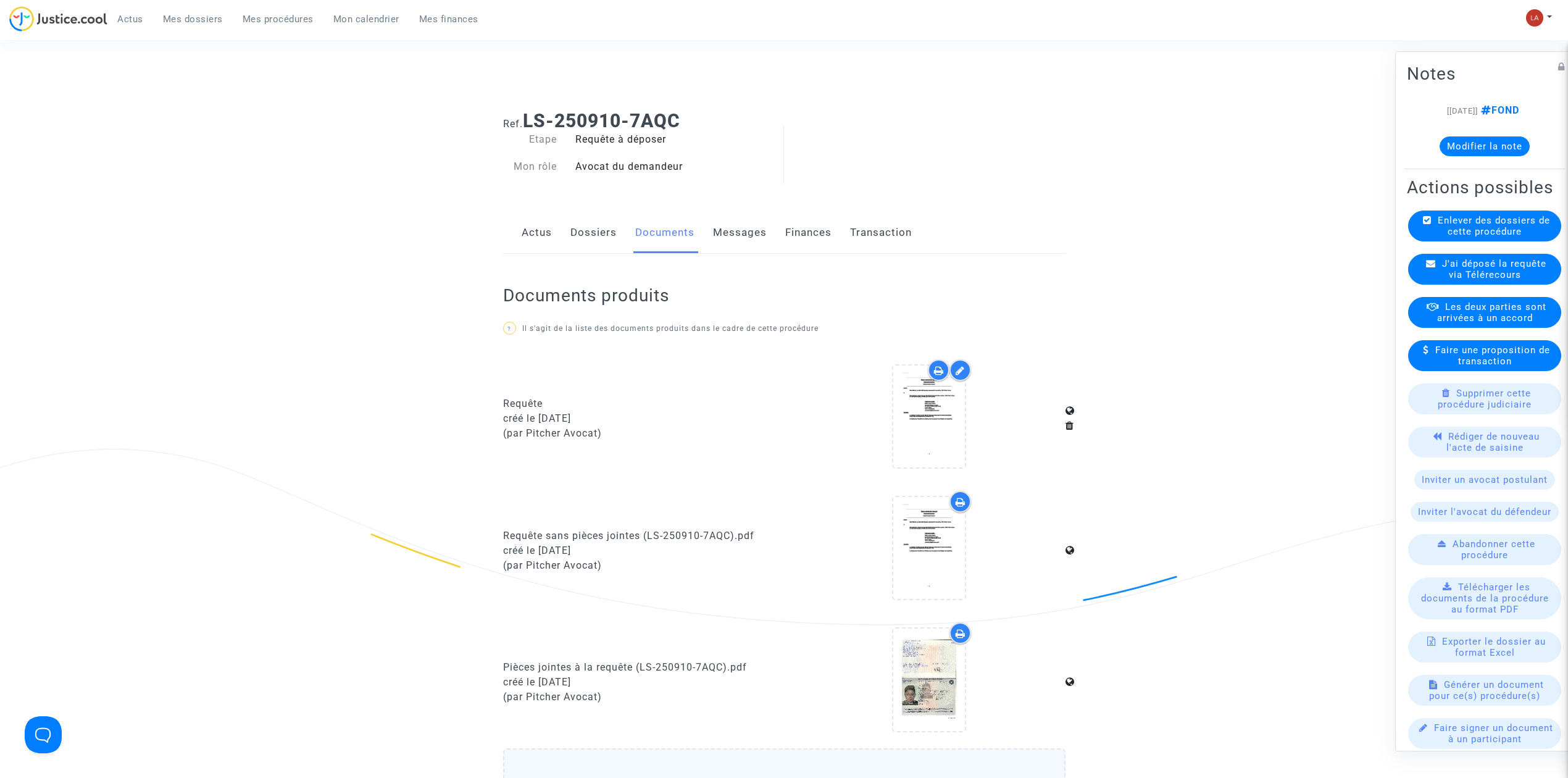
click at [728, 237] on link "Messages" at bounding box center [740, 232] width 54 height 41
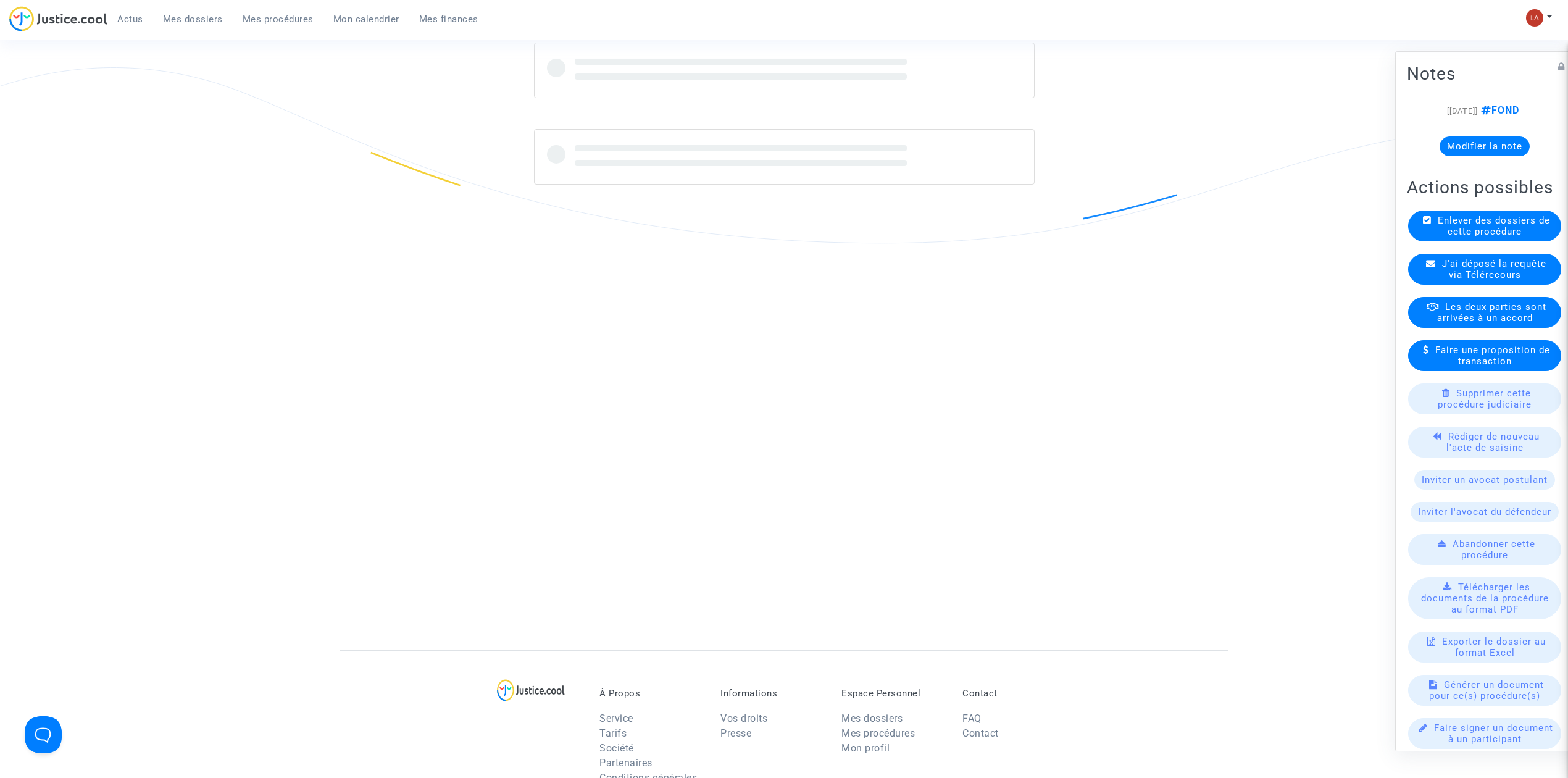
scroll to position [384, 0]
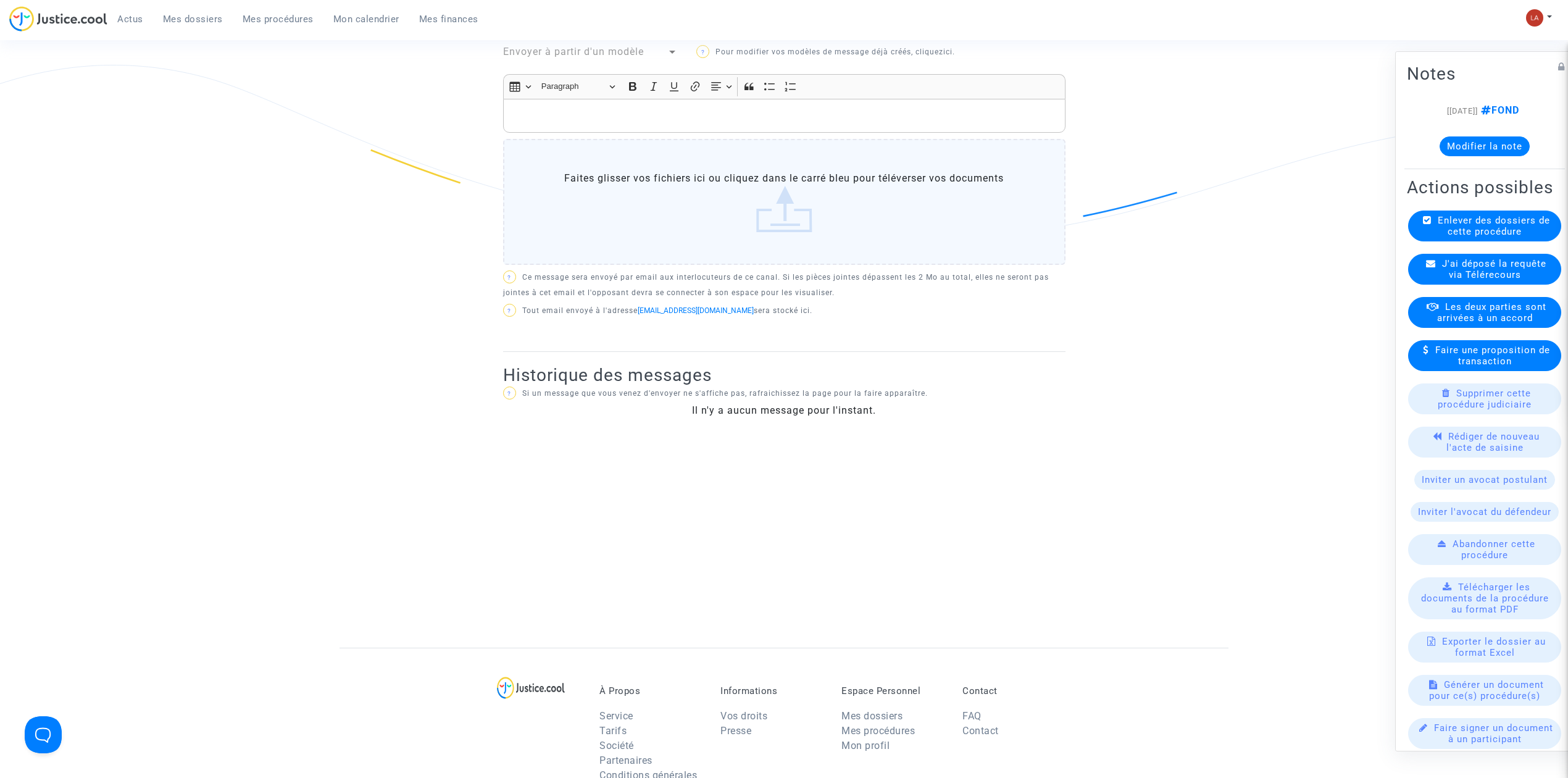
click at [1478, 281] on span "J'ai déposé la requête via Télérecours" at bounding box center [1495, 268] width 104 height 22
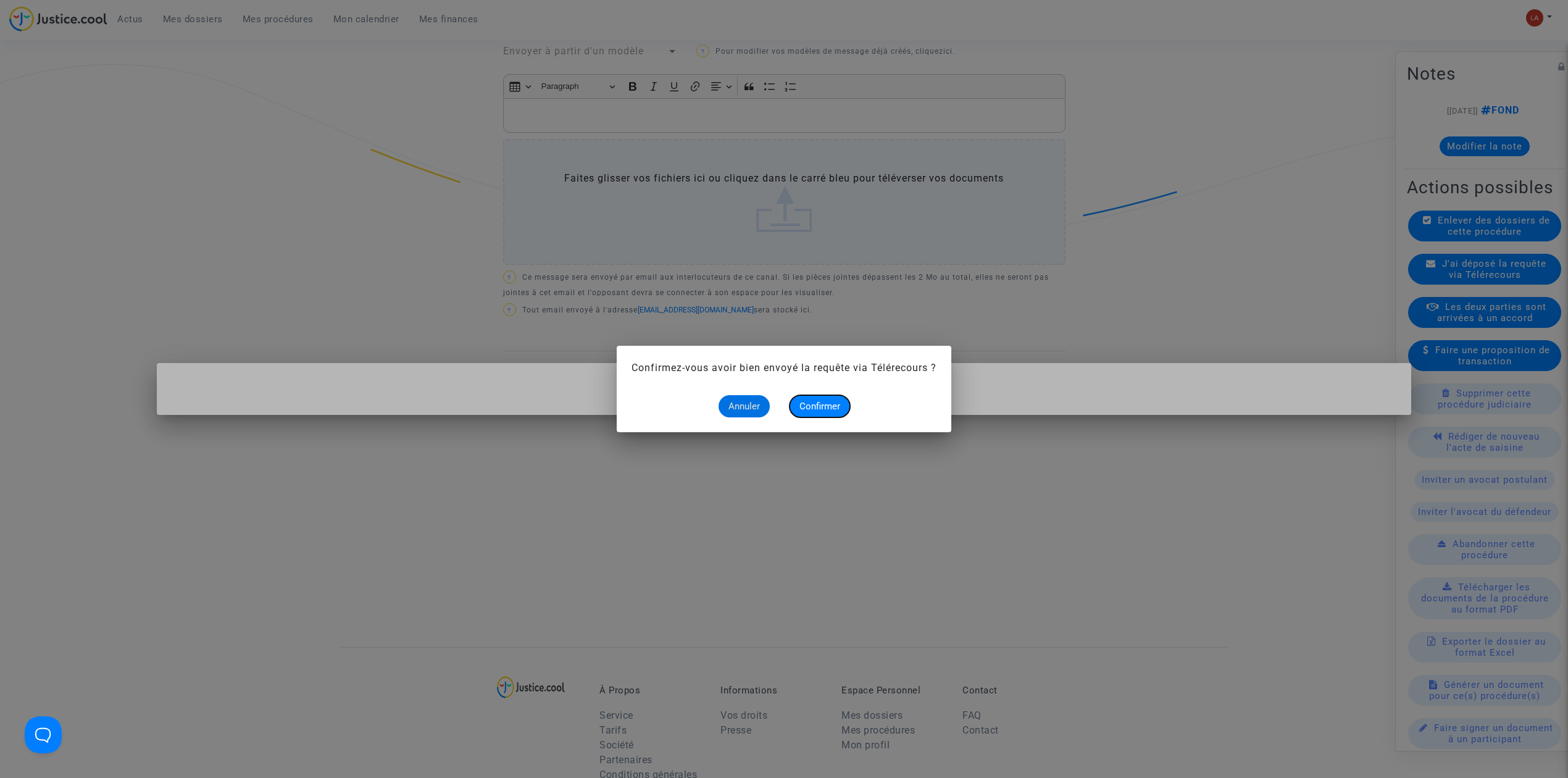
click at [820, 402] on span "Confirmer" at bounding box center [820, 406] width 41 height 11
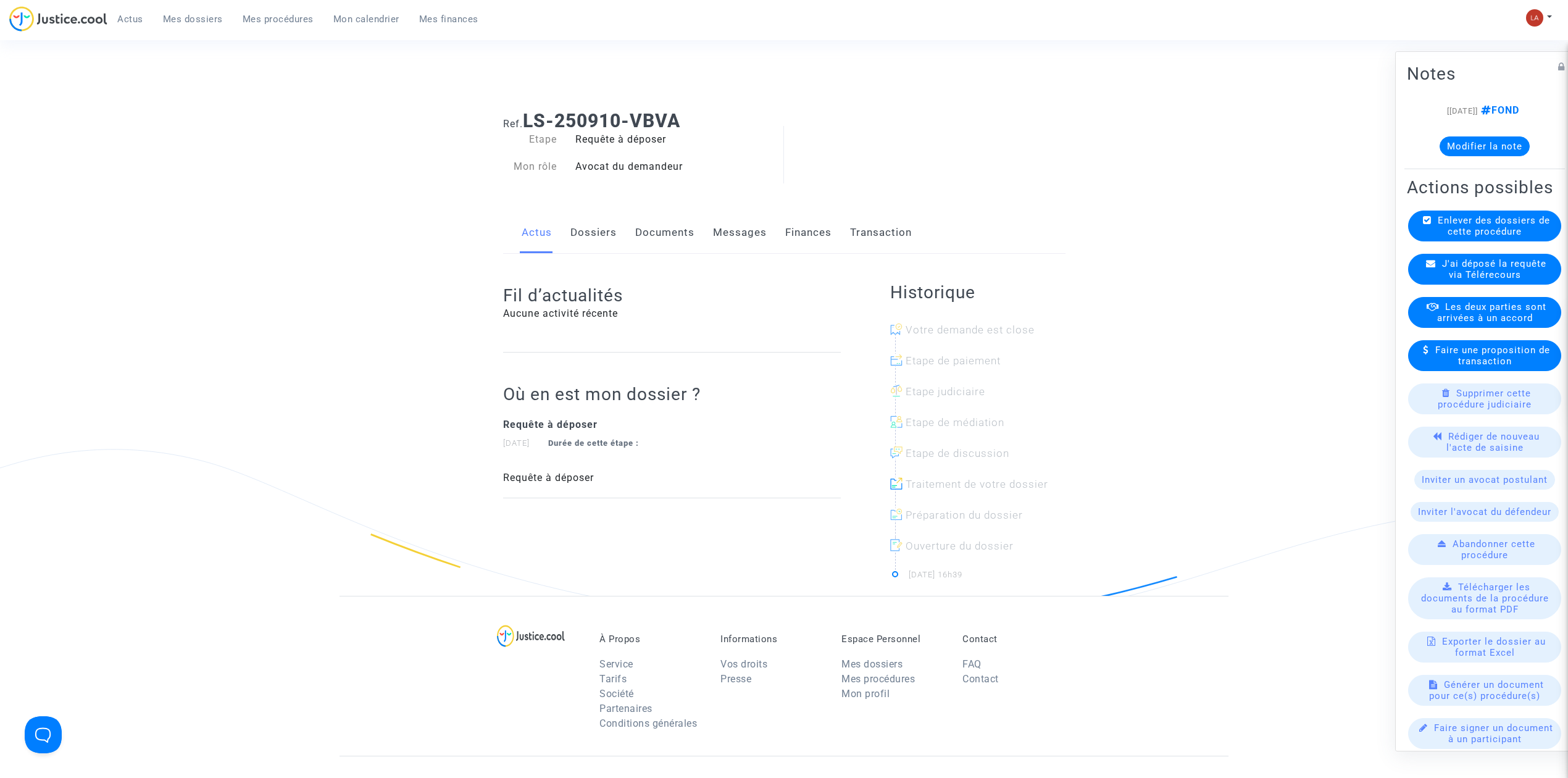
click at [608, 228] on link "Dossiers" at bounding box center [593, 232] width 47 height 41
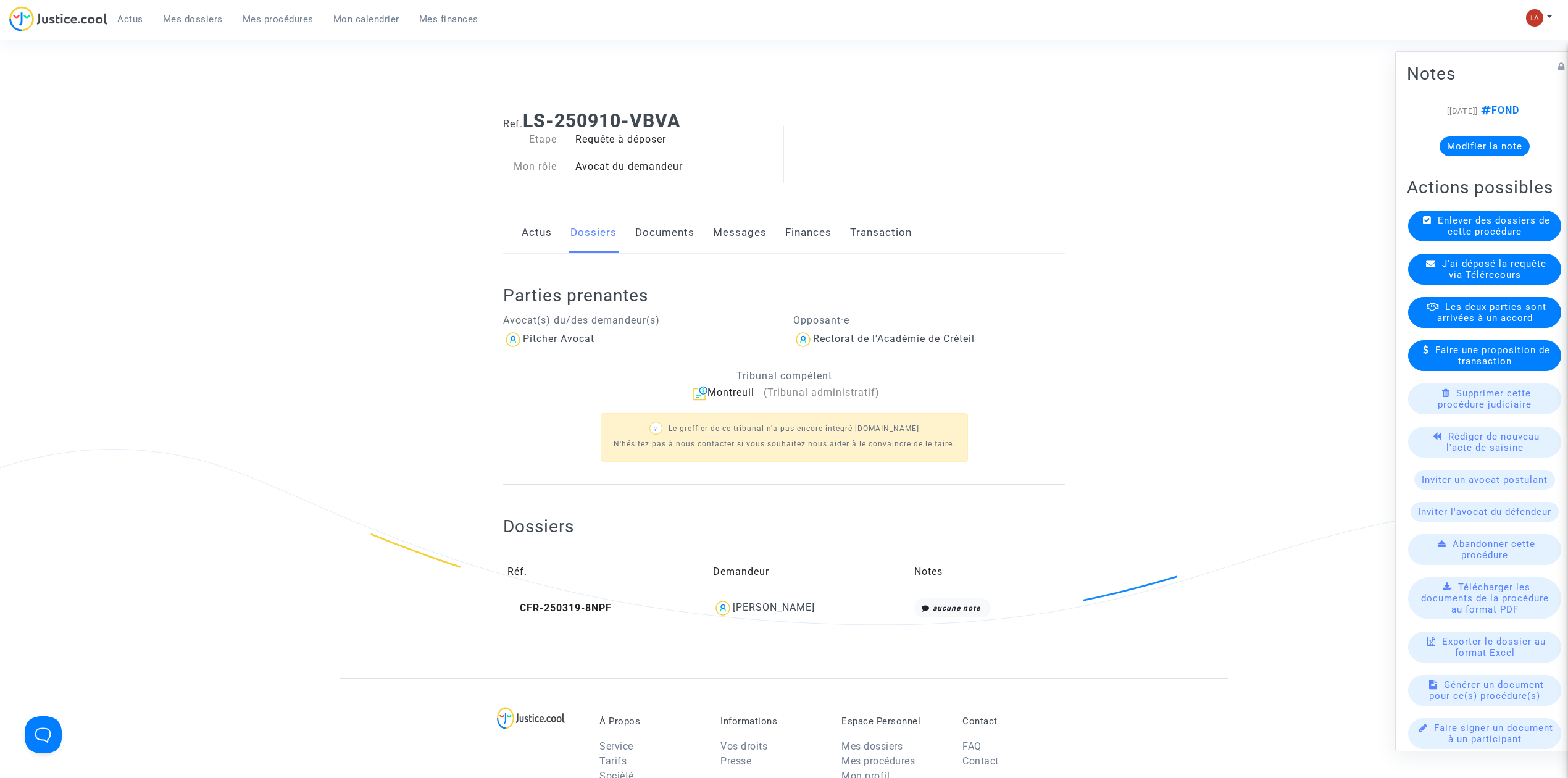
click at [1431, 285] on div "J'ai déposé la requête via Télérecours" at bounding box center [1485, 269] width 153 height 31
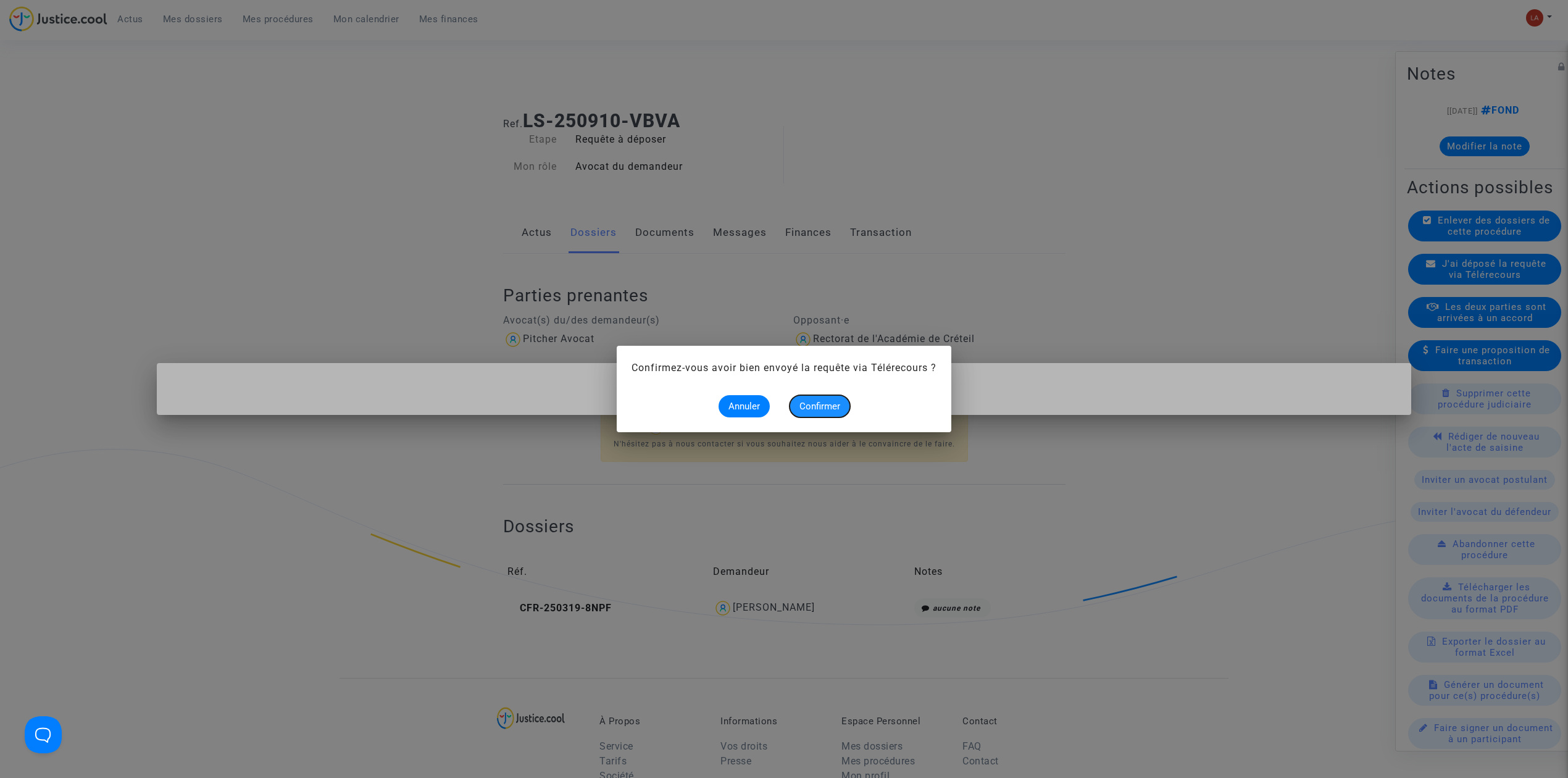
click at [838, 404] on span "Confirmer" at bounding box center [820, 406] width 41 height 11
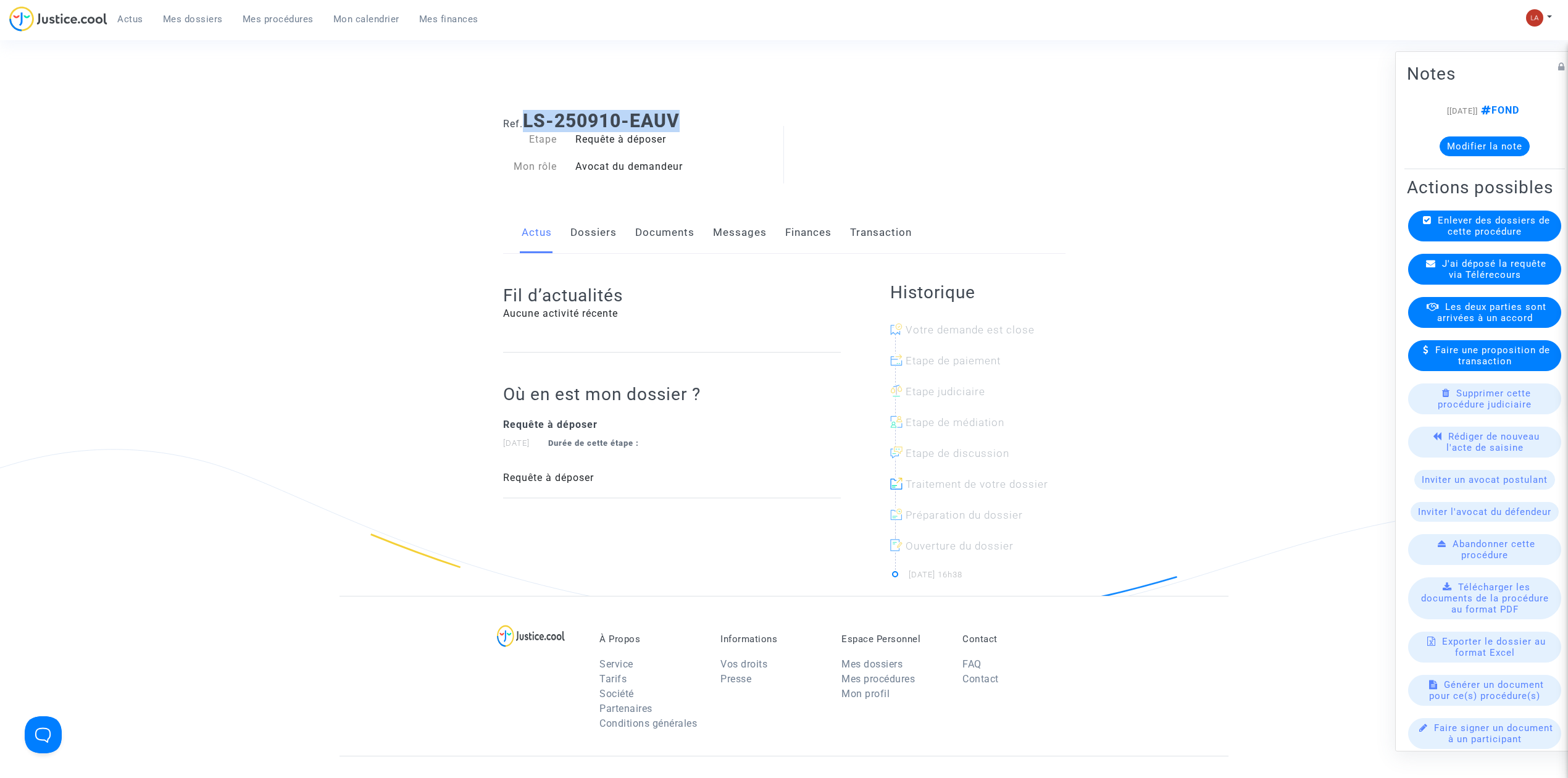
drag, startPoint x: 700, startPoint y: 121, endPoint x: 529, endPoint y: 118, distance: 171.0
click at [529, 118] on h1 "Ref. LS-250910-EAUV" at bounding box center [784, 121] width 562 height 22
copy b "LS-250910-EAUV"
click at [656, 232] on link "Documents" at bounding box center [665, 232] width 60 height 41
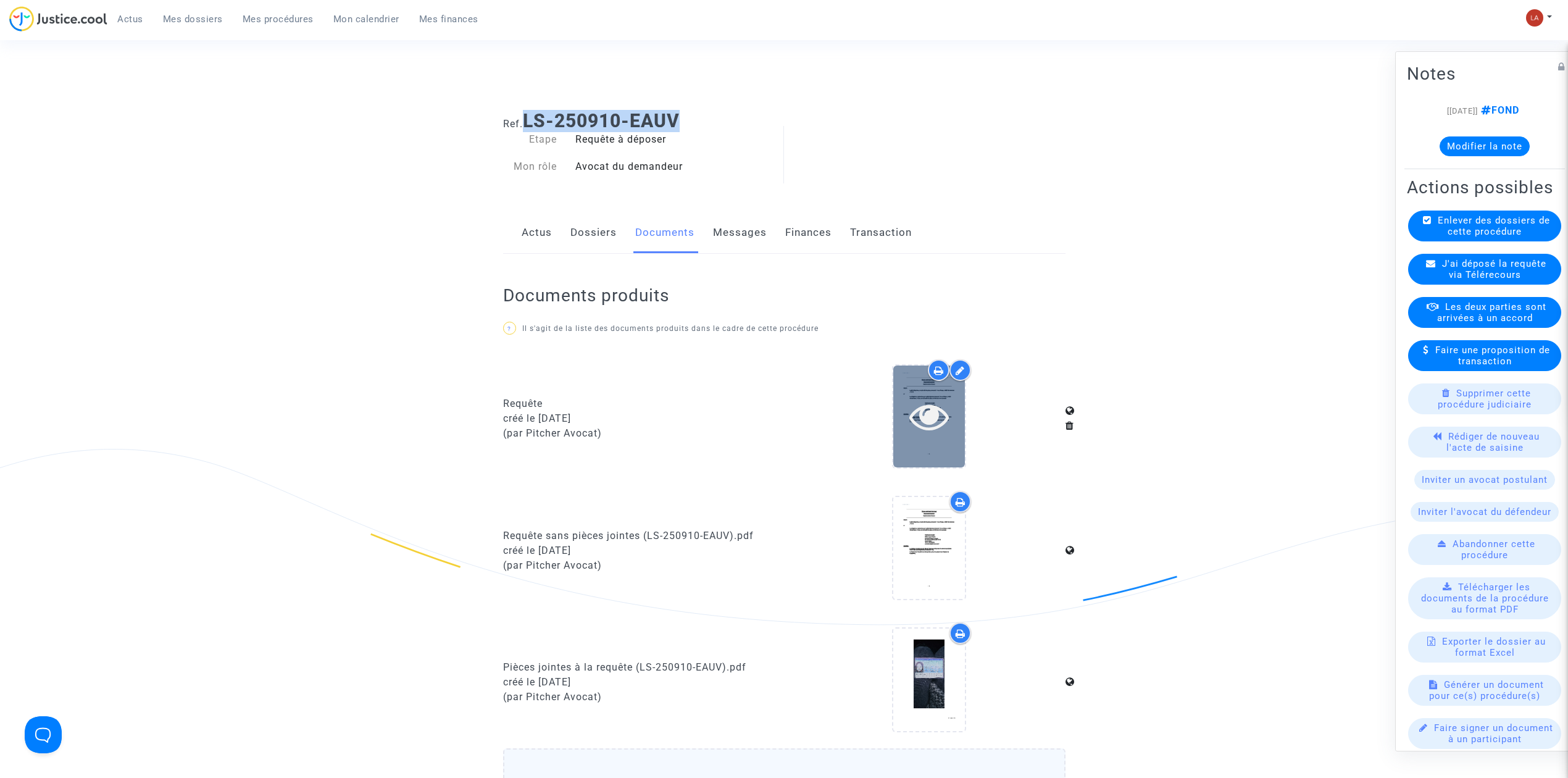
click at [921, 416] on icon at bounding box center [929, 416] width 40 height 39
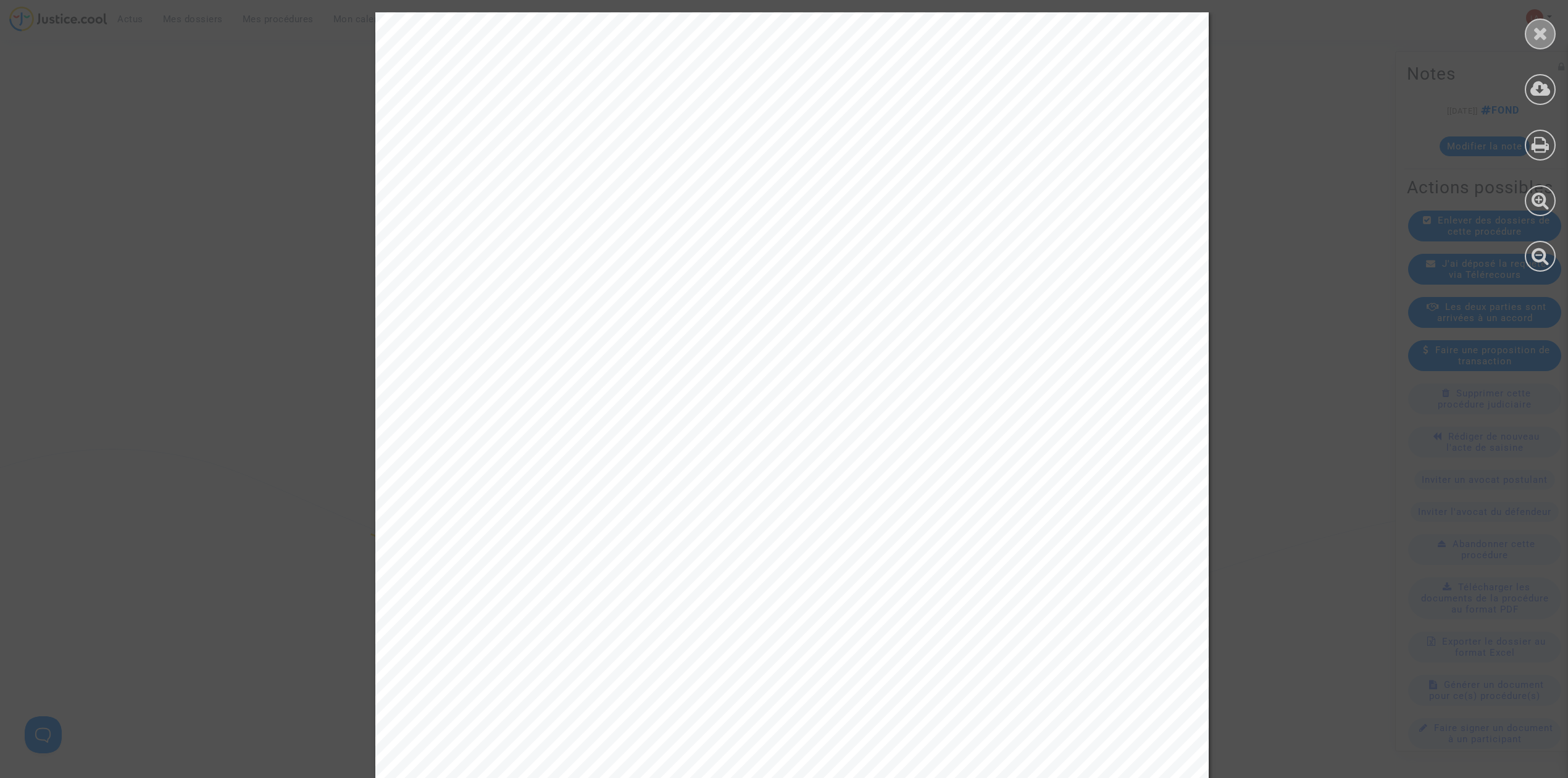
click at [1541, 42] on div at bounding box center [1540, 34] width 31 height 31
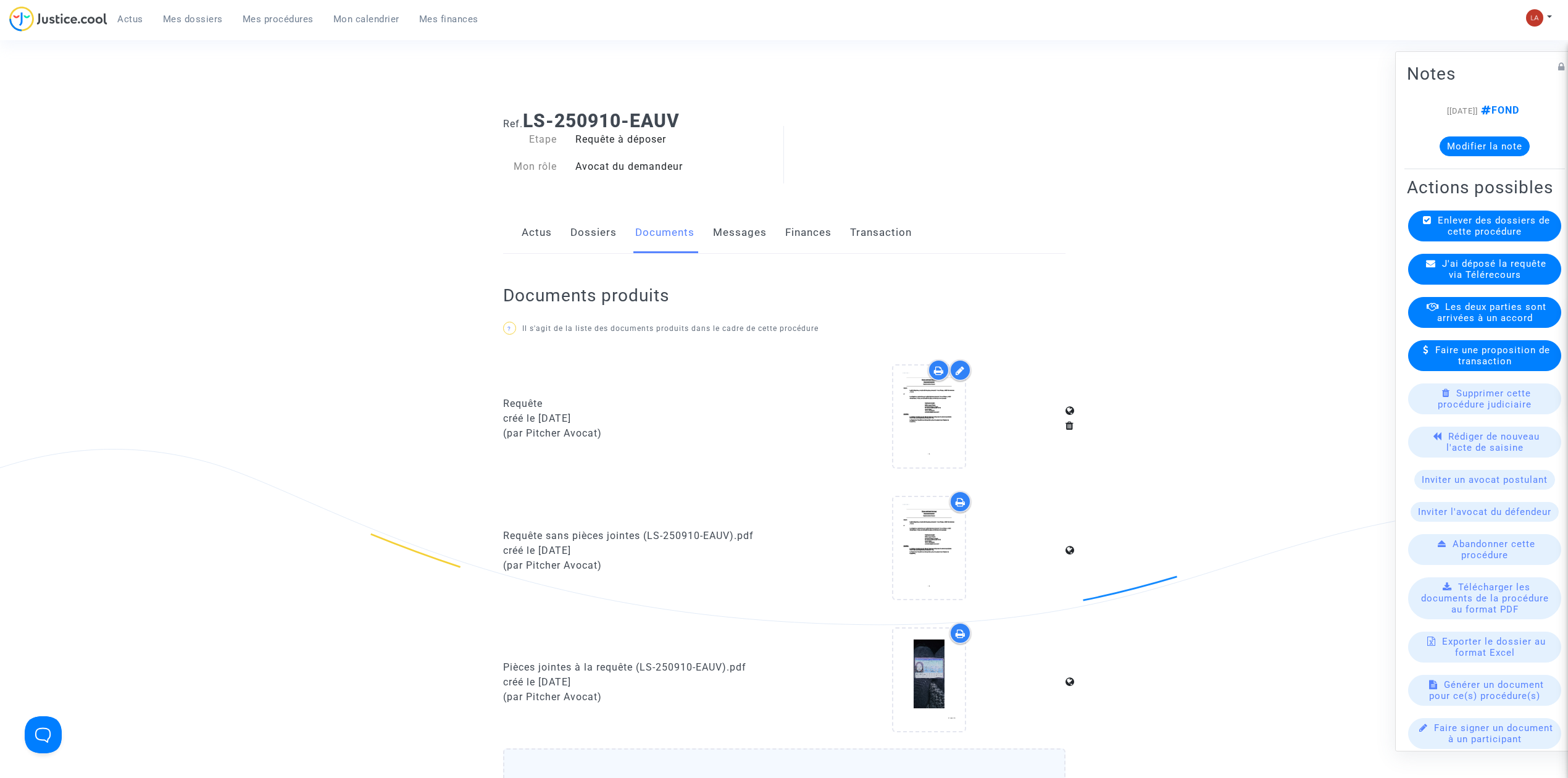
click at [737, 224] on link "Messages" at bounding box center [740, 232] width 54 height 41
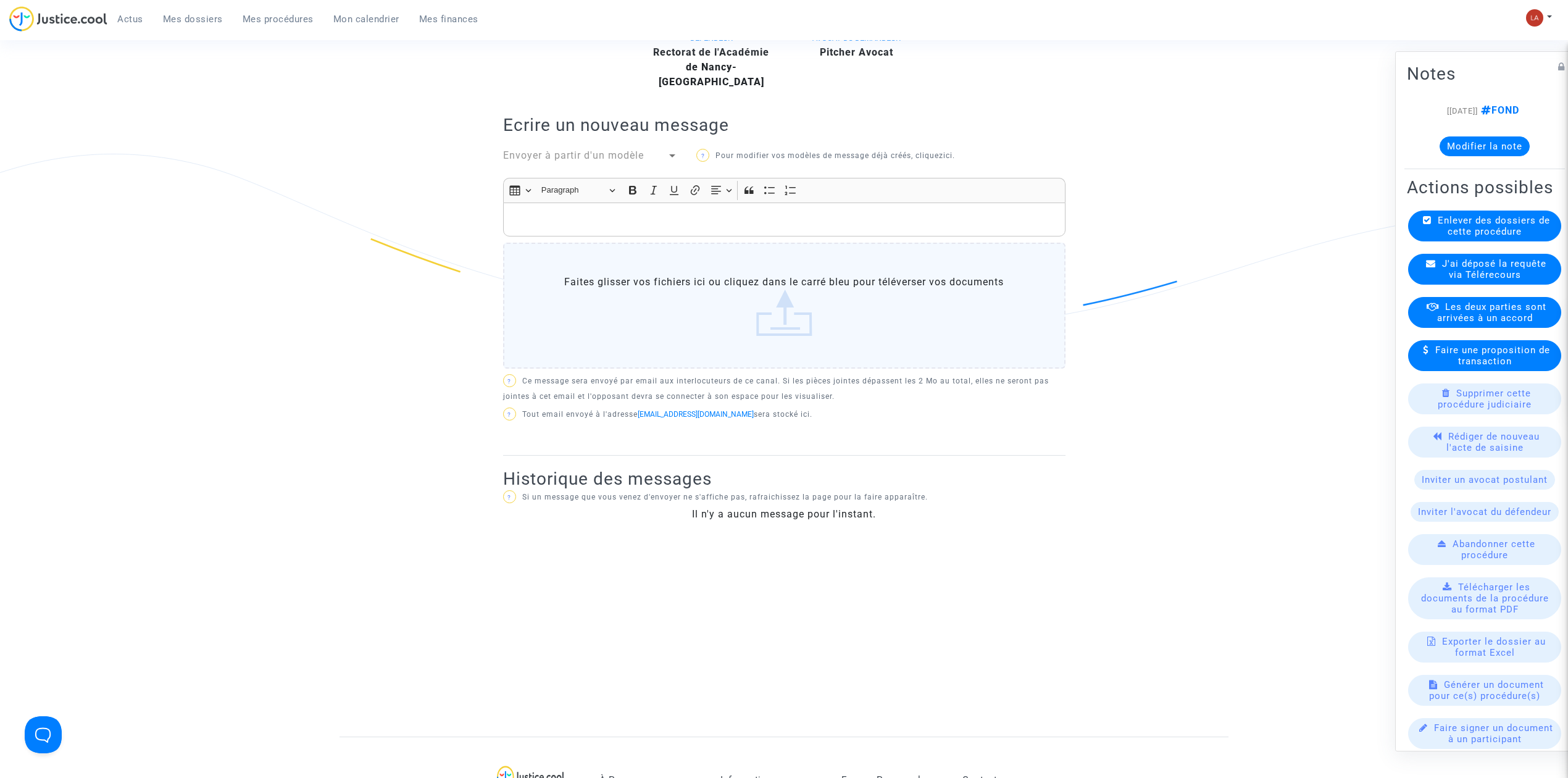
scroll to position [322, 0]
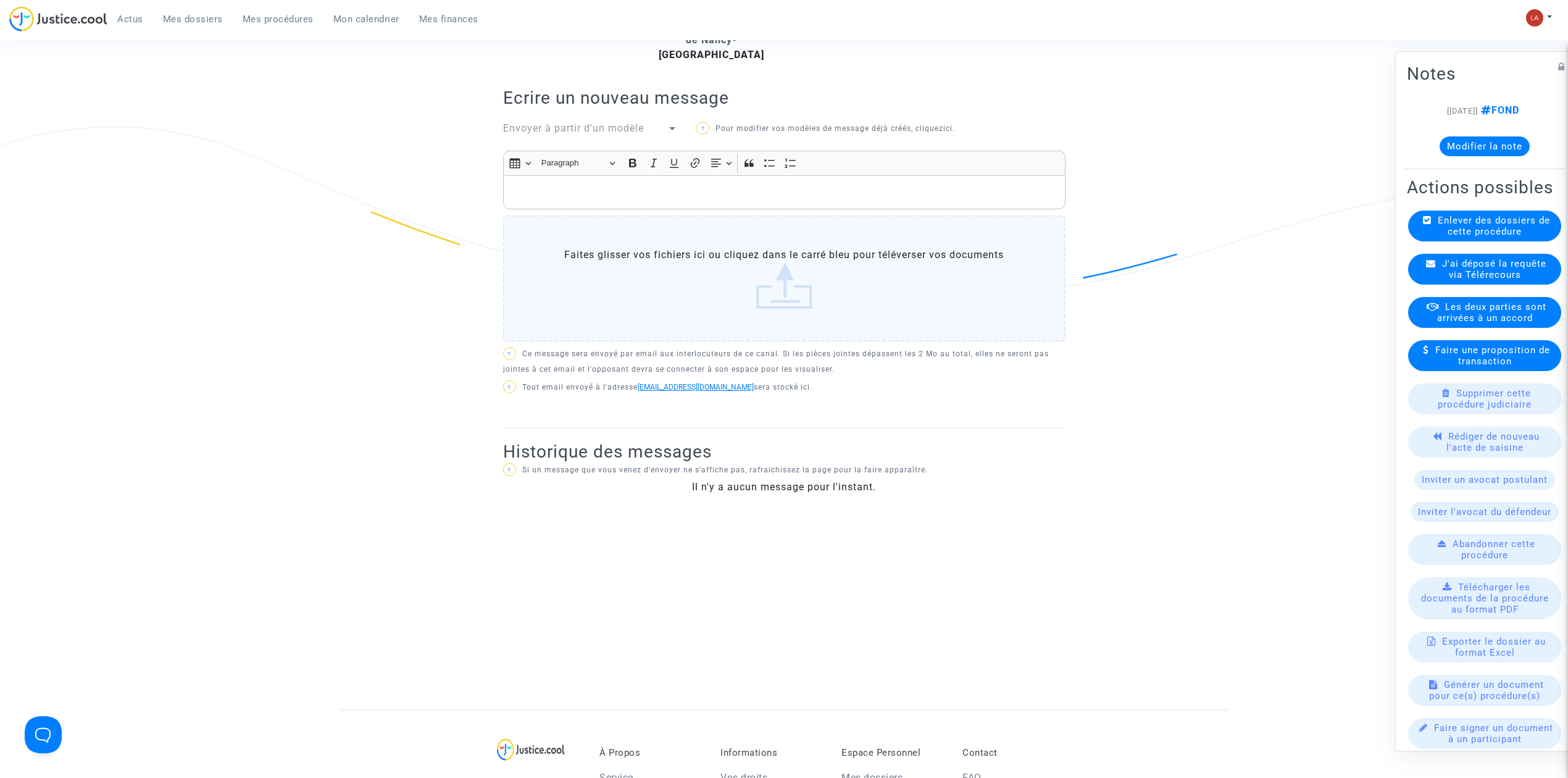
click at [711, 382] on link "[EMAIL_ADDRESS][DOMAIN_NAME]" at bounding box center [696, 387] width 116 height 9
click at [1048, 482] on div "Historique des messages ? Si un message que vous venez d'envoyer ne s'affiche p…" at bounding box center [784, 467] width 562 height 78
click at [1480, 281] on span "J'ai déposé la requête via Télérecours" at bounding box center [1495, 268] width 104 height 22
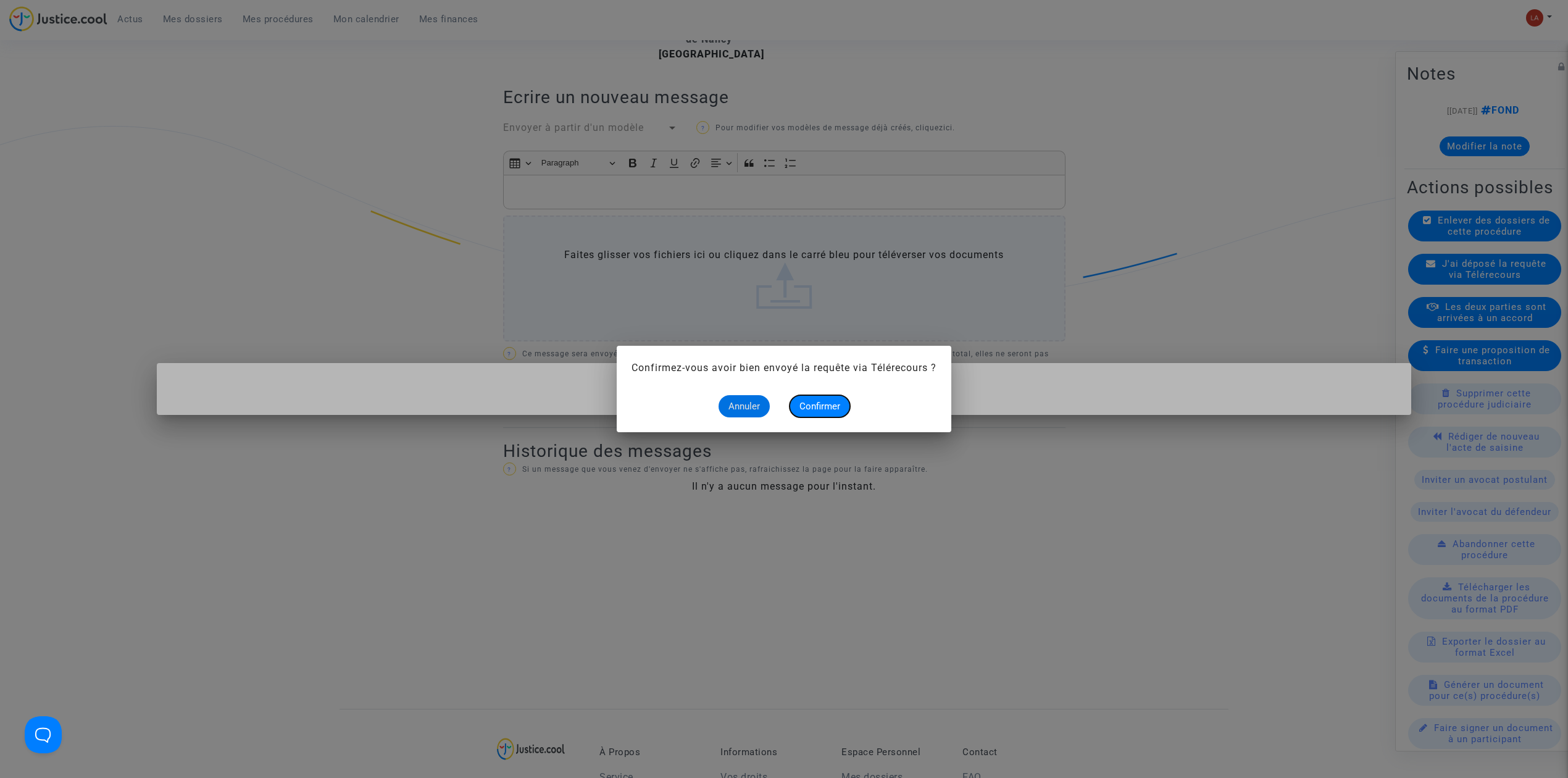
click at [828, 406] on span "Confirmer" at bounding box center [820, 406] width 41 height 11
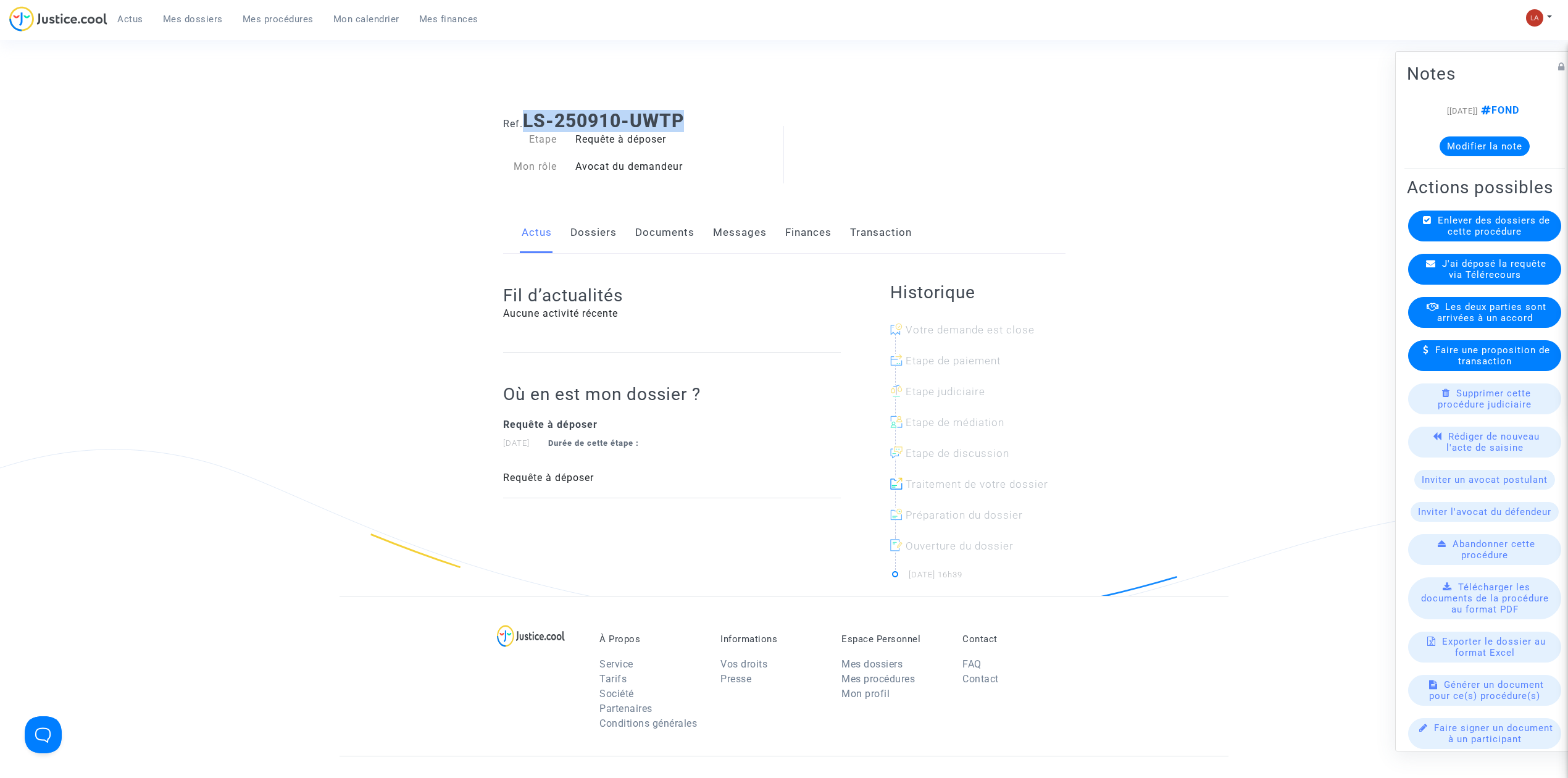
drag, startPoint x: 692, startPoint y: 126, endPoint x: 527, endPoint y: 125, distance: 165.0
click at [527, 125] on h1 "Ref. LS-250910-UWTP" at bounding box center [784, 121] width 562 height 22
copy b "LS-250910-UWTP"
click at [644, 215] on link "Documents" at bounding box center [665, 232] width 60 height 41
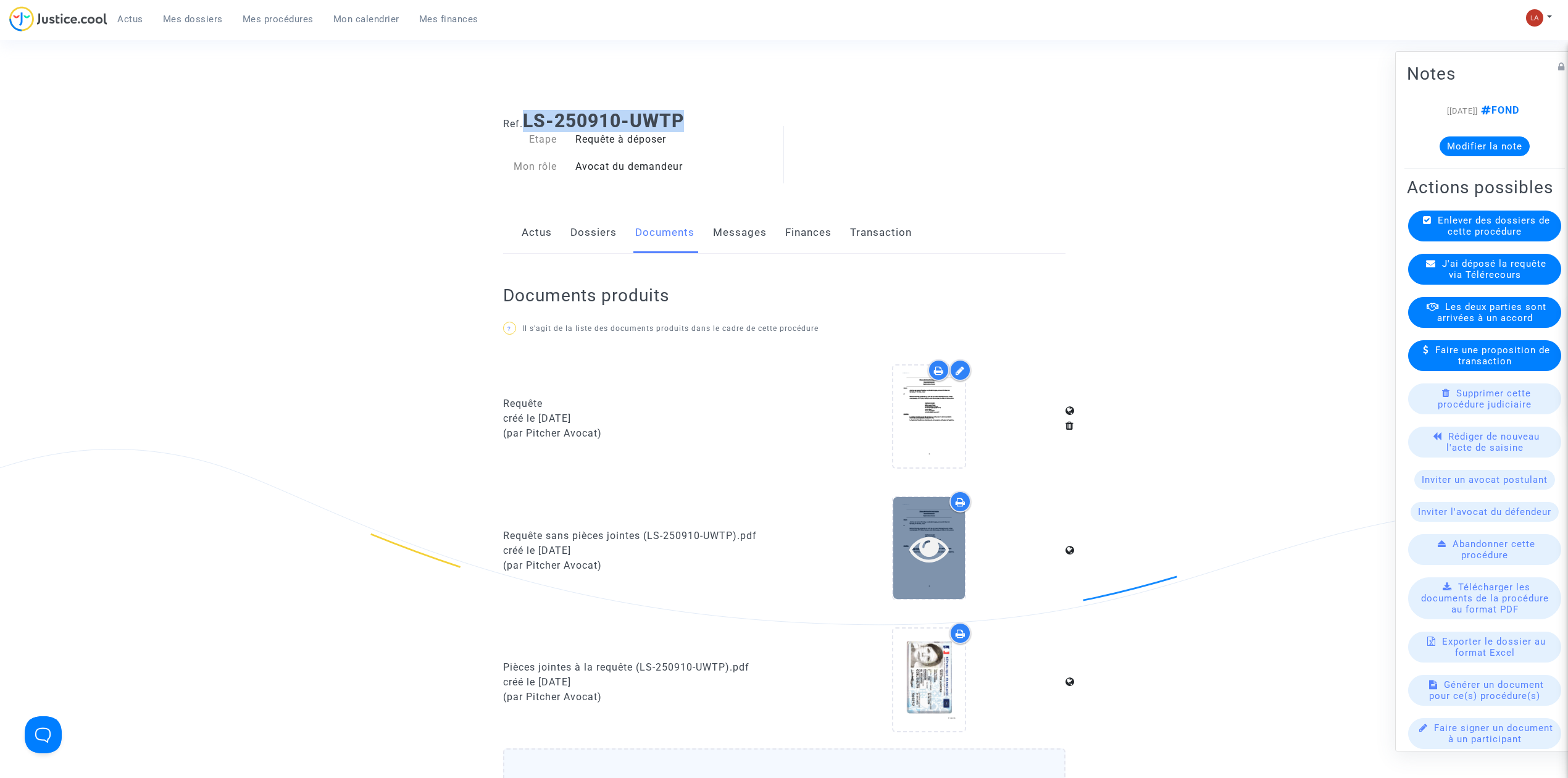
click at [928, 542] on icon at bounding box center [929, 548] width 40 height 39
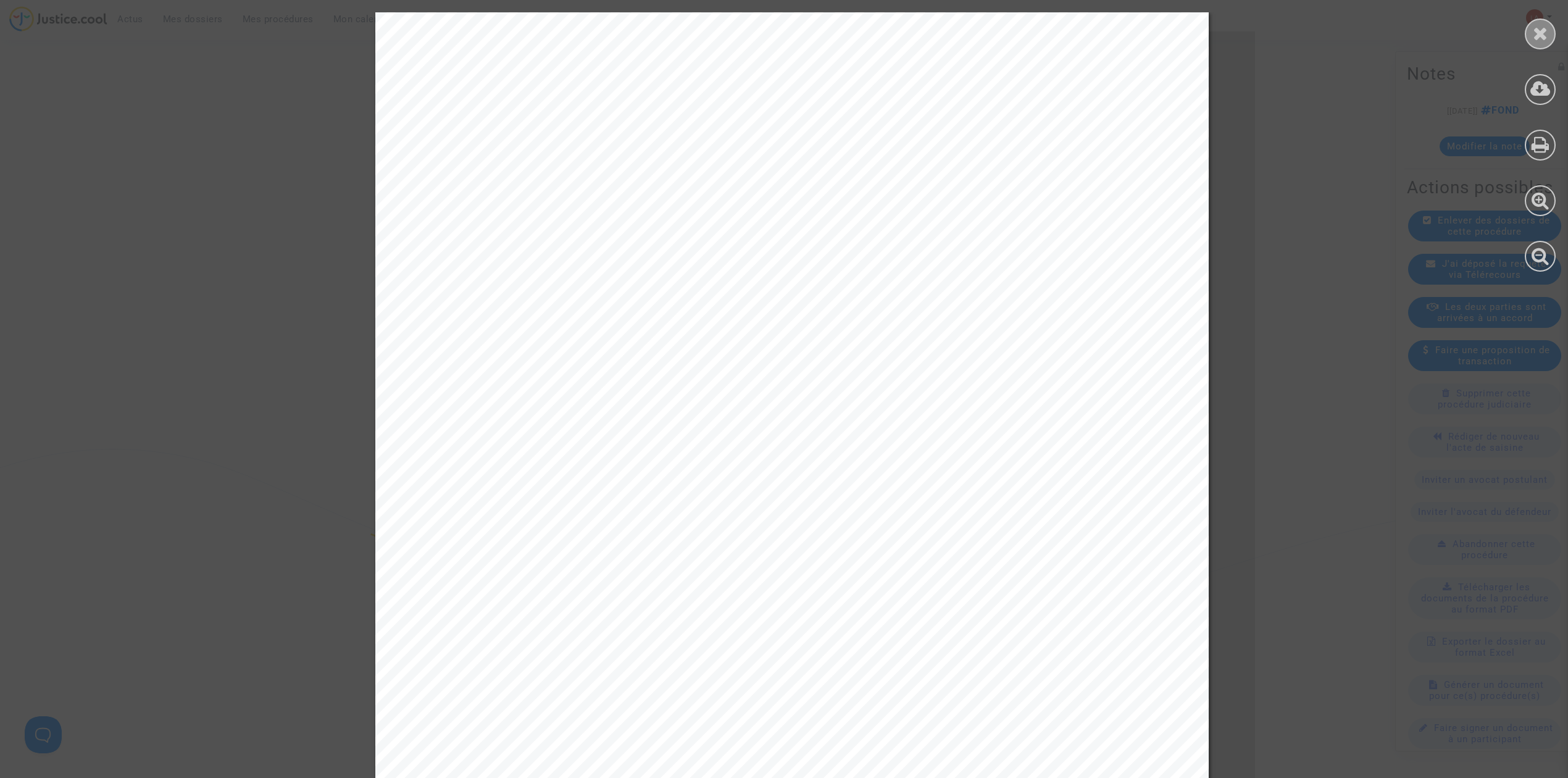
click at [1543, 32] on icon at bounding box center [1540, 33] width 16 height 19
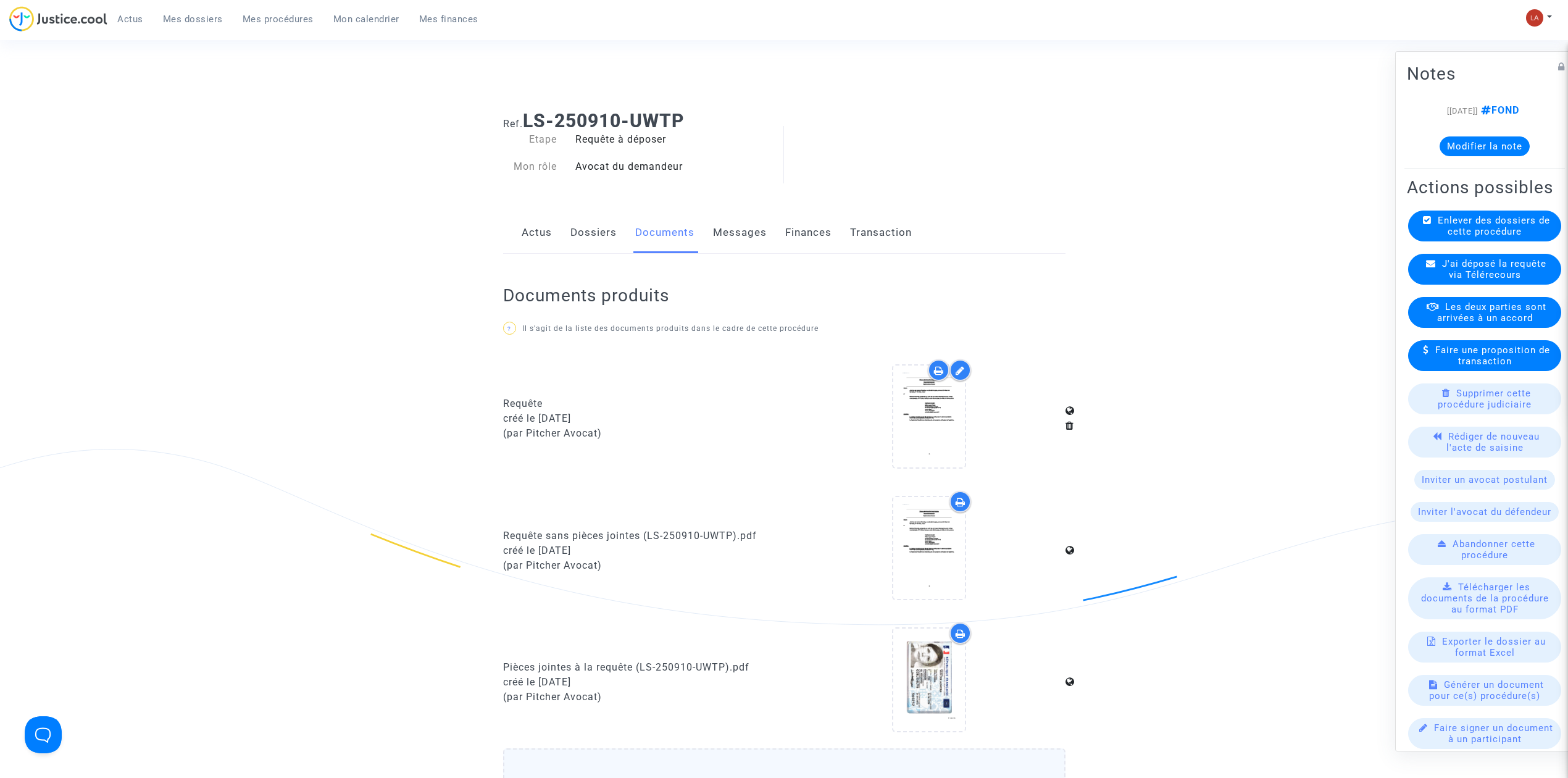
click at [732, 232] on link "Messages" at bounding box center [740, 232] width 54 height 41
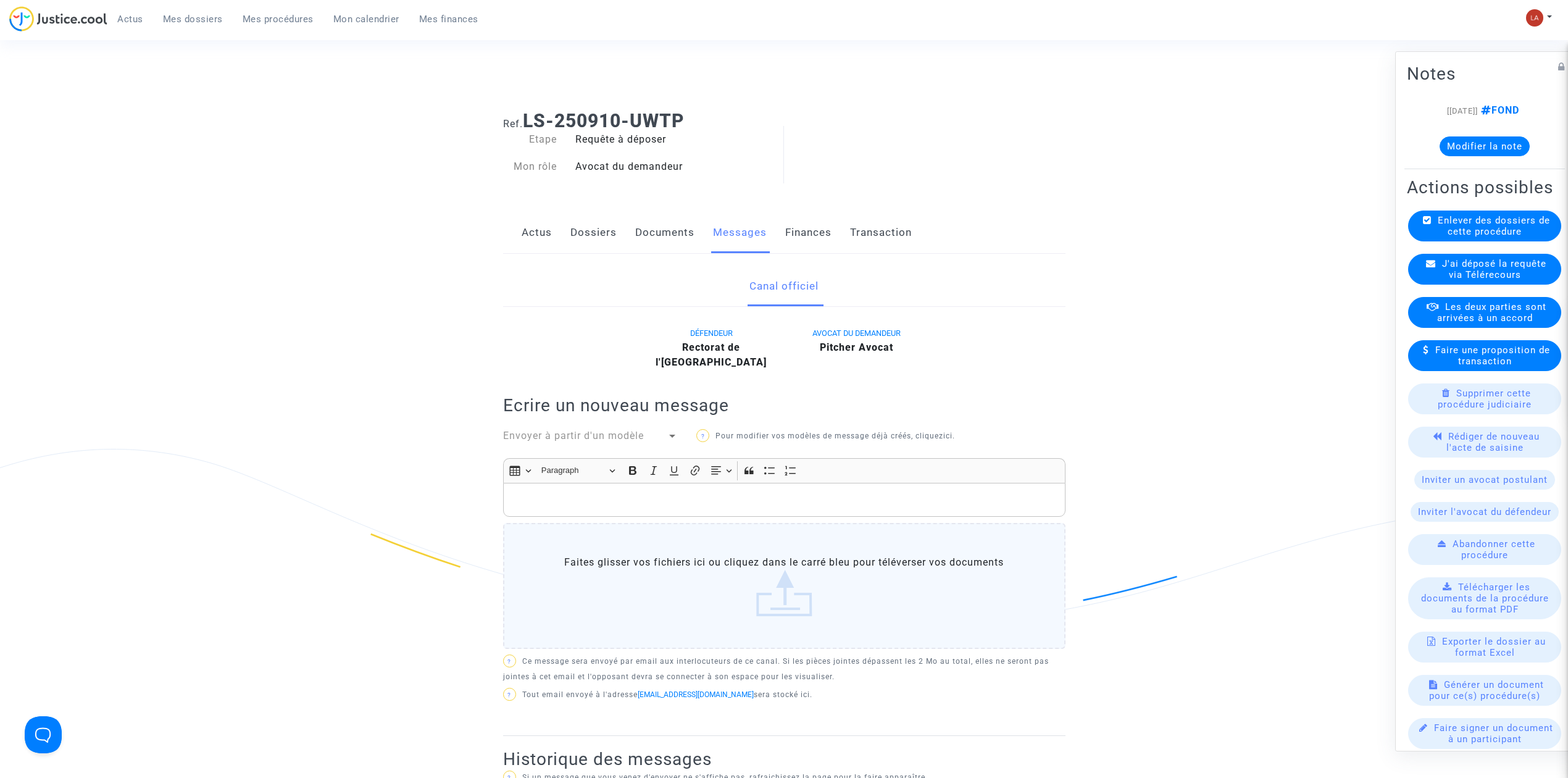
scroll to position [215, 0]
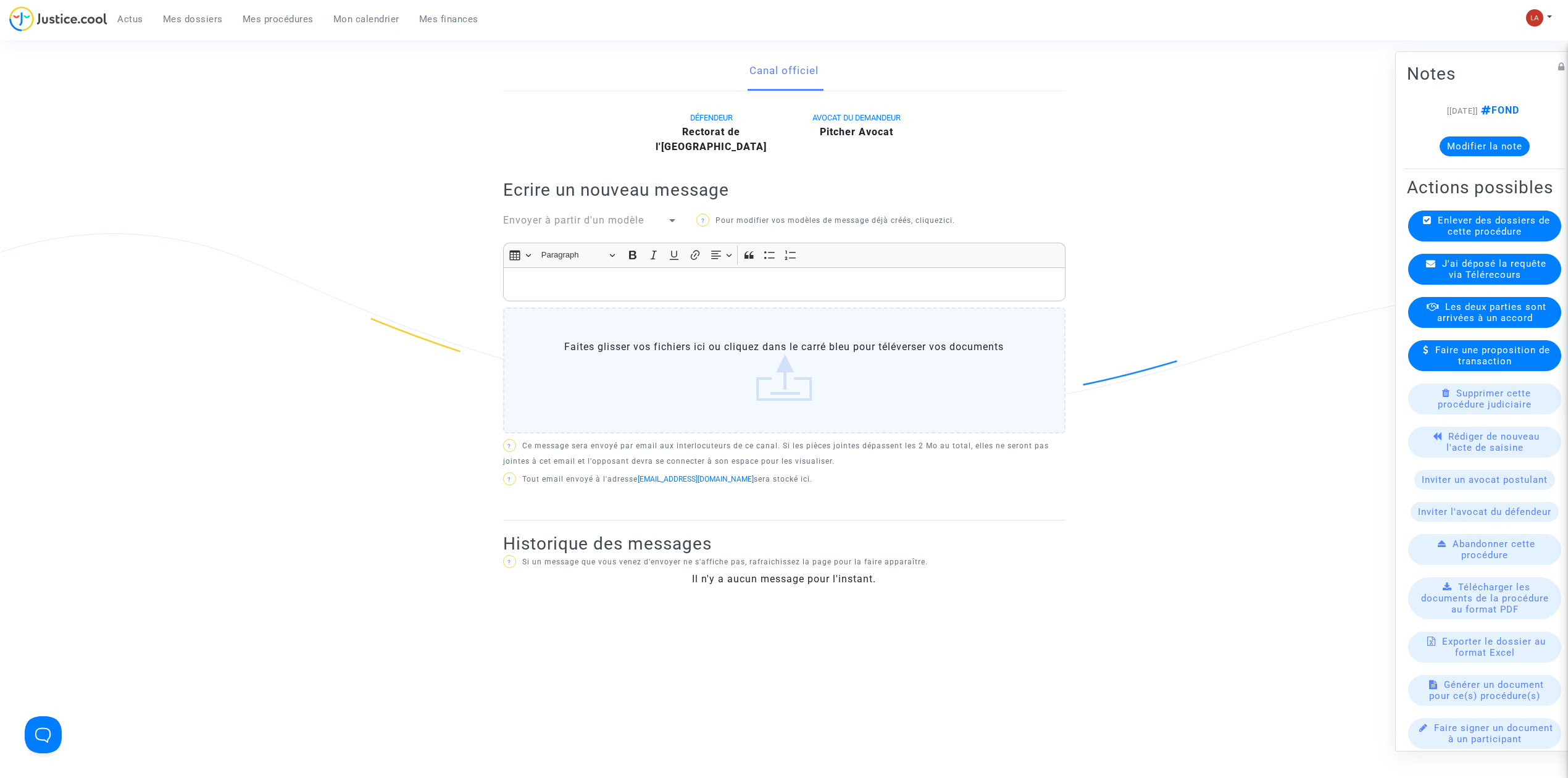
click at [1278, 431] on div "Ref. LS-250910-UWTP Etape Requête à déposer Mon rôle Avocat du demandeur Actus …" at bounding box center [784, 350] width 1568 height 931
click at [1468, 278] on div "J'ai déposé la requête via Télérecours" at bounding box center [1485, 269] width 153 height 31
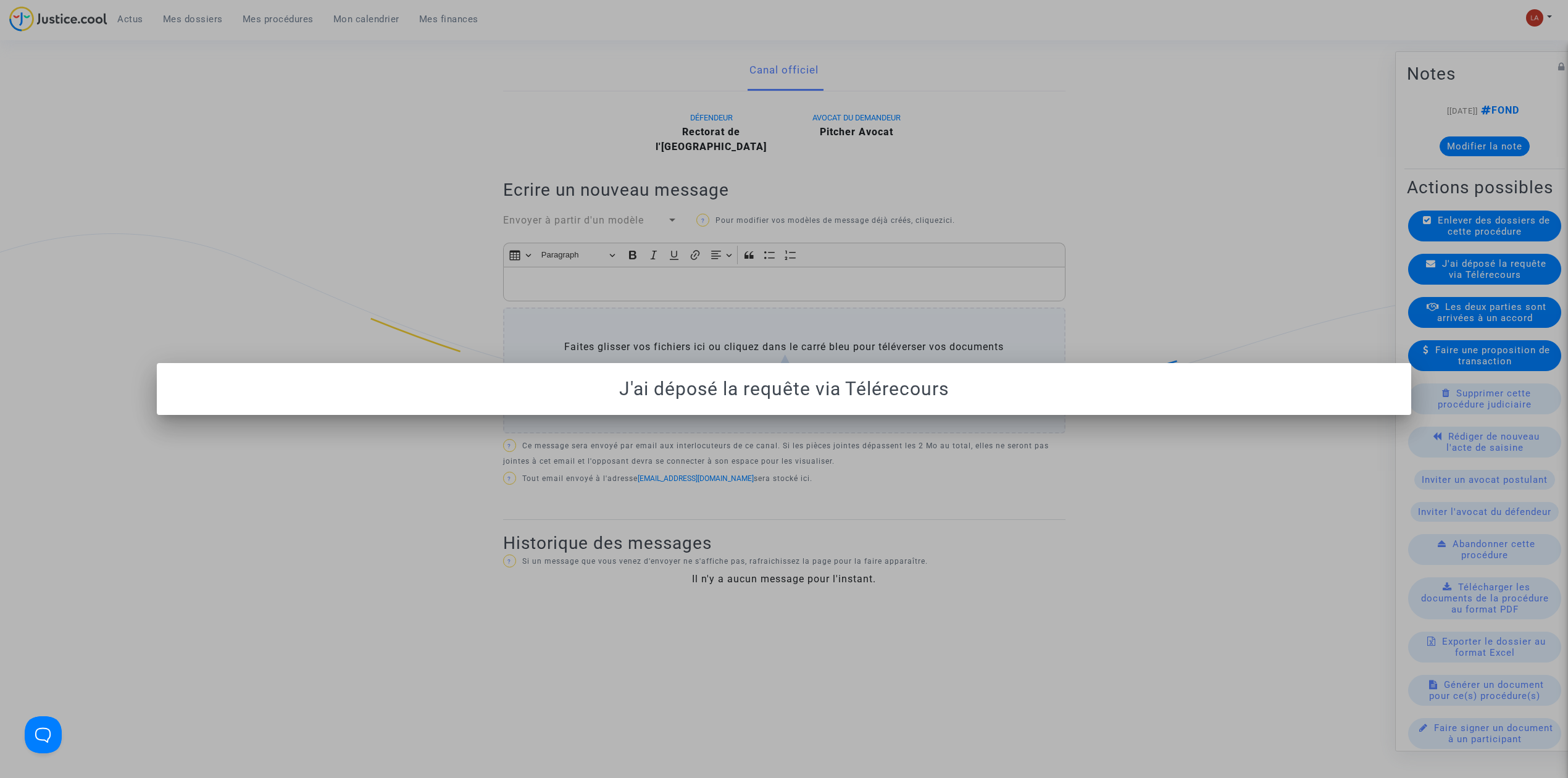
scroll to position [0, 0]
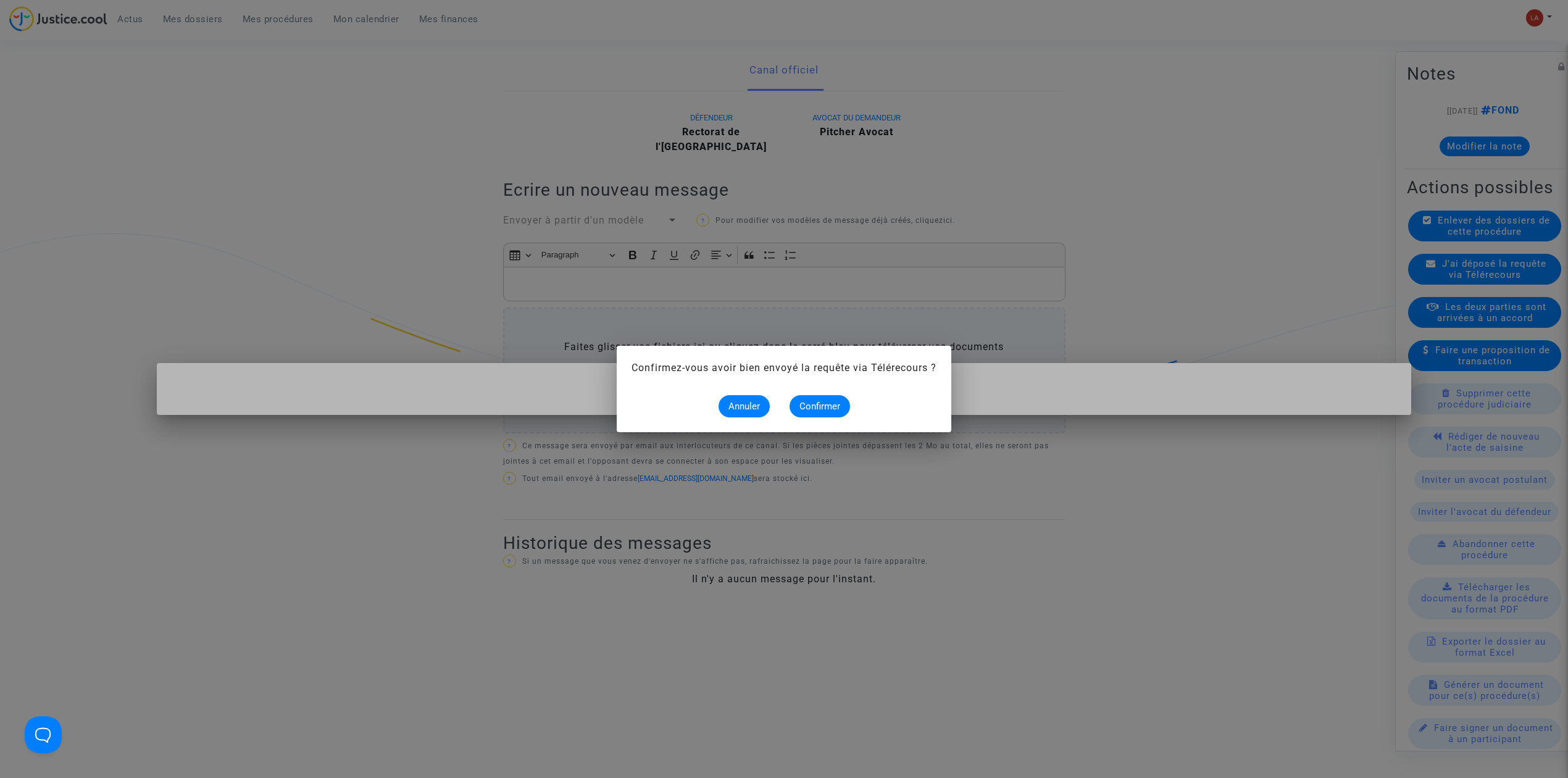
click at [826, 418] on mat-dialog-container "Confirmez-vous avoir bien envoyé la requête via Télérecours ? Annuler Confirmer" at bounding box center [784, 389] width 334 height 86
click at [826, 411] on button "Confirmer" at bounding box center [820, 405] width 60 height 22
